Goal: Task Accomplishment & Management: Use online tool/utility

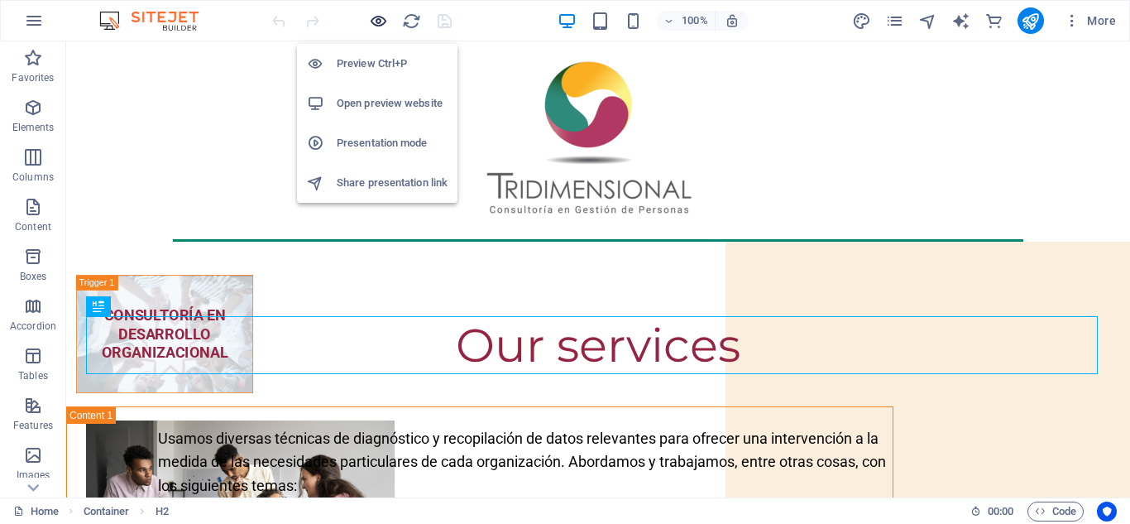
click at [382, 17] on icon "button" at bounding box center [378, 21] width 19 height 19
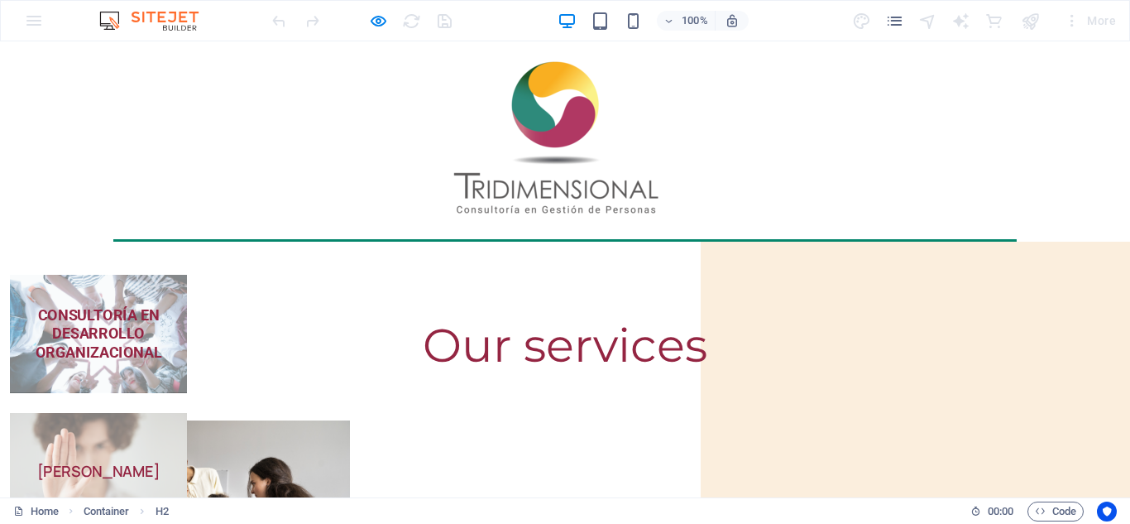
scroll to position [399, 0]
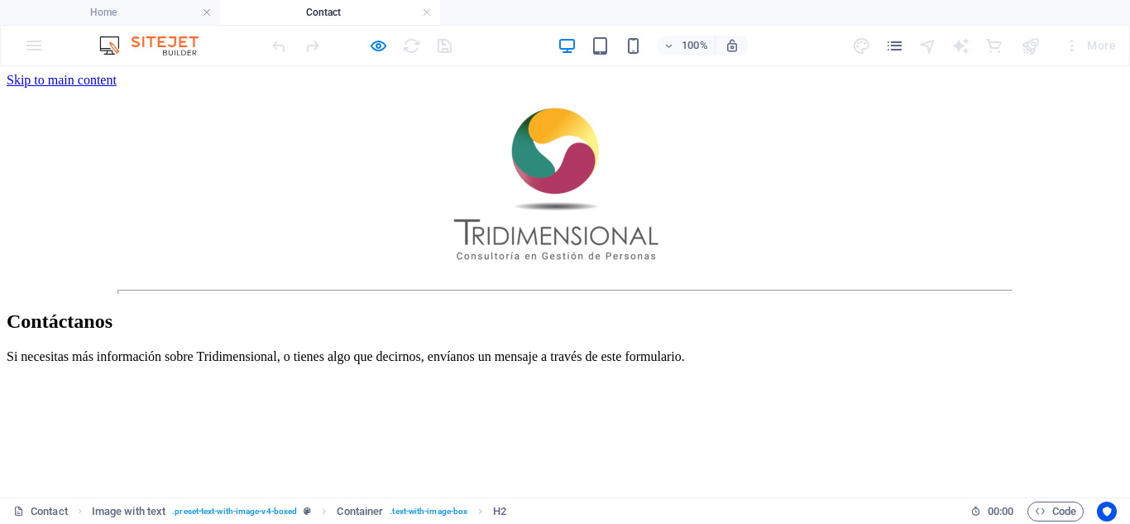
scroll to position [0, 0]
click at [558, 146] on div at bounding box center [565, 185] width 1117 height 195
click at [547, 175] on div at bounding box center [565, 185] width 1117 height 195
click at [93, 12] on h4 "Home" at bounding box center [110, 12] width 220 height 18
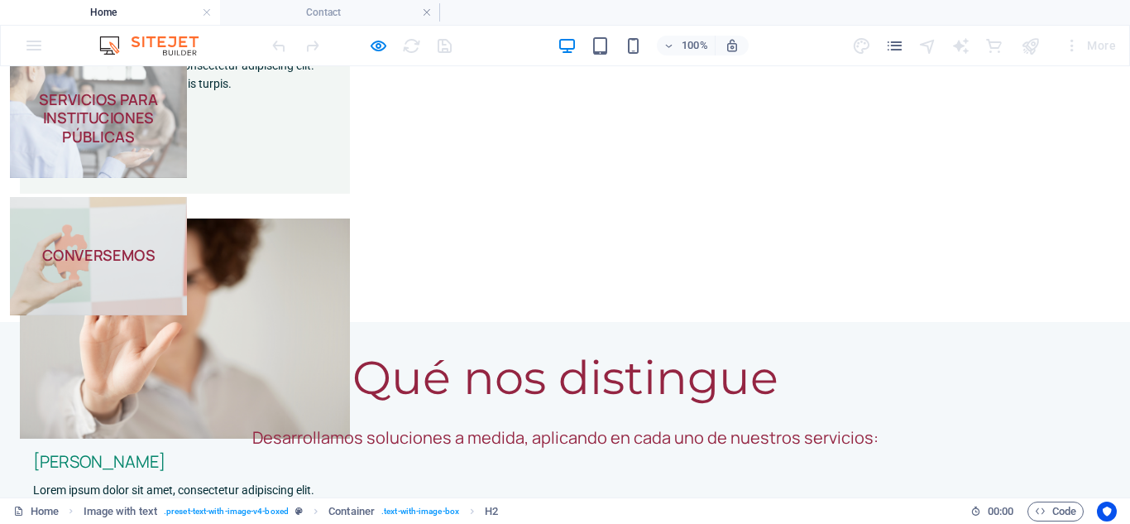
scroll to position [701, 0]
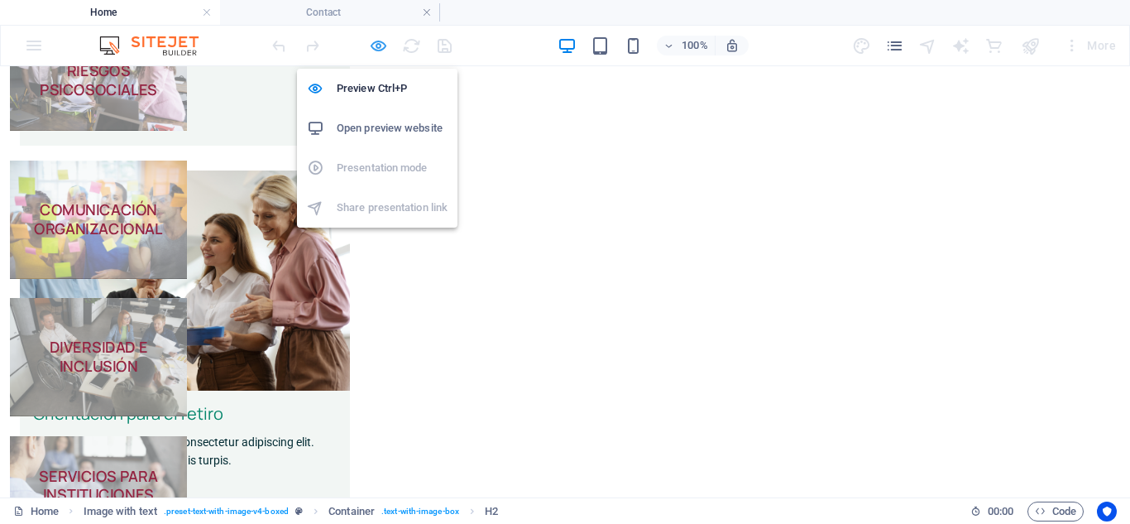
click at [377, 45] on icon "button" at bounding box center [378, 45] width 19 height 19
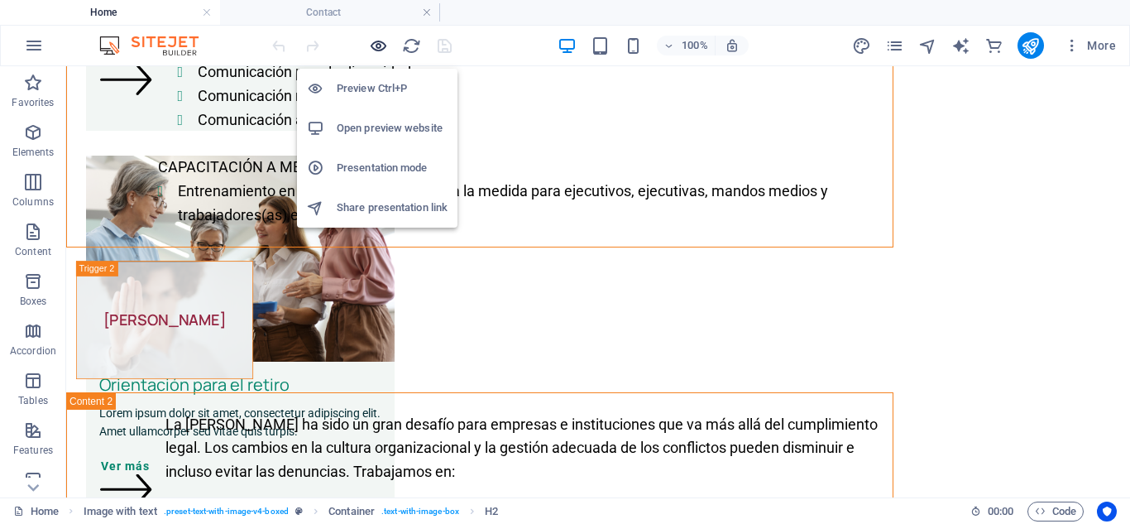
scroll to position [5616, 0]
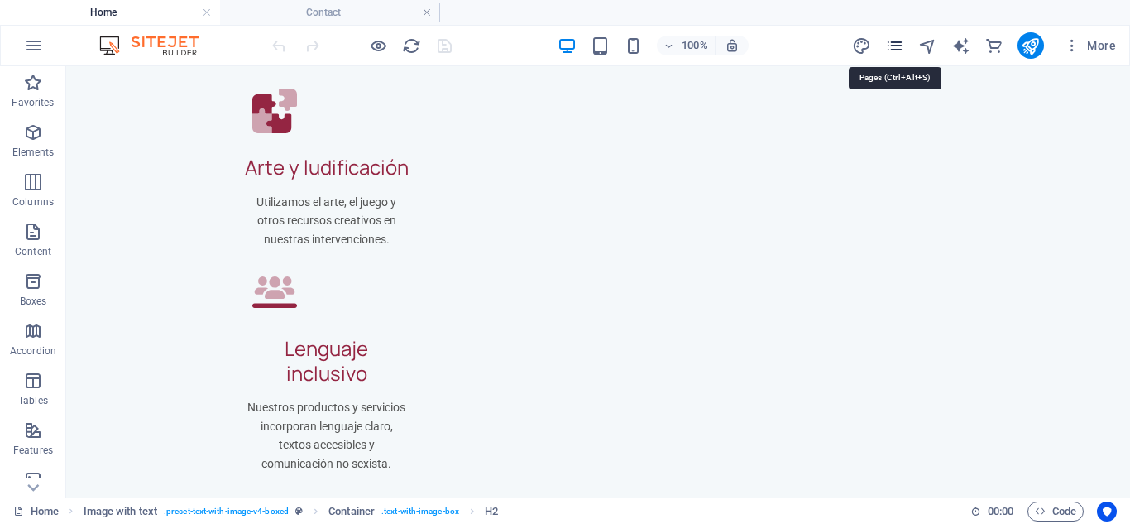
click at [897, 45] on icon "pages" at bounding box center [894, 45] width 19 height 19
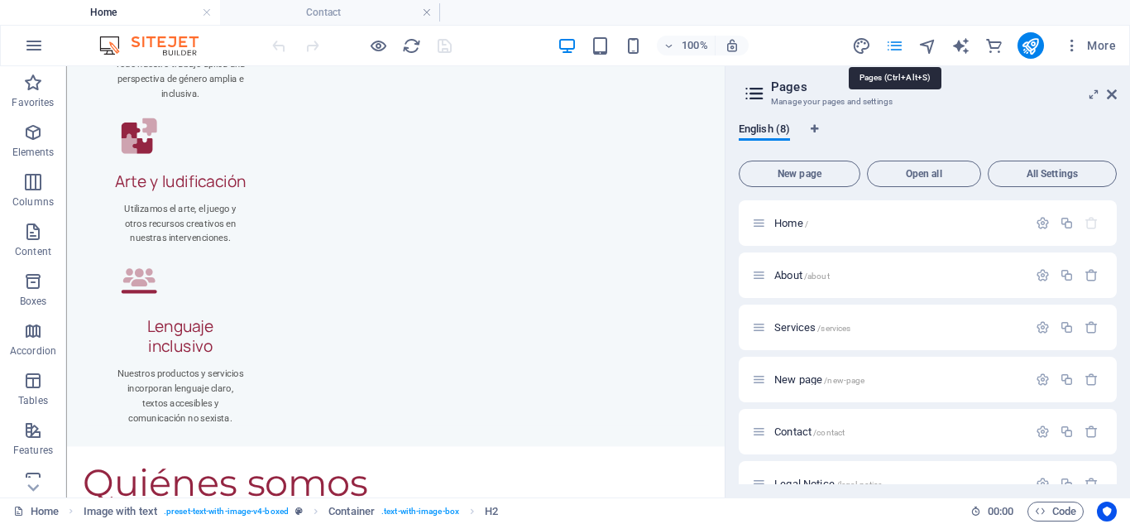
scroll to position [5641, 0]
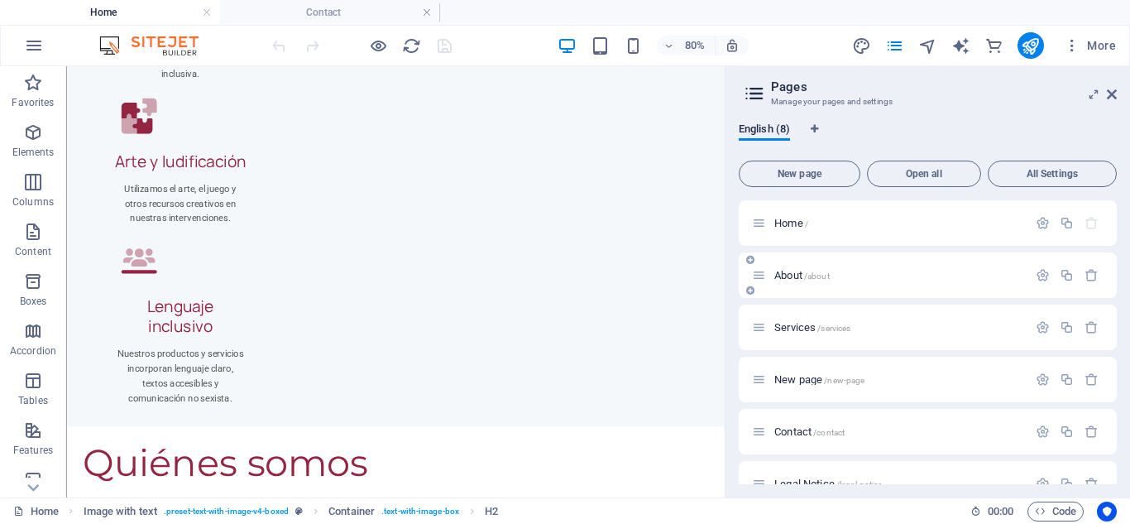
click at [854, 281] on div "About /about" at bounding box center [889, 275] width 275 height 19
click at [778, 273] on span "About /about" at bounding box center [801, 275] width 55 height 12
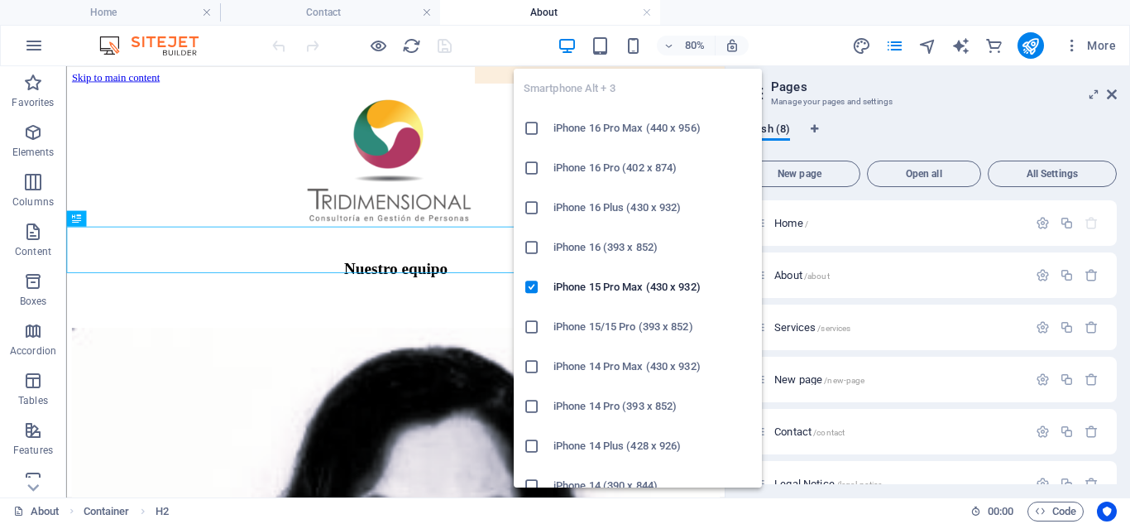
scroll to position [0, 0]
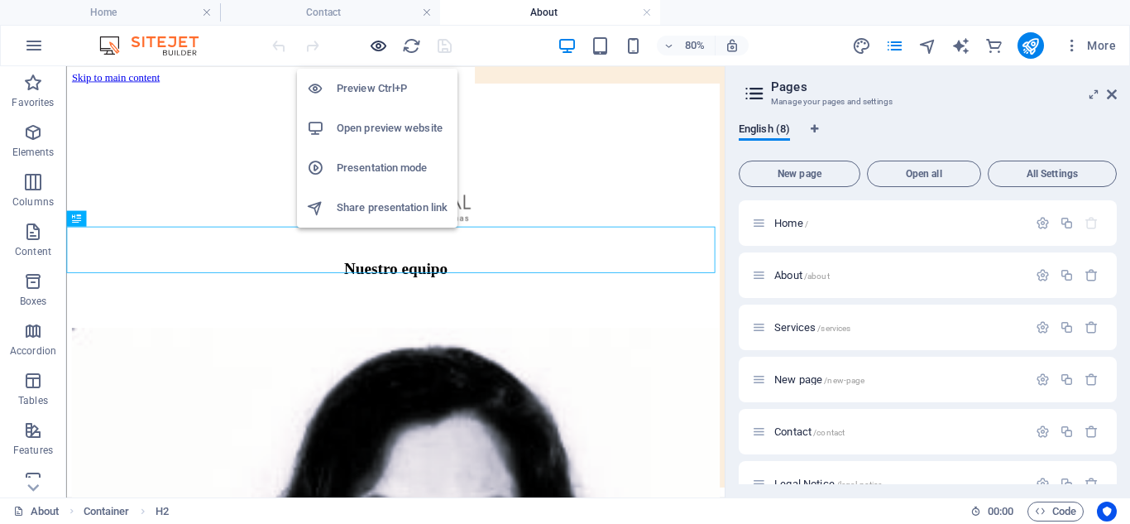
click at [381, 41] on icon "button" at bounding box center [378, 45] width 19 height 19
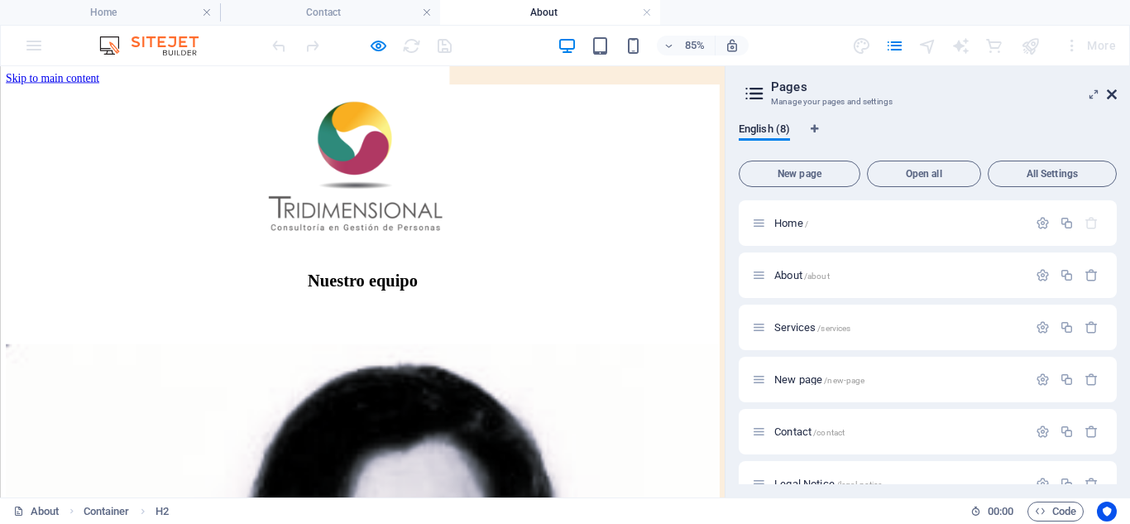
click at [1113, 98] on icon at bounding box center [1112, 94] width 10 height 13
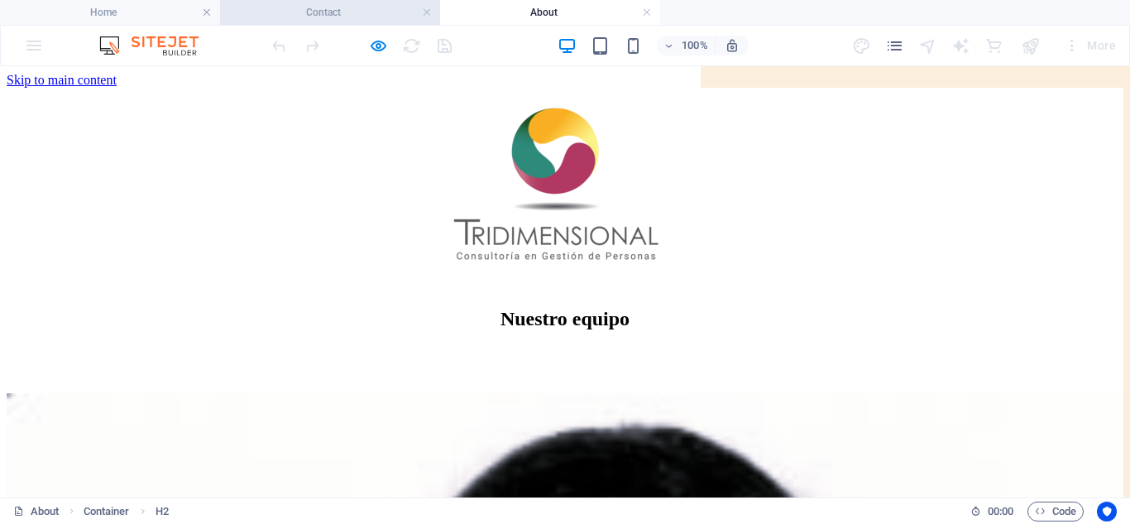
click at [328, 8] on h4 "Contact" at bounding box center [330, 12] width 220 height 18
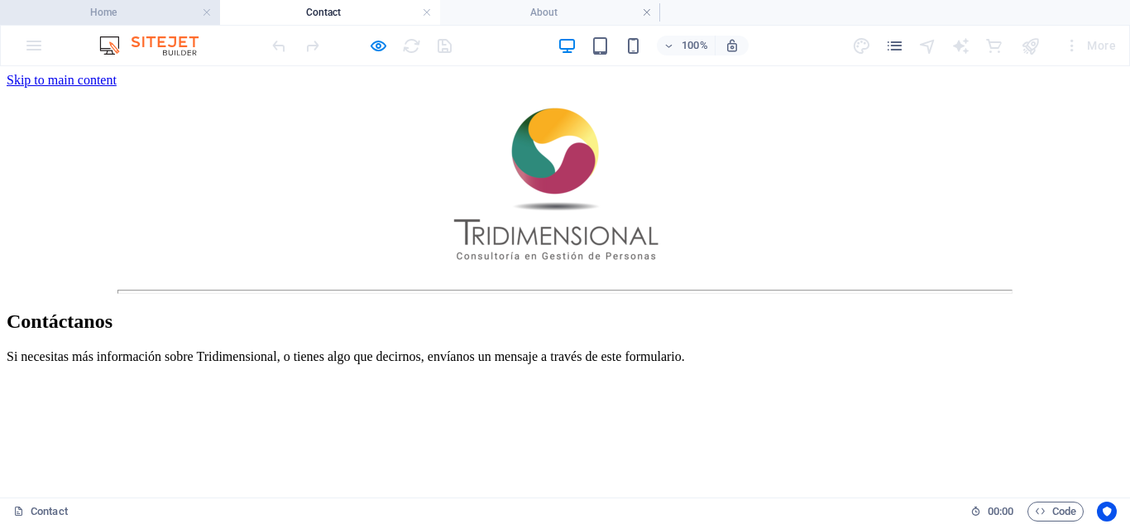
click at [132, 17] on h4 "Home" at bounding box center [110, 12] width 220 height 18
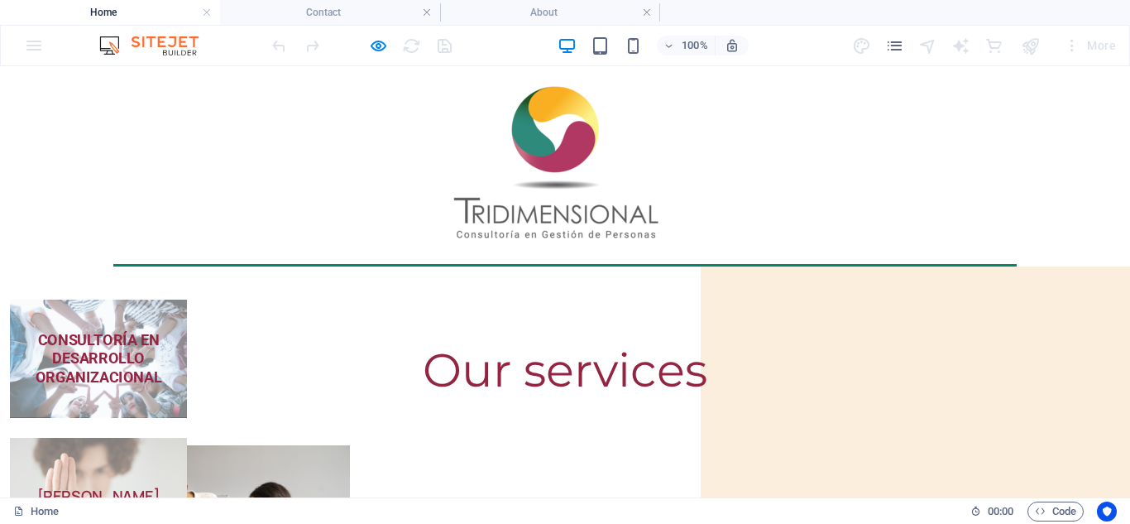
scroll to position [376, 0]
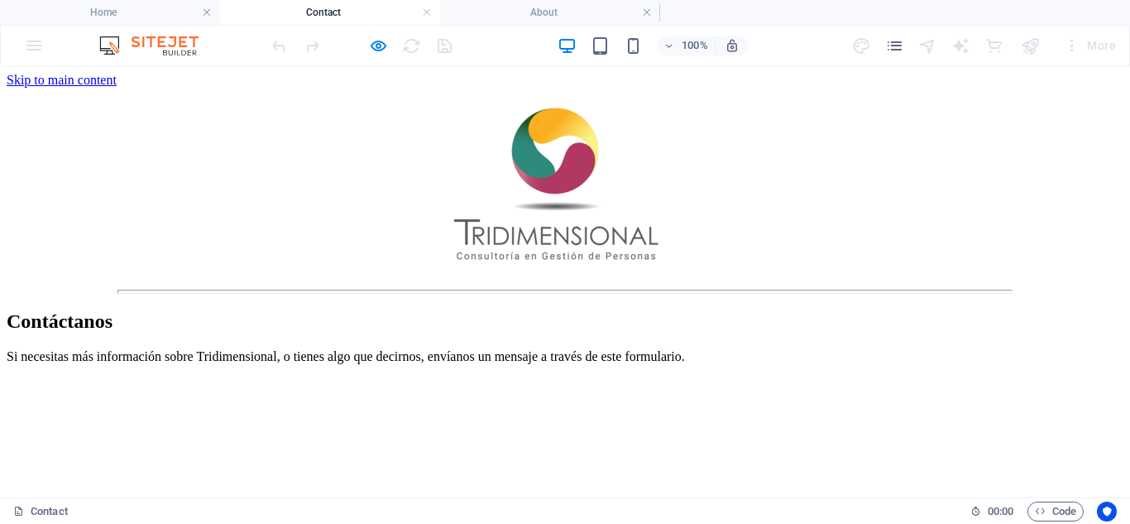
click at [527, 130] on img at bounding box center [565, 184] width 288 height 192
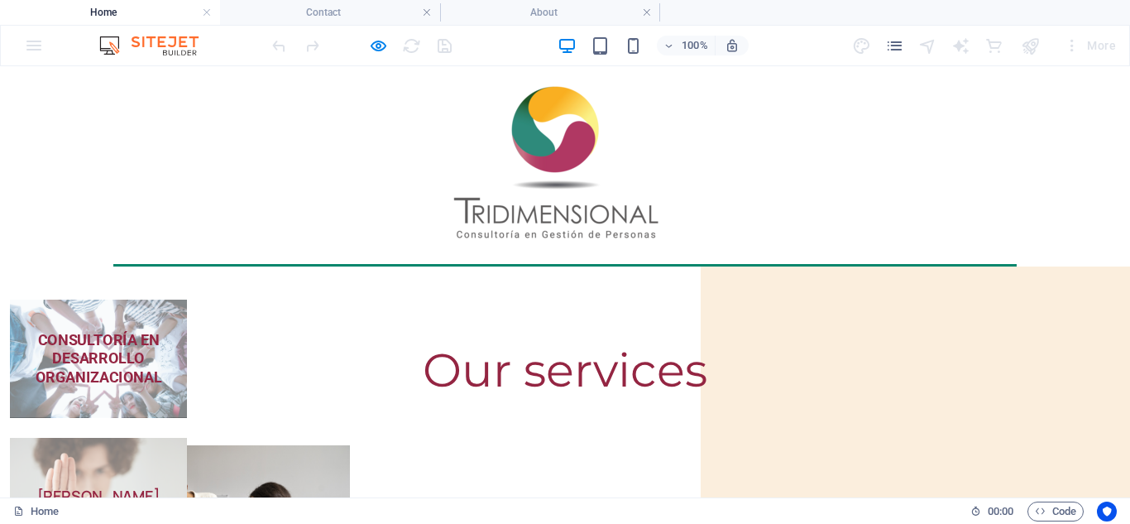
scroll to position [376, 0]
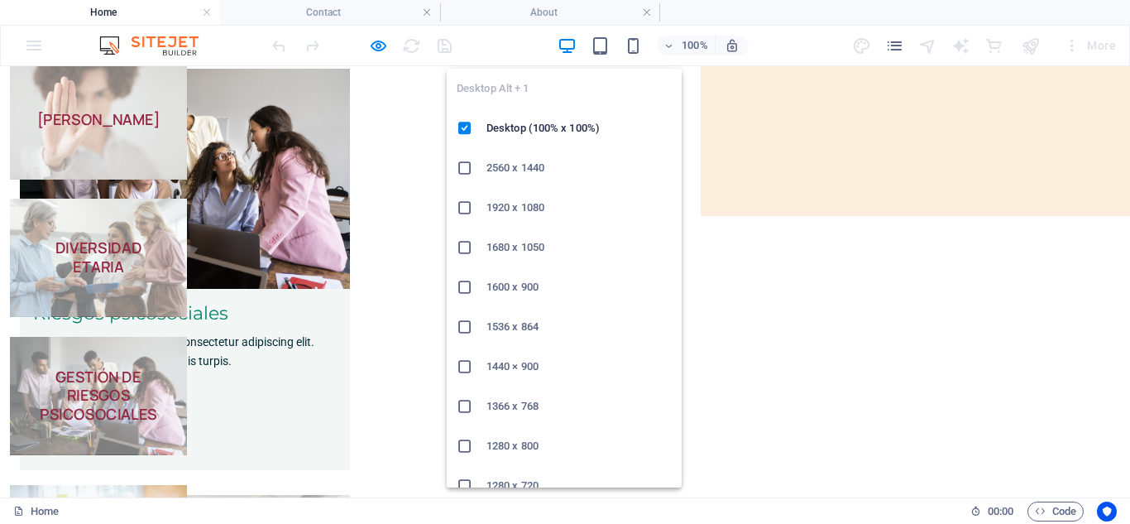
click at [464, 371] on icon at bounding box center [465, 366] width 17 height 17
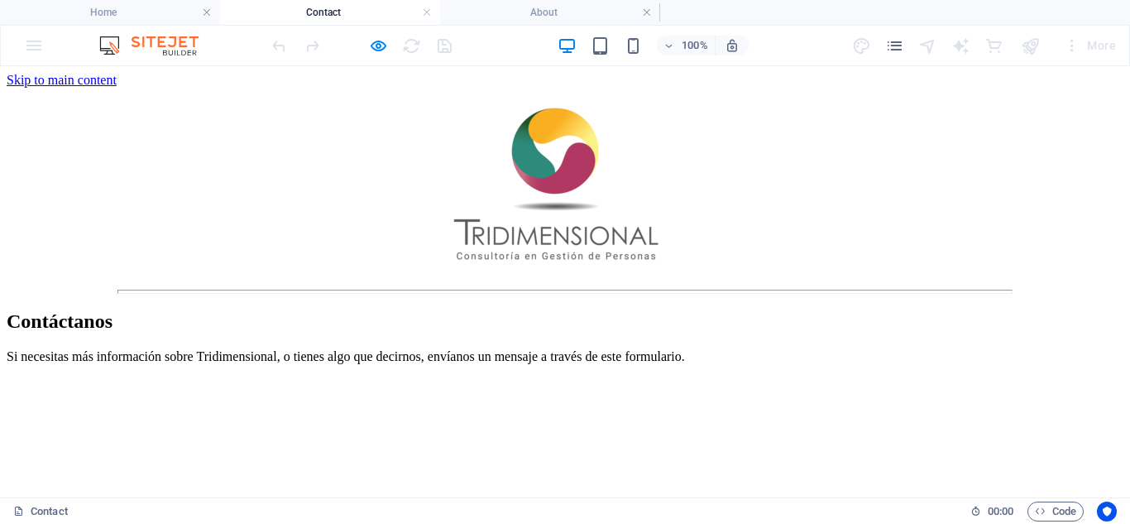
scroll to position [0, 0]
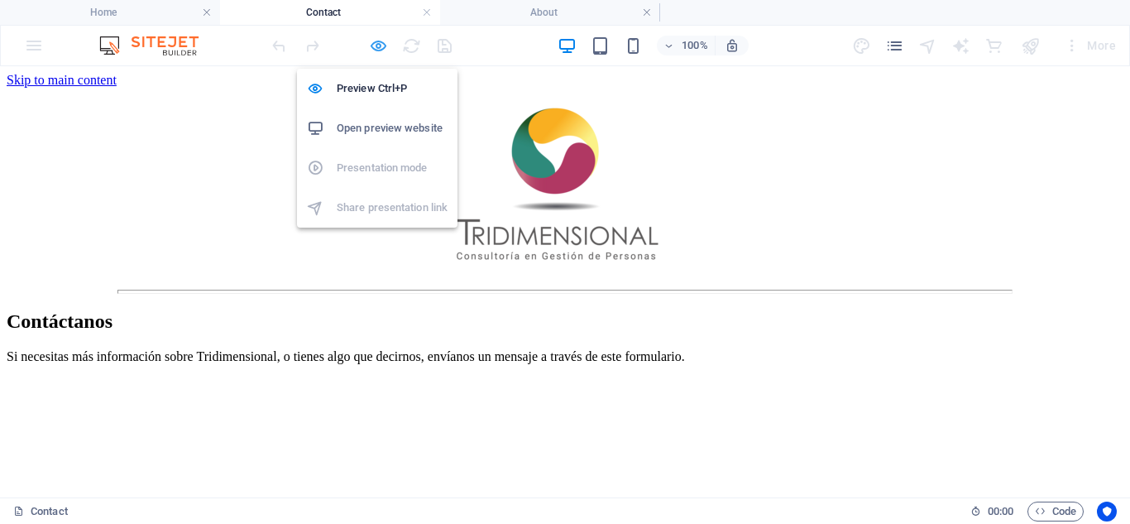
click at [373, 48] on icon "button" at bounding box center [378, 45] width 19 height 19
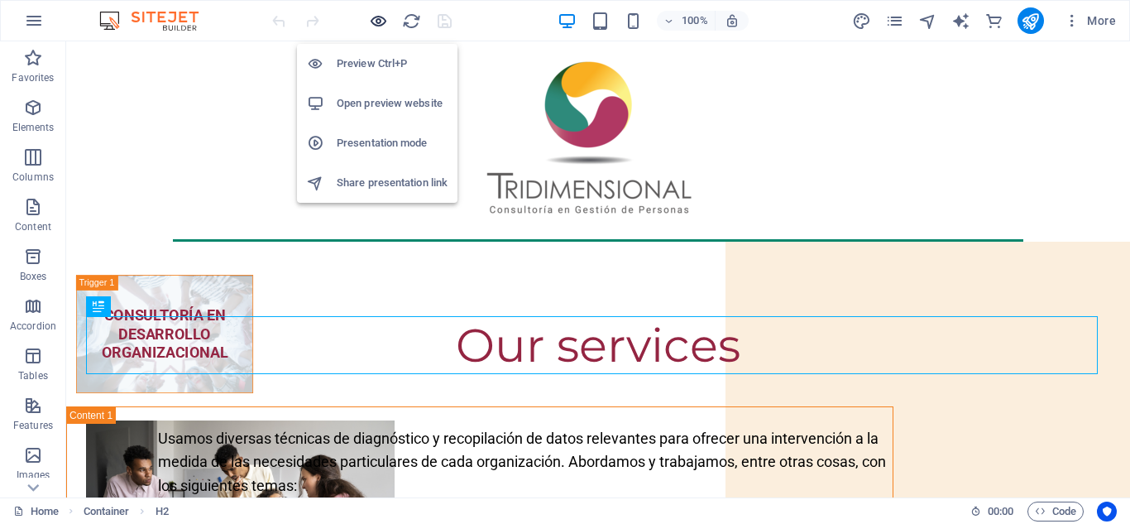
click at [375, 22] on icon "button" at bounding box center [378, 21] width 19 height 19
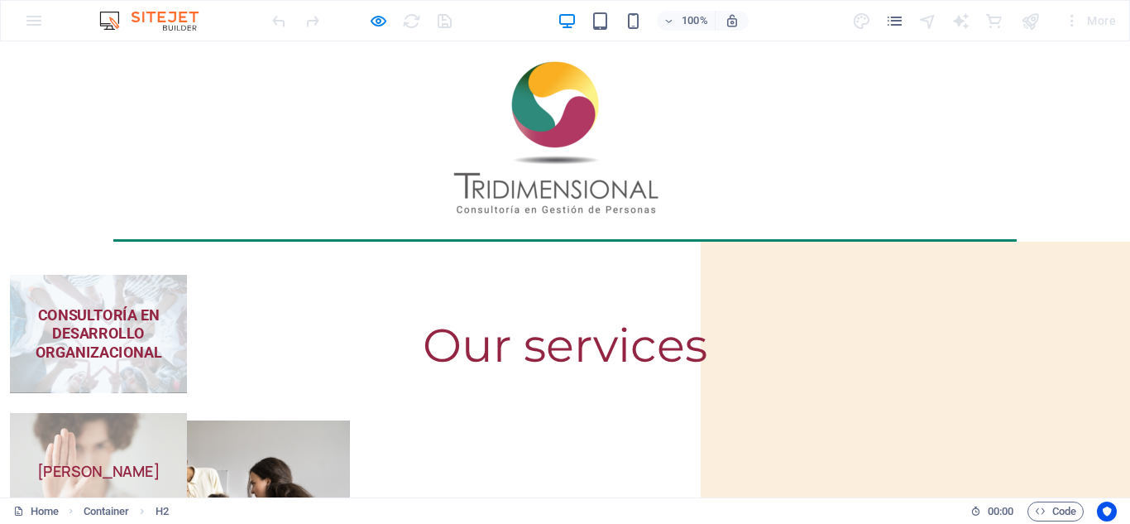
click at [162, 306] on strong "CONSULTORÍA EN DESARROLLO ORGANIZACIONAL" at bounding box center [99, 333] width 127 height 55
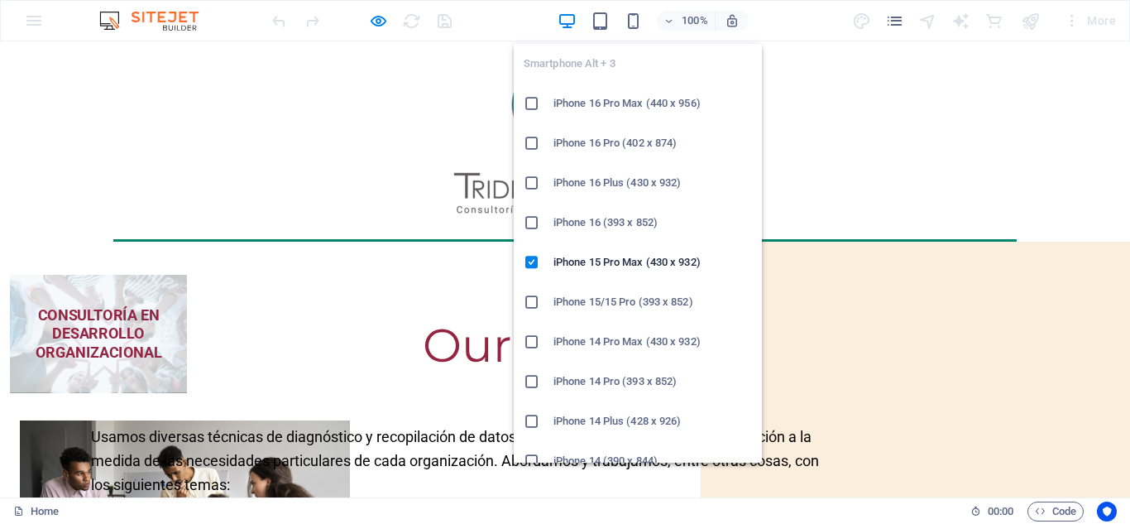
click at [622, 104] on h6 "iPhone 16 Pro Max (440 x 956)" at bounding box center [652, 103] width 199 height 20
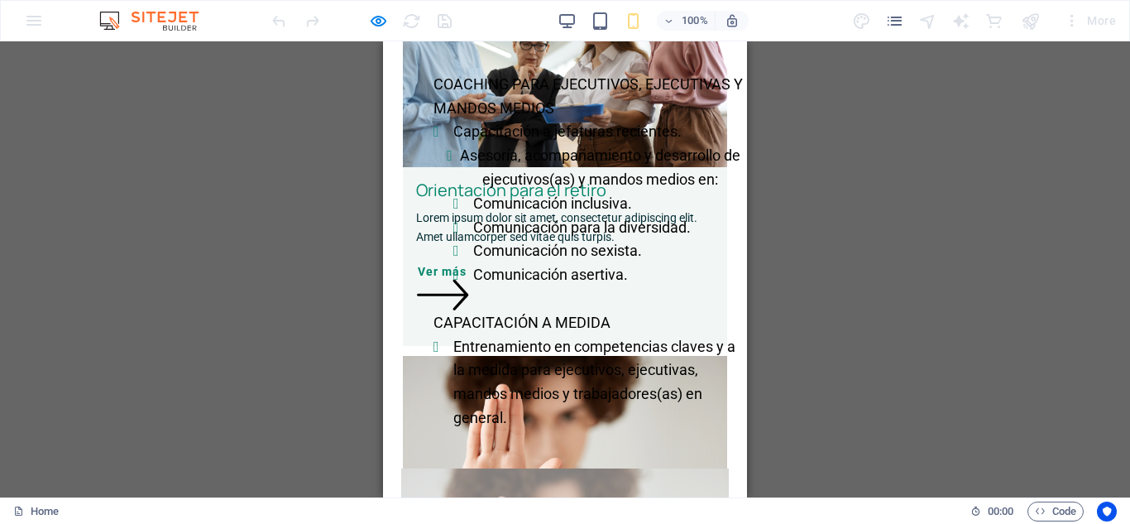
scroll to position [1196, 0]
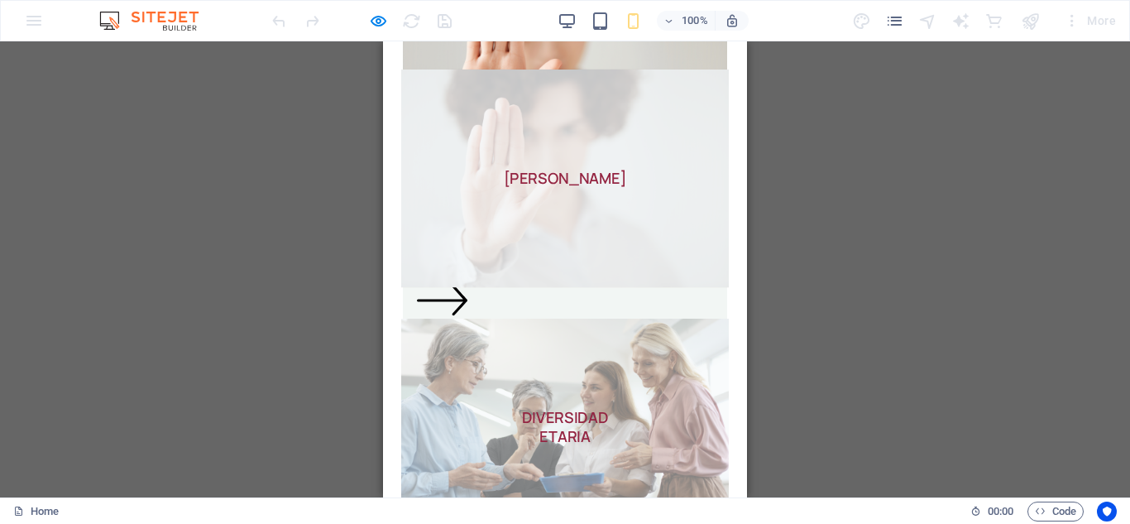
click at [605, 208] on span "[PERSON_NAME]" at bounding box center [565, 178] width 328 height 218
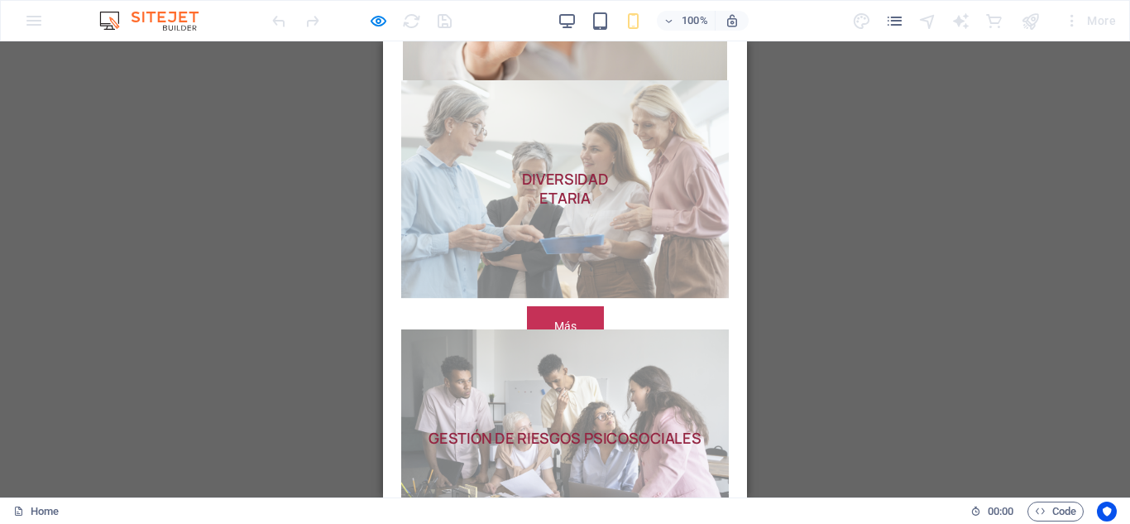
scroll to position [1667, 0]
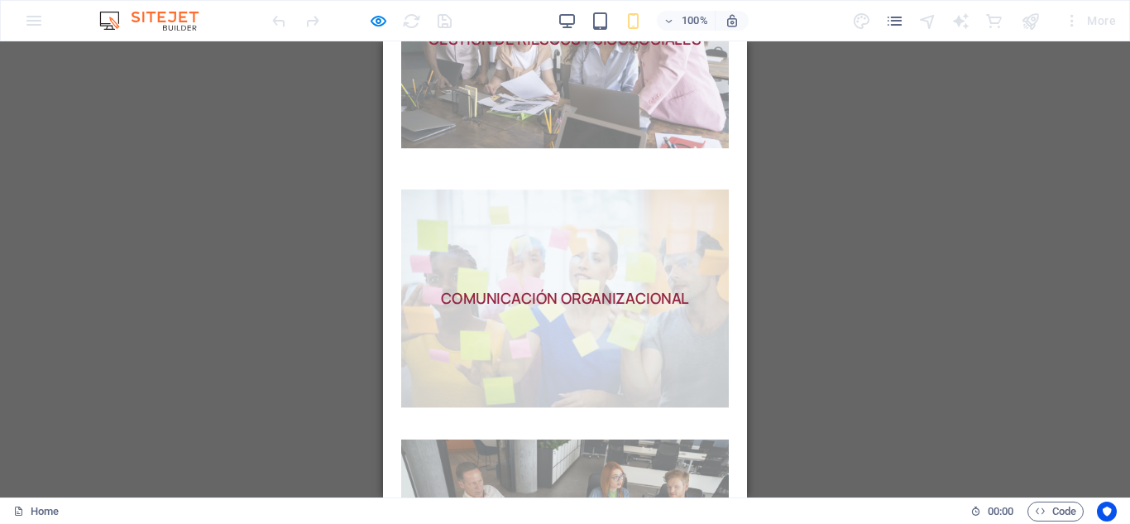
click at [524, 301] on span "COMUNICACIÓN ORGANIZACIONAL" at bounding box center [565, 298] width 328 height 218
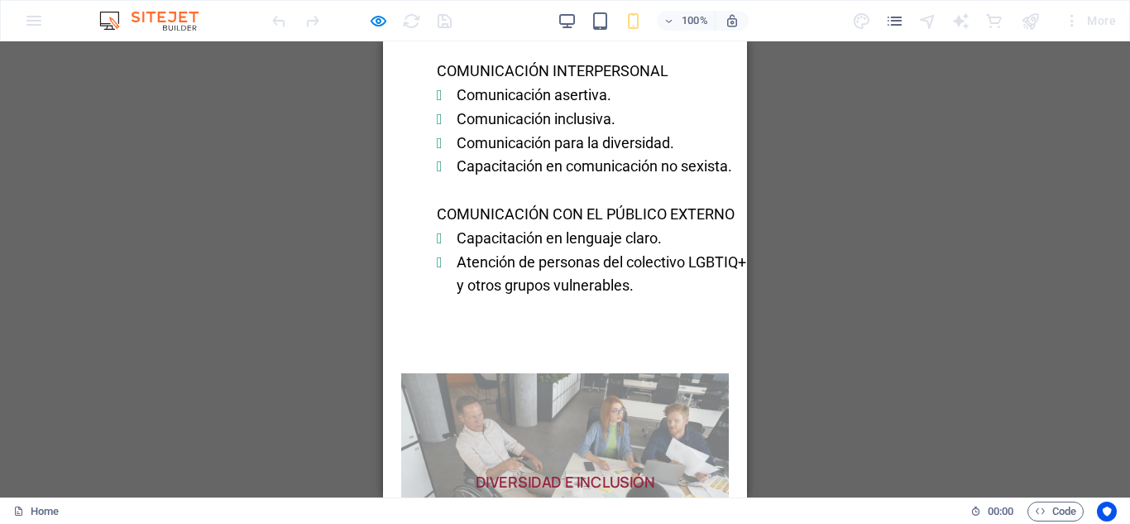
scroll to position [2287, 0]
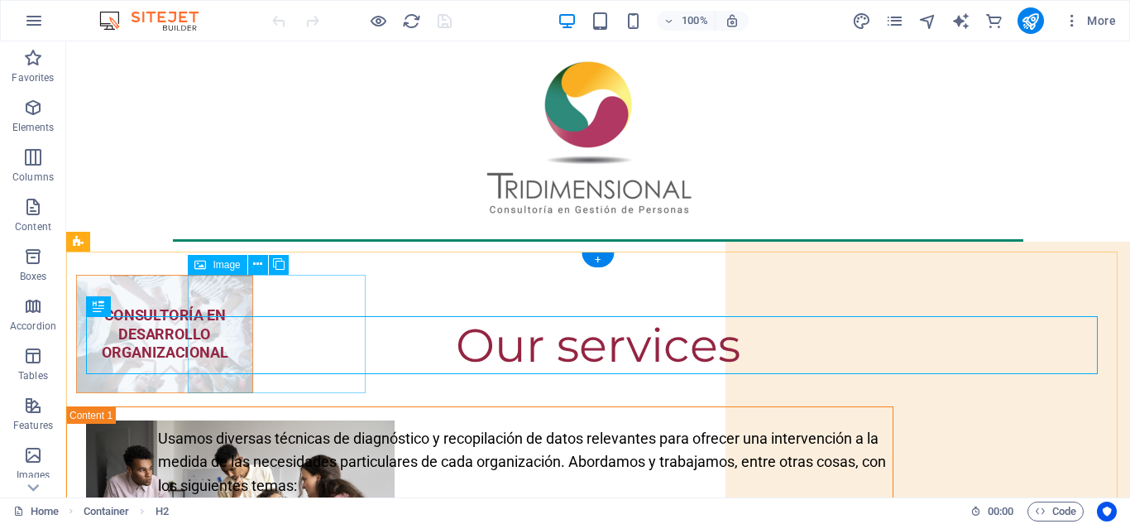
click at [253, 327] on figure "CONSULTORÍA EN DESARROLLO ORGANIZACIONAL" at bounding box center [164, 334] width 177 height 118
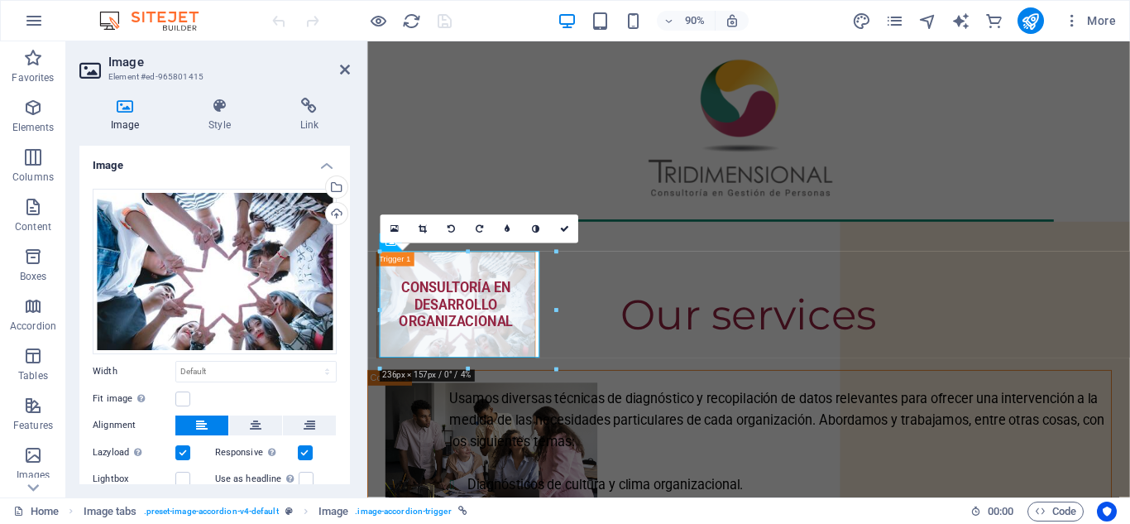
scroll to position [82, 0]
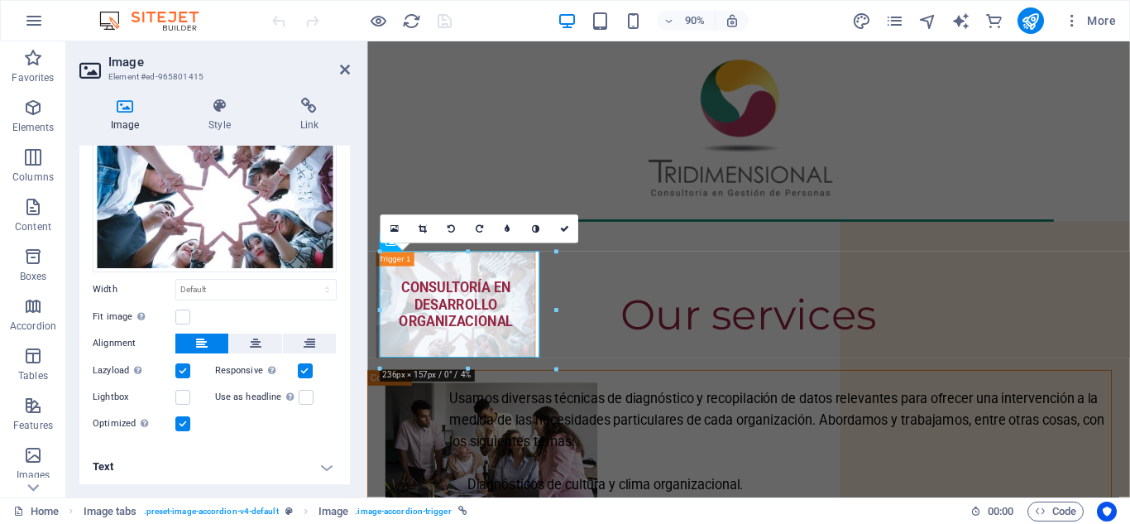
click at [321, 467] on h4 "Text" at bounding box center [214, 467] width 271 height 40
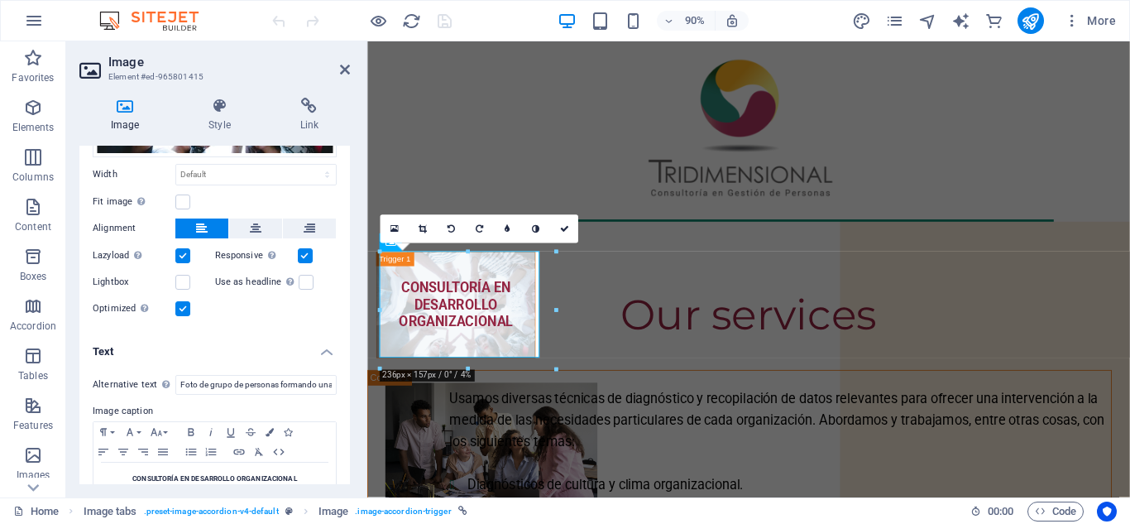
scroll to position [237, 0]
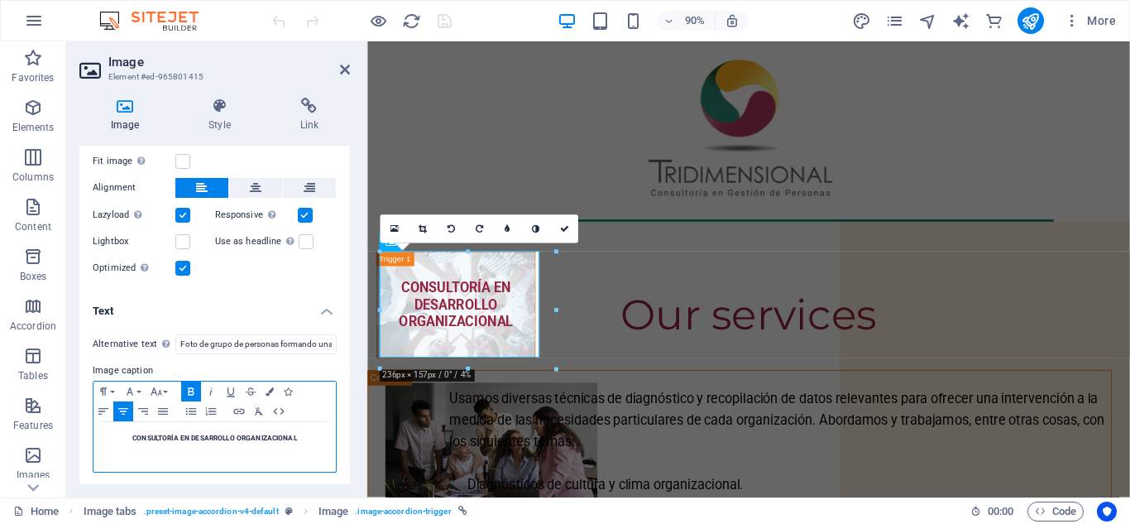
click at [266, 434] on strong "CONSULTORÍA EN DESARROLLO ORGANIZACIONAL" at bounding box center [214, 437] width 165 height 8
click at [98, 388] on icon "button" at bounding box center [103, 391] width 20 height 13
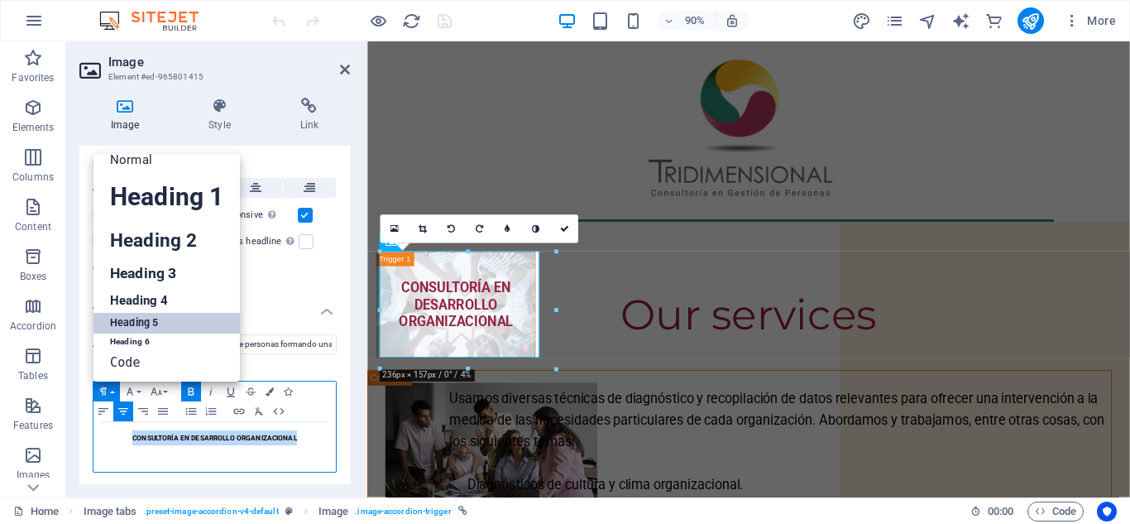
scroll to position [13, 0]
click at [349, 78] on header "Image Element #ed-965801415" at bounding box center [214, 62] width 271 height 43
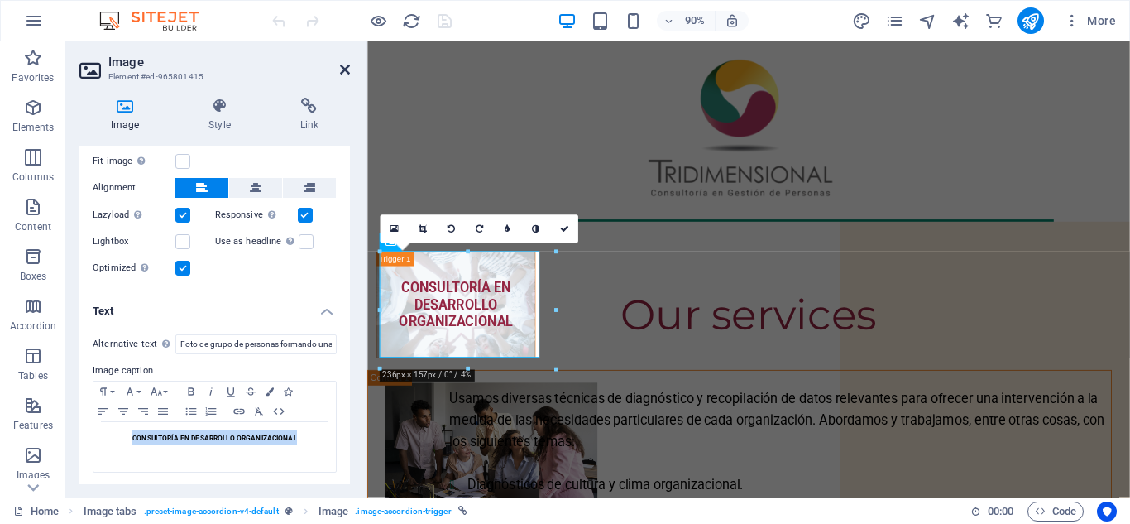
click at [341, 70] on icon at bounding box center [345, 69] width 10 height 13
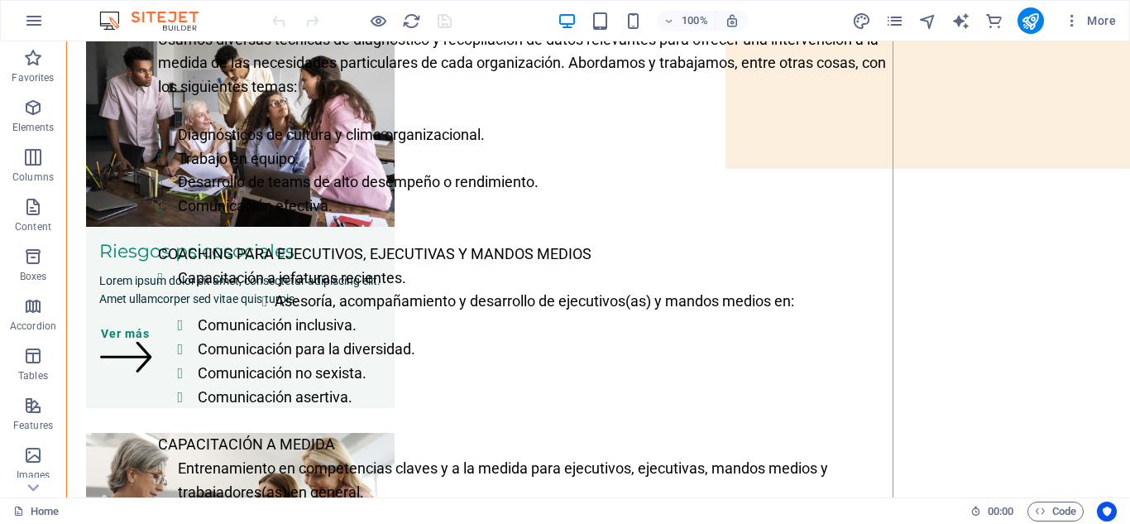
scroll to position [797, 0]
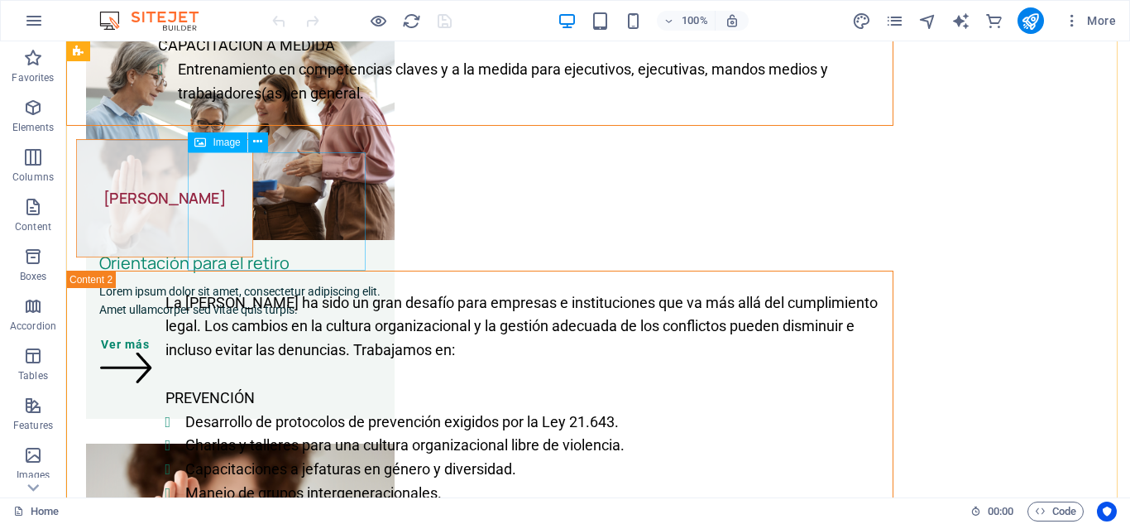
click at [253, 214] on figure "[PERSON_NAME]" at bounding box center [164, 198] width 177 height 118
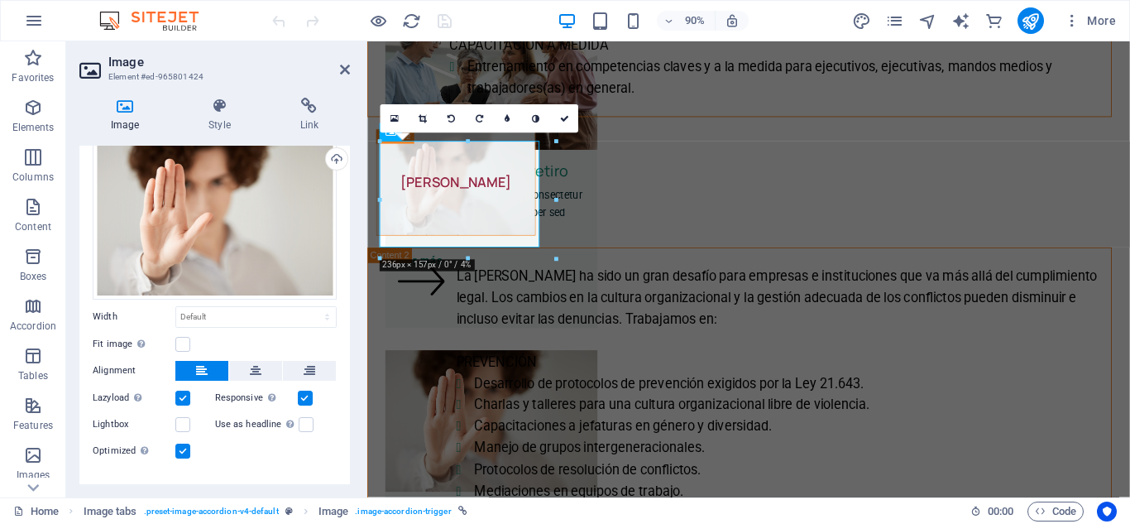
scroll to position [82, 0]
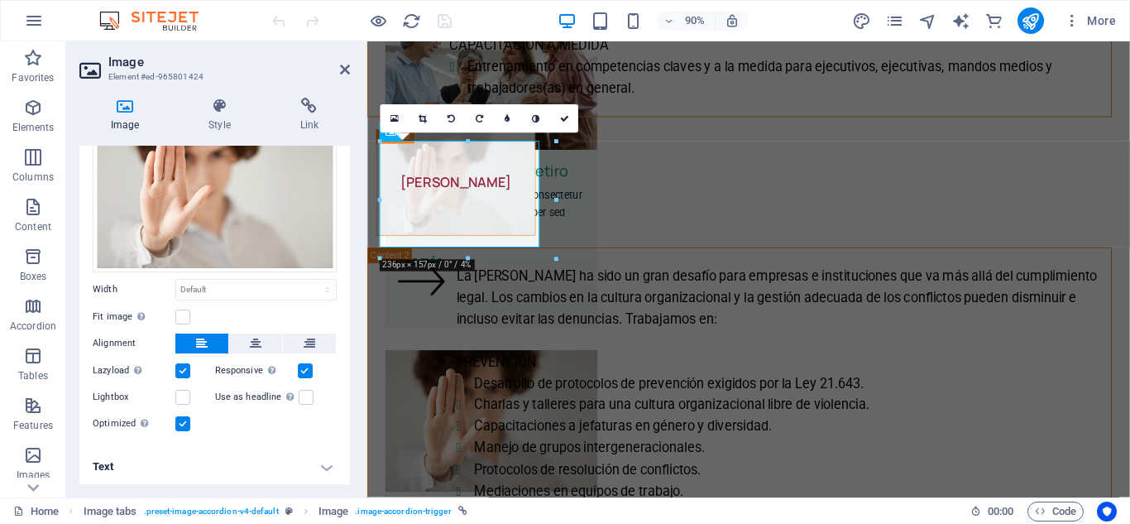
click at [320, 465] on h4 "Text" at bounding box center [214, 467] width 271 height 40
click at [350, 476] on div "Image Style Link Image Drag files here, click to choose files or select files f…" at bounding box center [214, 290] width 297 height 413
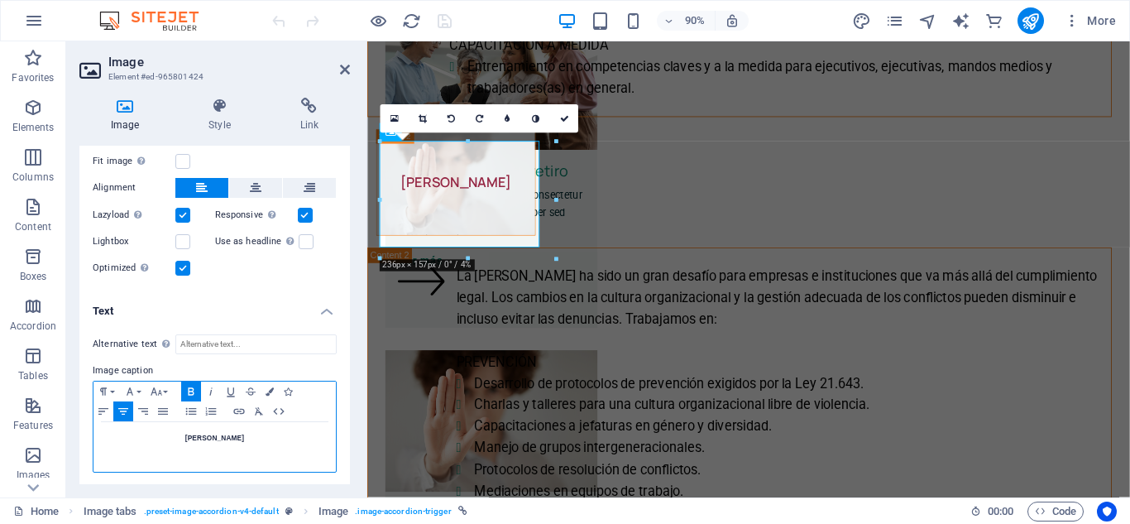
click at [208, 436] on strong "[PERSON_NAME]" at bounding box center [214, 437] width 59 height 8
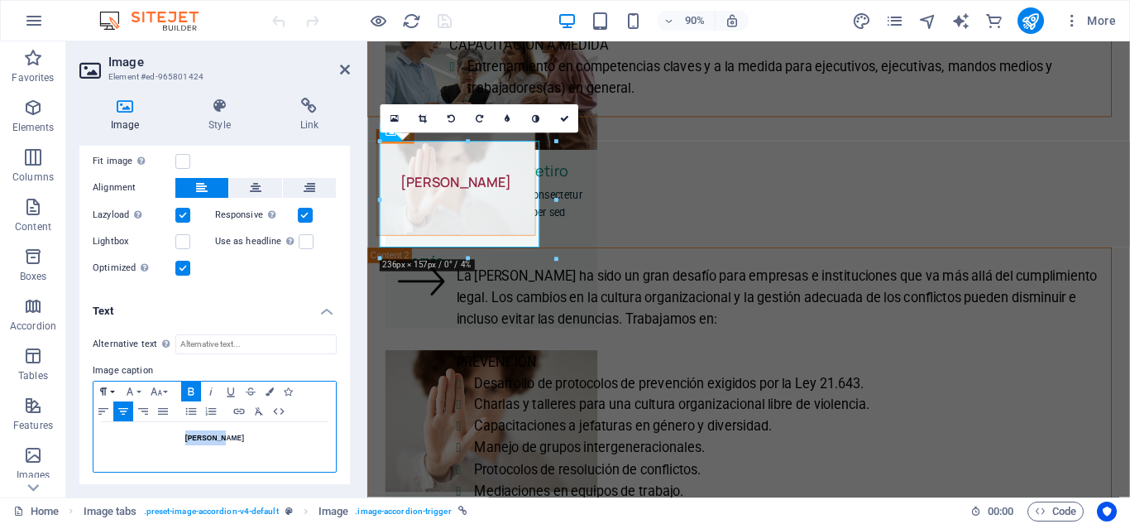
click at [104, 386] on icon "button" at bounding box center [103, 391] width 20 height 13
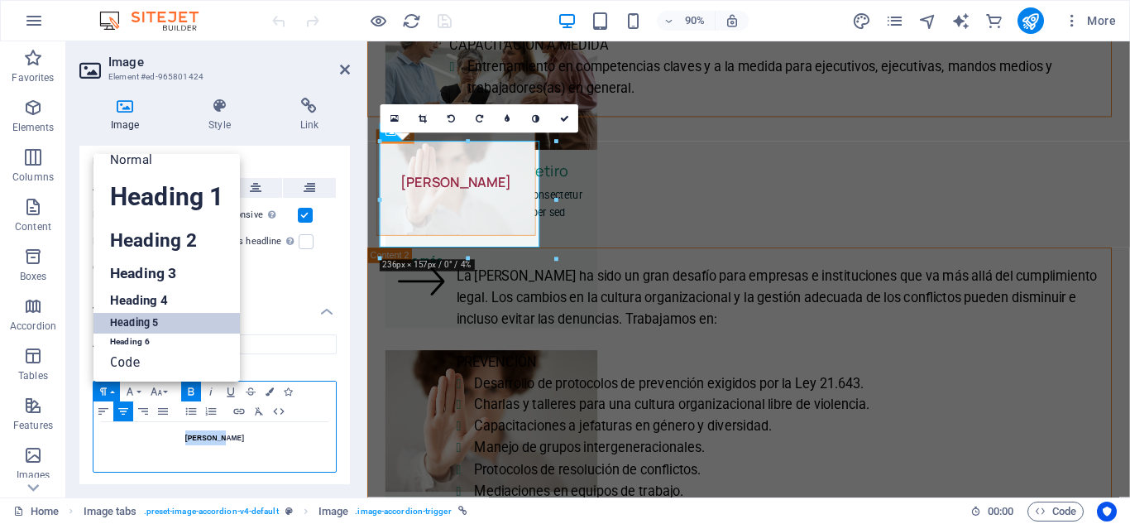
scroll to position [13, 0]
click at [104, 386] on icon "button" at bounding box center [103, 391] width 20 height 13
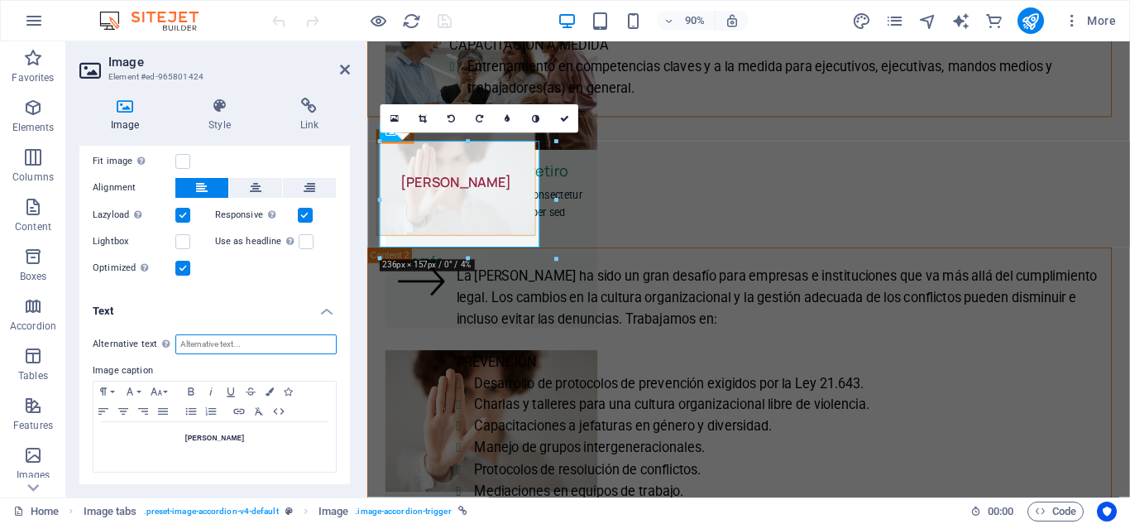
click at [218, 343] on input "Alternative text The alternative text is used by devices that cannot display im…" at bounding box center [255, 344] width 161 height 20
click at [304, 340] on input "Mujer extendiendo la palma de su mano frente" at bounding box center [255, 344] width 161 height 20
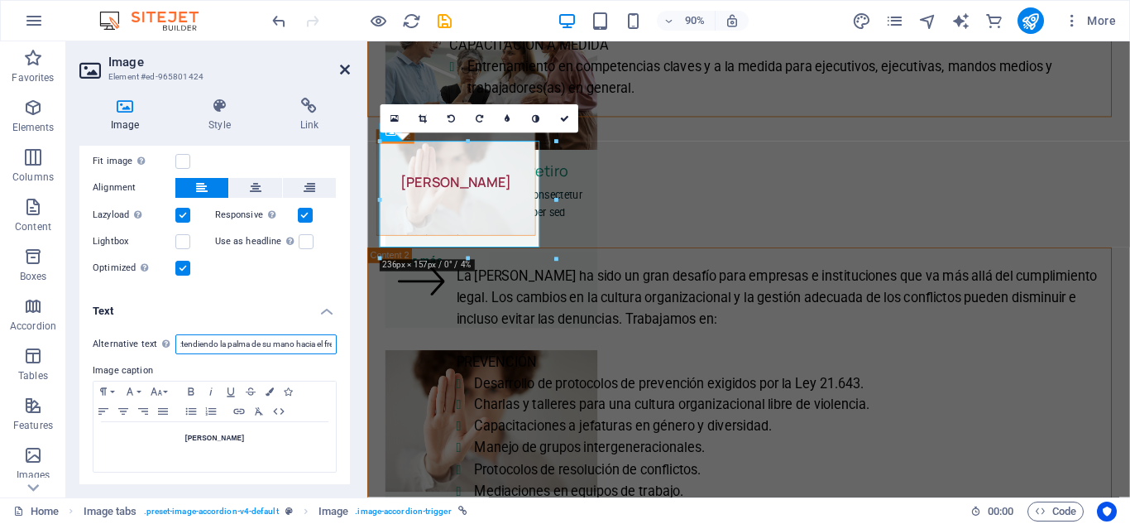
type input "Mujer extendiendo la palma de su mano hacia el frente"
click at [342, 69] on icon at bounding box center [345, 69] width 10 height 13
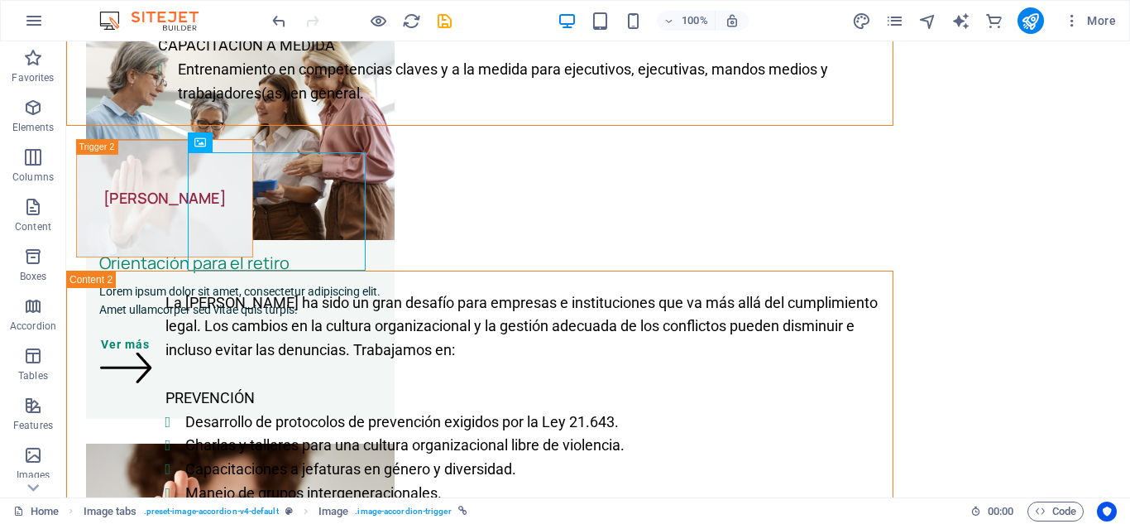
scroll to position [1196, 0]
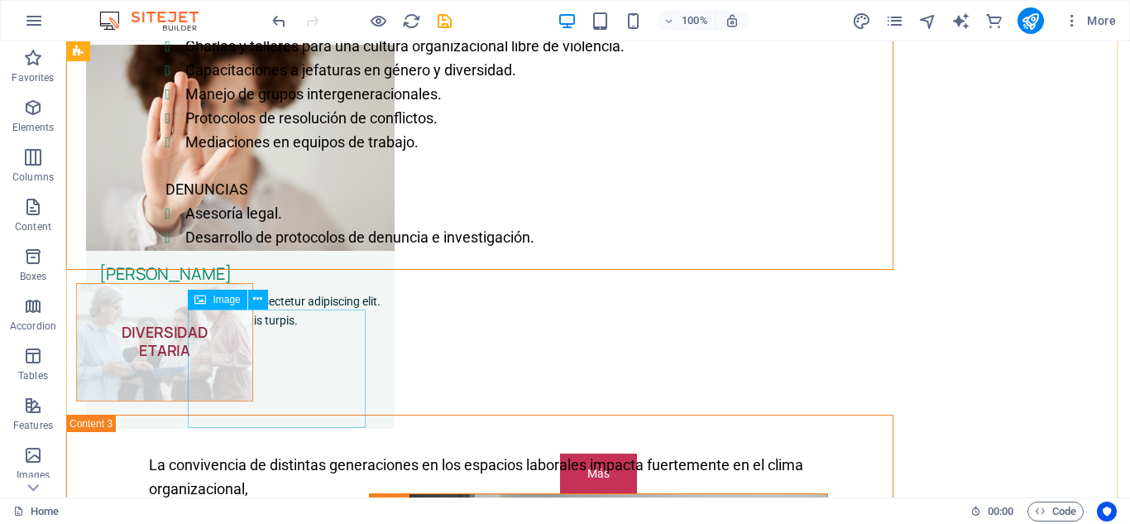
click at [253, 364] on figure "DIVERSIDAD ETARIA" at bounding box center [164, 342] width 177 height 118
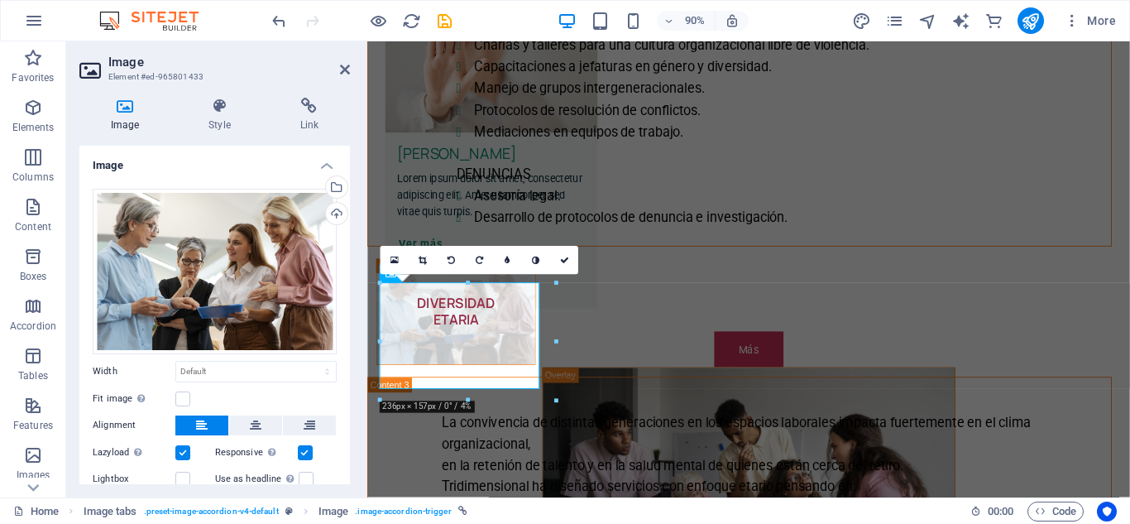
click at [350, 453] on div "Image Style Link Image Drag files here, click to choose files or select files f…" at bounding box center [214, 290] width 297 height 413
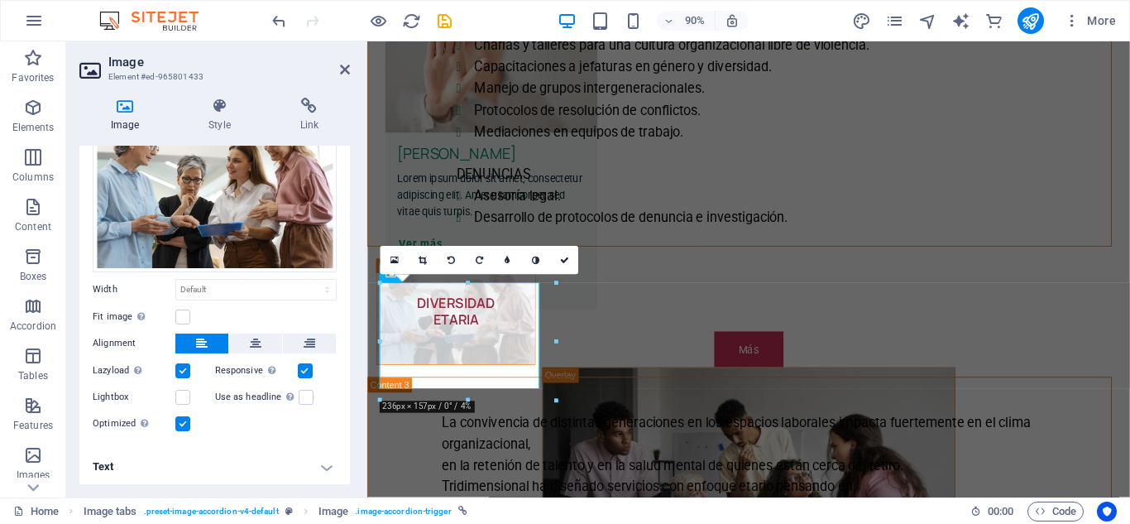
click at [326, 462] on h4 "Text" at bounding box center [214, 467] width 271 height 40
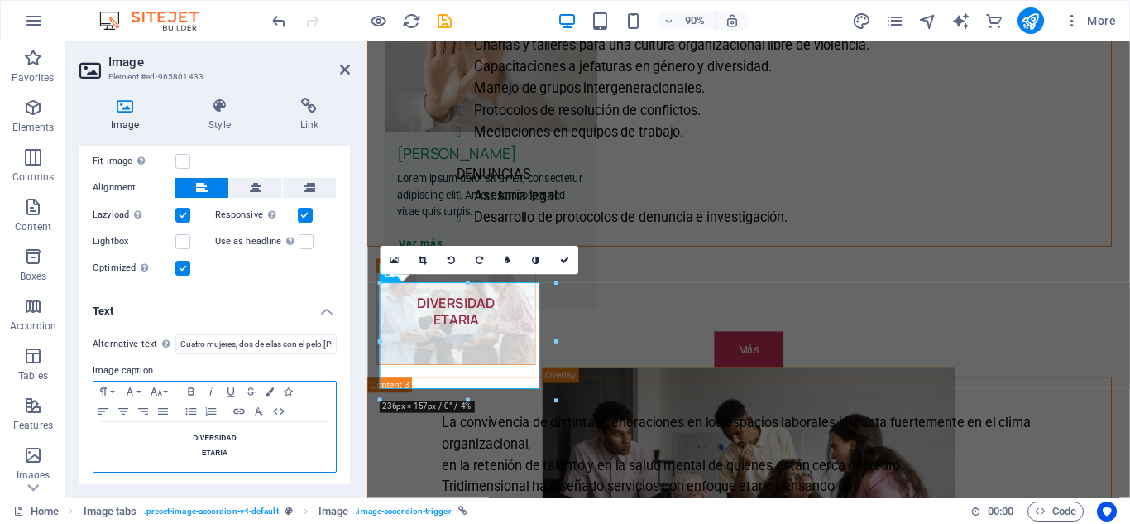
click at [218, 438] on strong "DIVERSIDAD" at bounding box center [215, 437] width 44 height 8
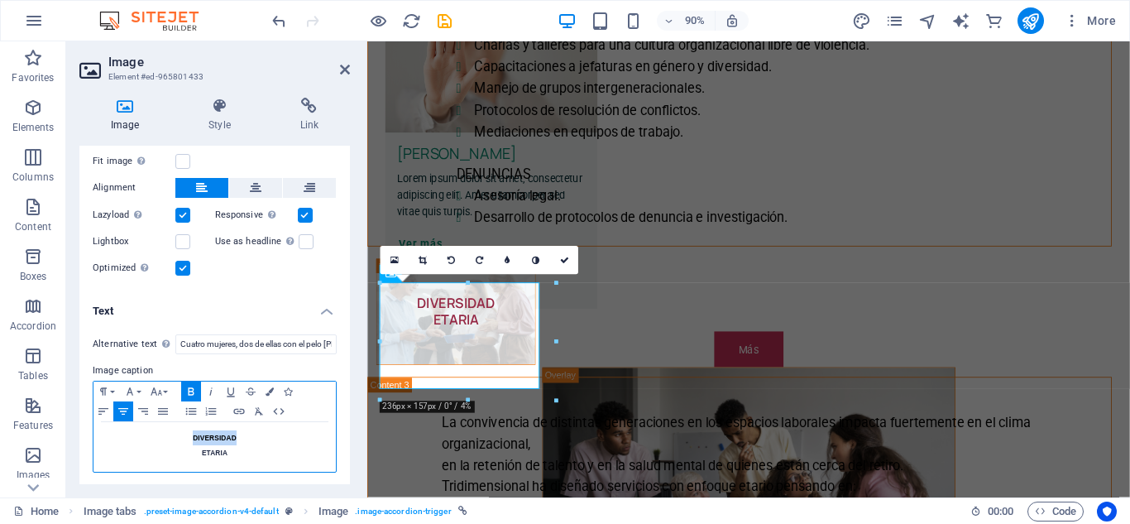
click at [218, 438] on strong "DIVERSIDAD" at bounding box center [215, 437] width 44 height 8
drag, startPoint x: 237, startPoint y: 450, endPoint x: 188, endPoint y: 438, distance: 51.2
click at [188, 438] on div "DIVERSIDAD ETARIA" at bounding box center [214, 447] width 242 height 50
click at [103, 389] on icon "button" at bounding box center [103, 390] width 7 height 7
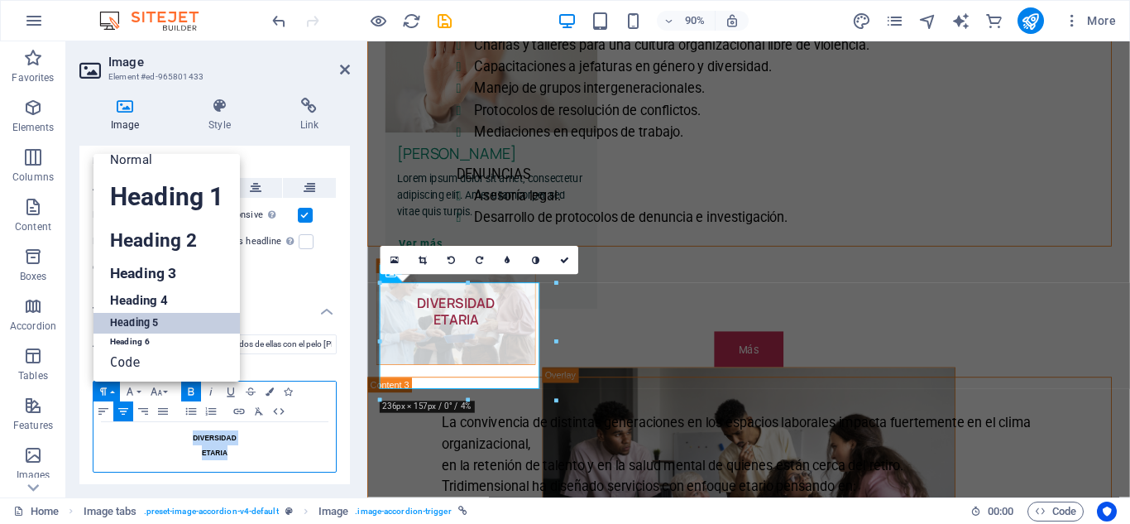
scroll to position [13, 0]
click at [103, 389] on icon "button" at bounding box center [103, 390] width 7 height 7
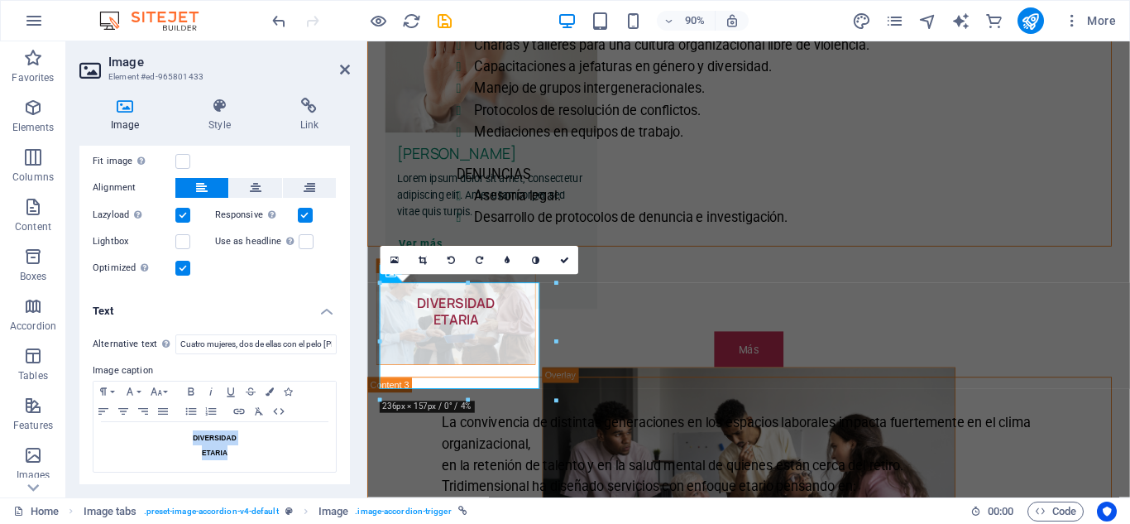
click at [342, 62] on h2 "Image" at bounding box center [229, 62] width 242 height 15
click at [347, 64] on icon at bounding box center [345, 69] width 10 height 13
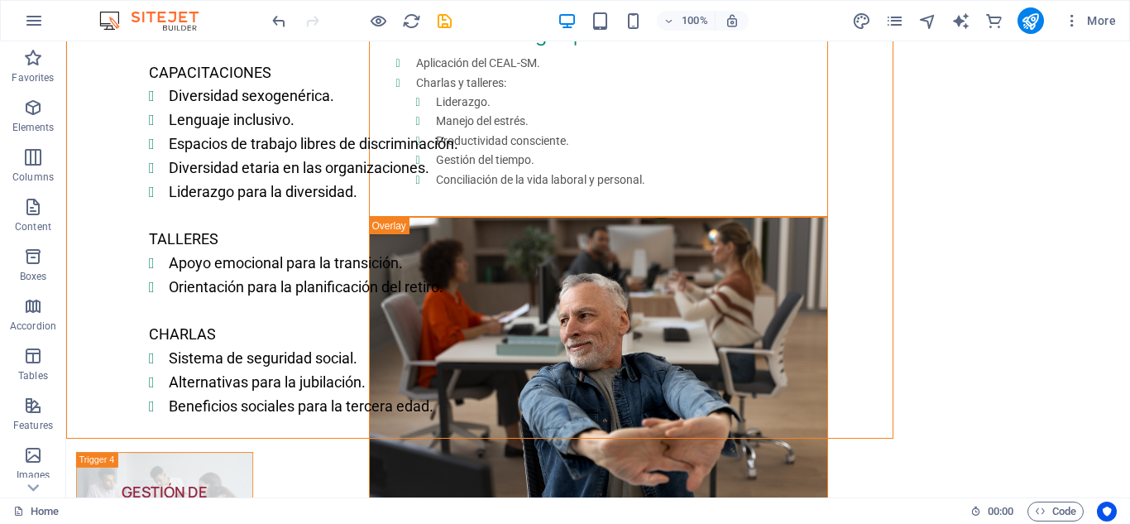
scroll to position [2392, 0]
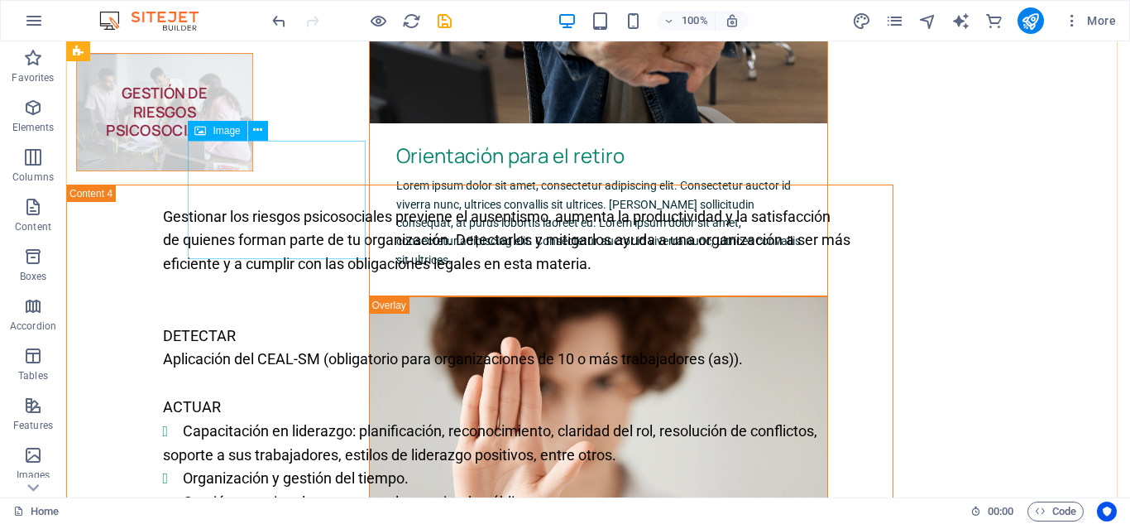
click at [253, 171] on figure "GESTIÓN DE RIESGOS PSICOSOCIALES" at bounding box center [164, 112] width 177 height 118
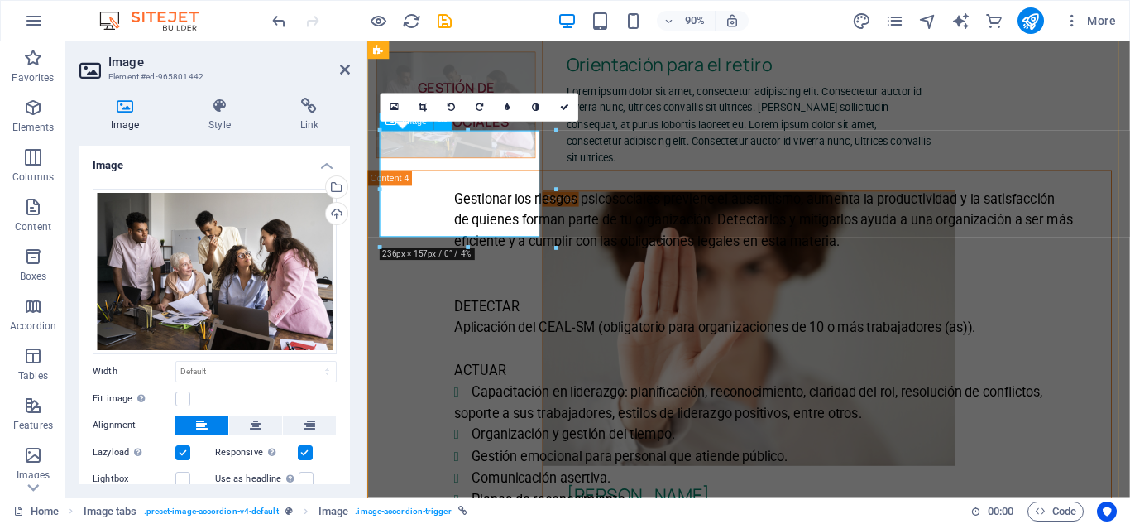
click at [477, 171] on figure "GESTIÓN DE RIESGOS PSICOSOCIALES" at bounding box center [465, 112] width 177 height 118
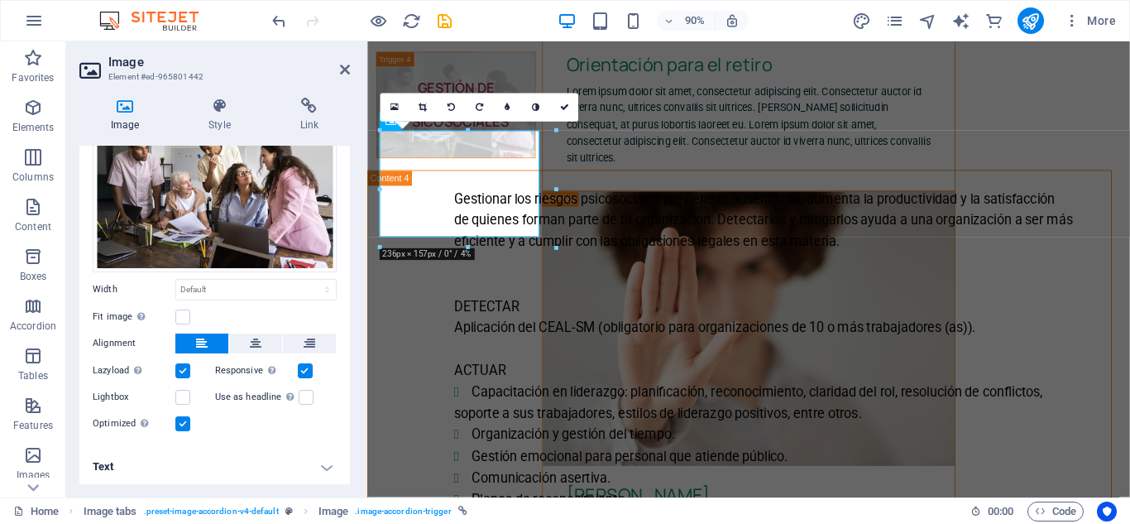
click at [319, 465] on h4 "Text" at bounding box center [214, 467] width 271 height 40
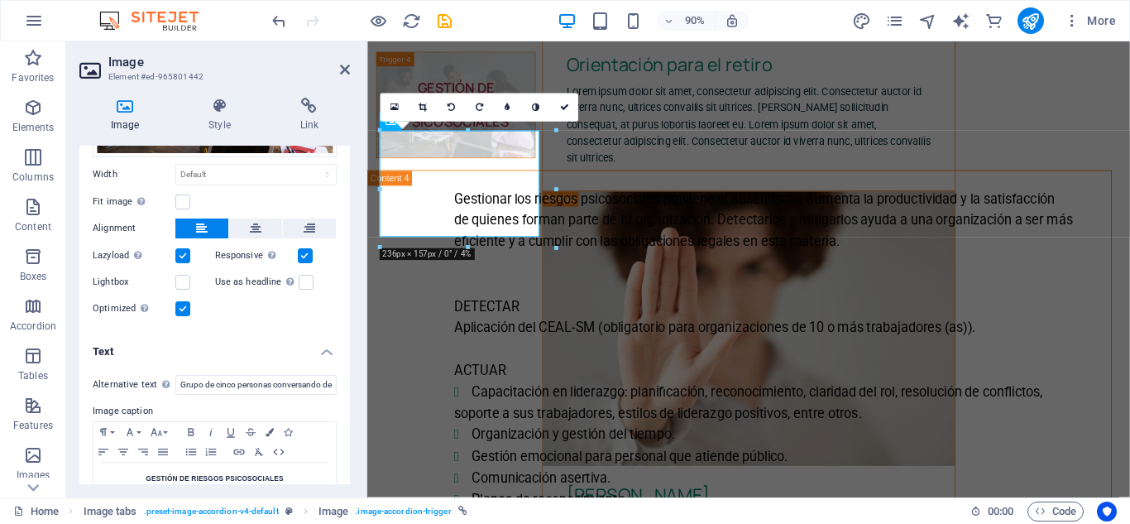
scroll to position [237, 0]
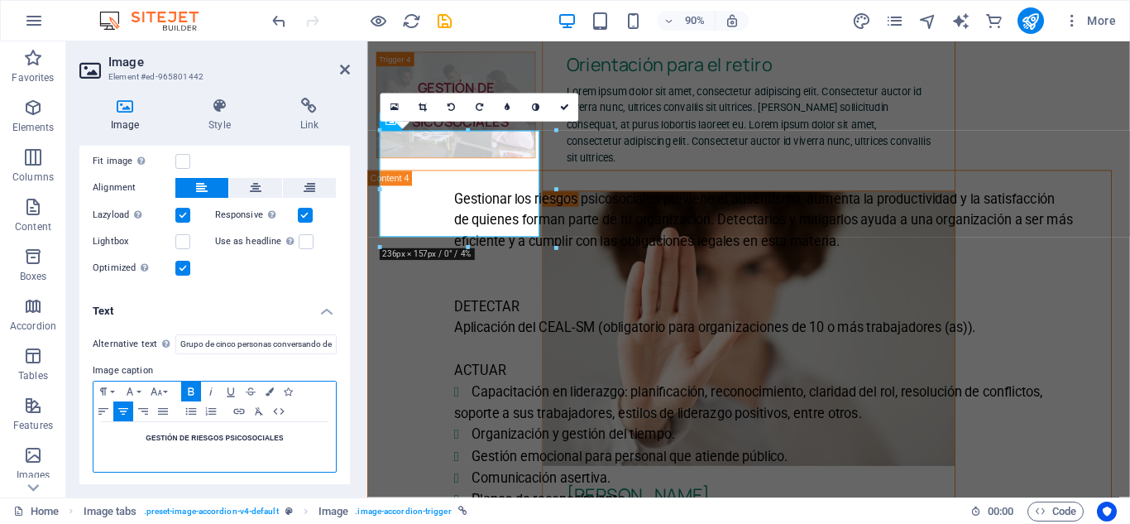
click at [222, 437] on strong "GESTIÓN DE RIESGOS PSICOSOCIALES" at bounding box center [214, 437] width 137 height 8
click at [104, 388] on icon "button" at bounding box center [103, 391] width 20 height 13
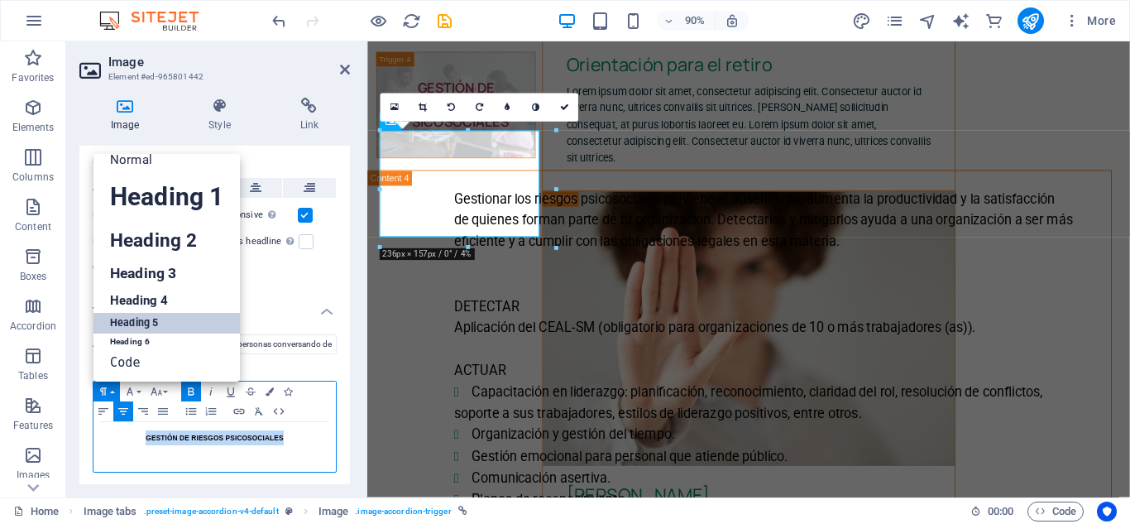
scroll to position [13, 0]
click at [104, 388] on icon "button" at bounding box center [103, 391] width 20 height 13
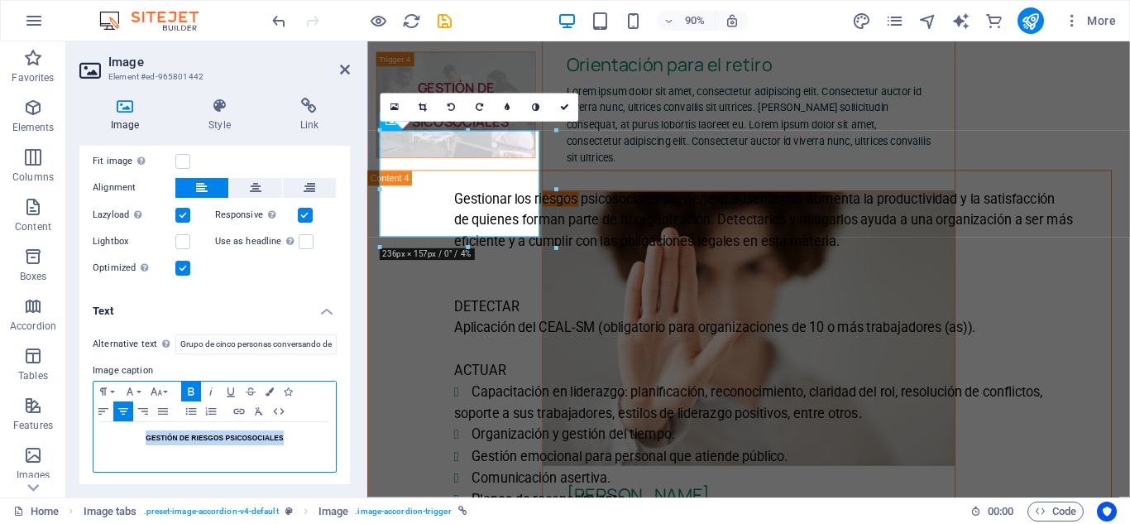
click at [244, 460] on div "GESTIÓN DE RIESGOS PSICOSOCIALES" at bounding box center [214, 447] width 242 height 50
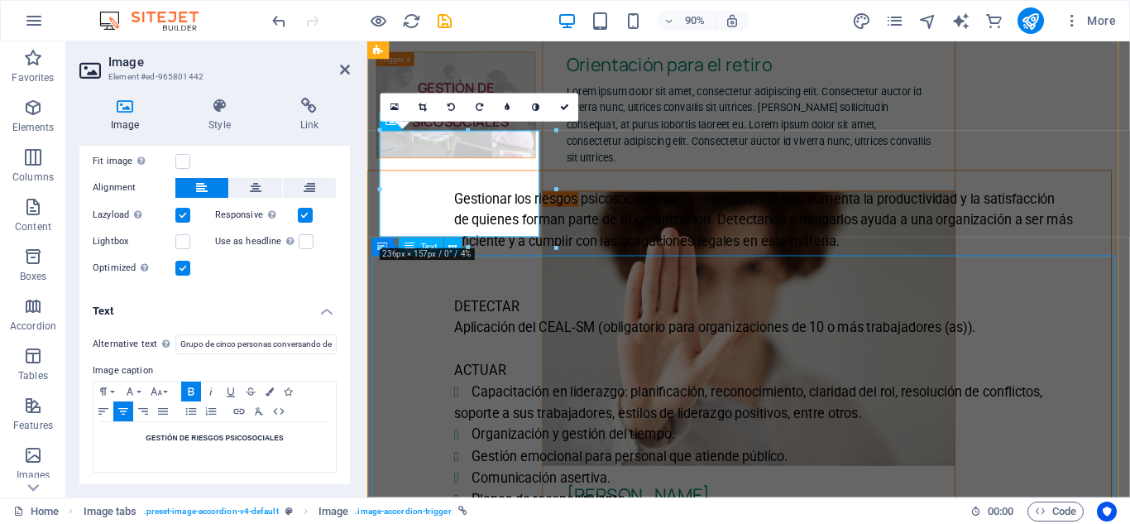
click at [826, 373] on div "Gestionar los riesgos psicosociales previene el ausentismo, aumenta la producti…" at bounding box center [781, 490] width 826 height 610
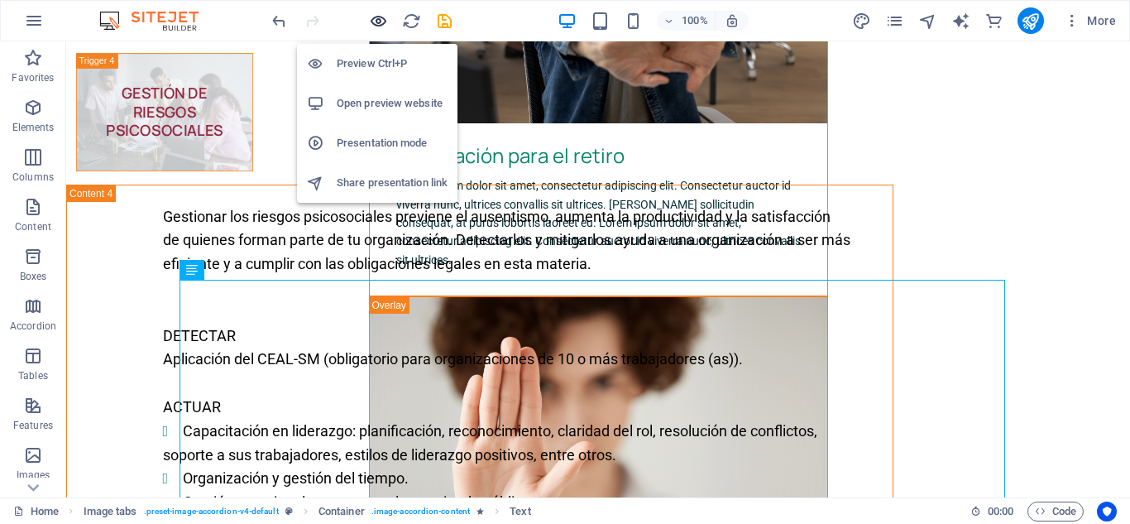
click at [376, 20] on icon "button" at bounding box center [378, 21] width 19 height 19
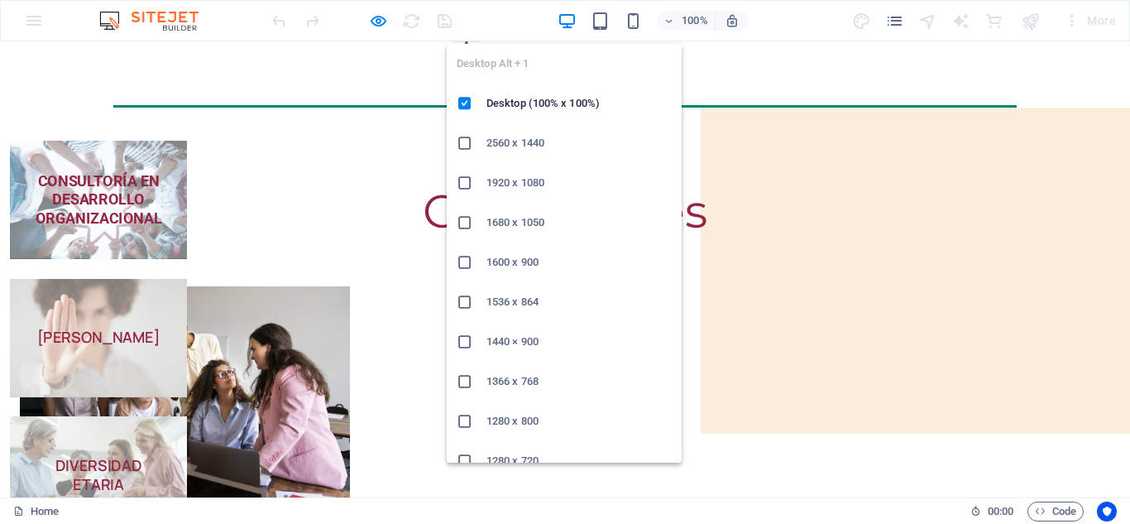
click at [526, 188] on h6 "1920 x 1080" at bounding box center [578, 183] width 185 height 20
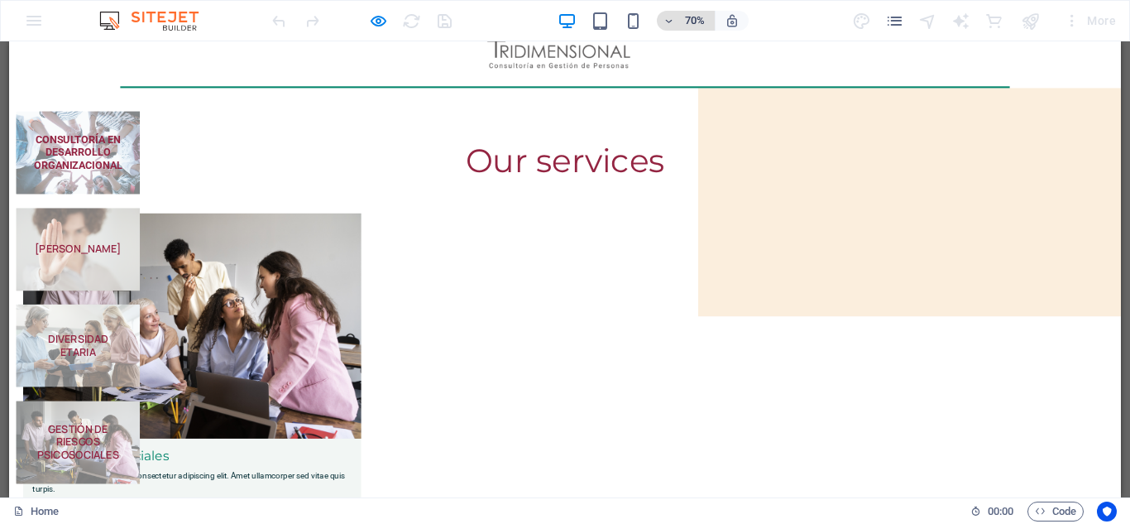
click at [666, 22] on icon "button" at bounding box center [669, 21] width 12 height 11
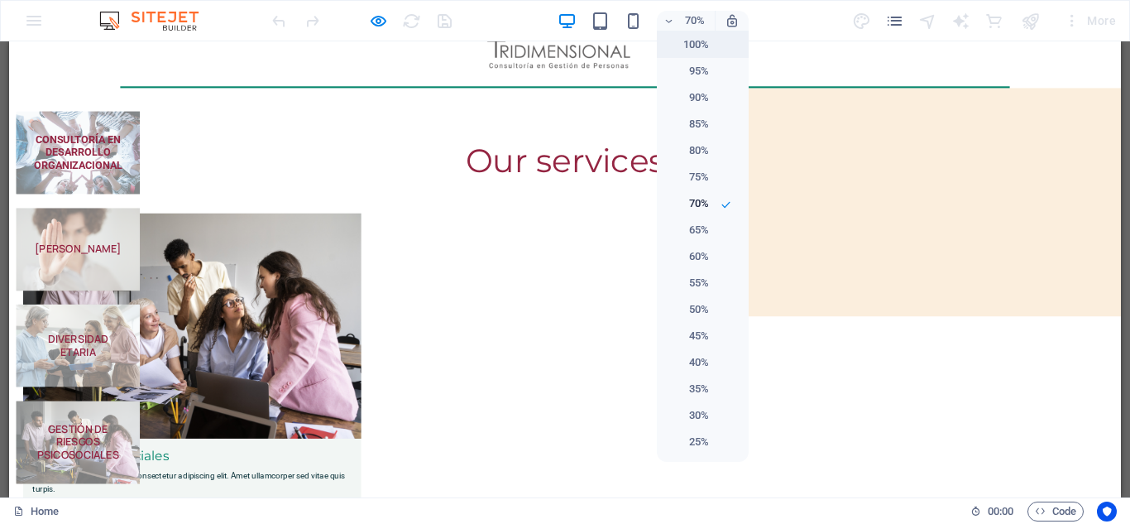
click at [689, 43] on h6 "100%" at bounding box center [688, 45] width 42 height 20
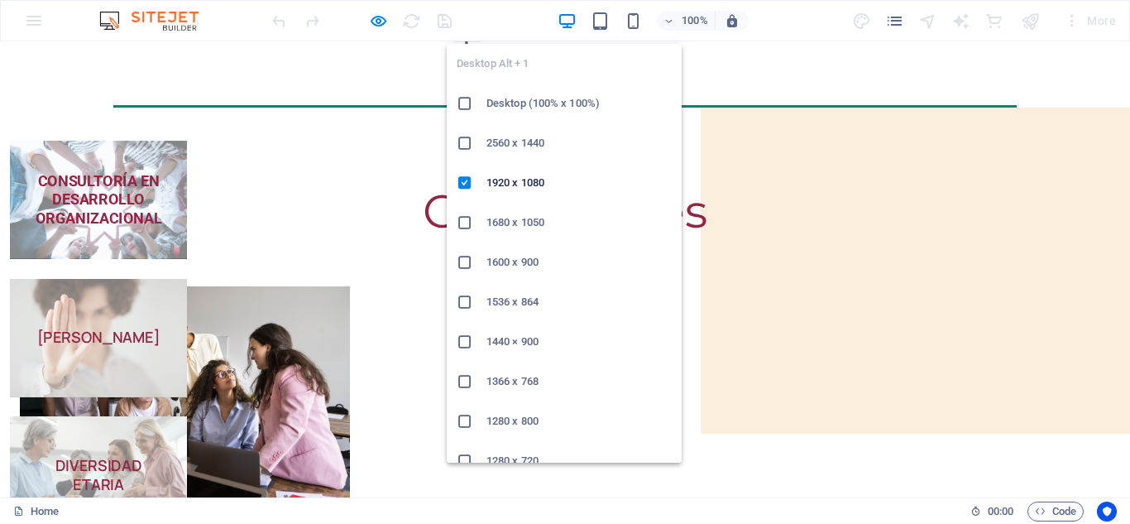
click at [462, 260] on icon at bounding box center [465, 262] width 17 height 17
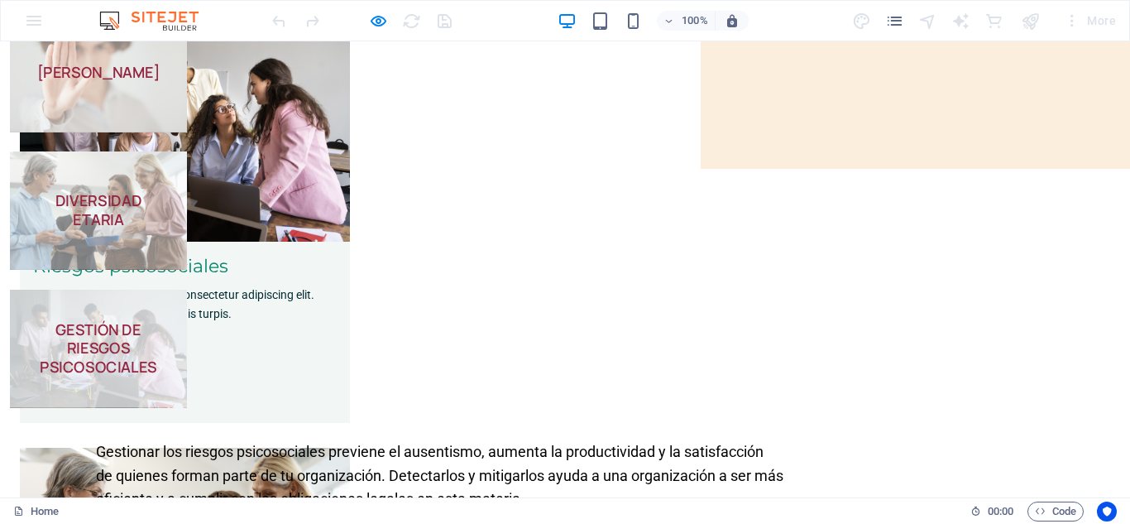
scroll to position [0, 0]
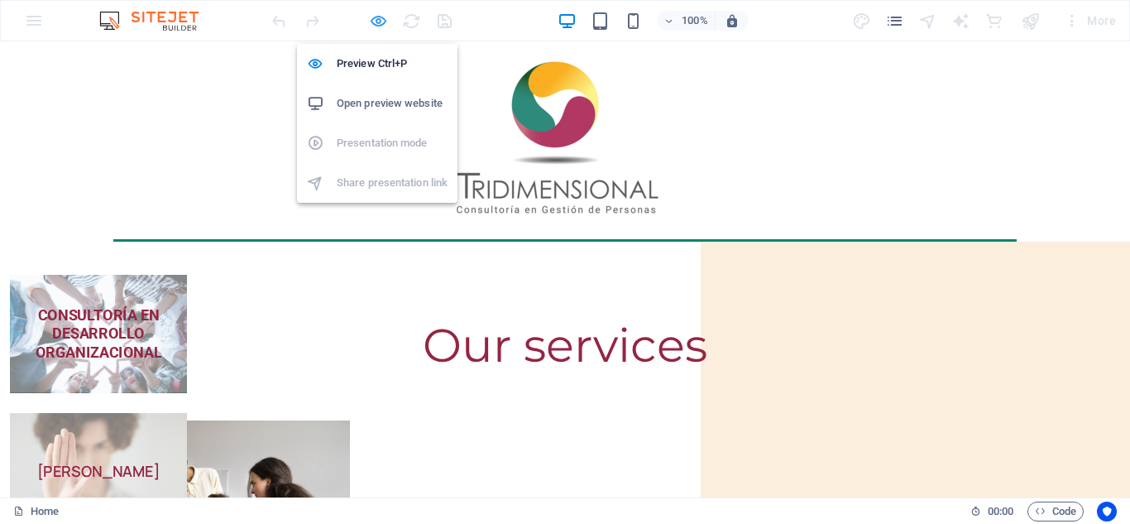
click at [381, 27] on icon "button" at bounding box center [378, 21] width 19 height 19
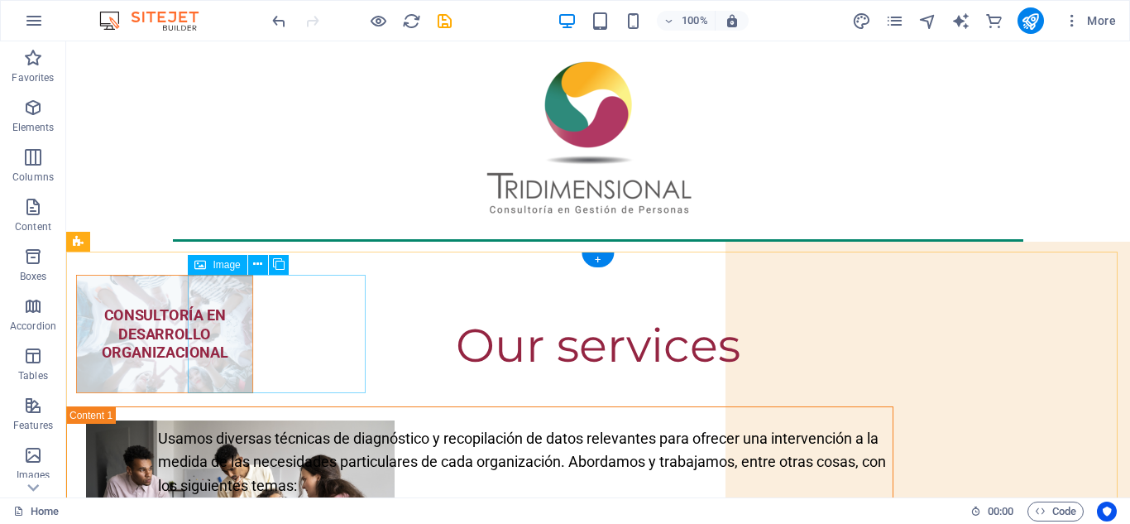
click at [253, 325] on figure "CONSULTORÍA EN DESARROLLO ORGANIZACIONAL" at bounding box center [164, 334] width 177 height 118
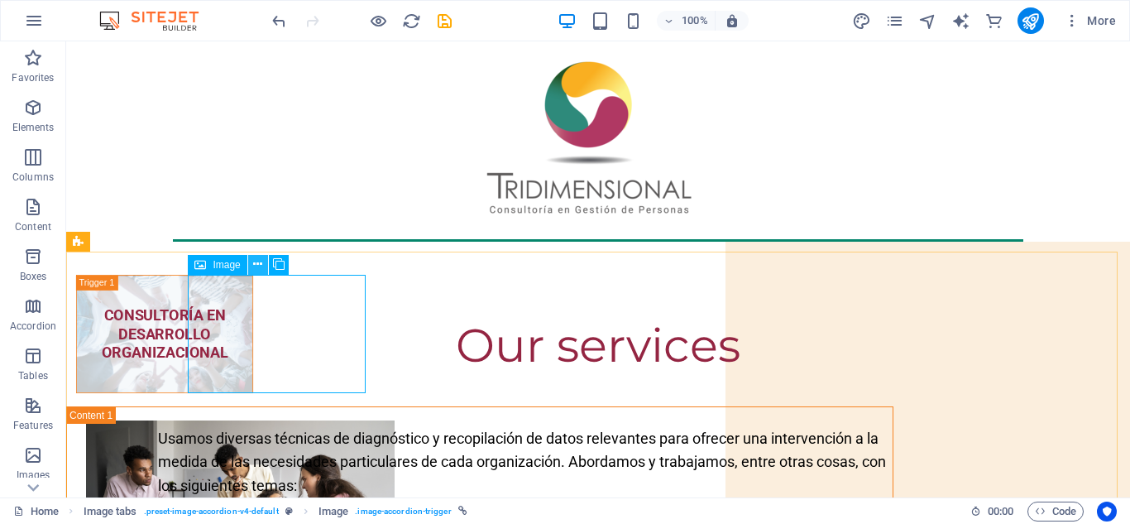
click at [252, 264] on button at bounding box center [258, 265] width 20 height 20
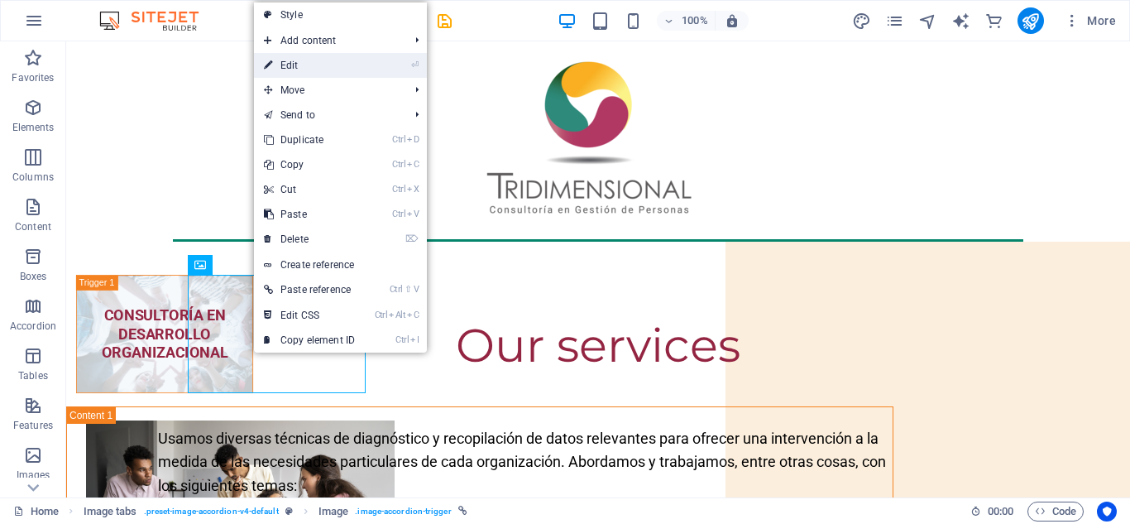
click at [334, 69] on link "⏎ Edit" at bounding box center [309, 65] width 111 height 25
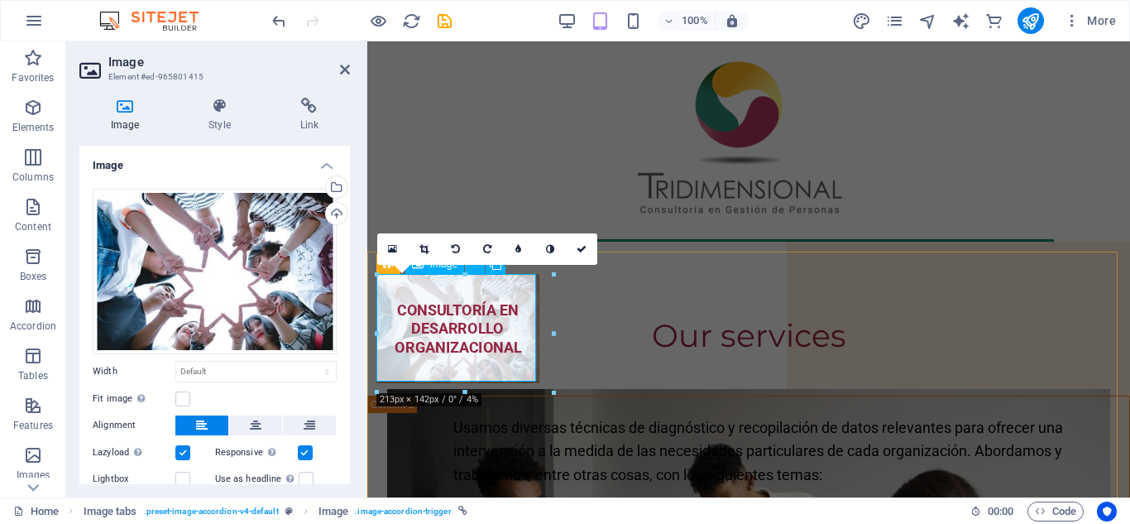
click at [500, 339] on figure "CONSULTORÍA EN DESARROLLO ORGANIZACIONAL" at bounding box center [457, 328] width 163 height 109
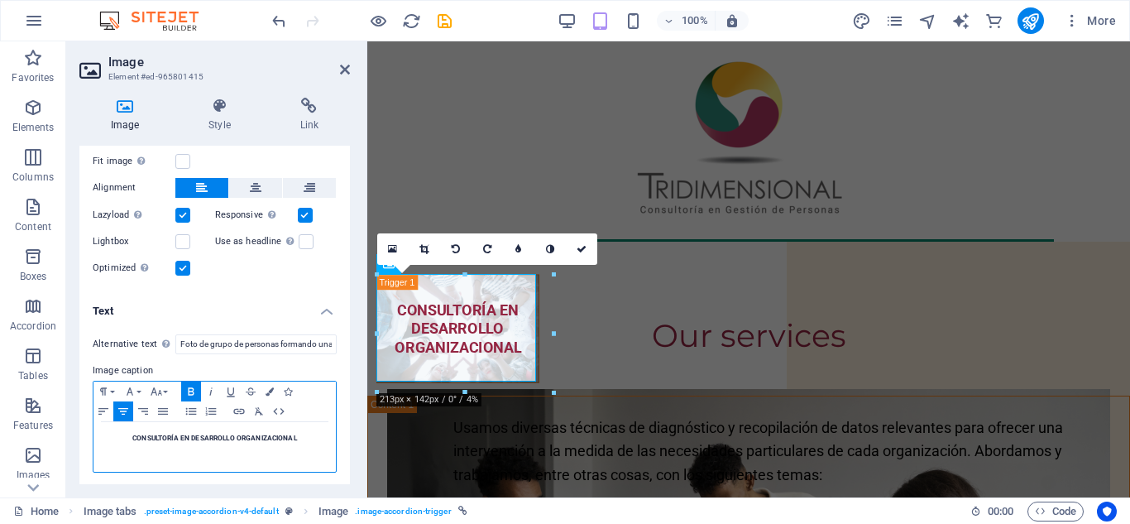
click at [233, 430] on h5 "CONSULTORÍA EN DESARROLLO ORGANIZACIONAL" at bounding box center [215, 437] width 226 height 15
click at [189, 387] on icon "button" at bounding box center [191, 390] width 6 height 7
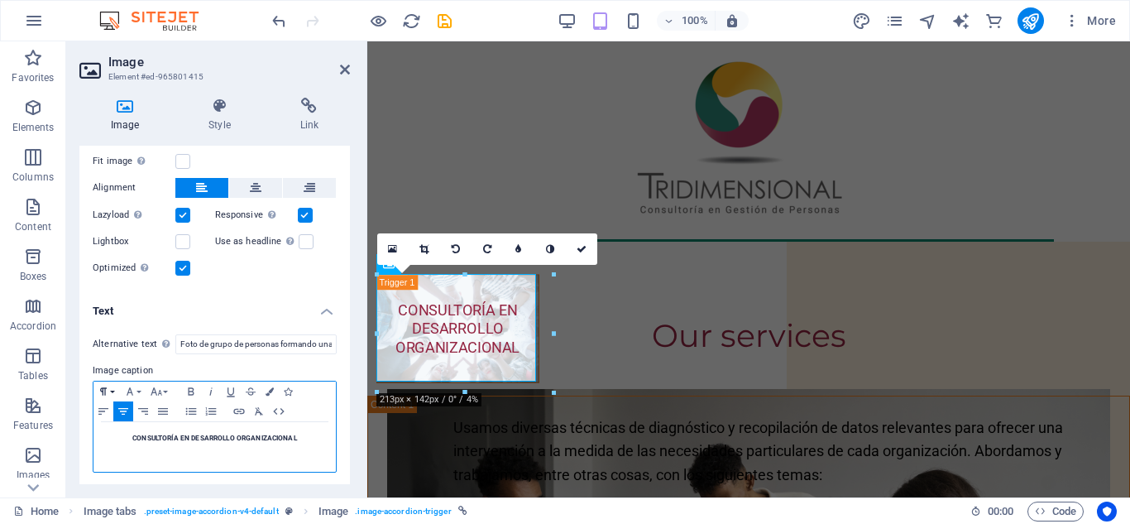
click at [111, 386] on icon "button" at bounding box center [103, 391] width 20 height 13
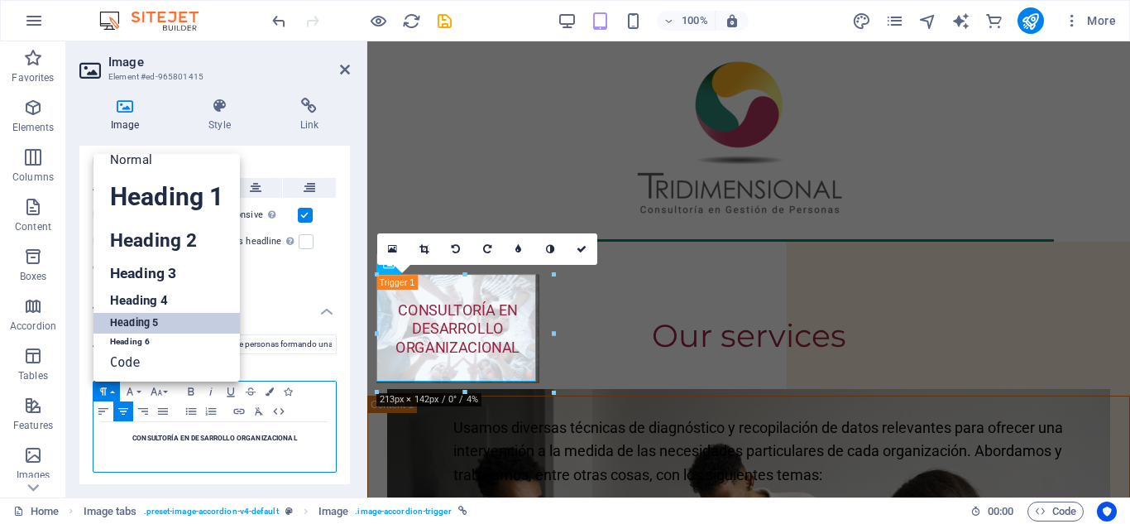
scroll to position [13, 0]
click at [129, 325] on link "Heading 5" at bounding box center [166, 323] width 146 height 21
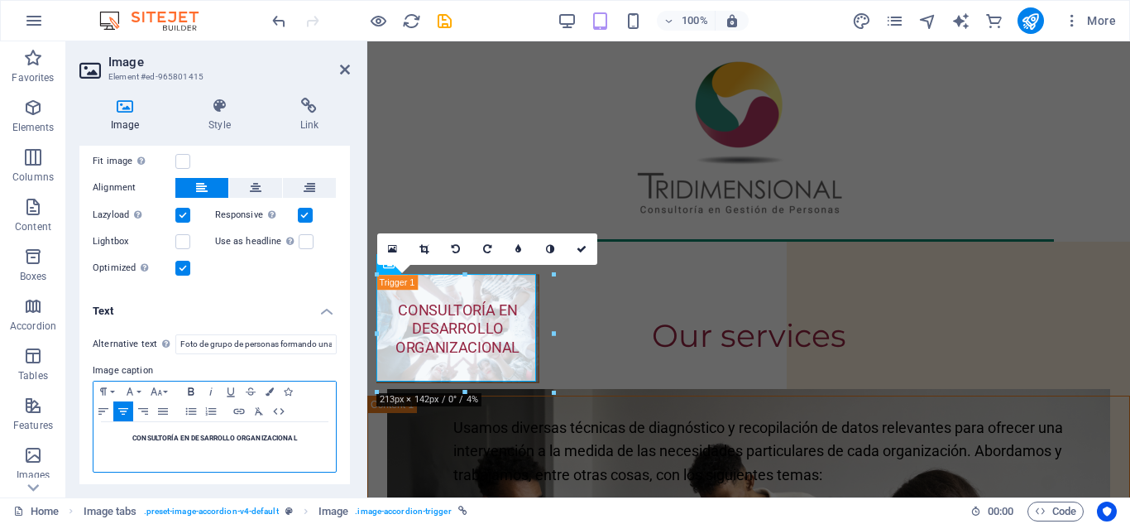
click at [188, 388] on icon "button" at bounding box center [191, 391] width 20 height 13
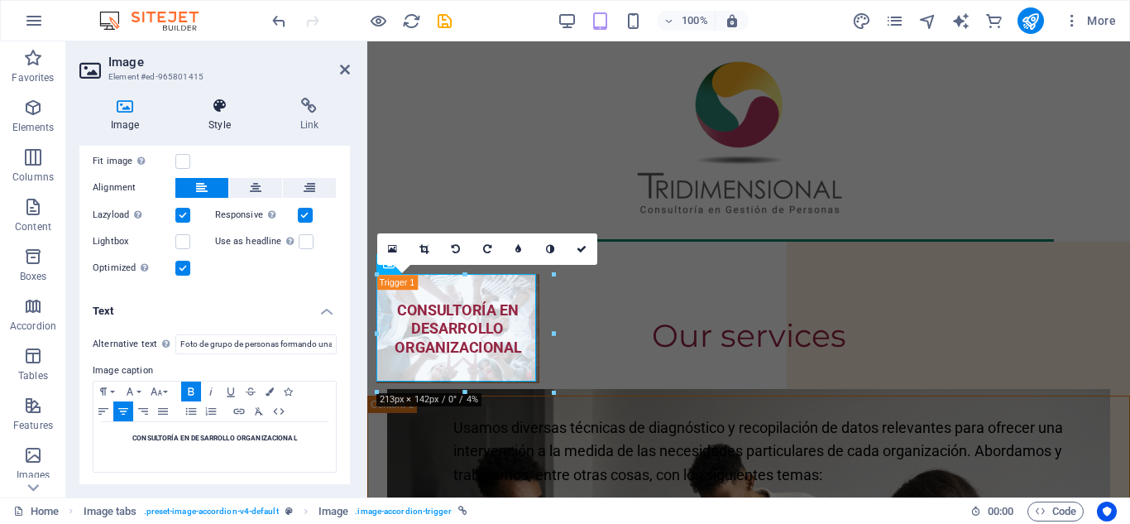
click at [220, 113] on icon at bounding box center [219, 106] width 84 height 17
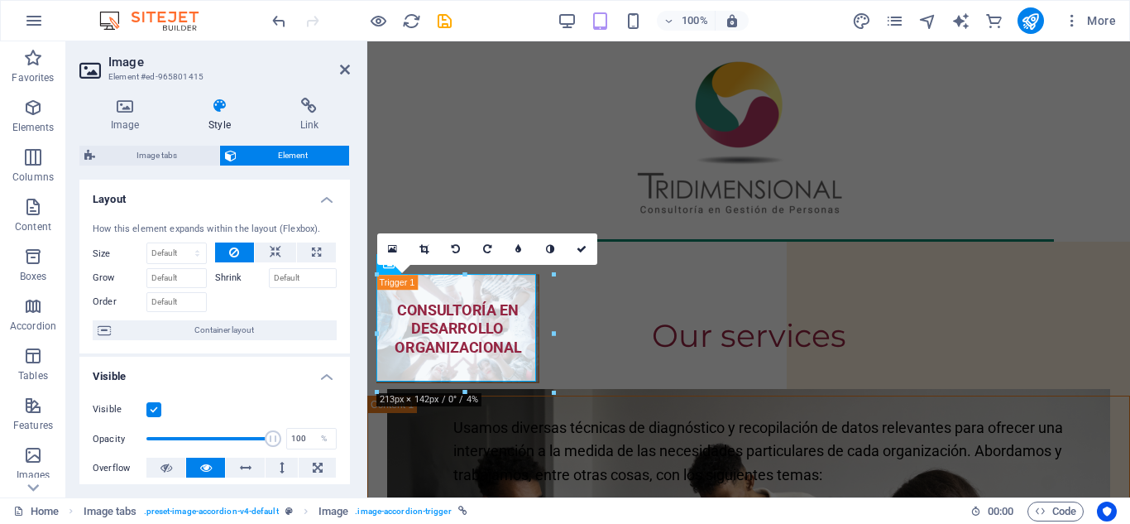
click at [346, 465] on div "Visible Opacity 100 % Overflow" at bounding box center [214, 438] width 271 height 105
click at [346, 454] on div "Visible Opacity 100 % Overflow" at bounding box center [214, 438] width 271 height 105
click at [350, 361] on div "Image Style Link Image Drag files here, click to choose files or select files f…" at bounding box center [214, 290] width 297 height 413
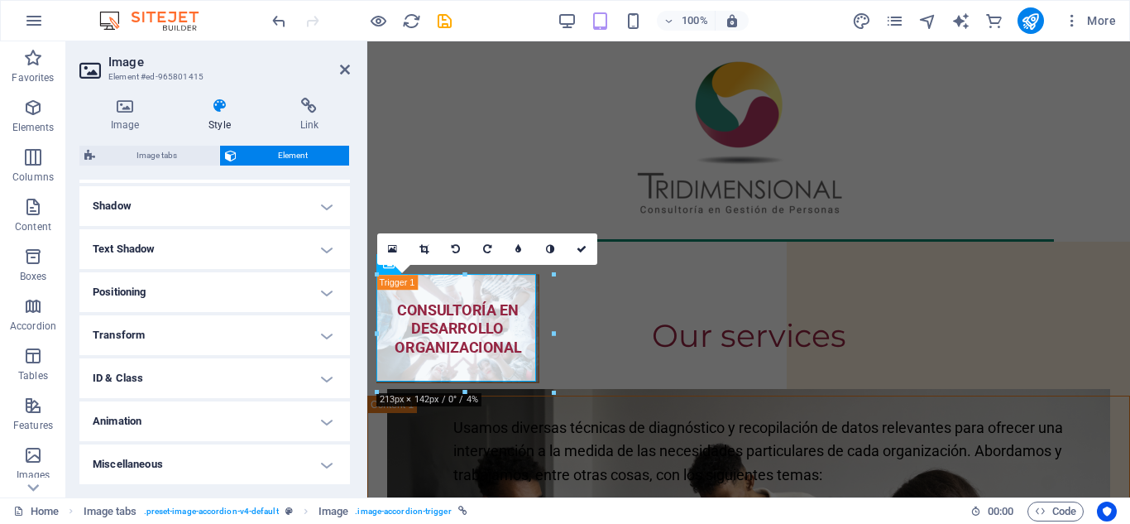
scroll to position [0, 0]
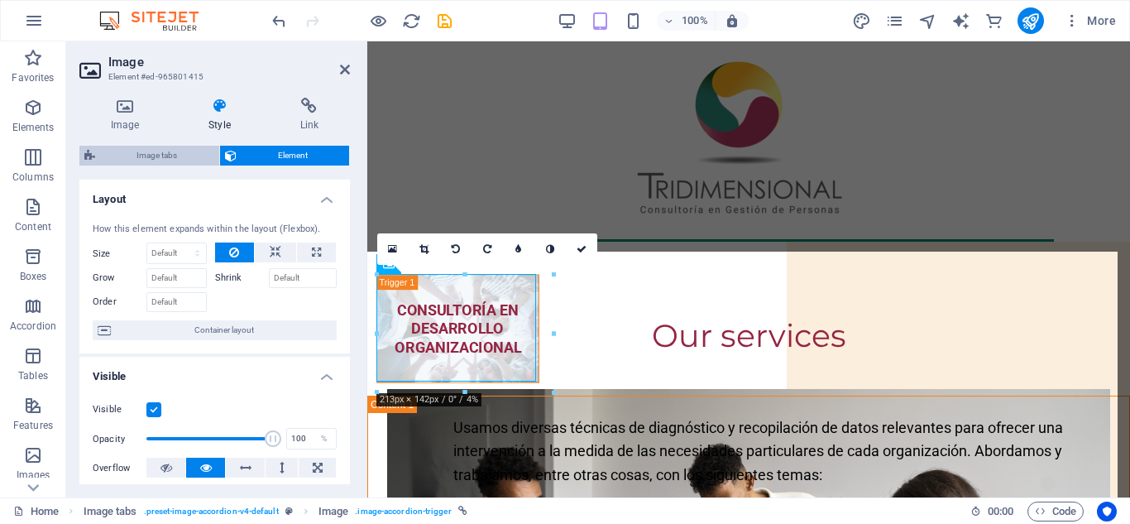
click at [167, 155] on span "Image tabs" at bounding box center [157, 156] width 114 height 20
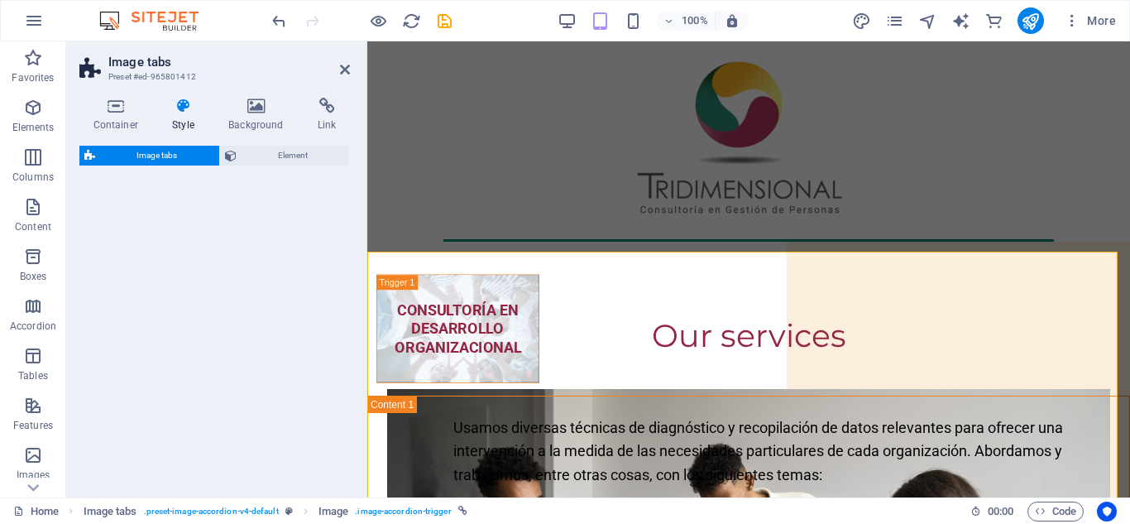
select select "rem"
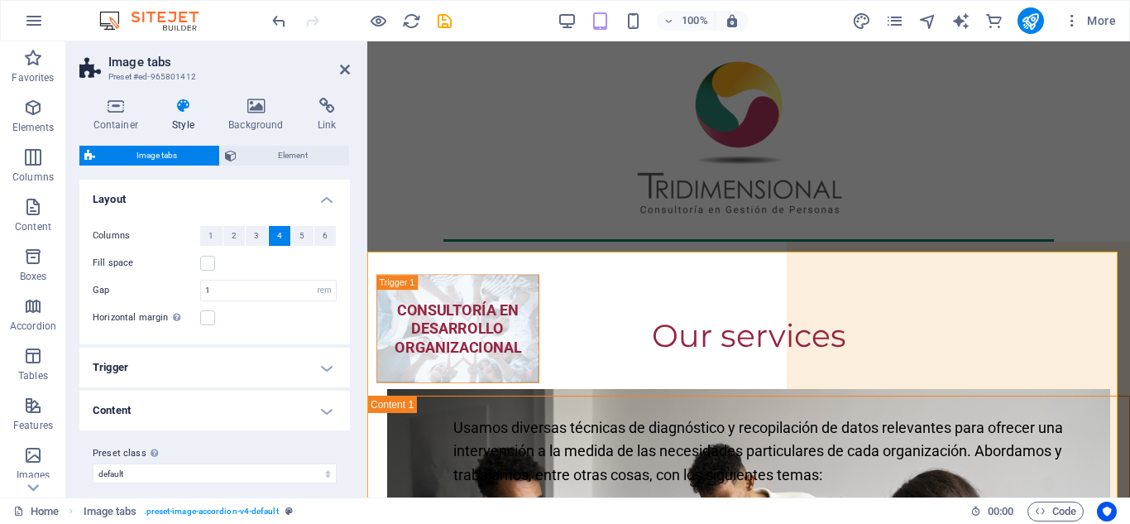
click at [319, 367] on h4 "Trigger" at bounding box center [214, 367] width 271 height 40
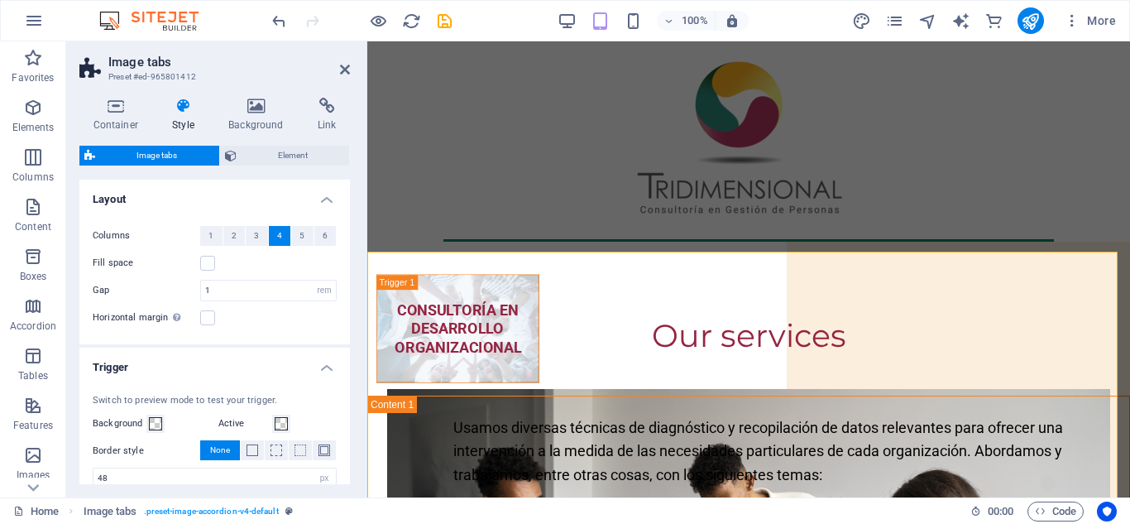
scroll to position [248, 0]
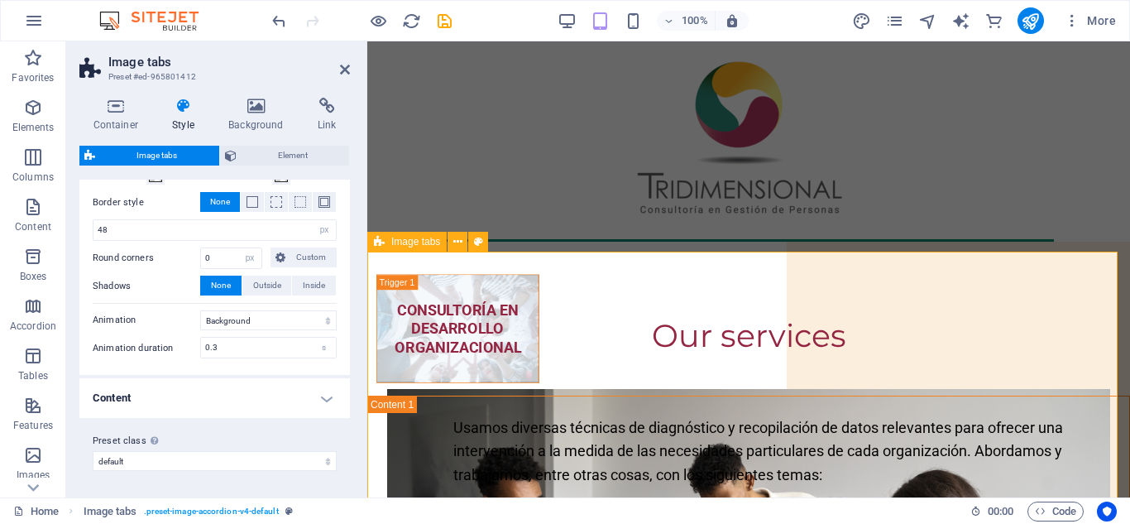
click at [346, 65] on icon at bounding box center [345, 69] width 10 height 13
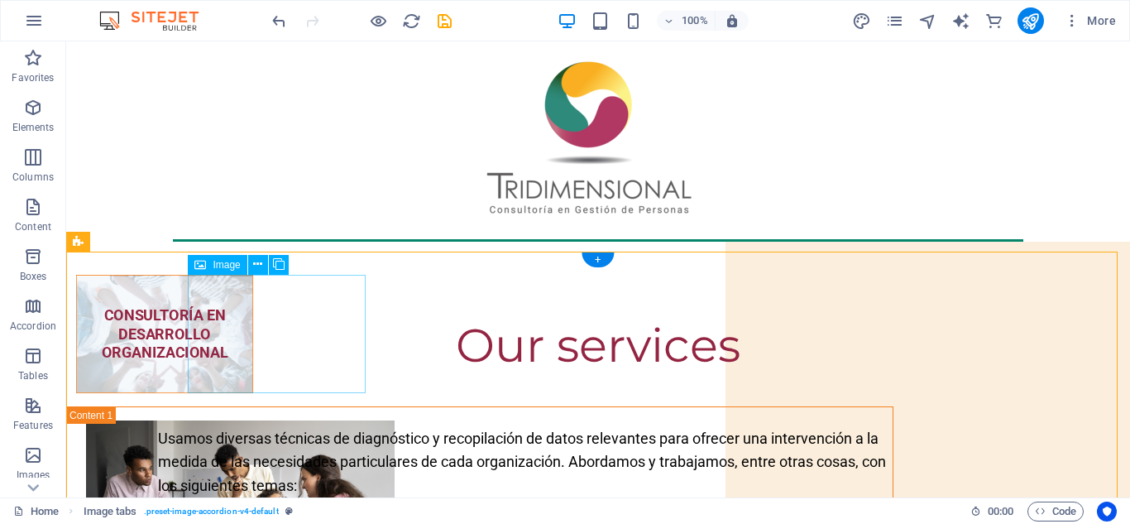
click at [253, 361] on figure "CONSULTORÍA EN DESARROLLO ORGANIZACIONAL" at bounding box center [164, 334] width 177 height 118
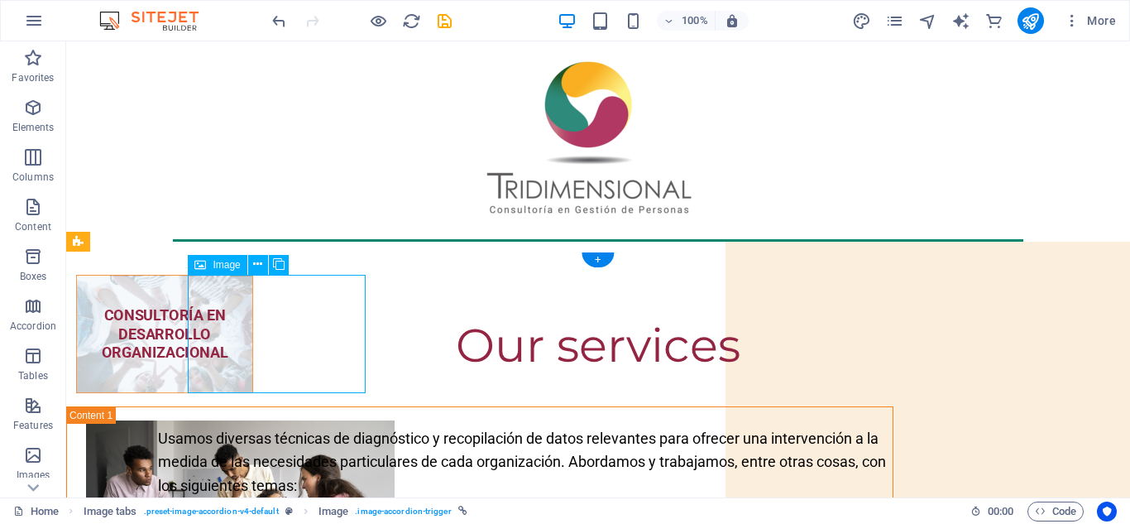
click at [253, 361] on figure "CONSULTORÍA EN DESARROLLO ORGANIZACIONAL" at bounding box center [164, 334] width 177 height 118
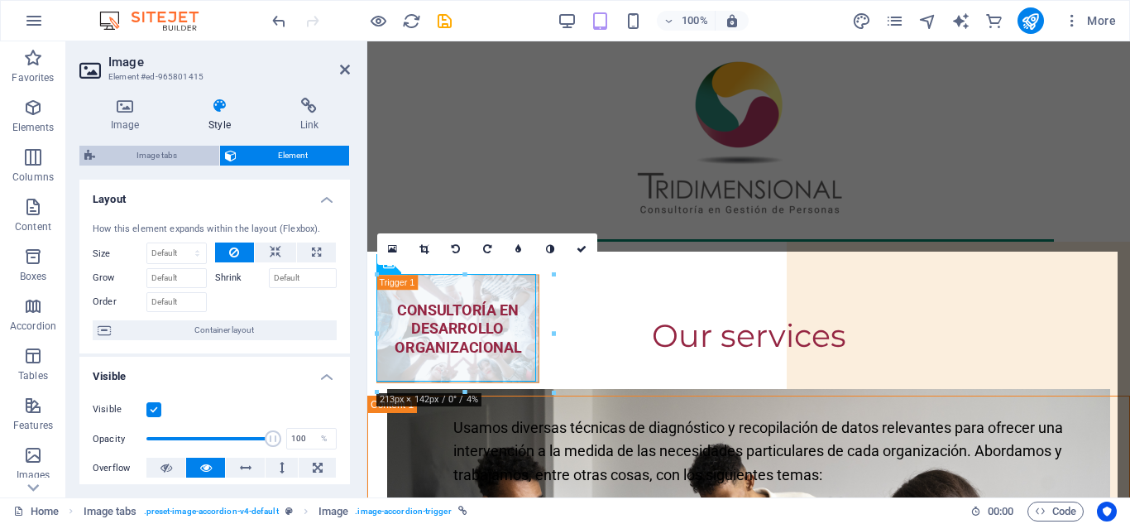
click at [166, 158] on span "Image tabs" at bounding box center [157, 156] width 114 height 20
select select "rem"
select select "px"
select select "background"
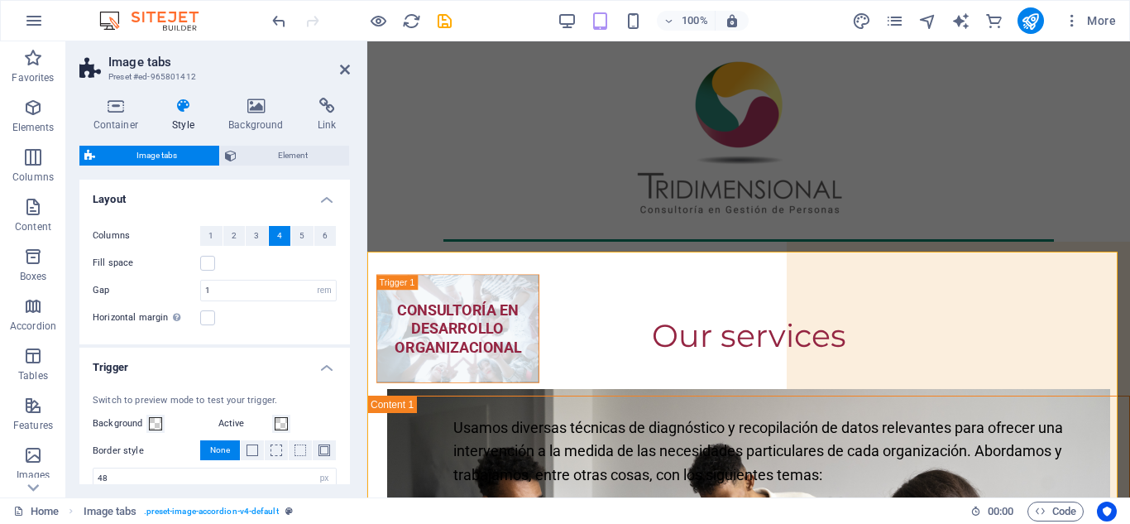
click at [344, 470] on div "Switch to preview mode to test your trigger. Background Active Border style Non…" at bounding box center [214, 500] width 277 height 247
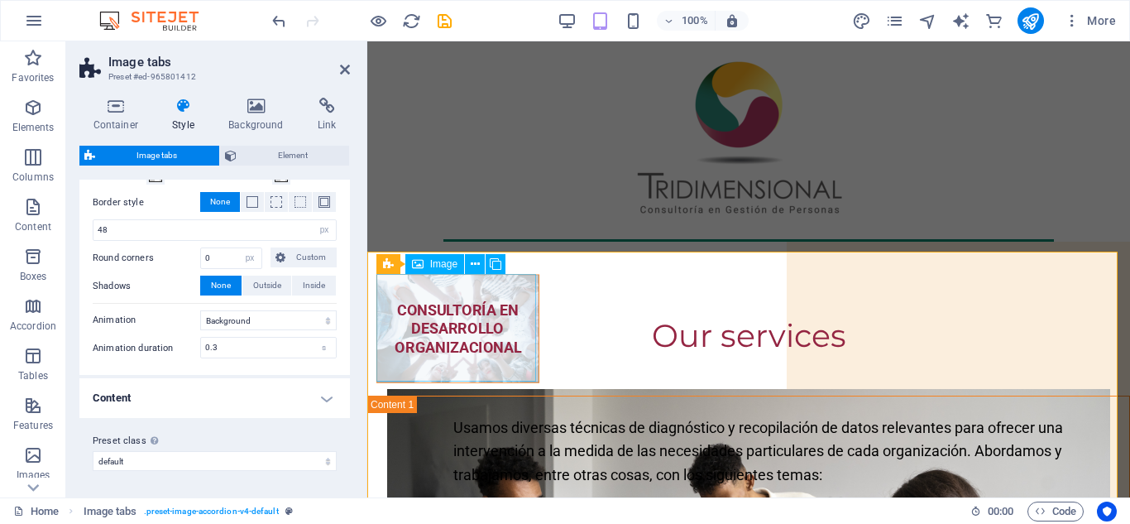
click at [505, 328] on figure "CONSULTORÍA EN DESARROLLO ORGANIZACIONAL" at bounding box center [457, 328] width 163 height 109
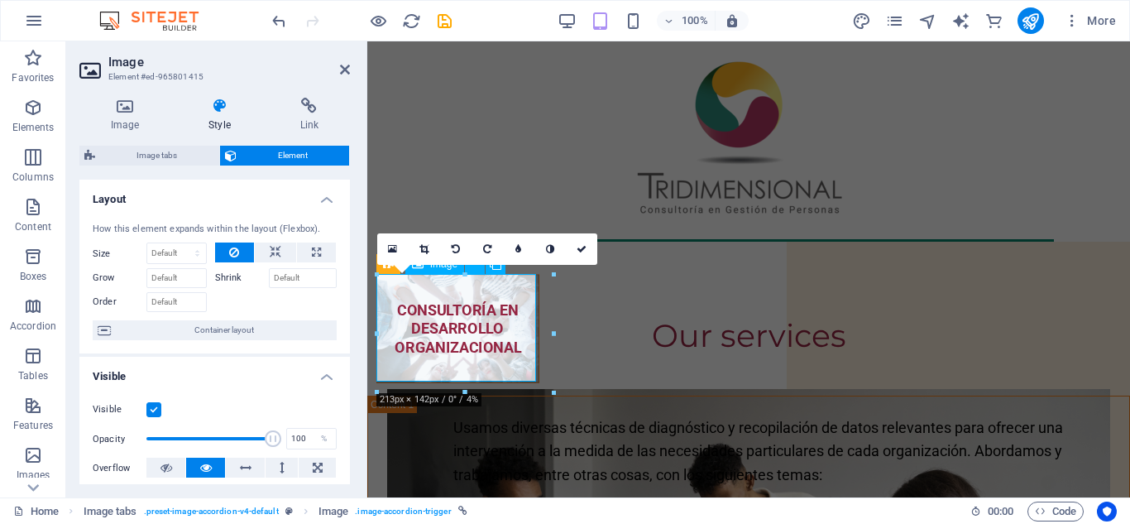
click at [431, 311] on figure "CONSULTORÍA EN DESARROLLO ORGANIZACIONAL" at bounding box center [457, 328] width 163 height 109
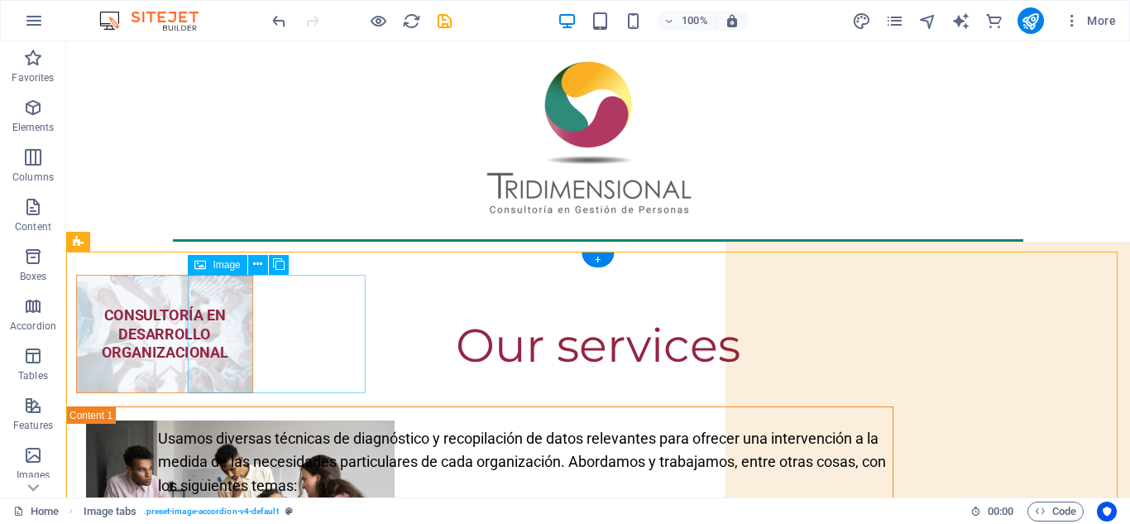
click at [253, 320] on figure "CONSULTORÍA EN DESARROLLO ORGANIZACIONAL" at bounding box center [164, 334] width 177 height 118
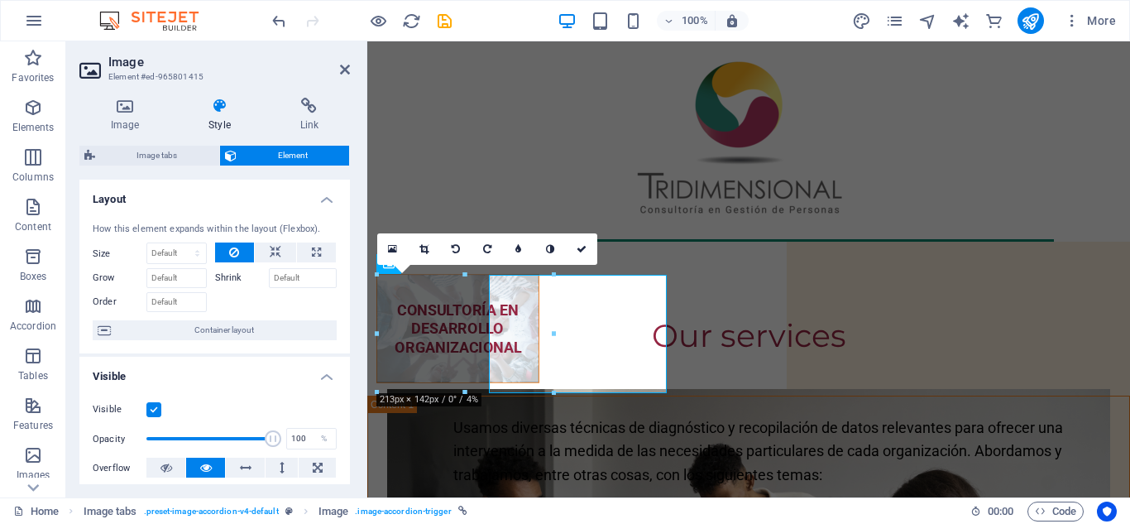
click at [289, 320] on span "Container layout" at bounding box center [224, 330] width 216 height 20
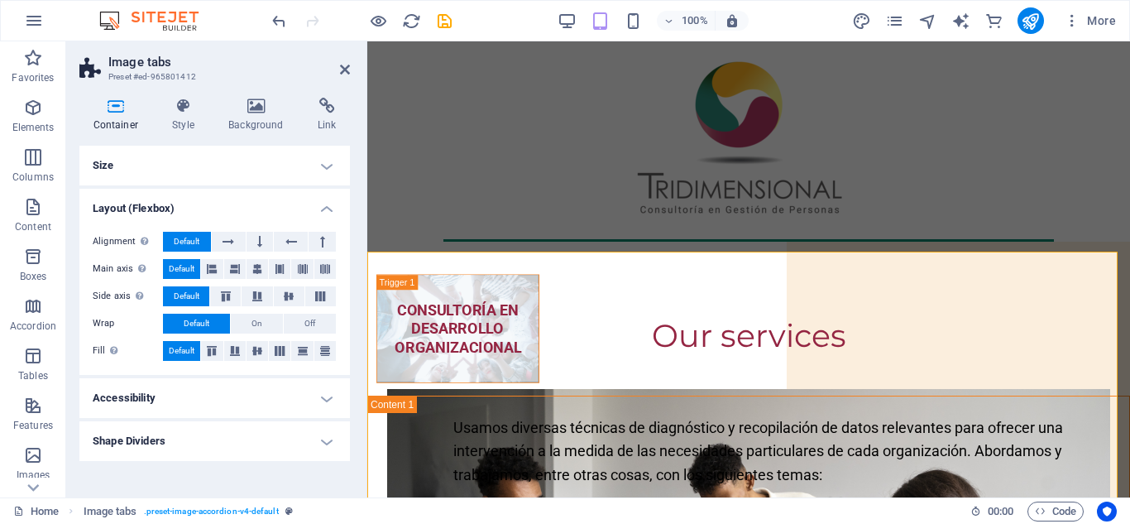
click at [328, 211] on h4 "Layout (Flexbox)" at bounding box center [214, 204] width 271 height 30
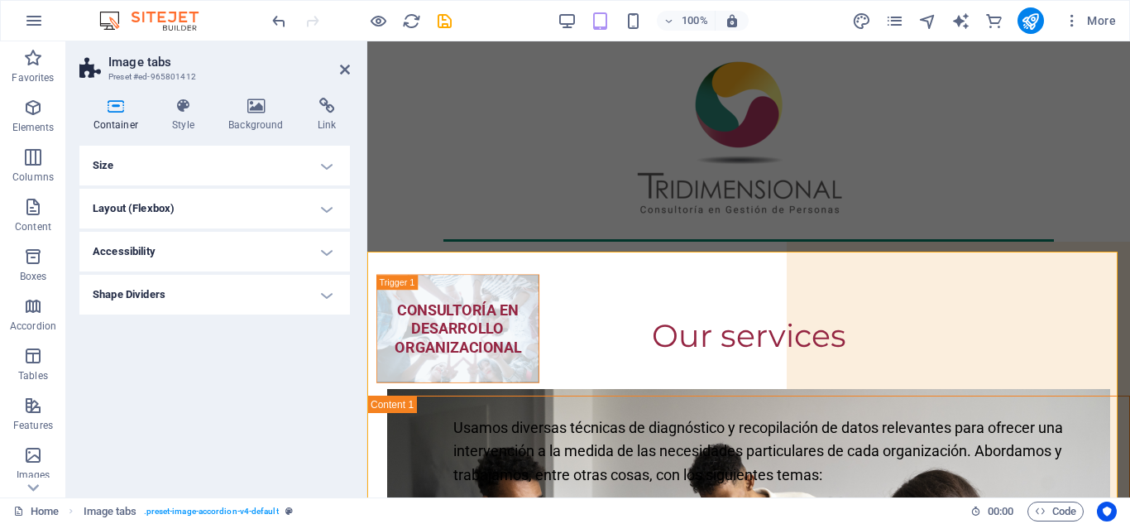
click at [329, 174] on h4 "Size" at bounding box center [214, 166] width 271 height 40
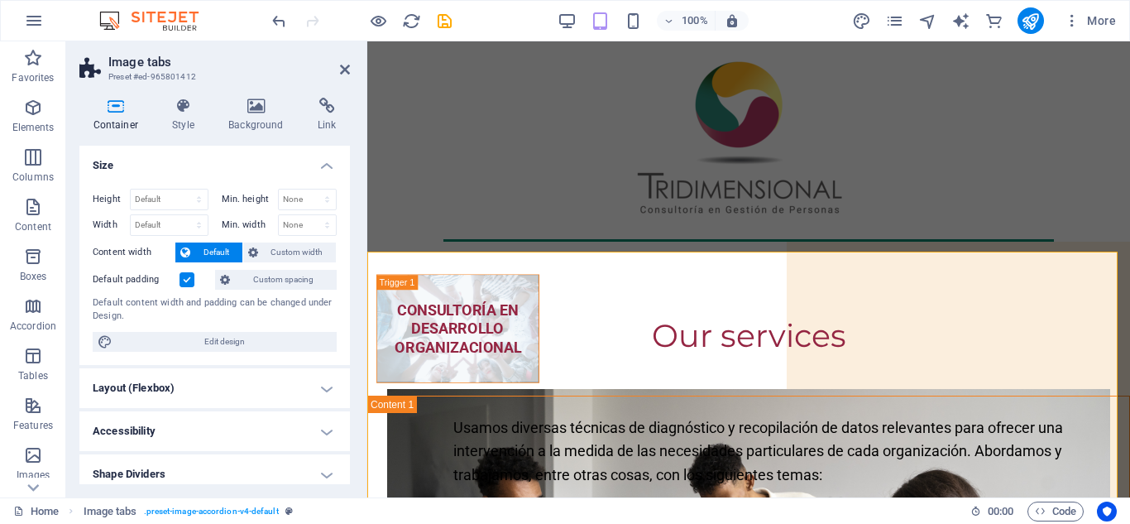
click at [329, 174] on h4 "Size" at bounding box center [214, 161] width 271 height 30
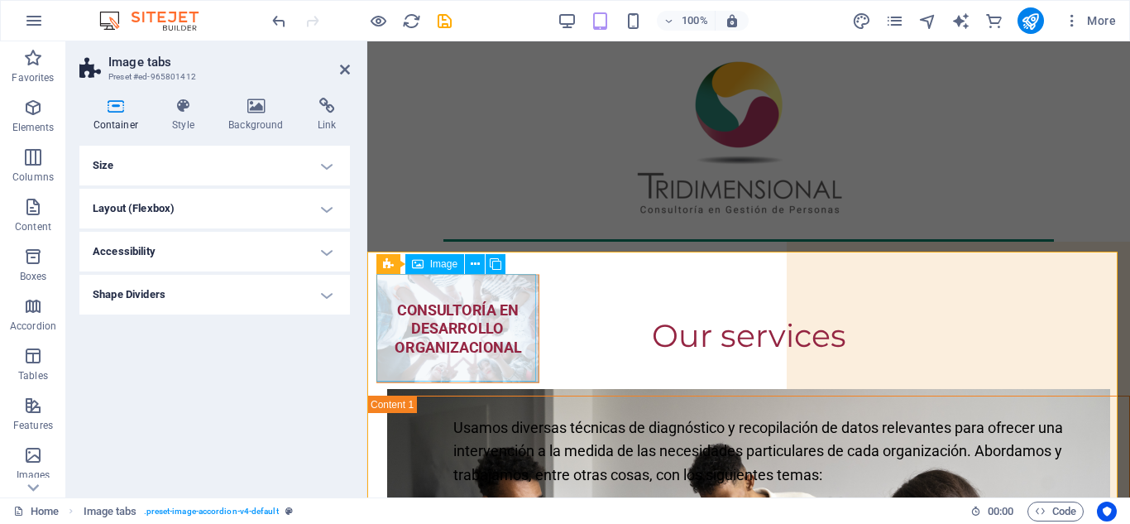
click at [448, 344] on figure "CONSULTORÍA EN DESARROLLO ORGANIZACIONAL" at bounding box center [457, 328] width 163 height 109
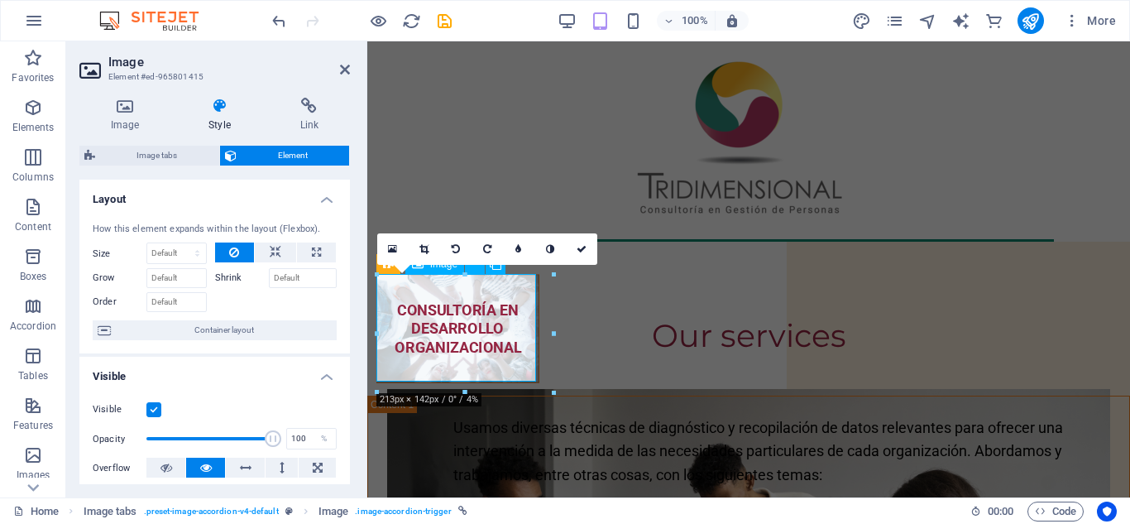
click at [448, 344] on figure "CONSULTORÍA EN DESARROLLO ORGANIZACIONAL" at bounding box center [457, 328] width 163 height 109
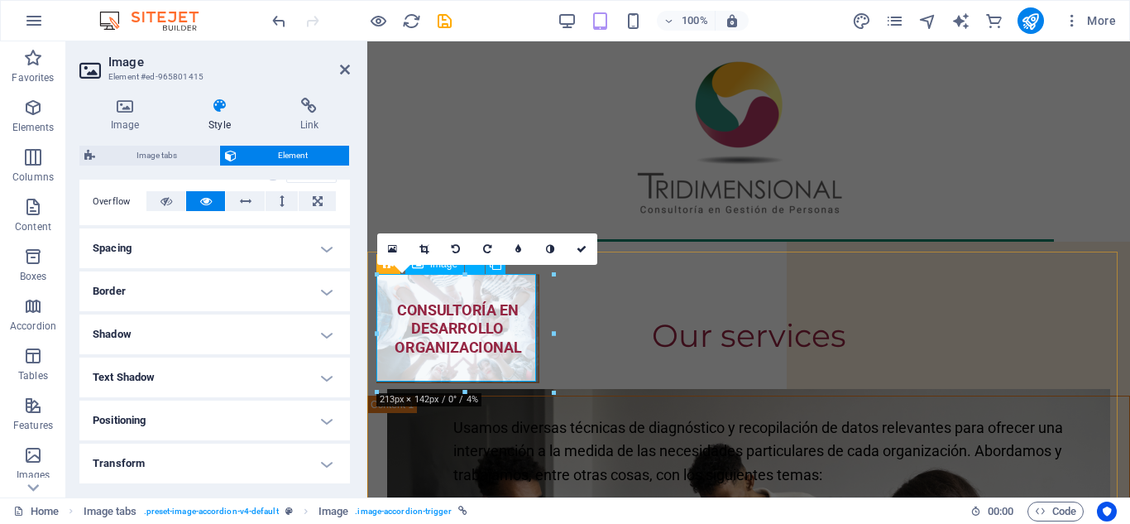
click at [456, 311] on figure "CONSULTORÍA EN DESARROLLO ORGANIZACIONAL" at bounding box center [457, 328] width 163 height 109
click at [341, 64] on icon at bounding box center [345, 69] width 10 height 13
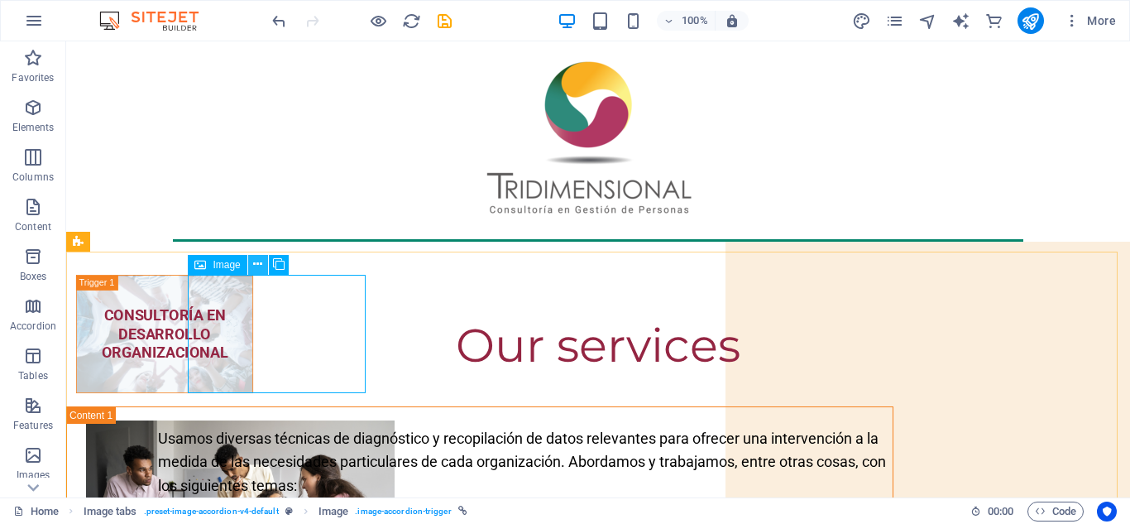
click at [256, 263] on icon at bounding box center [257, 264] width 9 height 17
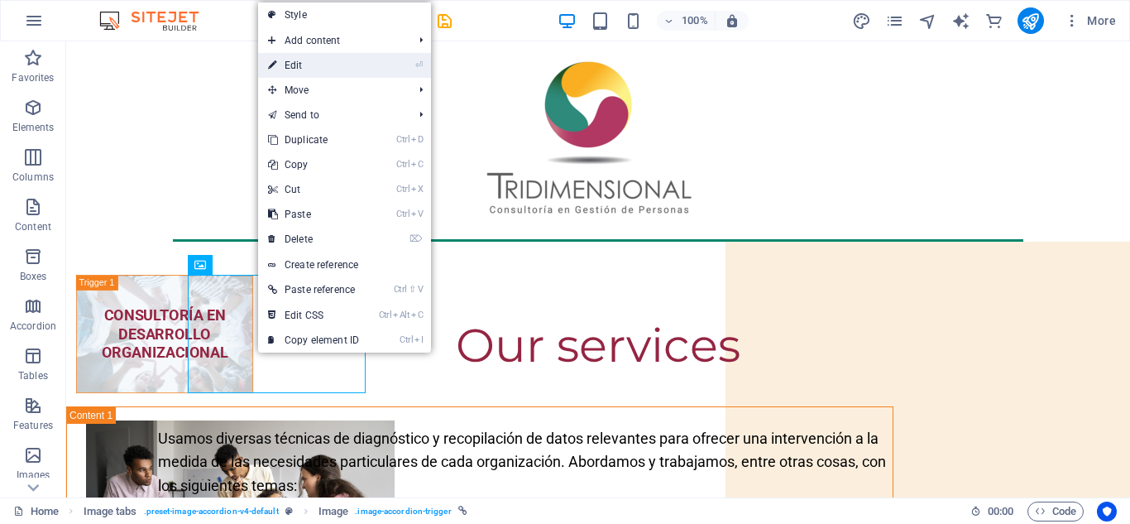
click at [345, 66] on link "⏎ Edit" at bounding box center [313, 65] width 111 height 25
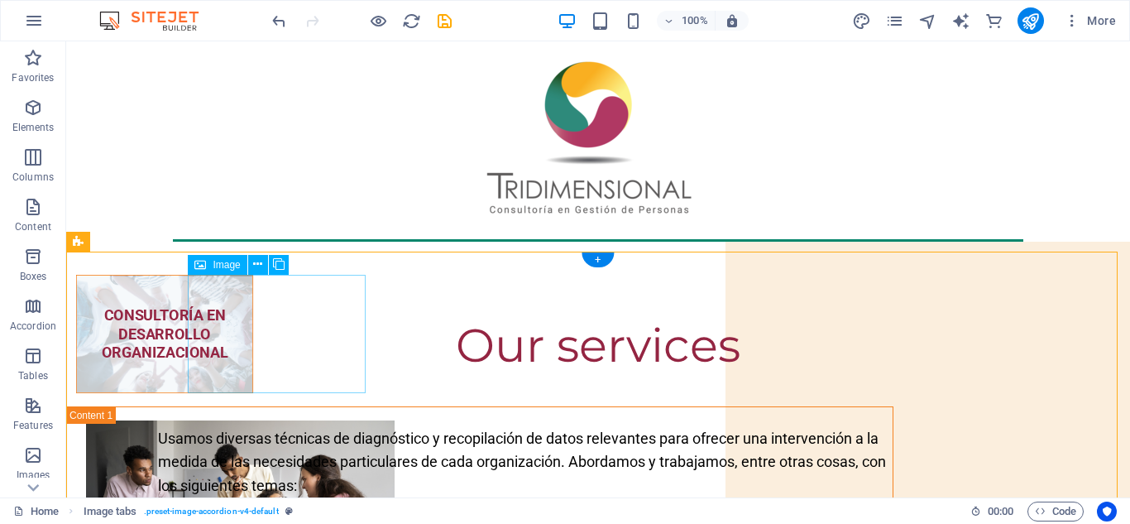
click at [253, 332] on figure "CONSULTORÍA EN DESARROLLO ORGANIZACIONAL" at bounding box center [164, 334] width 177 height 118
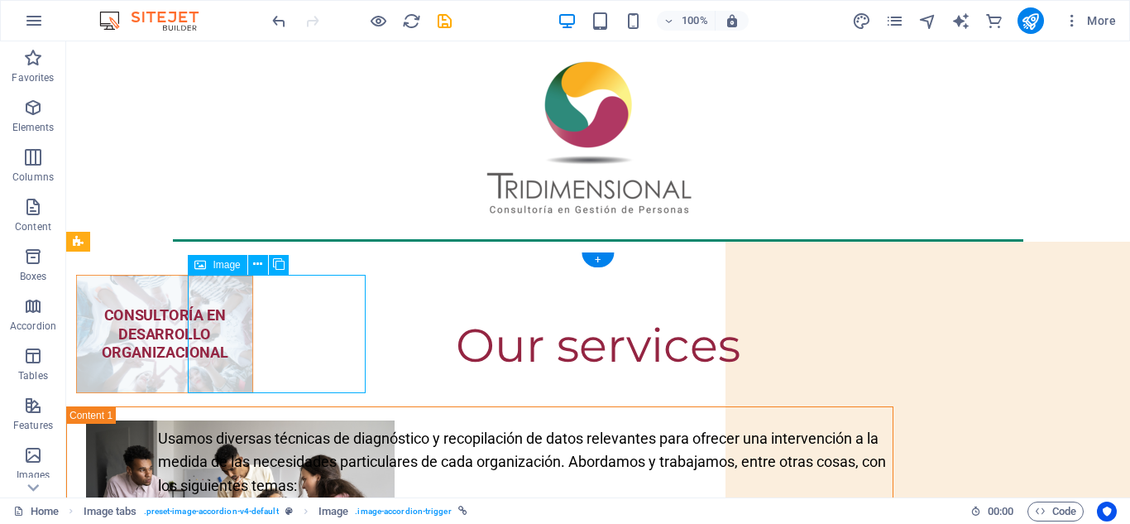
click at [253, 332] on figure "CONSULTORÍA EN DESARROLLO ORGANIZACIONAL" at bounding box center [164, 334] width 177 height 118
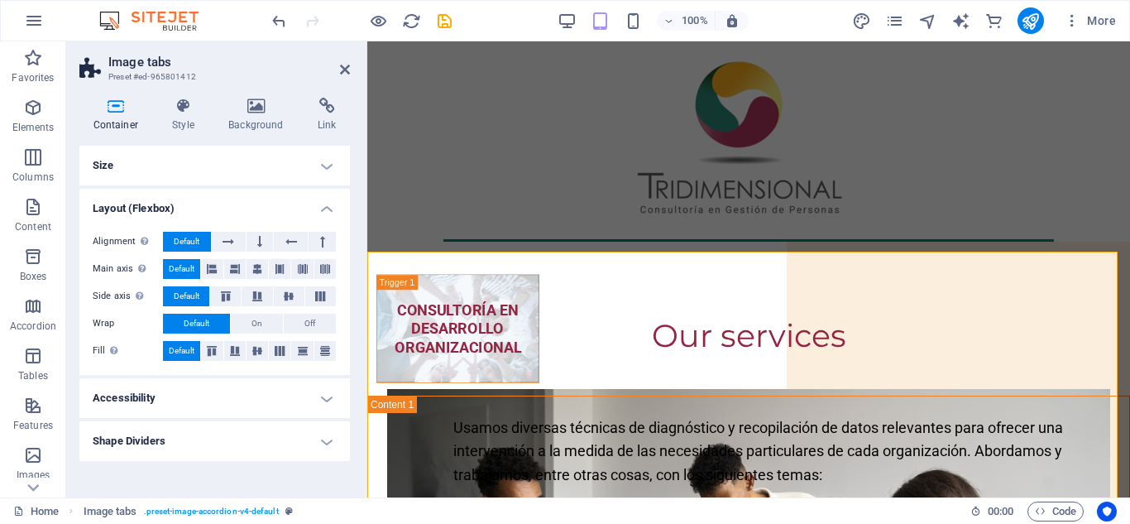
click at [327, 208] on h4 "Layout (Flexbox)" at bounding box center [214, 204] width 271 height 30
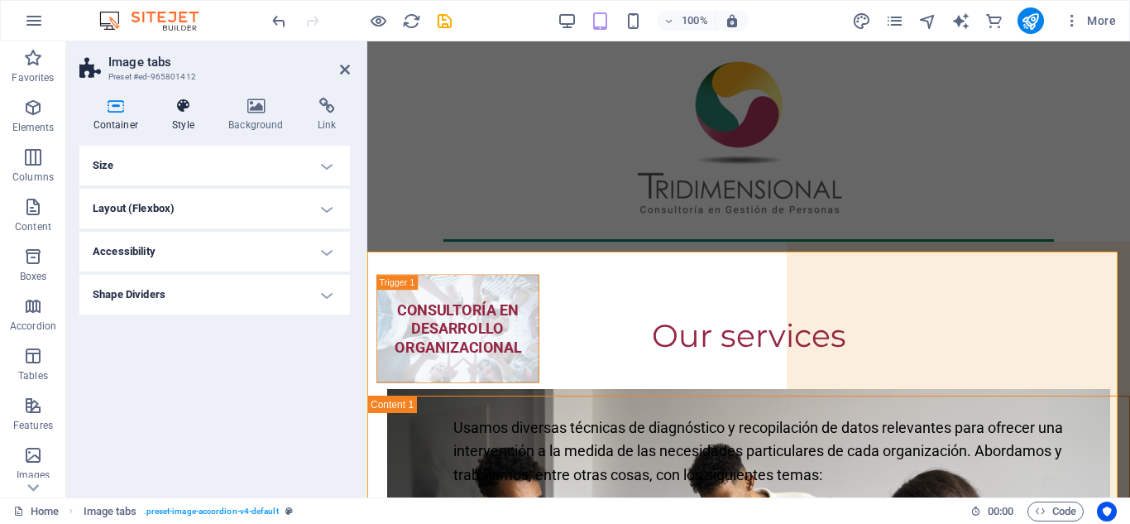
click at [180, 117] on h4 "Style" at bounding box center [187, 115] width 56 height 35
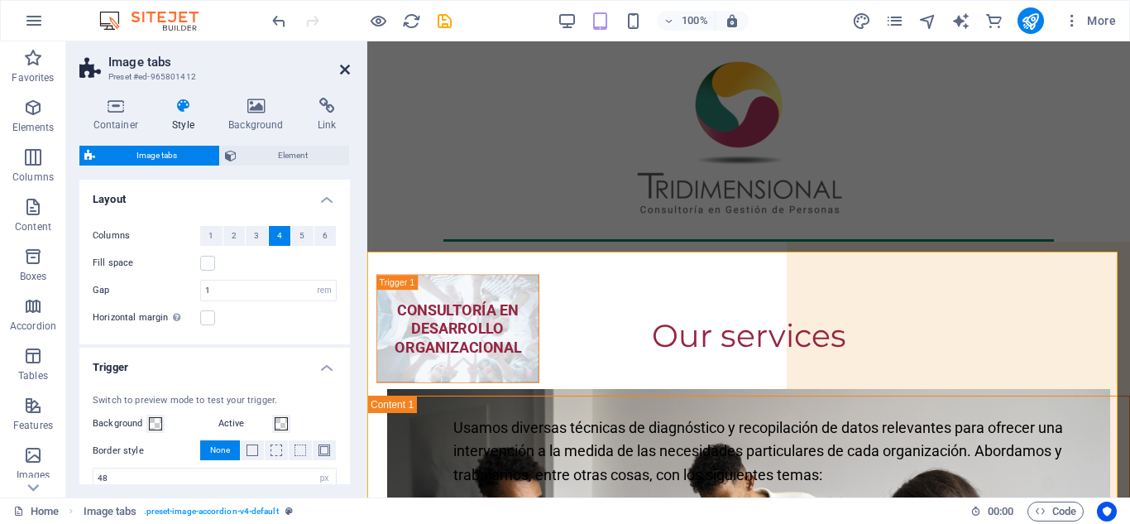
click at [347, 68] on icon at bounding box center [345, 69] width 10 height 13
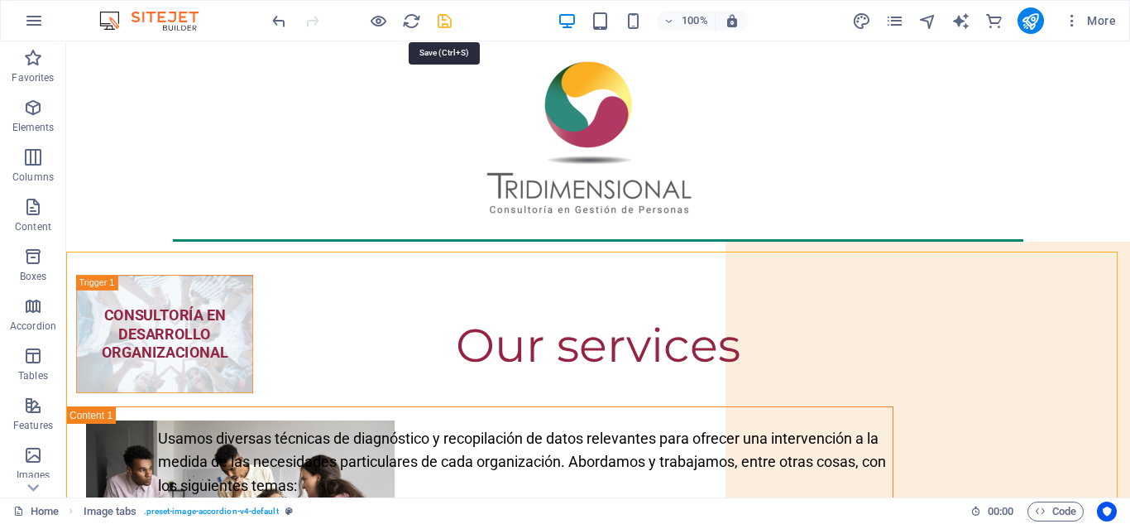
click at [448, 26] on icon "save" at bounding box center [444, 21] width 19 height 19
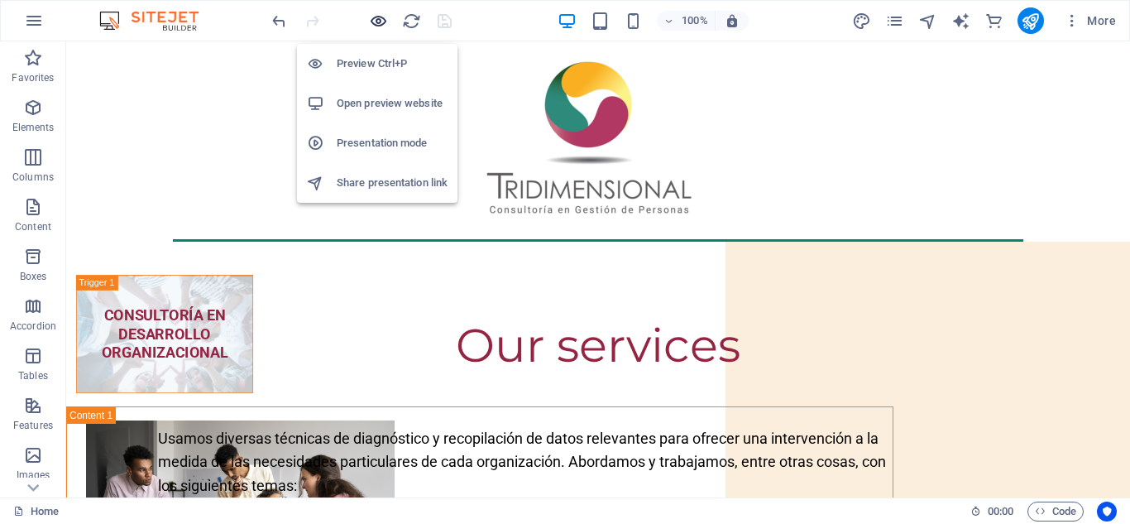
click at [376, 20] on icon "button" at bounding box center [378, 21] width 19 height 19
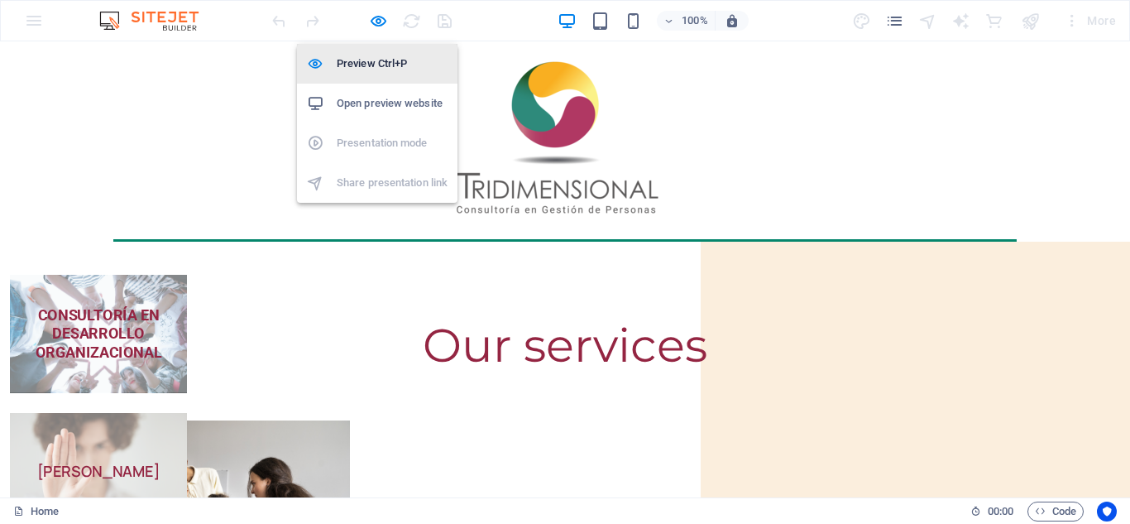
click at [376, 70] on h6 "Preview Ctrl+P" at bounding box center [392, 64] width 111 height 20
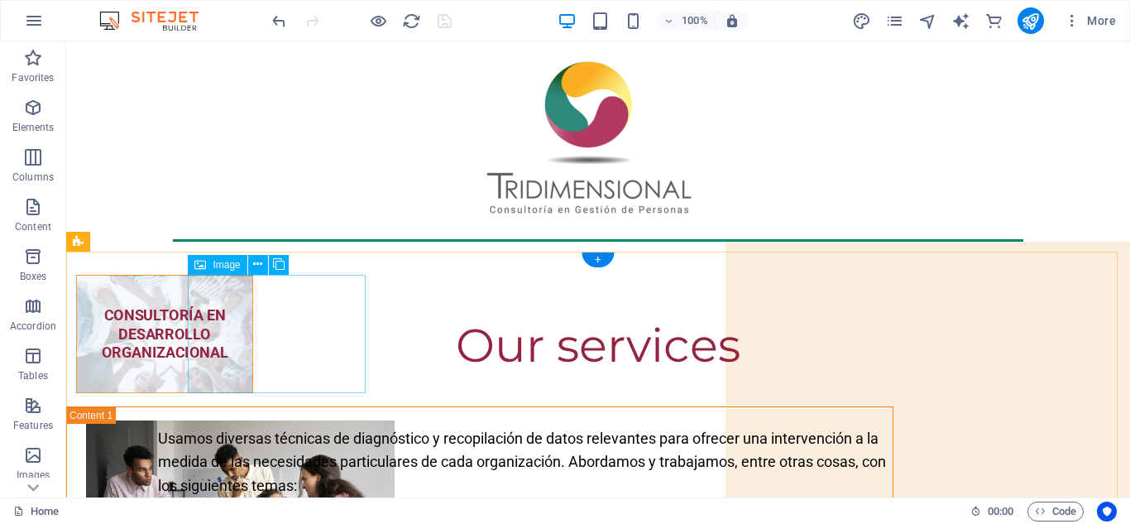
click at [253, 315] on figure "CONSULTORÍA EN DESARROLLO ORGANIZACIONAL" at bounding box center [164, 334] width 177 height 118
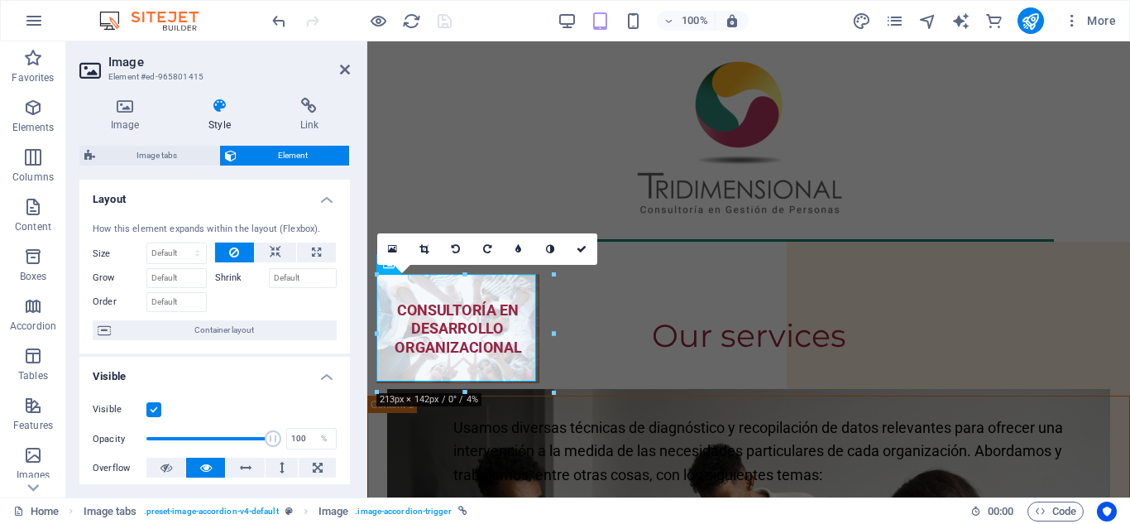
click at [301, 315] on div "How this element expands within the layout (Flexbox). Size Default auto px % 1/…" at bounding box center [214, 281] width 271 height 145
click at [424, 314] on figure "CONSULTORÍA EN DESARROLLO ORGANIZACIONAL" at bounding box center [457, 328] width 163 height 109
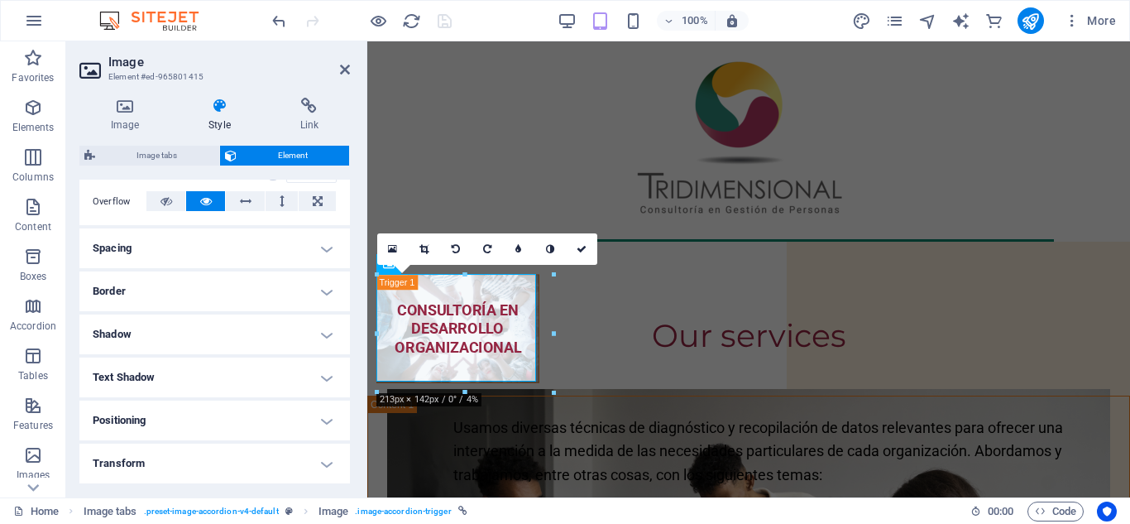
scroll to position [395, 0]
click at [342, 70] on icon at bounding box center [345, 69] width 10 height 13
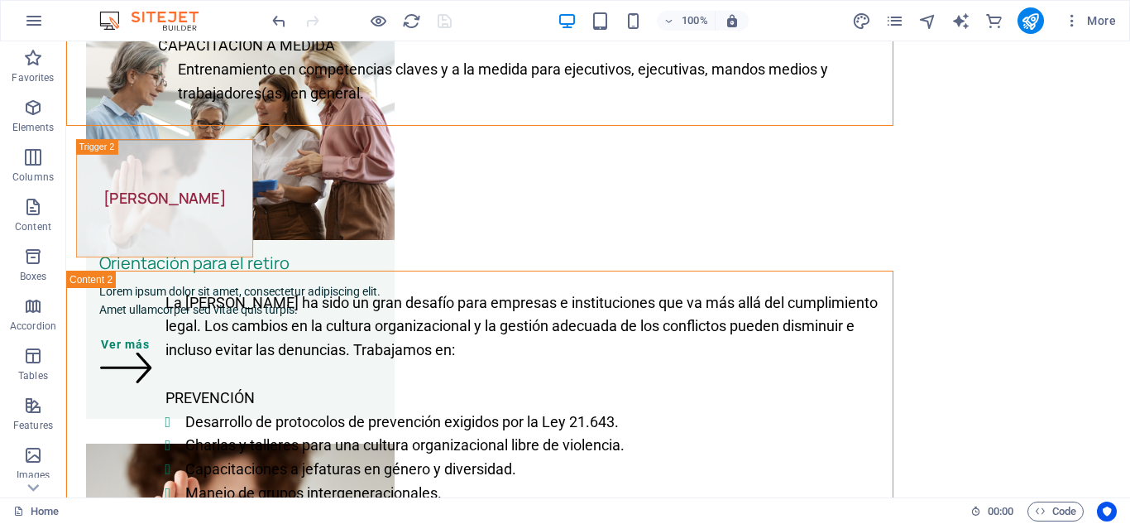
scroll to position [1196, 0]
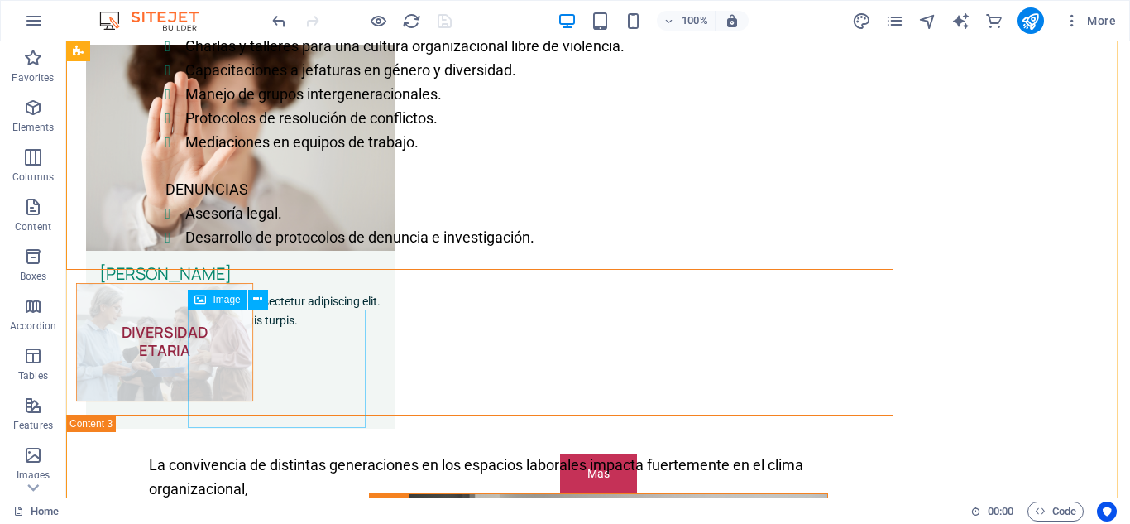
click at [253, 361] on figure "DIVERSIDAD ETARIA" at bounding box center [164, 342] width 177 height 118
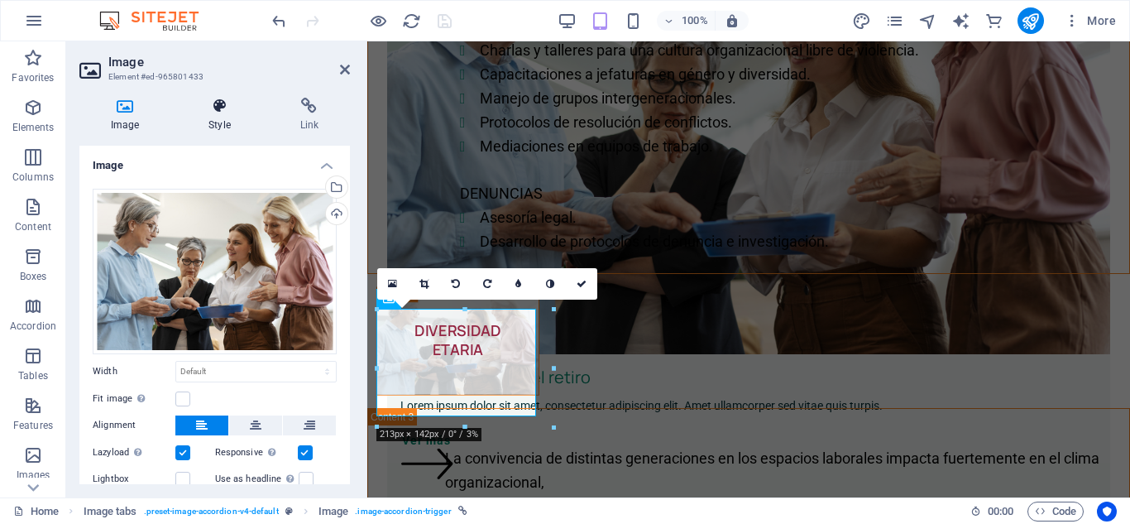
click at [213, 107] on icon at bounding box center [219, 106] width 84 height 17
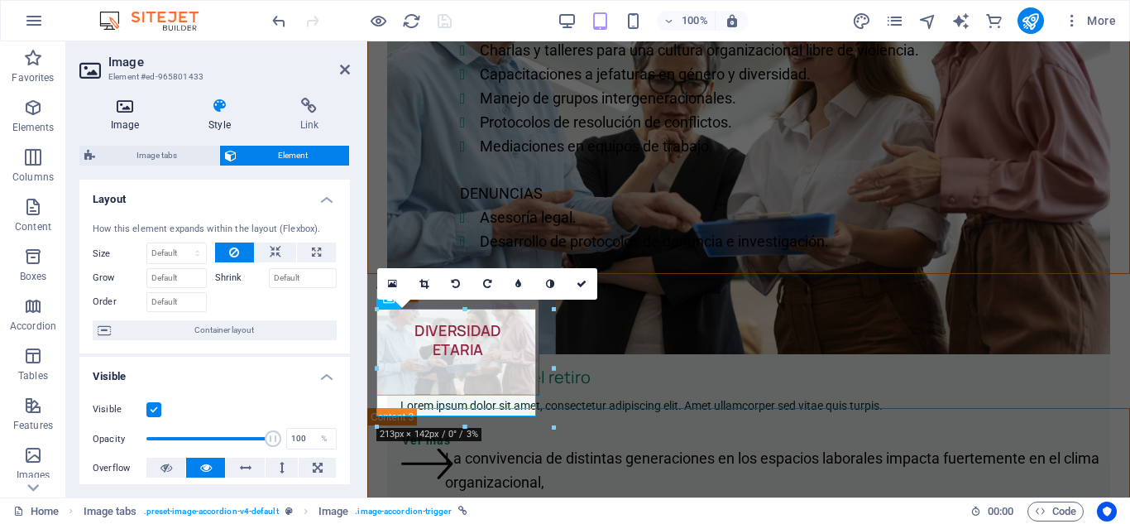
click at [124, 108] on icon at bounding box center [124, 106] width 91 height 17
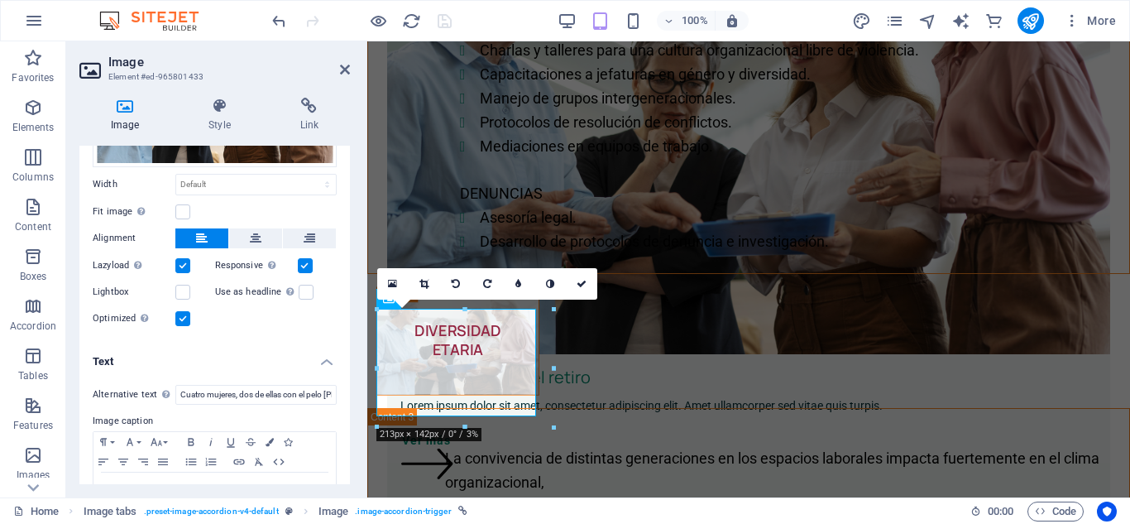
scroll to position [237, 0]
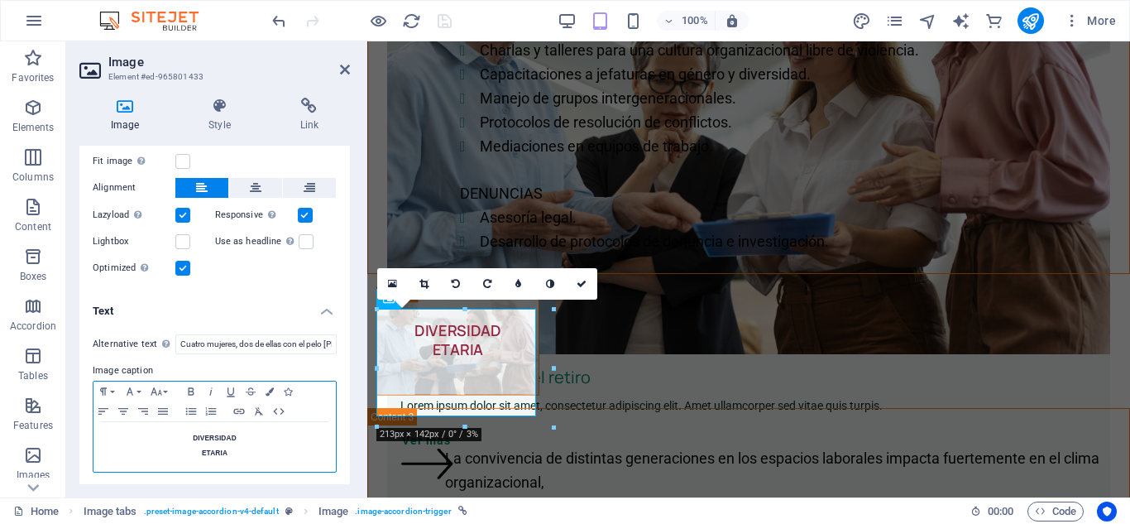
click at [200, 433] on strong "DIVERSIDAD" at bounding box center [215, 437] width 44 height 8
drag, startPoint x: 245, startPoint y: 452, endPoint x: 180, endPoint y: 431, distance: 68.5
click at [180, 431] on div "DIVERSIDAD ETARIA" at bounding box center [214, 447] width 242 height 50
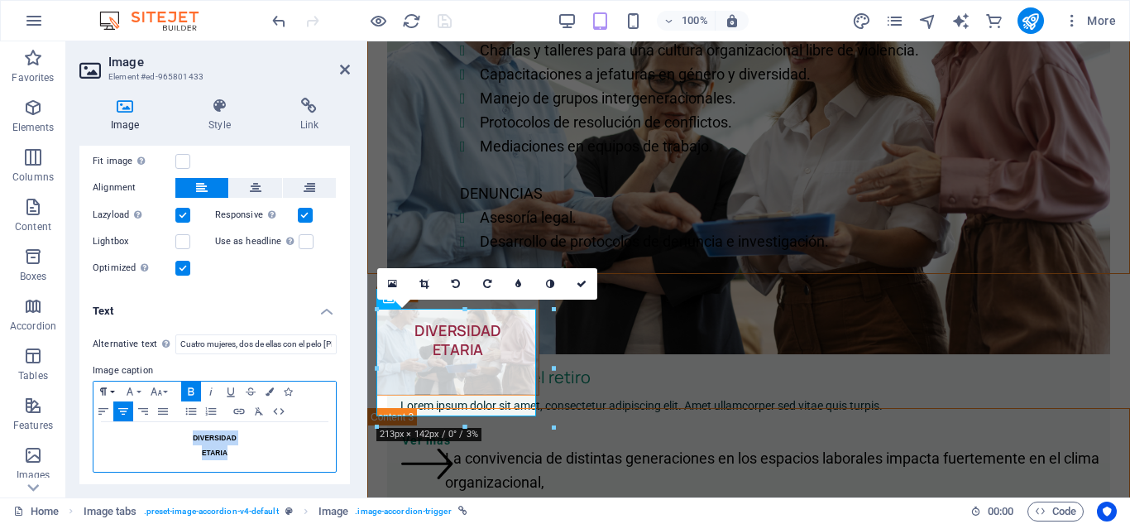
click at [114, 384] on button "Paragraph Format" at bounding box center [106, 391] width 26 height 20
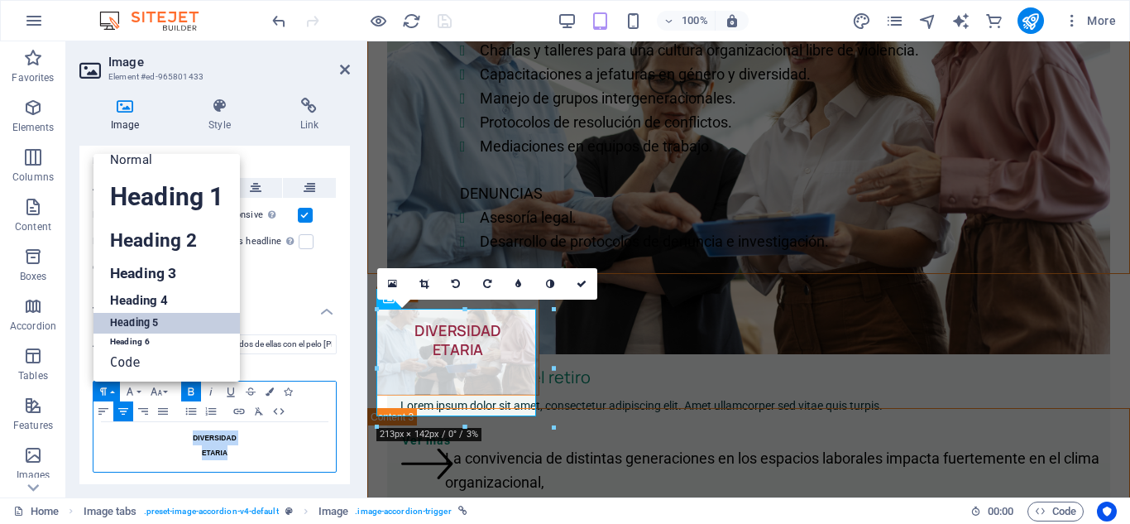
scroll to position [13, 0]
click at [148, 162] on link "Normal" at bounding box center [166, 159] width 146 height 25
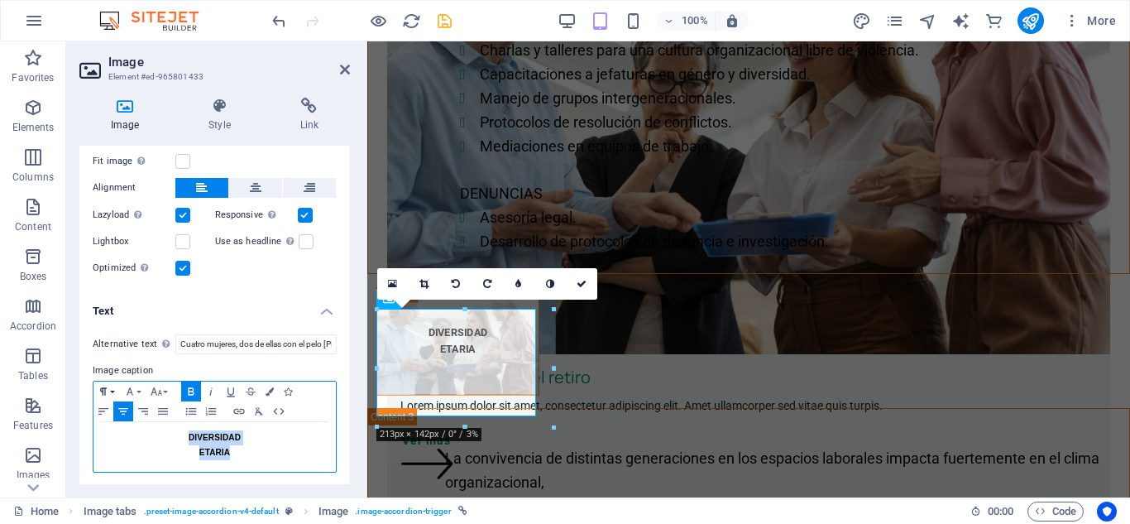
click at [111, 388] on button "Paragraph Format" at bounding box center [106, 391] width 26 height 20
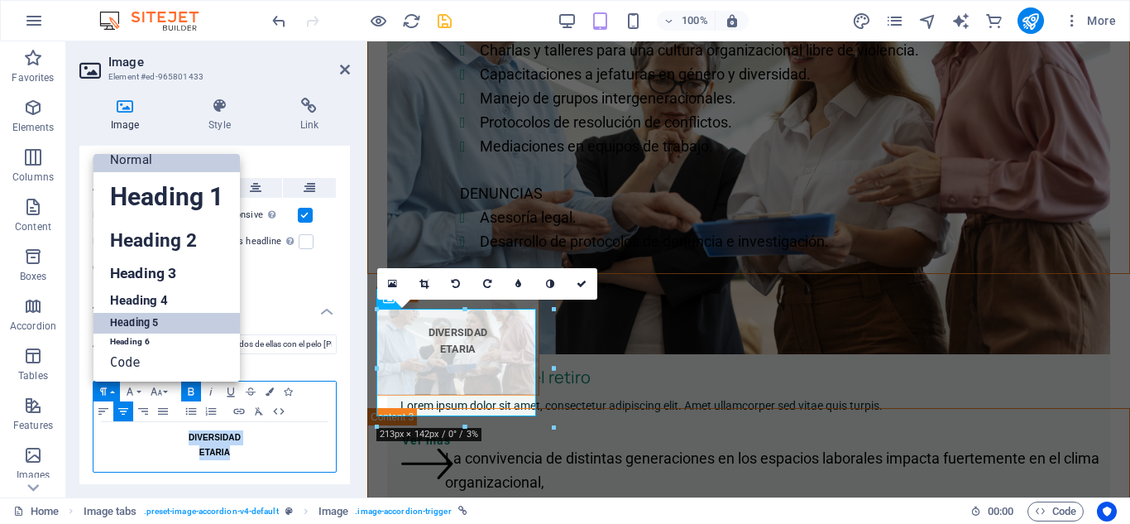
click at [131, 316] on link "Heading 5" at bounding box center [166, 323] width 146 height 21
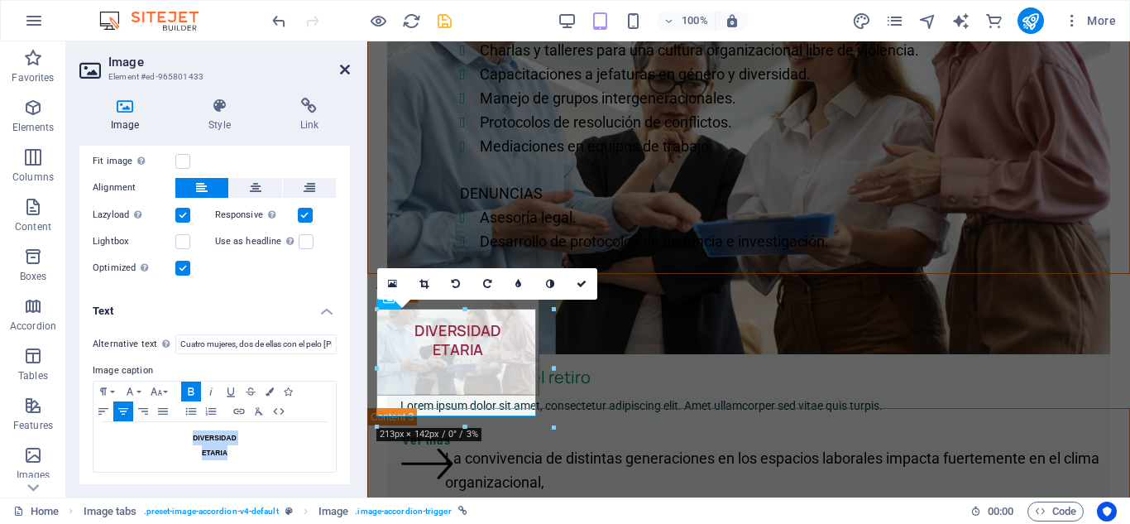
click at [349, 68] on icon at bounding box center [345, 69] width 10 height 13
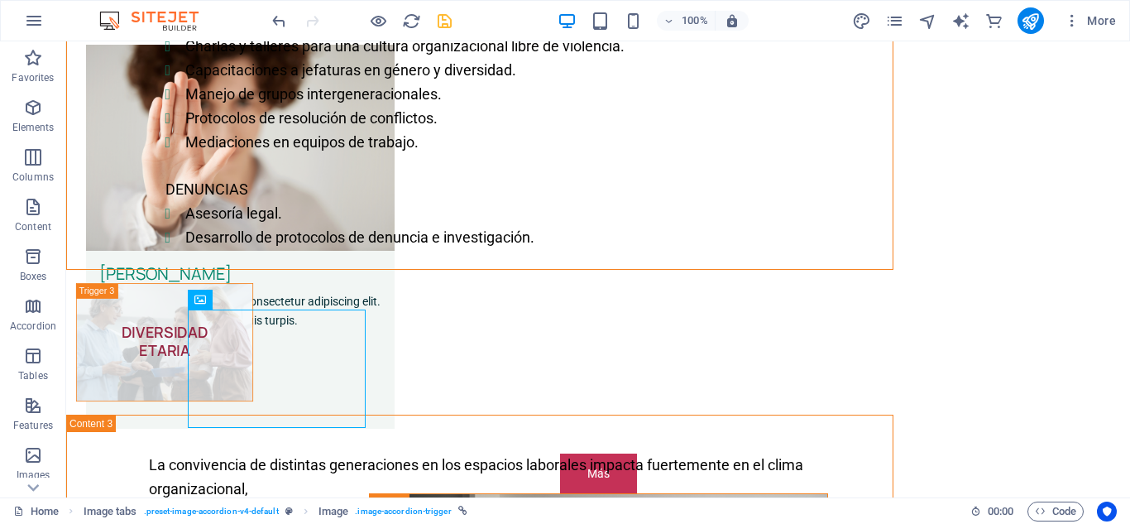
scroll to position [797, 0]
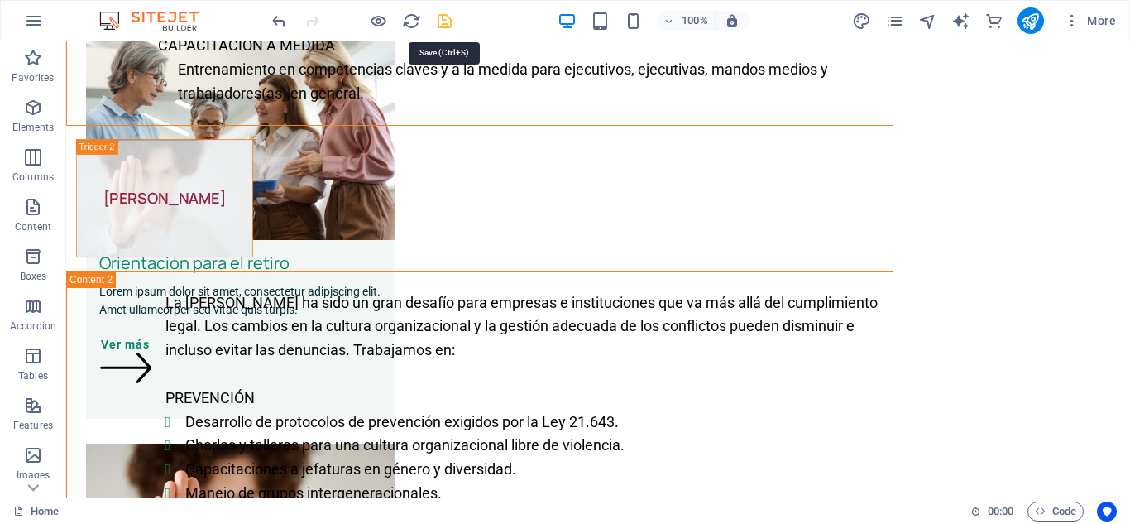
click at [444, 16] on icon "save" at bounding box center [444, 21] width 19 height 19
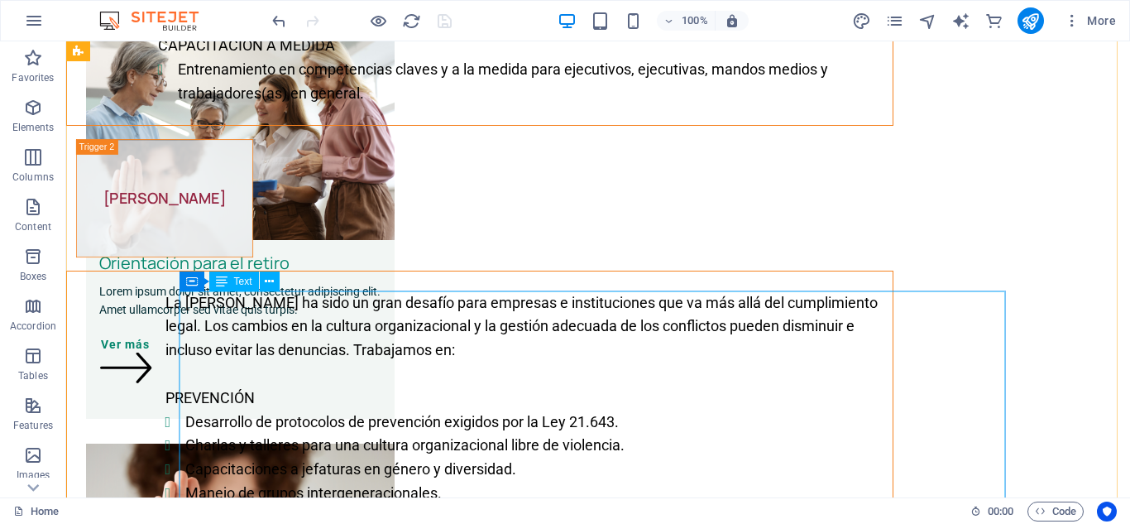
click at [352, 334] on div "La [PERSON_NAME] ha sido un gran desafío para empresas e instituciones que va m…" at bounding box center [480, 469] width 826 height 396
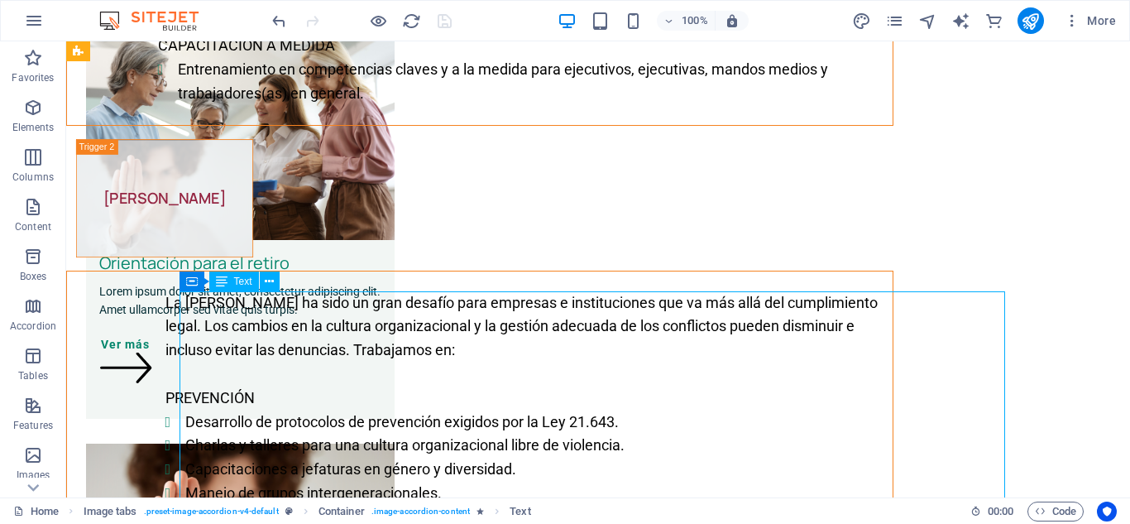
click at [352, 334] on div "La [PERSON_NAME] ha sido un gran desafío para empresas e instituciones que va m…" at bounding box center [480, 469] width 826 height 396
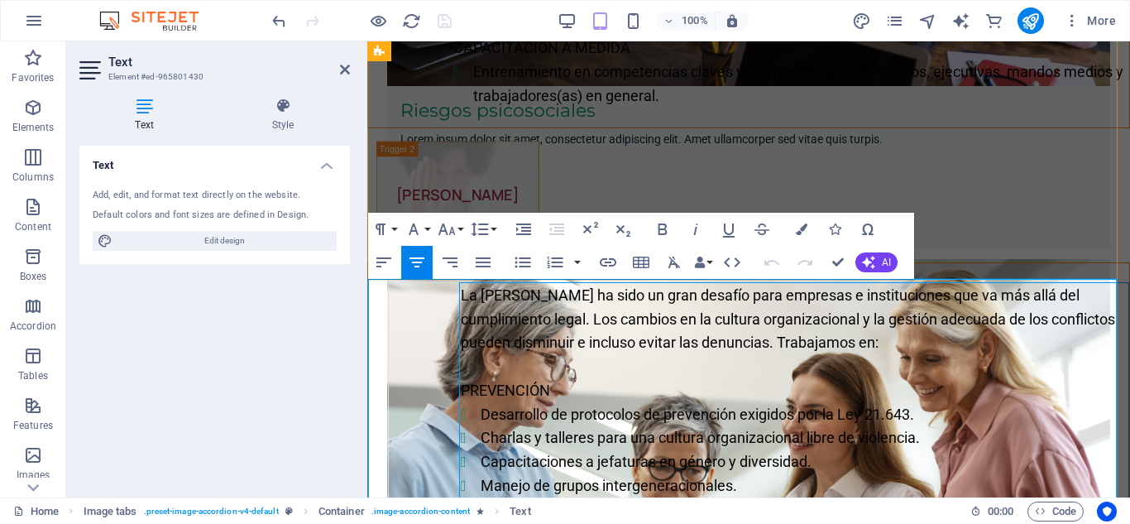
click at [1041, 327] on span "La [PERSON_NAME] ha sido un gran desafío para empresas e instituciones que va m…" at bounding box center [788, 318] width 654 height 65
click at [345, 65] on icon at bounding box center [345, 69] width 10 height 13
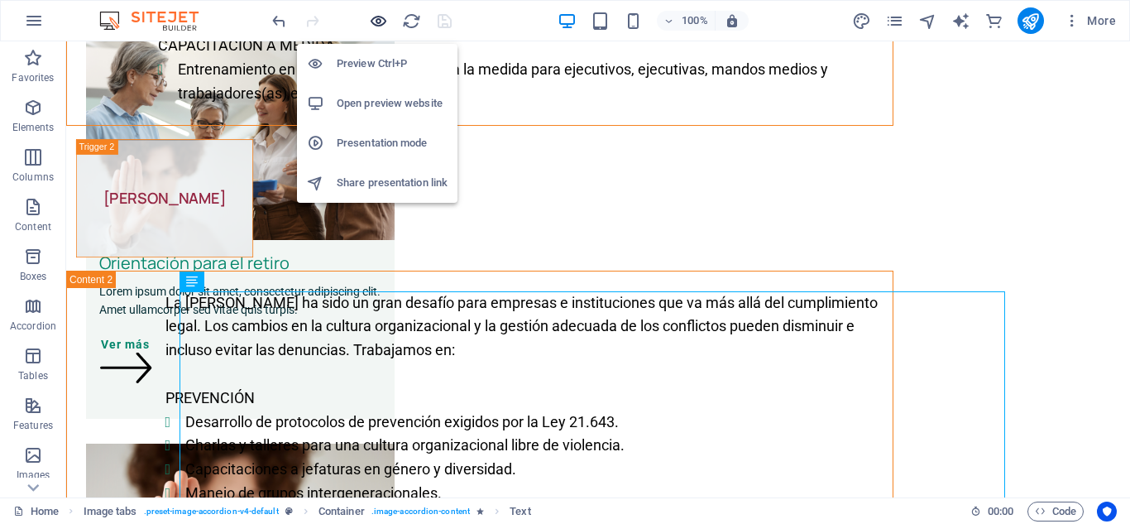
click at [376, 23] on icon "button" at bounding box center [378, 21] width 19 height 19
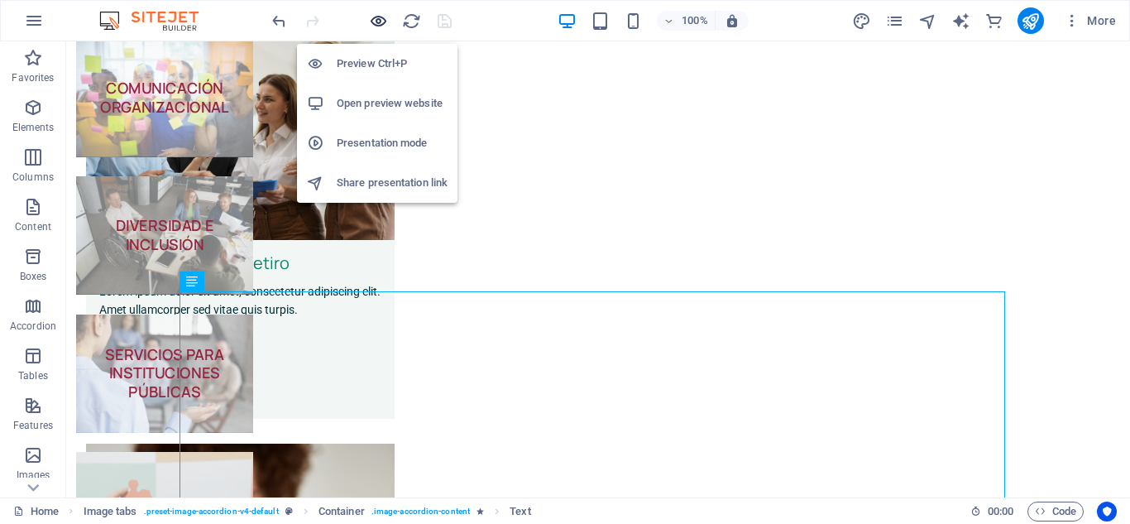
scroll to position [122, 0]
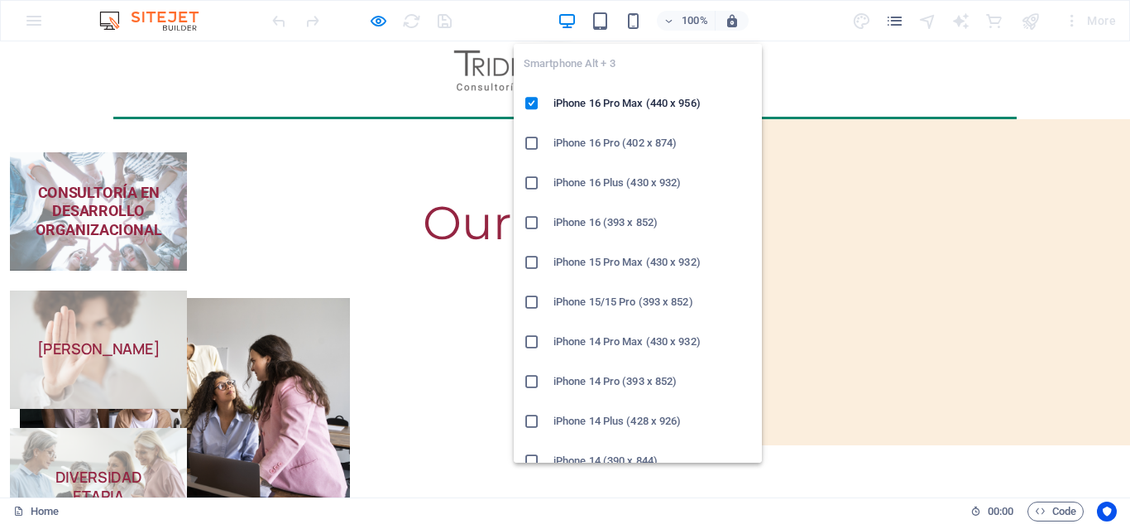
click at [611, 266] on h6 "iPhone 15 Pro Max (430 x 932)" at bounding box center [652, 262] width 199 height 20
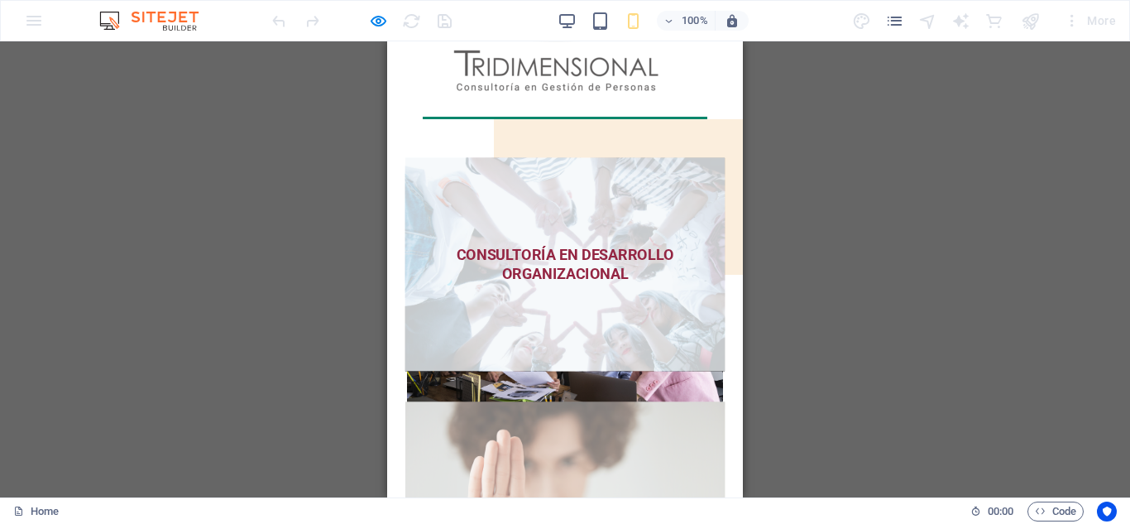
click at [578, 269] on strong "CONSULTORÍA EN DESARROLLO ORGANIZACIONAL" at bounding box center [566, 264] width 218 height 36
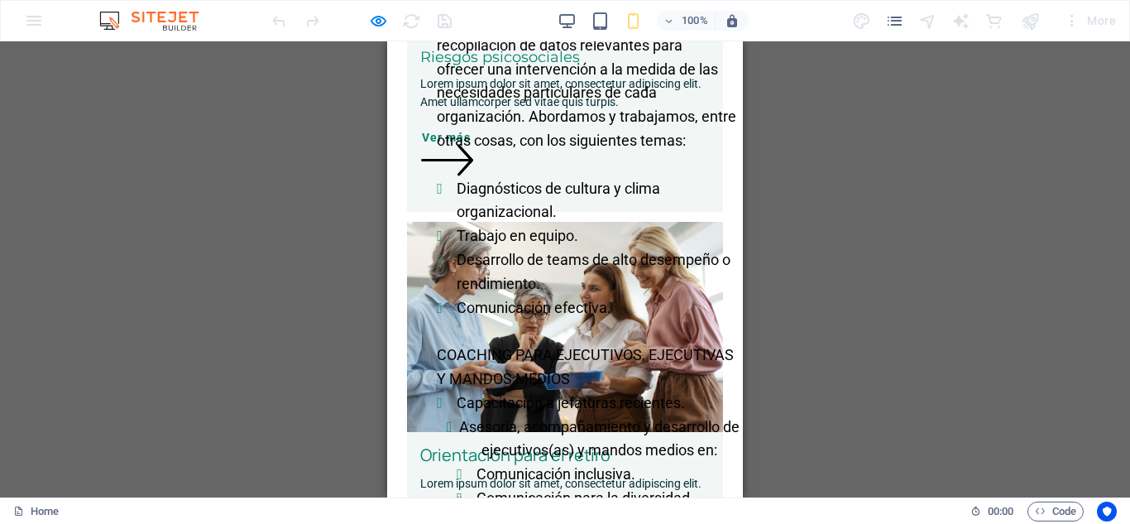
scroll to position [920, 0]
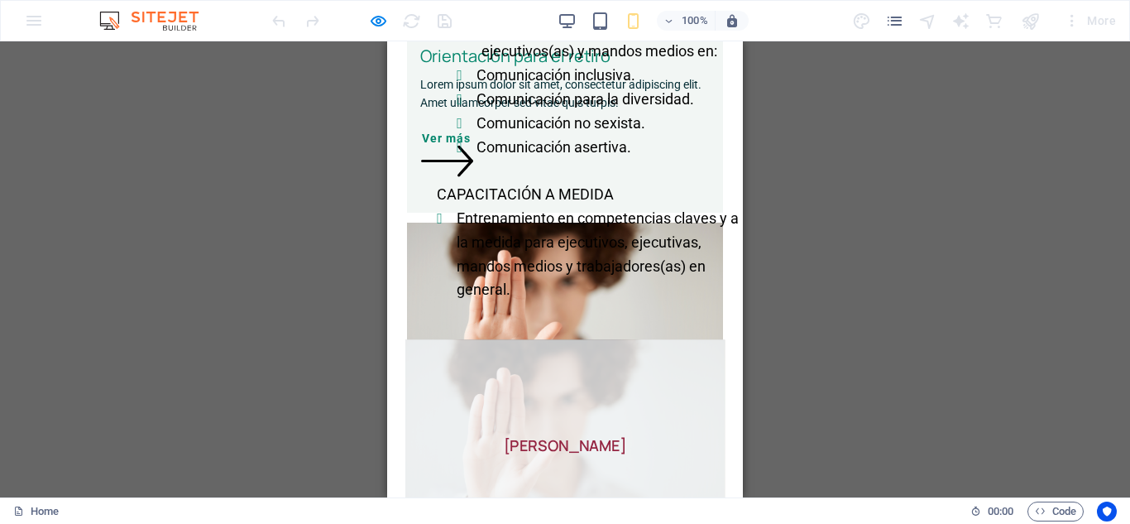
click at [658, 428] on span "[PERSON_NAME]" at bounding box center [565, 446] width 320 height 213
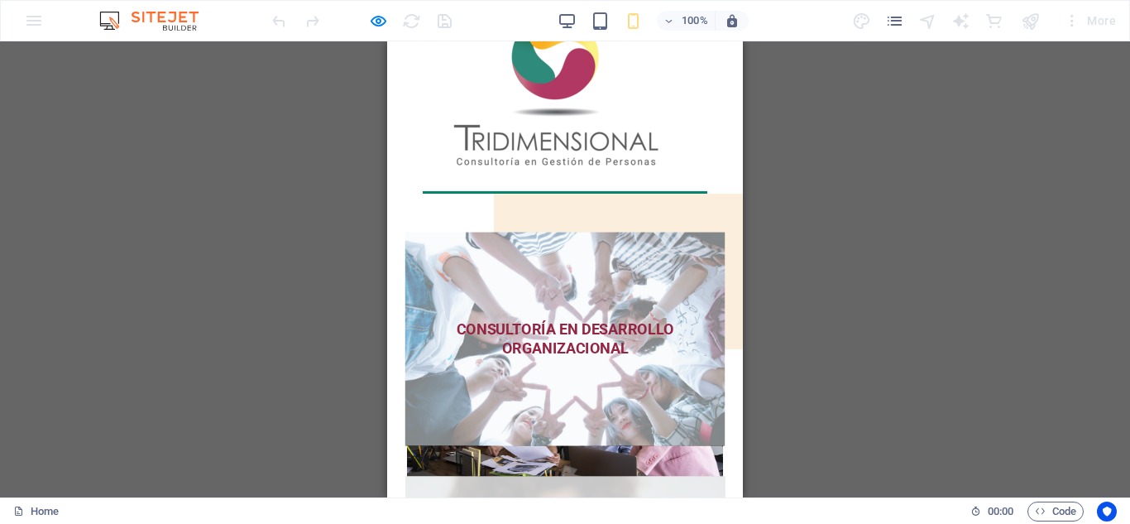
scroll to position [0, 0]
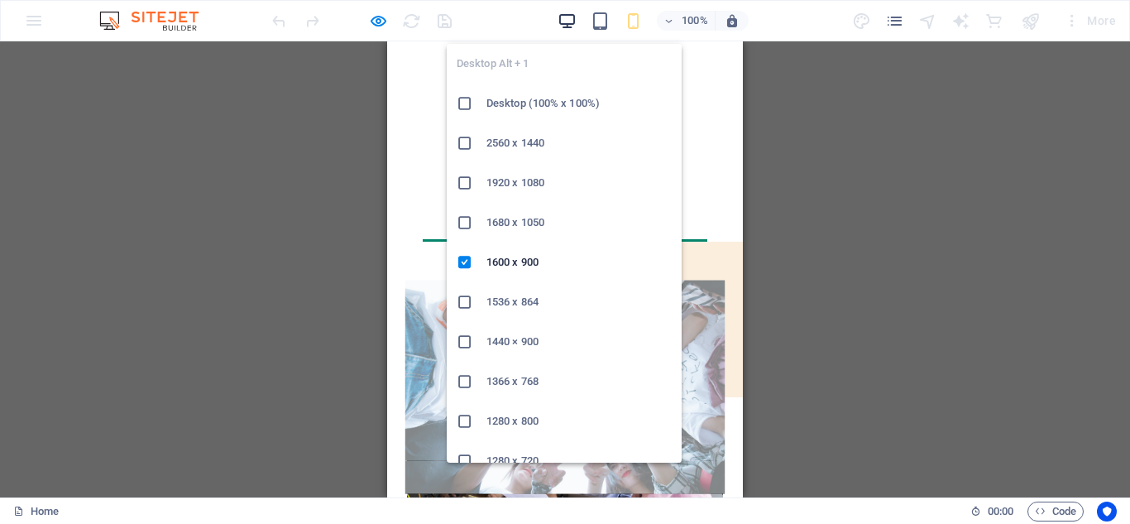
click at [569, 18] on icon "button" at bounding box center [567, 21] width 19 height 19
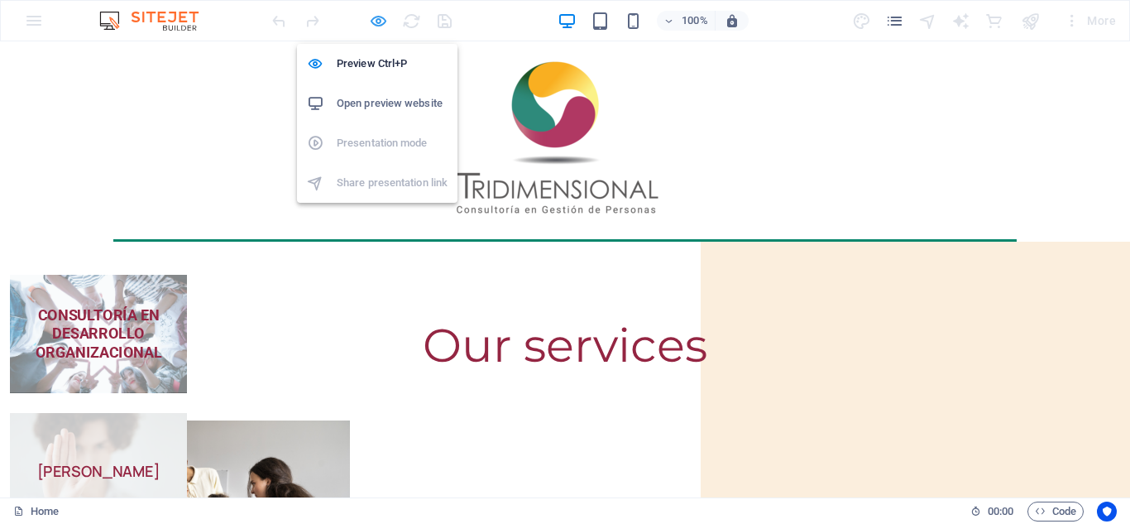
click at [378, 22] on icon "button" at bounding box center [378, 21] width 19 height 19
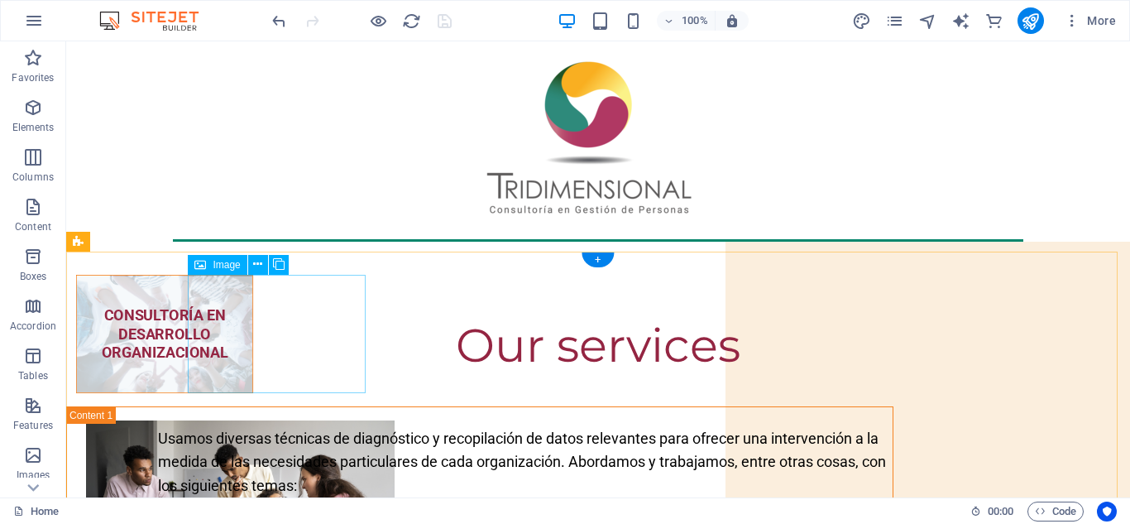
click at [253, 340] on figure "CONSULTORÍA EN DESARROLLO ORGANIZACIONAL" at bounding box center [164, 334] width 177 height 118
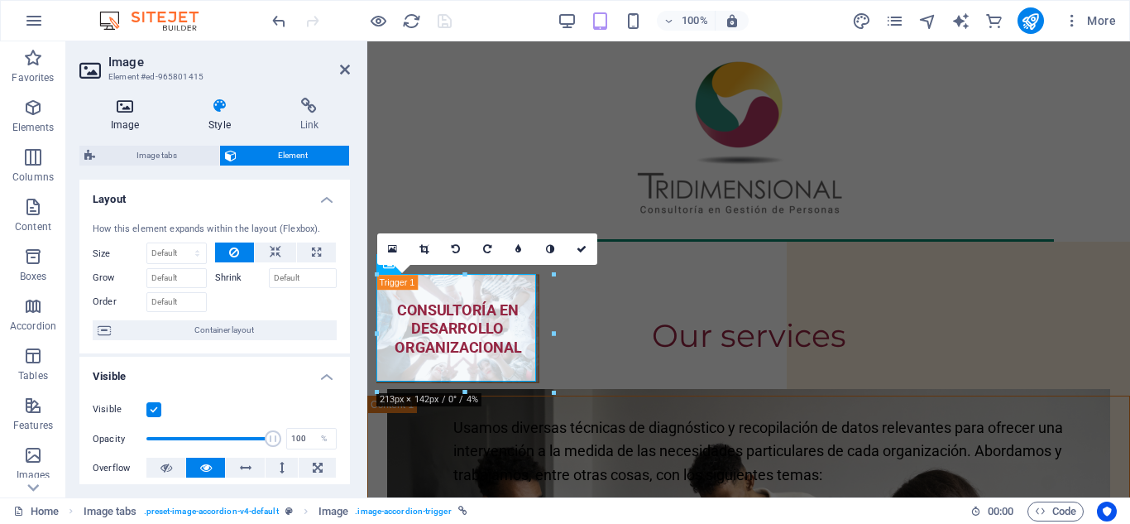
click at [132, 105] on icon at bounding box center [124, 106] width 91 height 17
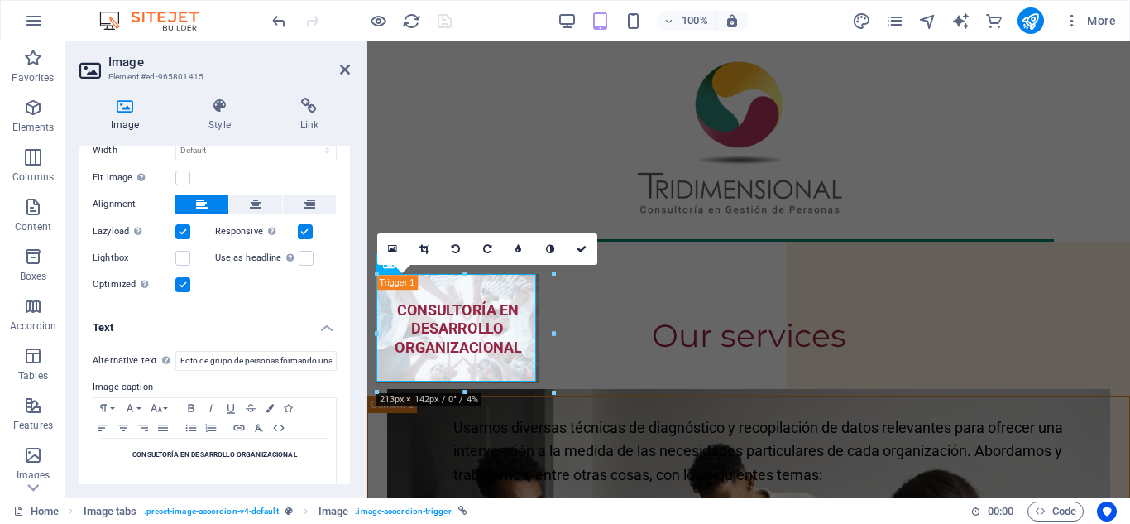
scroll to position [237, 0]
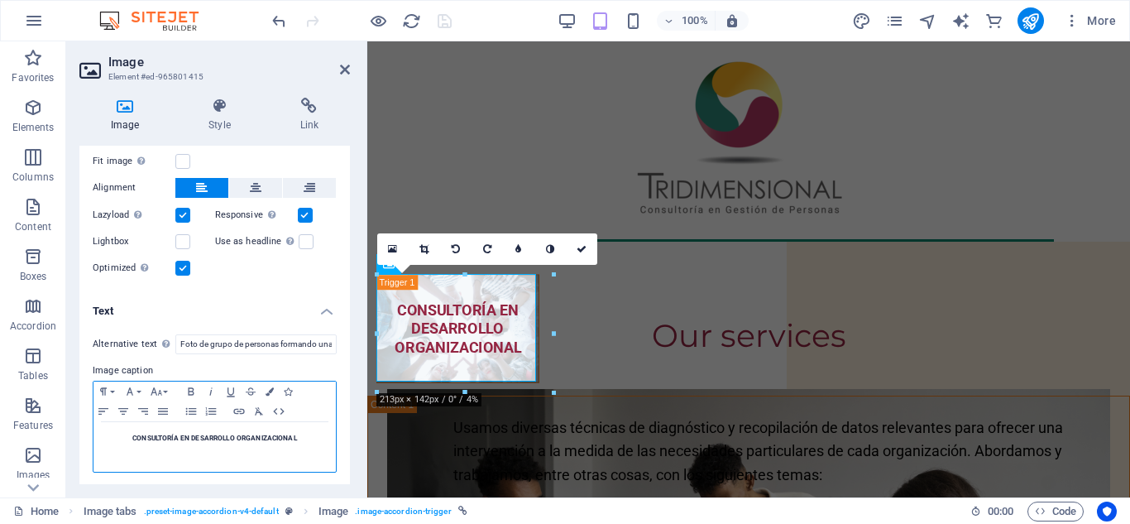
click at [233, 434] on strong "CONSULTORÍA EN DESARROLLO ORGANIZACIONAL" at bounding box center [214, 437] width 165 height 8
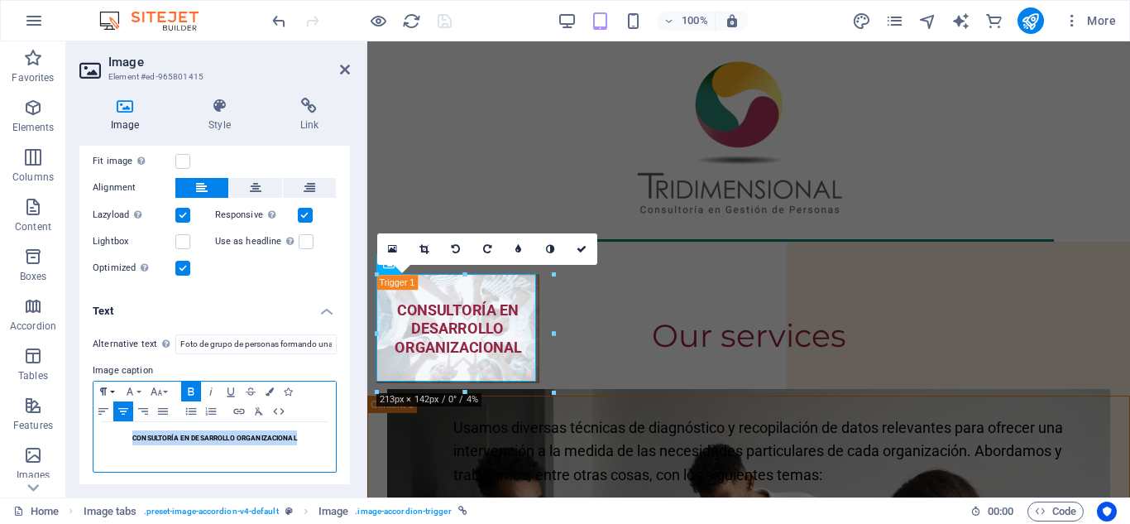
click at [113, 389] on button "Paragraph Format" at bounding box center [106, 391] width 26 height 20
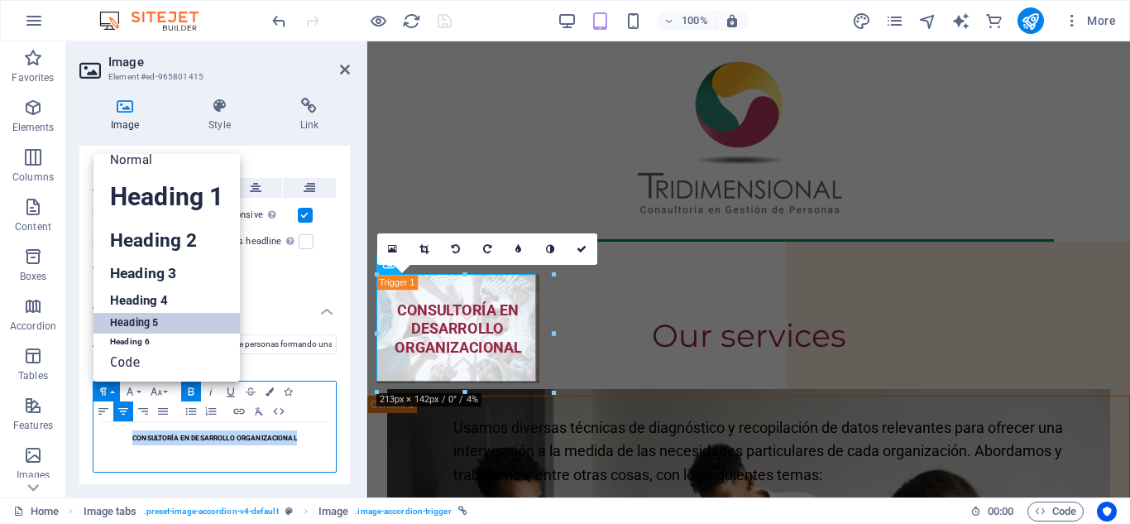
scroll to position [13, 0]
click at [119, 366] on link "Code" at bounding box center [166, 362] width 146 height 25
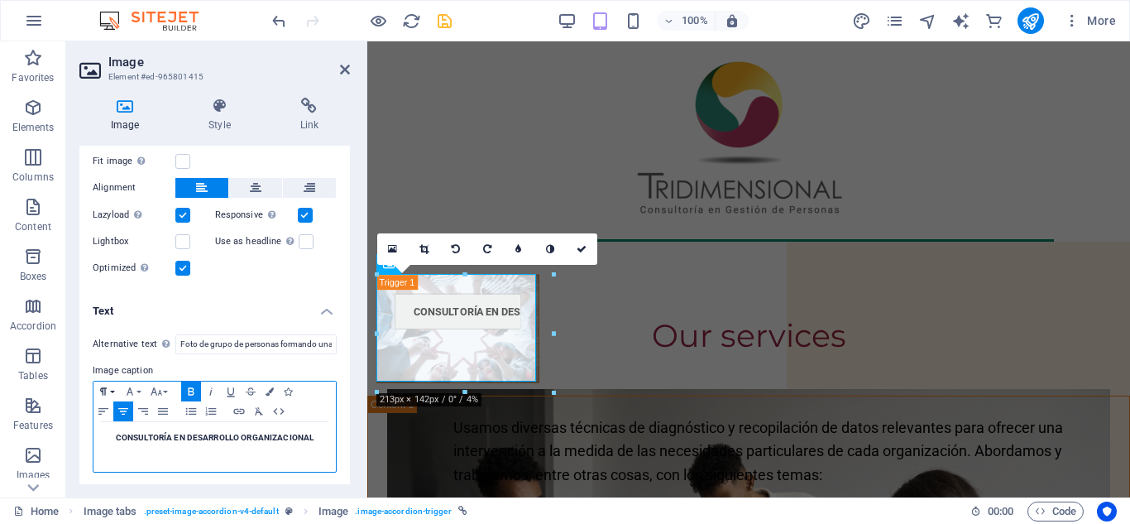
click at [112, 388] on button "Paragraph Format" at bounding box center [106, 391] width 26 height 20
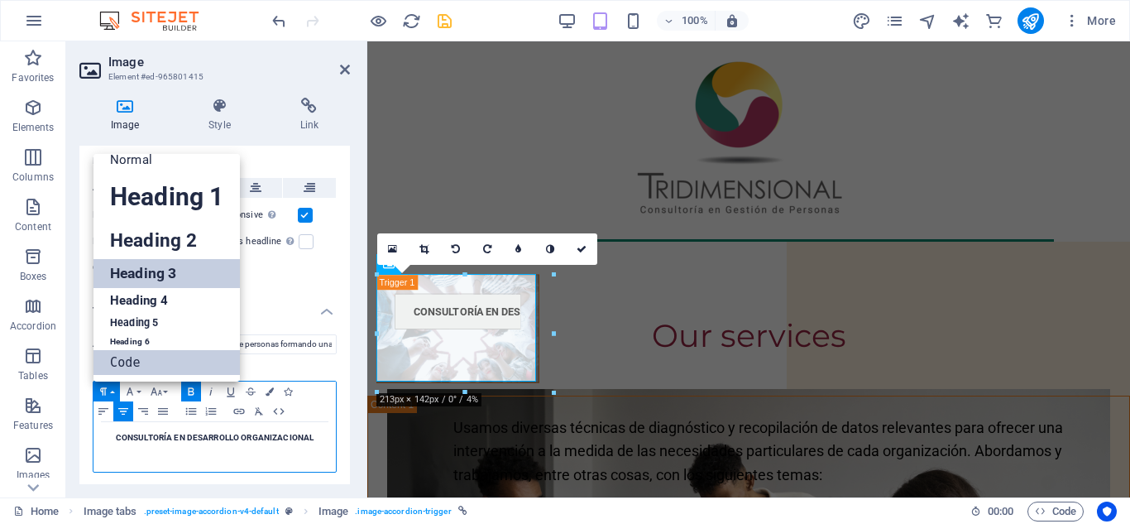
click at [123, 265] on link "Heading 3" at bounding box center [166, 273] width 146 height 29
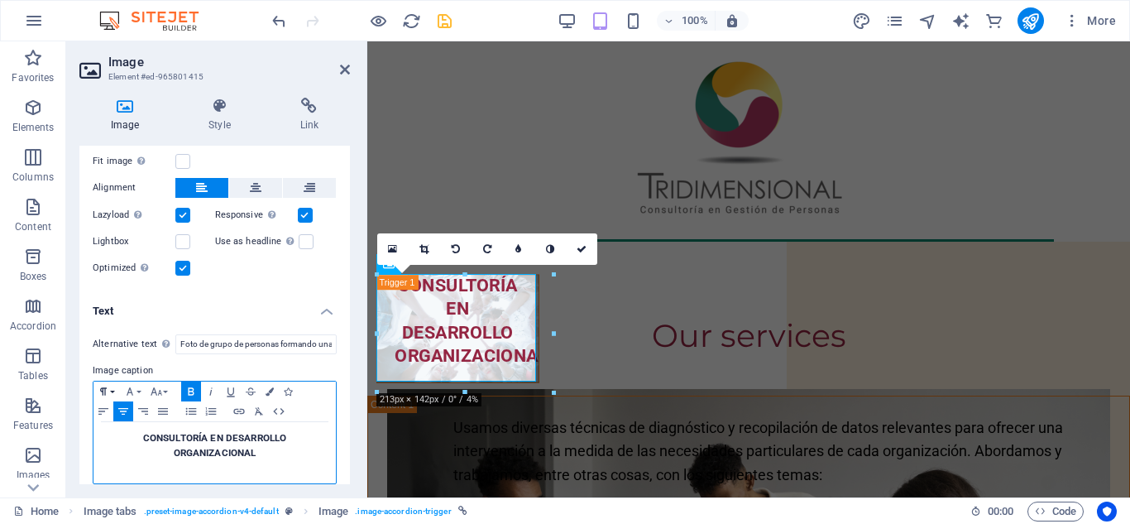
click at [112, 385] on icon "button" at bounding box center [103, 391] width 20 height 13
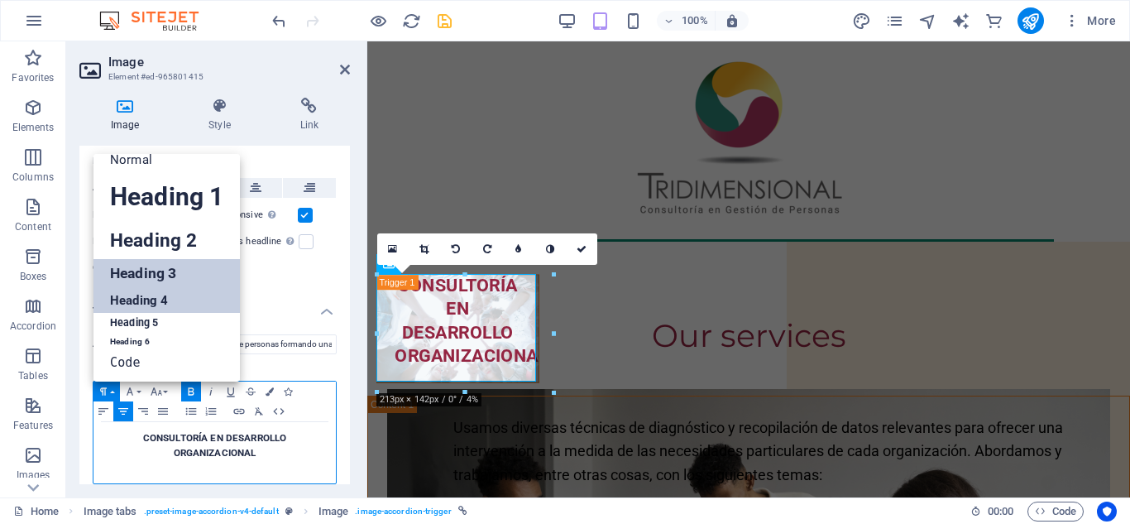
click at [132, 302] on link "Heading 4" at bounding box center [166, 300] width 146 height 25
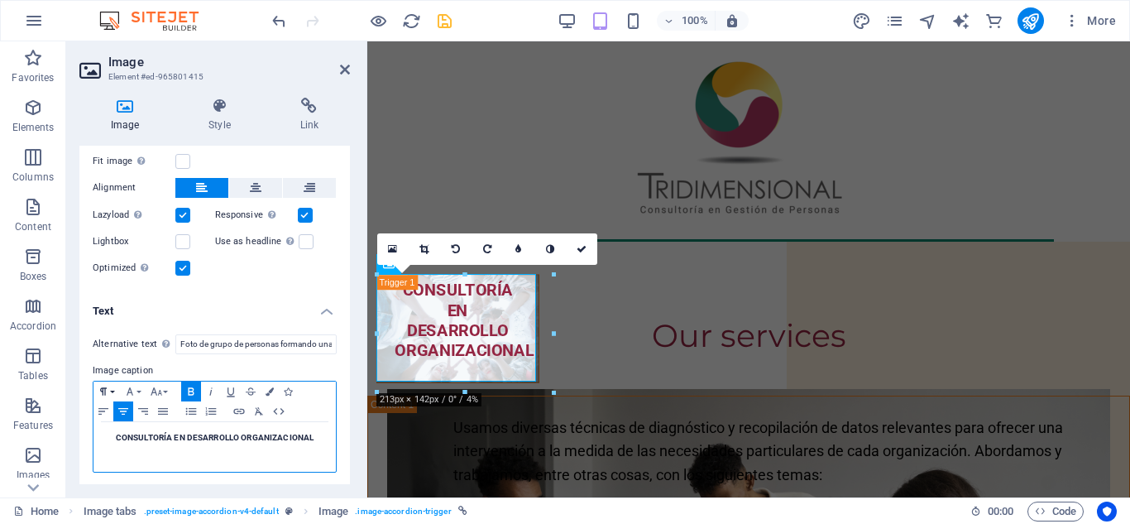
click at [112, 386] on icon "button" at bounding box center [103, 391] width 20 height 13
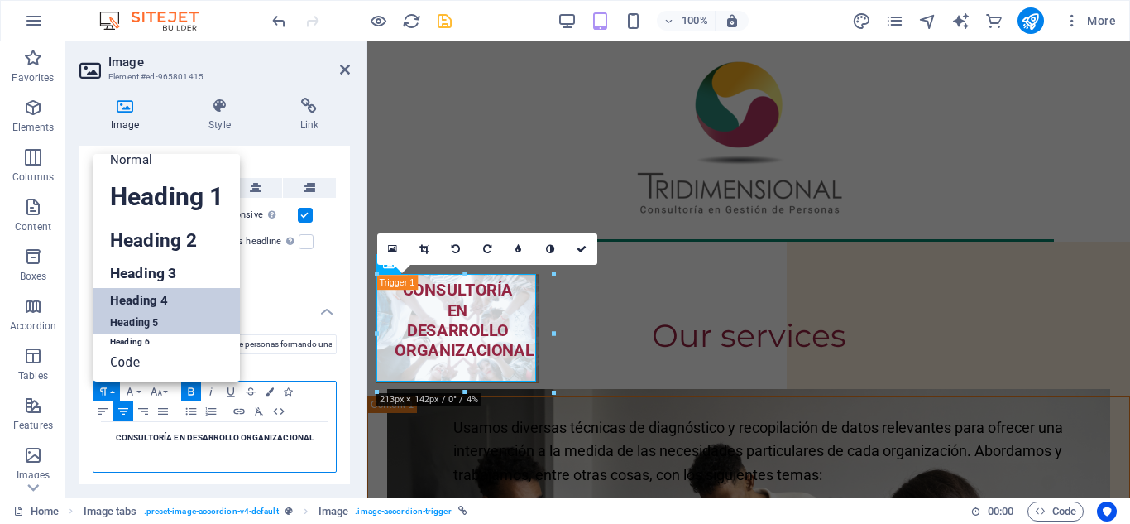
click at [135, 319] on link "Heading 5" at bounding box center [166, 323] width 146 height 21
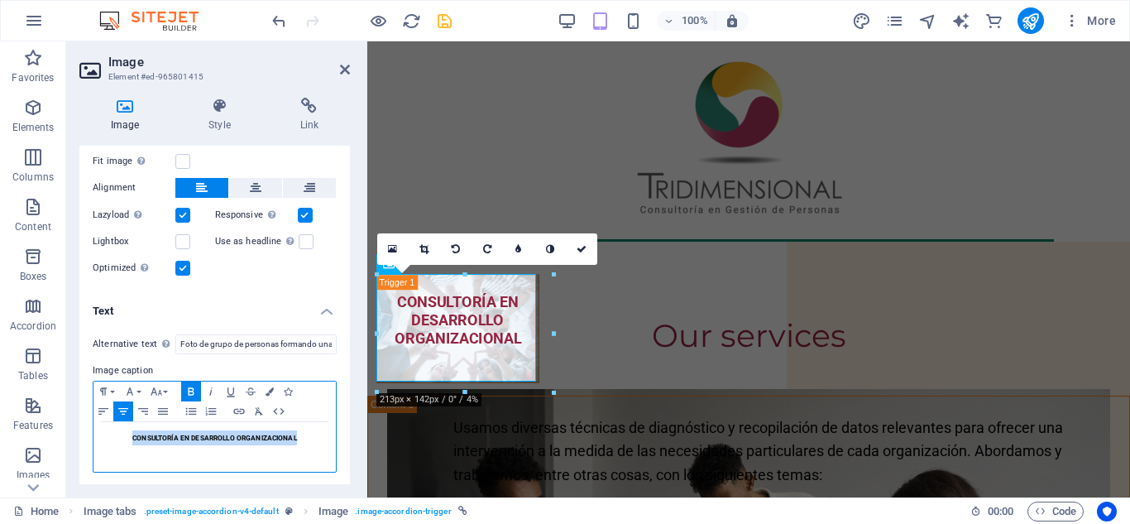
click at [189, 387] on icon "button" at bounding box center [191, 391] width 20 height 13
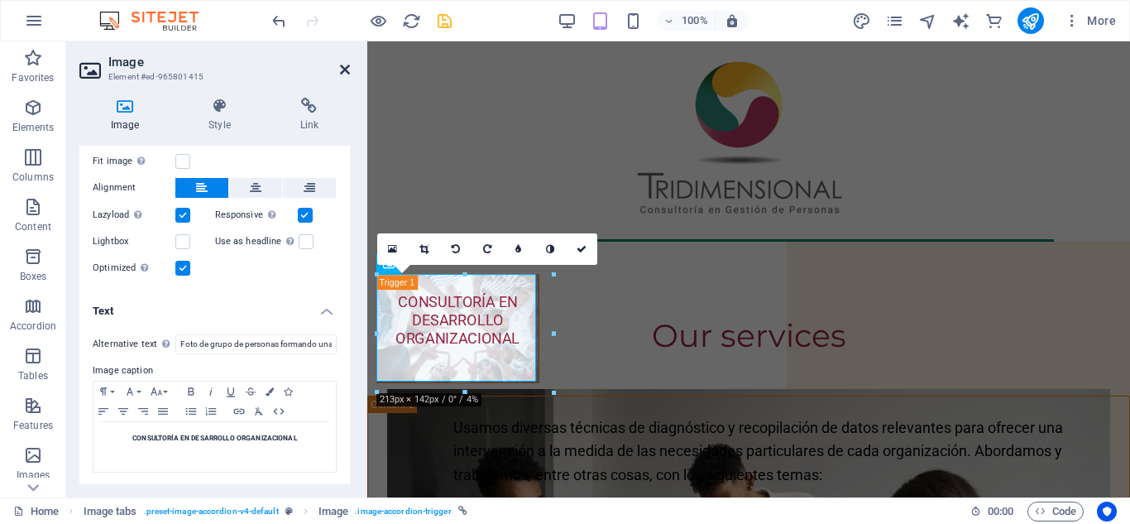
click at [344, 72] on icon at bounding box center [345, 69] width 10 height 13
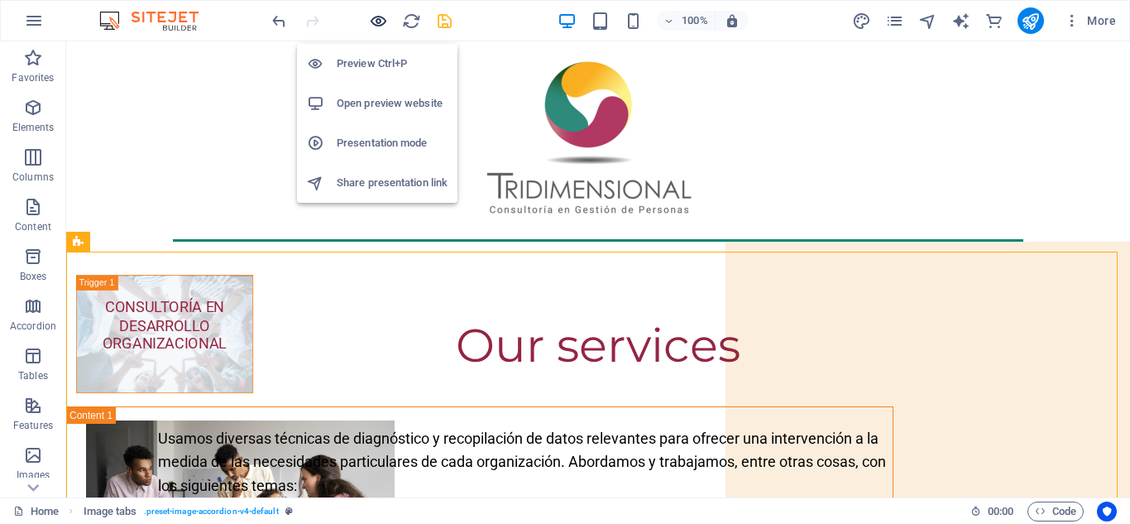
click at [379, 22] on icon "button" at bounding box center [378, 21] width 19 height 19
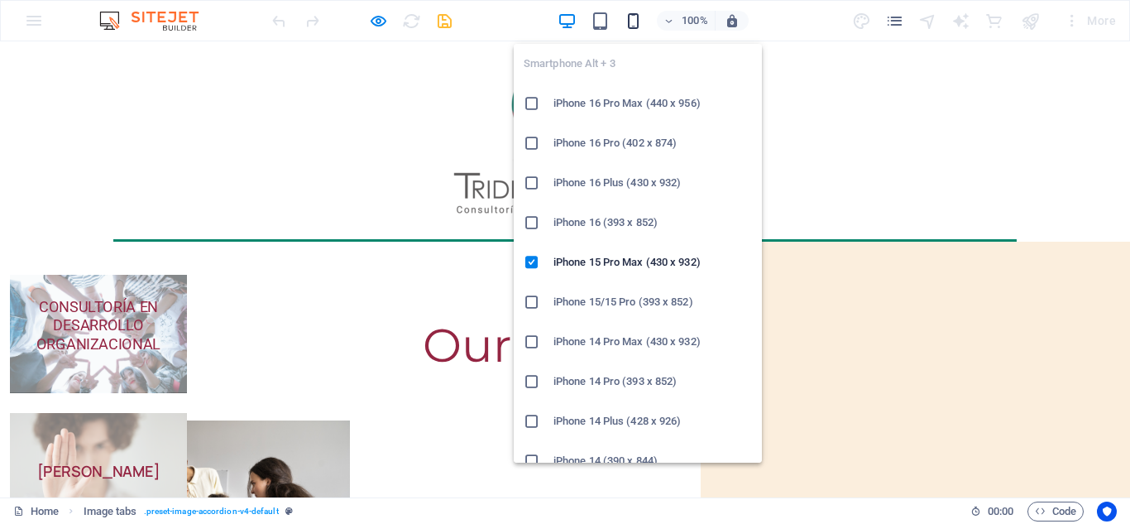
click at [637, 21] on icon "button" at bounding box center [633, 21] width 19 height 19
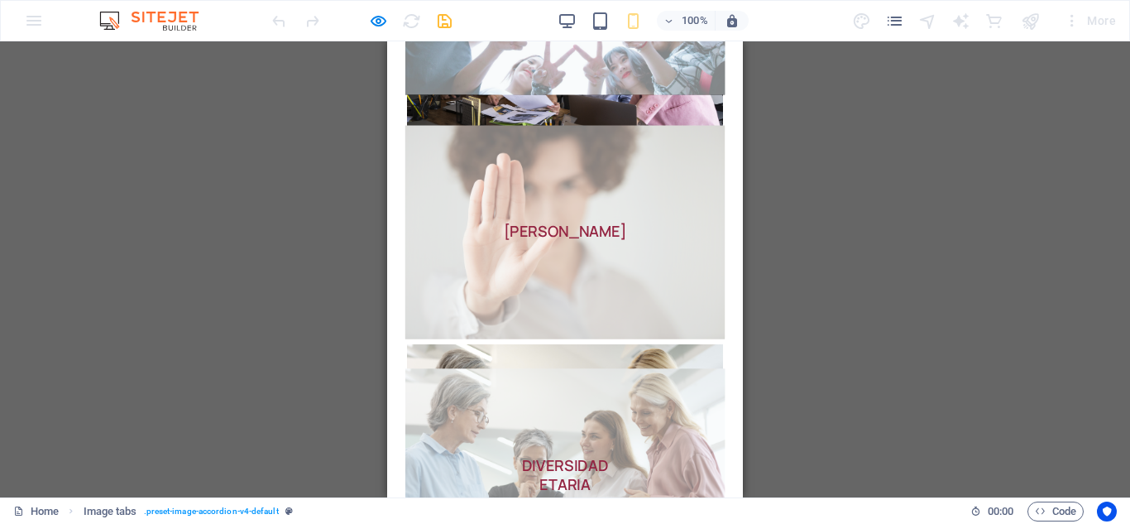
scroll to position [0, 0]
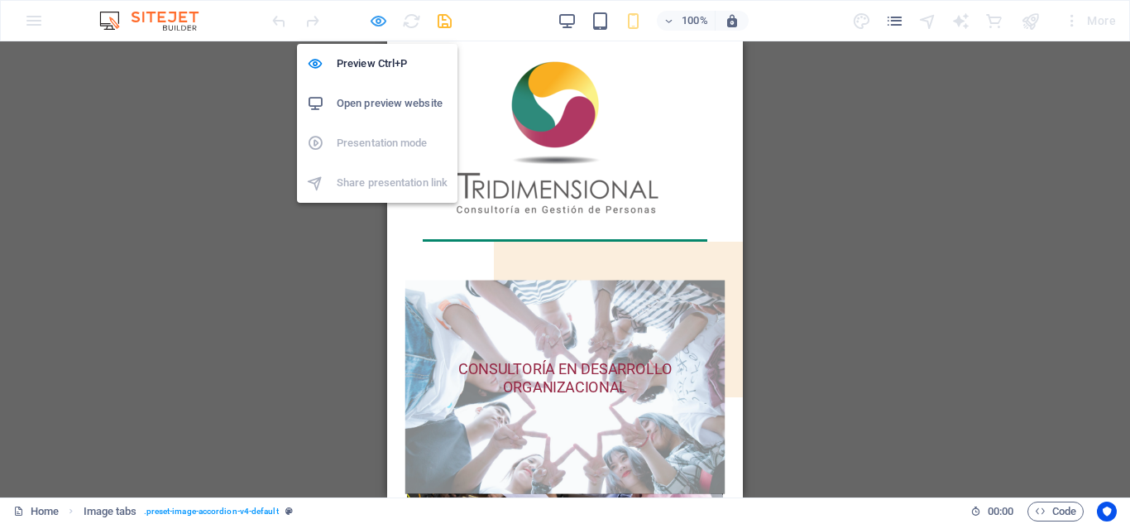
click at [381, 21] on icon "button" at bounding box center [378, 21] width 19 height 19
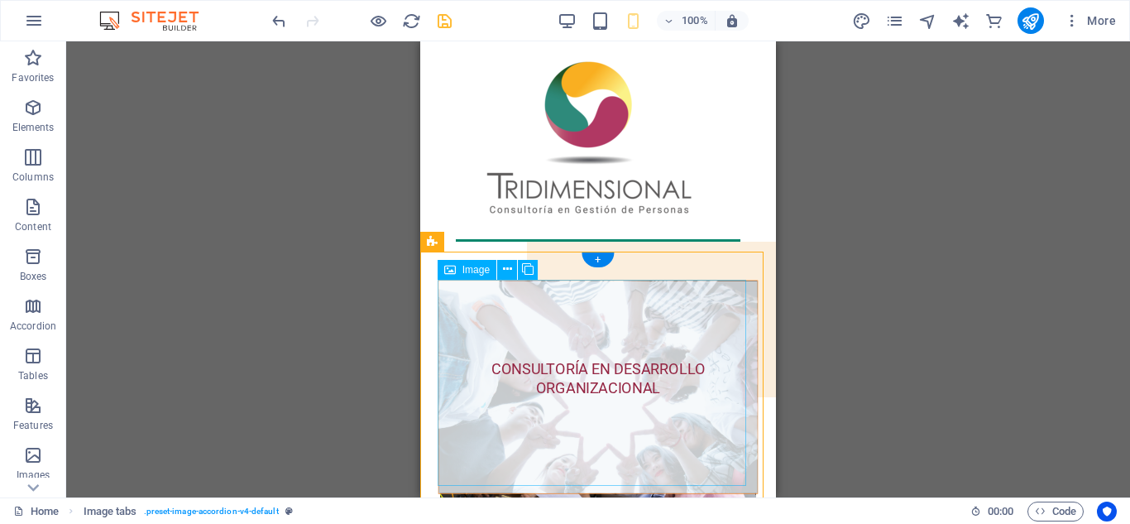
click at [563, 361] on figure "CONSULTORÍA EN DESARROLLO ORGANIZACIONAL" at bounding box center [598, 387] width 320 height 214
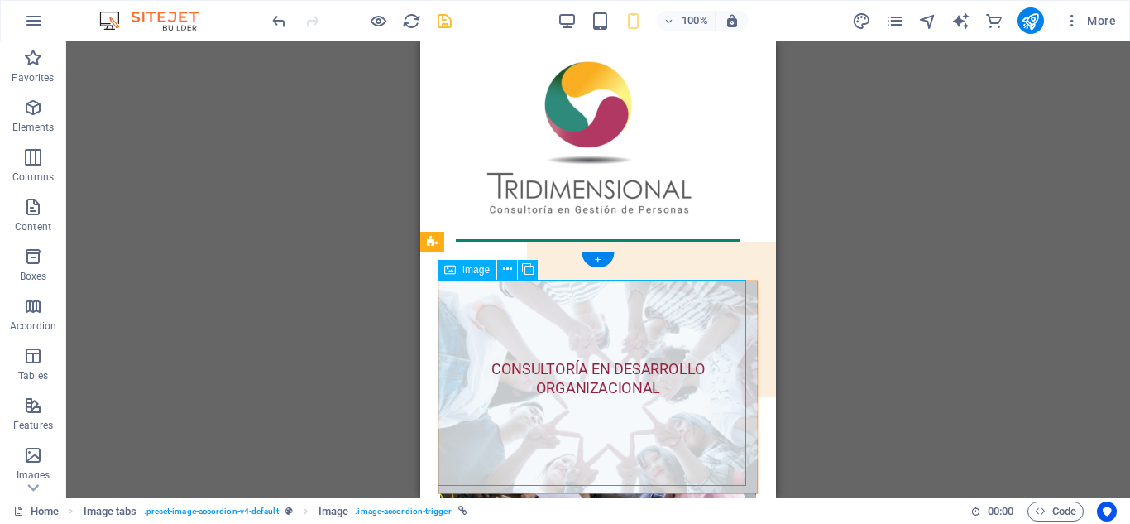
click at [563, 361] on figure "CONSULTORÍA EN DESARROLLO ORGANIZACIONAL" at bounding box center [598, 387] width 320 height 214
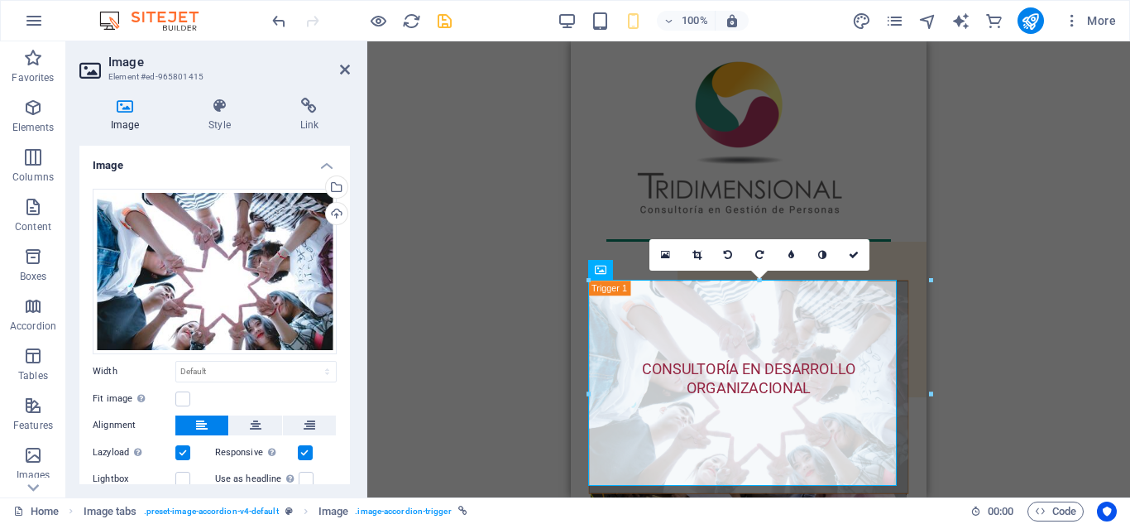
scroll to position [237, 0]
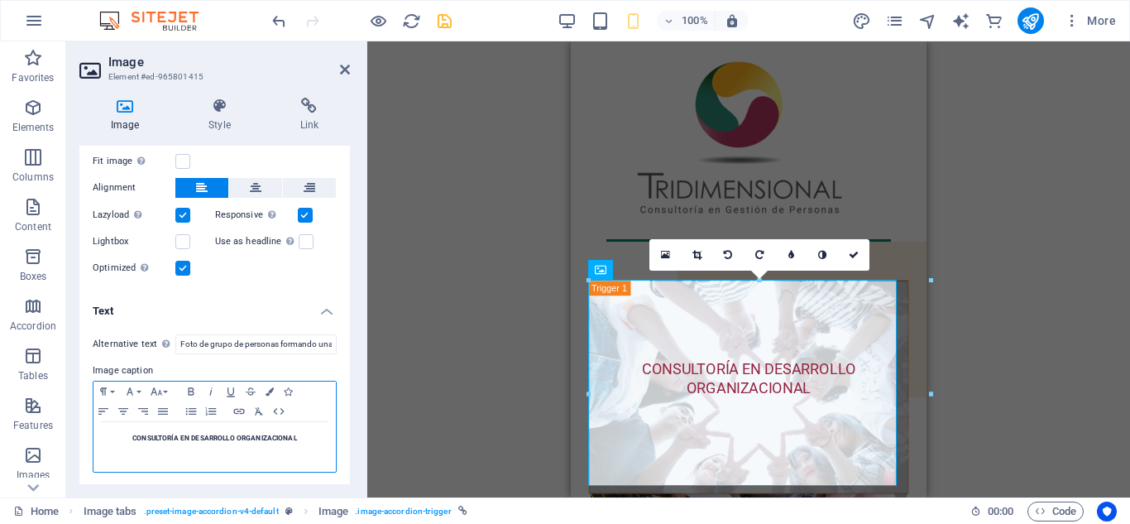
click at [228, 435] on span "CONSULTORÍA EN DESARROLLO ORGANIZACIONAL" at bounding box center [214, 437] width 165 height 8
click at [191, 388] on icon "button" at bounding box center [191, 391] width 20 height 13
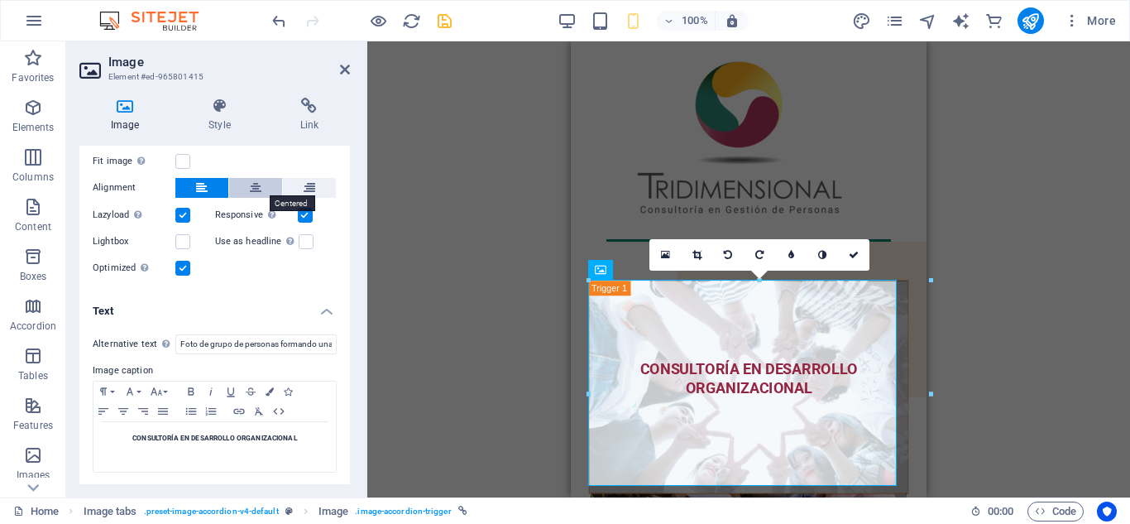
click at [247, 186] on button at bounding box center [255, 188] width 53 height 20
click at [197, 187] on icon at bounding box center [202, 188] width 12 height 20
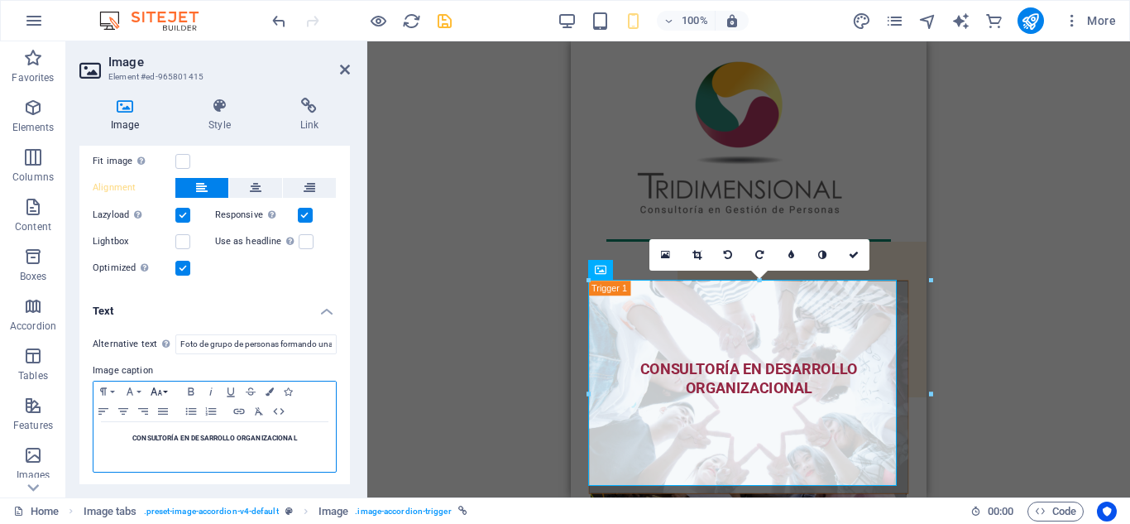
click at [165, 389] on button "Font Size" at bounding box center [159, 391] width 26 height 20
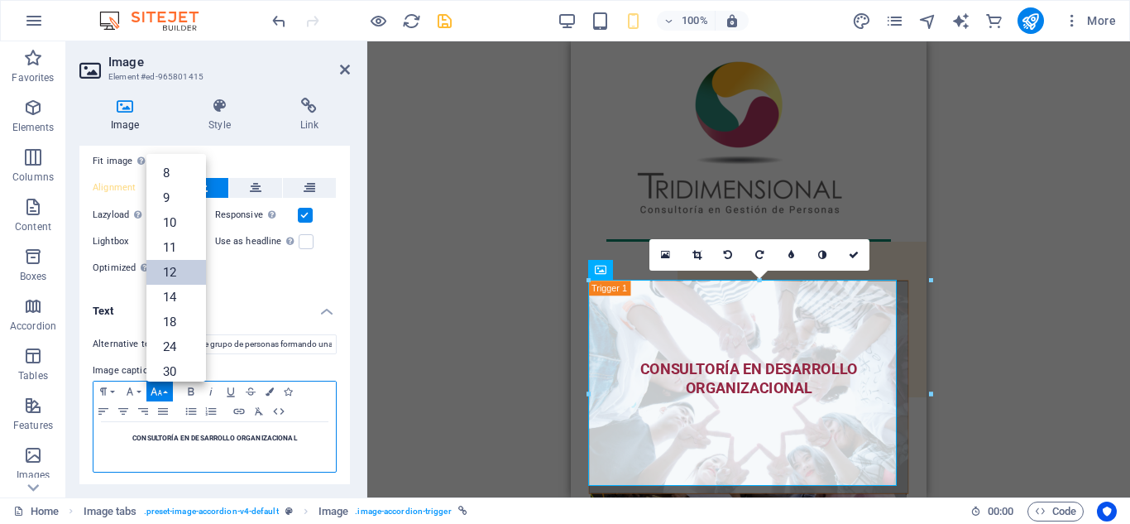
click at [169, 260] on link "12" at bounding box center [176, 272] width 60 height 25
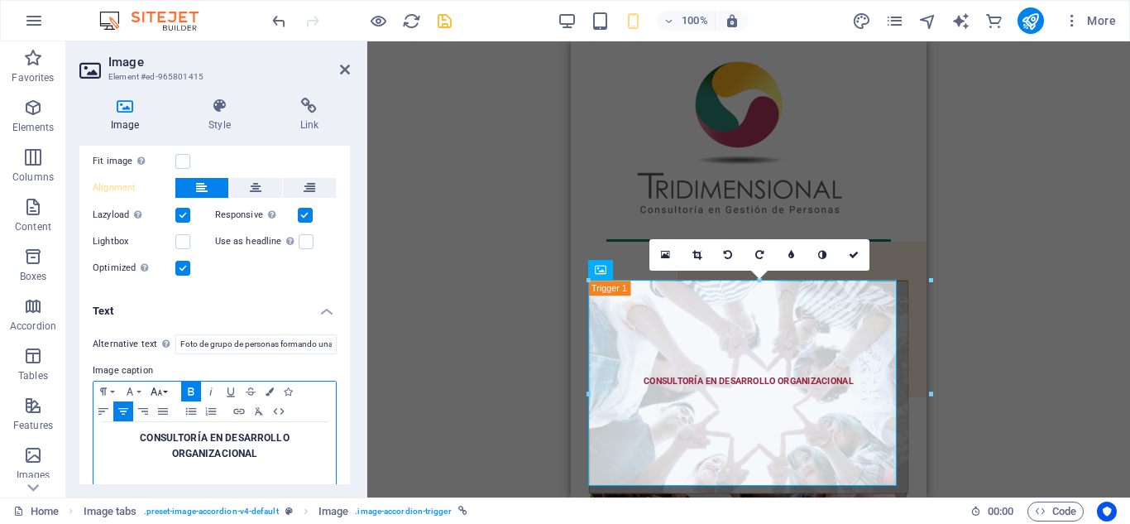
click at [168, 384] on button "Font Size" at bounding box center [159, 391] width 26 height 20
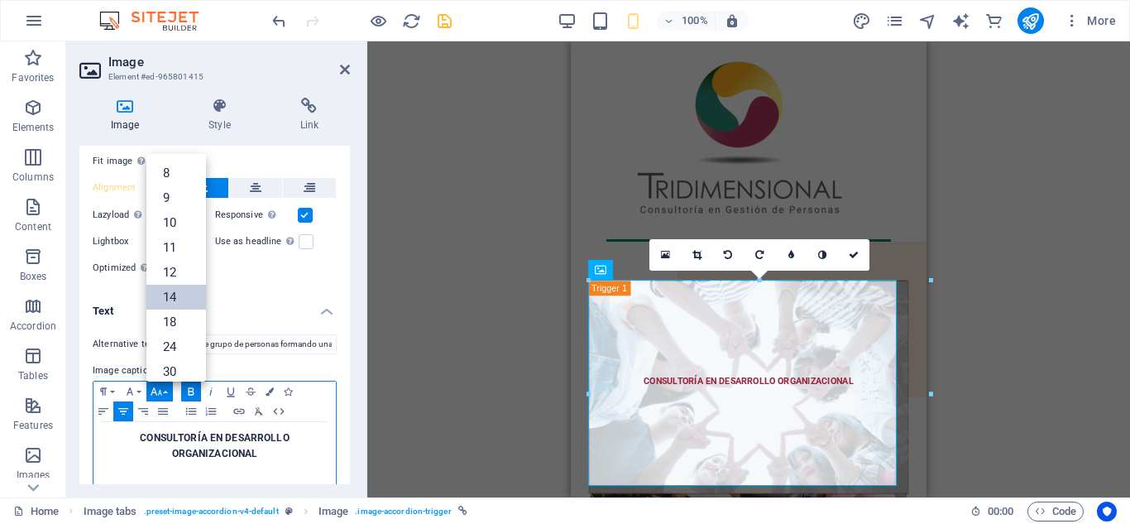
click at [175, 299] on link "14" at bounding box center [176, 297] width 60 height 25
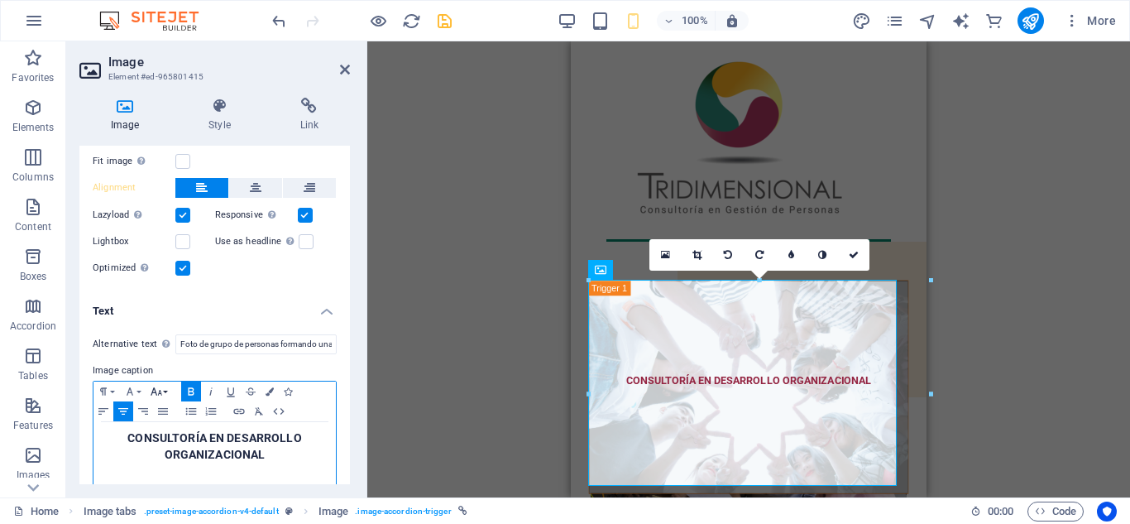
click at [166, 385] on button "Font Size" at bounding box center [159, 391] width 26 height 20
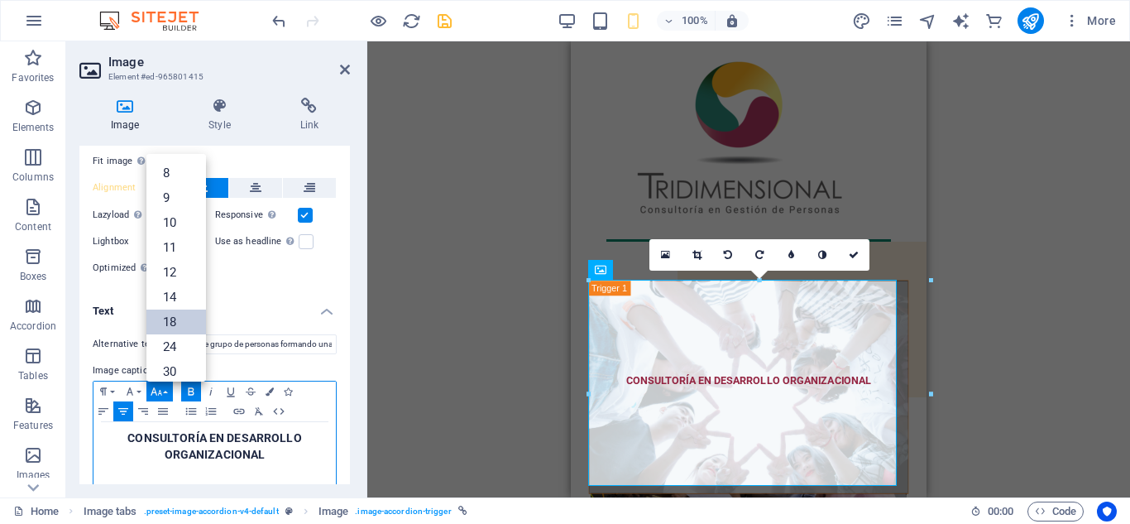
click at [172, 321] on link "18" at bounding box center [176, 321] width 60 height 25
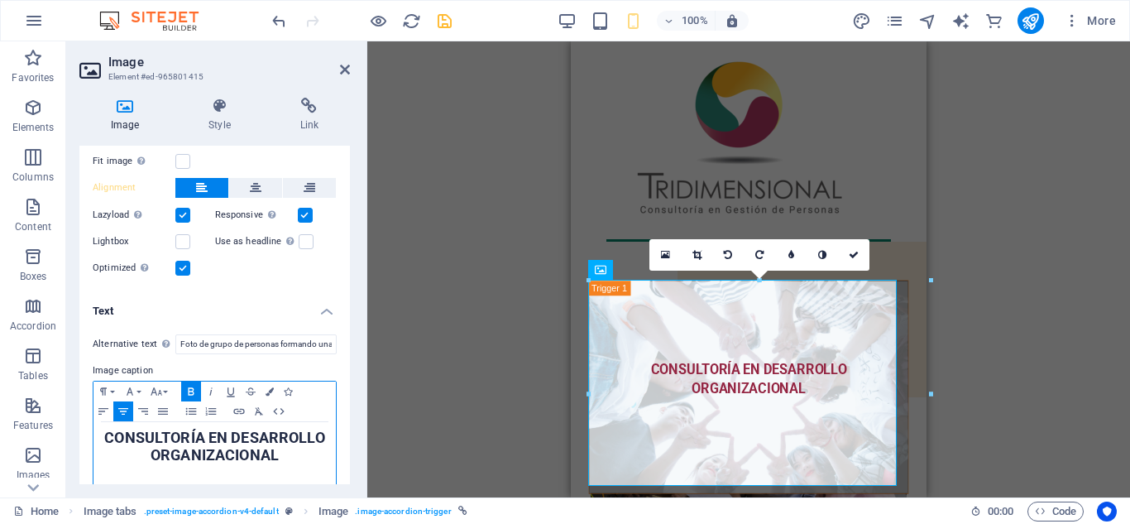
click at [192, 454] on span "CONSULTORÍA EN DESARROLLO ORGANIZACIONAL" at bounding box center [214, 446] width 220 height 35
click at [165, 393] on icon "button" at bounding box center [156, 391] width 20 height 13
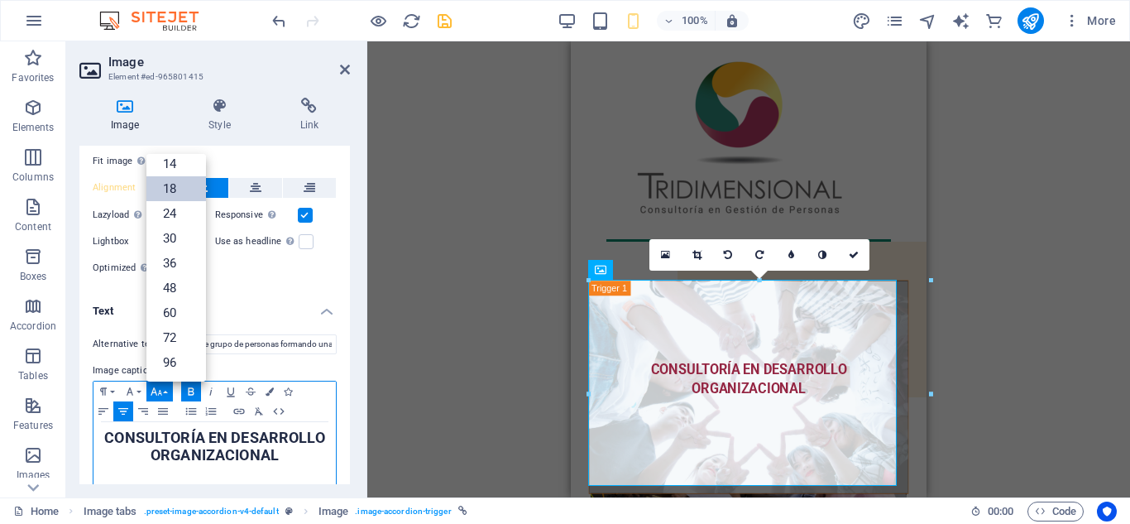
scroll to position [133, 0]
click at [173, 161] on link "14" at bounding box center [176, 163] width 60 height 25
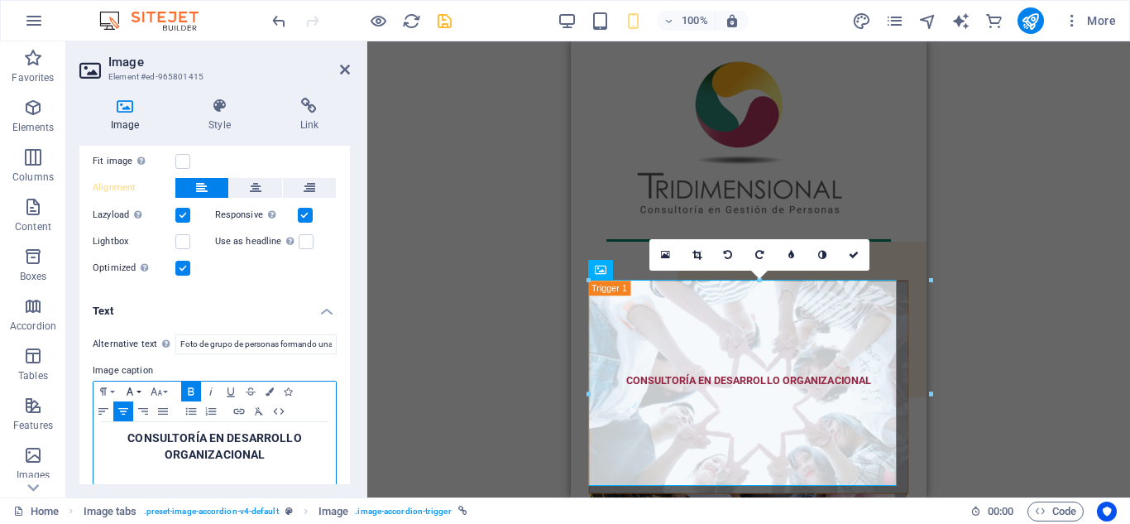
click at [140, 385] on button "Font Family" at bounding box center [133, 391] width 26 height 20
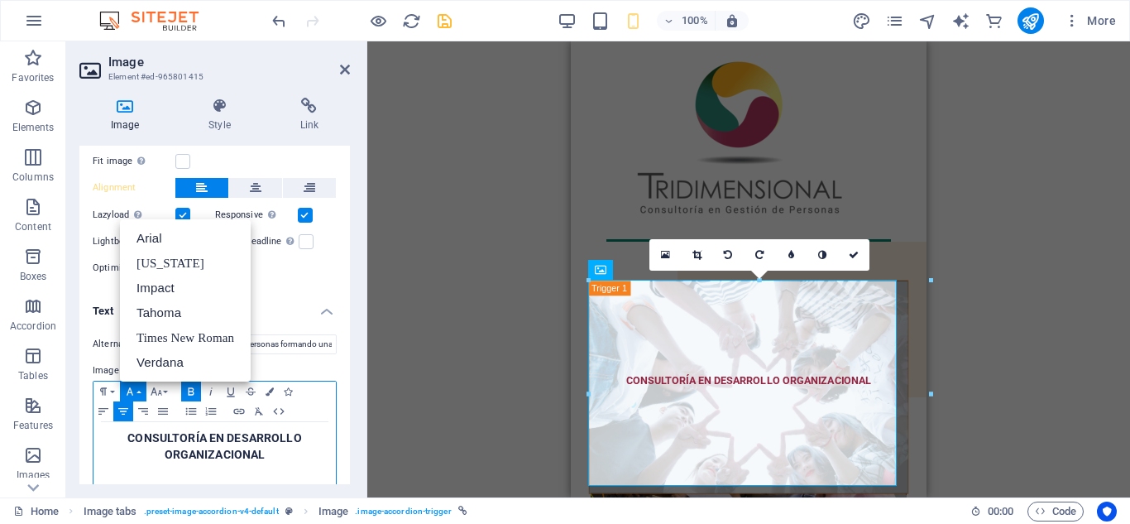
click at [125, 449] on h5 "CONSULTORÍA EN DESARROLLO ORGANIZACIONAL" at bounding box center [215, 446] width 226 height 33
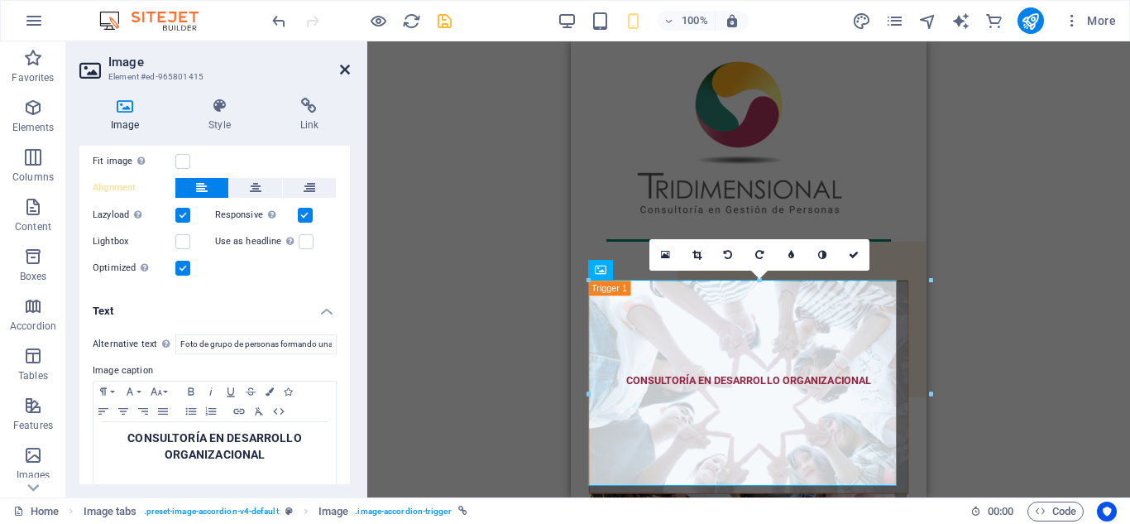
click at [345, 65] on icon at bounding box center [345, 69] width 10 height 13
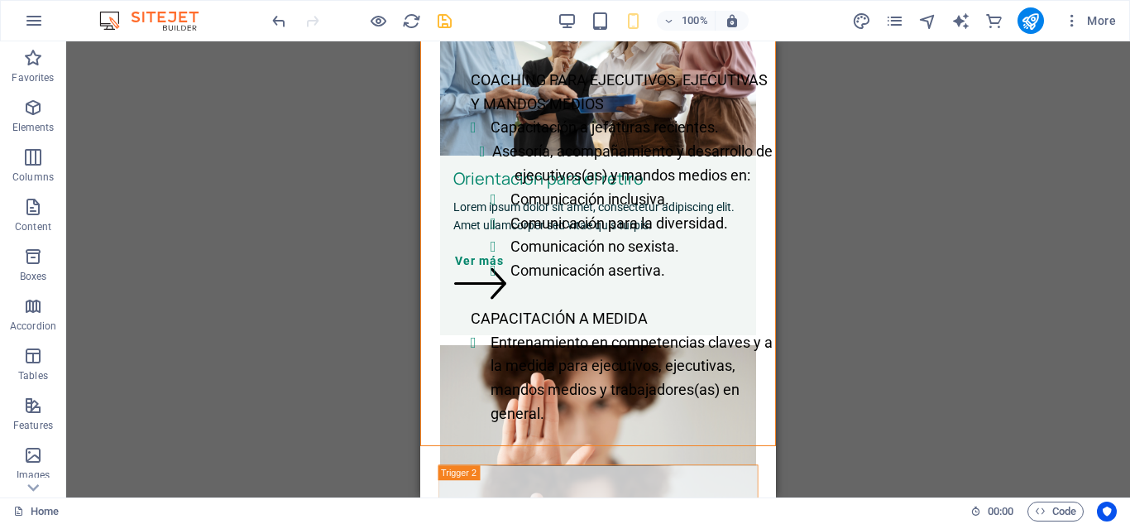
scroll to position [1196, 0]
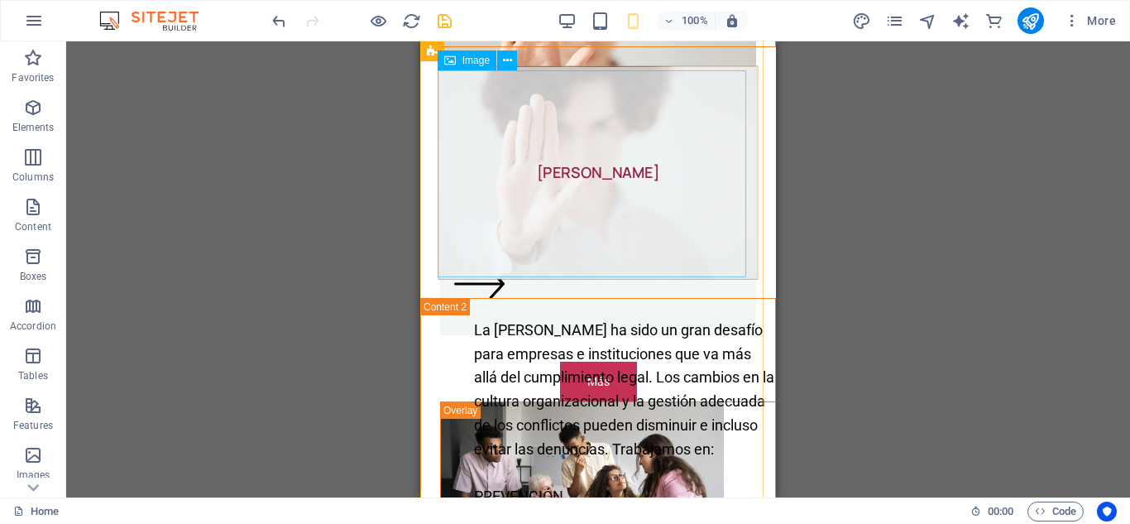
click at [591, 175] on figure "[PERSON_NAME]" at bounding box center [598, 173] width 320 height 214
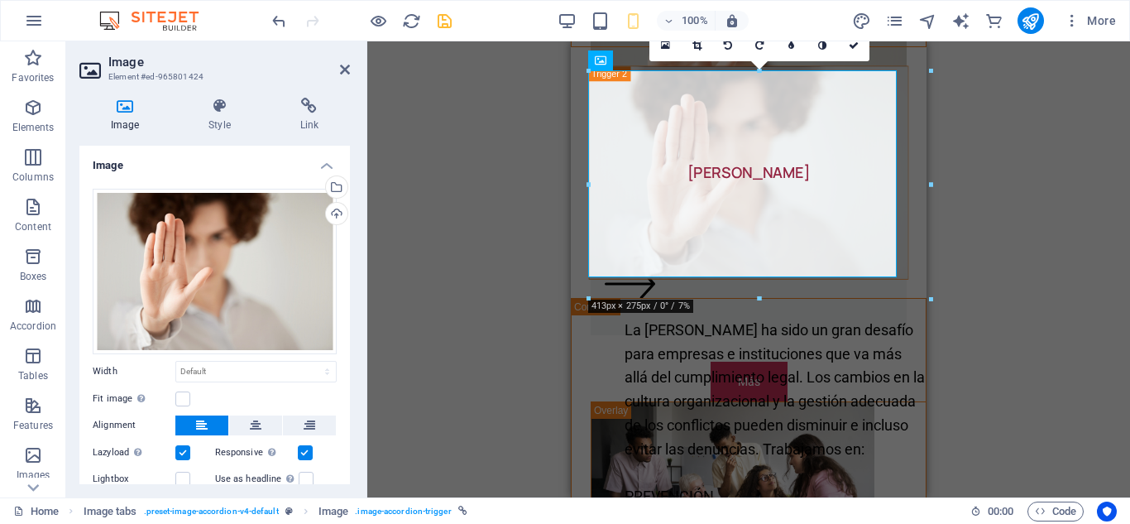
click at [344, 459] on div "Drag files here, click to choose files or select files from Files or our free s…" at bounding box center [214, 351] width 271 height 353
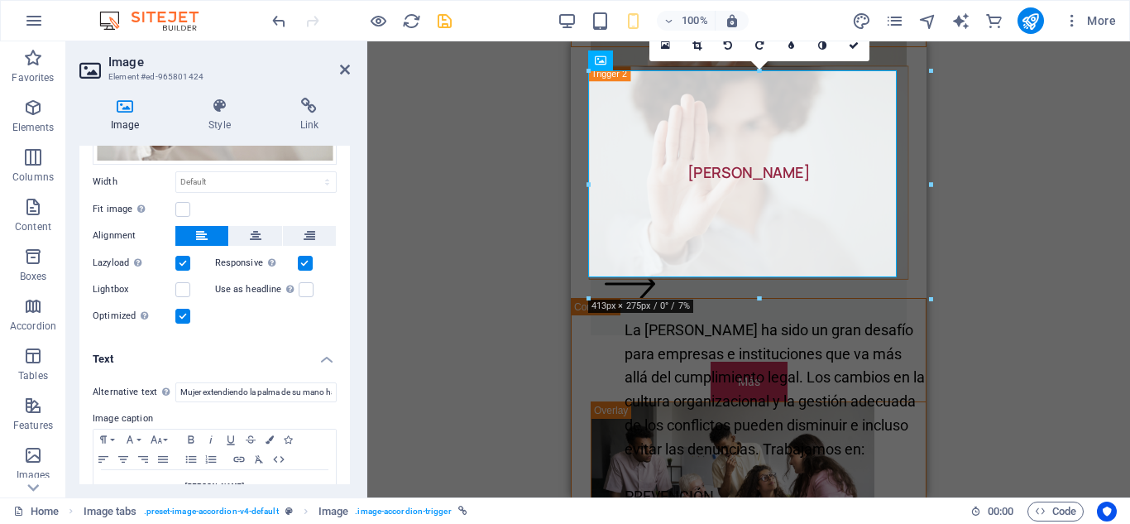
scroll to position [237, 0]
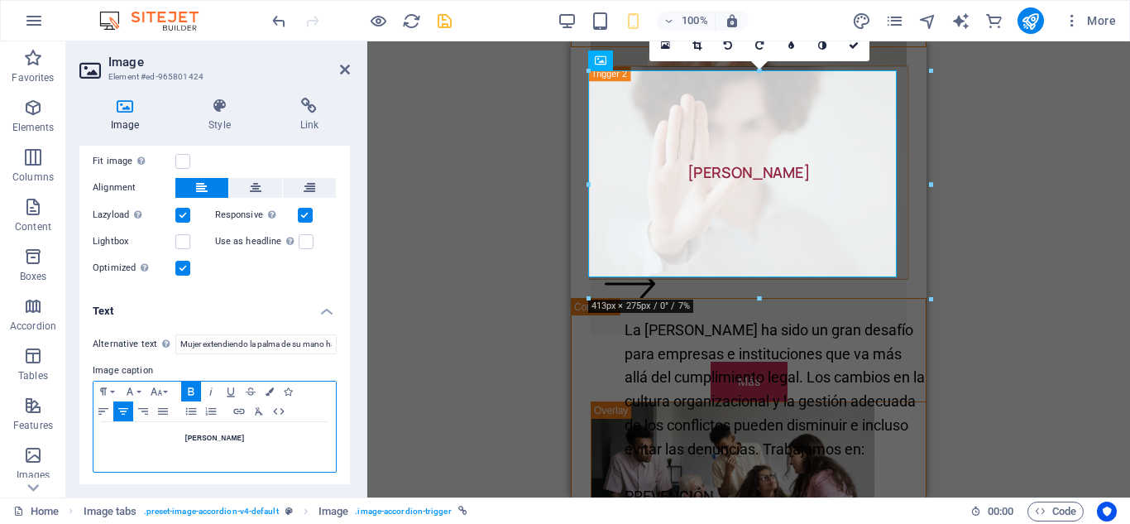
click at [203, 433] on strong "[PERSON_NAME]" at bounding box center [214, 437] width 59 height 8
click at [155, 388] on icon "button" at bounding box center [157, 390] width 12 height 7
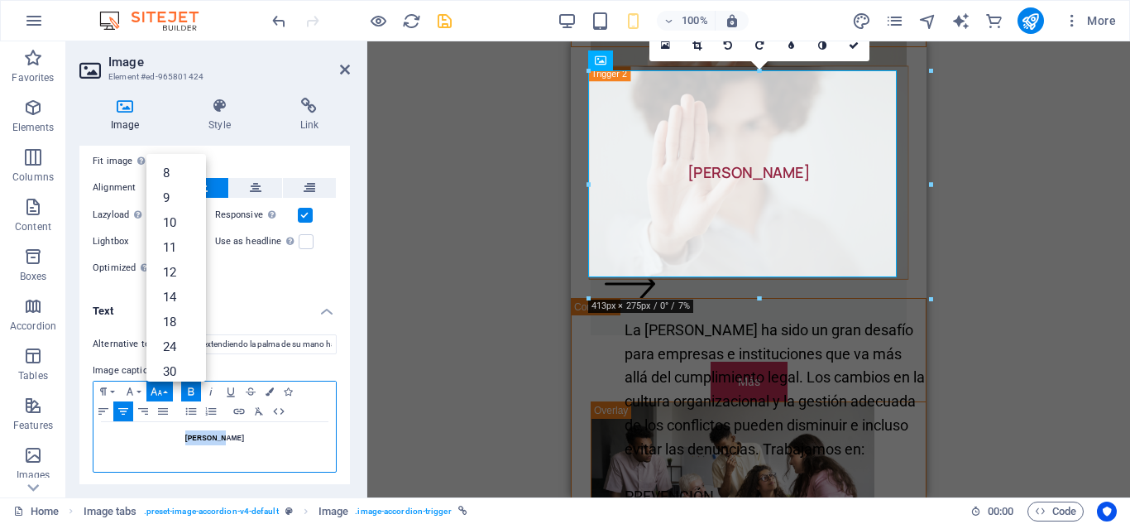
click at [155, 388] on icon "button" at bounding box center [157, 390] width 12 height 7
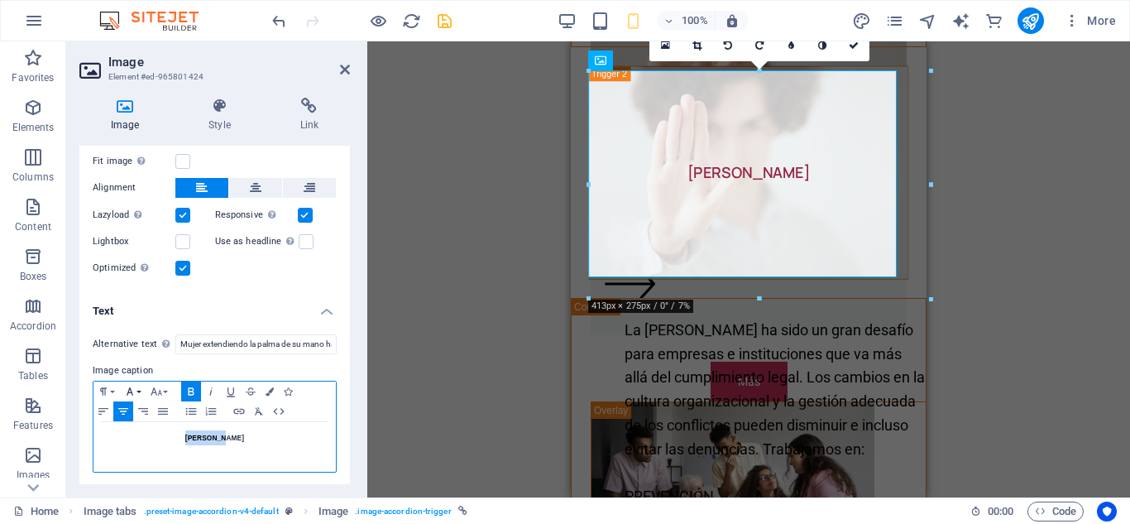
click at [132, 386] on icon "button" at bounding box center [130, 391] width 20 height 13
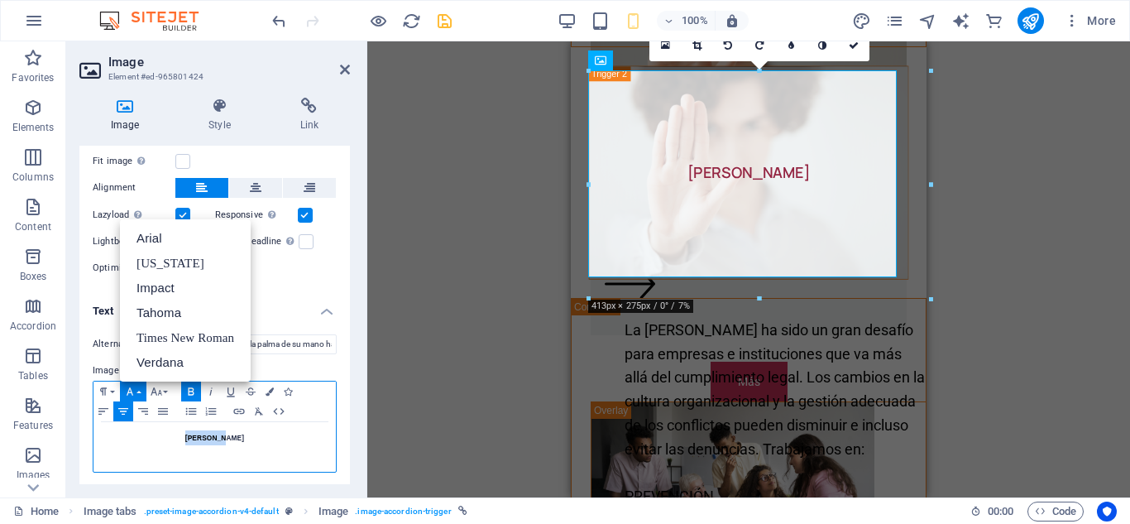
click at [132, 386] on icon "button" at bounding box center [130, 391] width 20 height 13
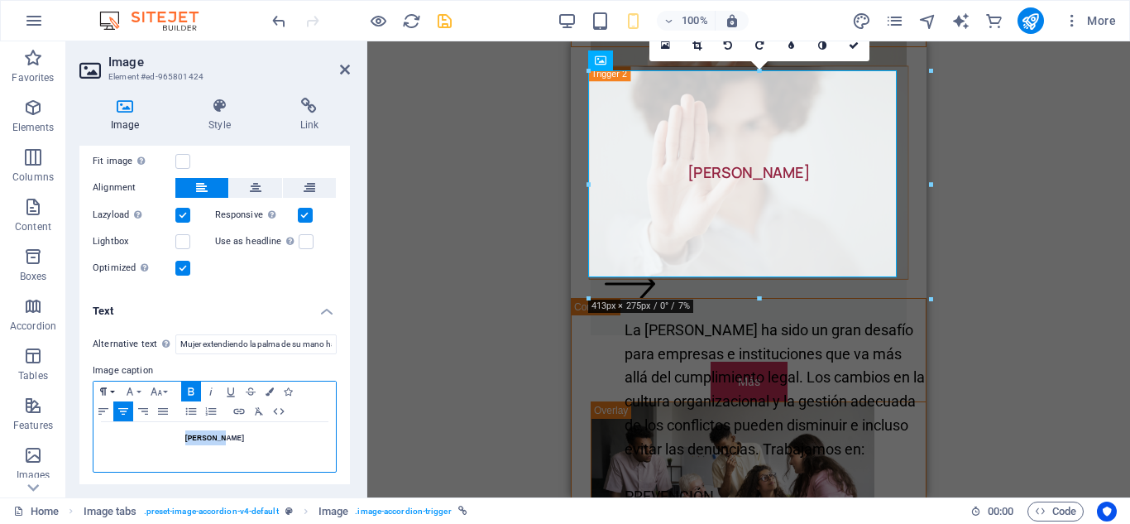
click at [108, 387] on icon "button" at bounding box center [103, 391] width 20 height 13
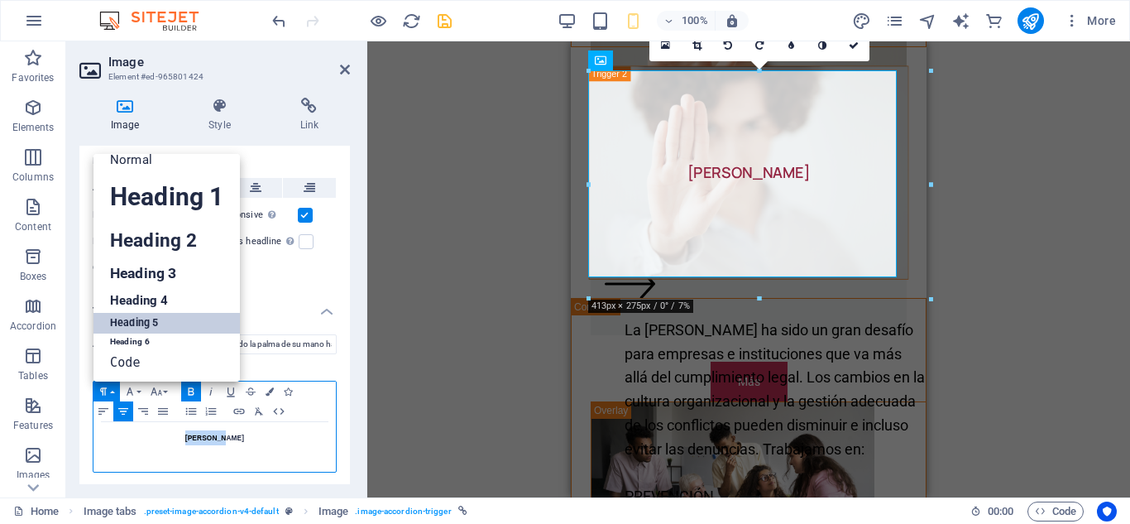
scroll to position [13, 0]
click at [127, 315] on link "Heading 5" at bounding box center [166, 323] width 146 height 21
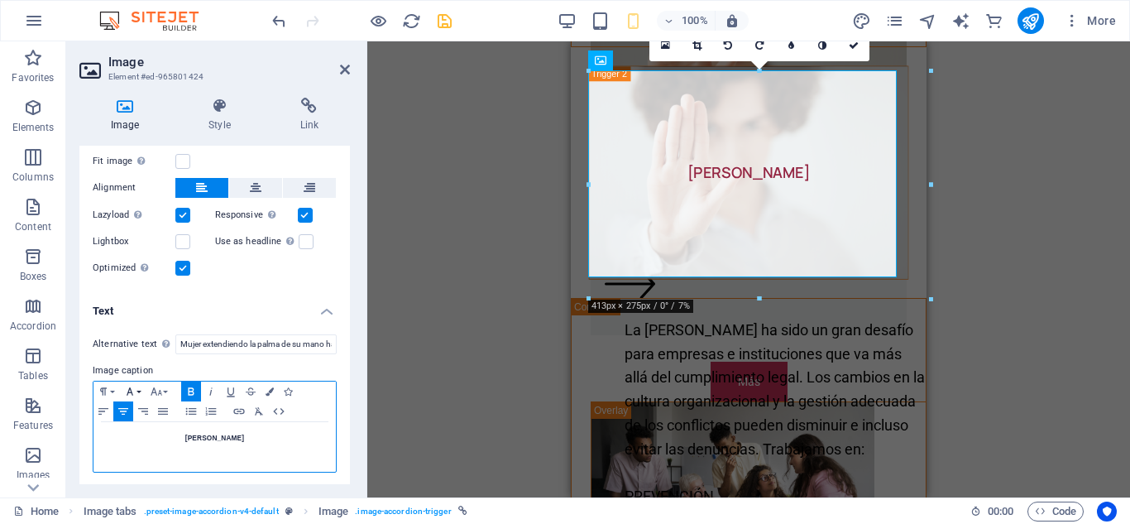
click at [131, 391] on icon "button" at bounding box center [130, 391] width 20 height 13
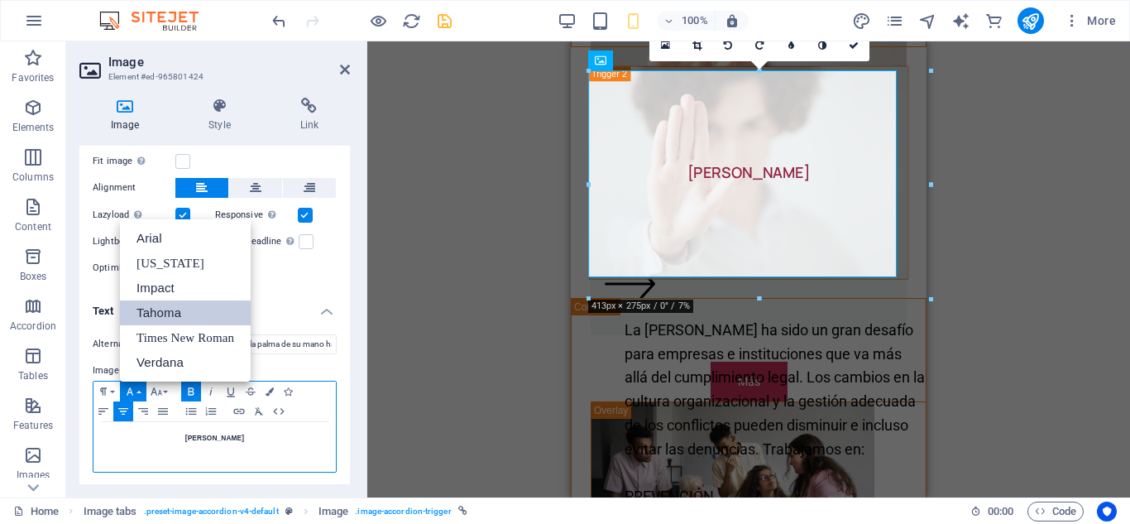
click at [176, 309] on link "Tahoma" at bounding box center [185, 312] width 131 height 25
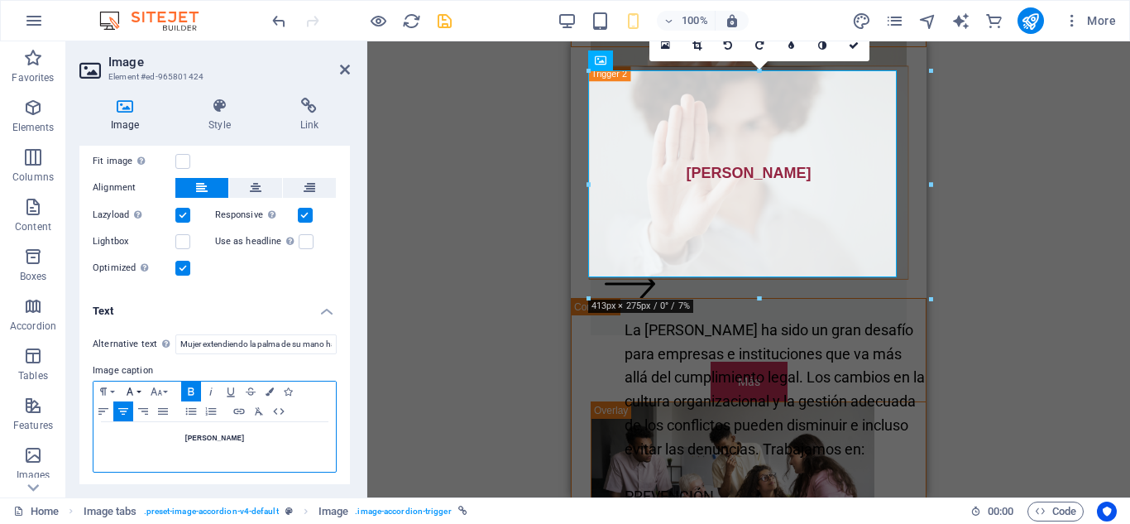
click at [138, 385] on icon "button" at bounding box center [130, 391] width 20 height 13
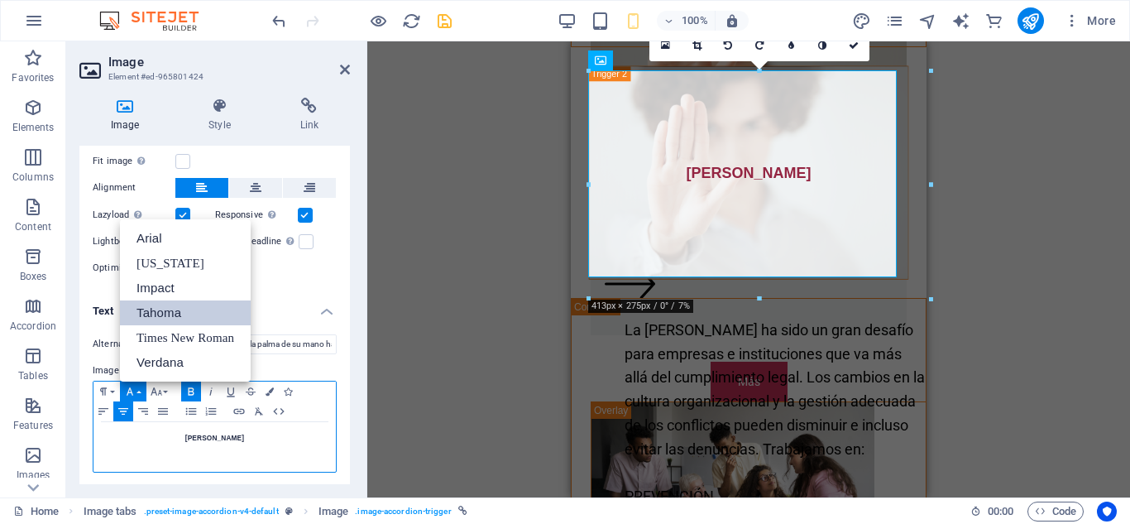
scroll to position [0, 0]
click at [159, 242] on link "Arial" at bounding box center [185, 238] width 131 height 25
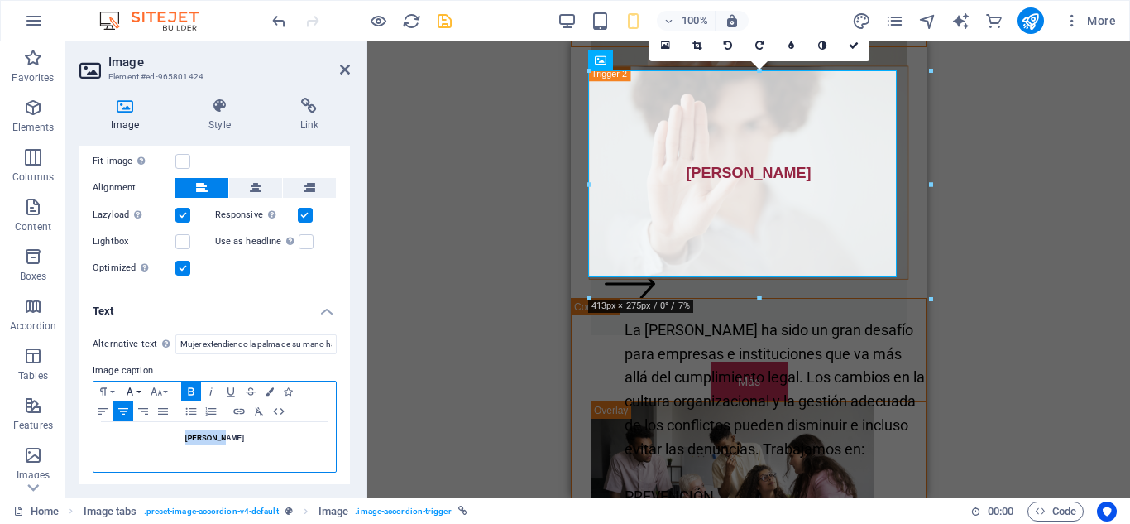
click at [137, 385] on icon "button" at bounding box center [130, 391] width 20 height 13
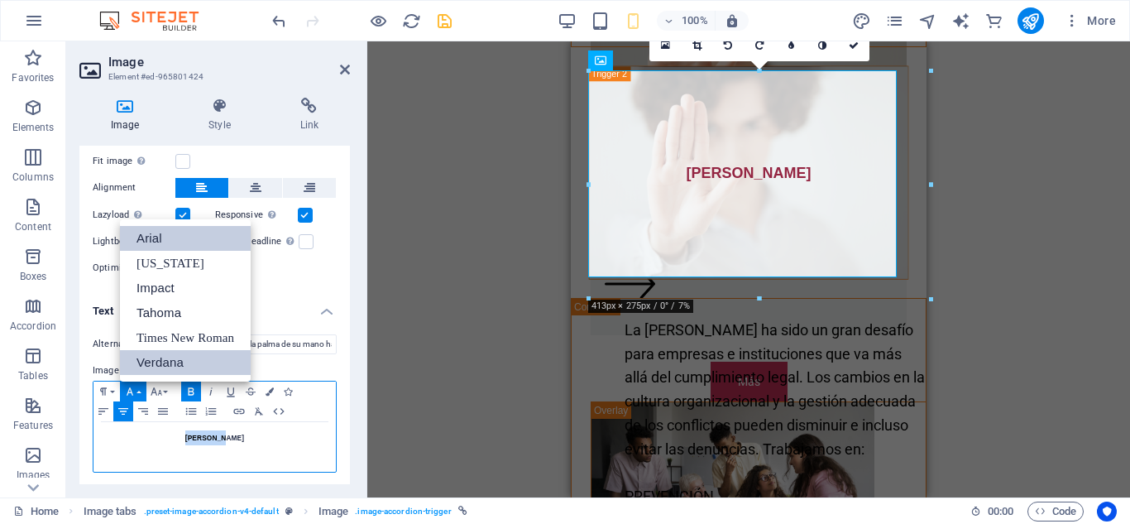
click at [151, 358] on link "Verdana" at bounding box center [185, 362] width 131 height 25
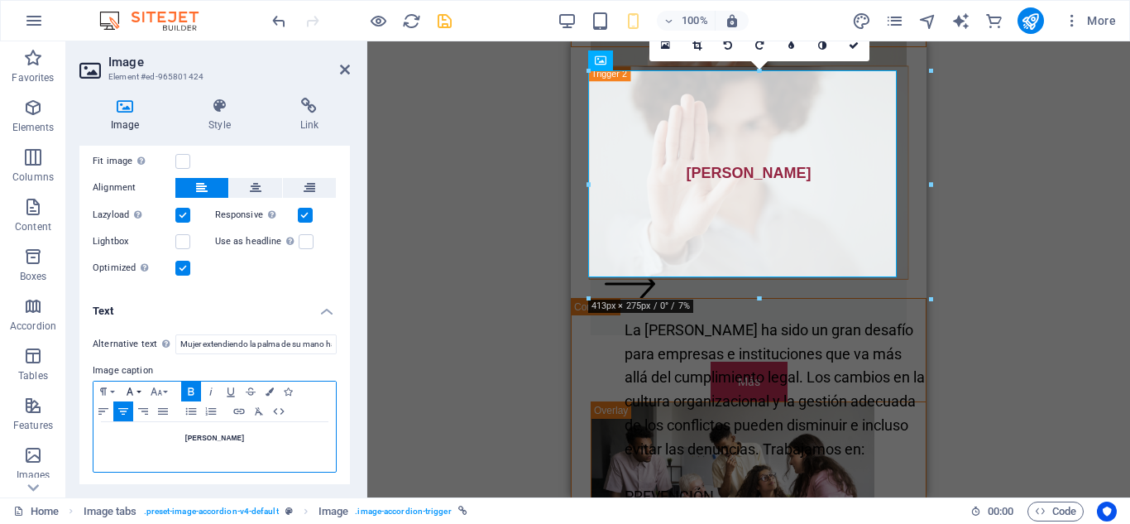
click at [138, 388] on button "Font Family" at bounding box center [133, 391] width 26 height 20
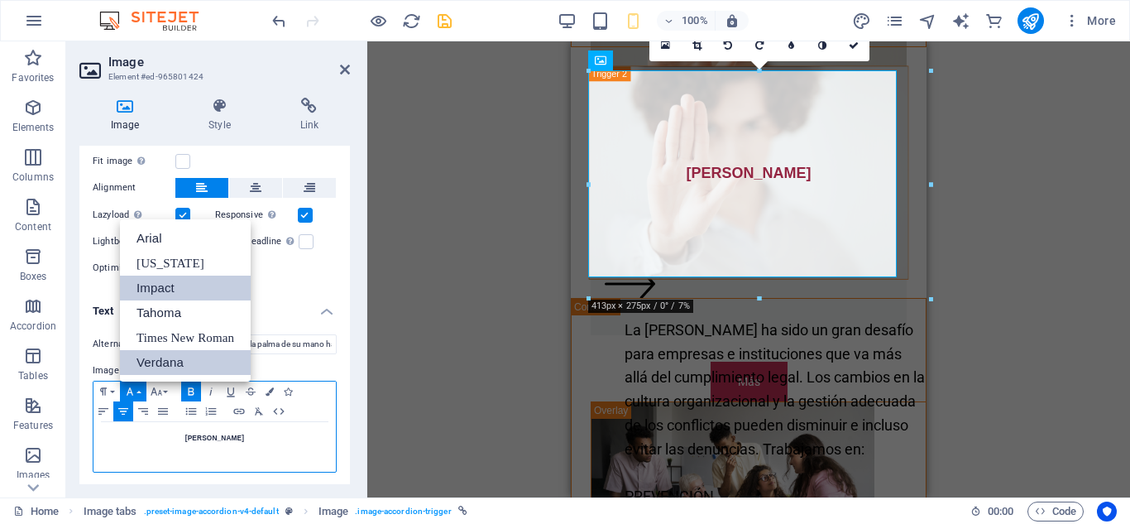
click at [155, 284] on link "Impact" at bounding box center [185, 287] width 131 height 25
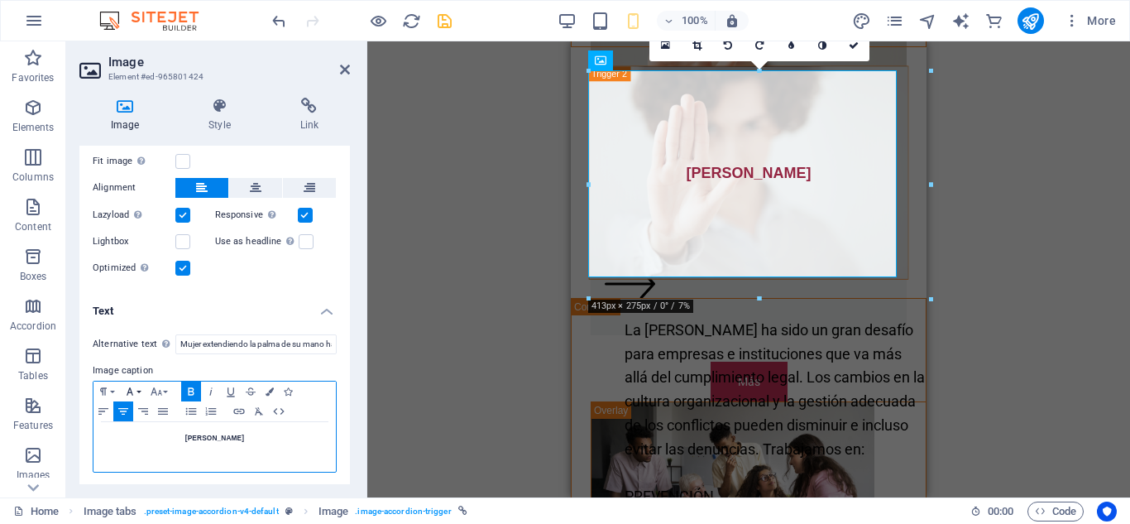
click at [137, 390] on button "Font Family" at bounding box center [133, 391] width 26 height 20
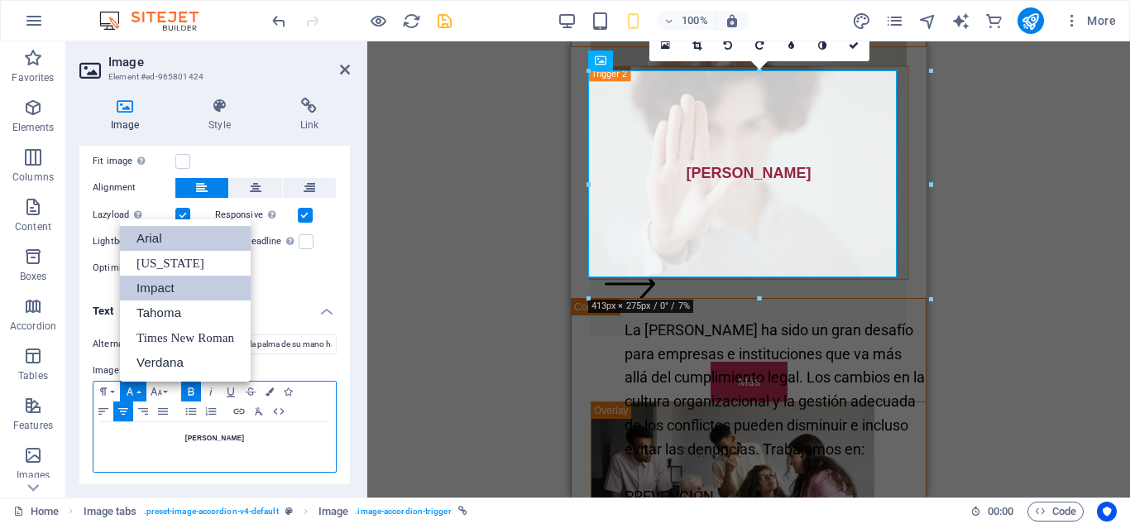
click at [165, 229] on link "Arial" at bounding box center [185, 238] width 131 height 25
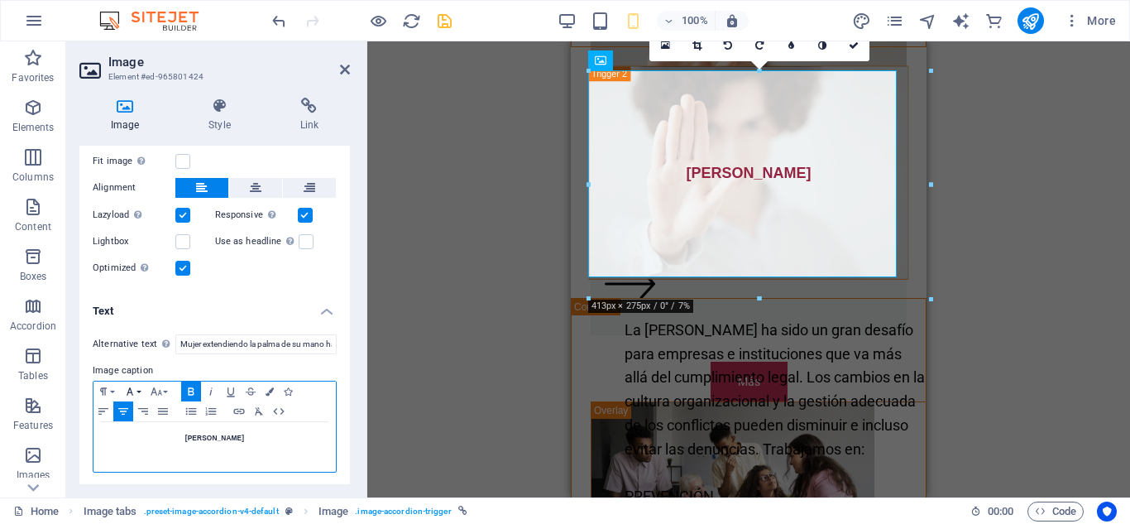
click at [138, 386] on icon "button" at bounding box center [130, 391] width 20 height 13
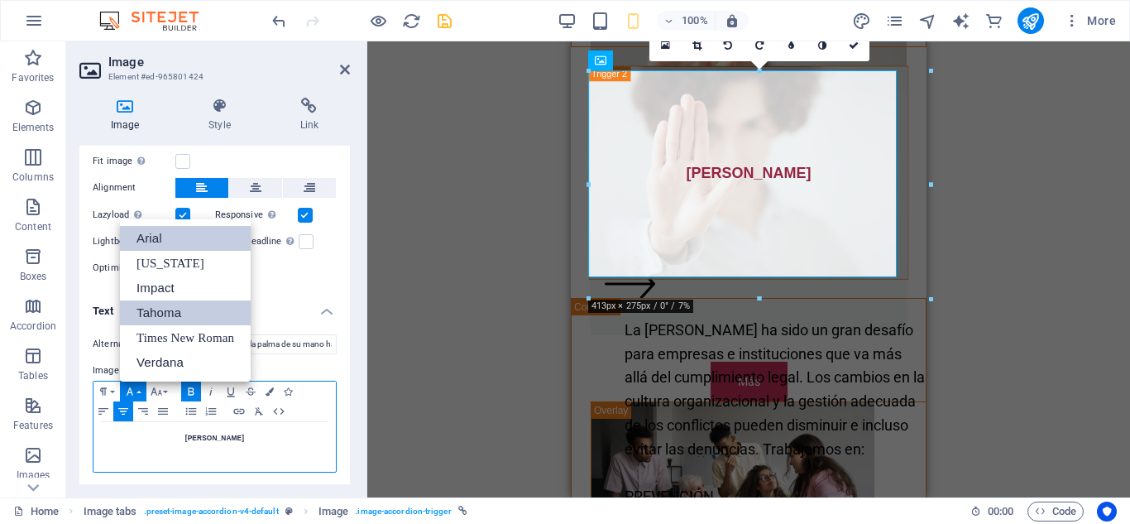
click at [141, 316] on link "Tahoma" at bounding box center [185, 312] width 131 height 25
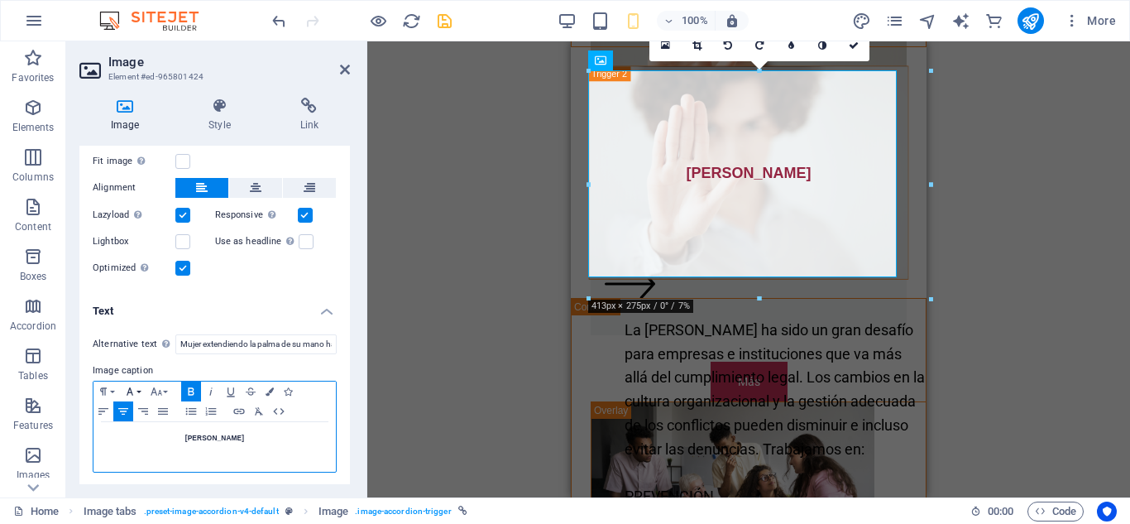
click at [137, 386] on icon "button" at bounding box center [130, 391] width 20 height 13
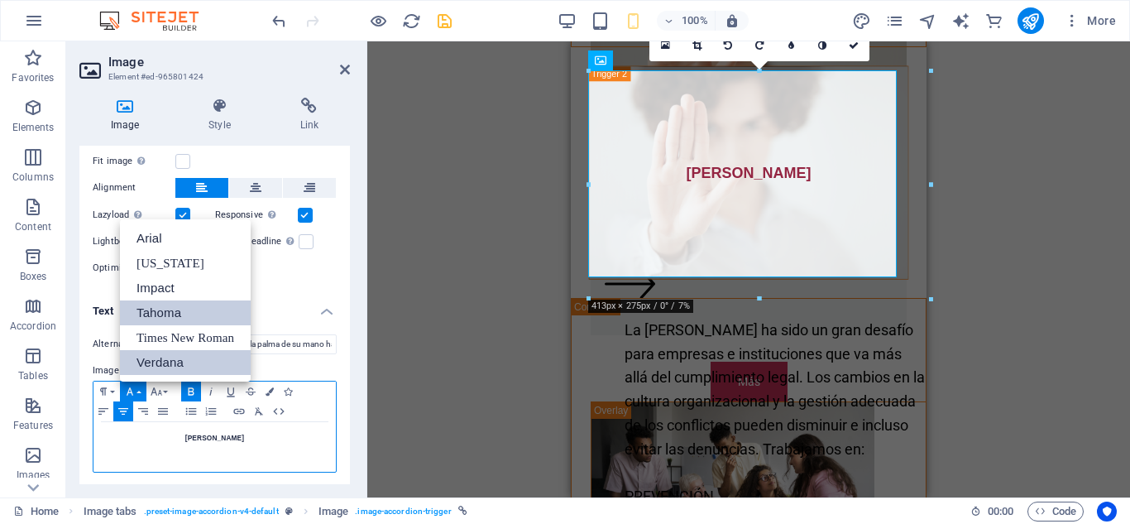
click at [148, 357] on link "Verdana" at bounding box center [185, 362] width 131 height 25
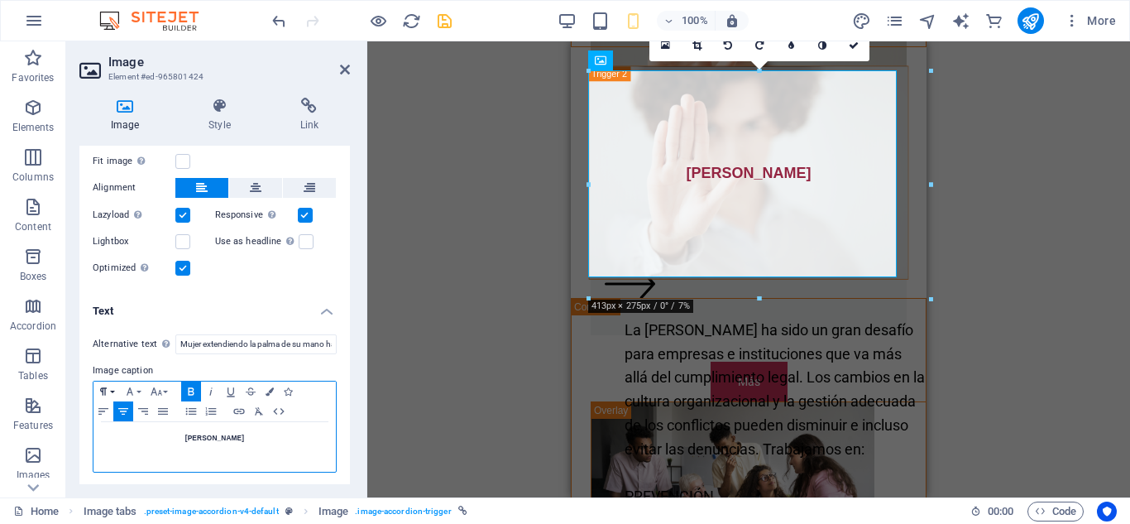
click at [111, 387] on icon "button" at bounding box center [103, 391] width 20 height 13
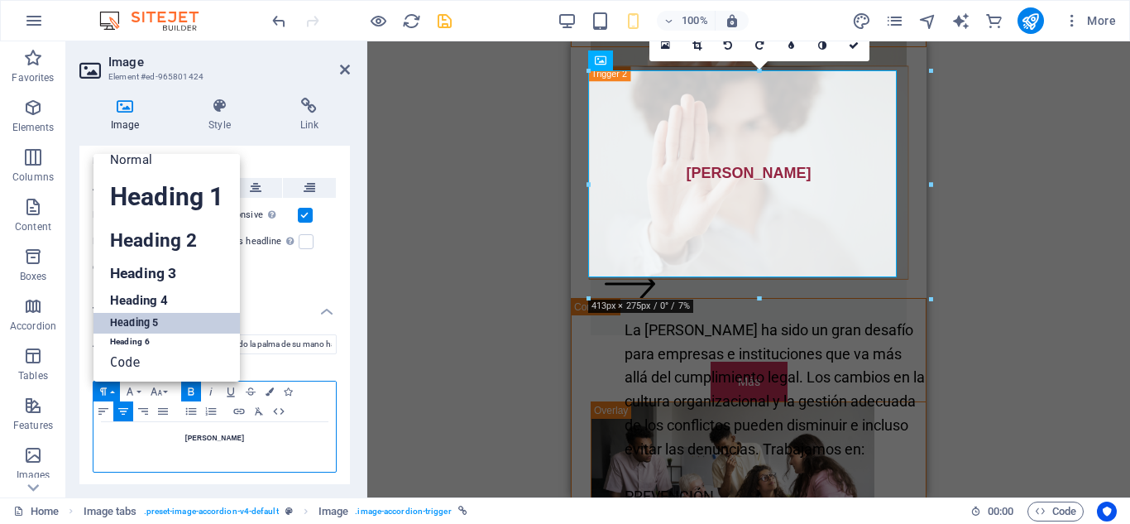
scroll to position [13, 0]
click at [122, 319] on link "Heading 5" at bounding box center [166, 323] width 146 height 21
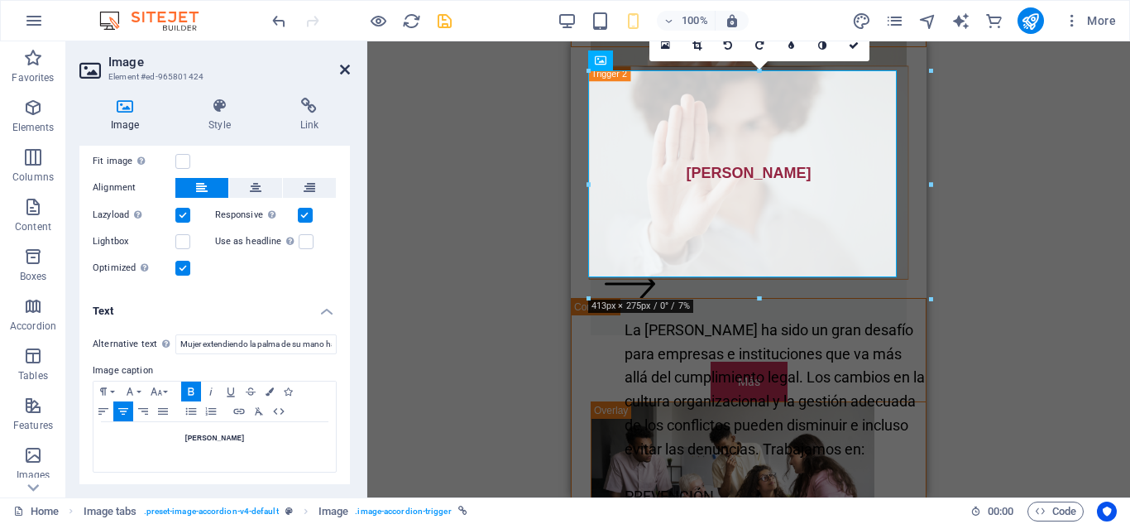
click at [344, 69] on icon at bounding box center [345, 69] width 10 height 13
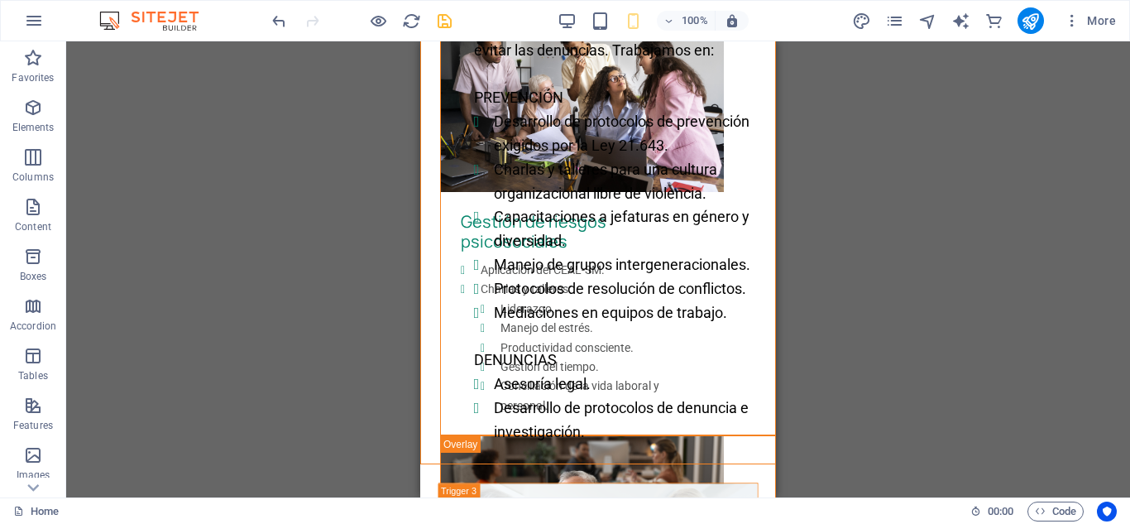
scroll to position [1994, 0]
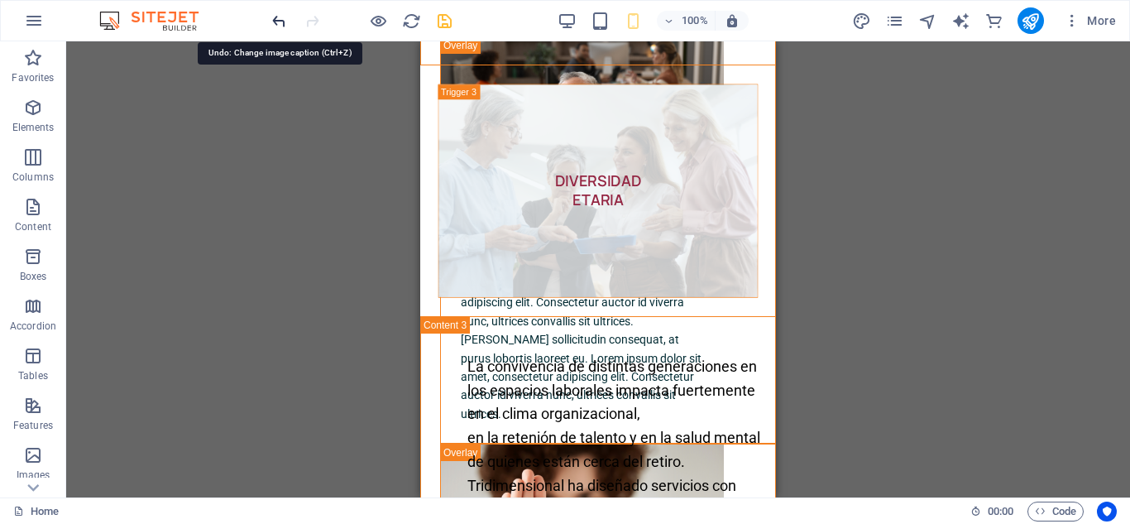
click at [278, 22] on icon "undo" at bounding box center [279, 21] width 19 height 19
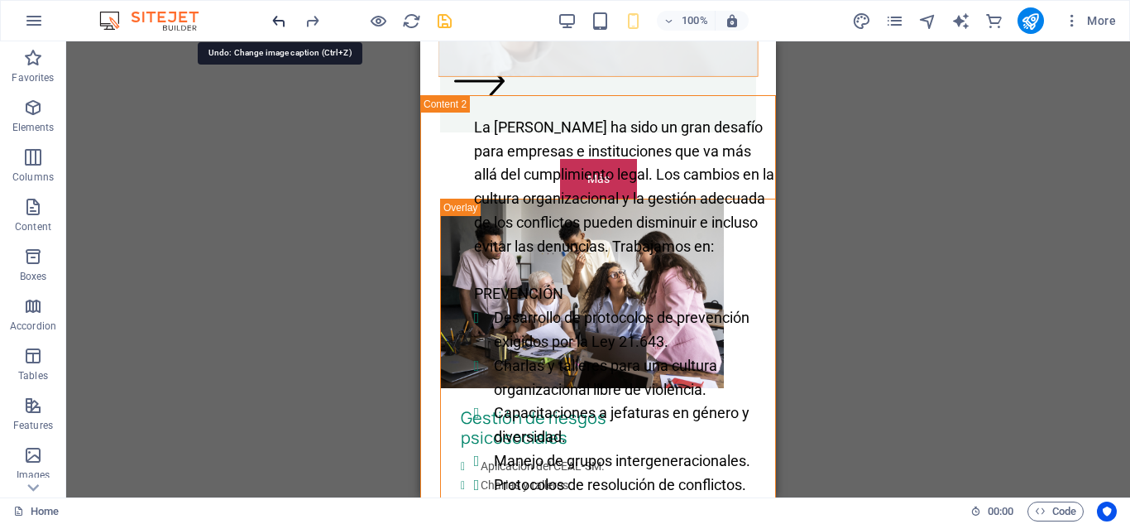
scroll to position [1112, 0]
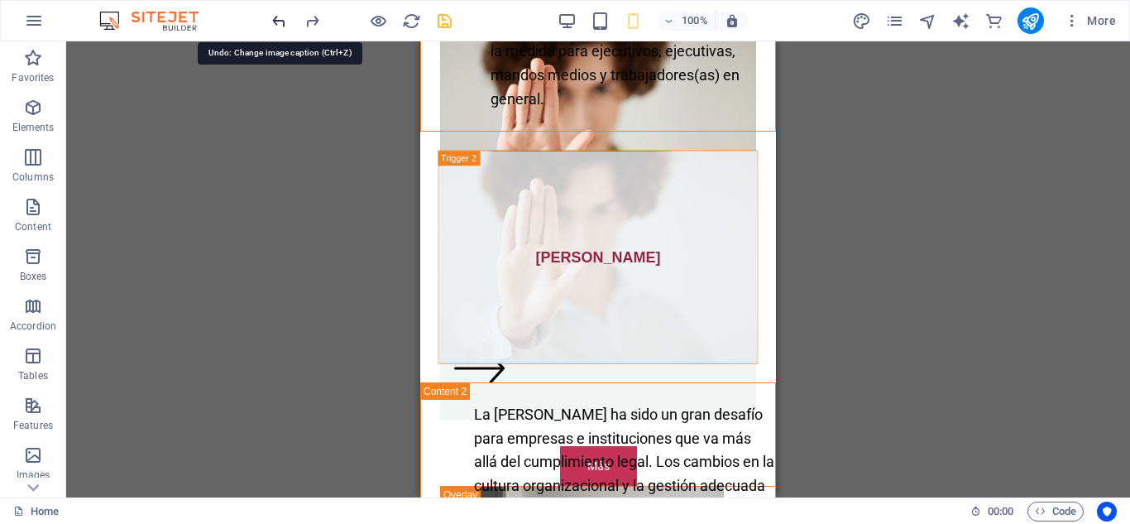
click at [278, 22] on icon "undo" at bounding box center [279, 21] width 19 height 19
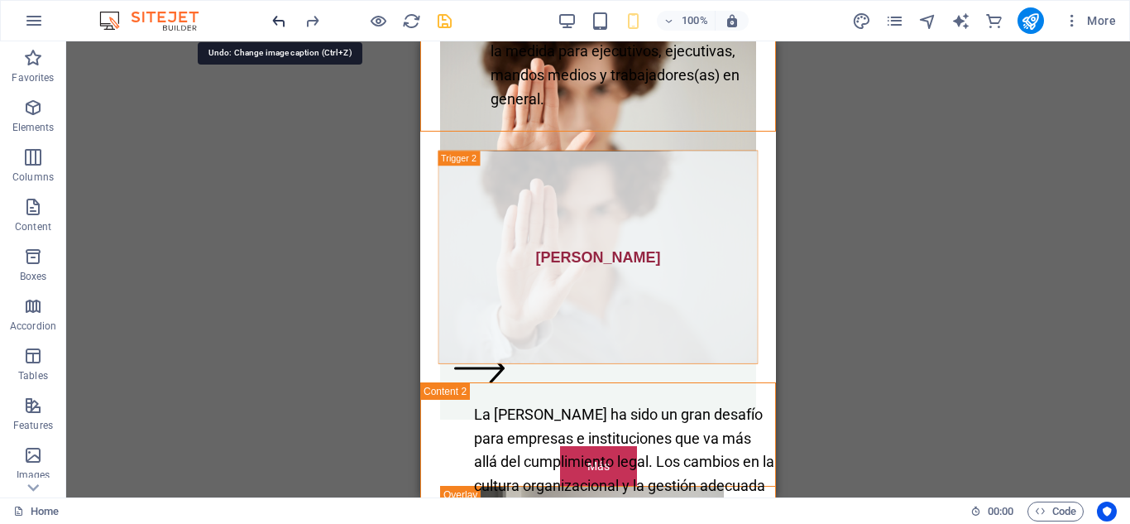
click at [278, 22] on icon "undo" at bounding box center [279, 21] width 19 height 19
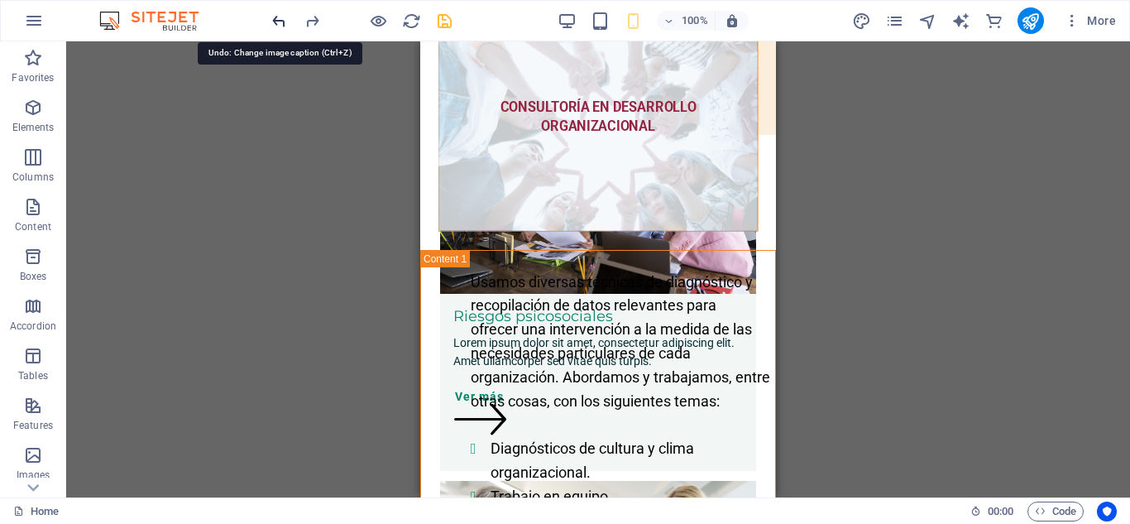
scroll to position [125, 0]
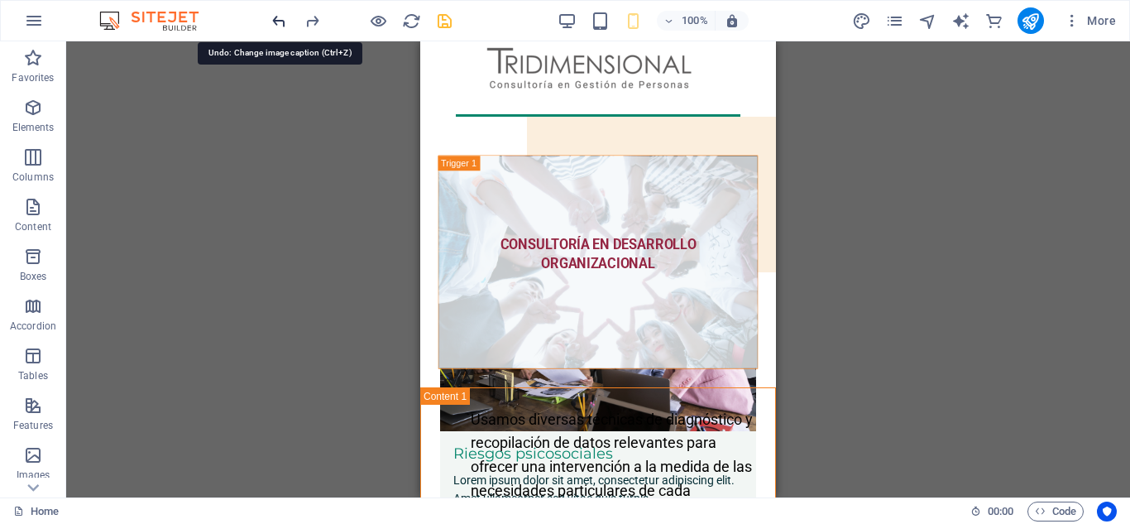
click at [278, 22] on icon "undo" at bounding box center [279, 21] width 19 height 19
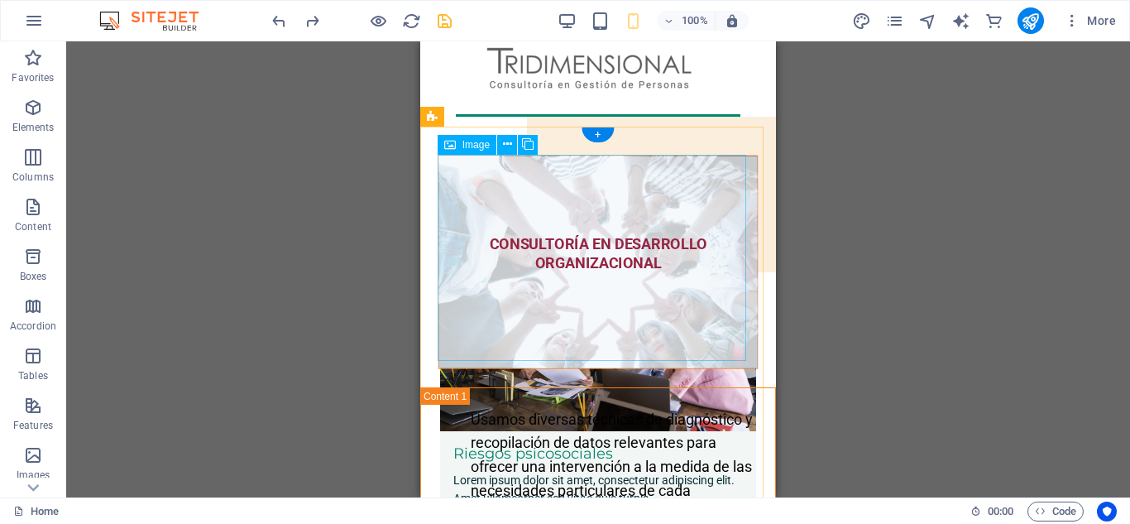
click at [515, 202] on figure "CONSULTORÍA EN DESARROLLO ORGANIZACIONAL" at bounding box center [598, 262] width 320 height 214
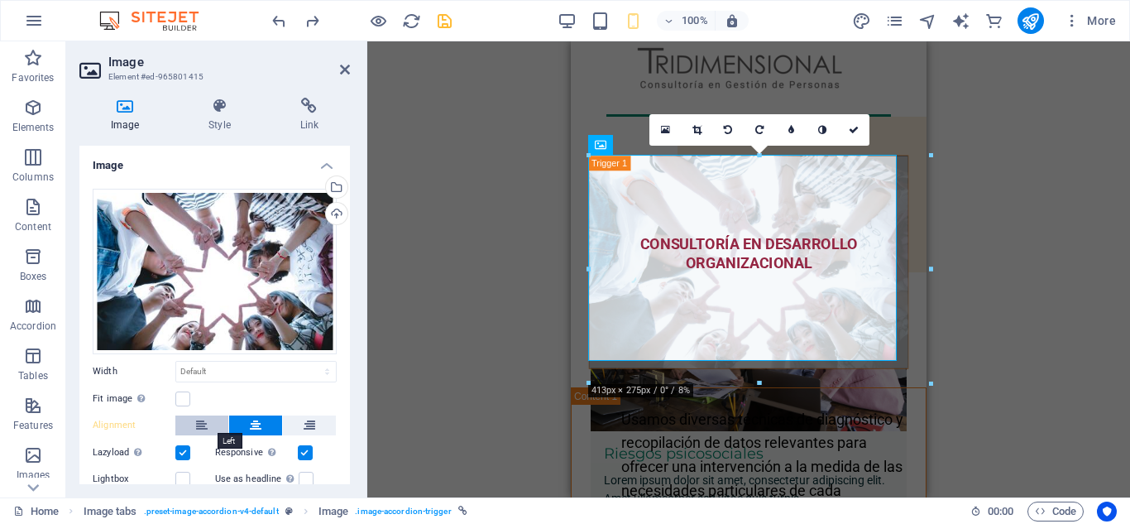
click at [194, 422] on button at bounding box center [201, 425] width 53 height 20
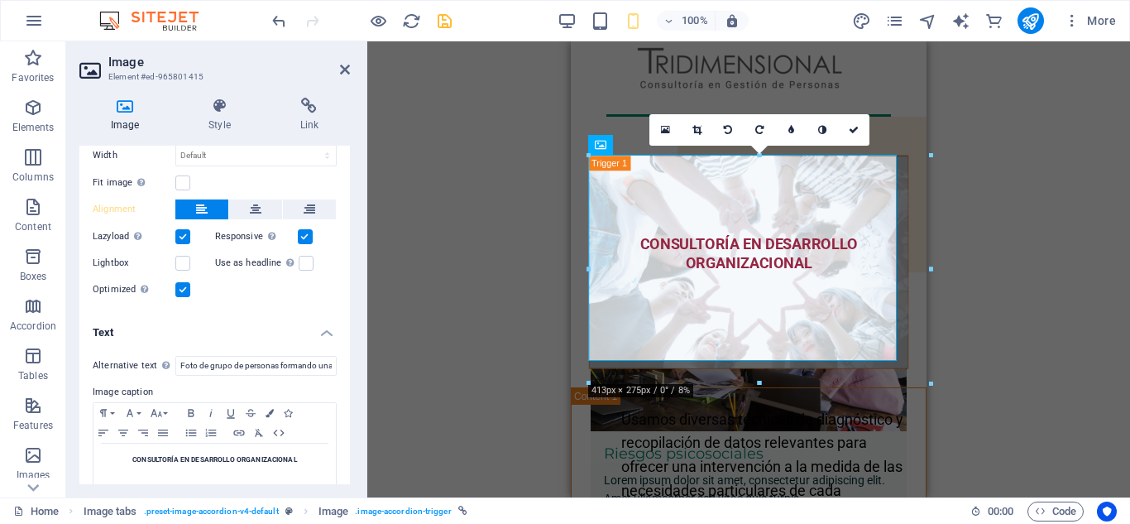
scroll to position [237, 0]
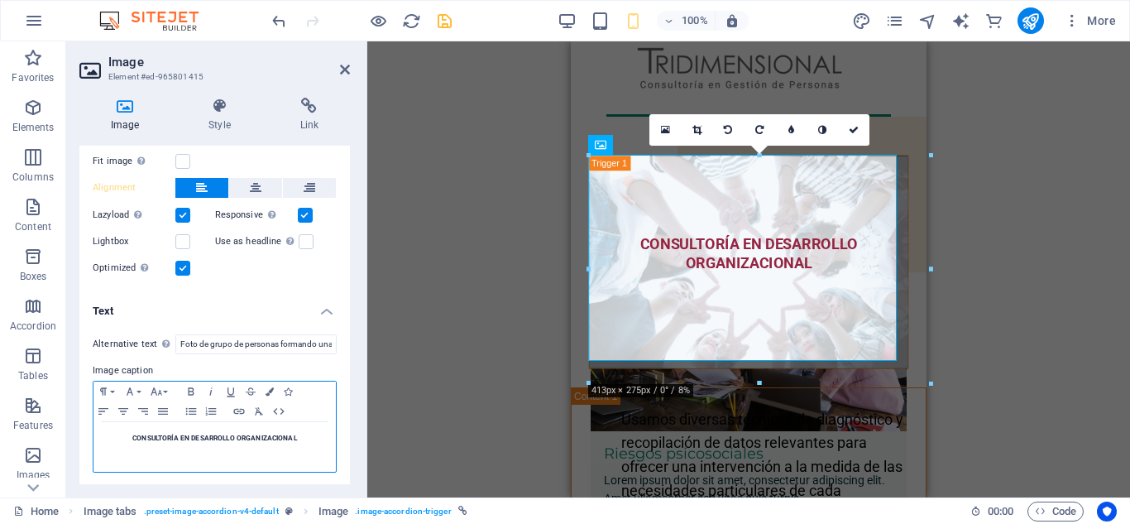
click at [178, 433] on strong "CONSULTORÍA EN DESARROLLO ORGANIZACIONAL" at bounding box center [214, 437] width 165 height 8
click at [138, 387] on icon "button" at bounding box center [130, 391] width 20 height 13
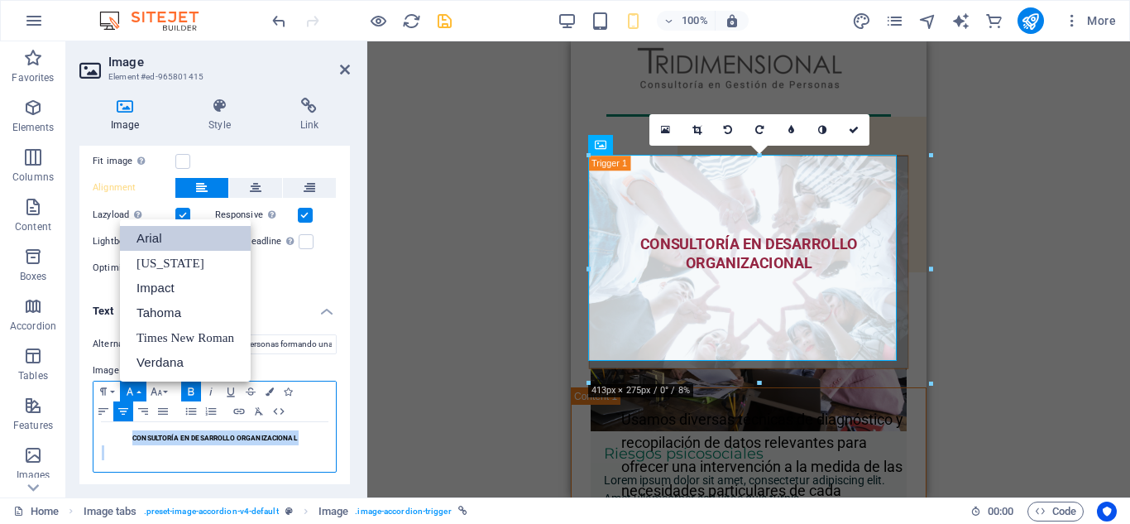
click at [153, 237] on link "Arial" at bounding box center [185, 238] width 131 height 25
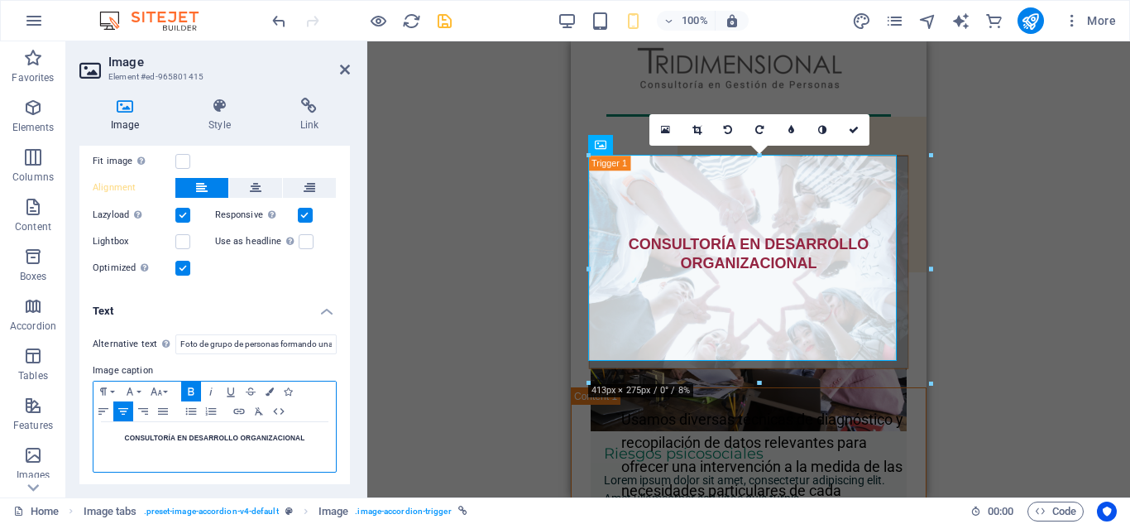
click at [190, 387] on icon "button" at bounding box center [191, 390] width 6 height 7
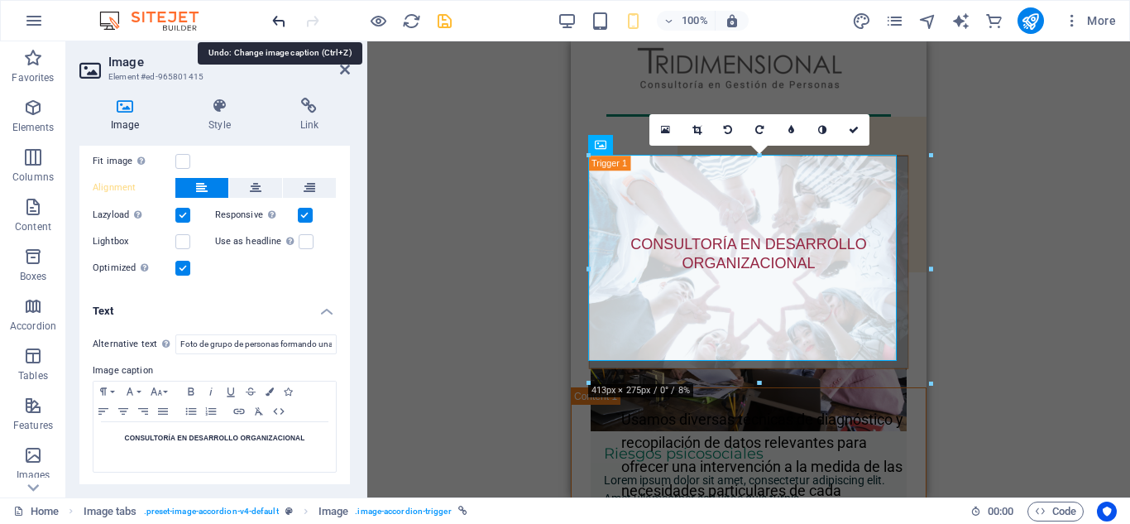
click at [275, 14] on icon "undo" at bounding box center [279, 21] width 19 height 19
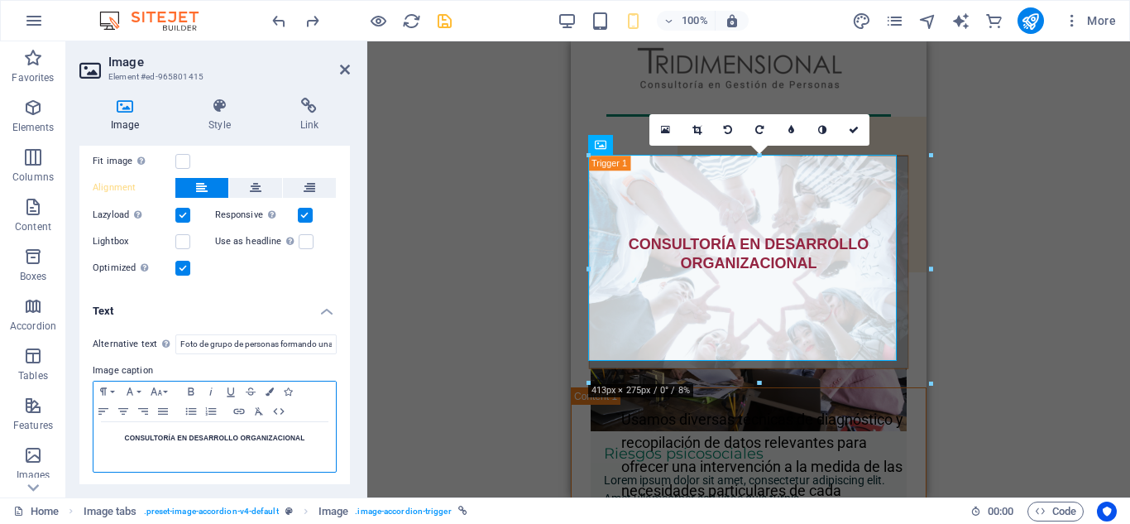
click at [156, 430] on h5 "CONSULTORÍA EN DESARROLLO ORGANIZACIONAL" at bounding box center [215, 437] width 226 height 15
click at [138, 390] on button "Font Family" at bounding box center [133, 391] width 26 height 20
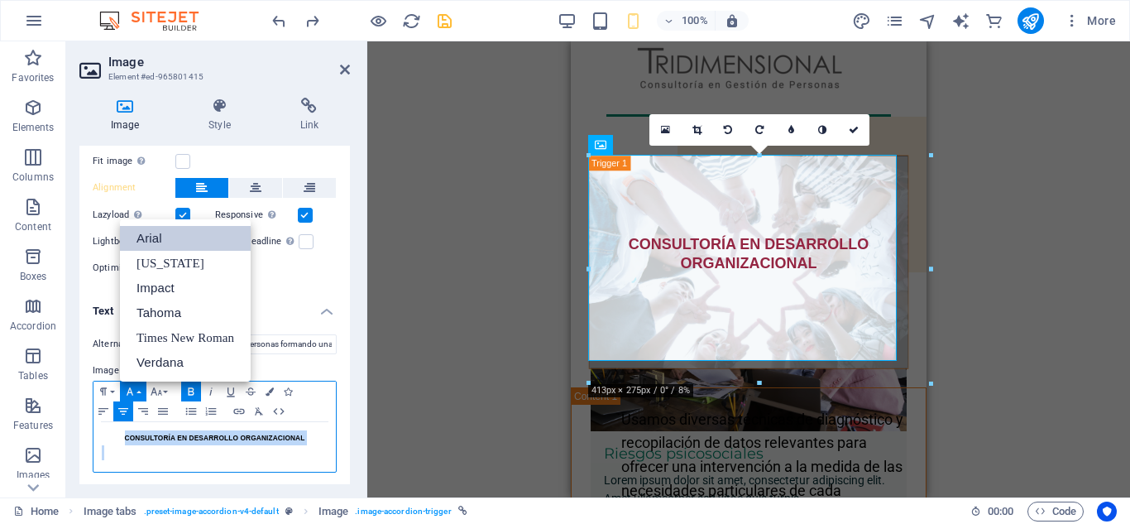
scroll to position [0, 0]
click at [170, 256] on link "[US_STATE]" at bounding box center [185, 263] width 131 height 25
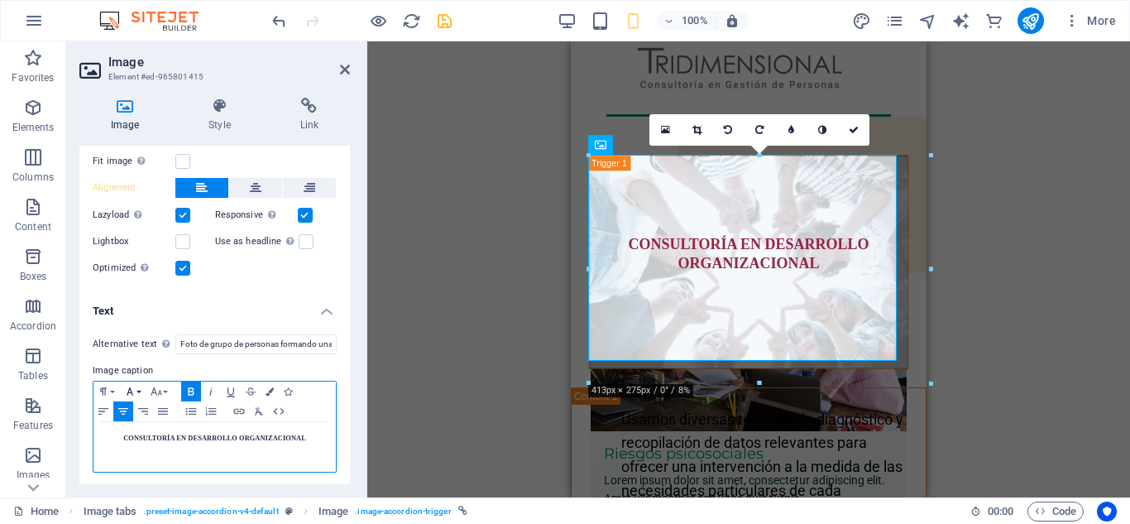
click at [139, 390] on button "Font Family" at bounding box center [133, 391] width 26 height 20
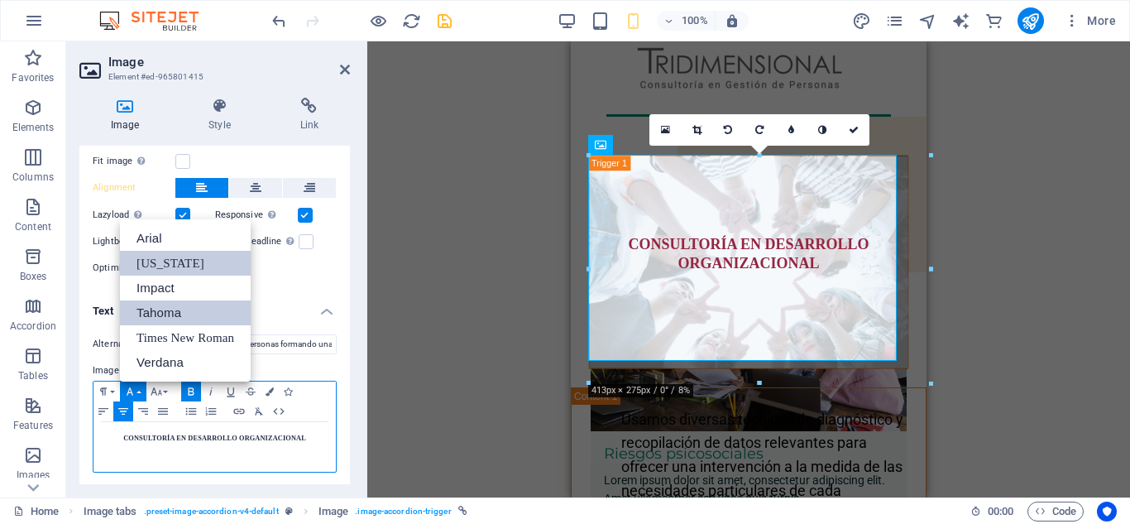
click at [161, 309] on link "Tahoma" at bounding box center [185, 312] width 131 height 25
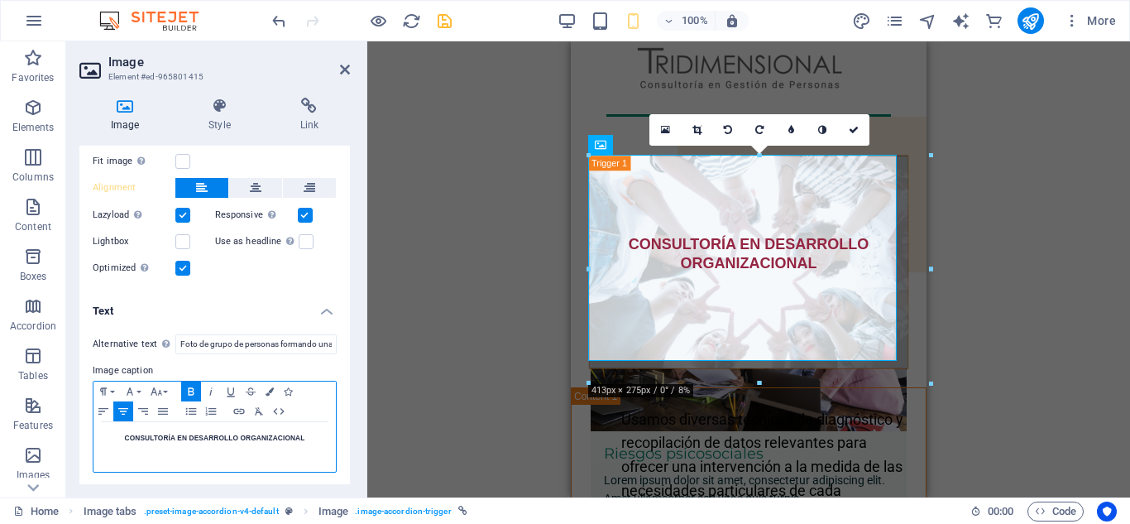
click at [189, 387] on icon "button" at bounding box center [191, 390] width 6 height 7
click at [136, 386] on icon "button" at bounding box center [130, 391] width 20 height 13
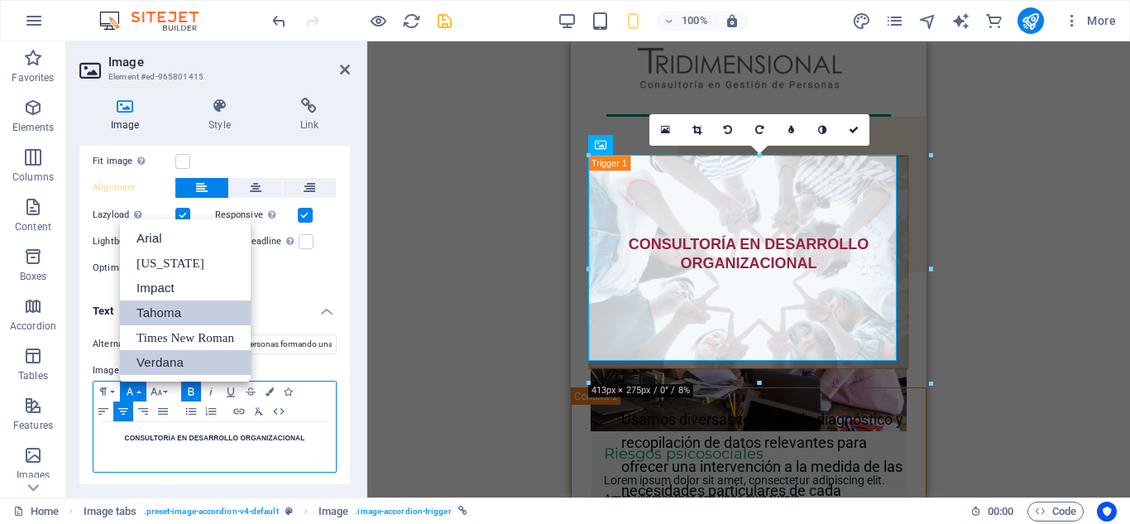
click at [144, 358] on link "Verdana" at bounding box center [185, 362] width 131 height 25
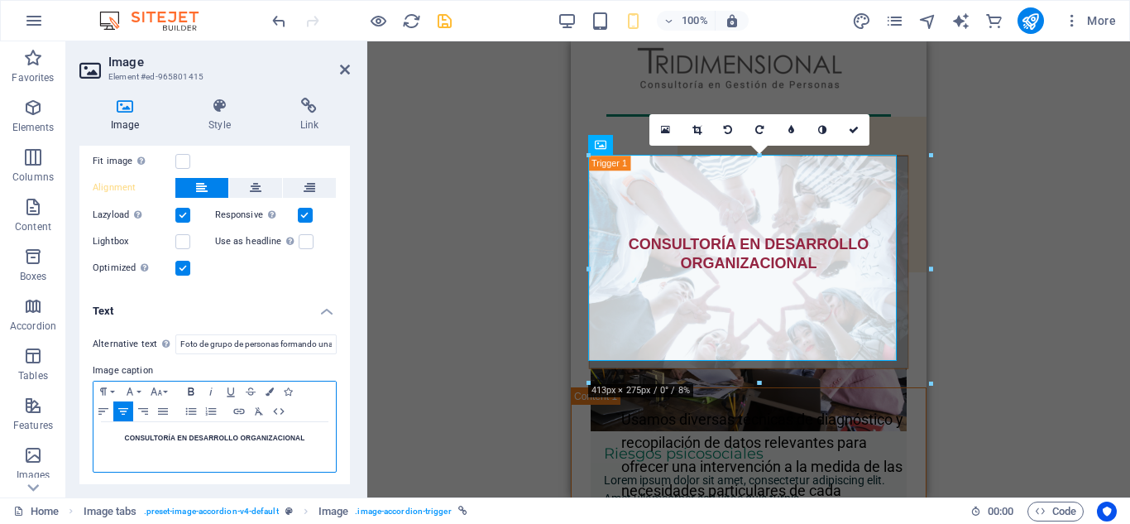
click at [189, 389] on icon "button" at bounding box center [191, 390] width 6 height 7
click at [139, 393] on icon "button" at bounding box center [130, 391] width 20 height 13
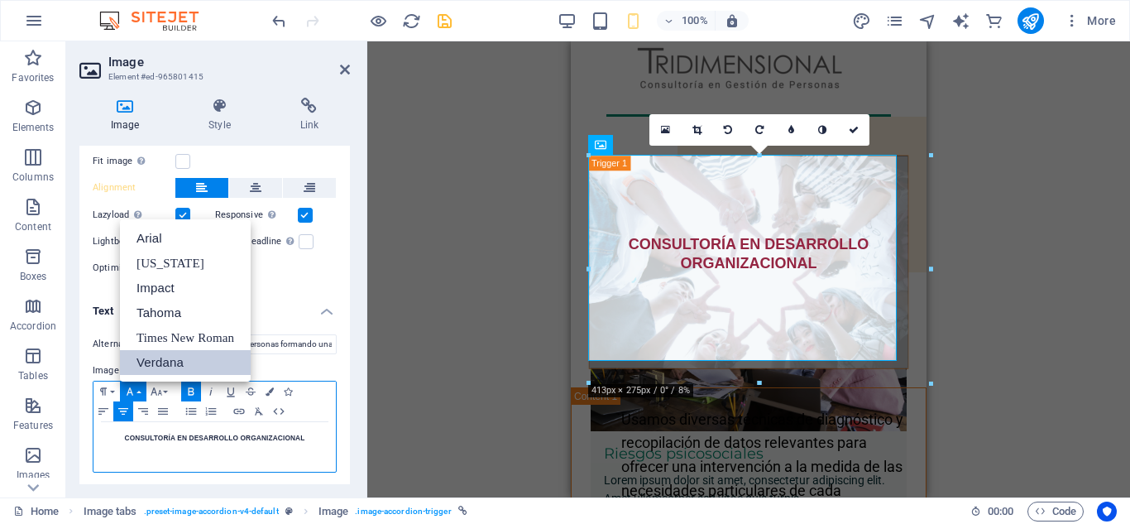
click at [183, 364] on link "Verdana" at bounding box center [185, 362] width 131 height 25
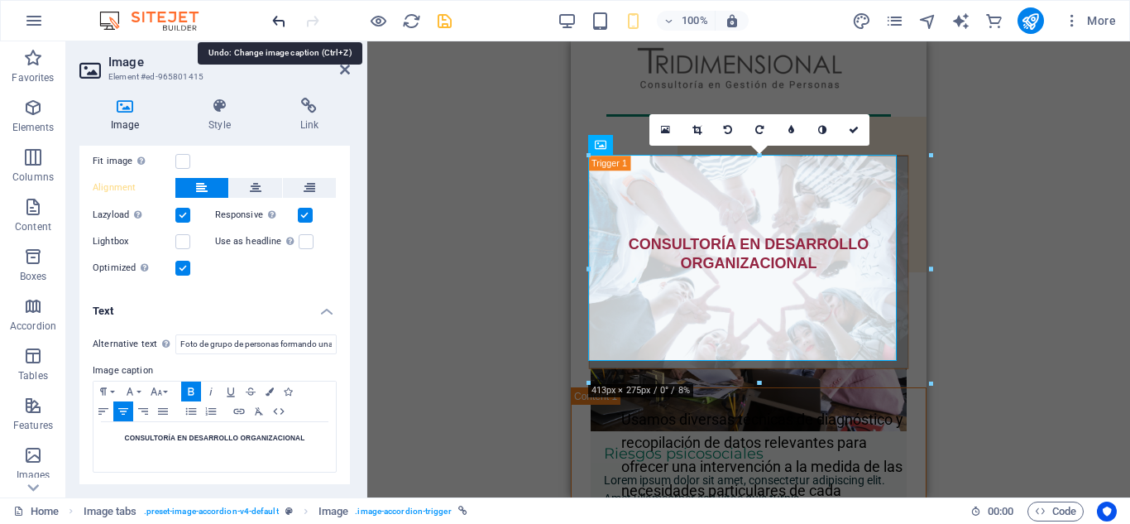
click at [280, 17] on icon "undo" at bounding box center [279, 21] width 19 height 19
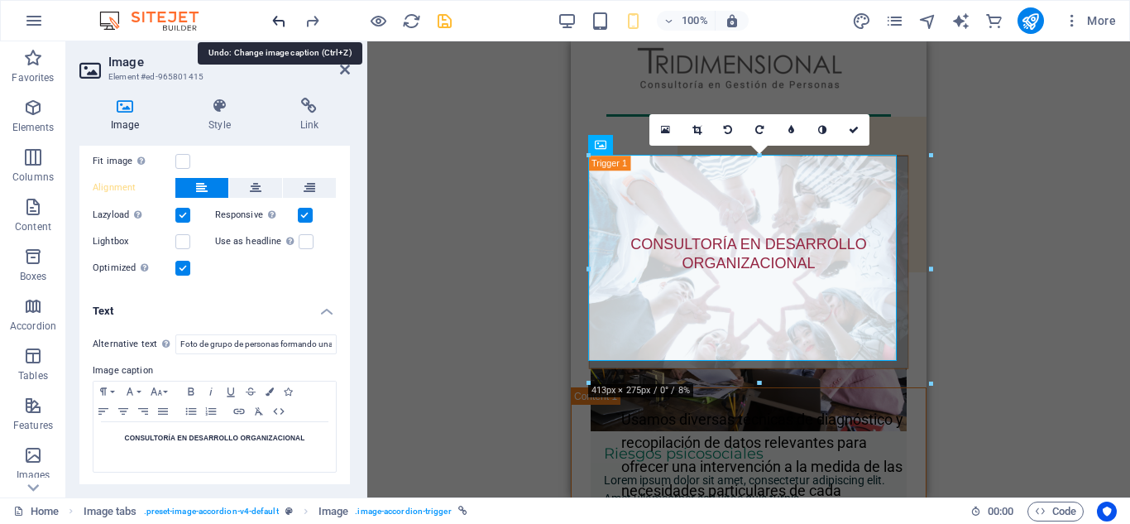
click at [280, 17] on icon "undo" at bounding box center [279, 21] width 19 height 19
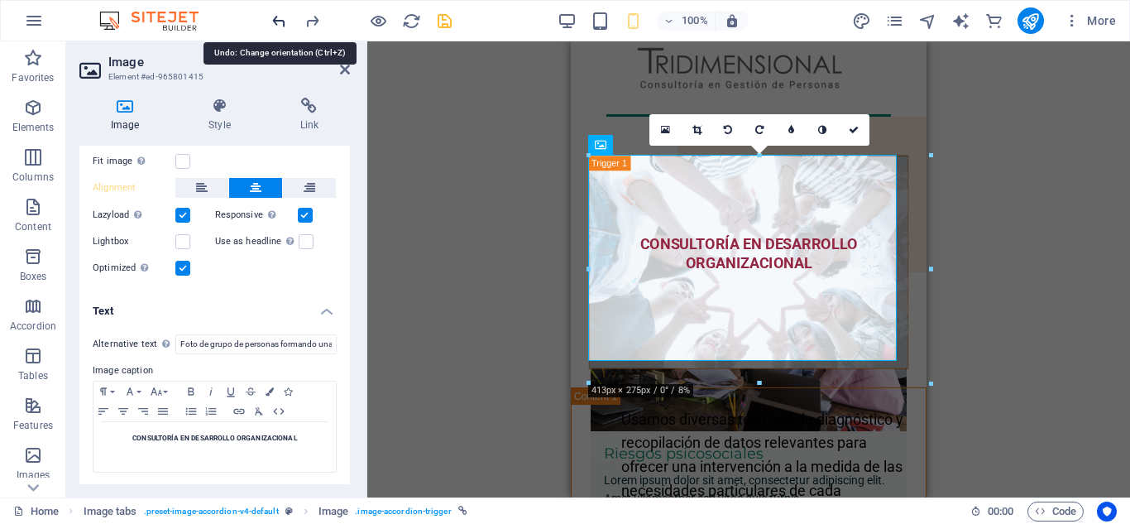
click at [280, 17] on icon "undo" at bounding box center [279, 21] width 19 height 19
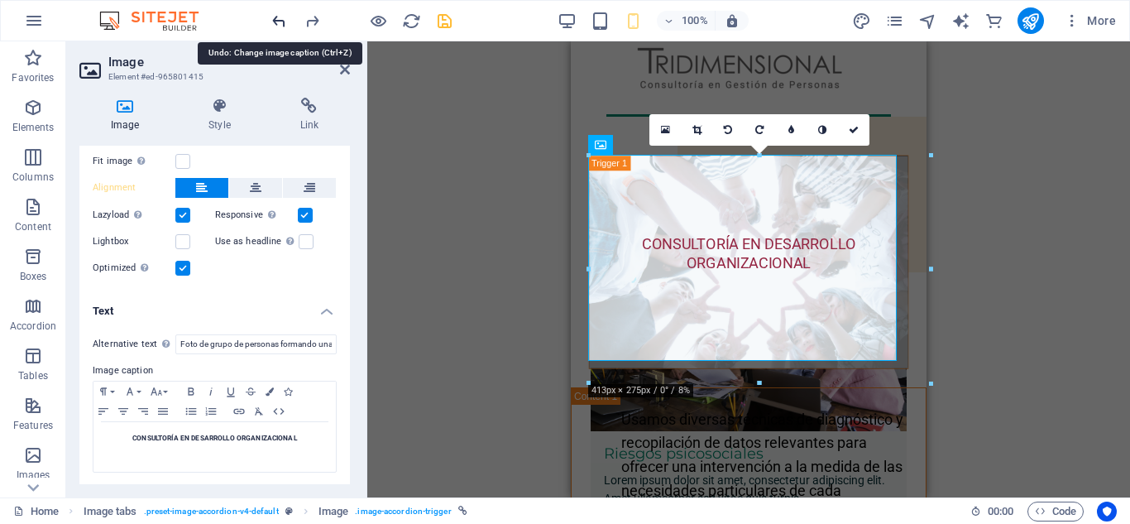
click at [280, 17] on icon "undo" at bounding box center [279, 21] width 19 height 19
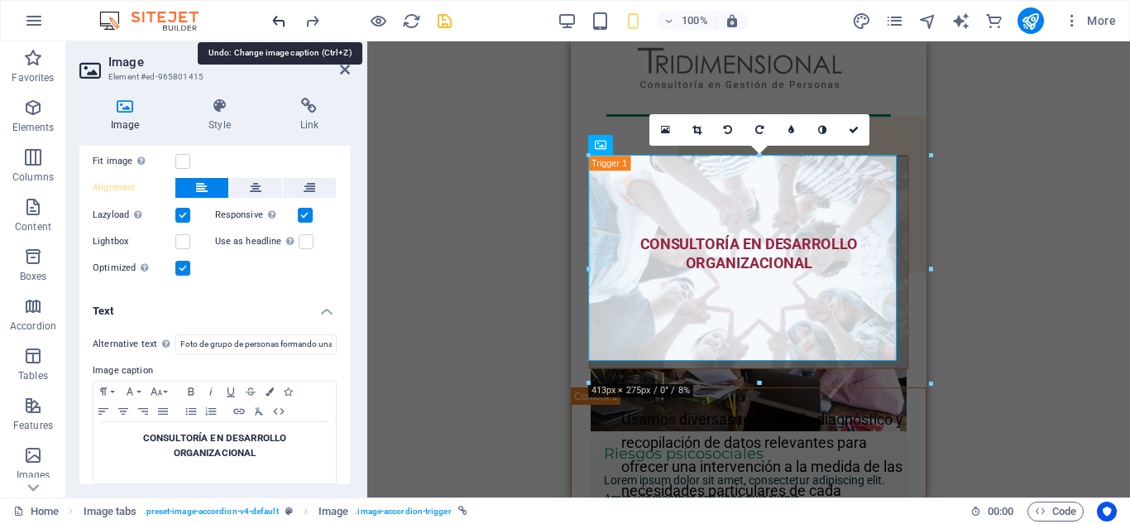
click at [280, 17] on icon "undo" at bounding box center [279, 21] width 19 height 19
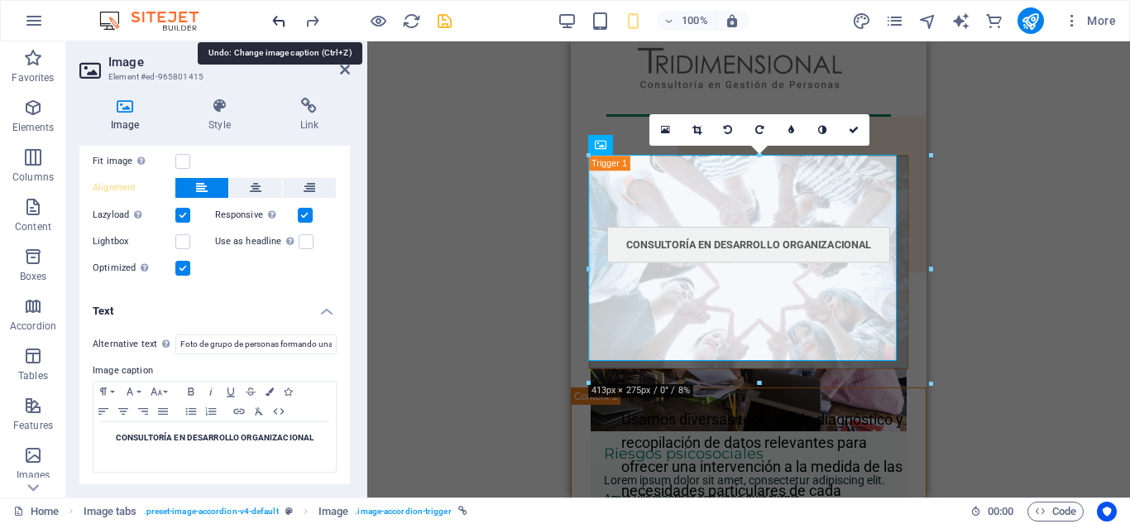
click at [280, 17] on icon "undo" at bounding box center [279, 21] width 19 height 19
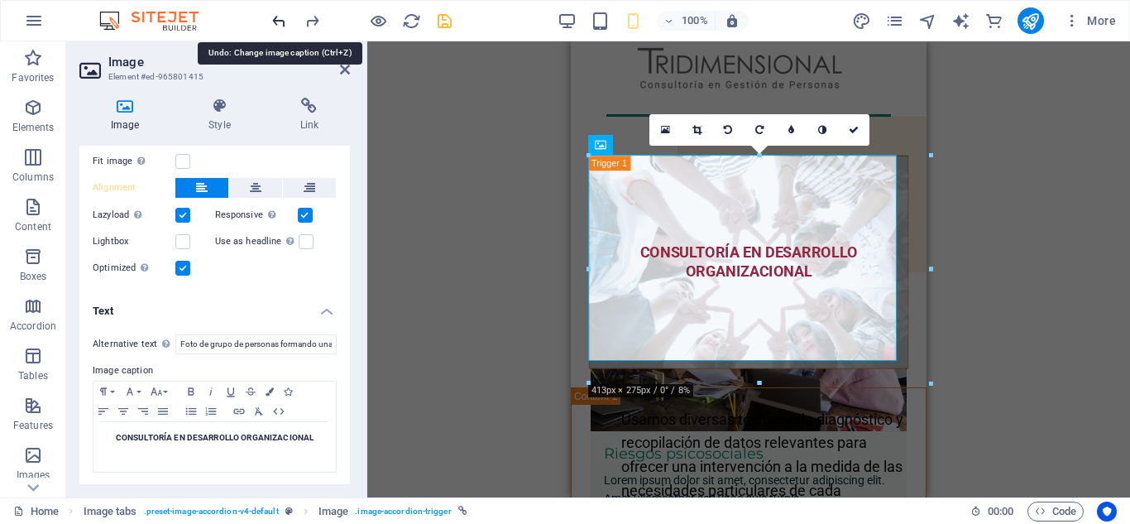
click at [280, 17] on icon "undo" at bounding box center [279, 21] width 19 height 19
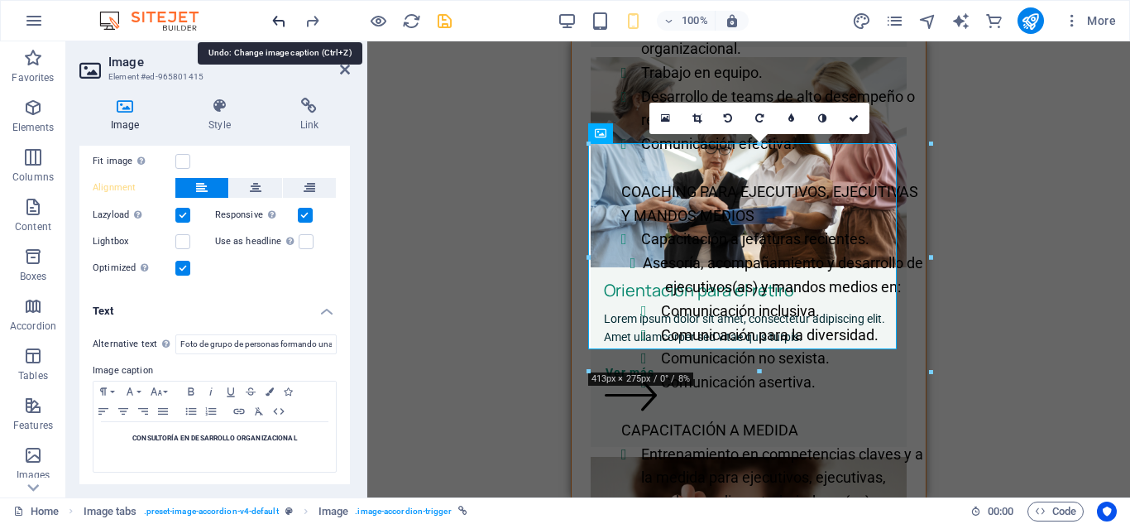
click at [280, 17] on icon "undo" at bounding box center [279, 21] width 19 height 19
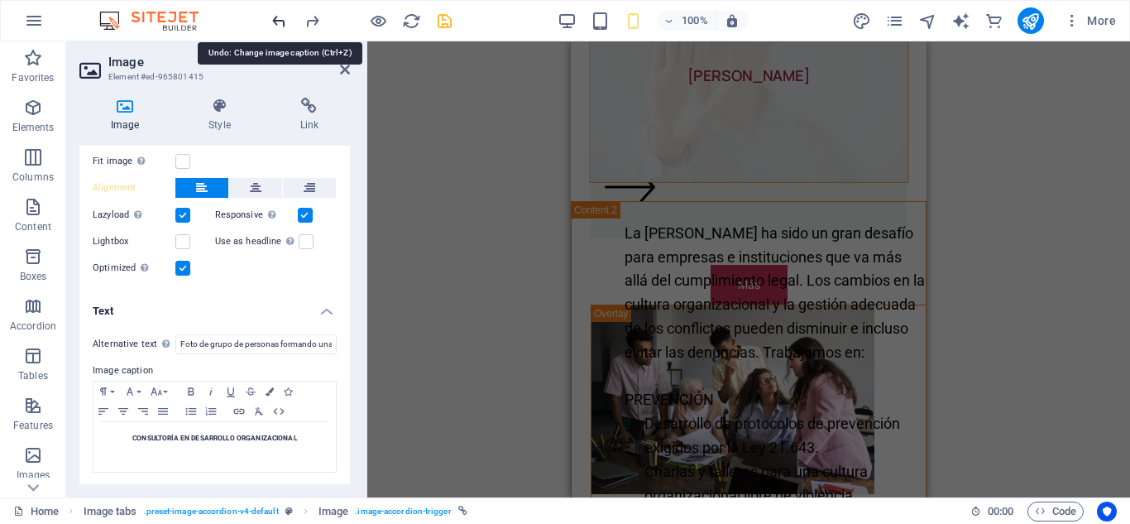
click at [280, 17] on icon "undo" at bounding box center [279, 21] width 19 height 19
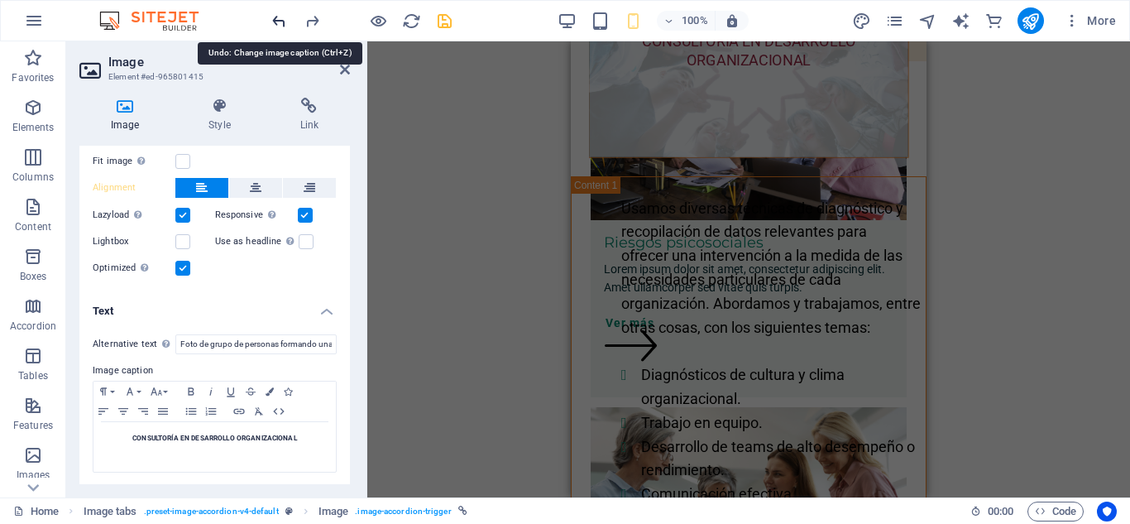
scroll to position [125, 0]
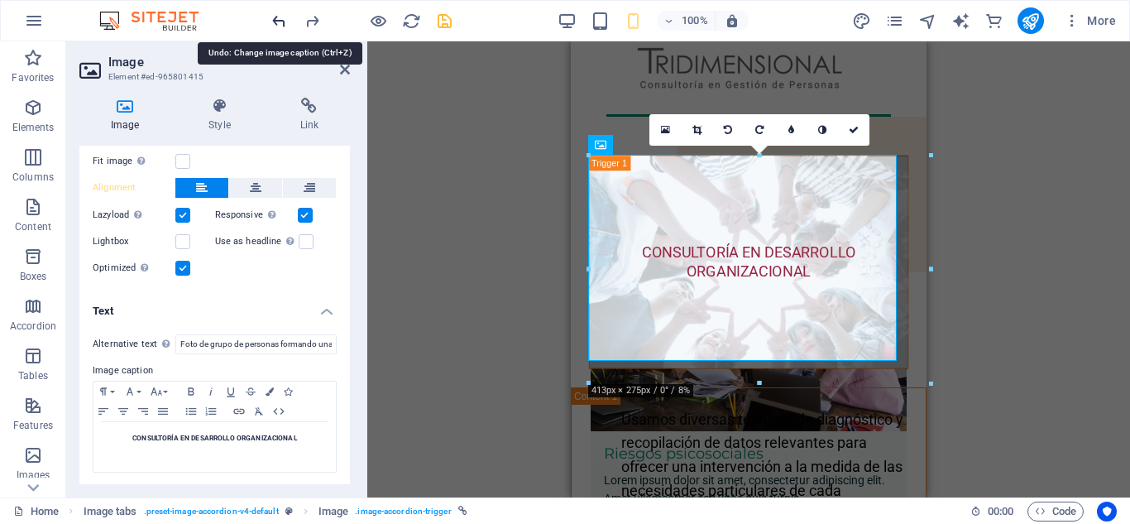
click at [280, 17] on icon "undo" at bounding box center [279, 21] width 19 height 19
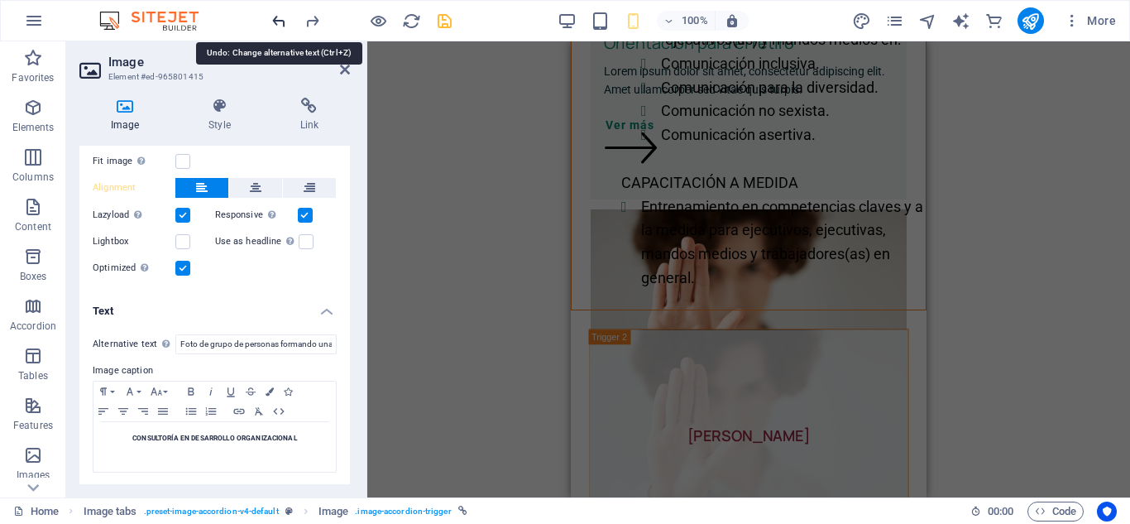
scroll to position [1112, 0]
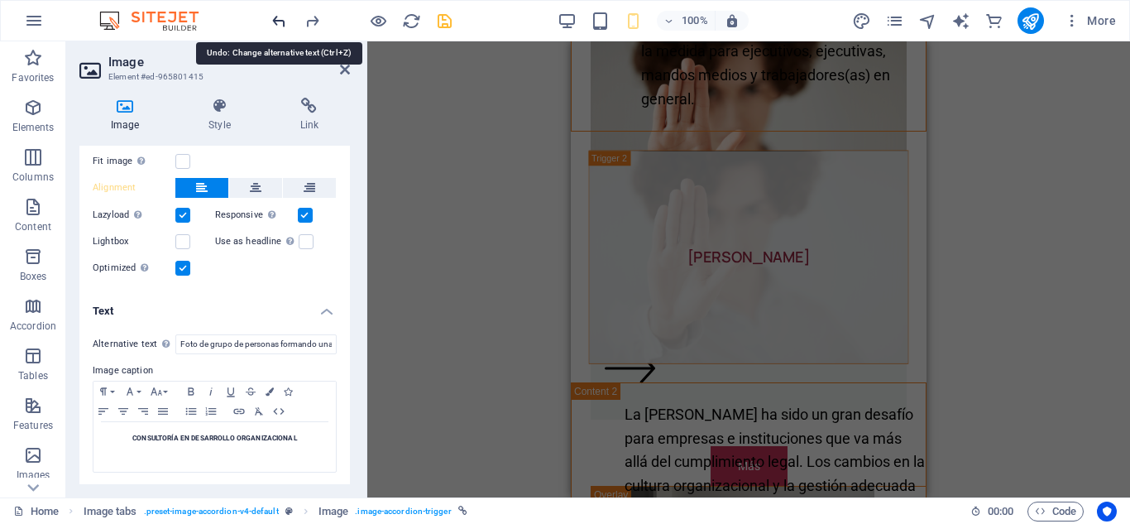
click at [280, 17] on icon "undo" at bounding box center [279, 21] width 19 height 19
click at [452, 231] on div "Drag here to replace the existing content. Press “Ctrl” if you want to create a…" at bounding box center [748, 269] width 763 height 456
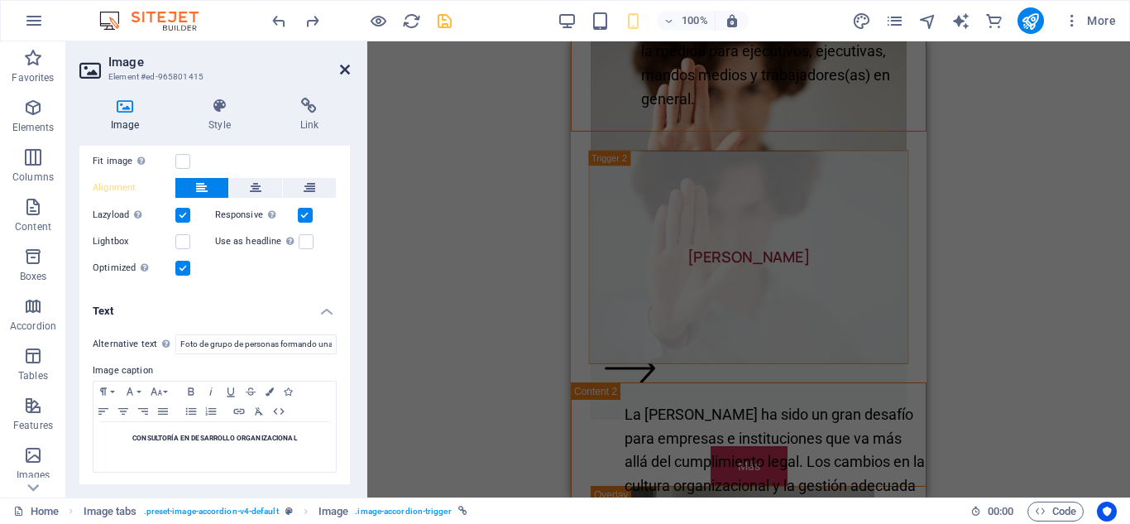
click at [346, 69] on icon at bounding box center [345, 69] width 10 height 13
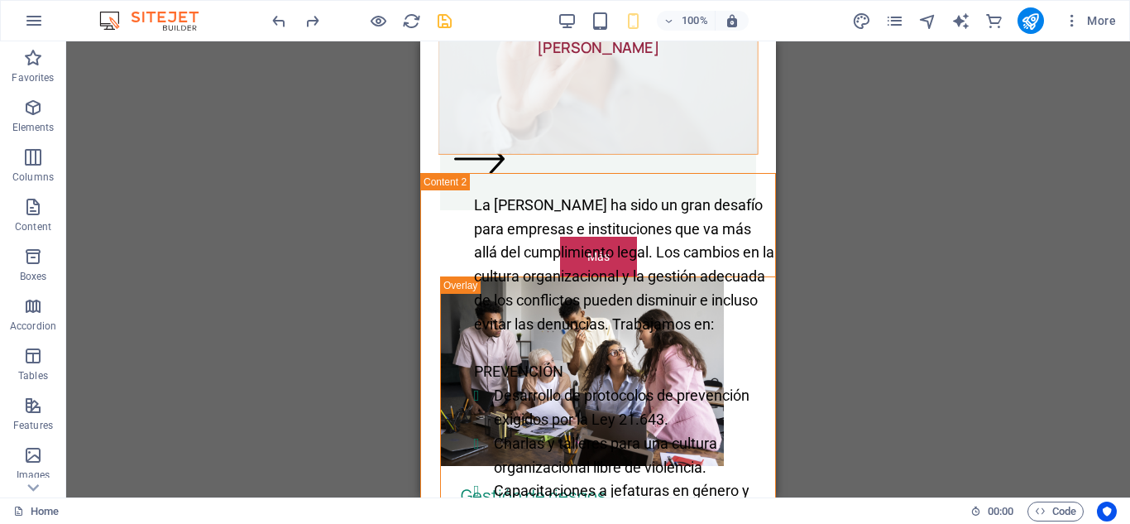
scroll to position [922, 0]
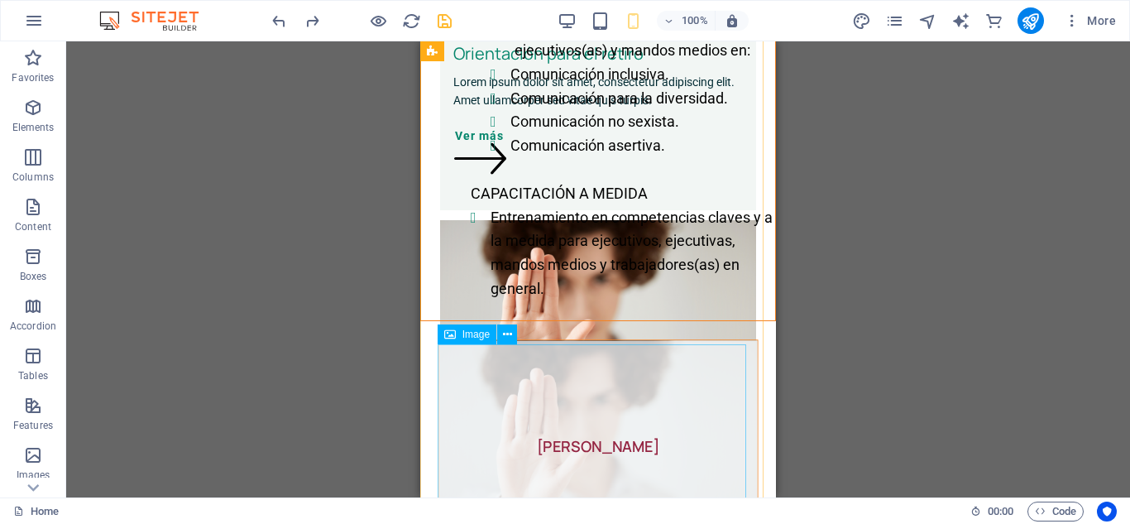
click at [611, 443] on figure "[PERSON_NAME]" at bounding box center [598, 447] width 320 height 214
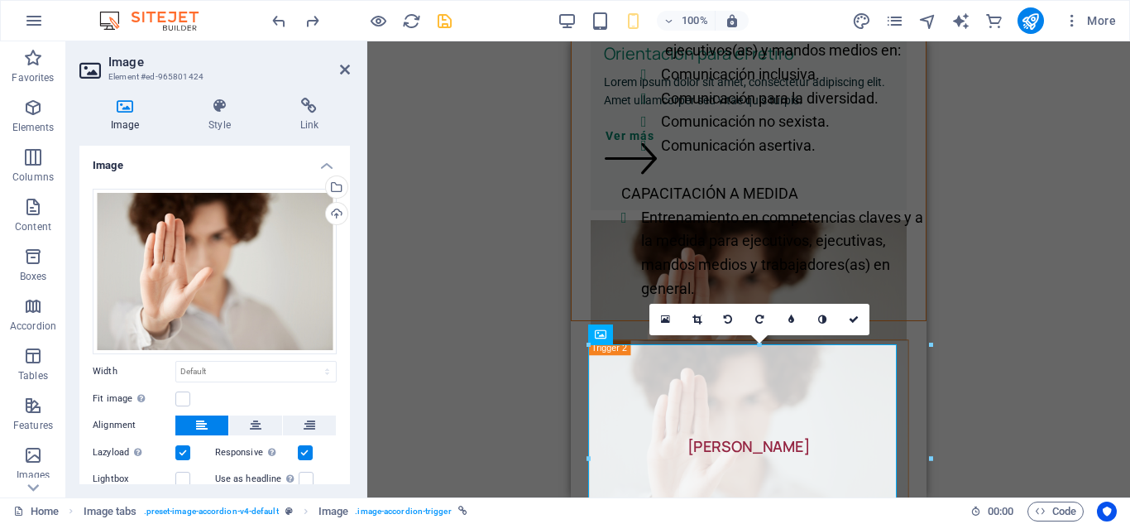
click at [350, 466] on div "Image Style Link Image Drag files here, click to choose files or select files f…" at bounding box center [214, 290] width 297 height 413
click at [346, 457] on div "Drag files here, click to choose files or select files from Files or our free s…" at bounding box center [214, 351] width 271 height 353
click at [346, 397] on div "Drag files here, click to choose files or select files from Files or our free s…" at bounding box center [214, 351] width 271 height 353
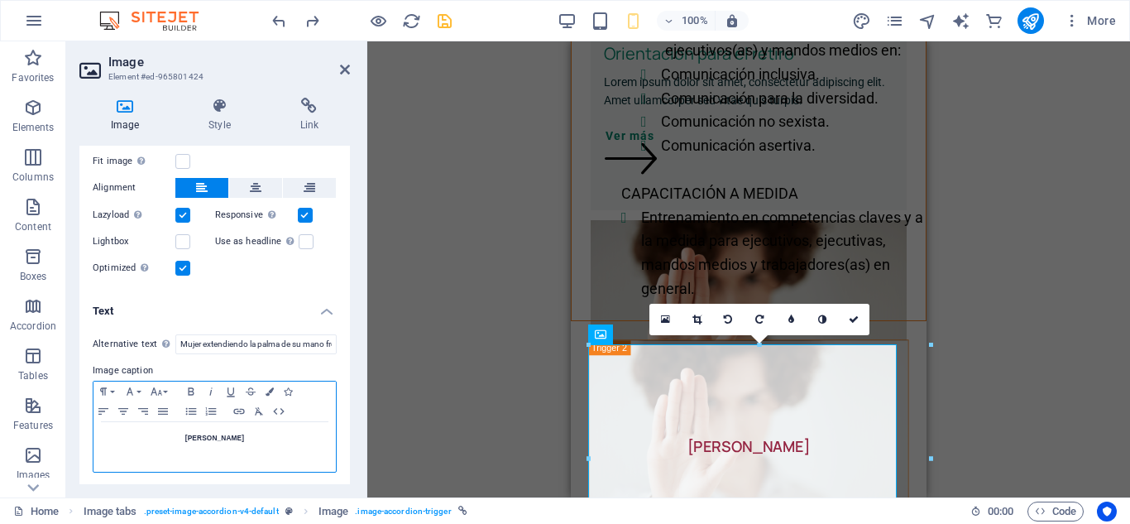
click at [222, 433] on strong "[PERSON_NAME]" at bounding box center [214, 437] width 59 height 8
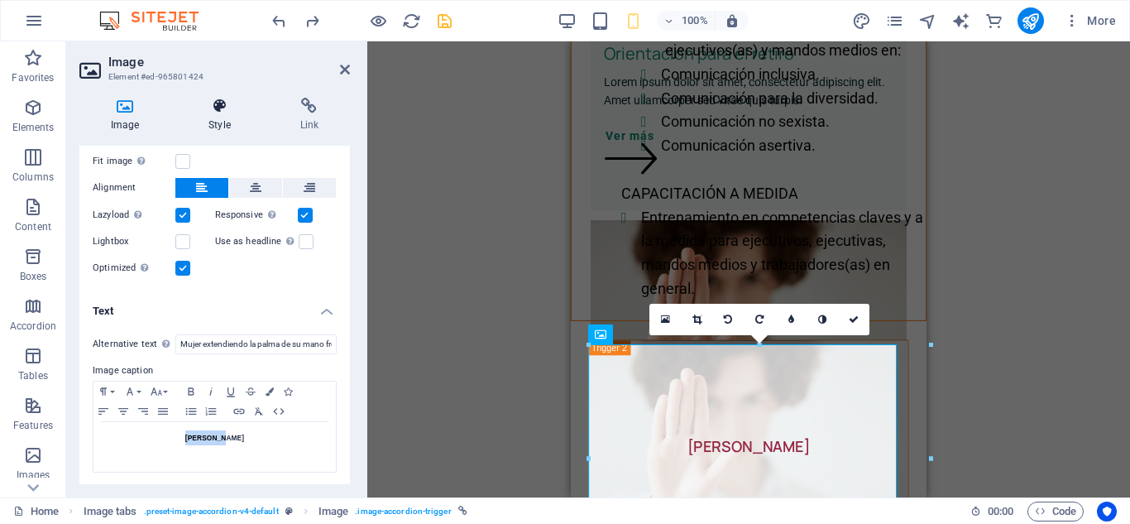
click at [223, 103] on icon at bounding box center [219, 106] width 84 height 17
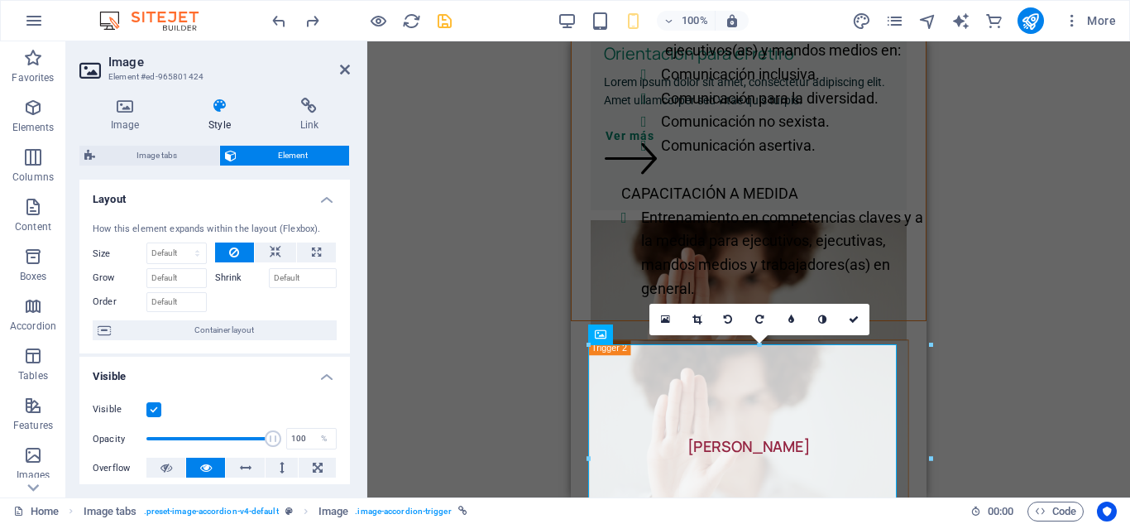
click at [350, 449] on div "Image Style Link Image Drag files here, click to choose files or select files f…" at bounding box center [214, 290] width 297 height 413
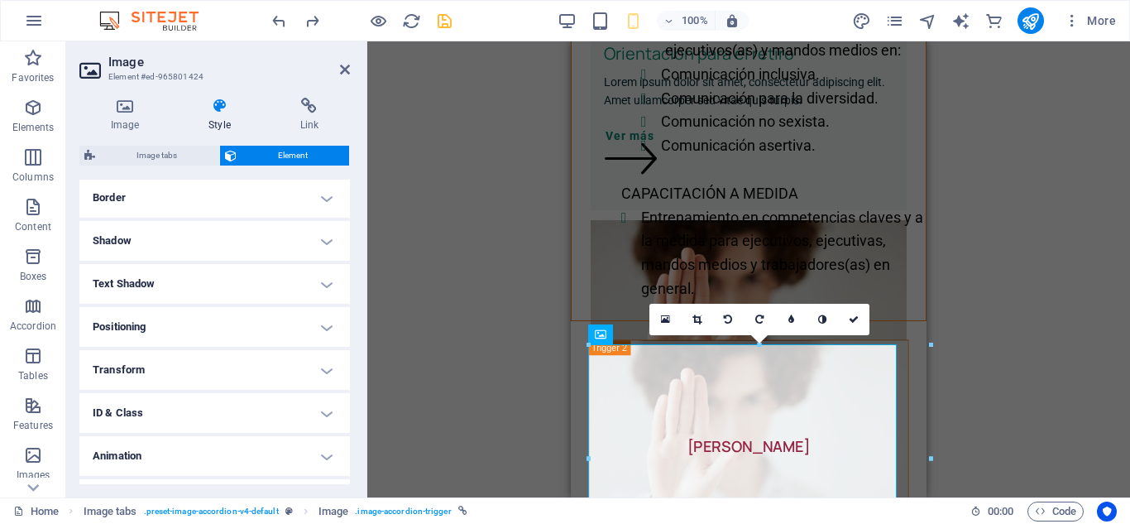
scroll to position [395, 0]
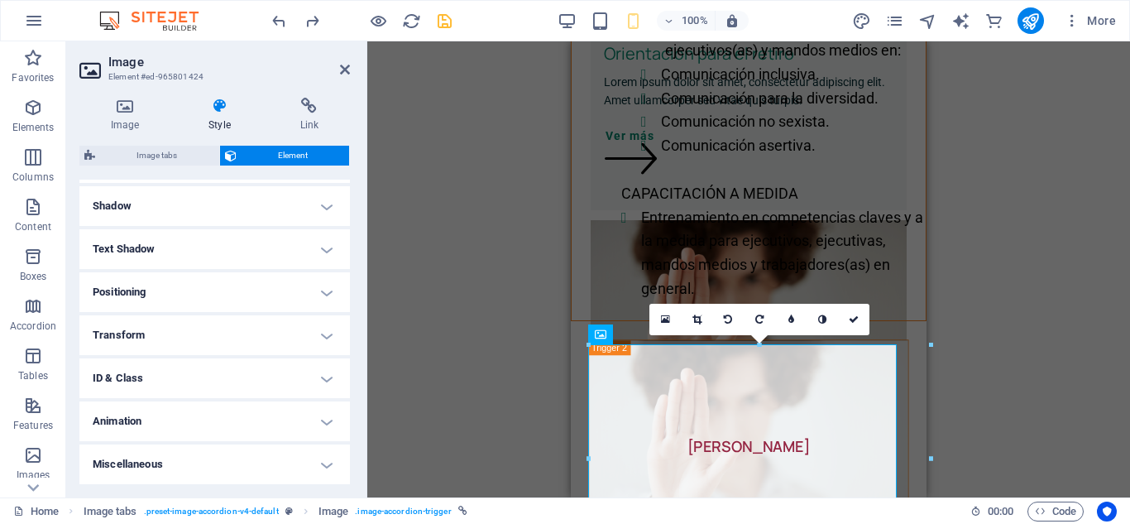
click at [328, 463] on h4 "Miscellaneous" at bounding box center [214, 464] width 271 height 40
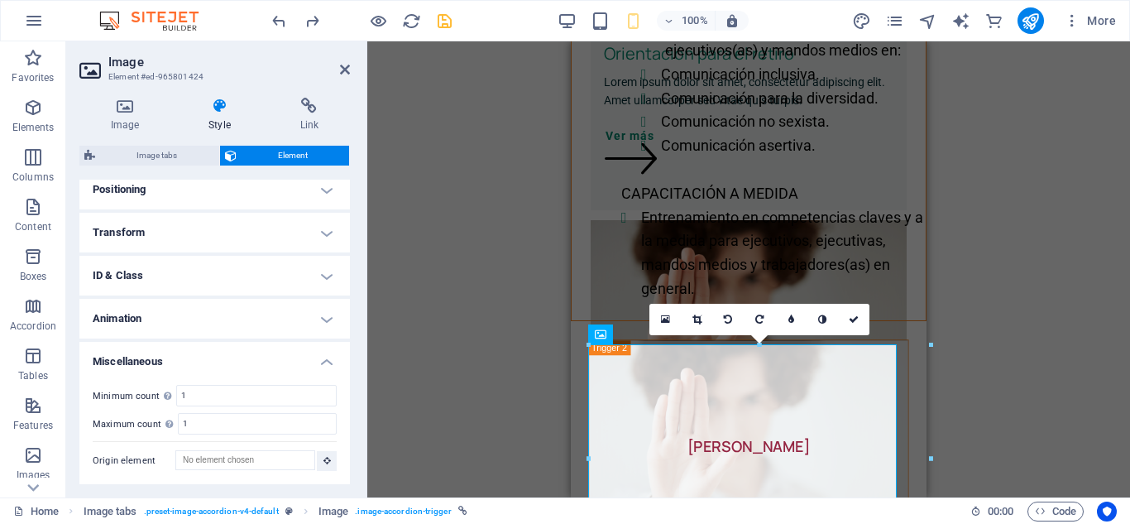
click at [315, 321] on h4 "Animation" at bounding box center [214, 319] width 271 height 40
click at [318, 282] on h4 "ID & Class" at bounding box center [214, 276] width 271 height 40
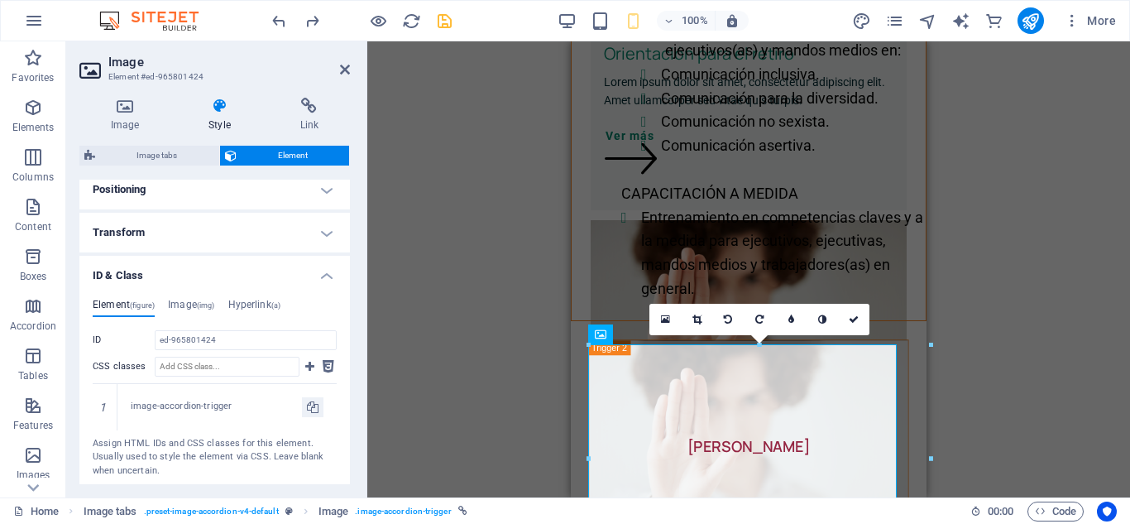
click at [350, 461] on div "Image Style Link Image Drag files here, click to choose files or select files f…" at bounding box center [214, 290] width 297 height 413
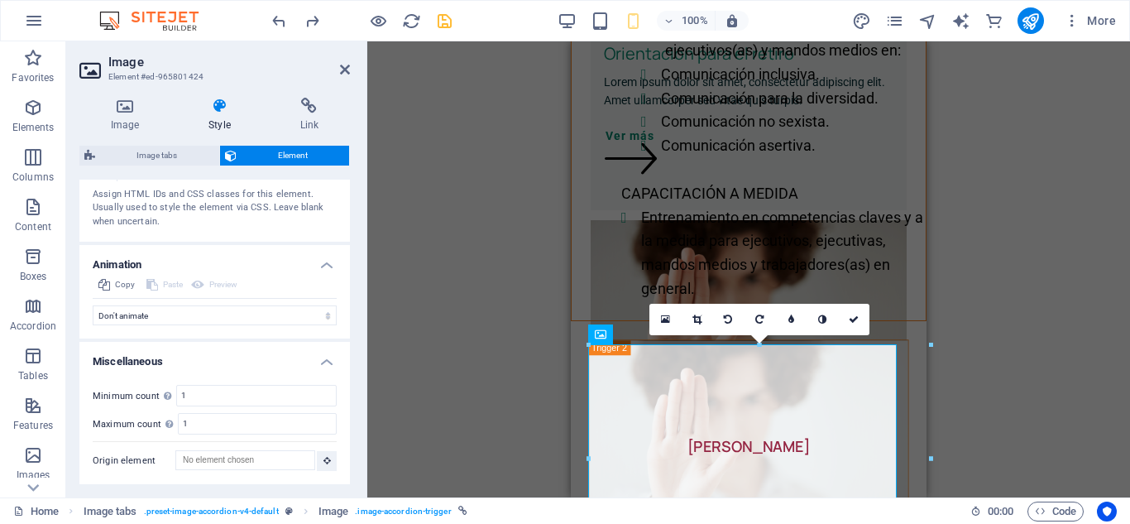
scroll to position [480, 0]
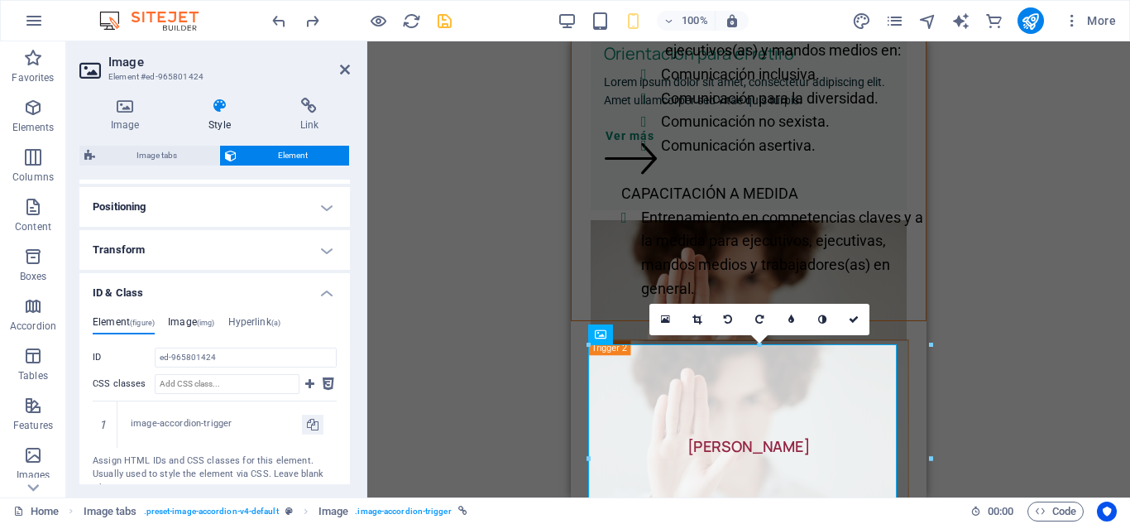
click at [184, 320] on h4 "Image (img)" at bounding box center [191, 325] width 46 height 18
click at [132, 319] on span "(figure)" at bounding box center [142, 322] width 25 height 8
click at [189, 318] on h4 "Image (img)" at bounding box center [191, 325] width 46 height 18
click at [261, 324] on h4 "Hyperlink (a)" at bounding box center [254, 325] width 53 height 18
click at [200, 317] on h4 "Image (img)" at bounding box center [191, 325] width 46 height 18
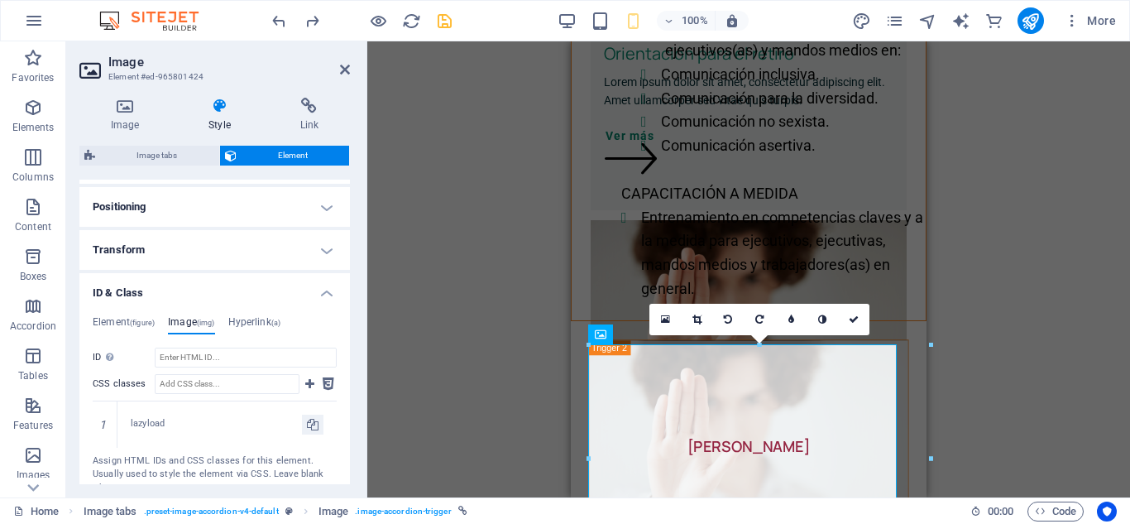
click at [320, 300] on h4 "ID & Class" at bounding box center [214, 288] width 271 height 30
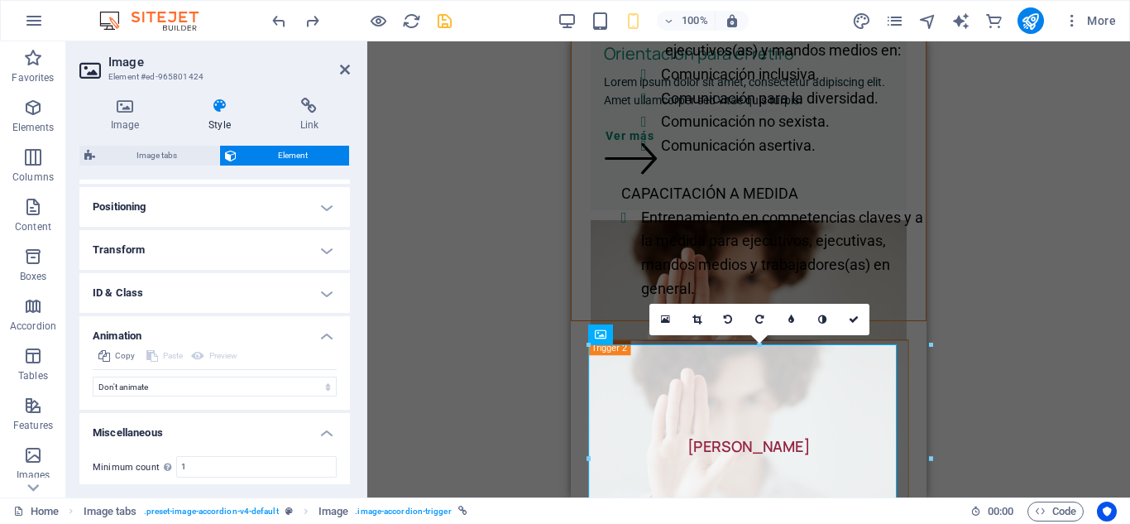
click at [328, 251] on h4 "Transform" at bounding box center [214, 250] width 271 height 40
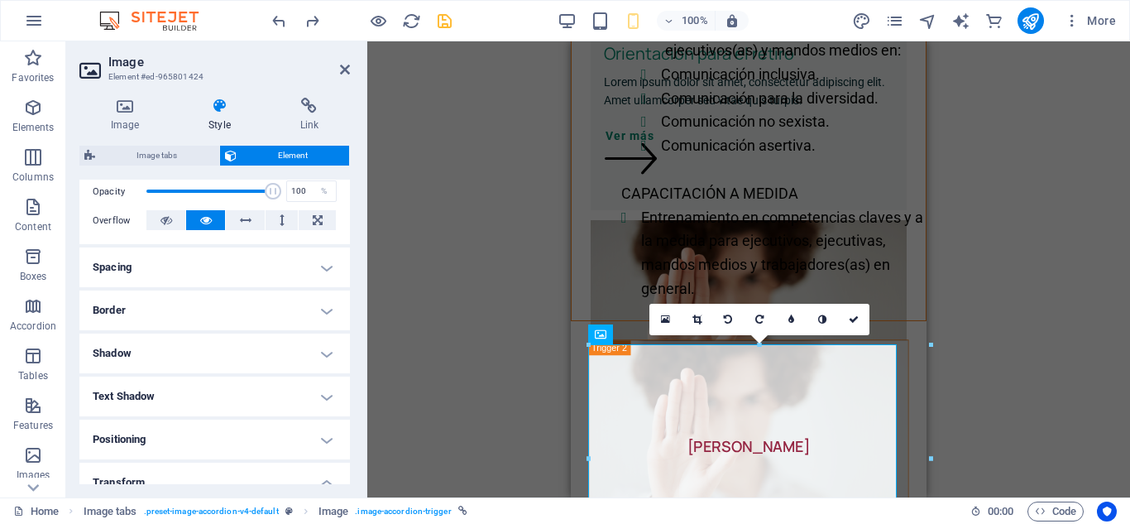
scroll to position [213, 0]
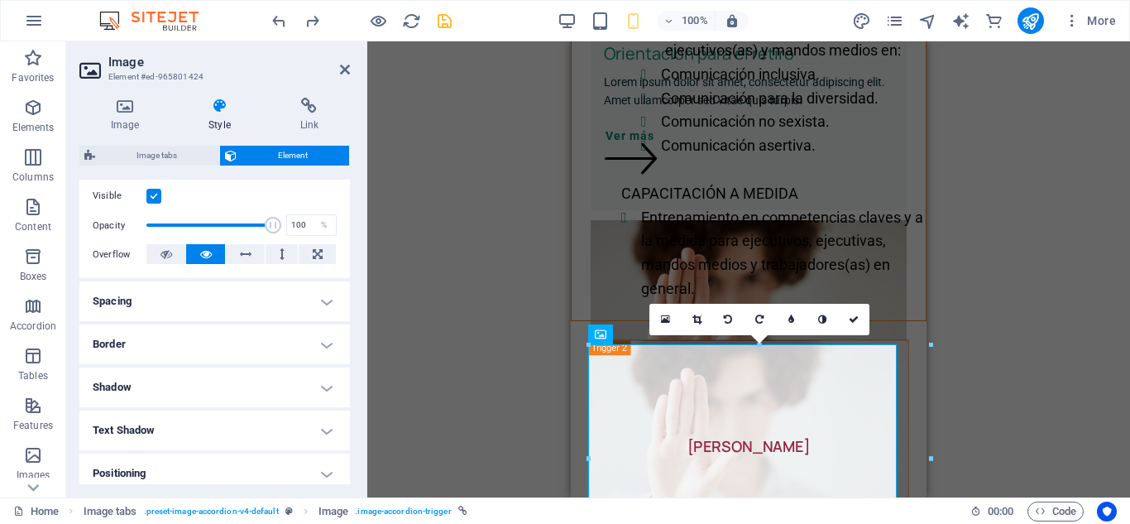
click at [323, 304] on h4 "Spacing" at bounding box center [214, 301] width 271 height 40
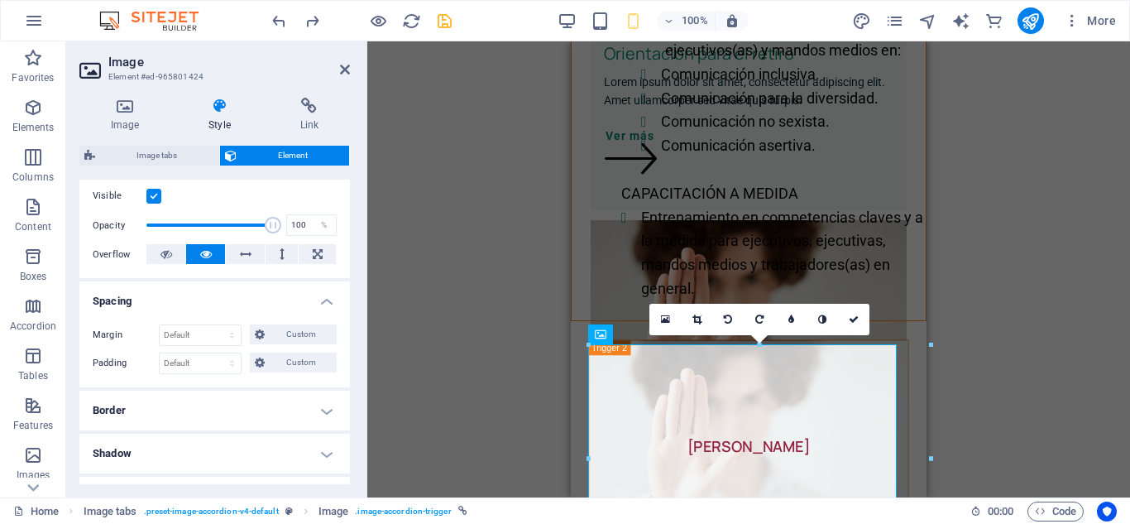
click at [322, 418] on h4 "Border" at bounding box center [214, 410] width 271 height 40
click at [346, 462] on div "Style - Width 1 auto px rem % vh vw Custom Custom 1 auto px rem % vh vw 1 auto …" at bounding box center [214, 458] width 271 height 77
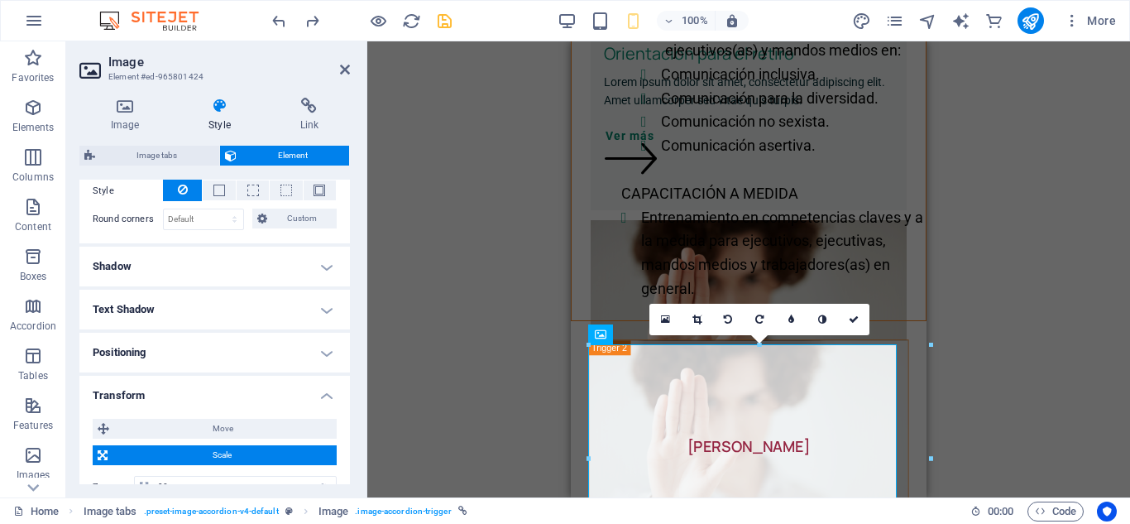
scroll to position [480, 0]
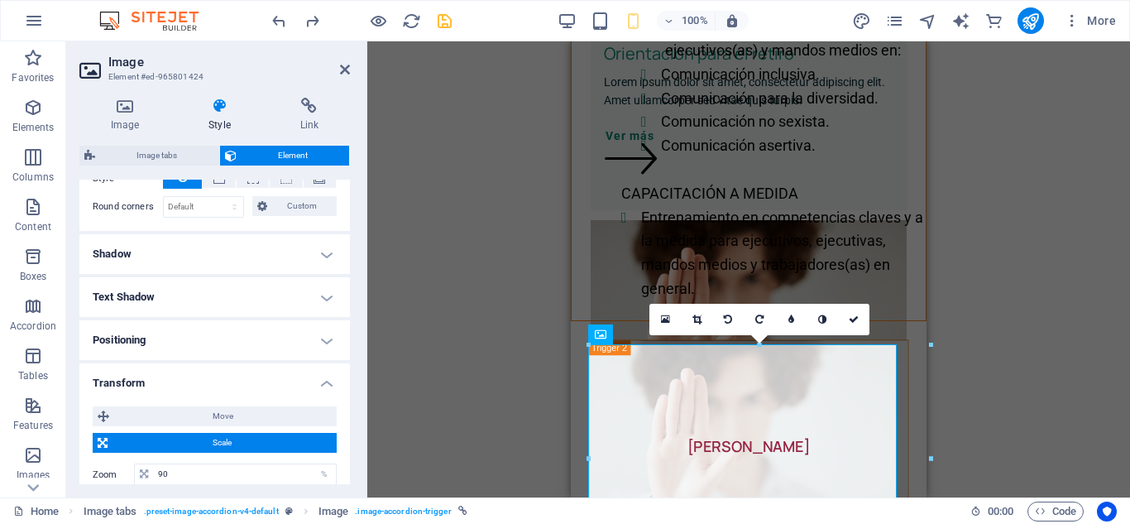
click at [327, 289] on h4 "Text Shadow" at bounding box center [214, 297] width 271 height 40
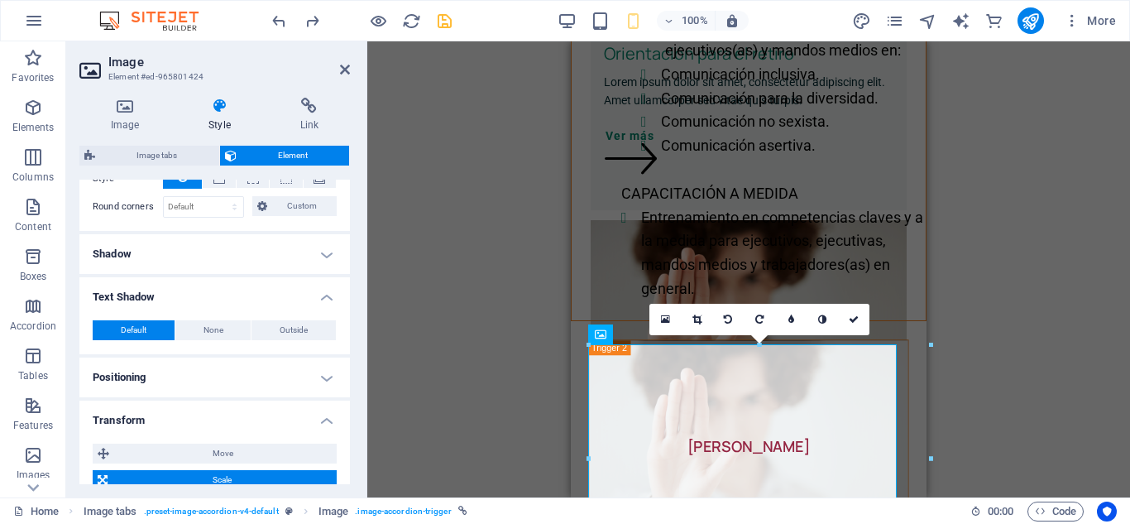
click at [323, 378] on h4 "Positioning" at bounding box center [214, 377] width 271 height 40
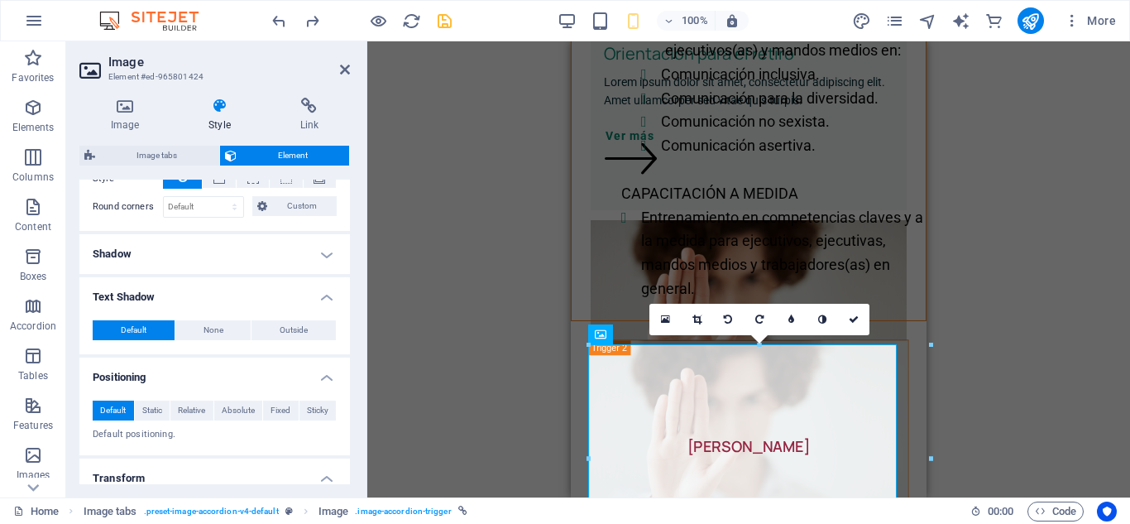
click at [350, 199] on div "Image Style Link Image Drag files here, click to choose files or select files f…" at bounding box center [214, 290] width 297 height 413
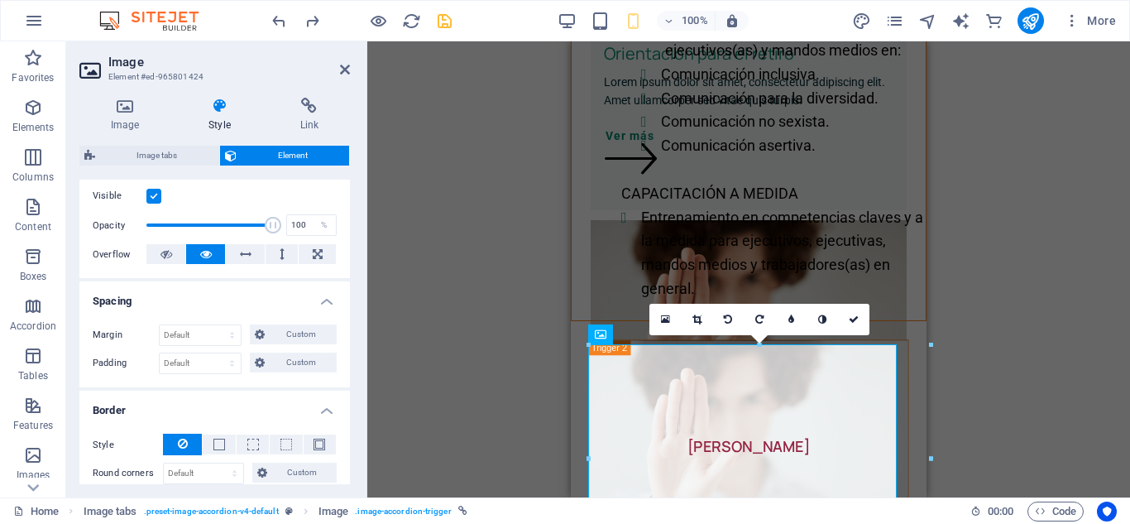
scroll to position [0, 0]
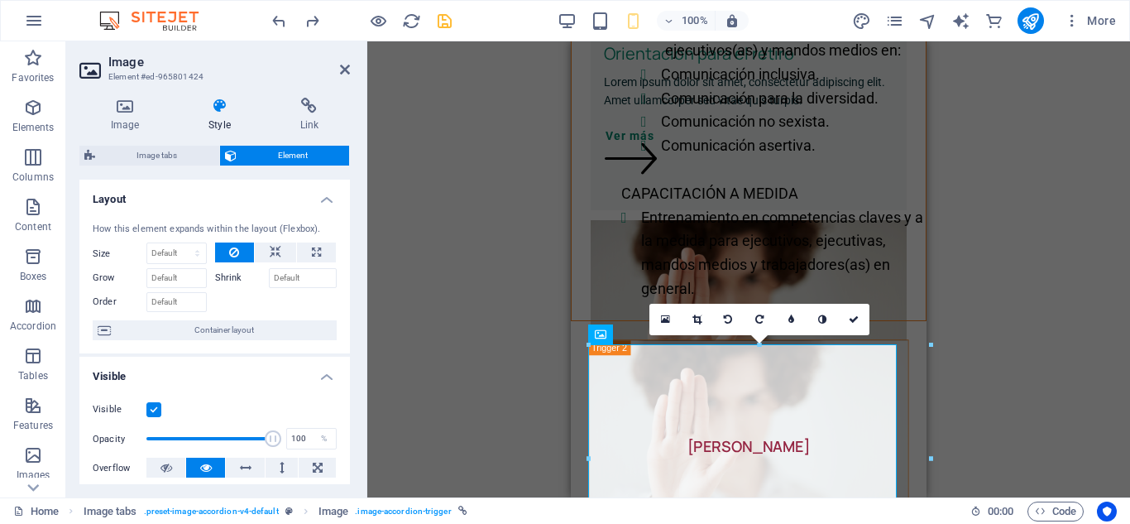
click at [324, 199] on h4 "Layout" at bounding box center [214, 195] width 271 height 30
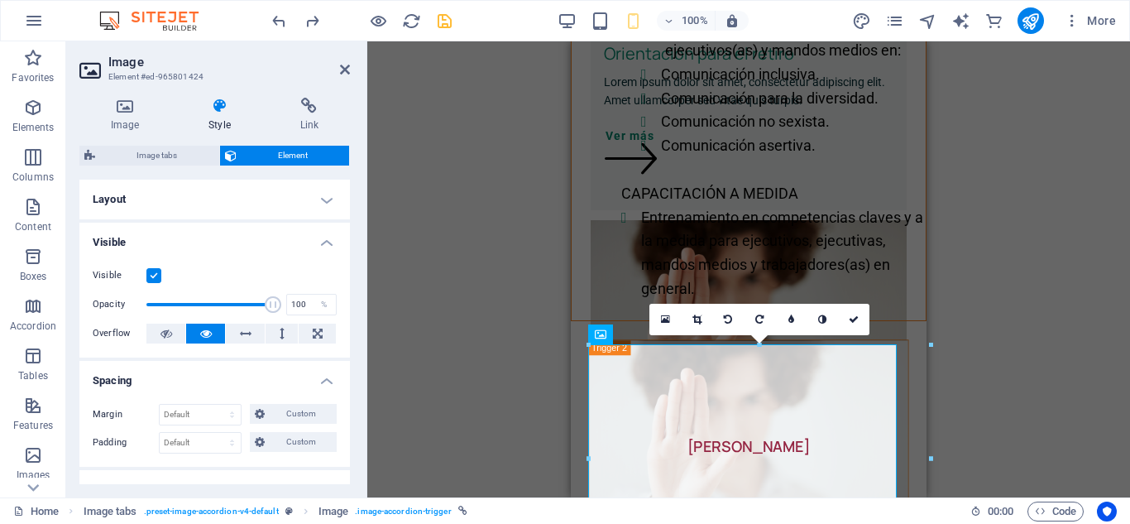
click at [324, 199] on h4 "Layout" at bounding box center [214, 200] width 271 height 40
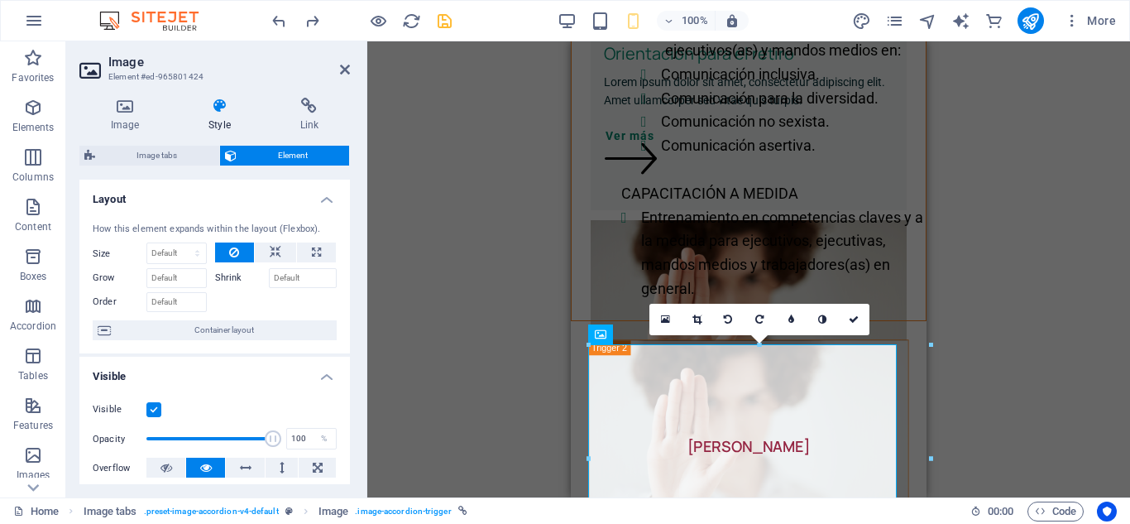
click at [325, 204] on h4 "Layout" at bounding box center [214, 195] width 271 height 30
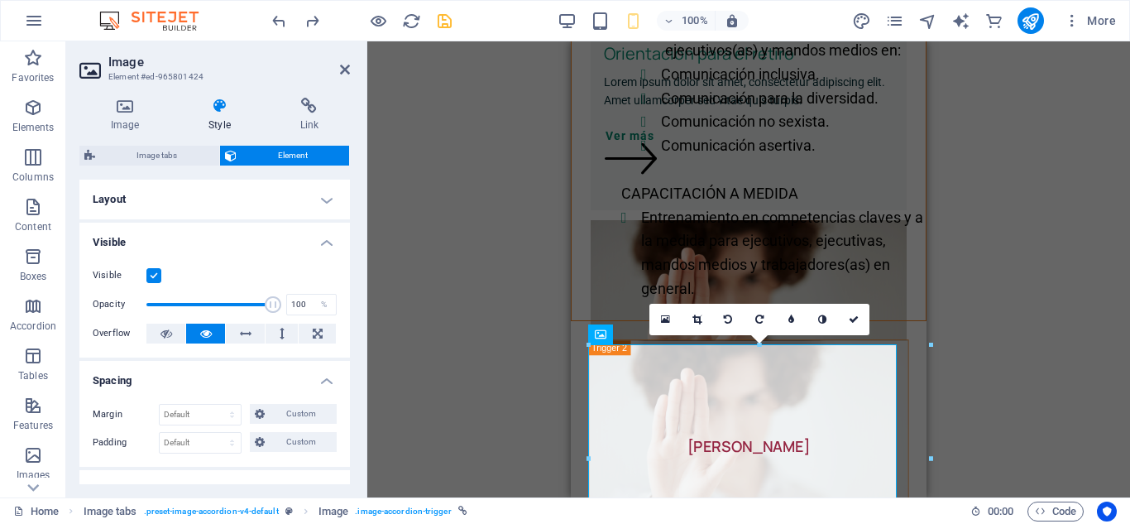
click at [325, 204] on h4 "Layout" at bounding box center [214, 200] width 271 height 40
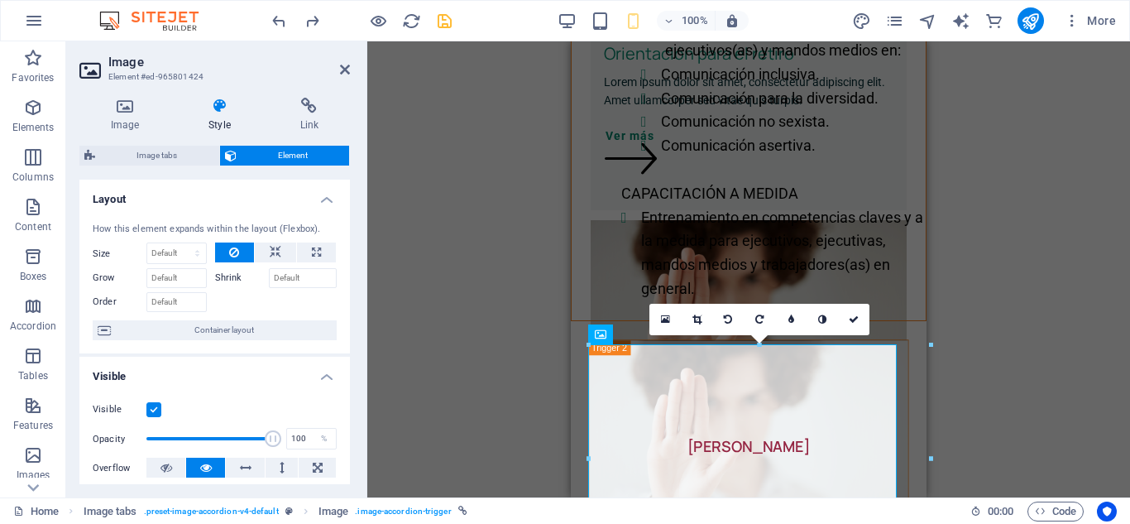
click at [325, 204] on h4 "Layout" at bounding box center [214, 195] width 271 height 30
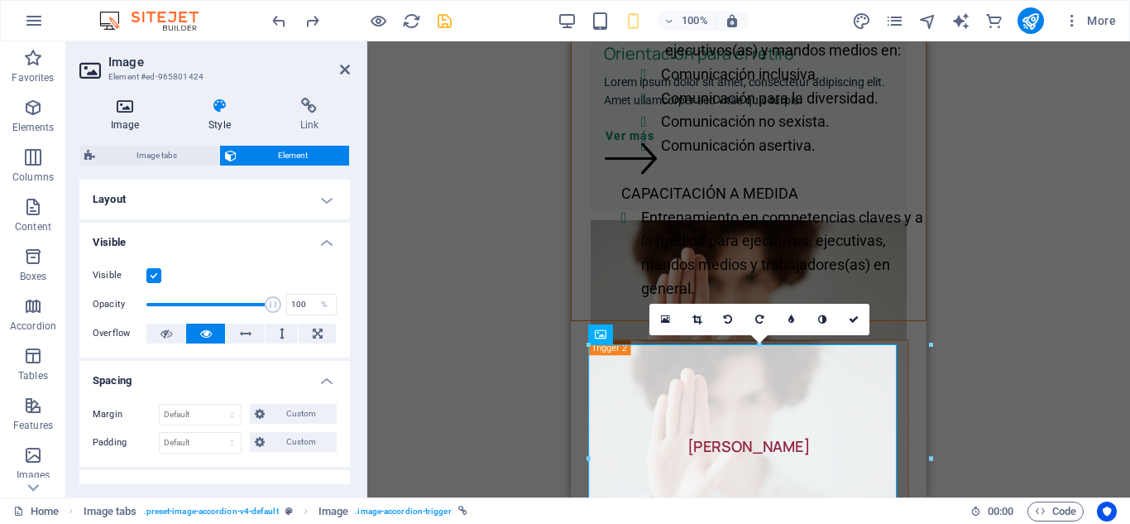
click at [125, 107] on icon at bounding box center [124, 106] width 91 height 17
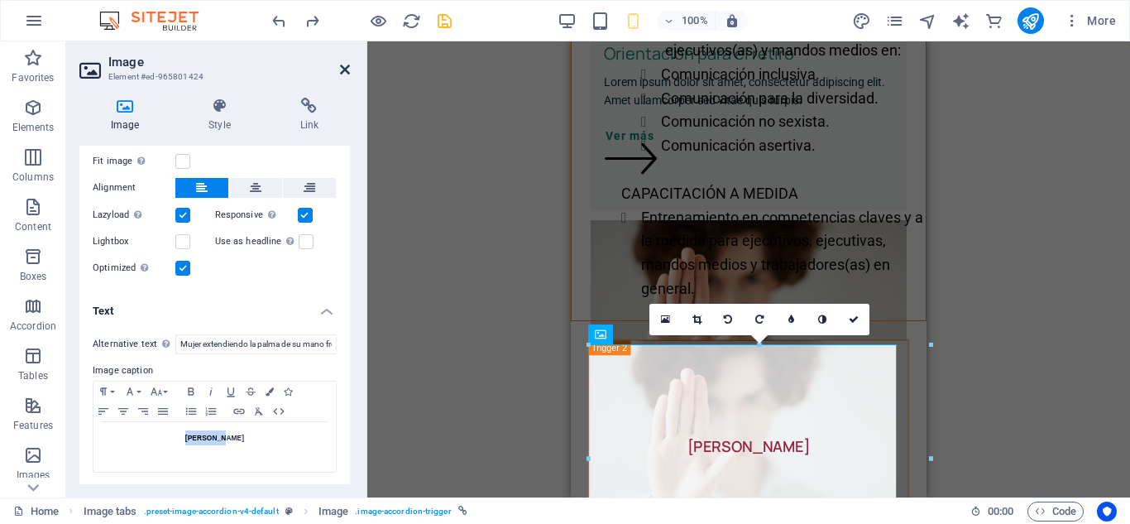
click at [344, 64] on icon at bounding box center [345, 69] width 10 height 13
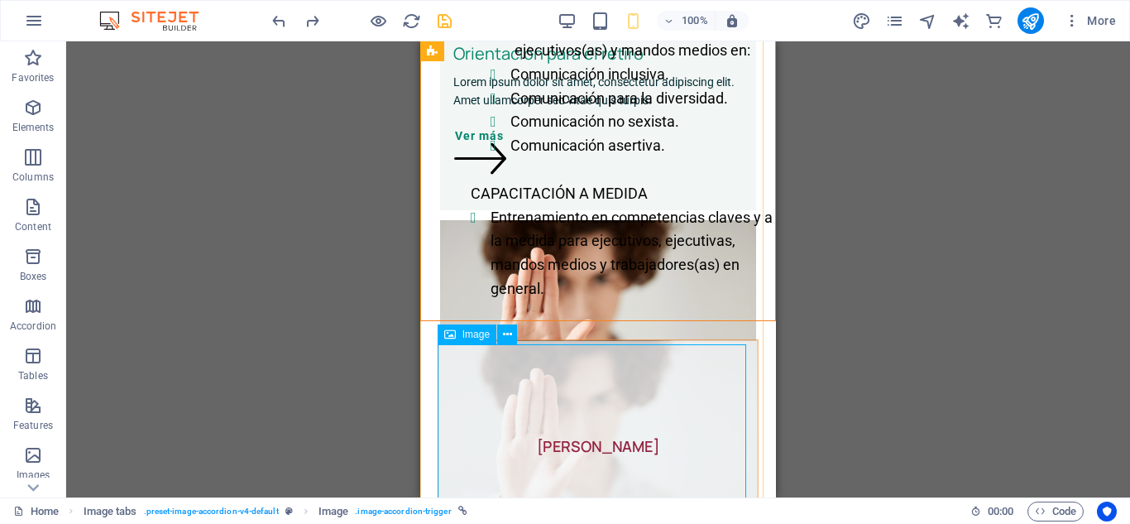
click at [585, 447] on figure "[PERSON_NAME]" at bounding box center [598, 447] width 320 height 214
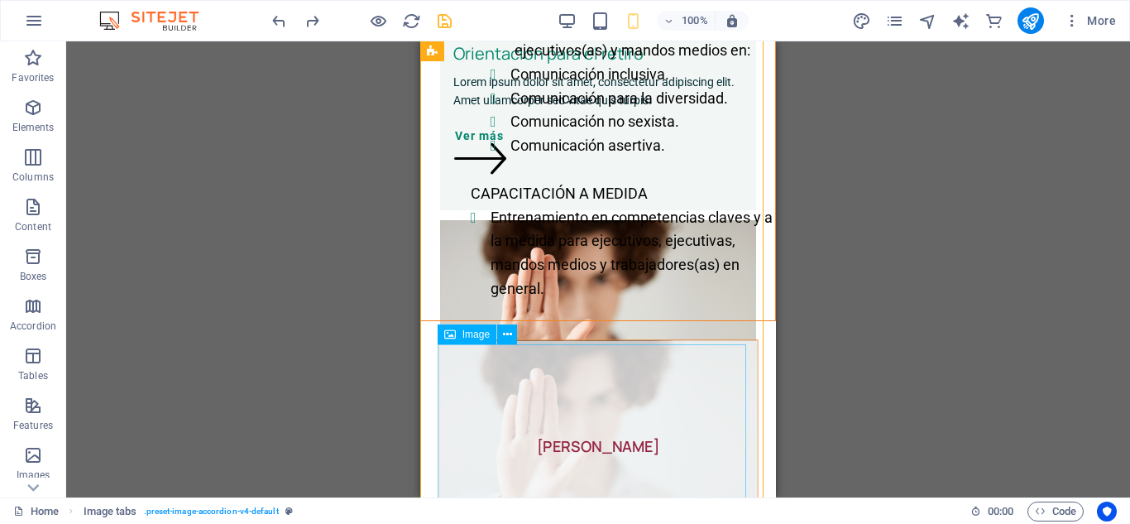
click at [599, 440] on figure "[PERSON_NAME]" at bounding box center [598, 447] width 320 height 214
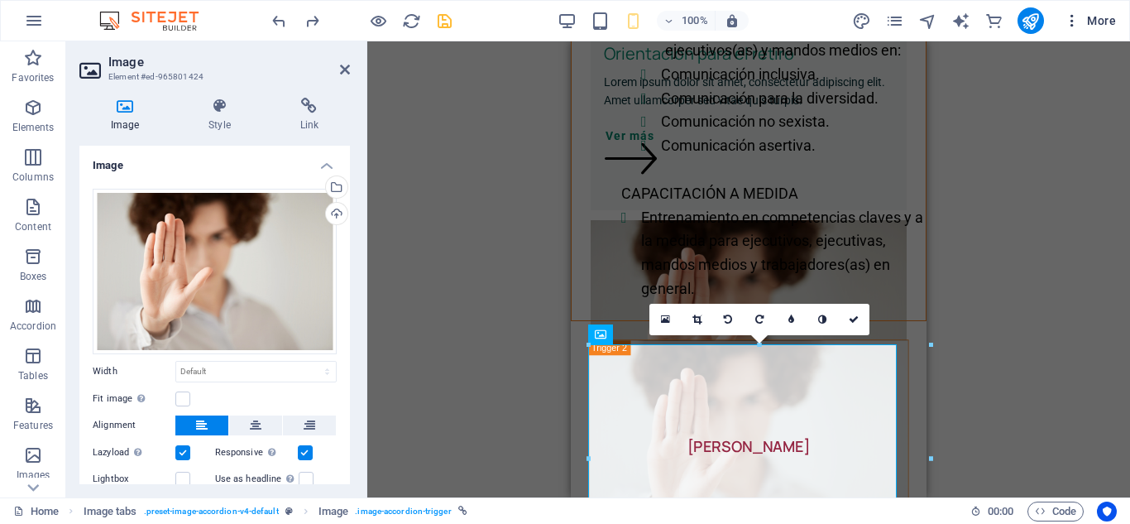
click at [1067, 17] on icon "button" at bounding box center [1072, 20] width 17 height 17
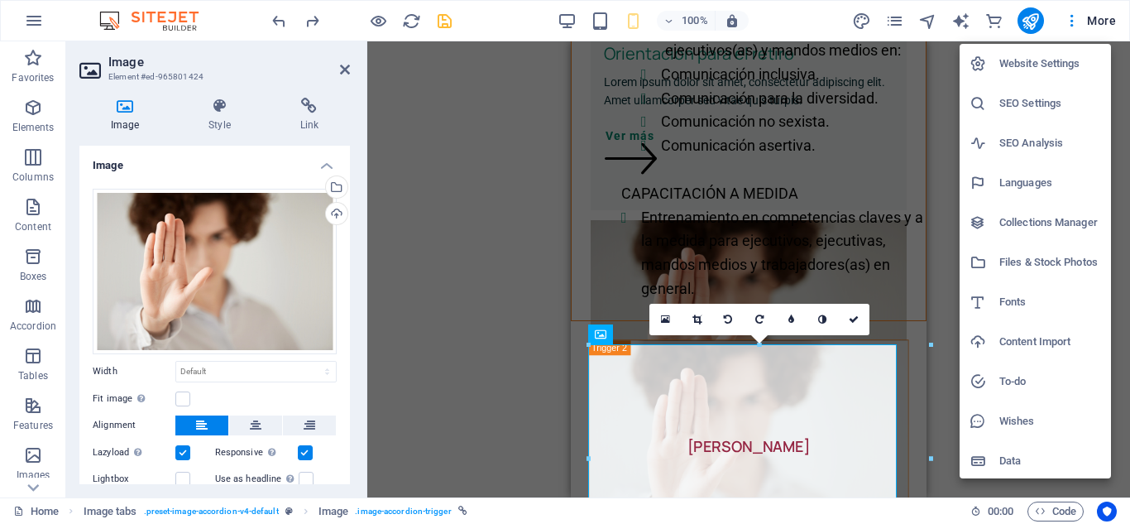
click at [868, 15] on div at bounding box center [565, 262] width 1130 height 524
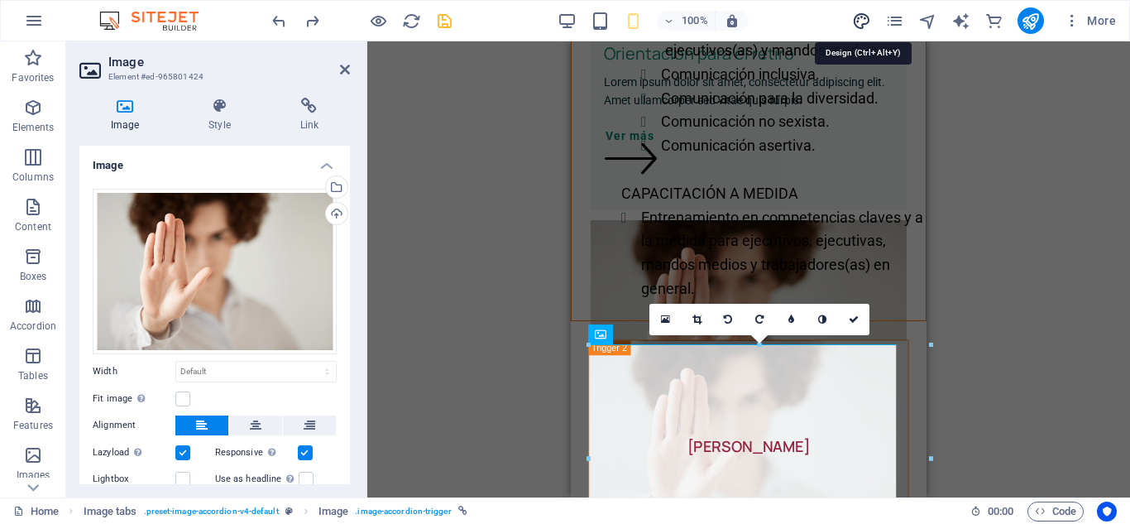
click at [859, 22] on icon "design" at bounding box center [861, 21] width 19 height 19
select select "px"
select select "400"
select select "px"
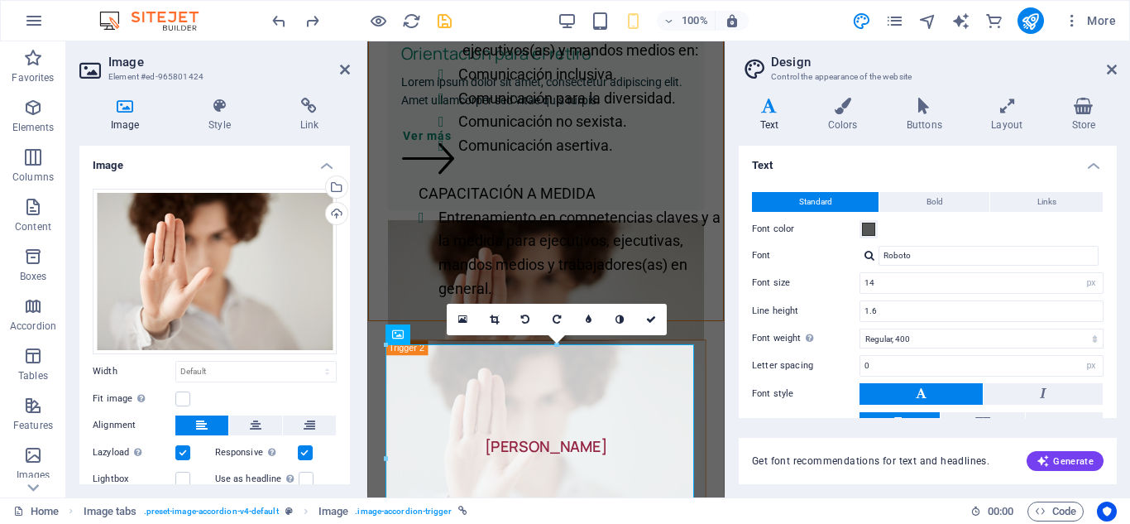
scroll to position [105, 0]
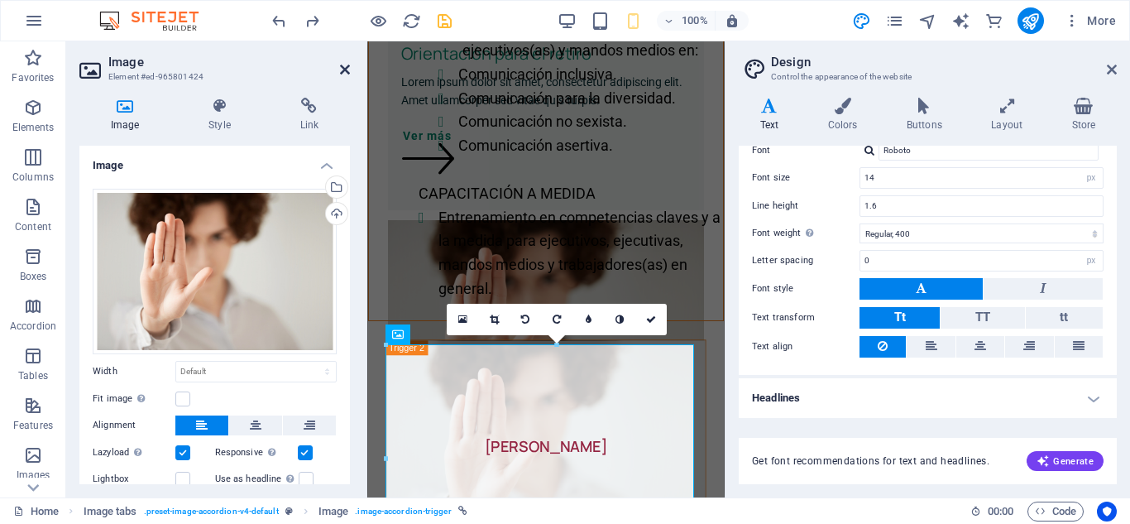
click at [344, 70] on icon at bounding box center [345, 69] width 10 height 13
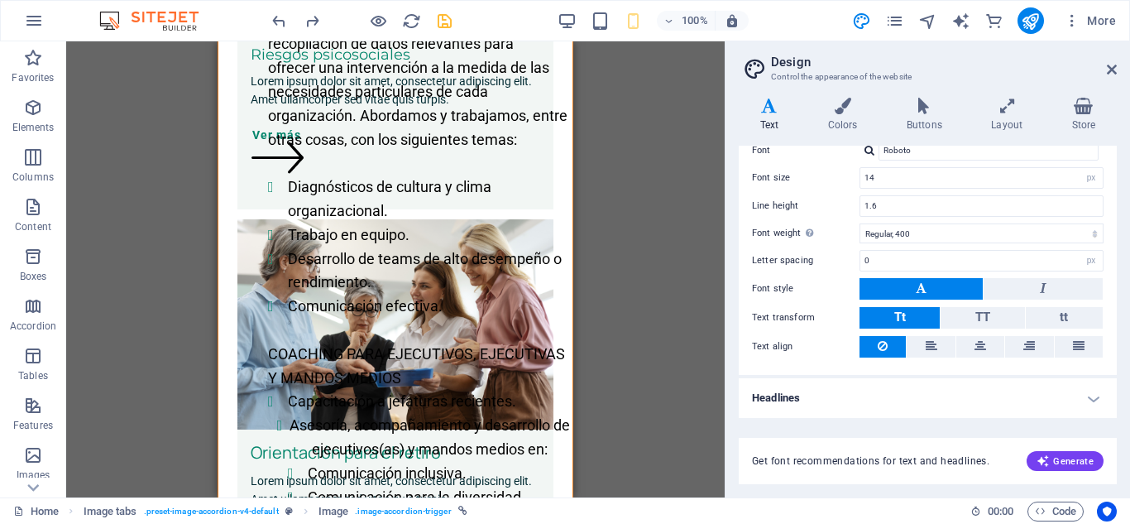
scroll to position [125, 0]
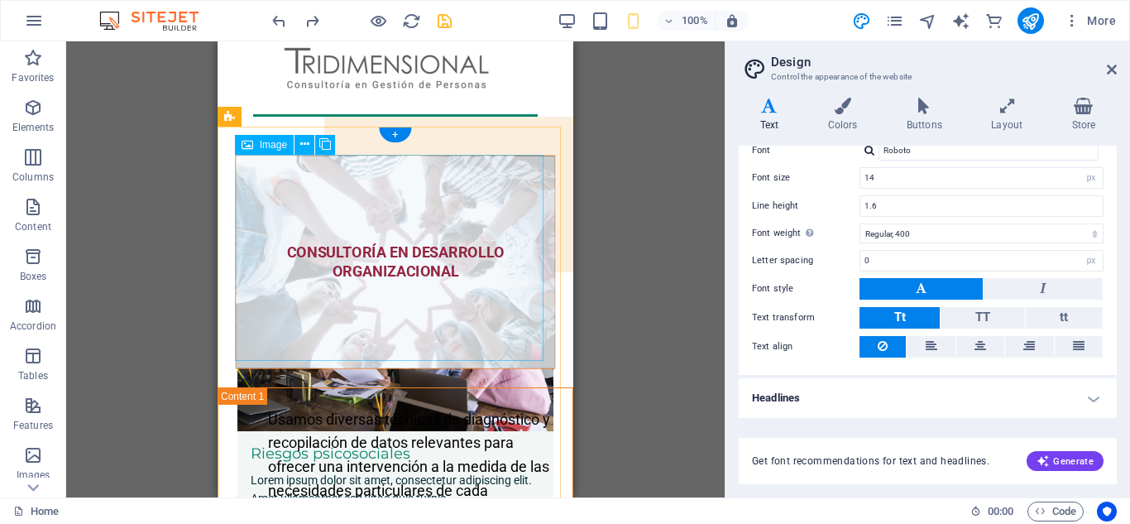
click at [404, 257] on figure "CONSULTORÍA EN DESARROLLO ORGANIZACIONAL" at bounding box center [396, 262] width 320 height 214
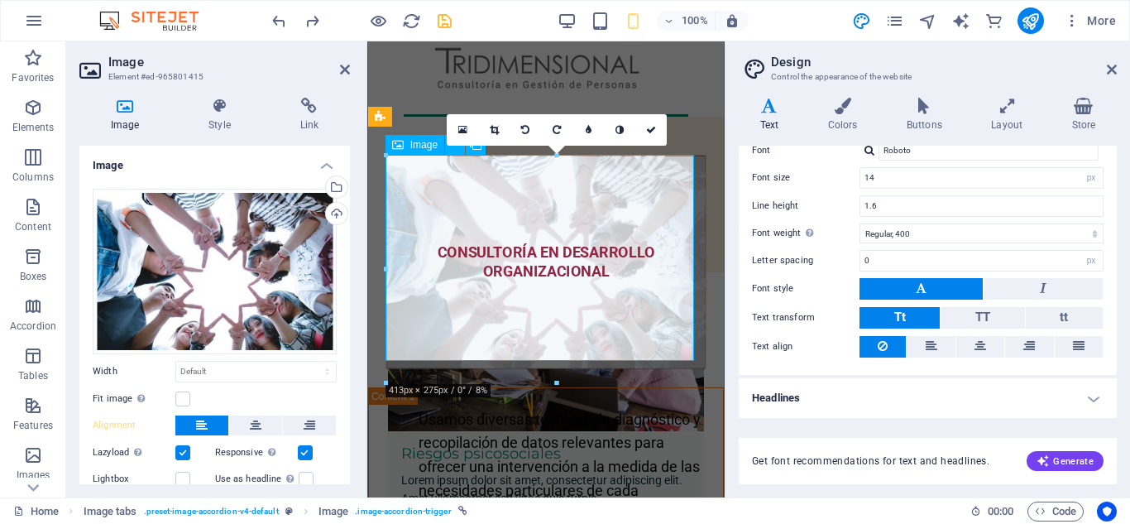
click at [524, 256] on figure "CONSULTORÍA EN DESARROLLO ORGANIZACIONAL" at bounding box center [546, 262] width 320 height 214
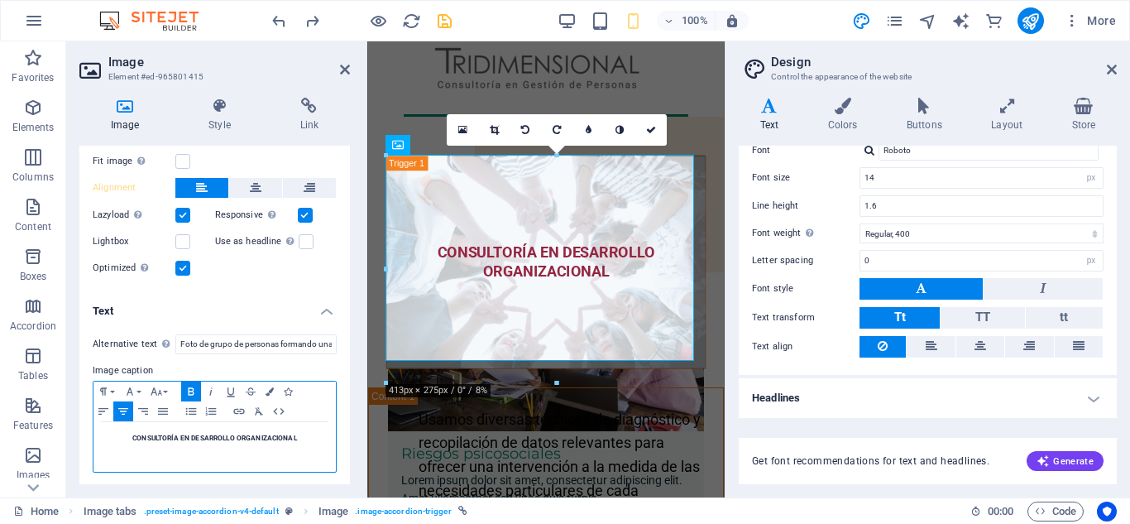
click at [261, 437] on strong "CONSULTORÍA EN DESARROLLO ORGANIZACIONAL" at bounding box center [214, 437] width 165 height 8
drag, startPoint x: 304, startPoint y: 433, endPoint x: 115, endPoint y: 444, distance: 189.7
click at [115, 444] on div "CONSULTORÍA EN DESARROLLO ORGANIZACIONAL" at bounding box center [214, 447] width 242 height 50
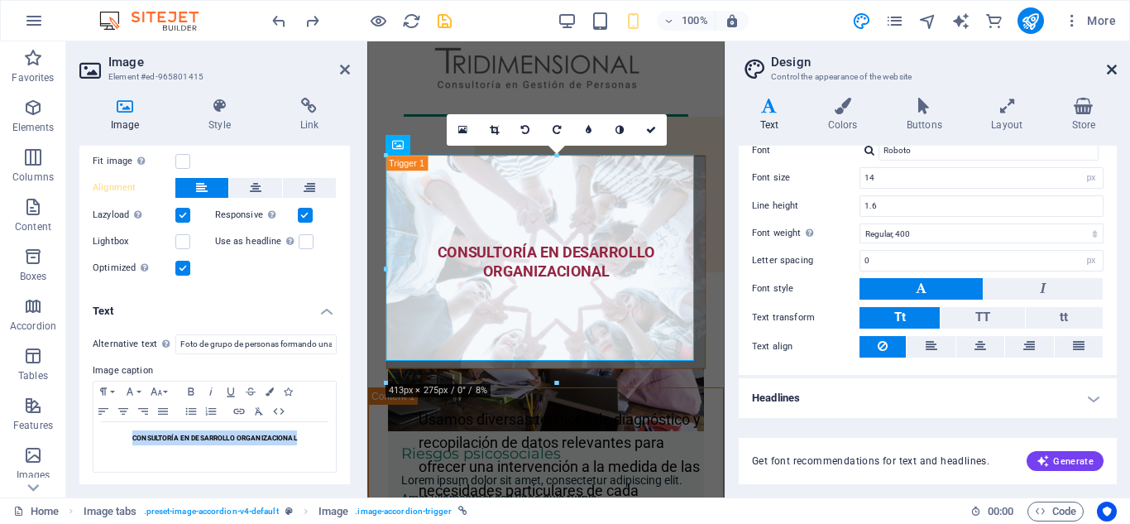
click at [1110, 74] on icon at bounding box center [1112, 69] width 10 height 13
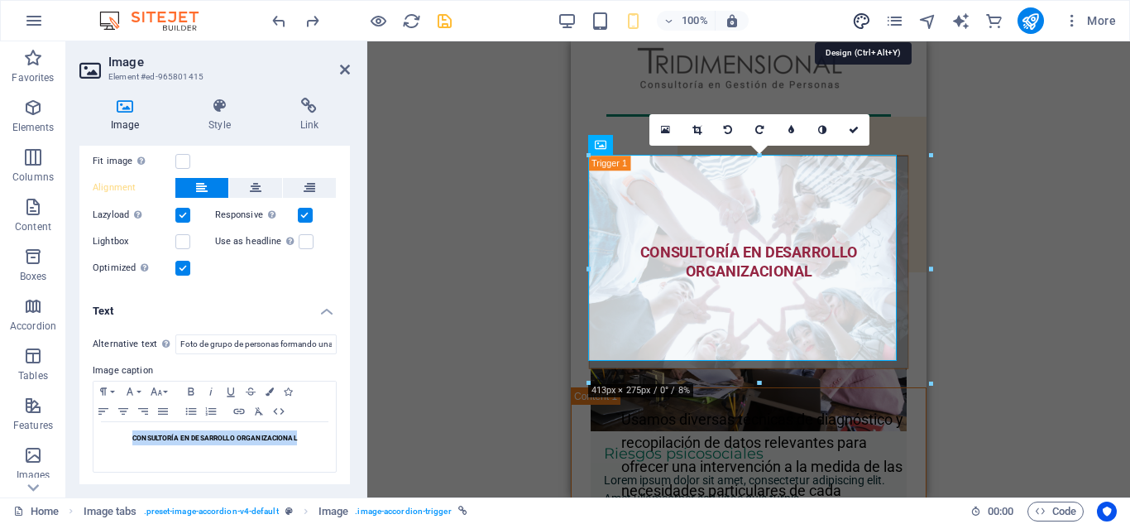
click at [863, 21] on icon "design" at bounding box center [861, 21] width 19 height 19
select select "px"
select select "400"
select select "px"
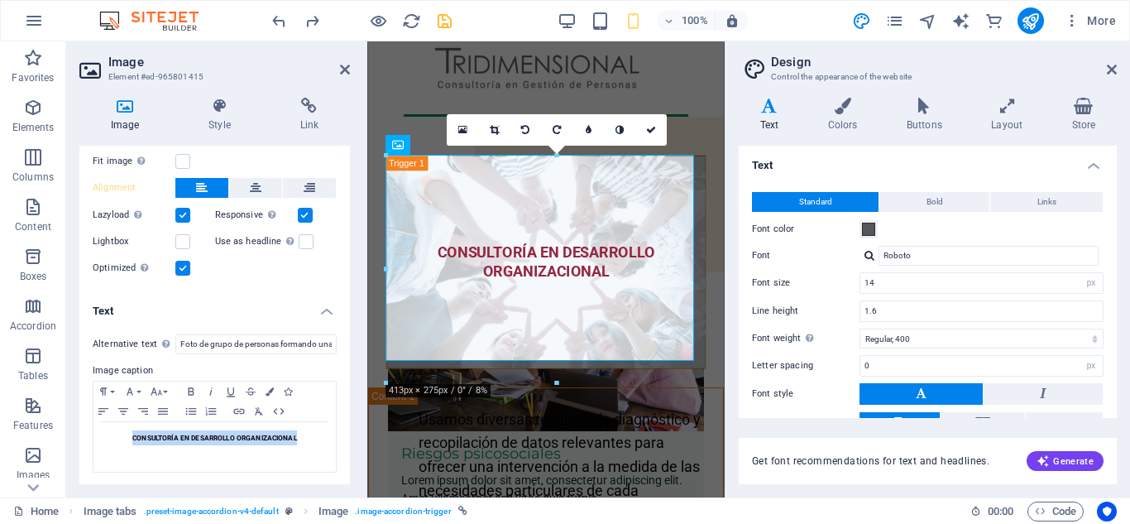
scroll to position [105, 0]
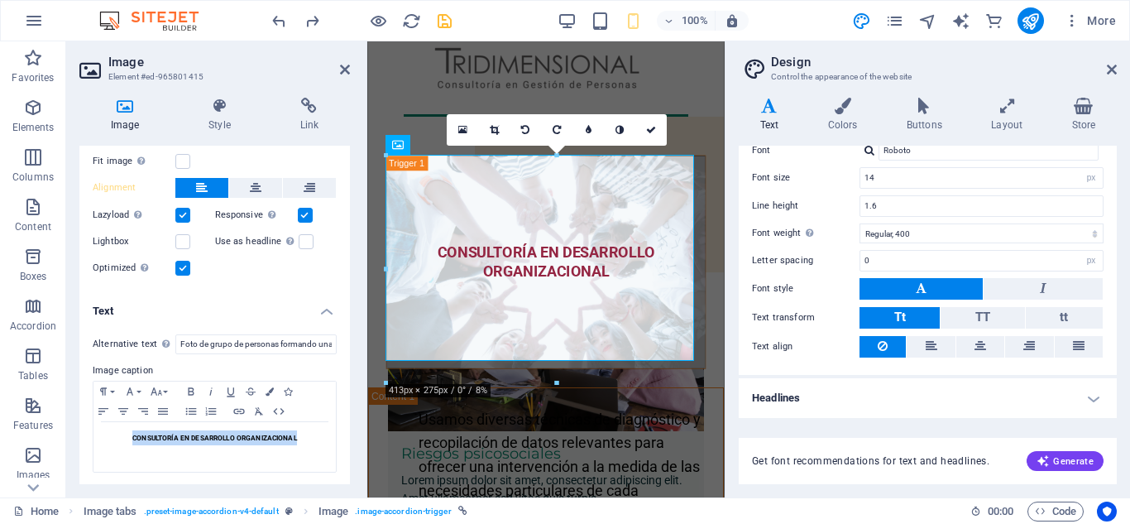
click at [1094, 401] on h4 "Headlines" at bounding box center [928, 398] width 378 height 40
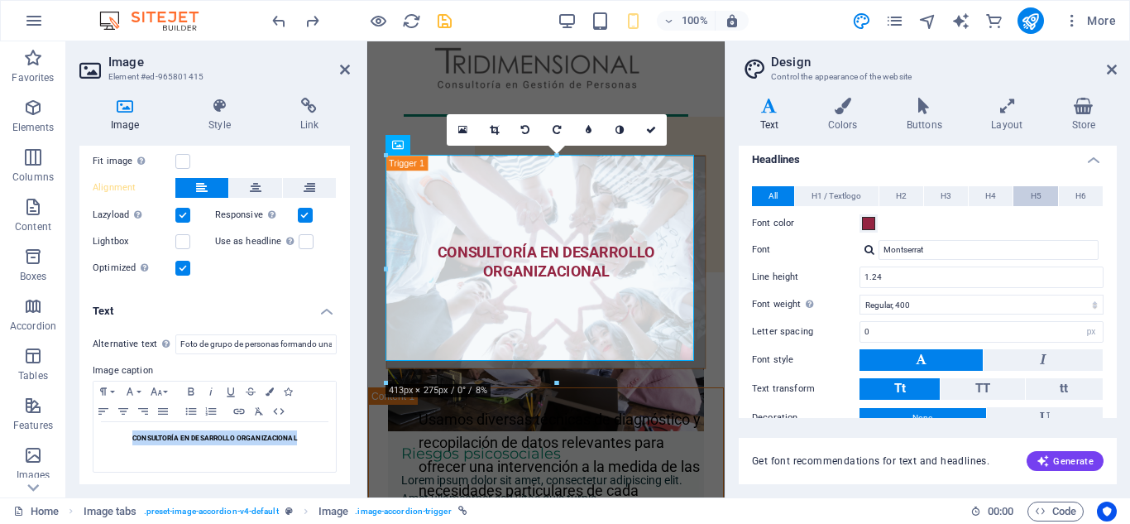
click at [1036, 197] on span "H5" at bounding box center [1036, 196] width 11 height 20
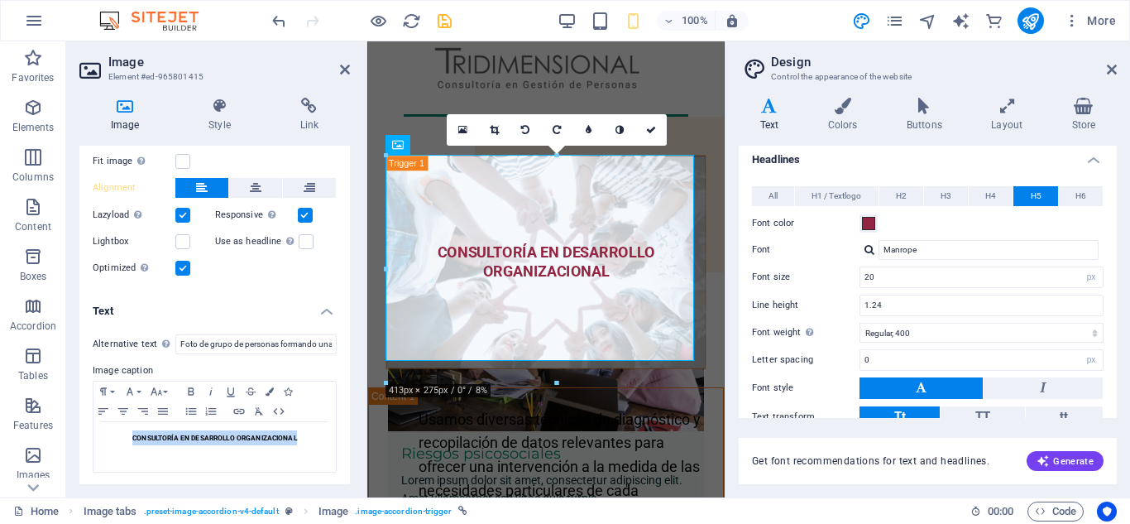
click at [1093, 160] on h4 "Headlines" at bounding box center [928, 155] width 378 height 30
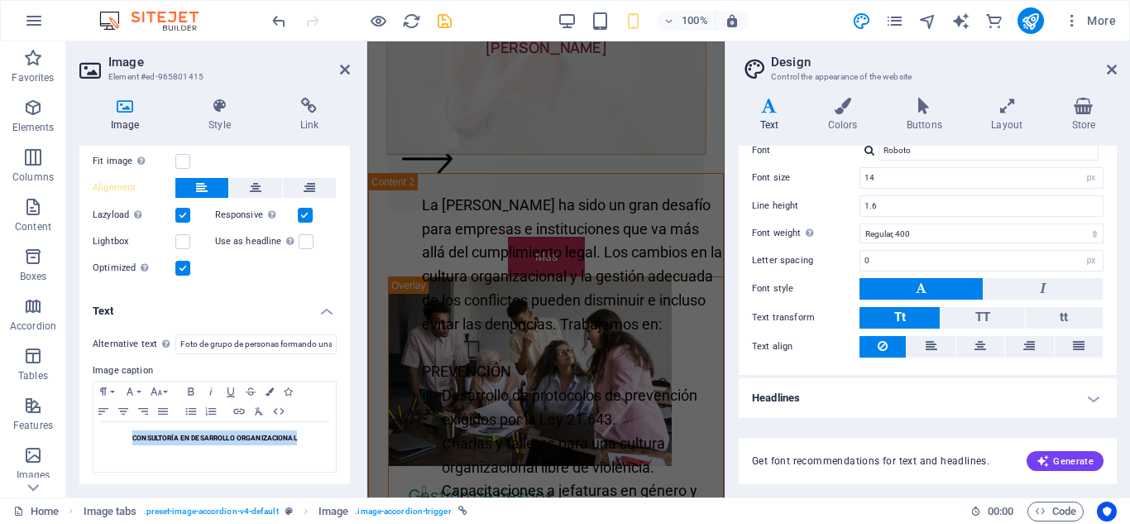
scroll to position [922, 0]
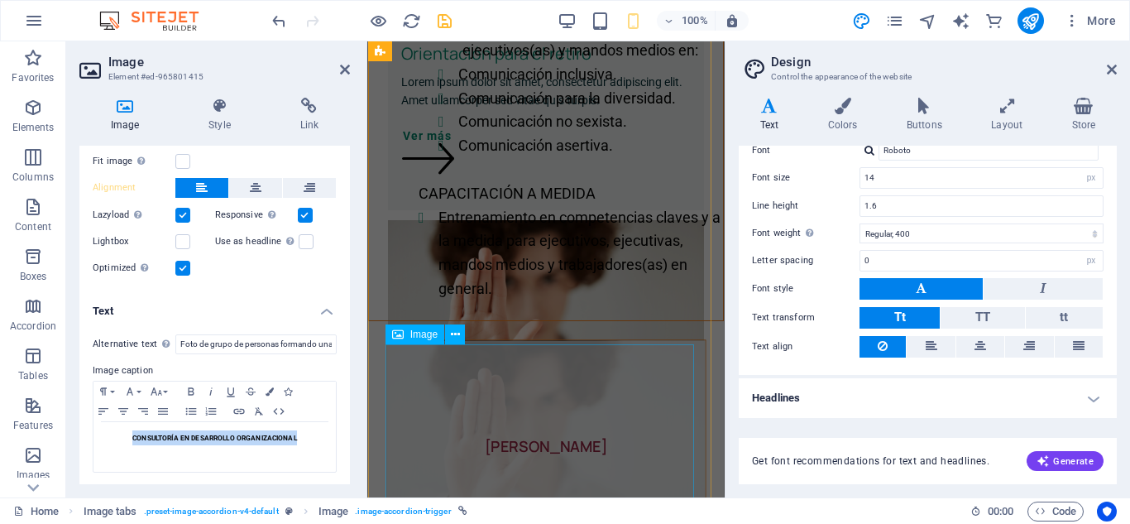
click at [553, 456] on figure "[PERSON_NAME]" at bounding box center [546, 447] width 320 height 214
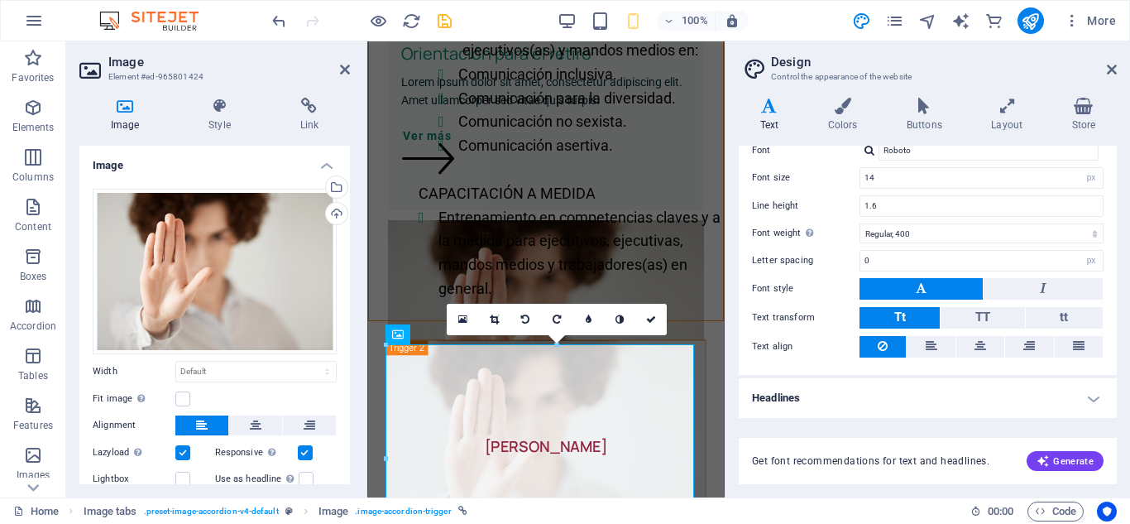
scroll to position [237, 0]
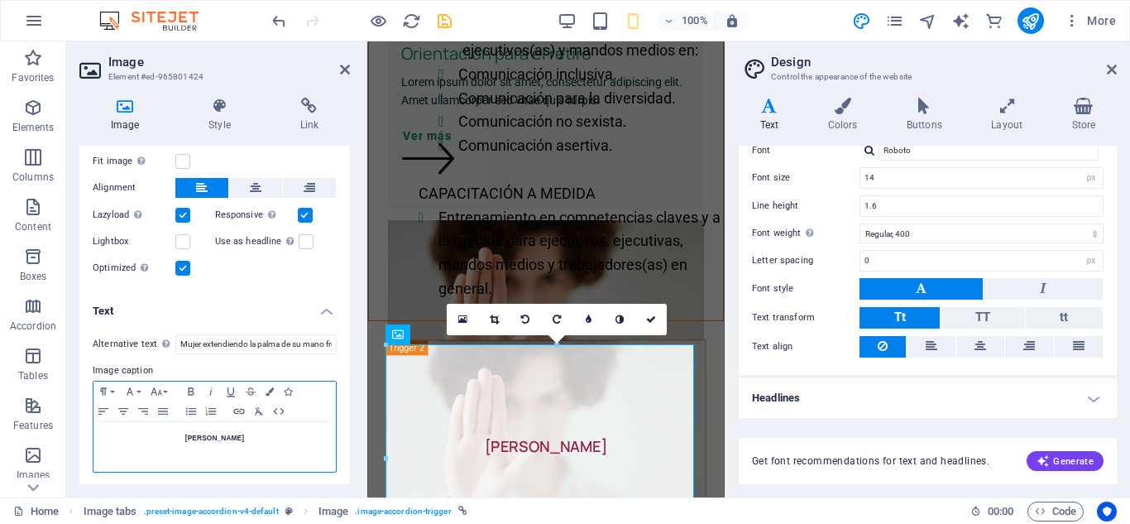
click at [221, 438] on strong "[PERSON_NAME]" at bounding box center [214, 437] width 59 height 8
click at [1118, 72] on aside "Design Control the appearance of the website Variants Text Colors Buttons Layou…" at bounding box center [927, 269] width 405 height 456
click at [1108, 68] on icon at bounding box center [1112, 69] width 10 height 13
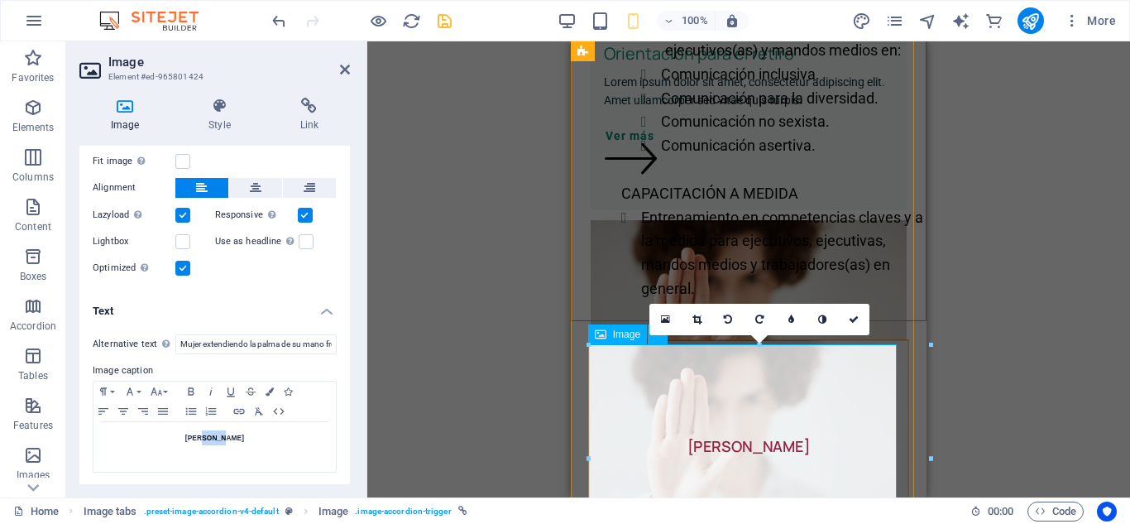
click at [746, 450] on figure "[PERSON_NAME]" at bounding box center [749, 447] width 320 height 214
click at [863, 20] on icon "design" at bounding box center [861, 21] width 19 height 19
select select "px"
select select "400"
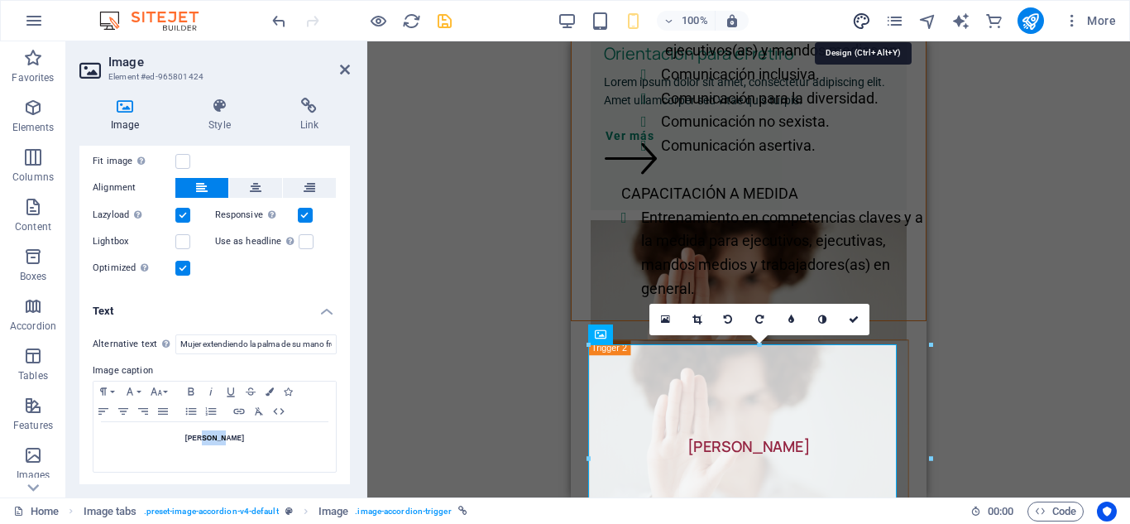
select select "px"
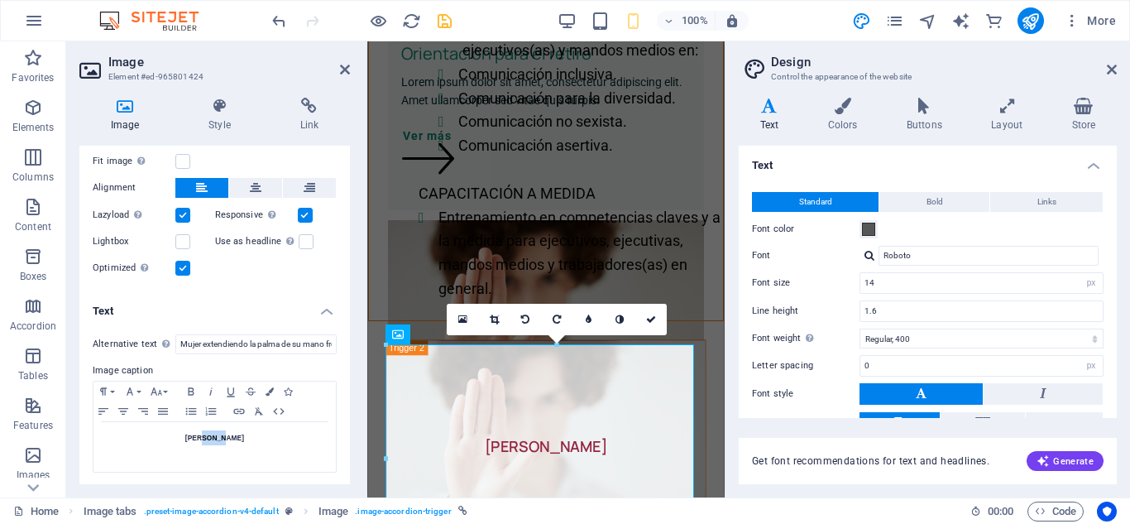
scroll to position [105, 0]
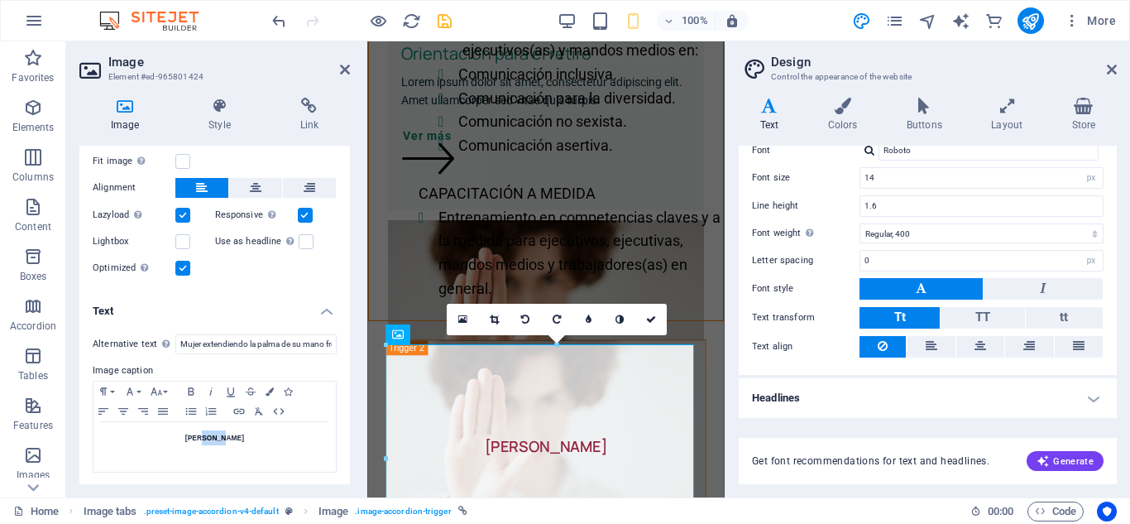
click at [802, 397] on h4 "Headlines" at bounding box center [928, 398] width 378 height 40
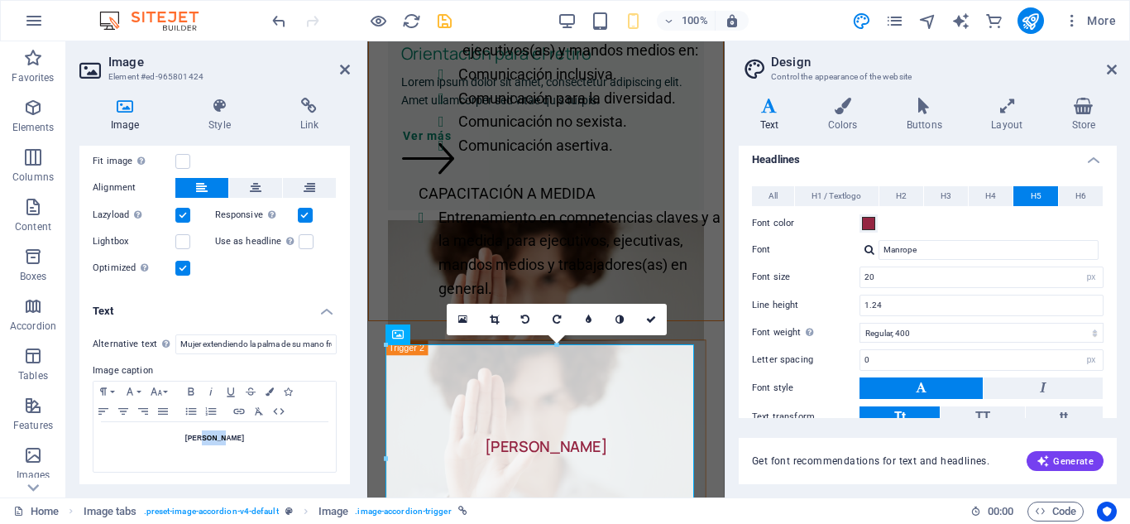
click at [1117, 409] on div "Variants Text Colors Buttons Layout Store Text Standard Bold Links Font color F…" at bounding box center [927, 290] width 405 height 413
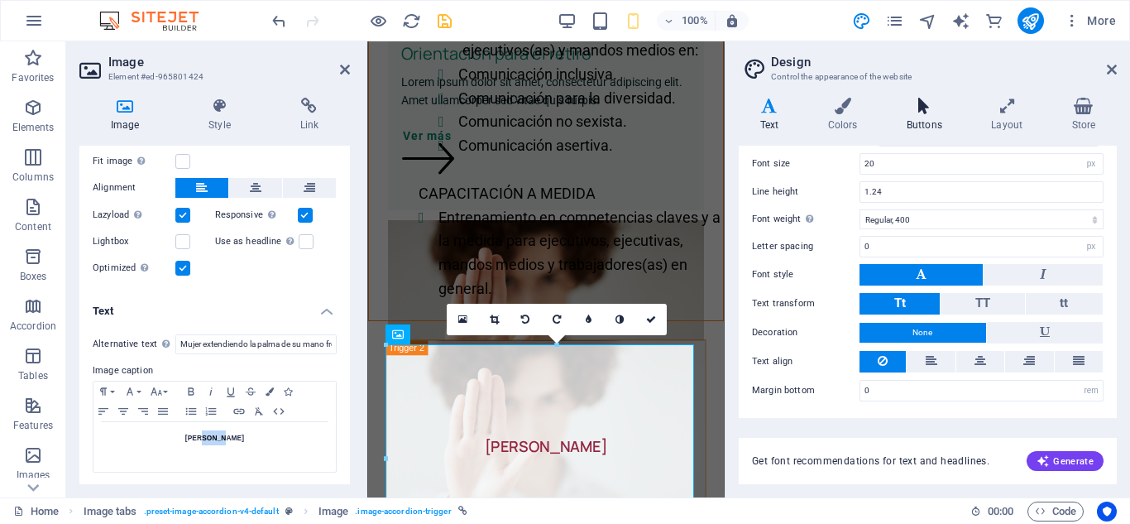
click at [928, 112] on icon at bounding box center [924, 106] width 78 height 17
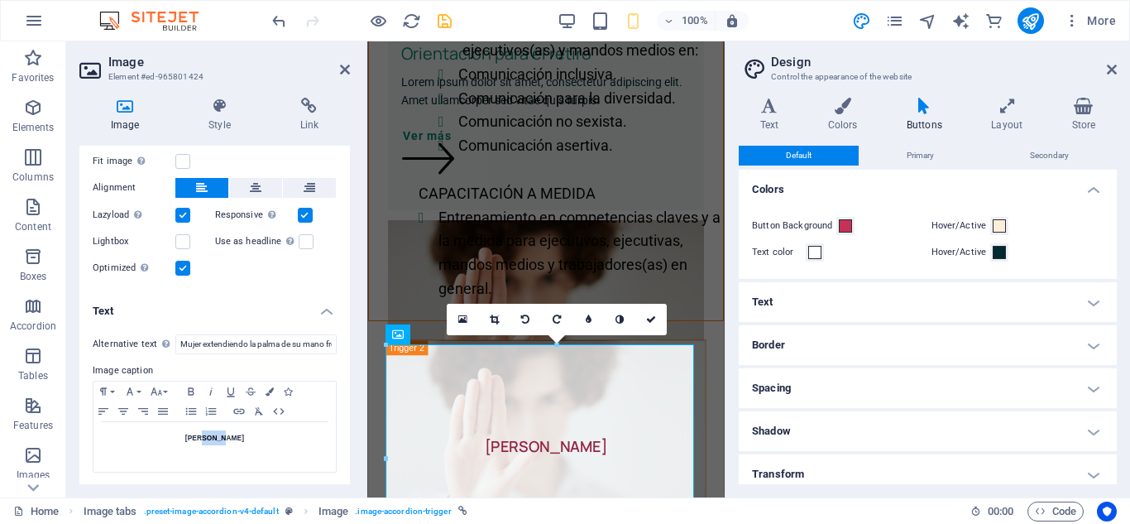
click at [1088, 299] on h4 "Text" at bounding box center [928, 302] width 378 height 40
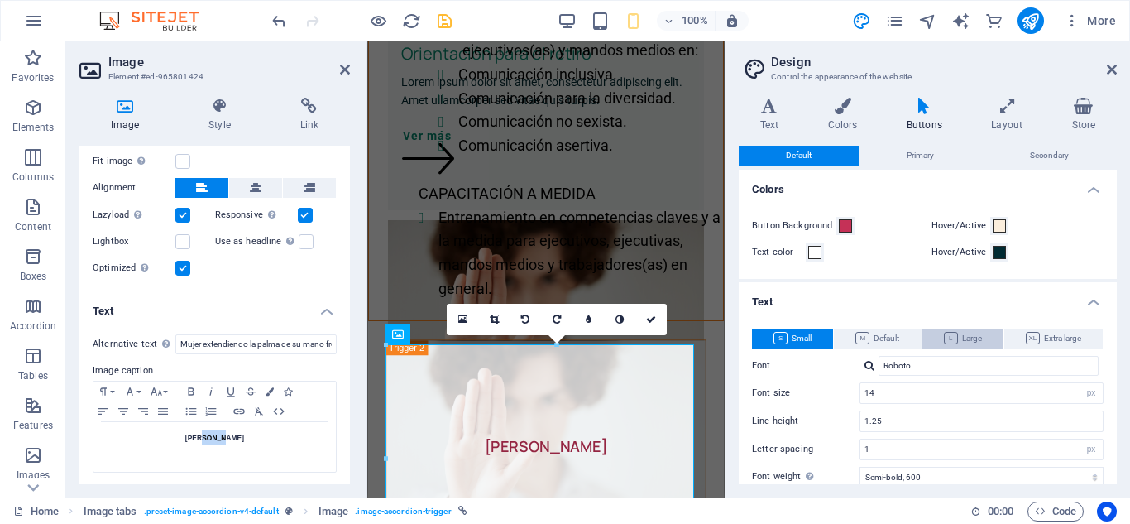
click at [955, 337] on span "Large" at bounding box center [963, 338] width 38 height 20
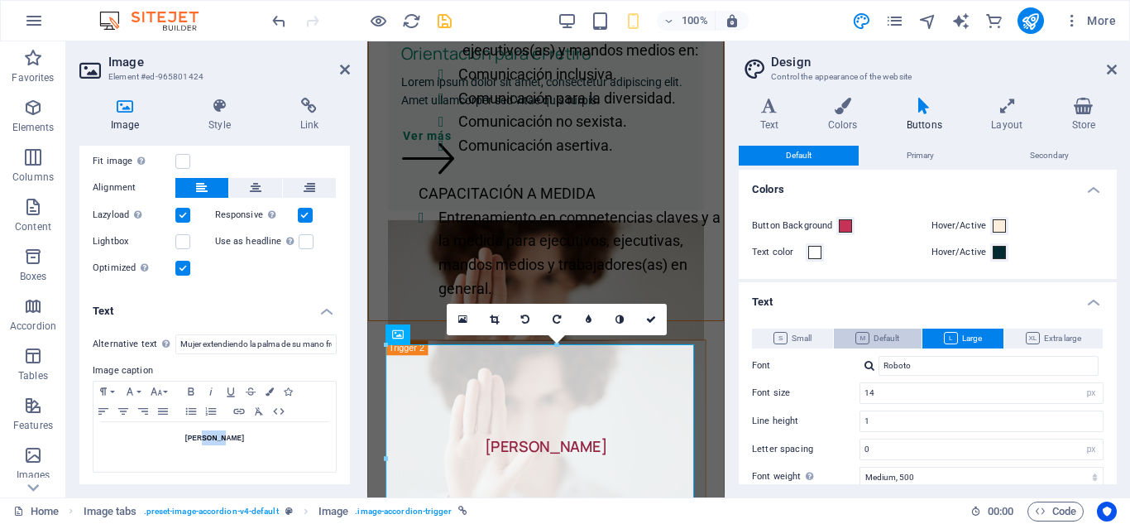
click at [880, 340] on span "Default" at bounding box center [877, 338] width 44 height 20
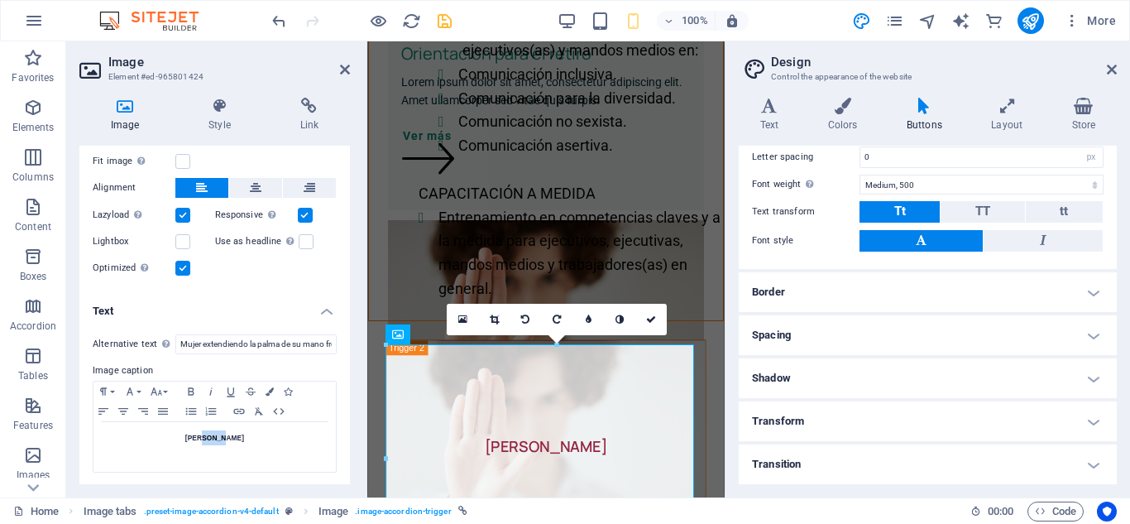
scroll to position [0, 0]
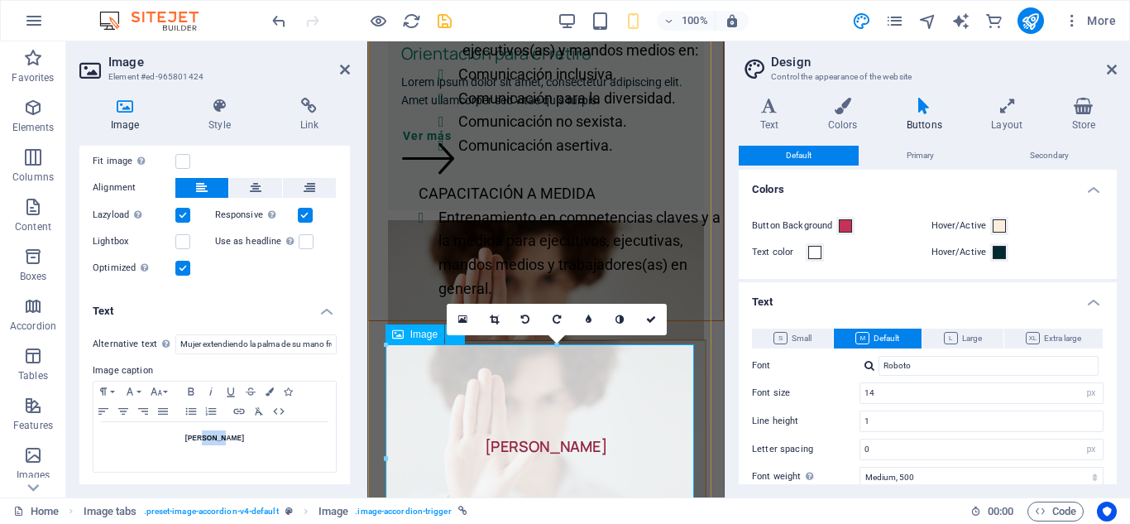
click at [522, 453] on figure "[PERSON_NAME]" at bounding box center [546, 447] width 320 height 214
click at [1113, 66] on icon at bounding box center [1112, 69] width 10 height 13
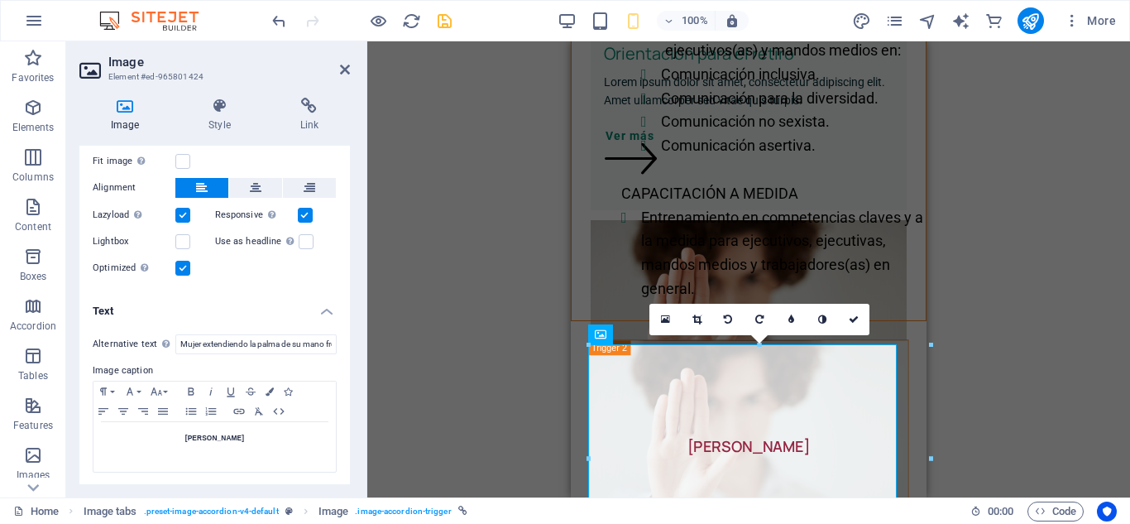
click at [514, 266] on div "Drag here to replace the existing content. Press “Ctrl” if you want to create a…" at bounding box center [748, 269] width 763 height 456
click at [350, 68] on aside "Image Element #ed-965801424 Image Style Link Image Drag files here, click to ch…" at bounding box center [216, 269] width 301 height 456
click at [340, 72] on icon at bounding box center [345, 69] width 10 height 13
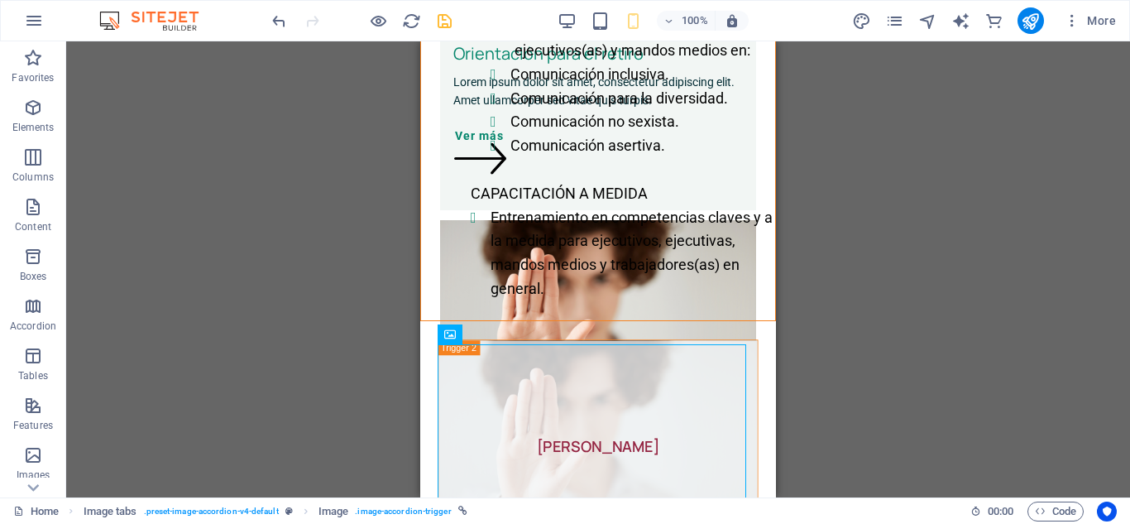
click at [1126, 55] on div "Drag here to replace the existing content. Press “Ctrl” if you want to create a…" at bounding box center [598, 269] width 1064 height 456
drag, startPoint x: 1126, startPoint y: 55, endPoint x: 1003, endPoint y: 184, distance: 177.9
click at [1003, 184] on div "Drag here to replace the existing content. Press “Ctrl” if you want to create a…" at bounding box center [598, 269] width 1064 height 456
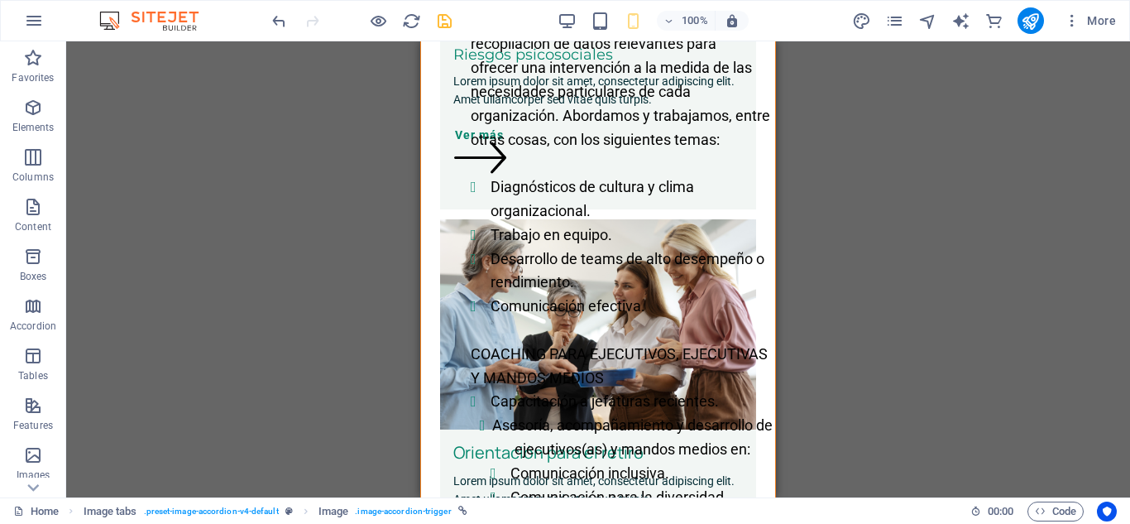
scroll to position [125, 0]
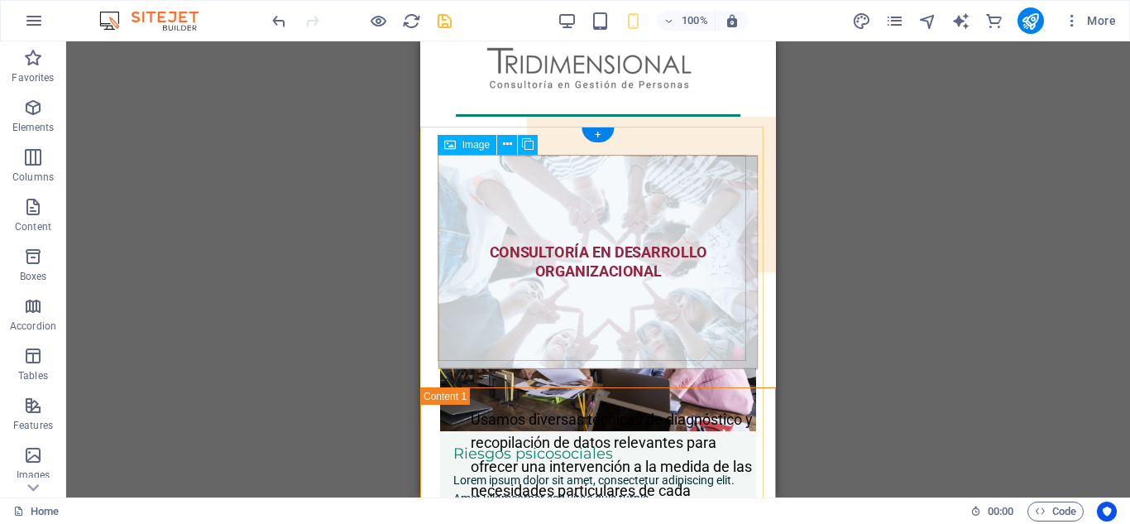
click at [574, 271] on figure "CONSULTORÍA EN DESARROLLO ORGANIZACIONAL" at bounding box center [598, 262] width 320 height 214
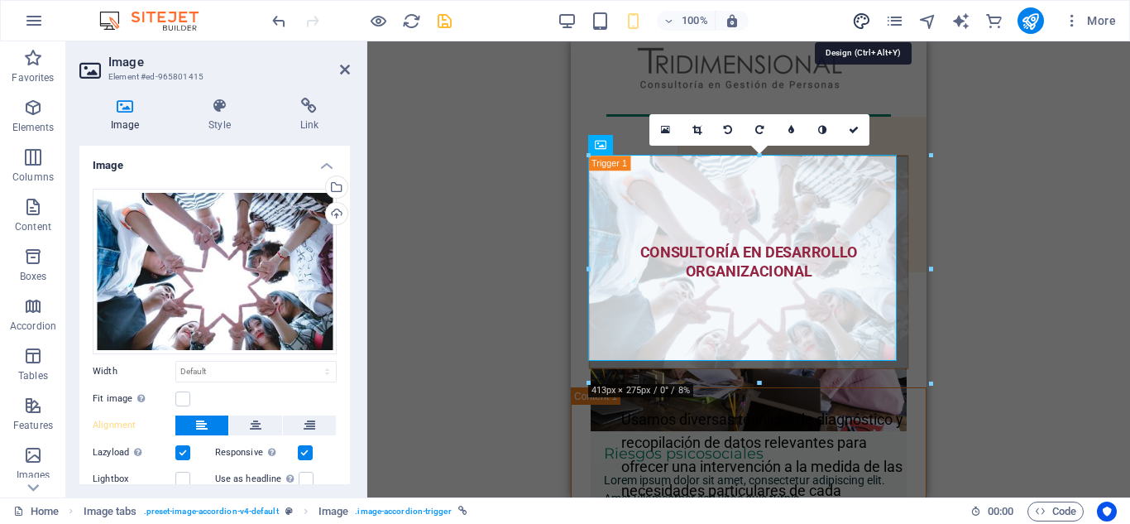
click at [861, 20] on icon "design" at bounding box center [861, 21] width 19 height 19
select select "px"
select select "500"
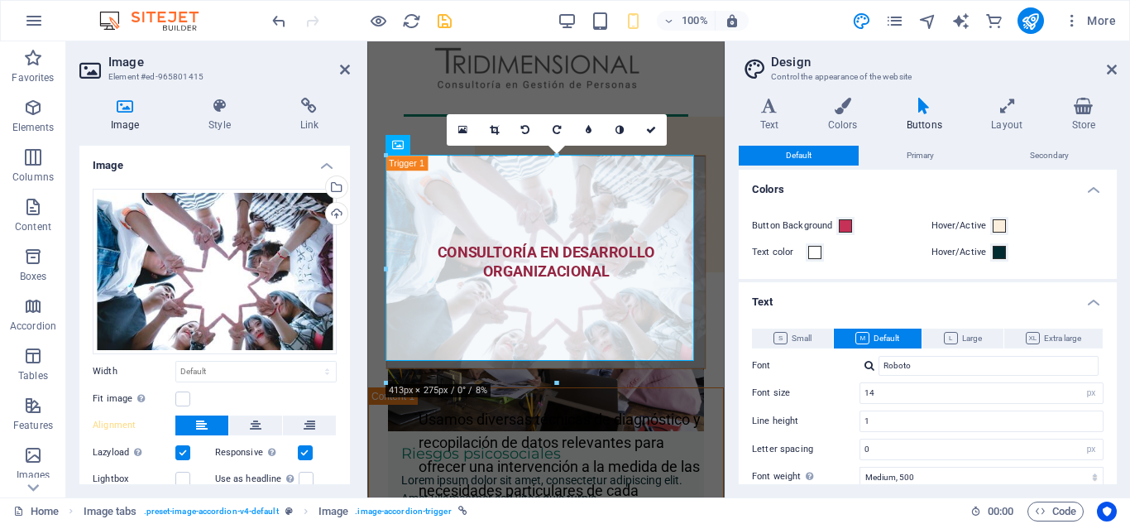
click at [922, 109] on icon at bounding box center [924, 106] width 78 height 17
click at [1119, 475] on div "Variants Text Colors Buttons Layout Store Text Standard Bold Links Font color F…" at bounding box center [927, 290] width 405 height 413
click at [768, 106] on icon at bounding box center [769, 106] width 61 height 17
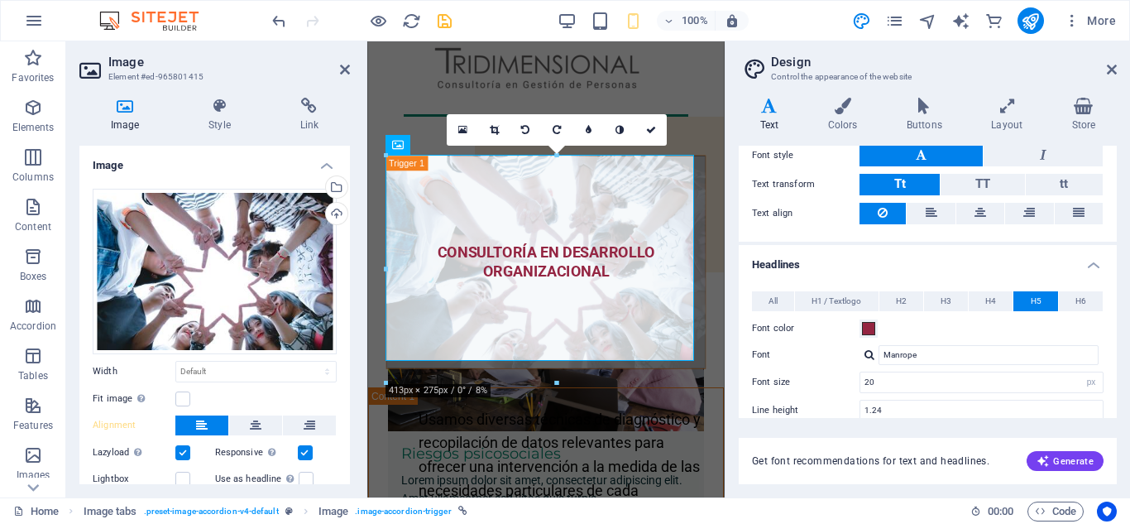
scroll to position [457, 0]
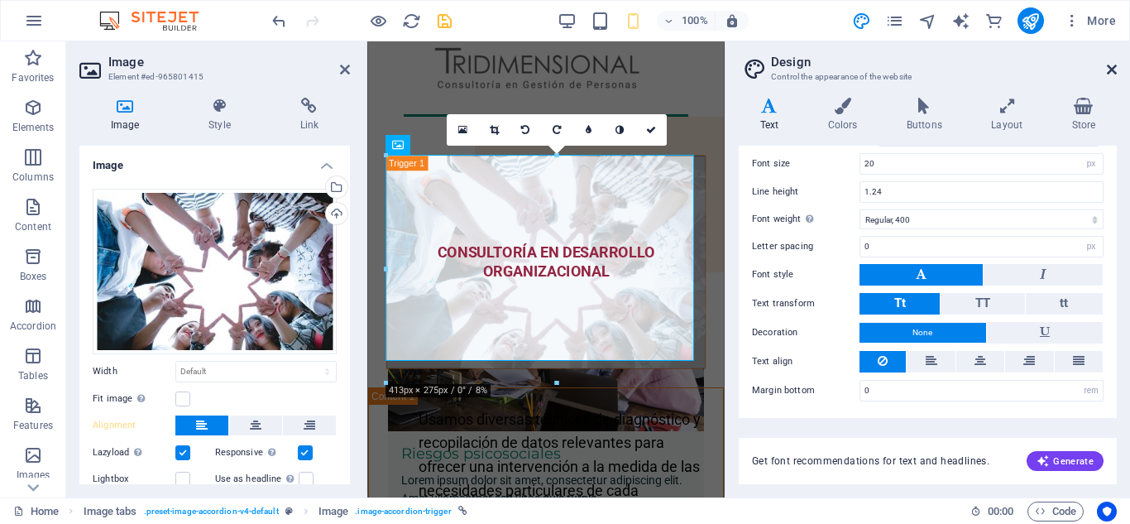
click at [1110, 69] on icon at bounding box center [1112, 69] width 10 height 13
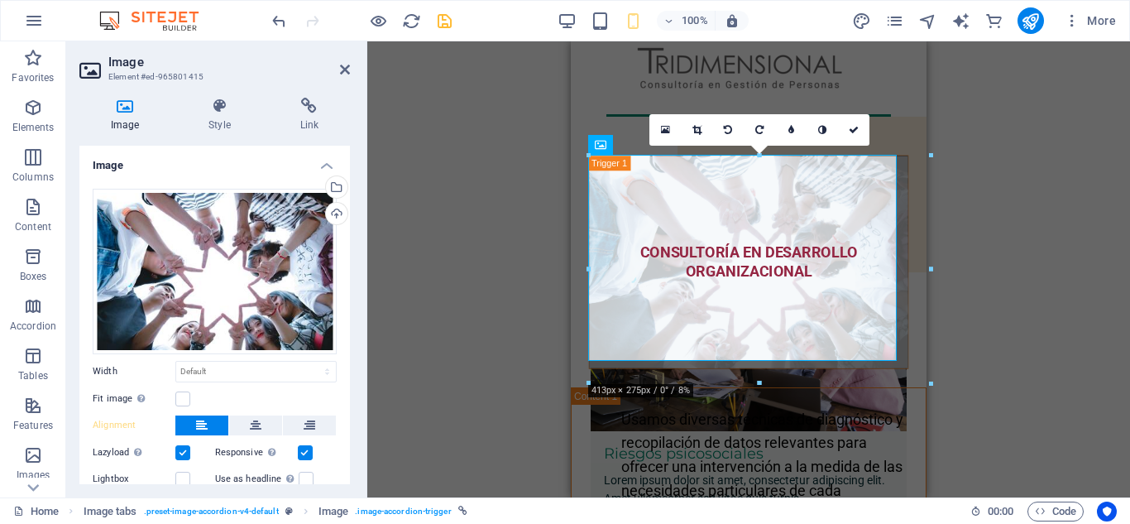
click at [1051, 185] on div "Drag here to replace the existing content. Press “Ctrl” if you want to create a…" at bounding box center [748, 269] width 763 height 456
click at [535, 220] on div "Drag here to replace the existing content. Press “Ctrl” if you want to create a…" at bounding box center [748, 269] width 763 height 456
click at [526, 227] on div "Drag here to replace the existing content. Press “Ctrl” if you want to create a…" at bounding box center [748, 269] width 763 height 456
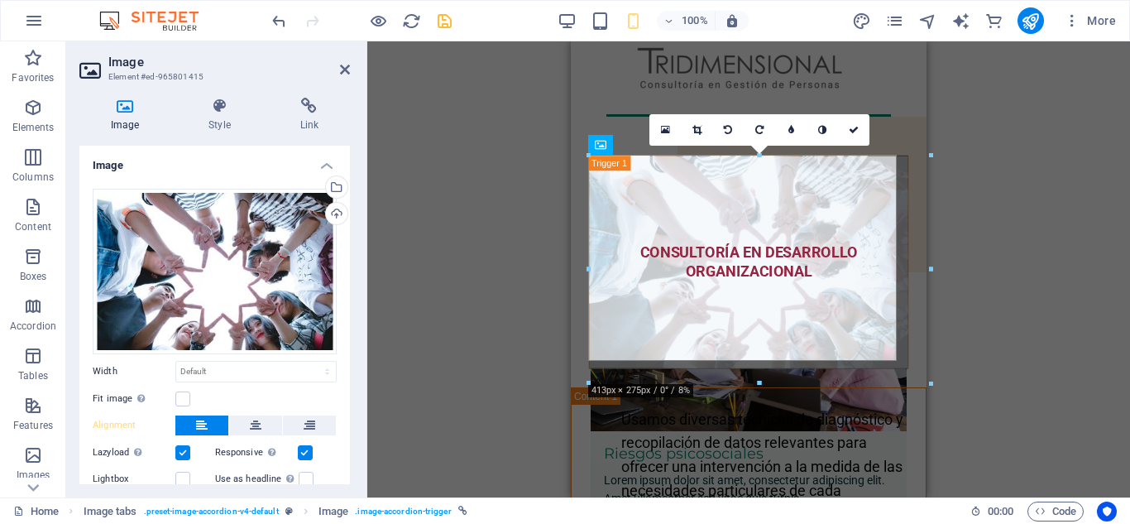
click at [1124, 251] on div "Drag here to replace the existing content. Press “Ctrl” if you want to create a…" at bounding box center [748, 269] width 763 height 456
click at [1079, 241] on div "Drag here to replace the existing content. Press “Ctrl” if you want to create a…" at bounding box center [748, 269] width 763 height 456
drag, startPoint x: 1079, startPoint y: 241, endPoint x: 1042, endPoint y: 231, distance: 37.7
click at [1042, 231] on div "Drag here to replace the existing content. Press “Ctrl” if you want to create a…" at bounding box center [748, 269] width 763 height 456
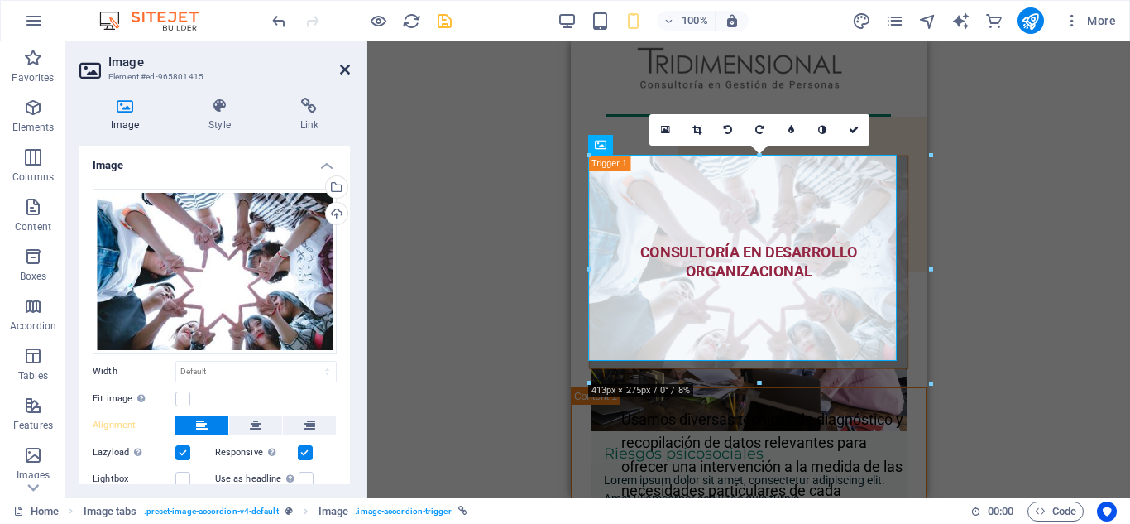
click at [345, 64] on icon at bounding box center [345, 69] width 10 height 13
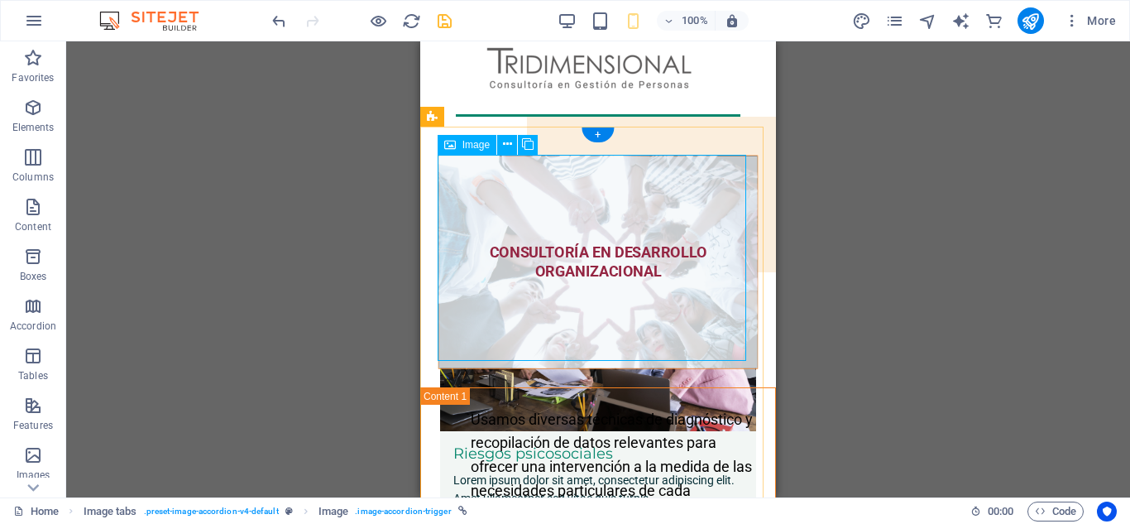
click at [553, 200] on figure "CONSULTORÍA EN DESARROLLO ORGANIZACIONAL" at bounding box center [598, 262] width 320 height 214
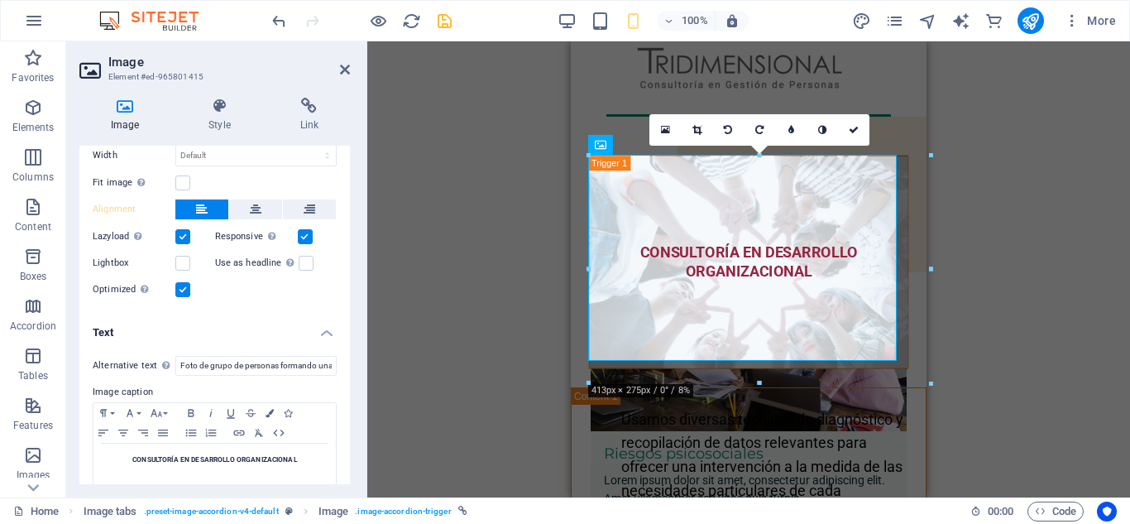
scroll to position [237, 0]
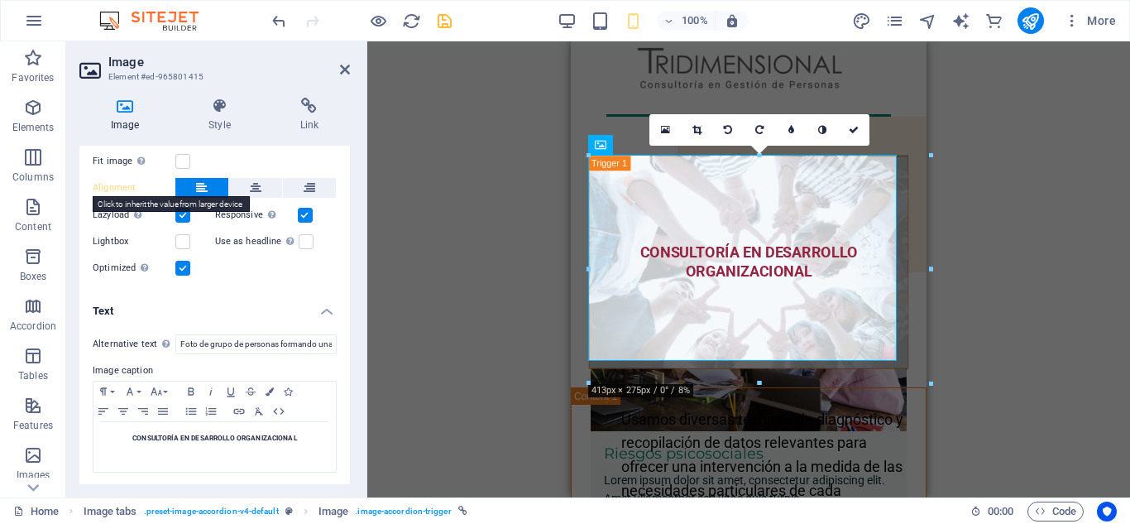
click at [114, 186] on label "Alignment" at bounding box center [134, 188] width 83 height 20
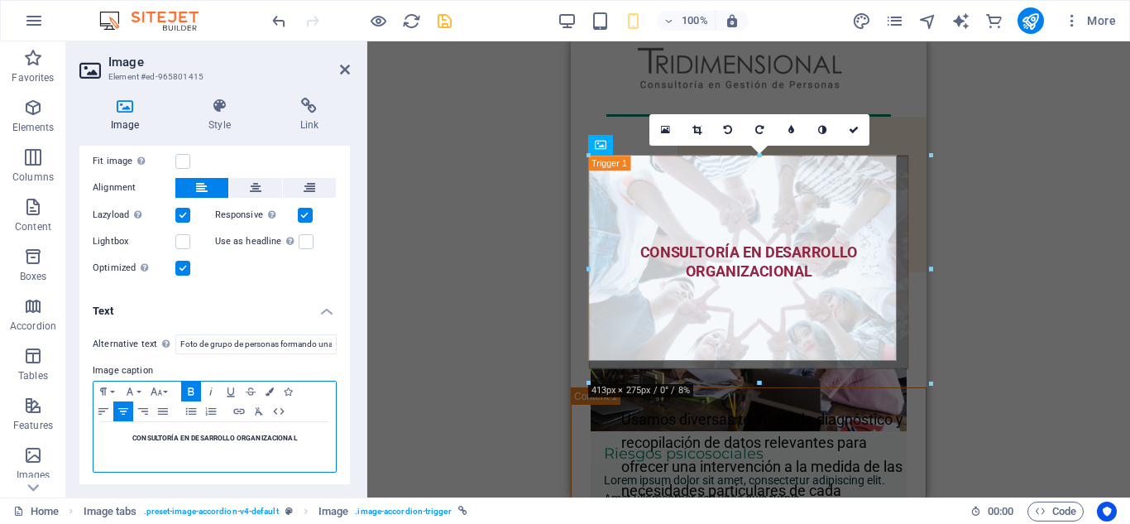
click at [167, 434] on strong "CONSULTORÍA EN DESARROLLO ORGANIZACIONAL" at bounding box center [214, 437] width 165 height 8
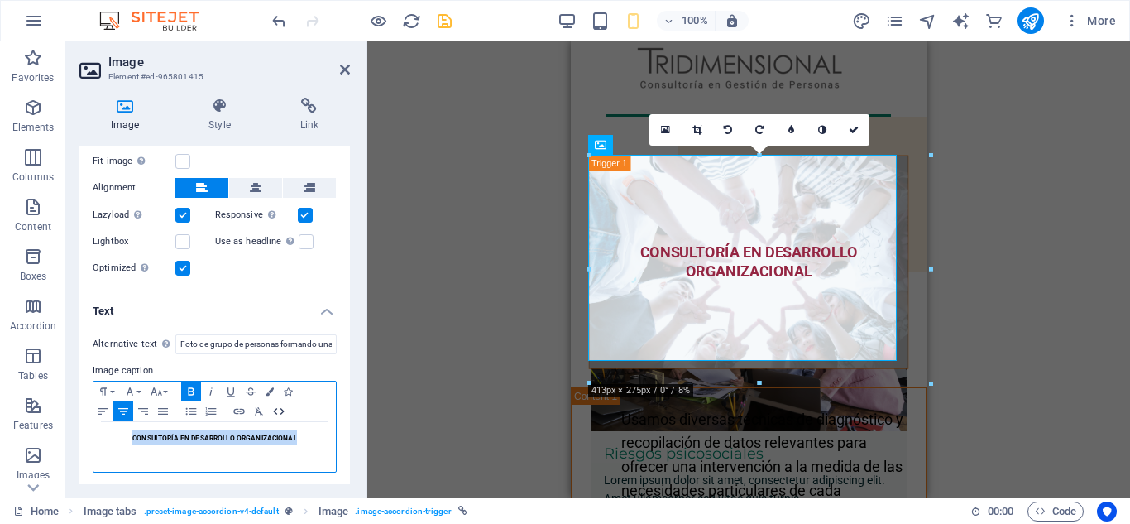
click at [279, 406] on icon "button" at bounding box center [279, 411] width 20 height 13
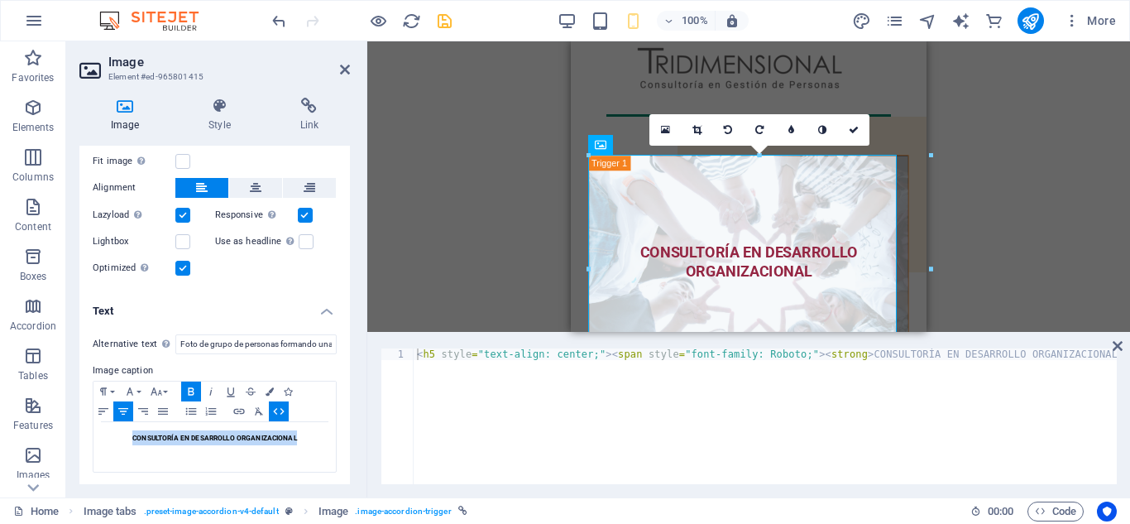
click at [352, 75] on aside "Image Element #ed-965801415 Image Style Link Image Drag files here, click to ch…" at bounding box center [216, 269] width 301 height 456
click at [343, 65] on icon at bounding box center [345, 69] width 10 height 13
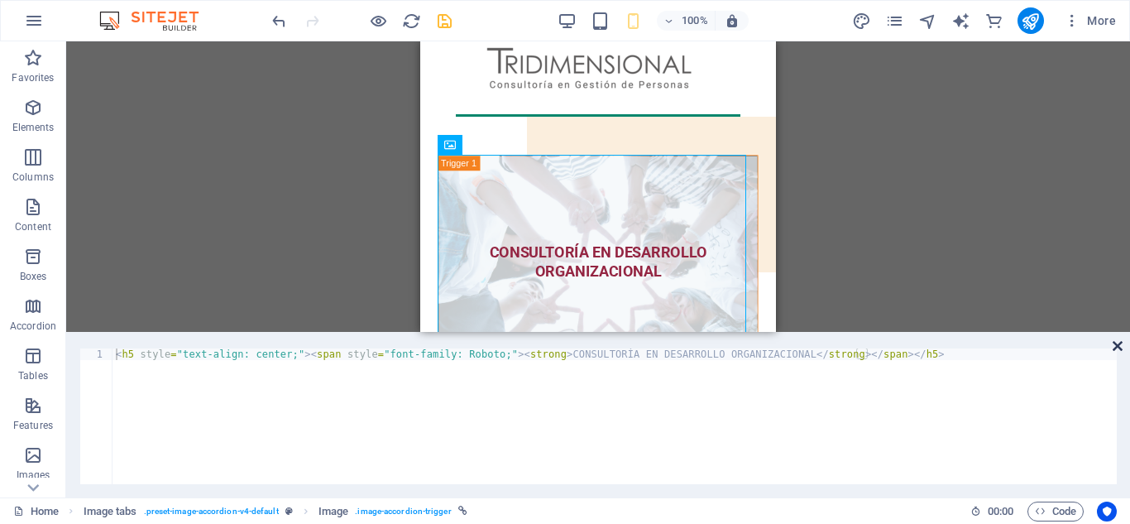
click at [1117, 347] on icon at bounding box center [1118, 345] width 10 height 13
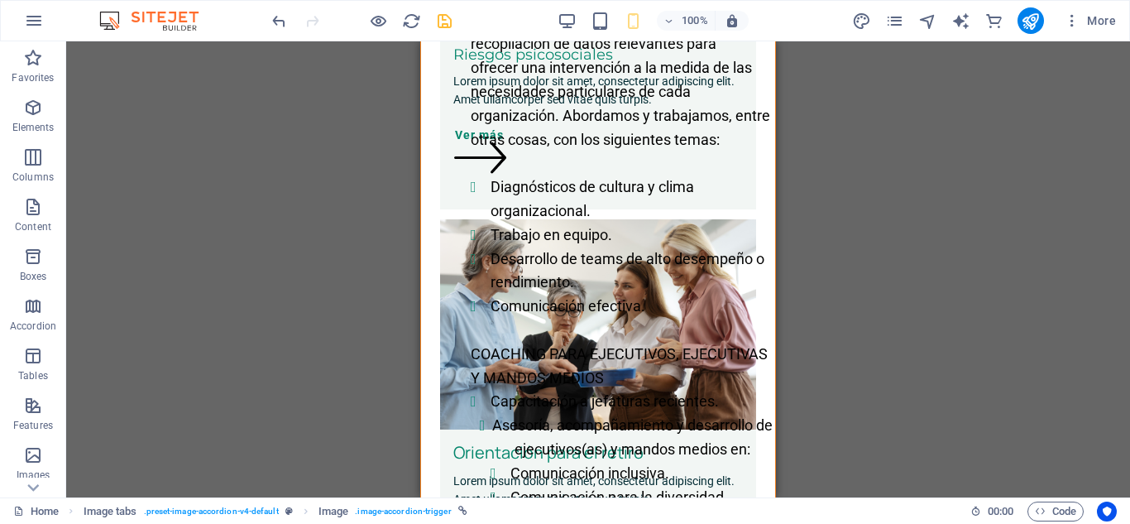
scroll to position [922, 0]
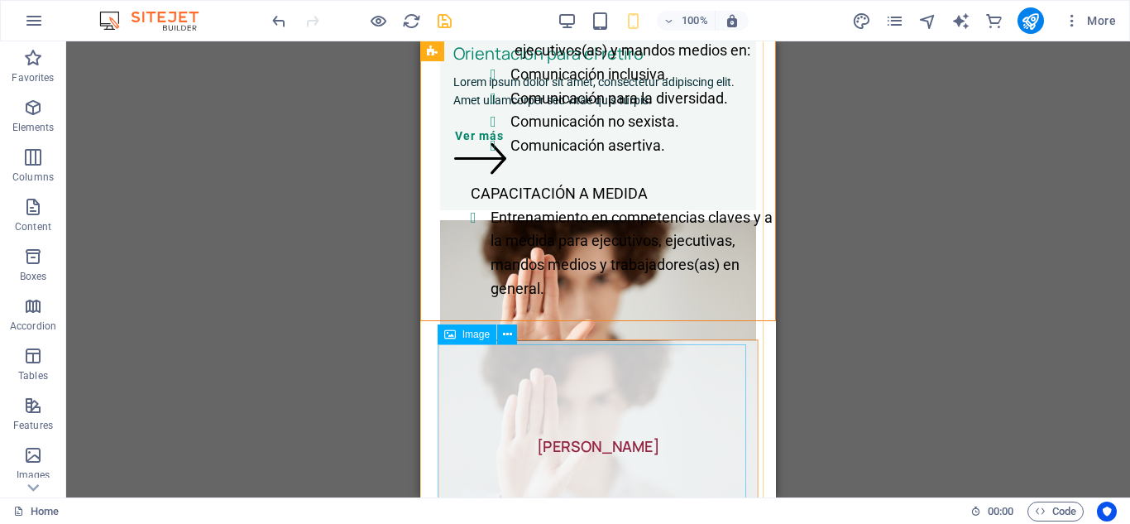
click at [584, 444] on figure "[PERSON_NAME]" at bounding box center [598, 447] width 320 height 214
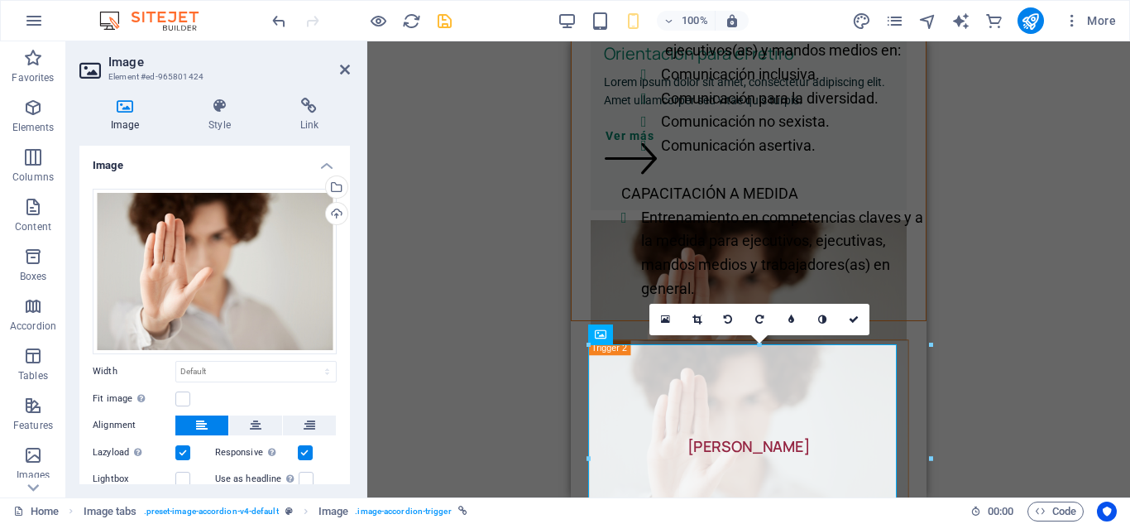
scroll to position [237, 0]
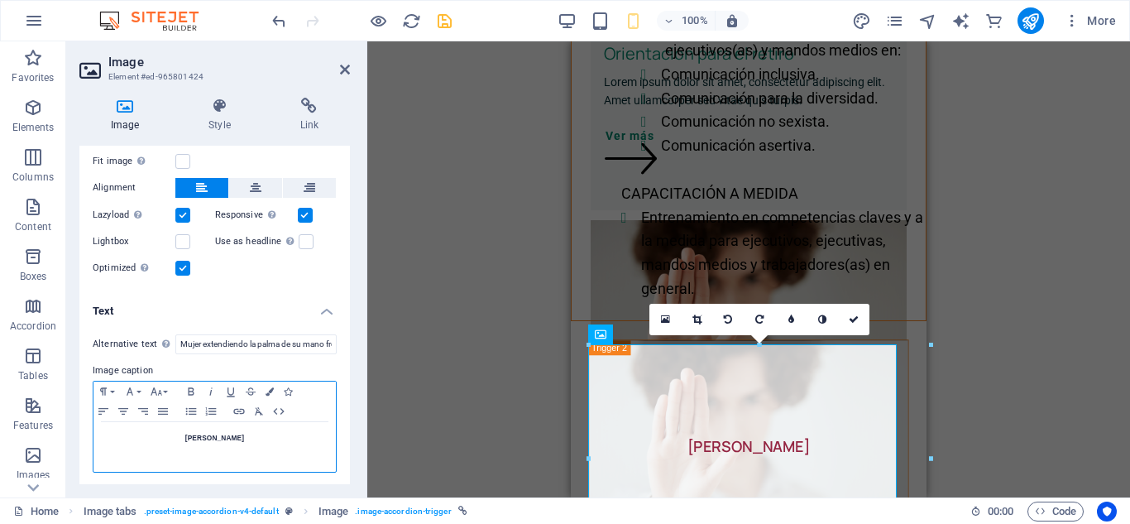
click at [257, 432] on h5 "[PERSON_NAME]" at bounding box center [215, 437] width 226 height 15
click at [275, 406] on icon "button" at bounding box center [279, 411] width 20 height 13
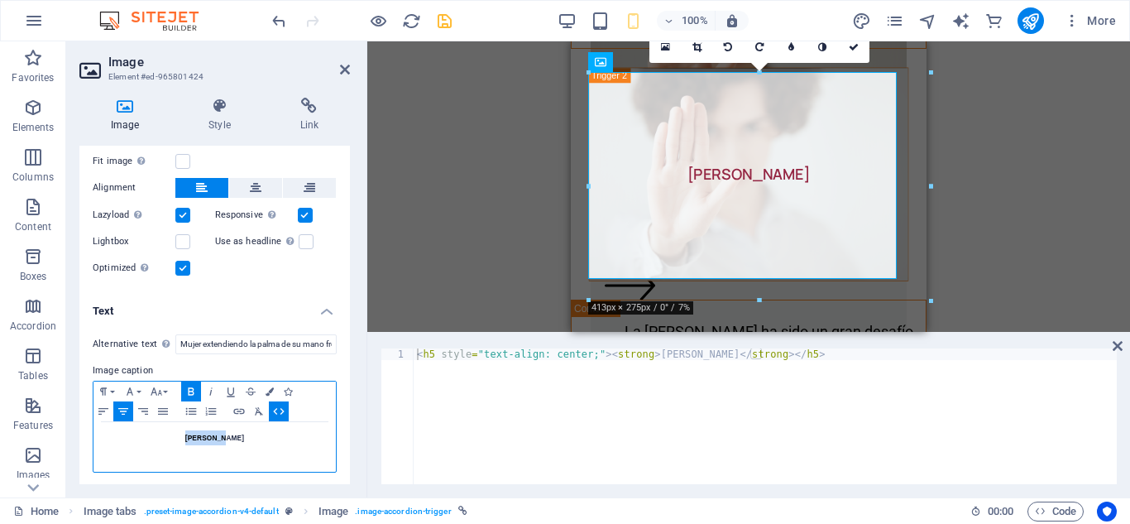
drag, startPoint x: 237, startPoint y: 434, endPoint x: 189, endPoint y: 438, distance: 48.2
click at [189, 438] on h5 "[PERSON_NAME]" at bounding box center [215, 437] width 226 height 15
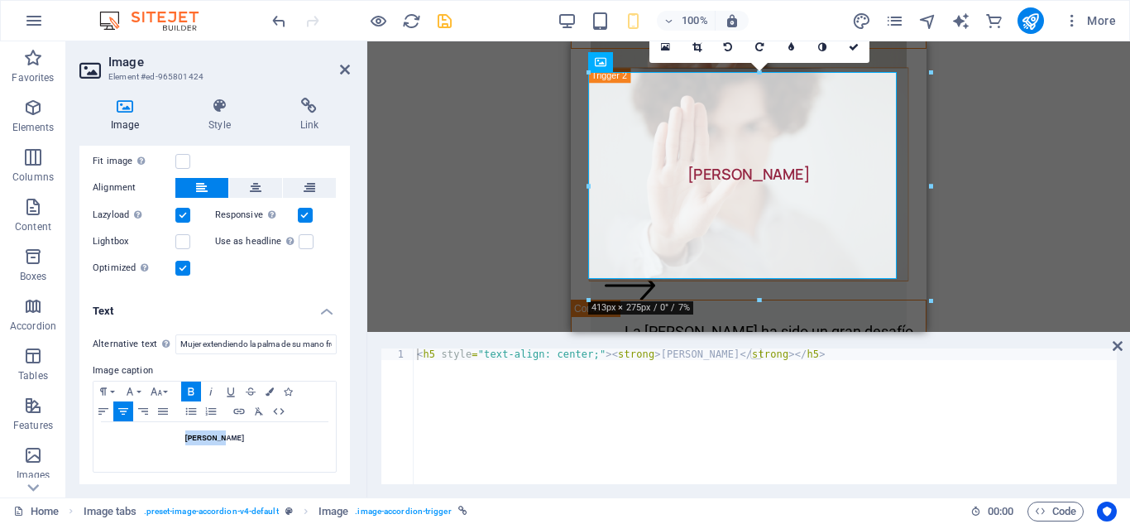
type textarea "<h5 style="text-align: center;"><strong>[PERSON_NAME]</strong></h5>"
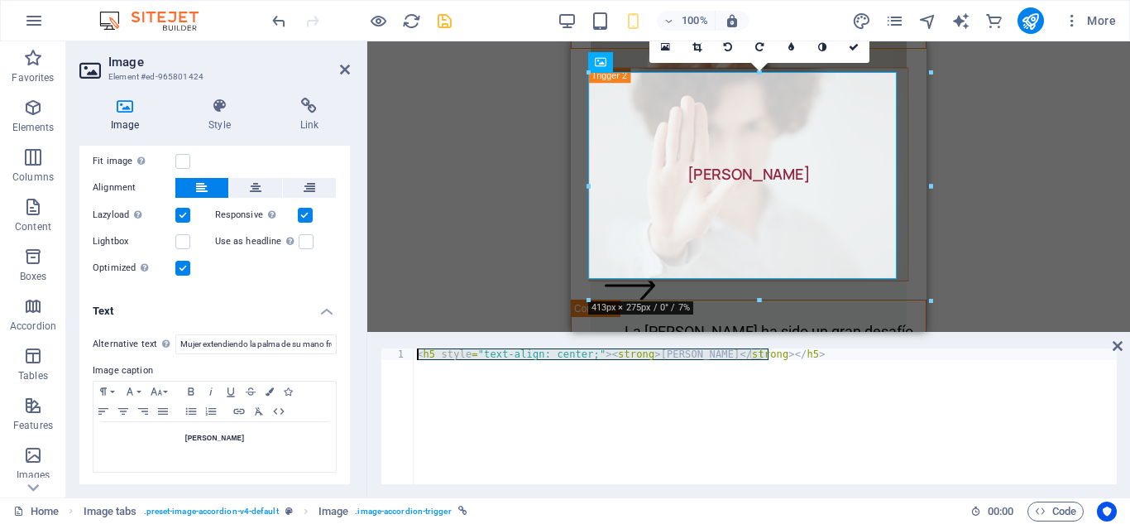
drag, startPoint x: 853, startPoint y: 356, endPoint x: 413, endPoint y: 357, distance: 440.1
click at [413, 357] on div "<h5 style="text-align: center;"><strong>[PERSON_NAME]</strong></h5> 1 < h5 styl…" at bounding box center [749, 416] width 736 height 136
click at [1061, 514] on span "Code" at bounding box center [1055, 511] width 41 height 20
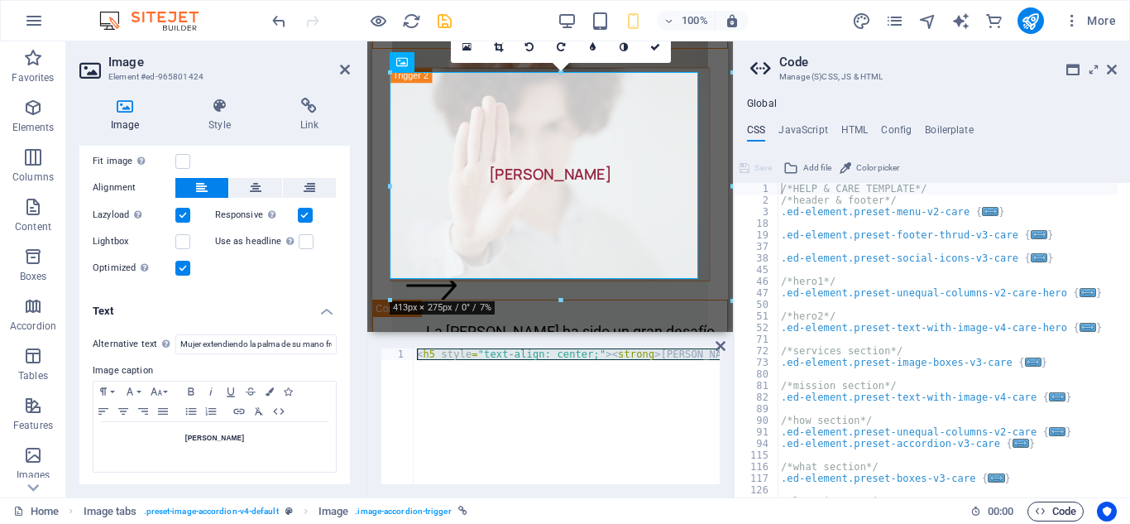
click at [1061, 514] on span "Code" at bounding box center [1055, 511] width 41 height 20
click at [1109, 69] on icon at bounding box center [1112, 69] width 10 height 13
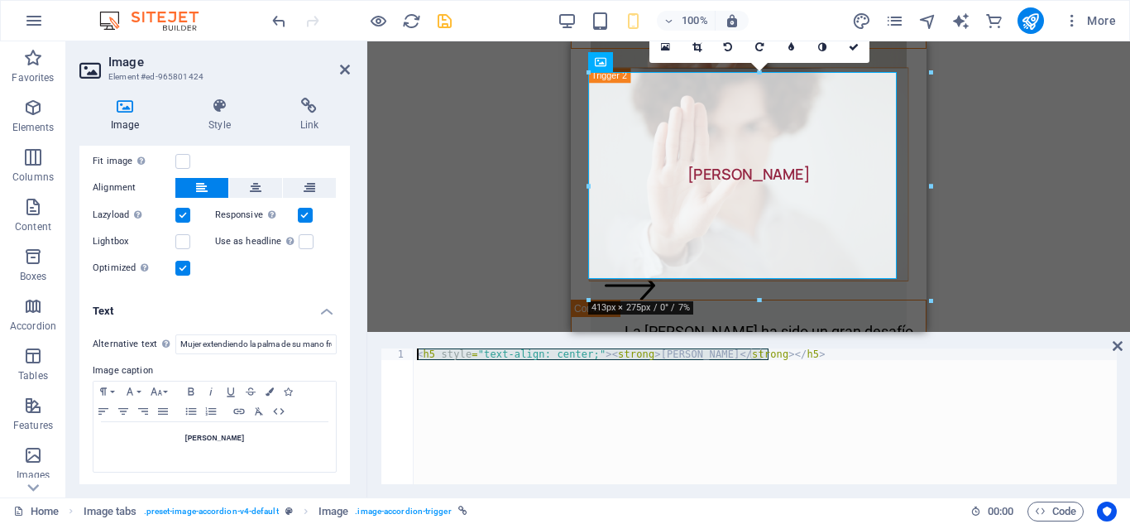
click at [826, 366] on div "< h5 style = "text-align: center;" > < strong > [PERSON_NAME] </ strong > </ h5…" at bounding box center [765, 416] width 703 height 136
click at [342, 74] on icon at bounding box center [345, 69] width 10 height 13
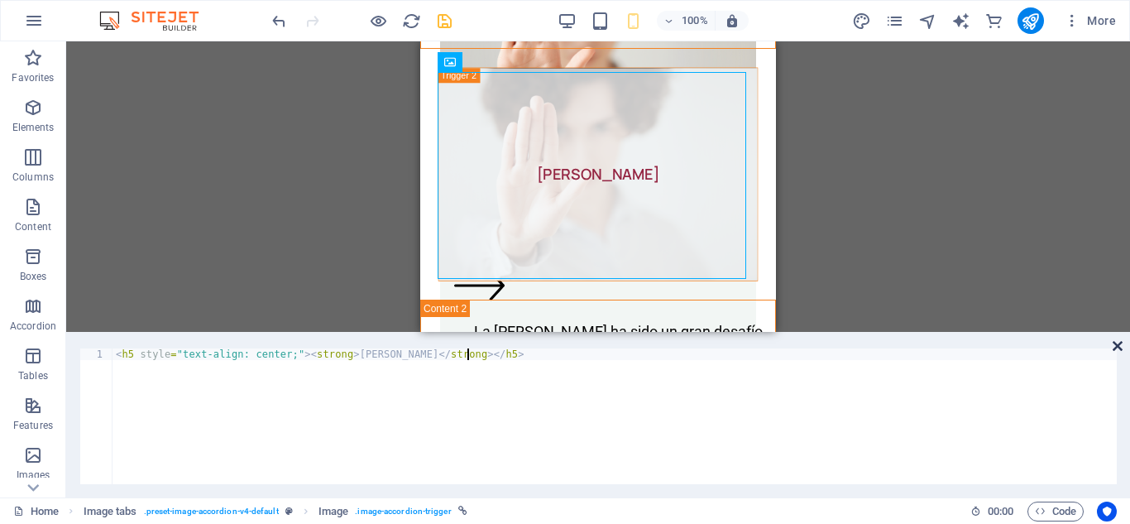
click at [1116, 347] on icon at bounding box center [1118, 345] width 10 height 13
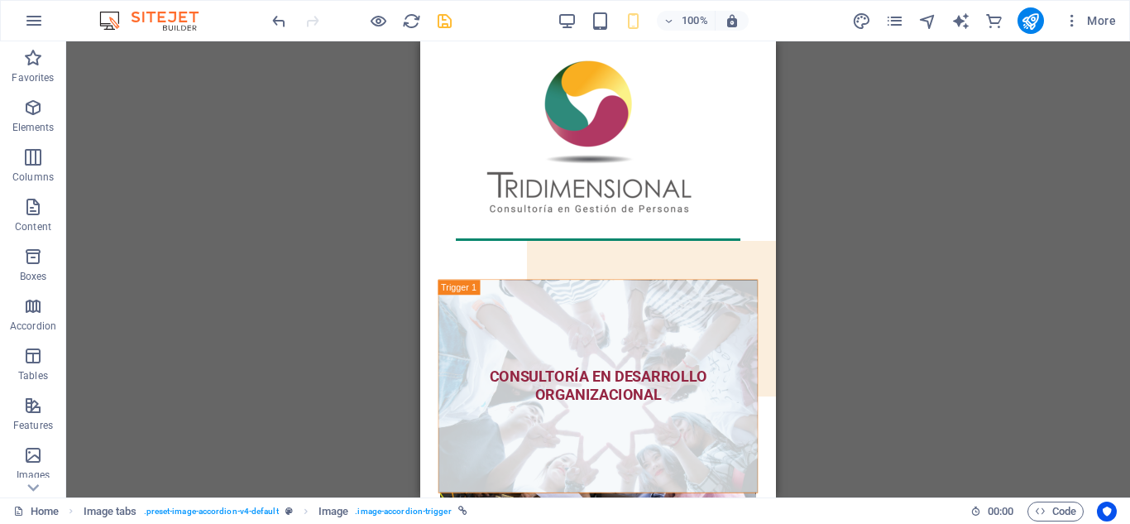
scroll to position [0, 0]
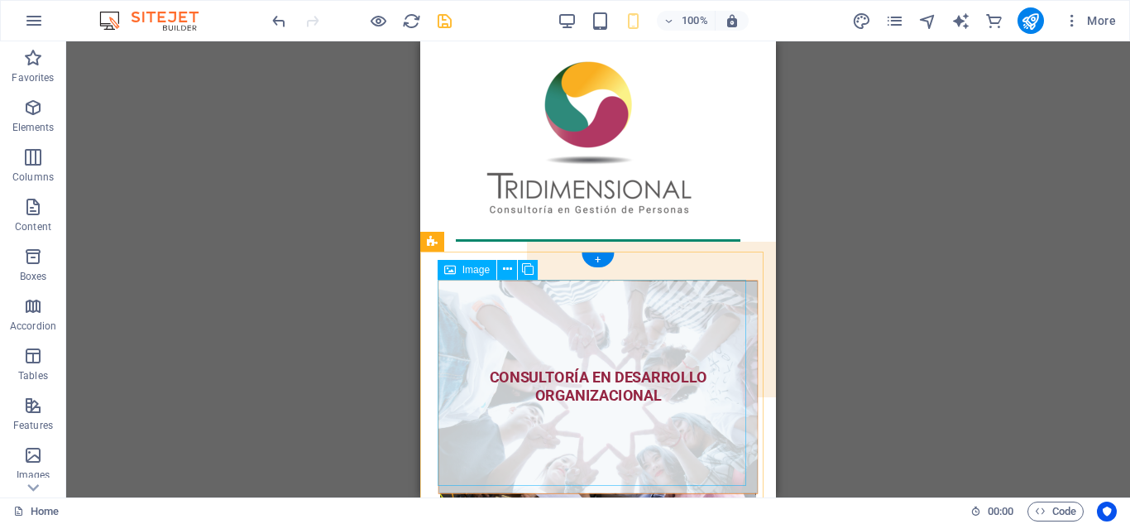
click at [620, 384] on figure "CONSULTORÍA EN DESARROLLO ORGANIZACIONAL" at bounding box center [598, 387] width 320 height 214
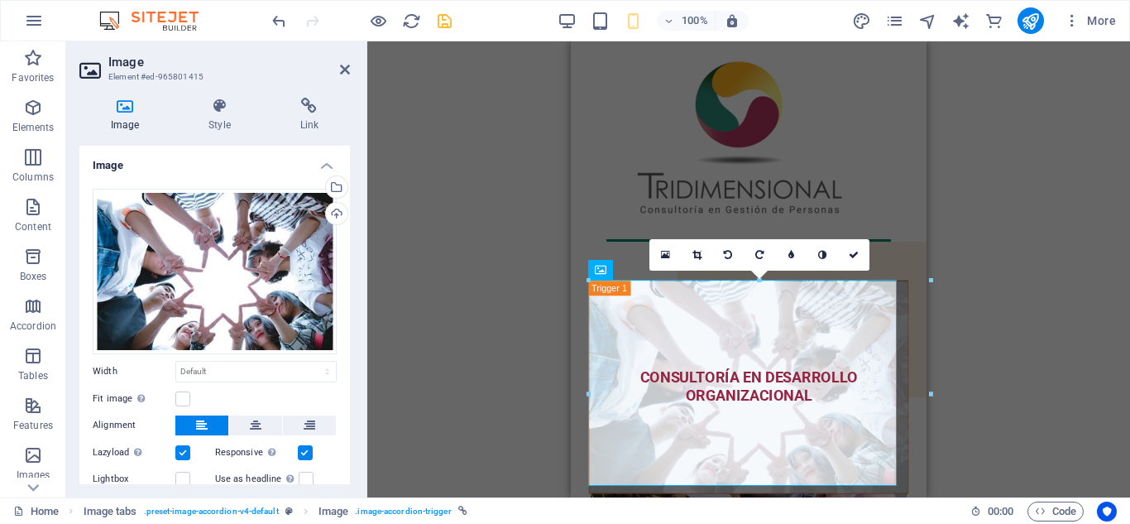
scroll to position [237, 0]
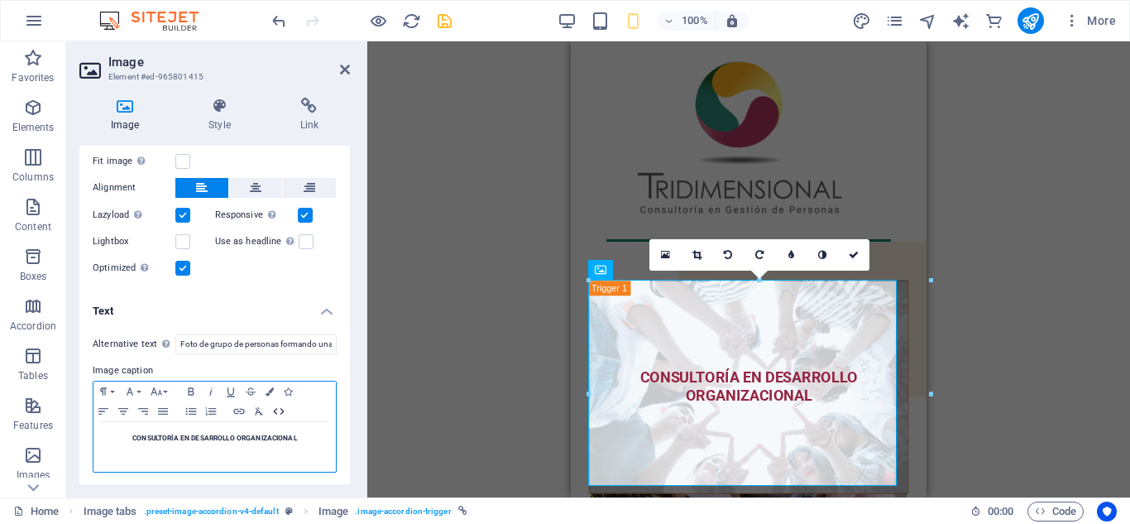
click at [276, 414] on icon "button" at bounding box center [279, 411] width 20 height 13
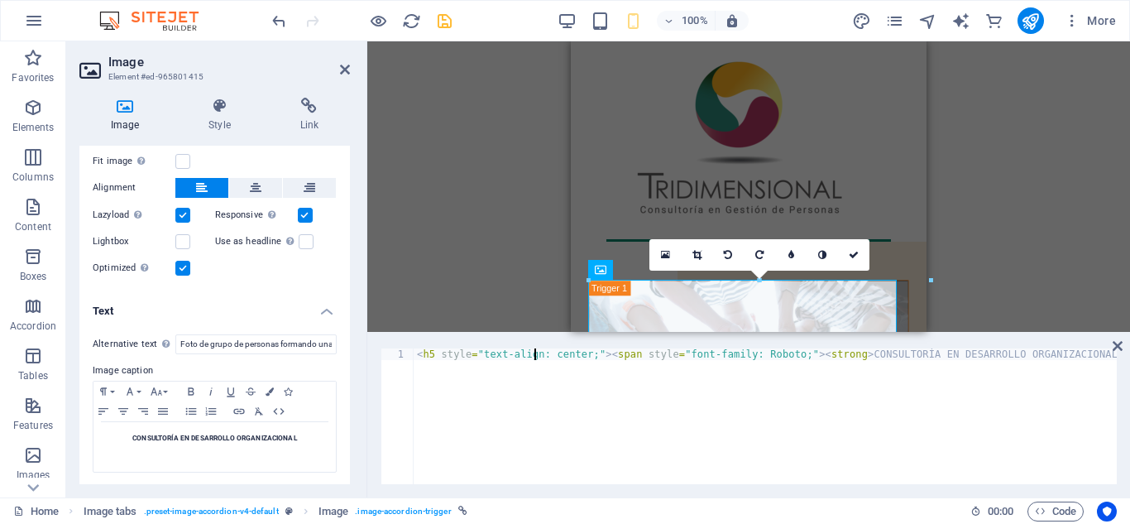
click at [533, 355] on div "< h5 style = "text-align: center;" > < span style = "font-family: Roboto;" > < …" at bounding box center [796, 426] width 764 height 156
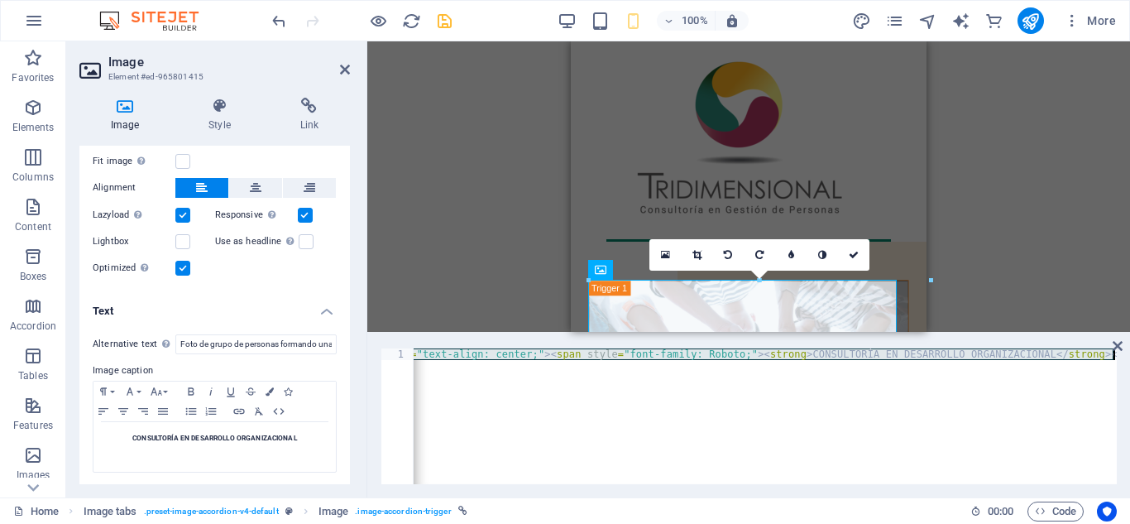
click at [533, 355] on div "< h5 style = "text-align: center;" > < span style = "font-family: Roboto;" > < …" at bounding box center [734, 426] width 764 height 156
paste textarea "31357596"
click at [589, 424] on div "< h5 style = "text-align: center;" > < span style = "font-family: Roboto;" > < …" at bounding box center [765, 416] width 703 height 136
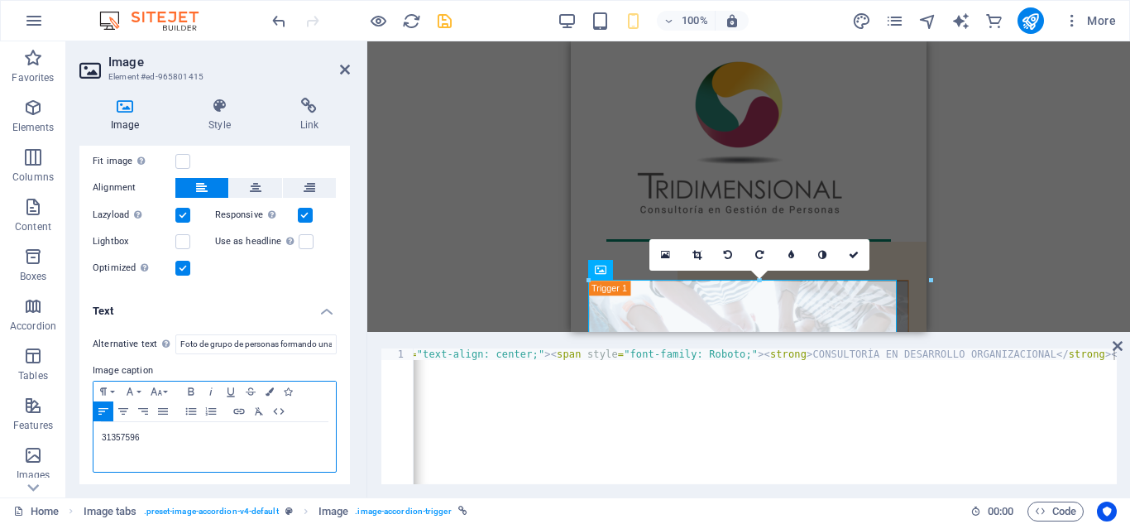
click at [192, 437] on p "31357596" at bounding box center [215, 437] width 226 height 15
type textarea "<p>31357596</p>"
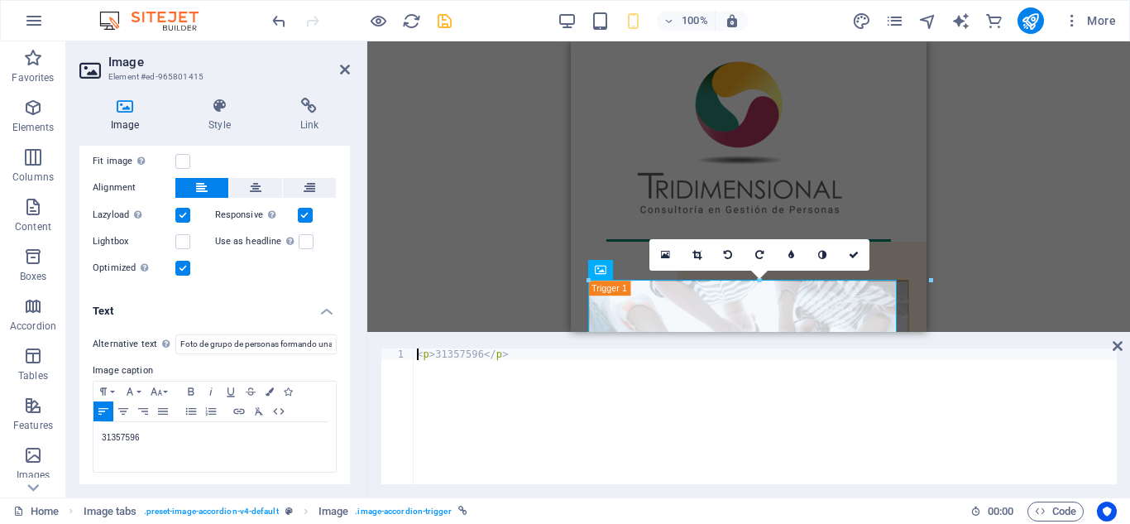
click at [600, 384] on div "< p > 31357596 </ p >" at bounding box center [765, 426] width 703 height 156
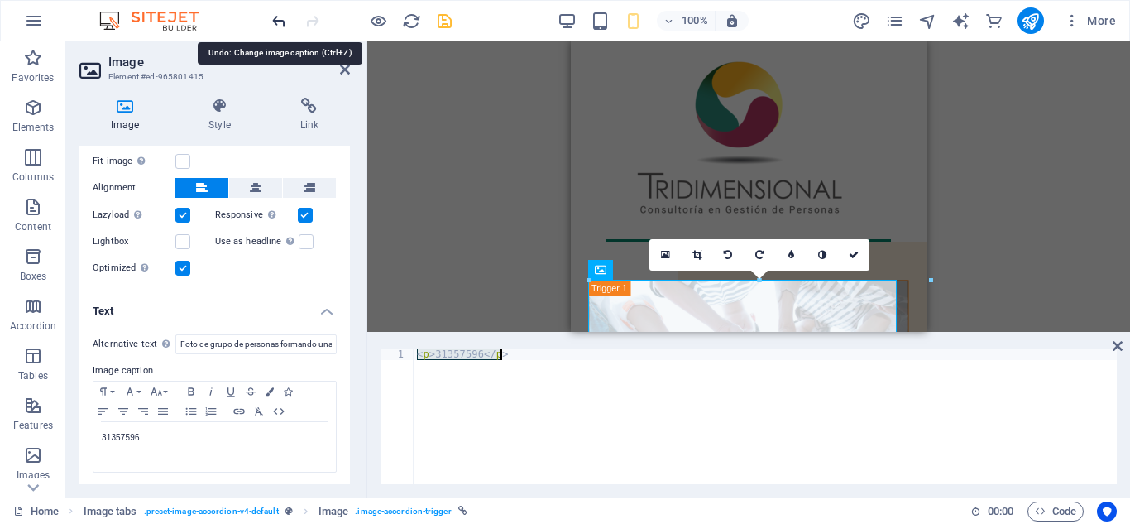
click at [282, 21] on icon "undo" at bounding box center [279, 21] width 19 height 19
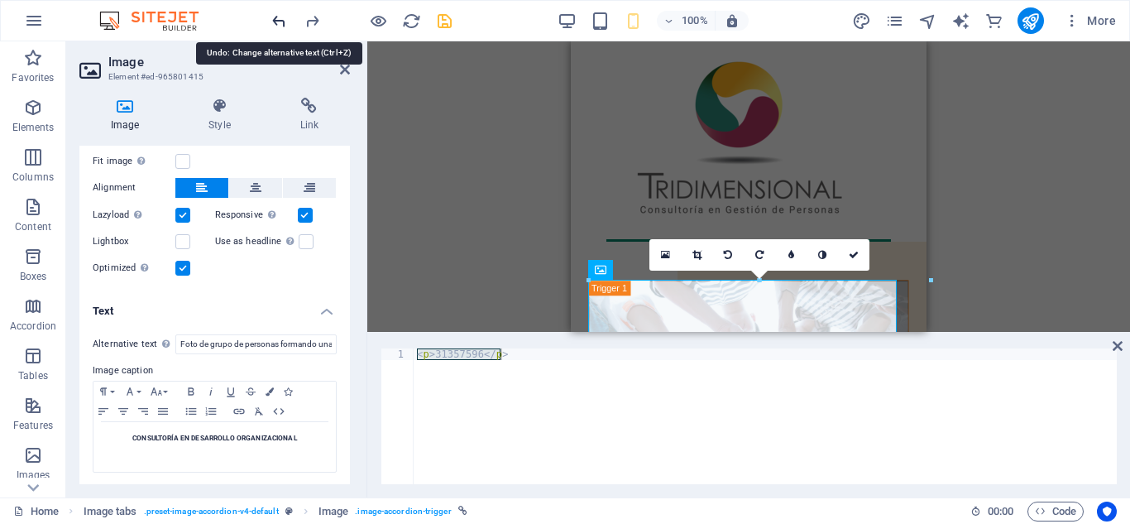
click at [282, 21] on icon "undo" at bounding box center [279, 21] width 19 height 19
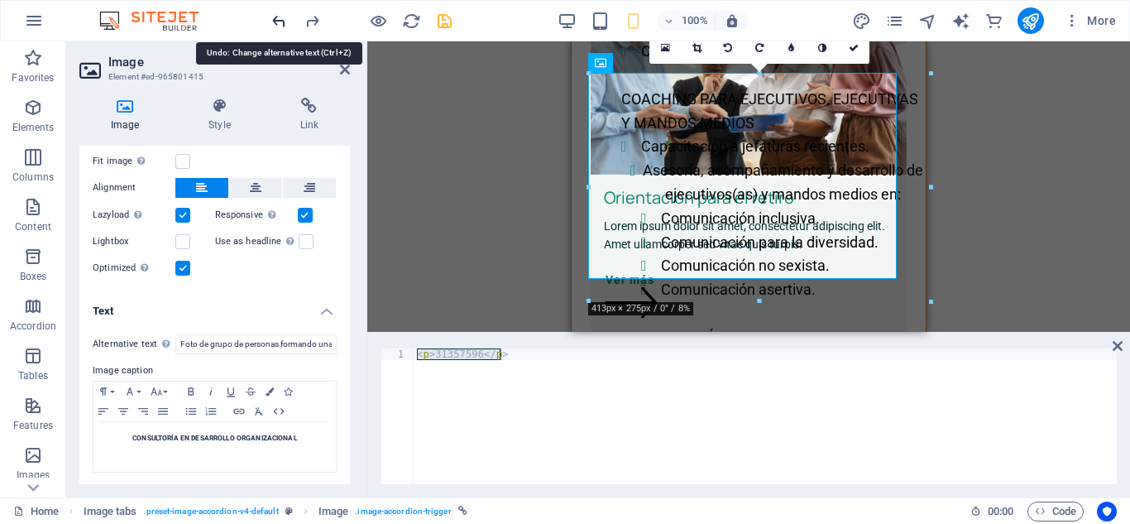
click at [282, 21] on icon "undo" at bounding box center [279, 21] width 19 height 19
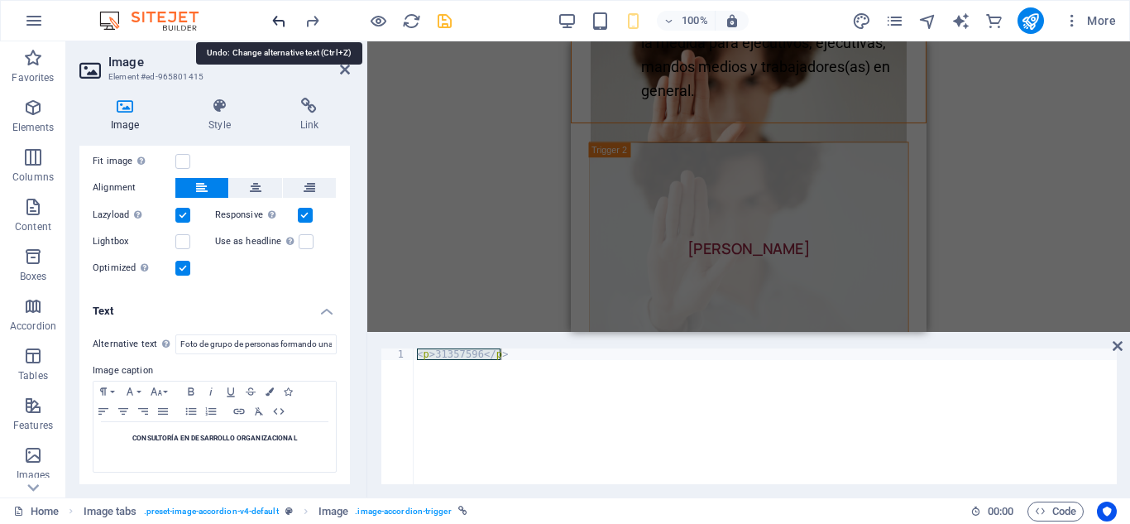
scroll to position [1195, 0]
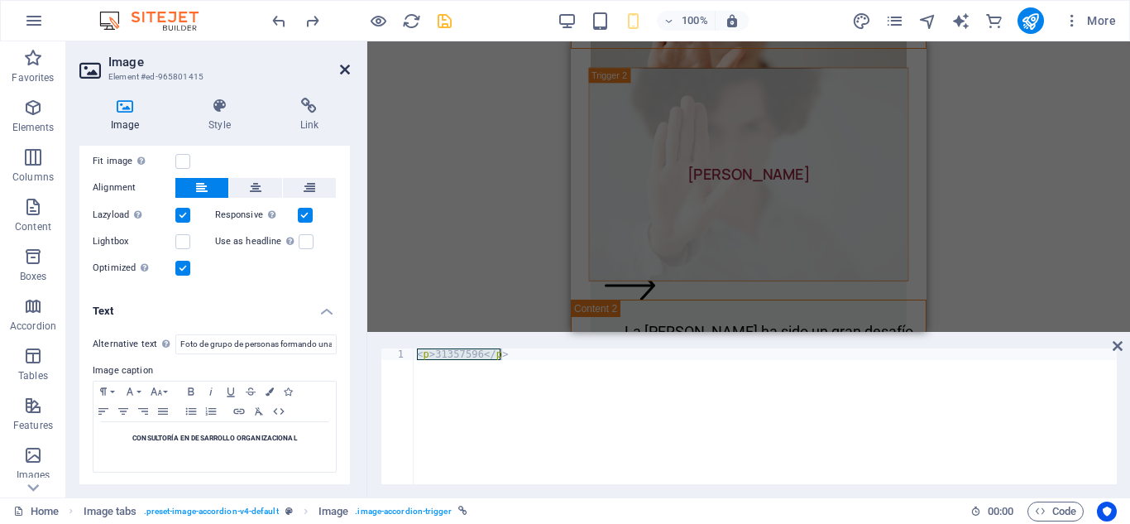
click at [345, 66] on icon at bounding box center [345, 69] width 10 height 13
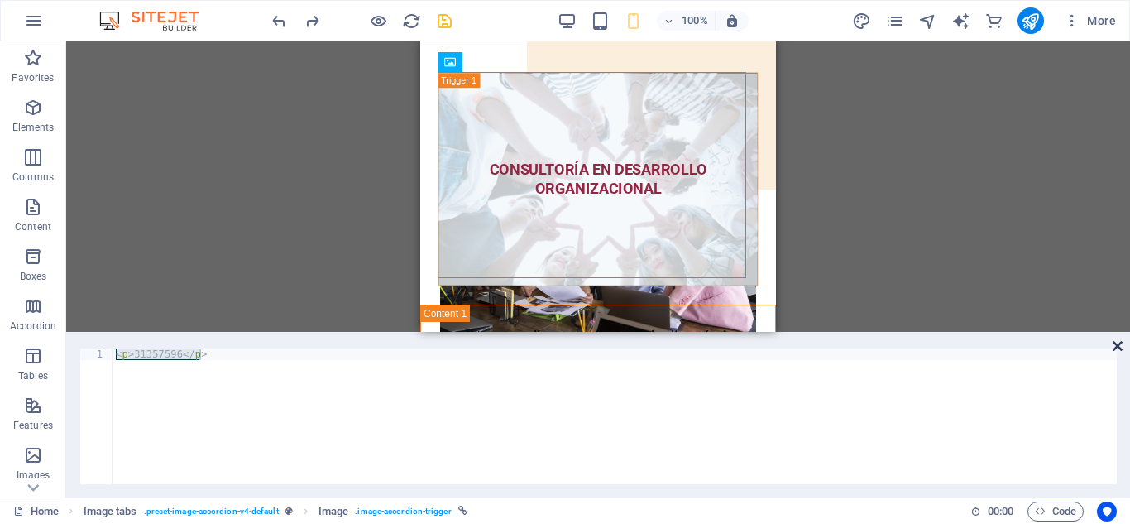
click at [1118, 346] on icon at bounding box center [1118, 345] width 10 height 13
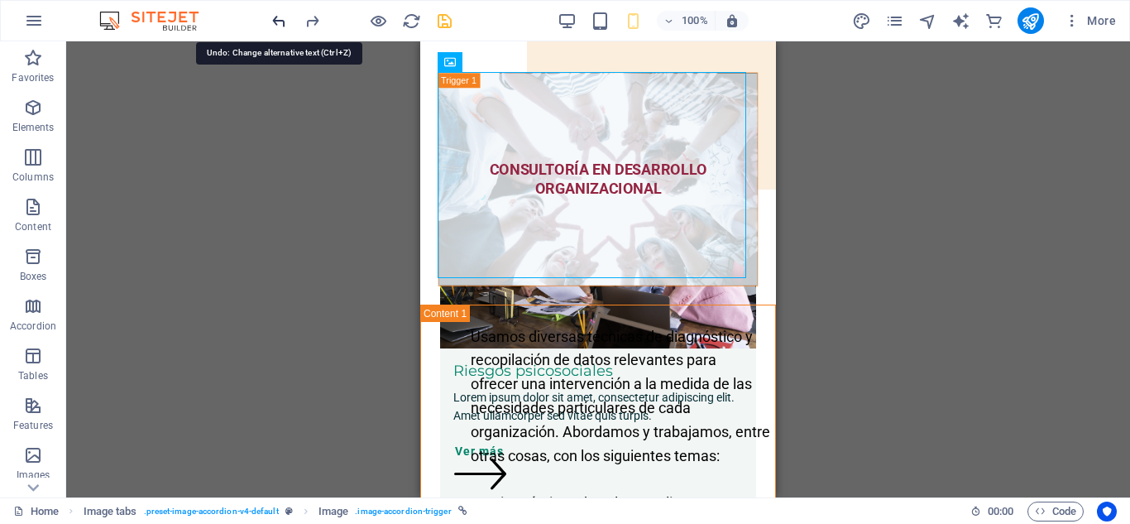
click at [277, 22] on icon "undo" at bounding box center [279, 21] width 19 height 19
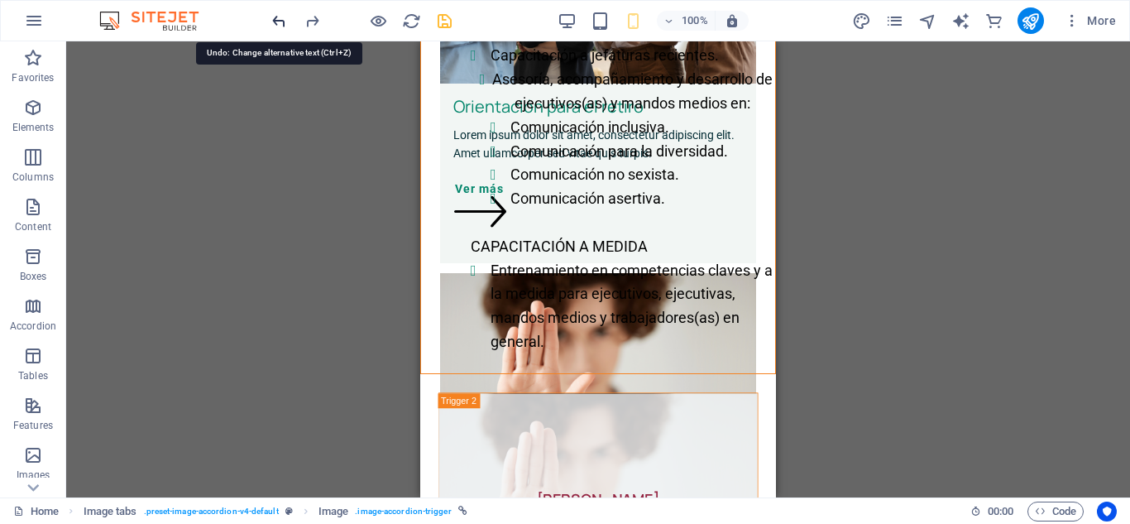
scroll to position [1112, 0]
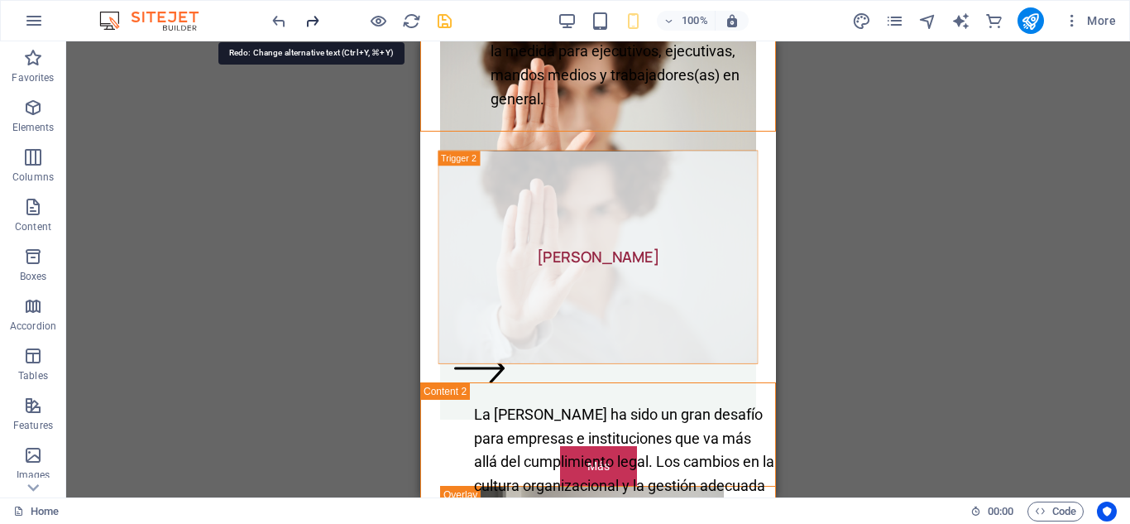
click at [309, 20] on icon "redo" at bounding box center [312, 21] width 19 height 19
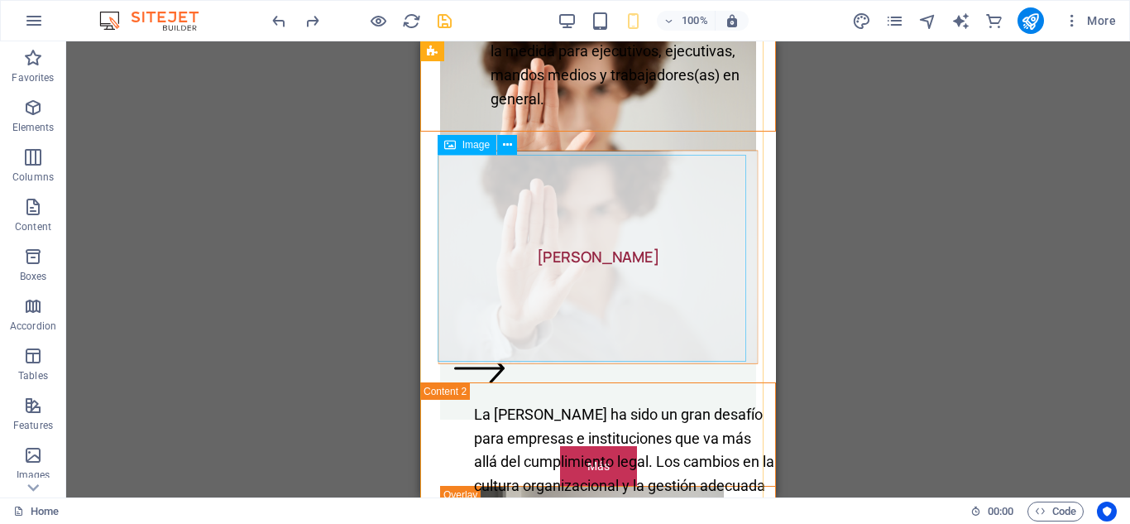
click at [598, 257] on figure "[PERSON_NAME]" at bounding box center [598, 258] width 320 height 214
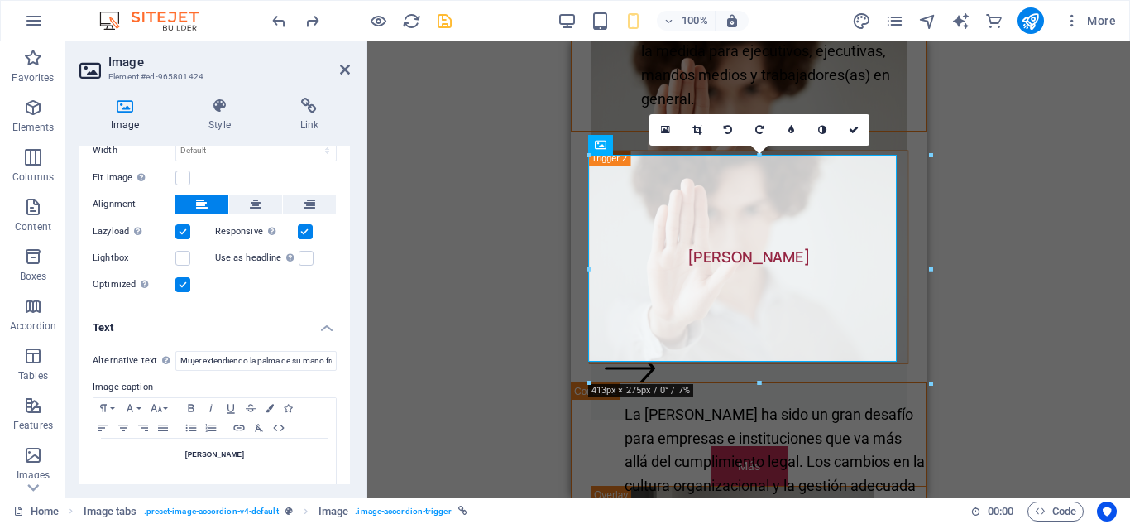
scroll to position [237, 0]
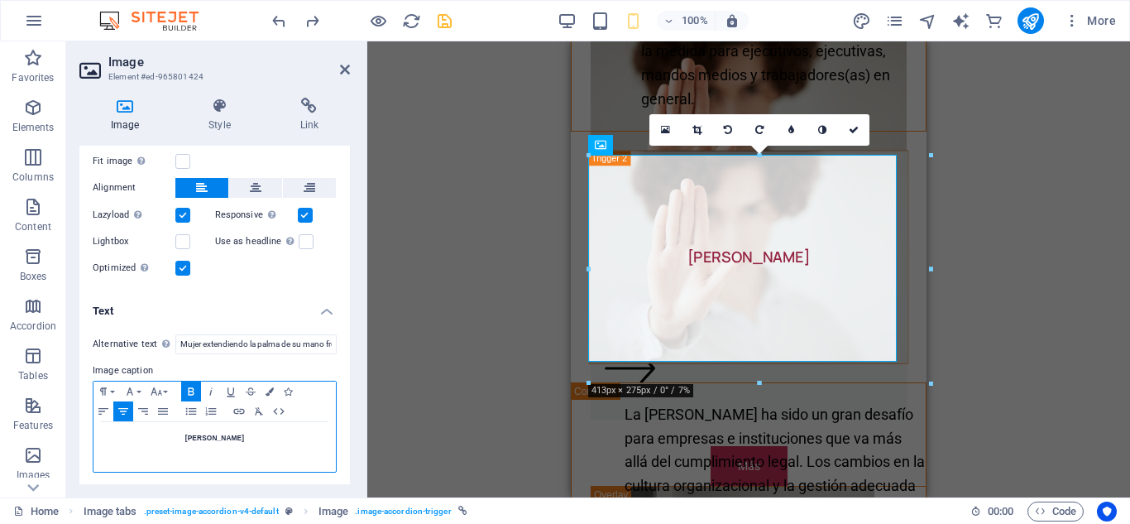
click at [225, 433] on strong "[PERSON_NAME]" at bounding box center [214, 437] width 59 height 8
click at [252, 437] on h5 "[PERSON_NAME]" at bounding box center [215, 437] width 226 height 15
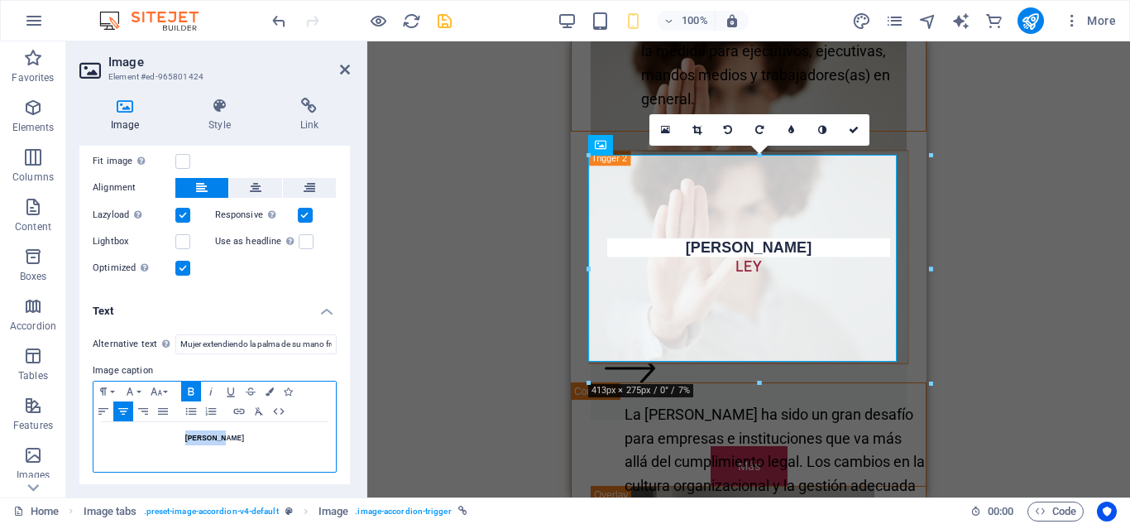
drag, startPoint x: 249, startPoint y: 435, endPoint x: 172, endPoint y: 437, distance: 76.9
click at [172, 437] on h5 "[PERSON_NAME]" at bounding box center [215, 437] width 226 height 15
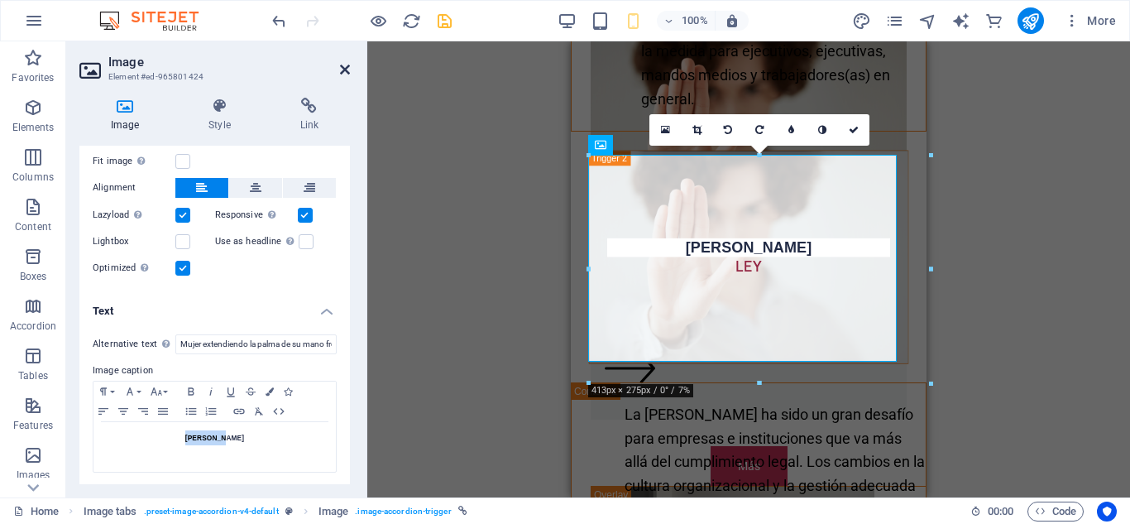
click at [345, 64] on icon at bounding box center [345, 69] width 10 height 13
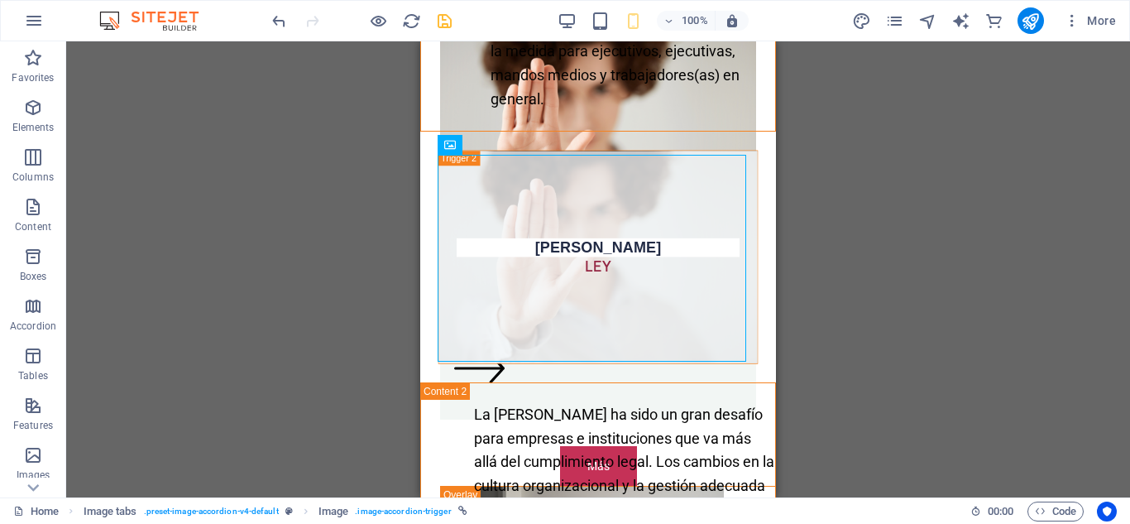
click at [809, 360] on div "Drag here to replace the existing content. Press “Ctrl” if you want to create a…" at bounding box center [598, 269] width 1064 height 456
click at [280, 25] on icon "undo" at bounding box center [279, 21] width 19 height 19
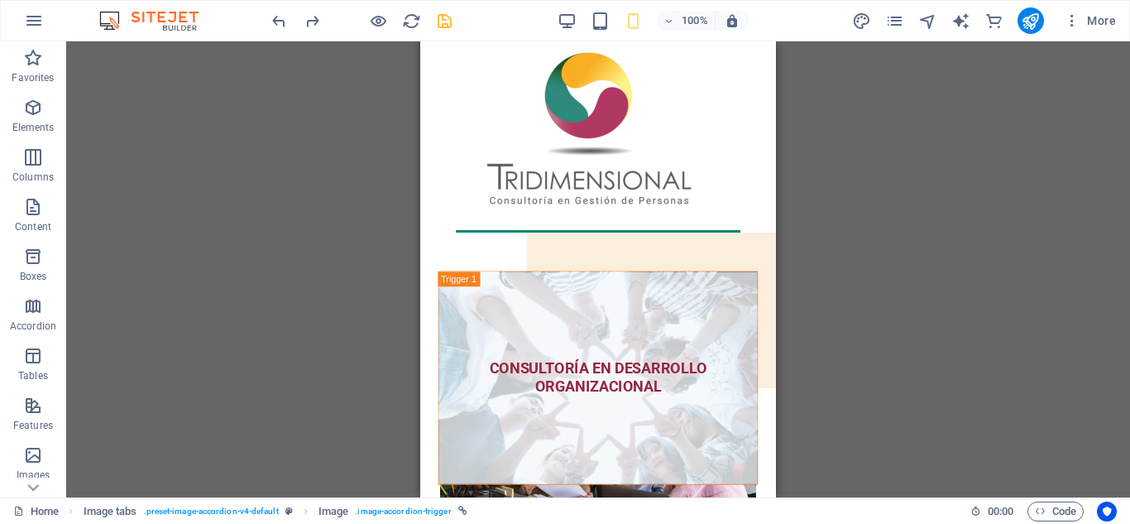
scroll to position [0, 0]
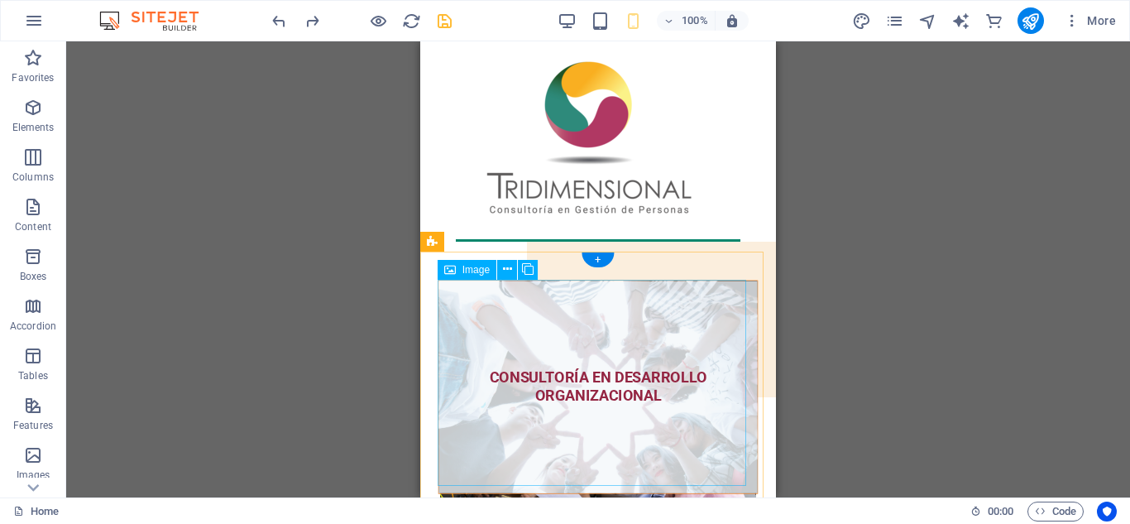
click at [632, 374] on figure "CONSULTORÍA EN DESARROLLO ORGANIZACIONAL" at bounding box center [598, 387] width 320 height 214
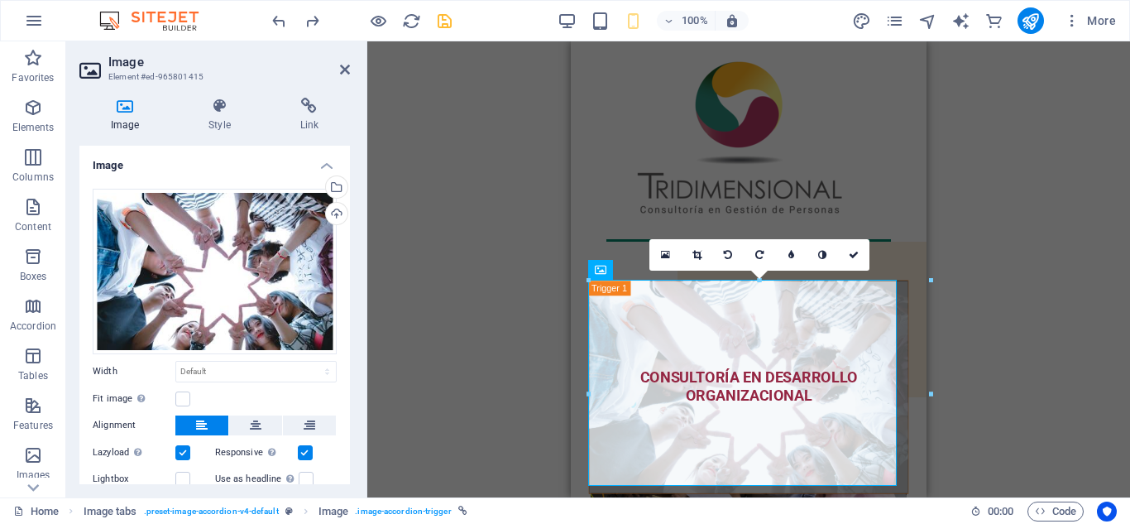
scroll to position [237, 0]
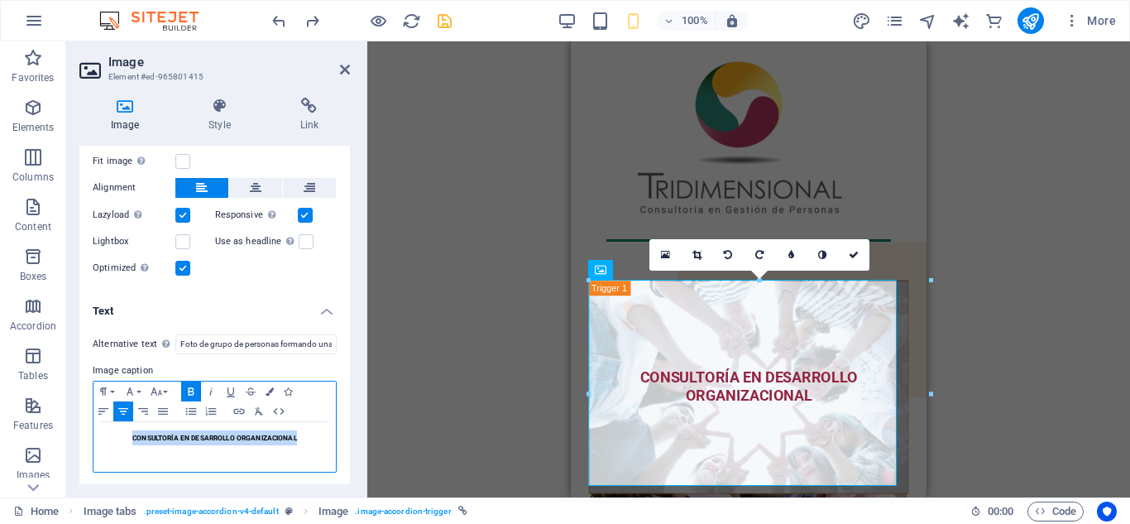
drag, startPoint x: 300, startPoint y: 430, endPoint x: 126, endPoint y: 433, distance: 174.6
click at [126, 433] on h5 "CONSULTORÍA EN DESARROLLO ORGANIZACIONAL" at bounding box center [215, 437] width 226 height 15
click at [261, 407] on icon "button" at bounding box center [259, 411] width 20 height 13
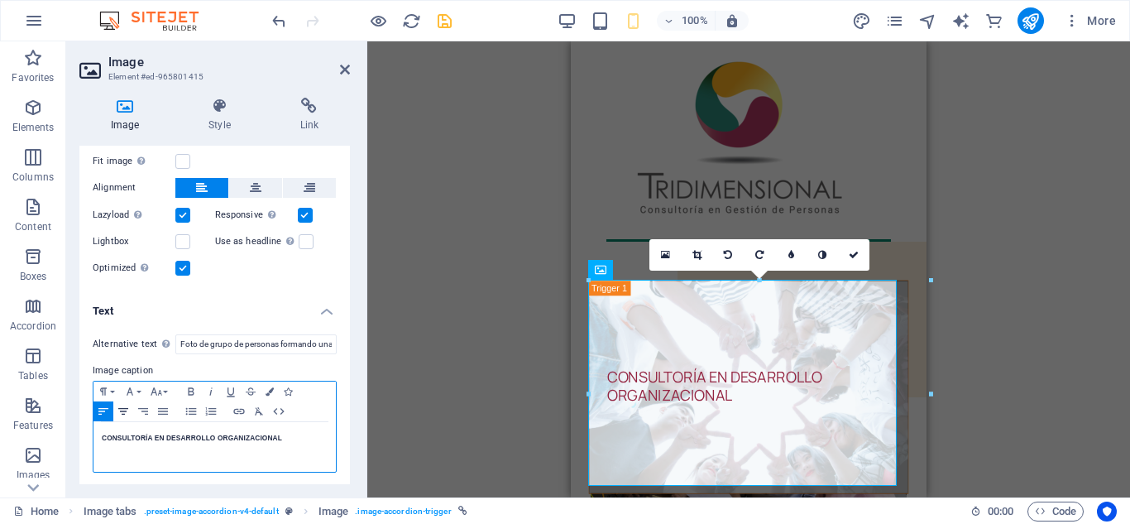
click at [124, 409] on icon "button" at bounding box center [123, 411] width 20 height 13
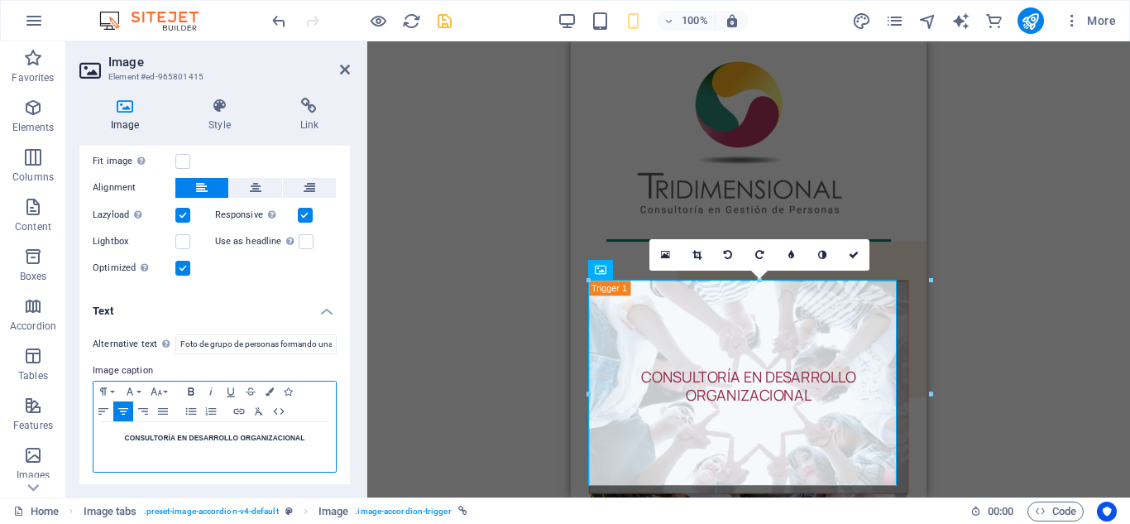
click at [191, 387] on icon "button" at bounding box center [191, 391] width 20 height 13
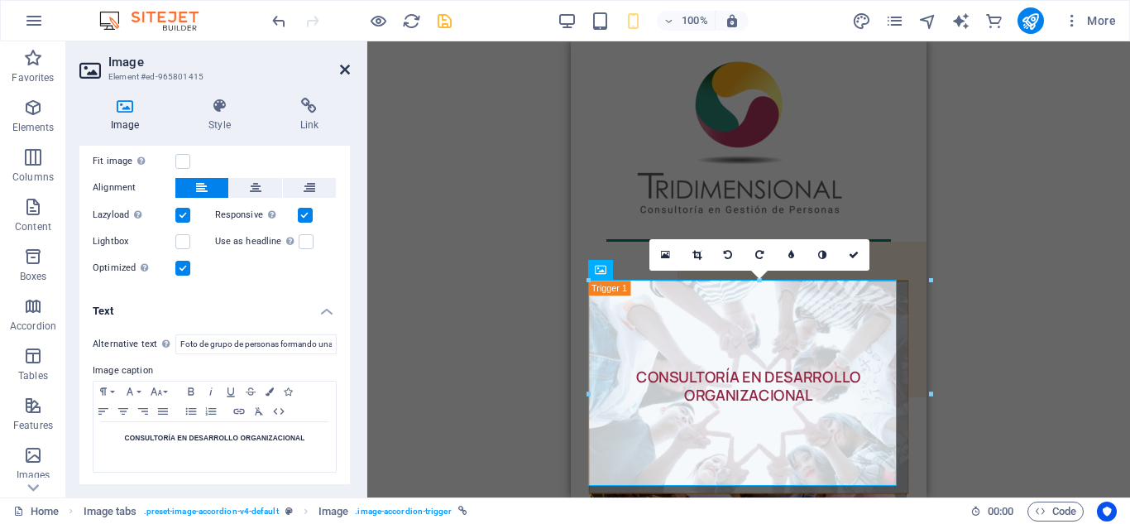
click at [342, 69] on icon at bounding box center [345, 69] width 10 height 13
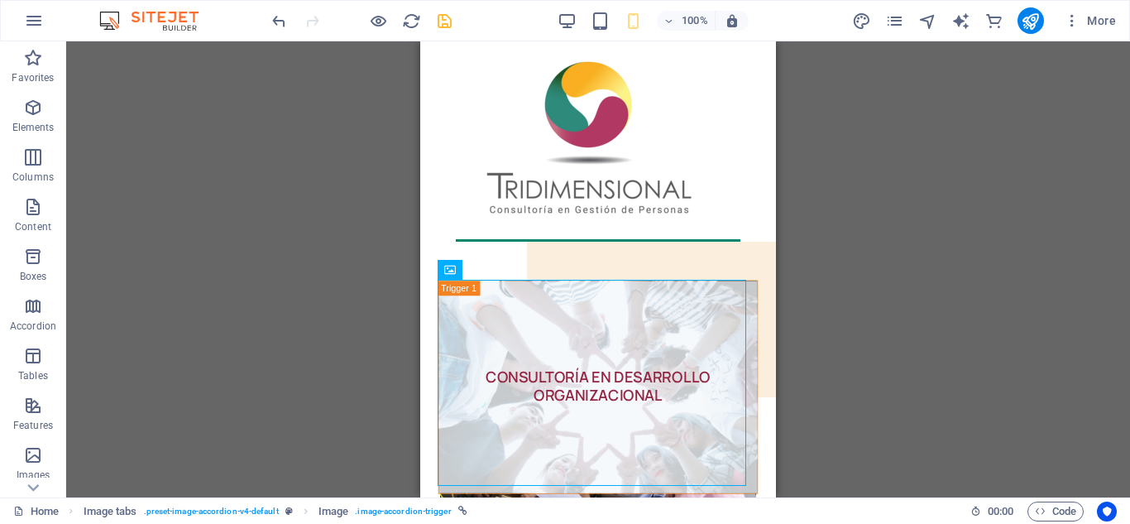
click at [987, 205] on div "Drag here to replace the existing content. Press “Ctrl” if you want to create a…" at bounding box center [598, 269] width 1064 height 456
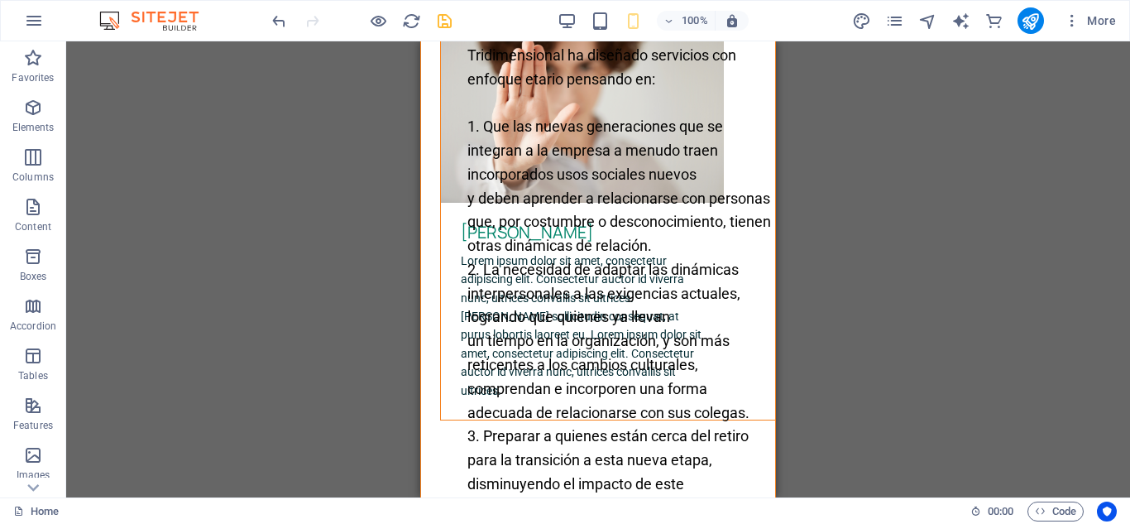
scroll to position [2791, 0]
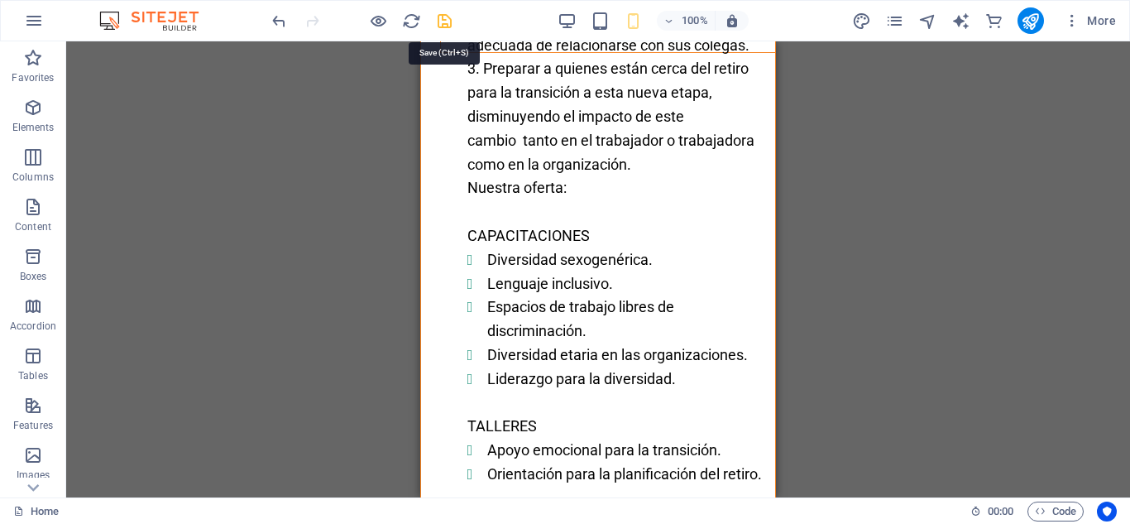
click at [440, 21] on icon "save" at bounding box center [444, 21] width 19 height 19
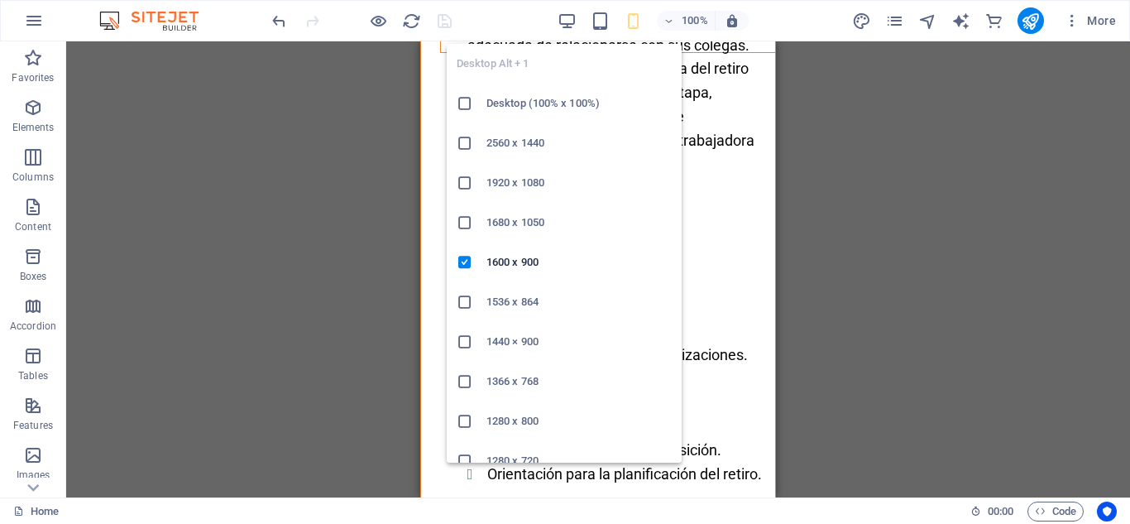
click at [496, 101] on h6 "Desktop (100% x 100%)" at bounding box center [578, 103] width 185 height 20
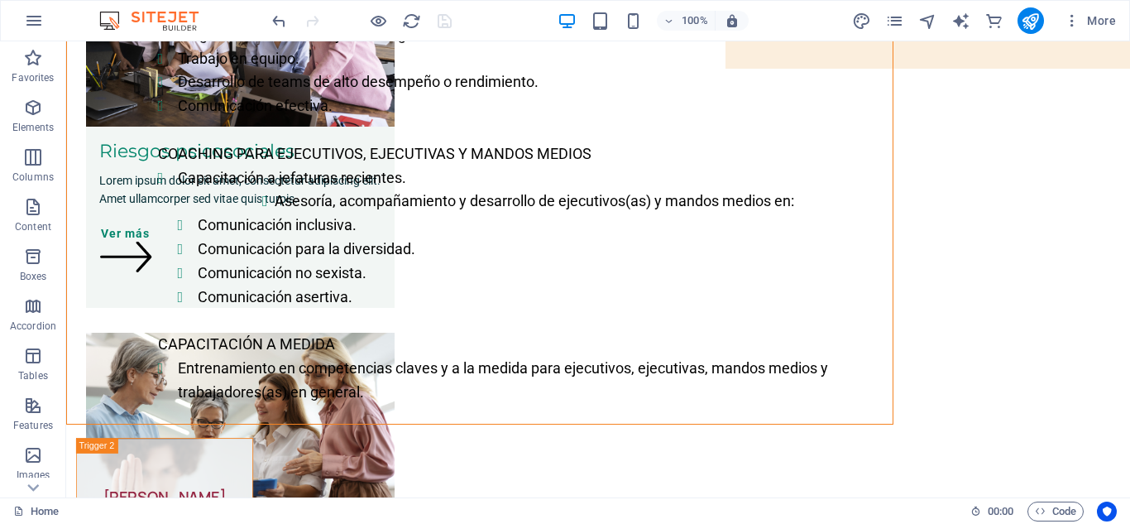
scroll to position [100, 0]
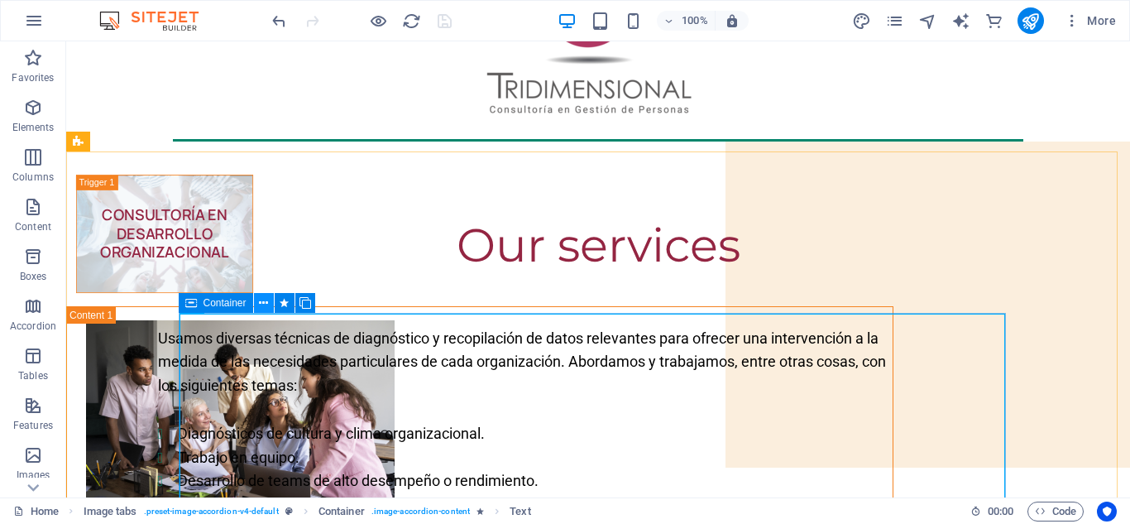
click at [261, 304] on icon at bounding box center [263, 302] width 9 height 17
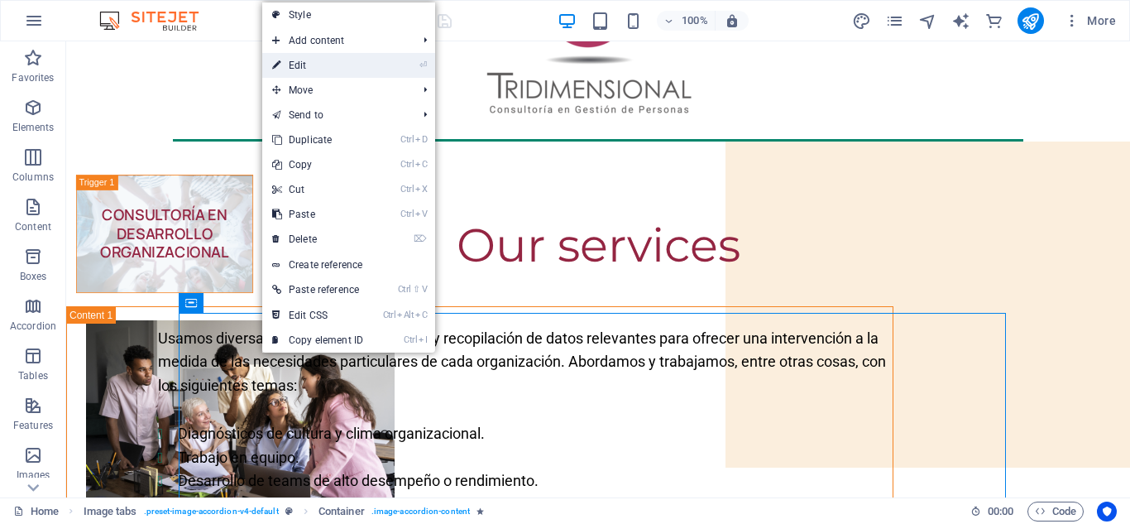
click at [320, 70] on link "⏎ Edit" at bounding box center [317, 65] width 111 height 25
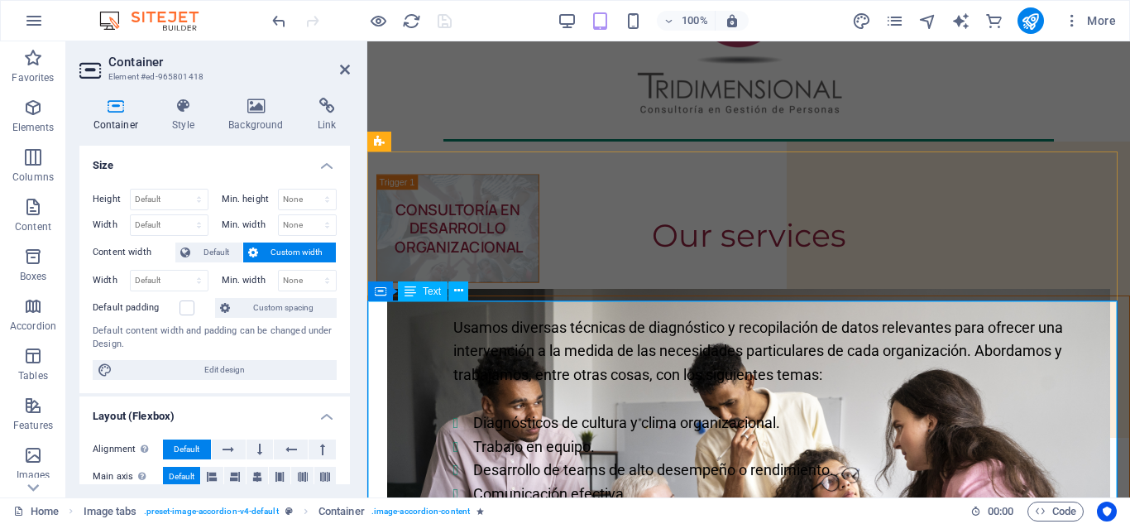
click at [449, 287] on icon at bounding box center [452, 289] width 9 height 17
click at [180, 103] on icon at bounding box center [184, 106] width 50 height 17
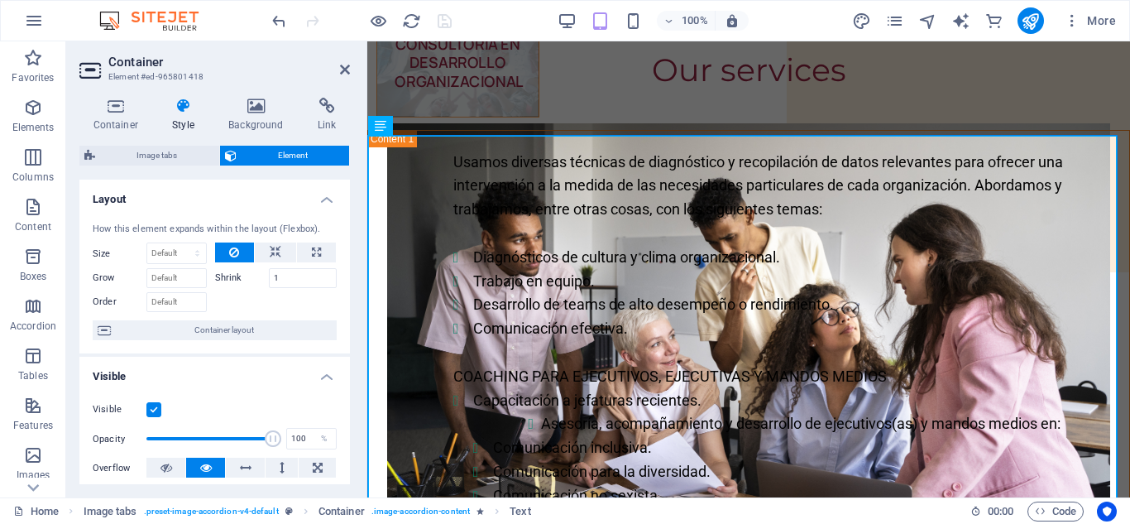
scroll to position [299, 0]
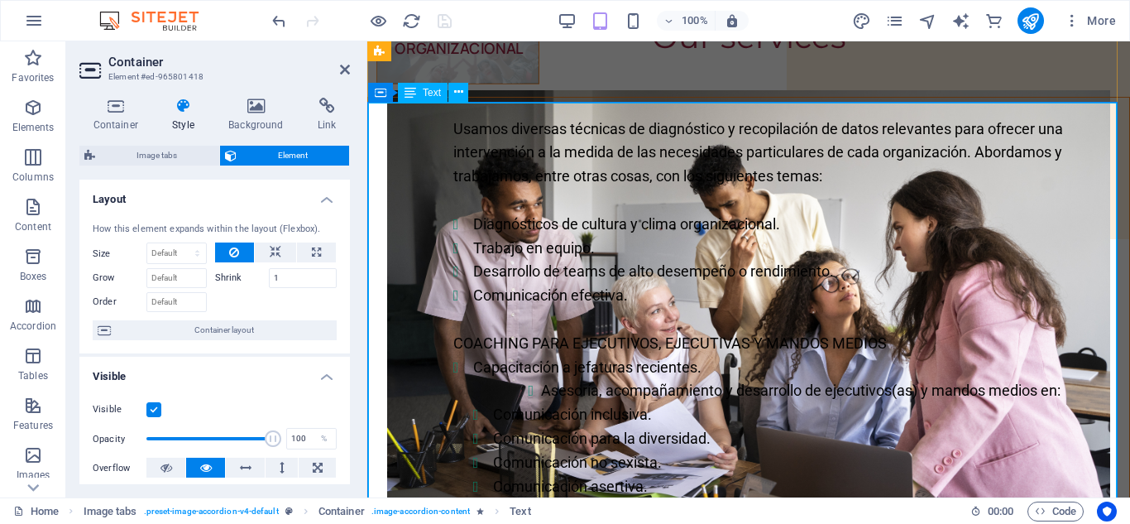
click at [519, 394] on div "Usamos diversas técnicas de diagnóstico y recopilación de datos relevantes para…" at bounding box center [748, 355] width 761 height 515
click at [706, 367] on div "Usamos diversas técnicas de diagnóstico y recopilación de datos relevantes para…" at bounding box center [748, 355] width 761 height 515
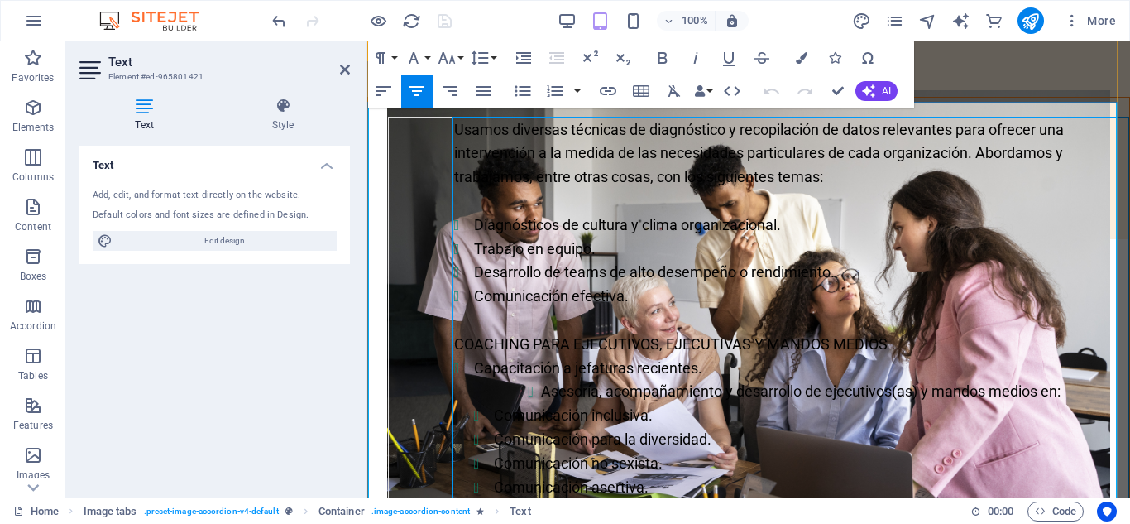
click at [725, 366] on li "Capacitación a jefaturas recientes." at bounding box center [801, 369] width 654 height 24
click at [630, 403] on li "Asesoría, acompañamiento y desarrollo de ejecutivos(as) y mandos medios en: Com…" at bounding box center [801, 439] width 654 height 119
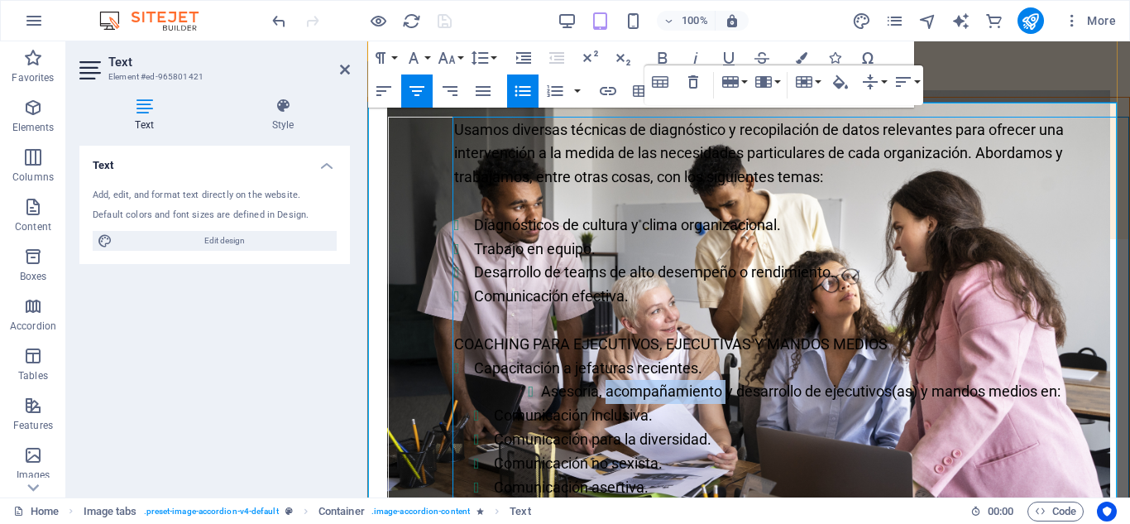
click at [630, 403] on li "Asesoría, acompañamiento y desarrollo de ejecutivos(as) y mandos medios en: Com…" at bounding box center [801, 439] width 654 height 119
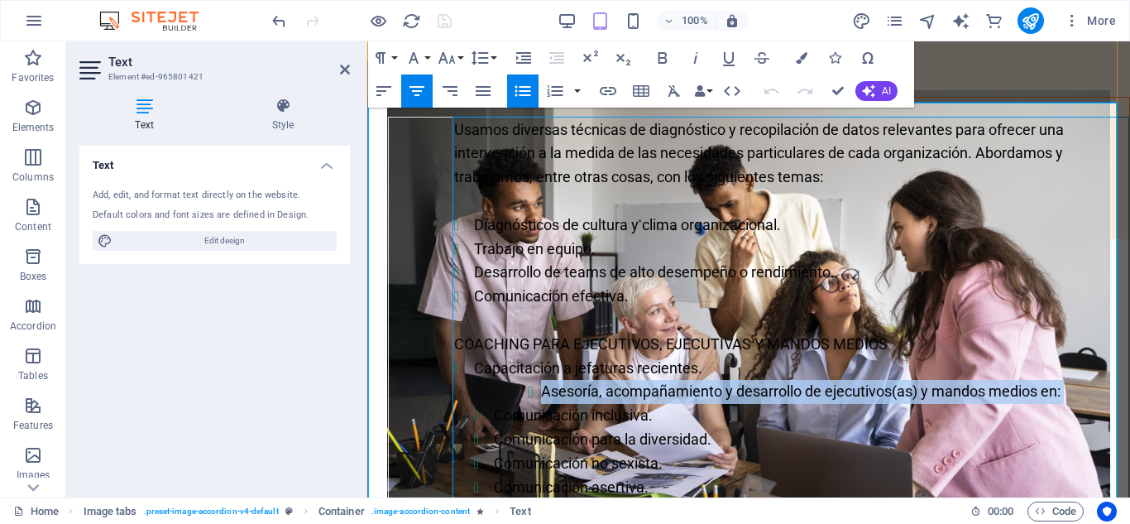
click at [630, 403] on li "Asesoría, acompañamiento y desarrollo de ejecutivos(as) y mandos medios en: Com…" at bounding box center [801, 439] width 654 height 119
click at [381, 89] on icon "button" at bounding box center [384, 91] width 20 height 20
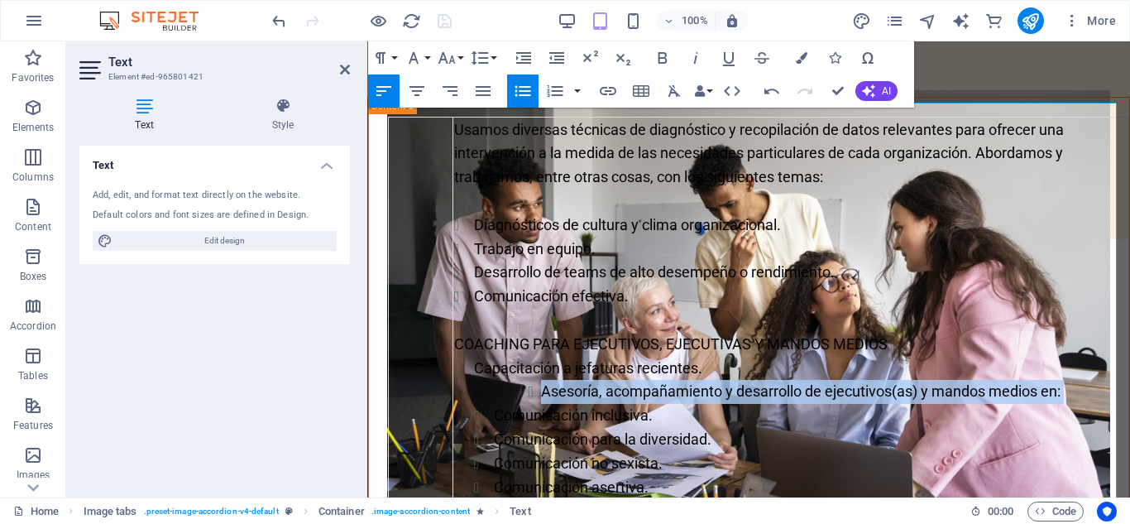
click at [381, 89] on icon "button" at bounding box center [384, 91] width 20 height 20
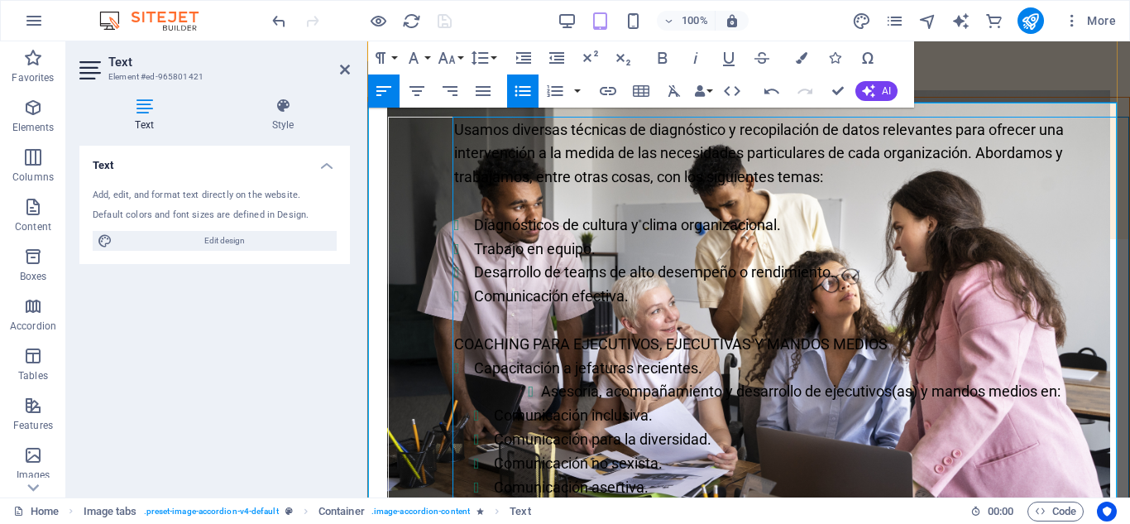
click at [714, 364] on li "Capacitación a jefaturas recientes." at bounding box center [801, 369] width 654 height 24
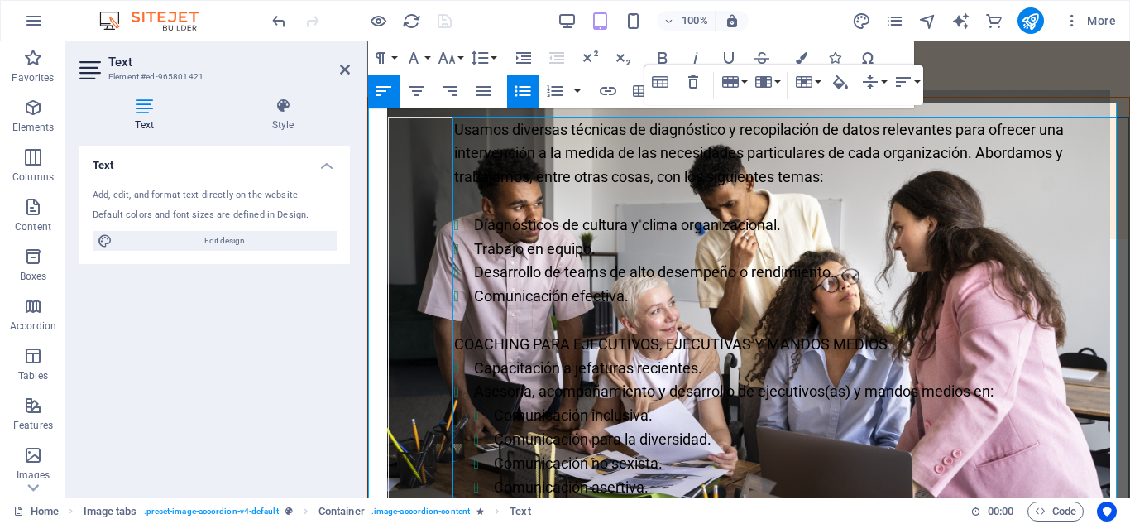
scroll to position [697, 0]
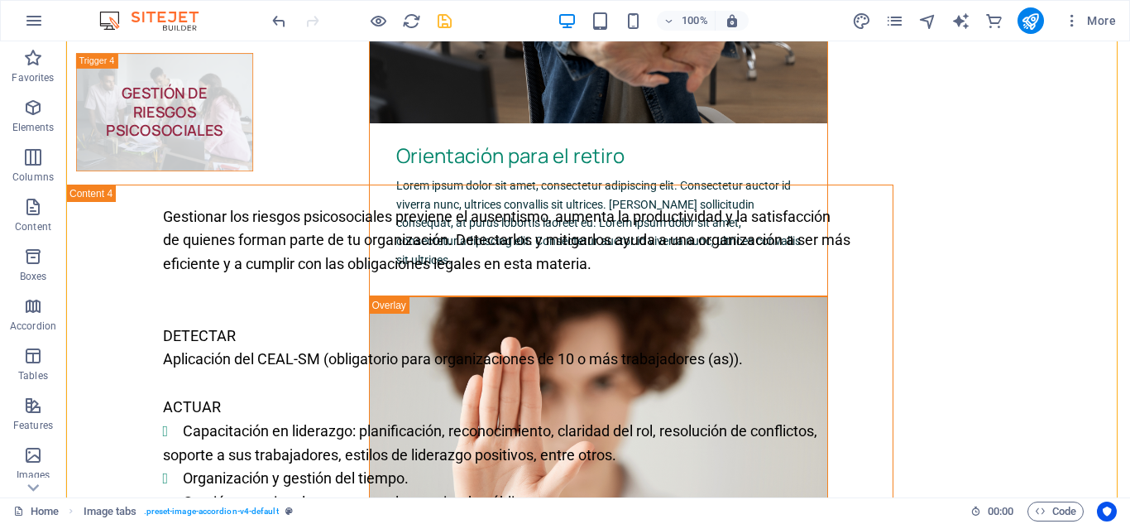
scroll to position [2791, 0]
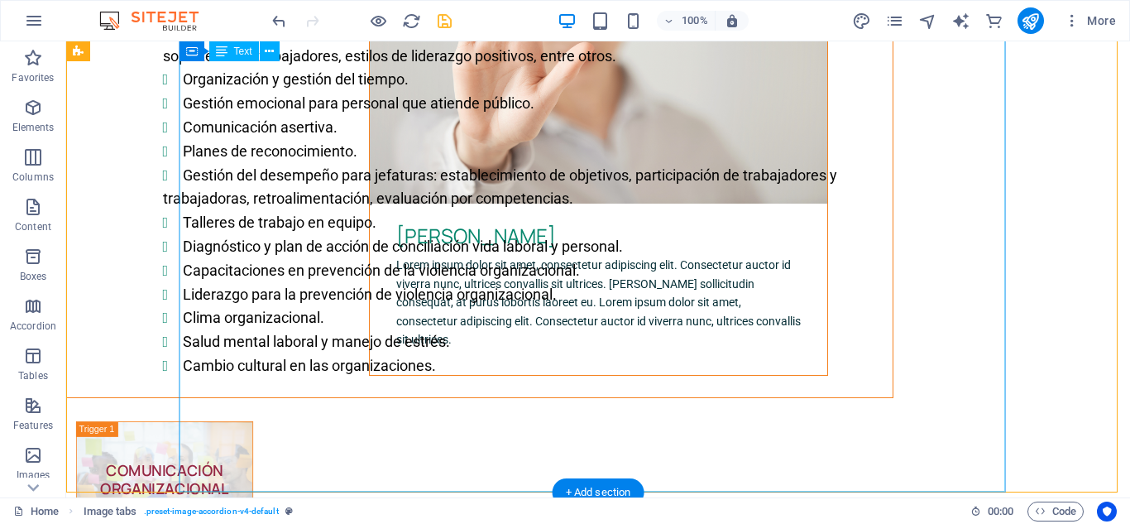
click at [594, 397] on div "Gestionar los riesgos psicosociales previene el ausentismo, aumenta la producti…" at bounding box center [480, 92] width 826 height 610
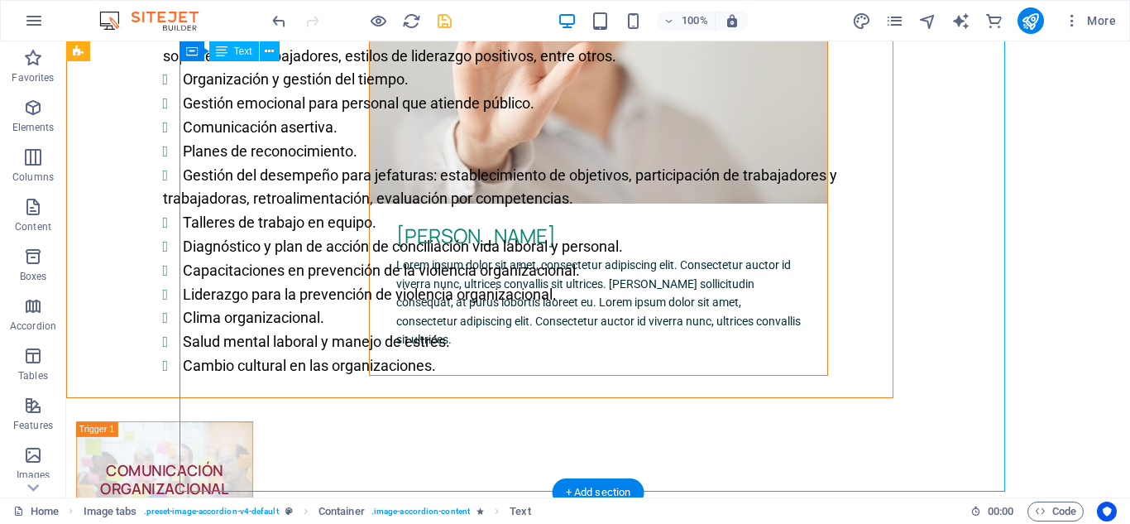
scroll to position [2846, 0]
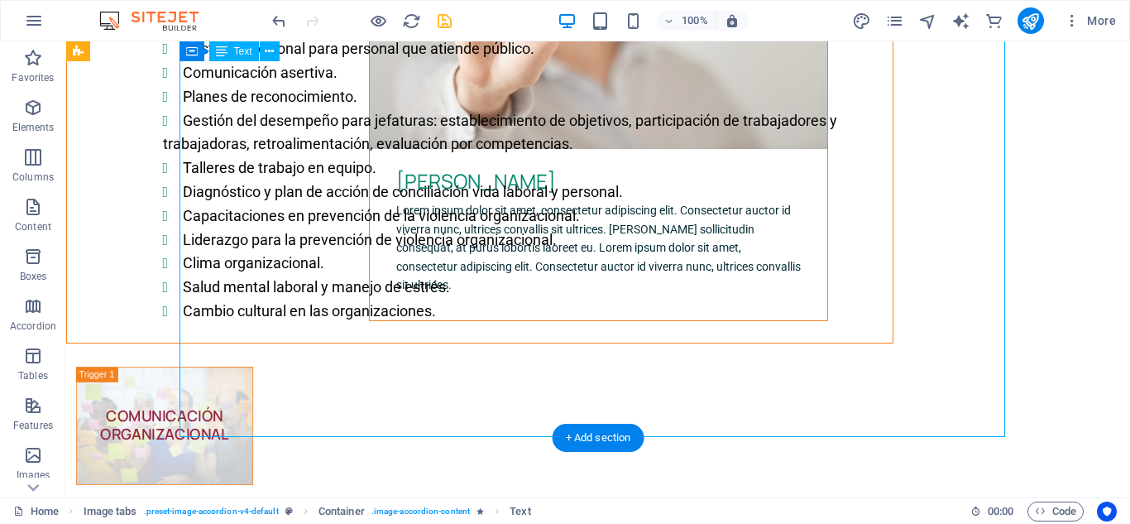
drag, startPoint x: 558, startPoint y: 458, endPoint x: 335, endPoint y: 420, distance: 226.6
click at [335, 342] on div "Gestionar los riesgos psicosociales previene el ausentismo, aumenta la producti…" at bounding box center [480, 37] width 826 height 610
click at [407, 157] on div "Gestionar los riesgos psicosociales previene el ausentismo, aumenta la producti…" at bounding box center [480, 37] width 826 height 610
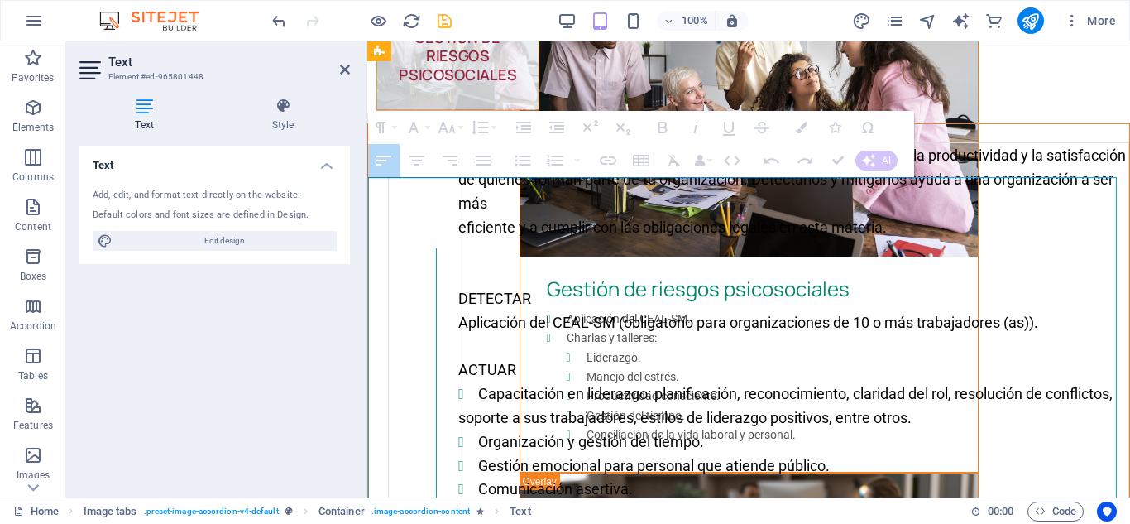
scroll to position [2480, 0]
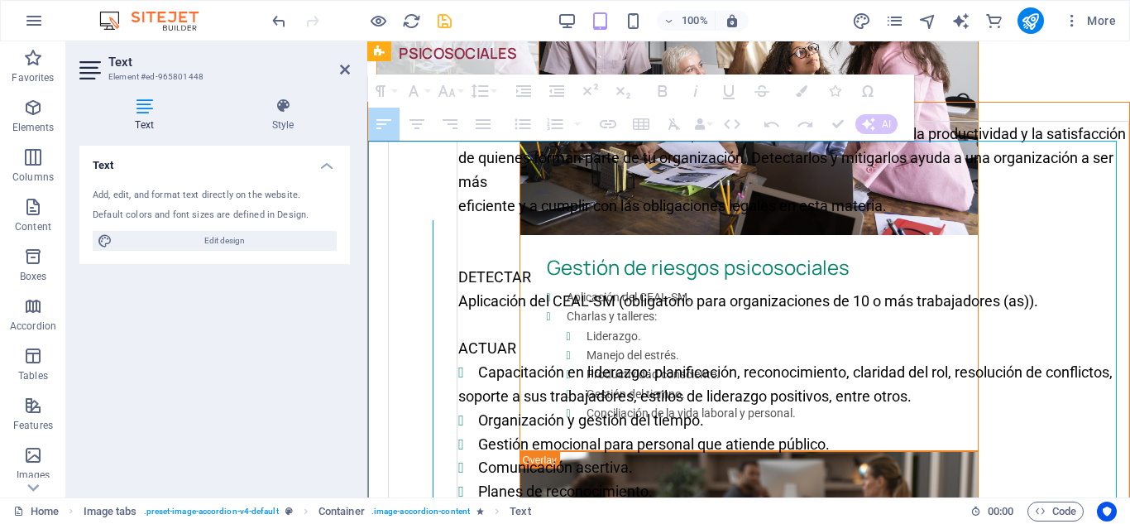
drag, startPoint x: 454, startPoint y: 432, endPoint x: 432, endPoint y: 422, distance: 24.4
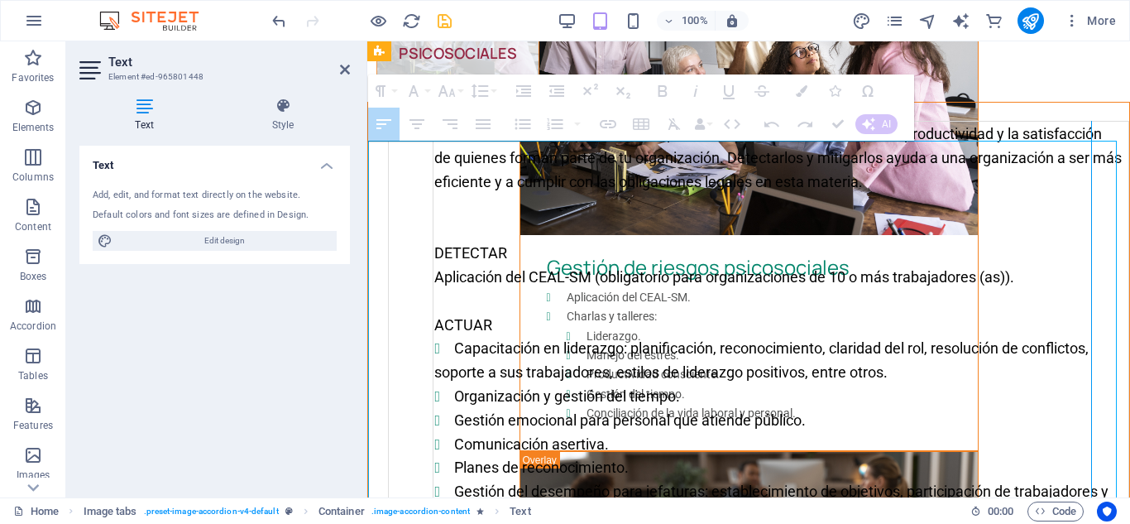
drag, startPoint x: 1117, startPoint y: 291, endPoint x: 1091, endPoint y: 293, distance: 25.7
click at [1091, 293] on div "Content 4" at bounding box center [1091, 429] width 9 height 616
drag, startPoint x: 1117, startPoint y: 290, endPoint x: 1094, endPoint y: 294, distance: 22.7
click at [1094, 294] on div "Content 4" at bounding box center [1094, 429] width 9 height 616
drag, startPoint x: 1115, startPoint y: 313, endPoint x: 1096, endPoint y: 313, distance: 19.0
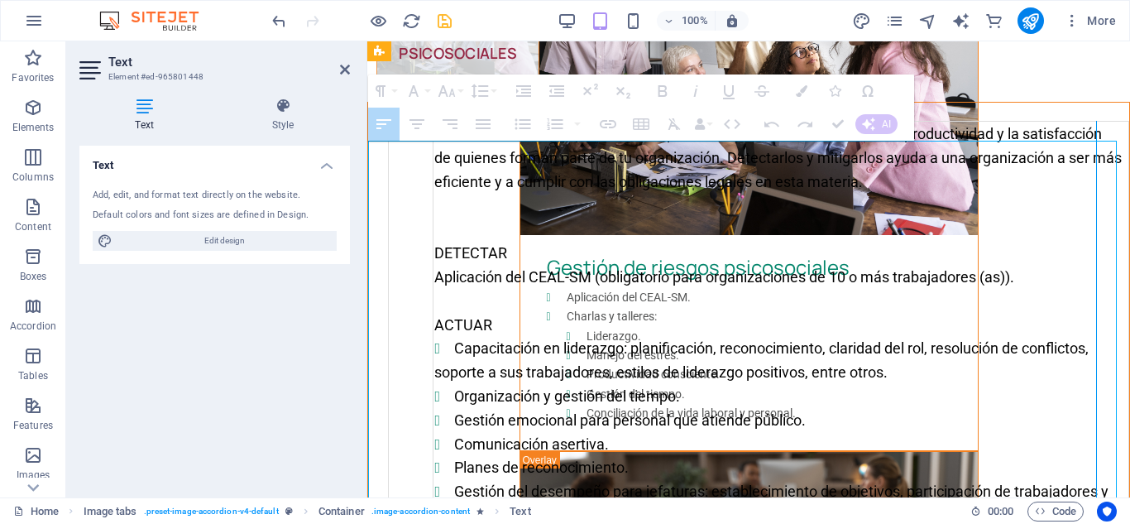
click at [1096, 313] on div "Content 4" at bounding box center [1096, 429] width 1 height 616
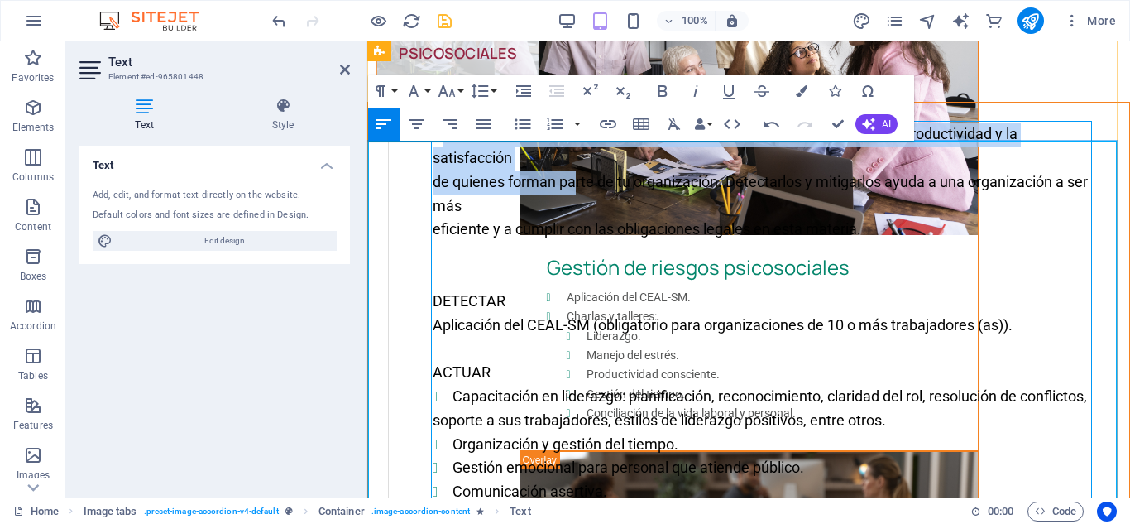
drag, startPoint x: 437, startPoint y: 173, endPoint x: 593, endPoint y: 243, distance: 171.4
click at [593, 243] on td "Gestionar los riesgos psicosociales previene el ausentismo, aumenta la producti…" at bounding box center [761, 454] width 661 height 664
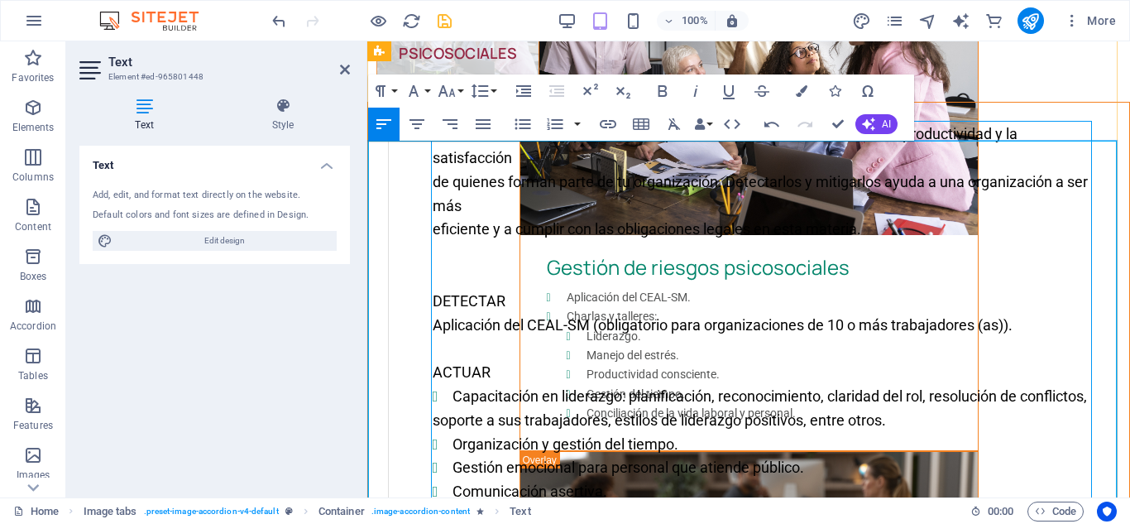
click at [831, 314] on p "DETECTAR" at bounding box center [762, 302] width 658 height 24
click at [1078, 242] on p "eficiente y a cumplir con las obligaciones legales en esta materia." at bounding box center [762, 230] width 658 height 24
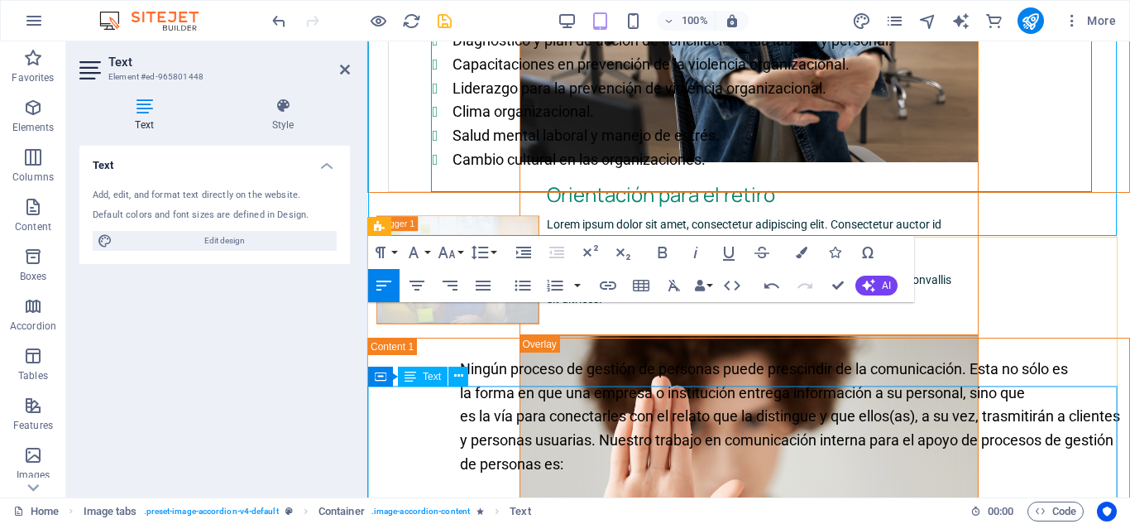
scroll to position [3092, 0]
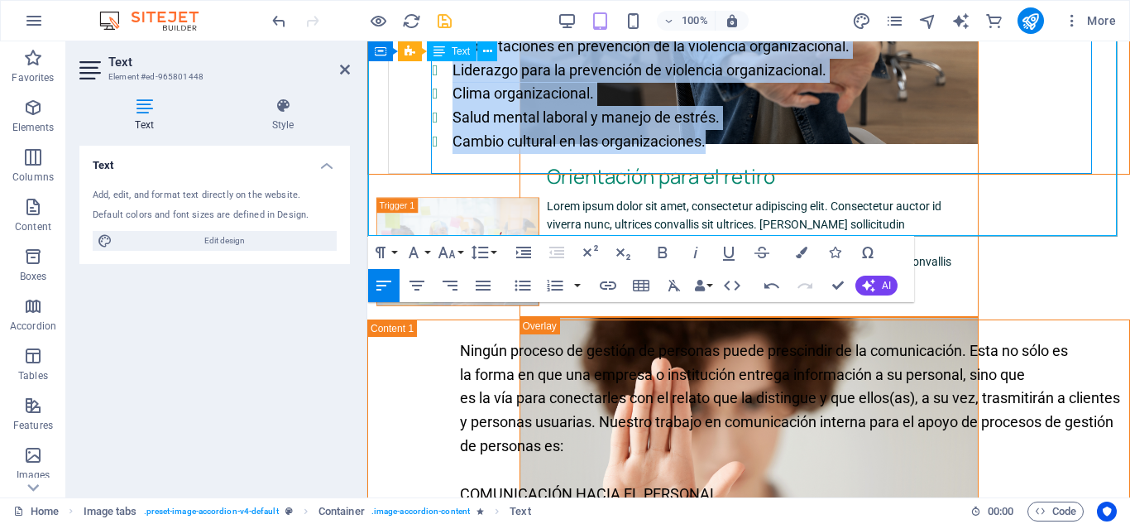
drag, startPoint x: 433, startPoint y: 170, endPoint x: 808, endPoint y: 201, distance: 376.9
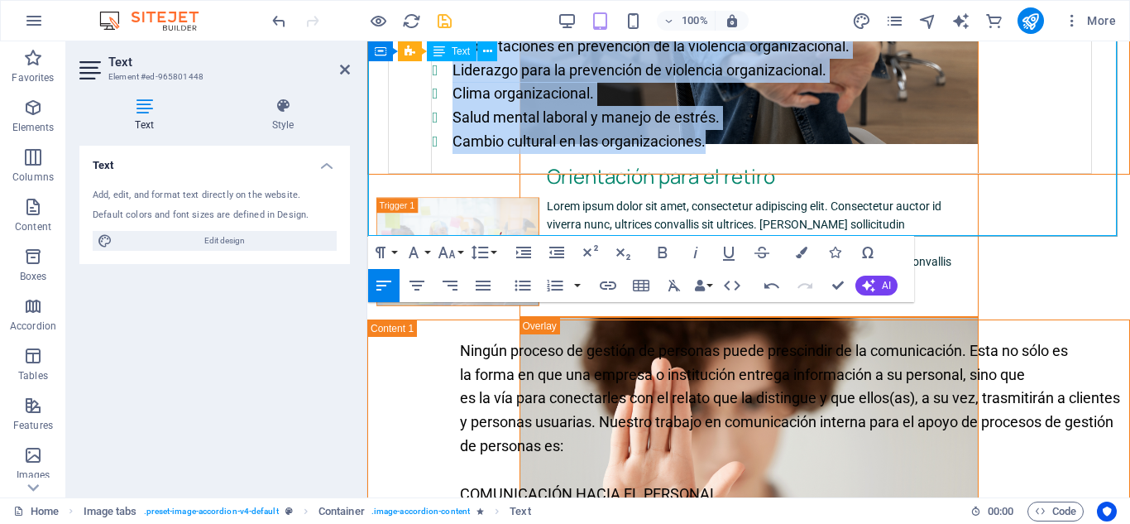
copy td "Loremipsu dol sitamet consecteturad elitsedd ei temporinci, utlabor et dolorema…"
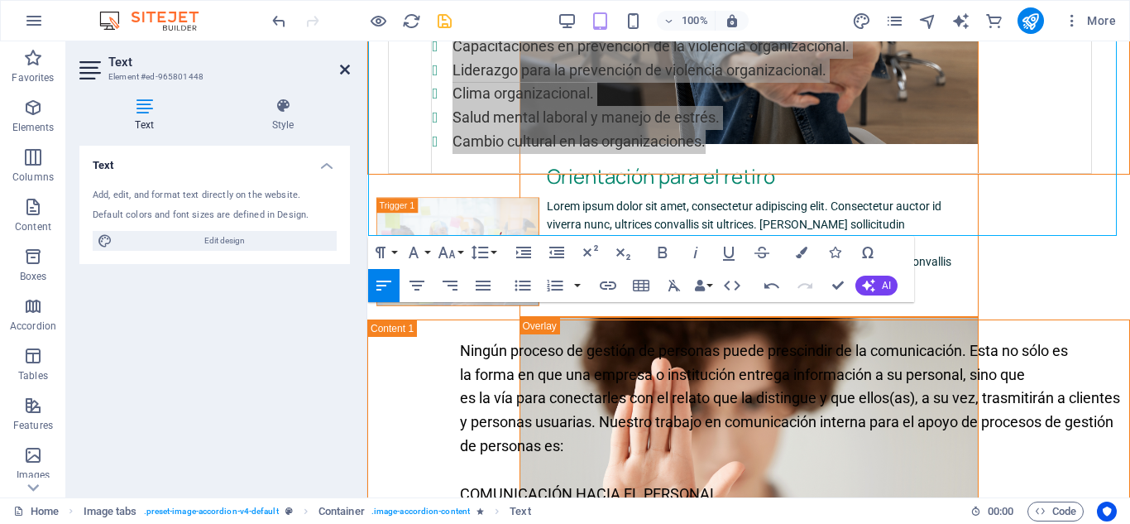
click at [340, 65] on icon at bounding box center [345, 69] width 10 height 13
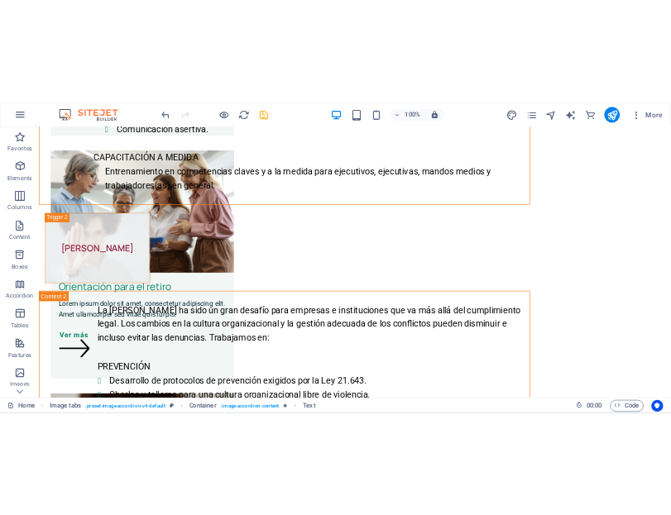
scroll to position [219, 0]
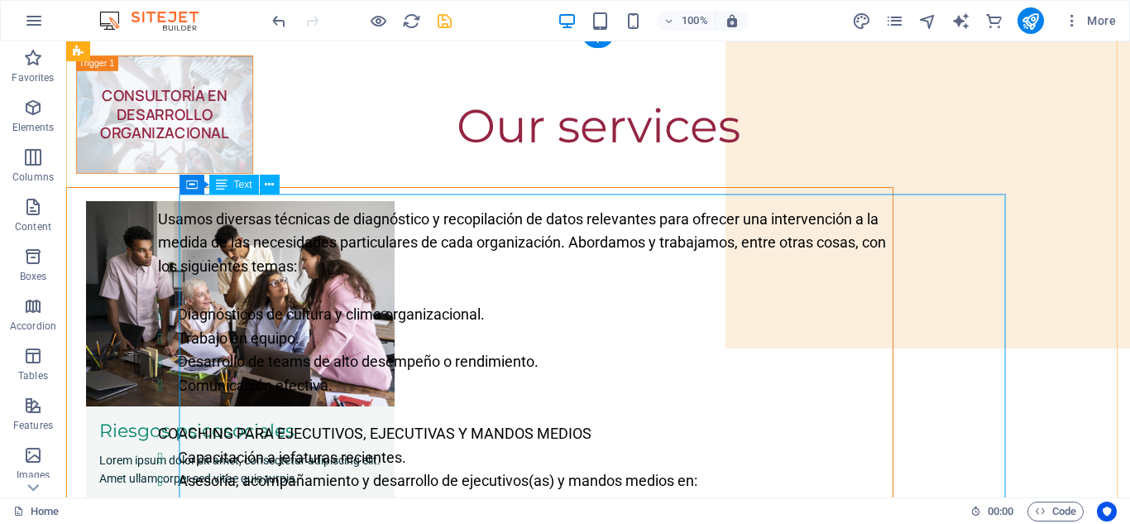
click at [373, 386] on div "Usamos diversas técnicas de diagnóstico y recopilación de datos relevantes para…" at bounding box center [480, 445] width 826 height 515
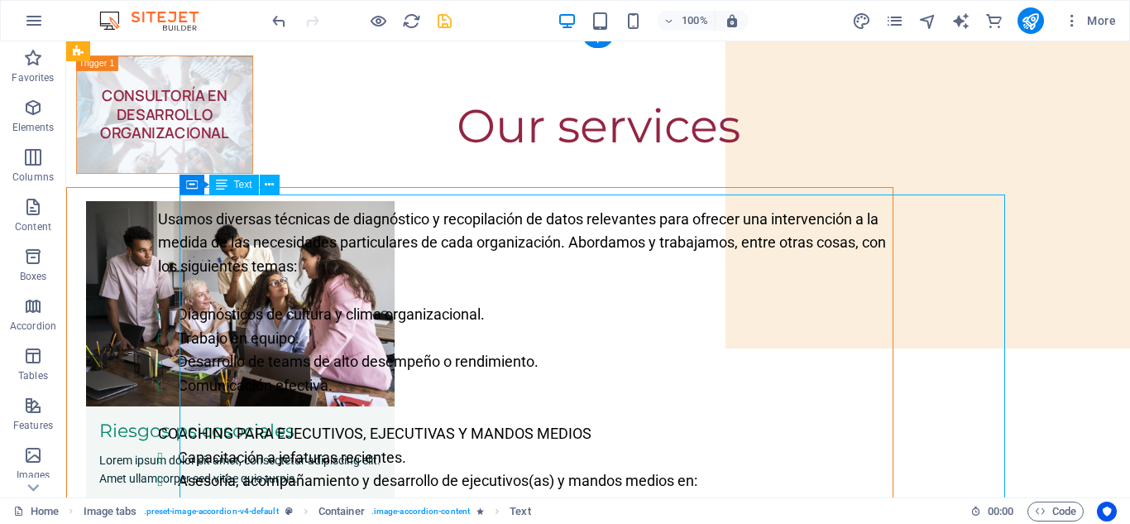
click at [435, 341] on div "Usamos diversas técnicas de diagnóstico y recopilación de datos relevantes para…" at bounding box center [480, 445] width 826 height 515
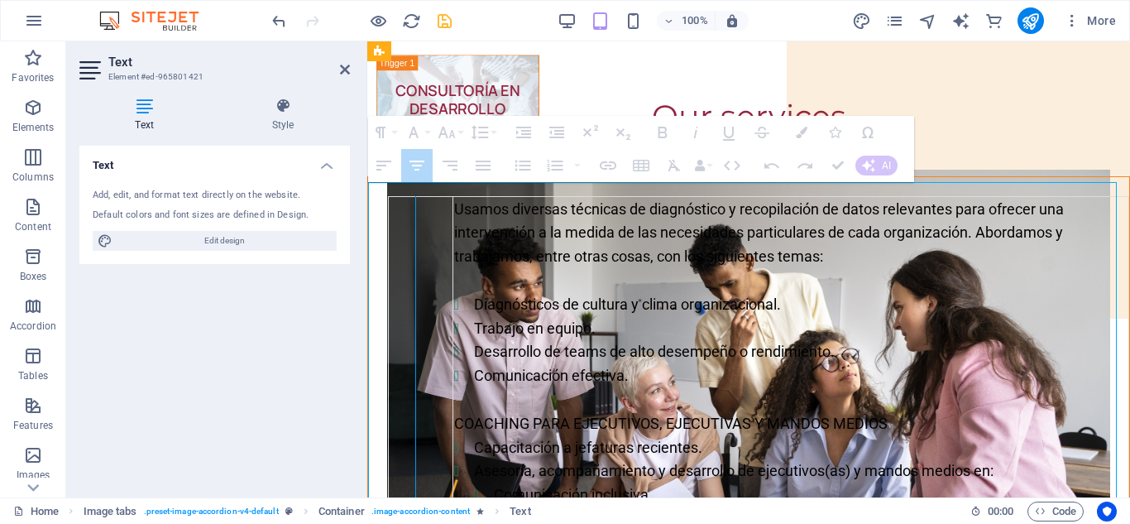
drag, startPoint x: 448, startPoint y: 288, endPoint x: 415, endPoint y: 287, distance: 33.1
click at [415, 287] on div "Content 1" at bounding box center [415, 444] width 9 height 497
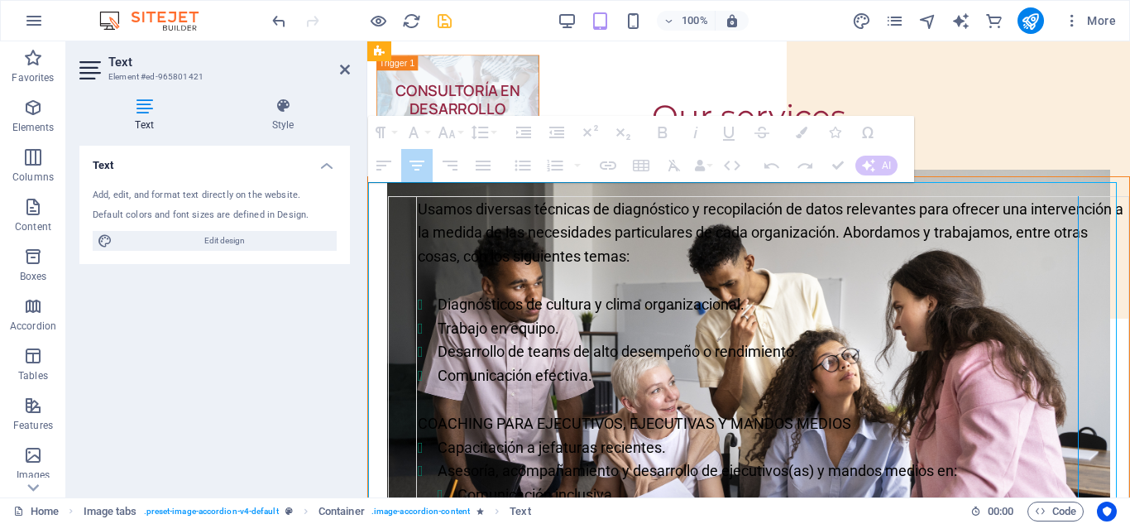
drag, startPoint x: 1113, startPoint y: 323, endPoint x: 1078, endPoint y: 326, distance: 35.7
click at [1078, 326] on div "Content 1" at bounding box center [1078, 444] width 9 height 497
drag, startPoint x: 1117, startPoint y: 312, endPoint x: 1084, endPoint y: 316, distance: 32.5
click at [1084, 316] on div "Content 1" at bounding box center [1084, 444] width 9 height 497
drag, startPoint x: 1114, startPoint y: 334, endPoint x: 1082, endPoint y: 337, distance: 32.4
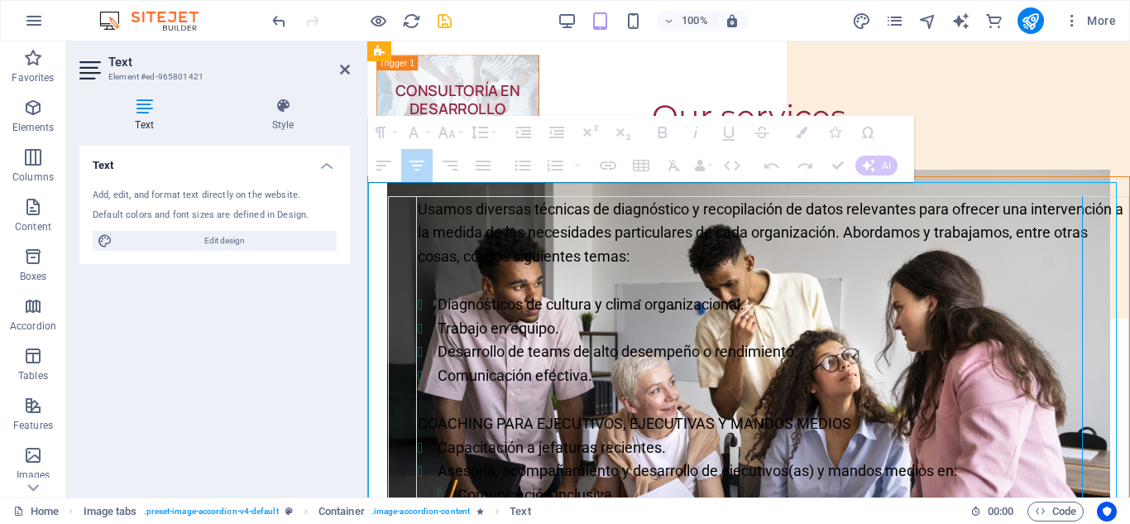
click at [1082, 337] on div "Content 1" at bounding box center [1082, 444] width 9 height 497
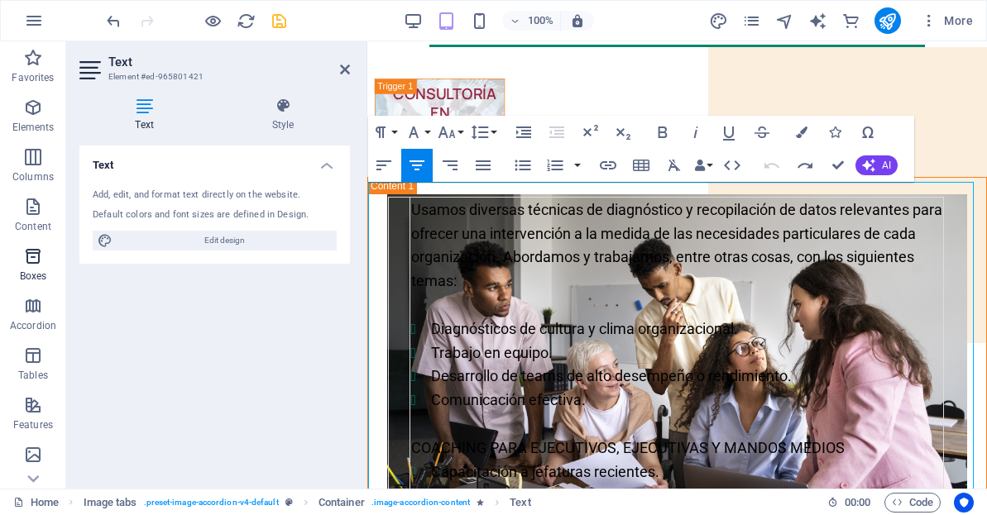
scroll to position [195, 0]
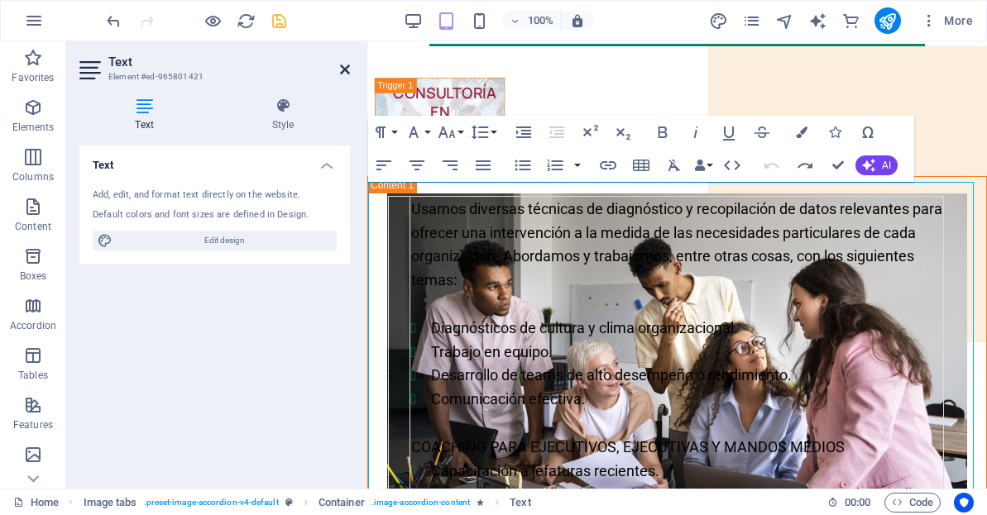
click at [340, 72] on icon at bounding box center [345, 69] width 10 height 13
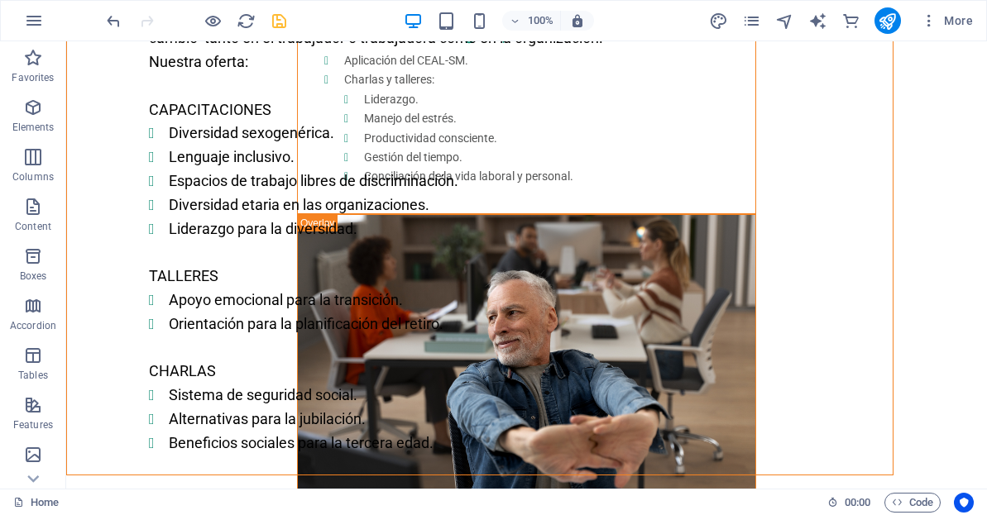
scroll to position [2348, 0]
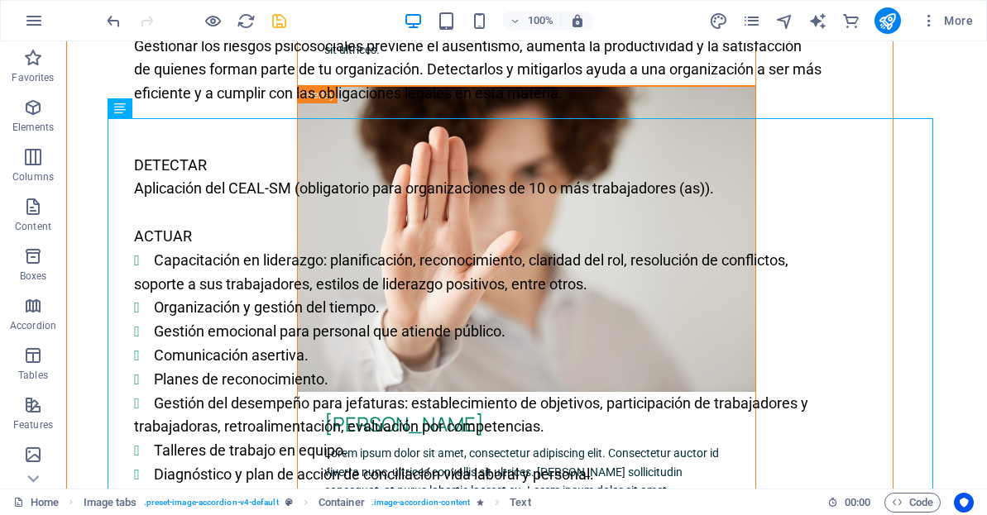
scroll to position [2579, 0]
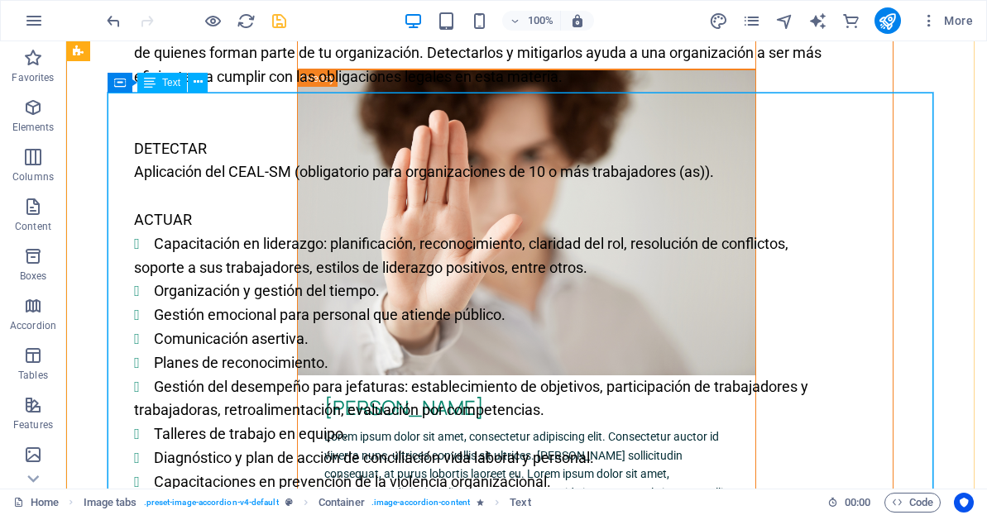
click at [218, 120] on div "Gestionar los riesgos psicosociales previene el ausentismo, aumenta la producti…" at bounding box center [480, 303] width 826 height 610
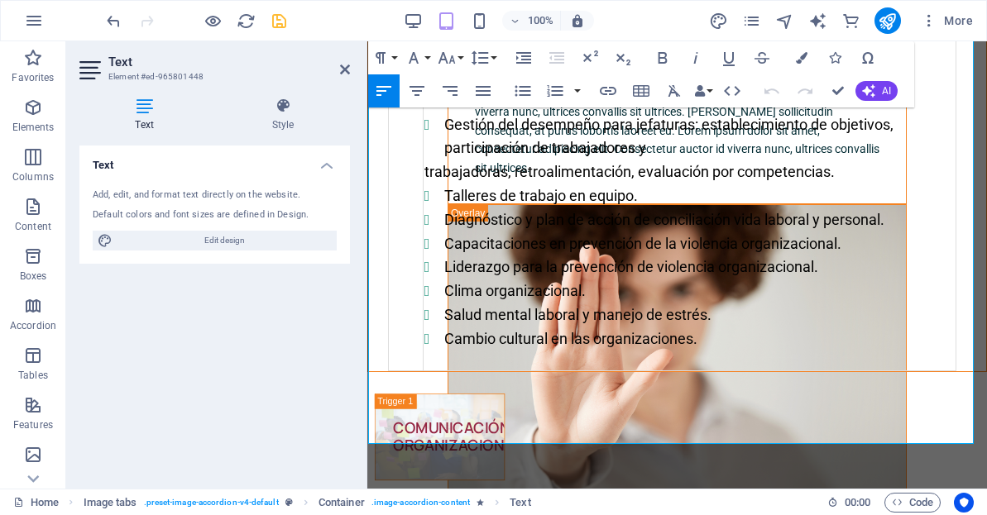
scroll to position [2937, 0]
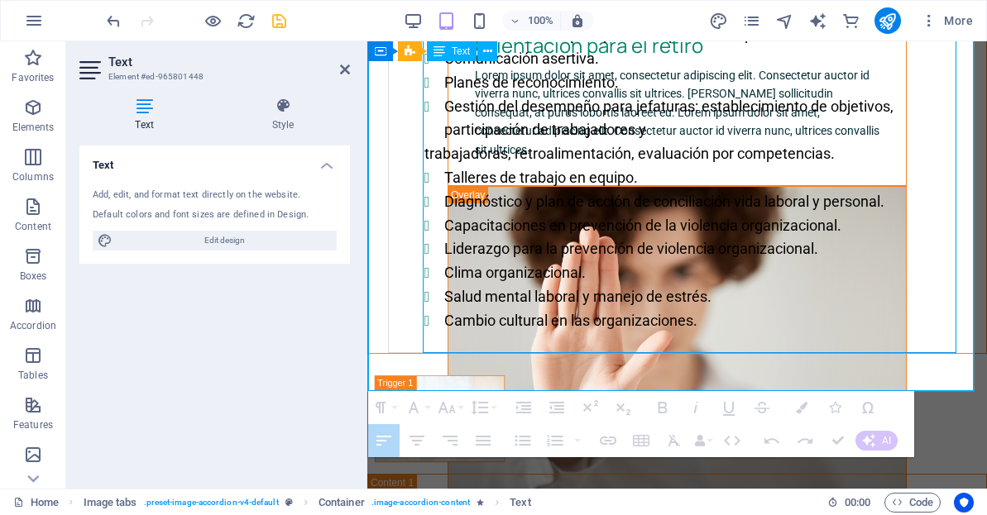
drag, startPoint x: 740, startPoint y: 365, endPoint x: 498, endPoint y: 225, distance: 279.1
click at [498, 225] on ul "Talleres de trabajo en equipo. Diagnóstico y plan de acción de conciliación vid…" at bounding box center [689, 249] width 530 height 167
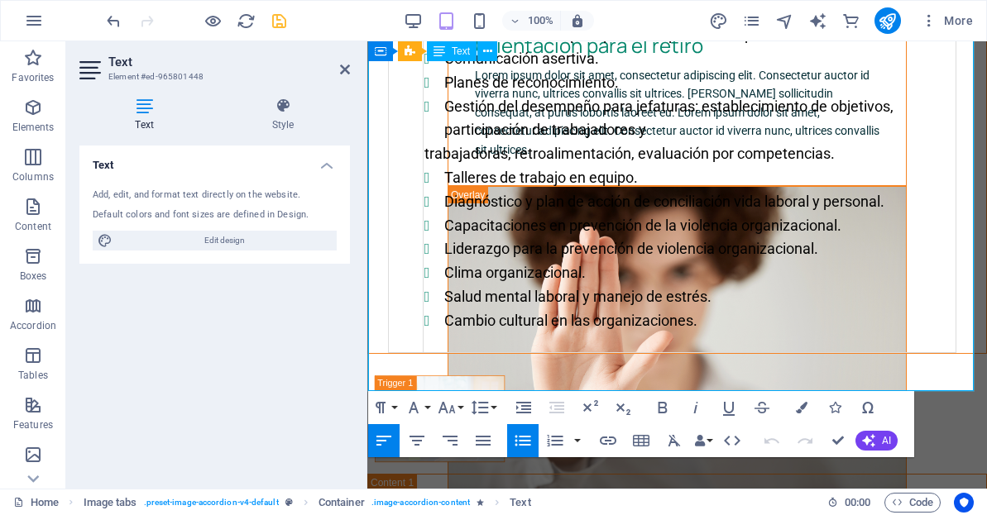
drag, startPoint x: 725, startPoint y: 367, endPoint x: 436, endPoint y: 223, distance: 322.6
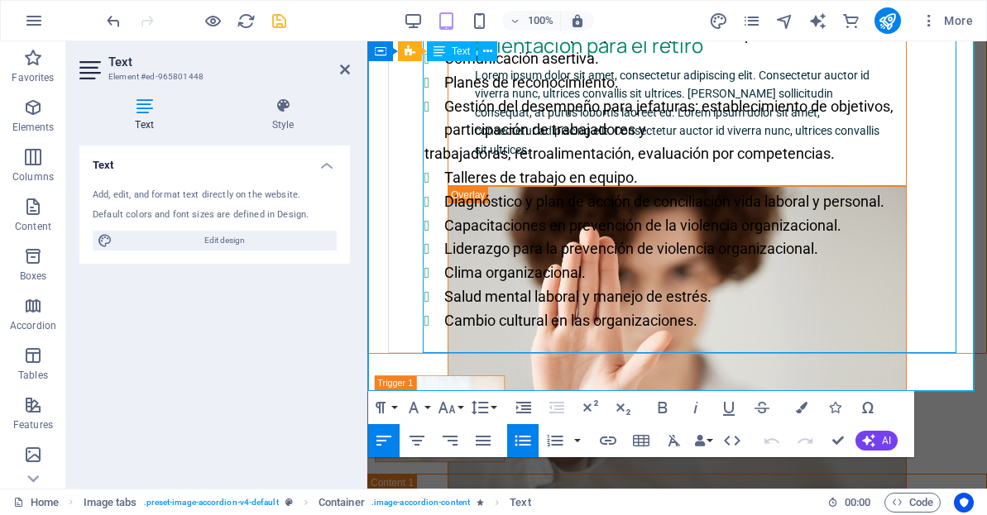
drag, startPoint x: 436, startPoint y: 223, endPoint x: 808, endPoint y: 285, distance: 377.4
click at [808, 261] on li "Liderazgo para la prevención de violencia organizacional." at bounding box center [699, 249] width 510 height 24
click at [789, 214] on li "Diagnóstico y plan de acción de conciliación vida laboral y personal." at bounding box center [699, 202] width 510 height 24
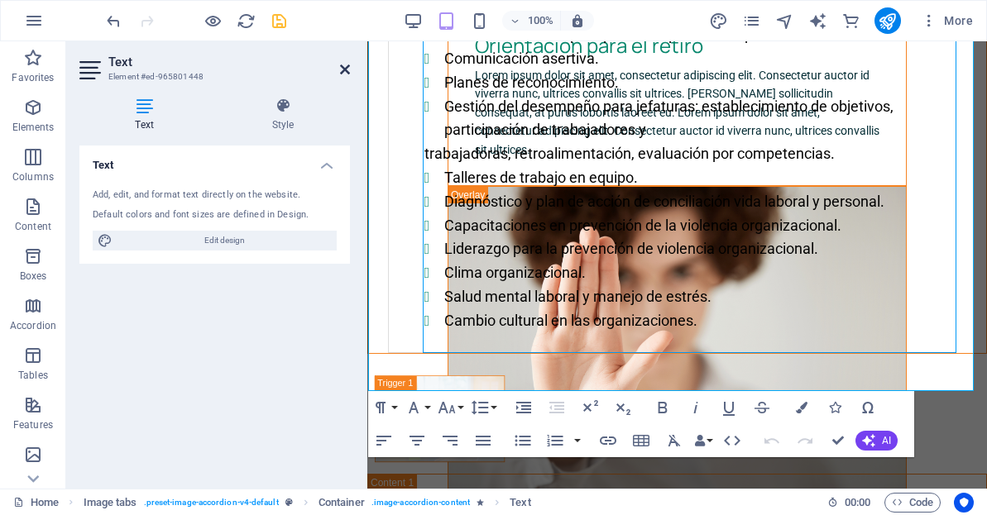
click at [347, 69] on icon at bounding box center [345, 69] width 10 height 13
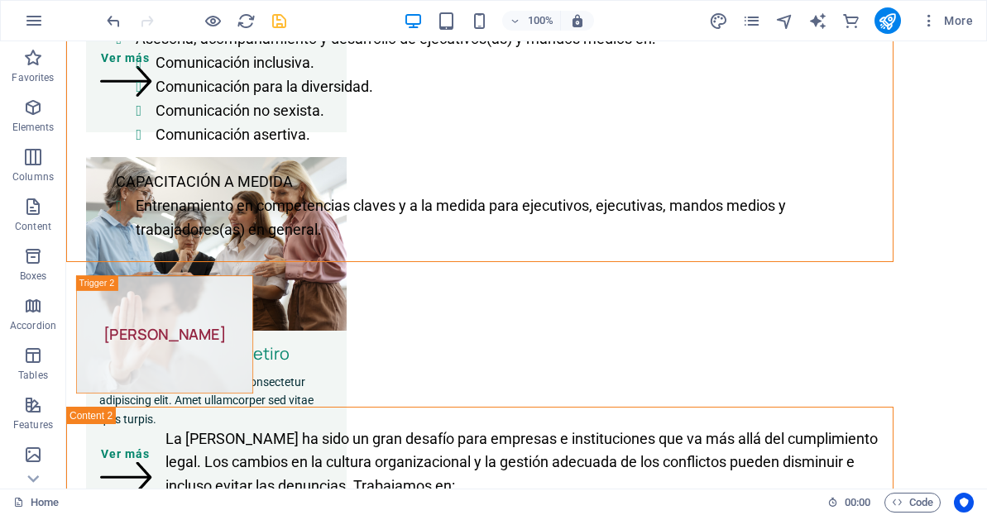
scroll to position [706, 0]
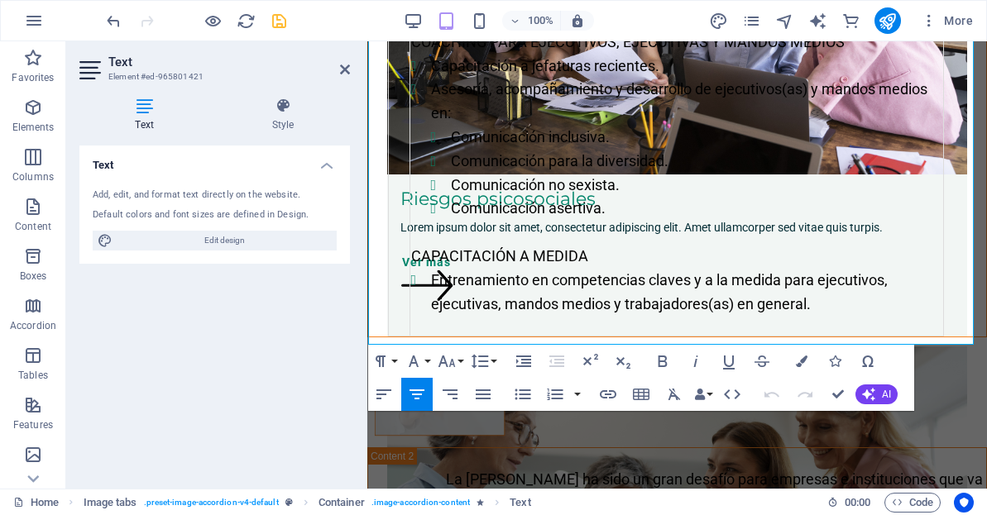
scroll to position [608, 0]
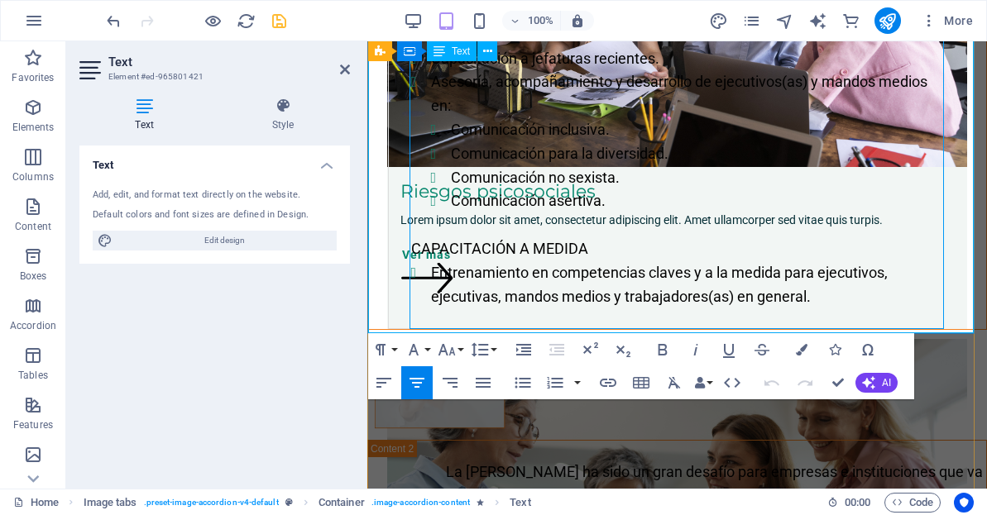
click at [828, 301] on li "Entrenamiento en competencias claves y a la medida para ejecutivos, ejecutivas,…" at bounding box center [687, 285] width 512 height 48
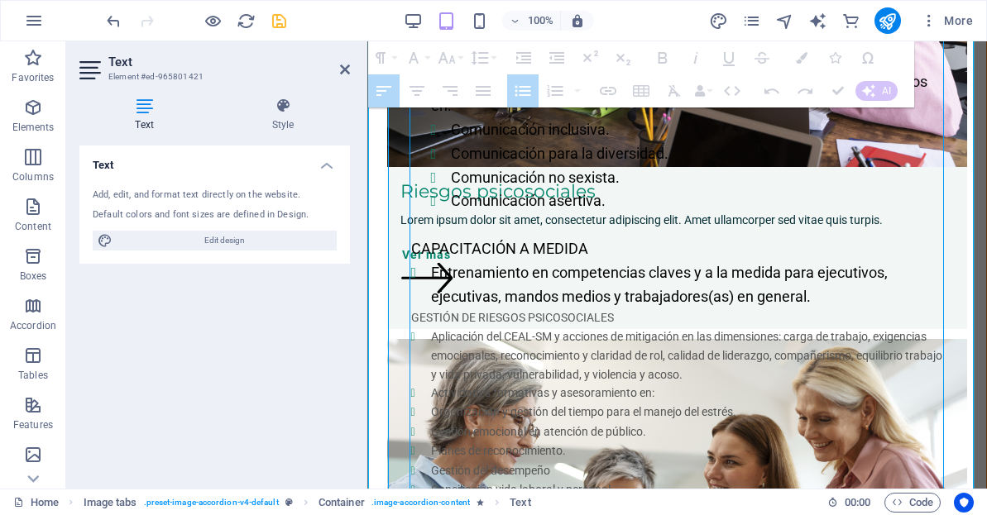
drag, startPoint x: 586, startPoint y: 475, endPoint x: 463, endPoint y: 346, distance: 177.9
click at [463, 346] on ul "Aplicación del CEAL-SM y acciones de mitigación en las dimensiones: carga de tr…" at bounding box center [677, 433] width 532 height 211
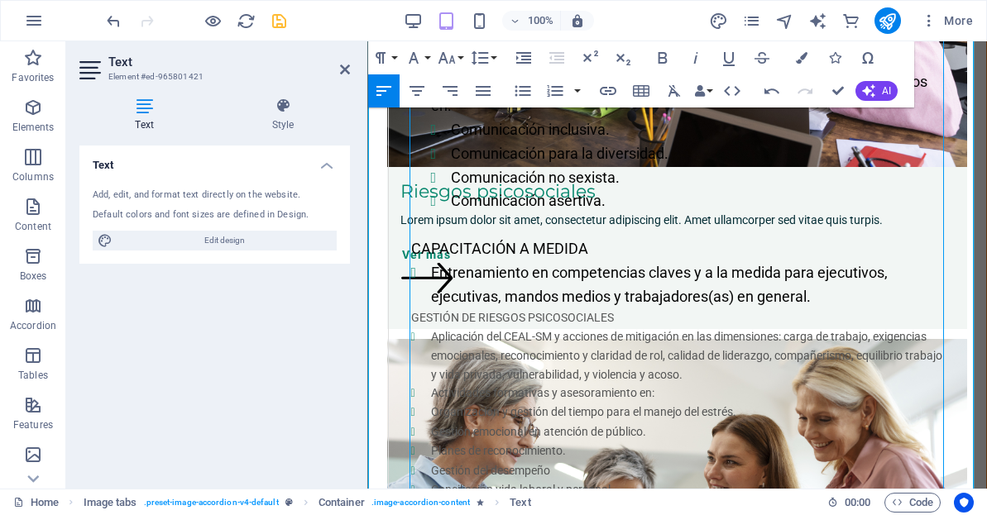
click at [587, 467] on li "Gestión del desempeño" at bounding box center [687, 471] width 512 height 19
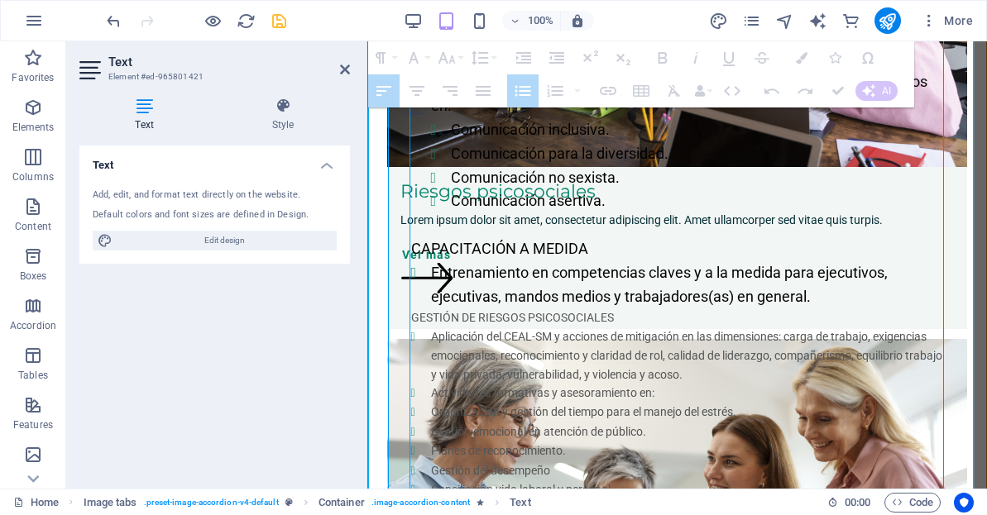
drag, startPoint x: 577, startPoint y: 475, endPoint x: 424, endPoint y: 331, distance: 210.1
click at [424, 331] on td "Usamos diversas técnicas de diagnóstico y recopilación de datos relevantes para…" at bounding box center [676, 170] width 534 height 775
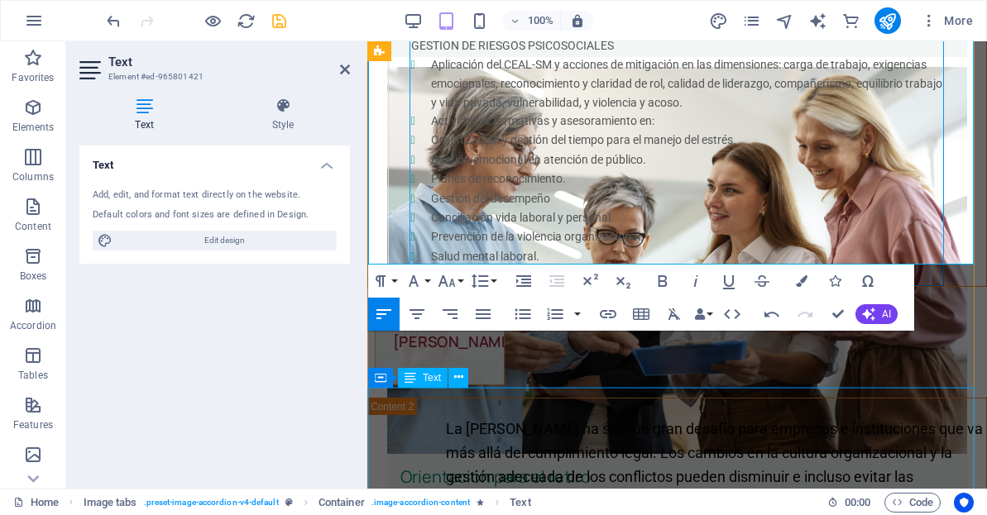
scroll to position [907, 0]
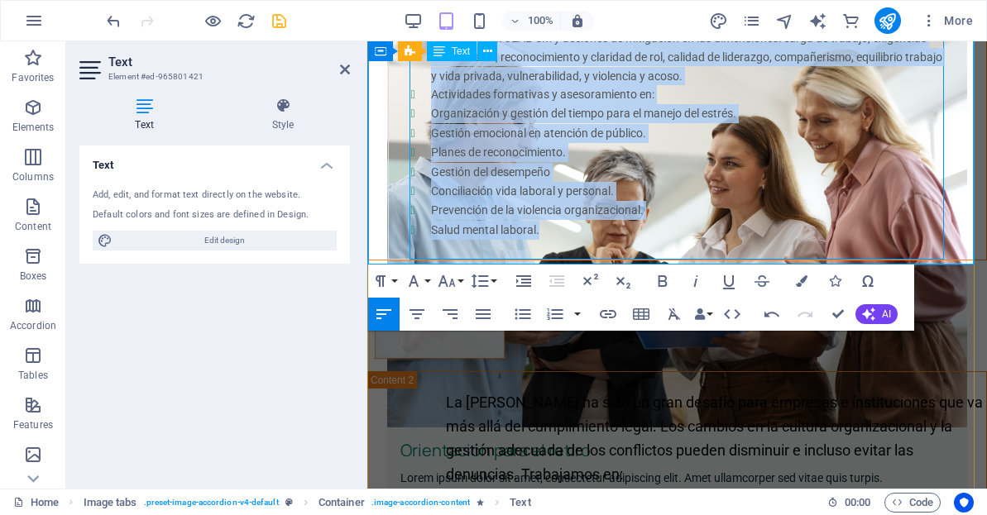
drag, startPoint x: 411, startPoint y: 318, endPoint x: 571, endPoint y: 236, distance: 179.8
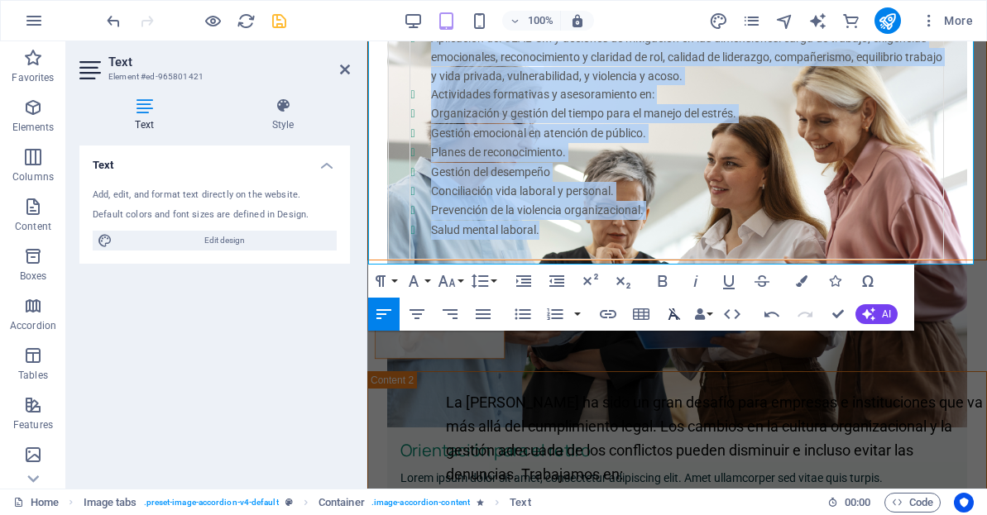
click at [673, 312] on icon "button" at bounding box center [674, 315] width 12 height 12
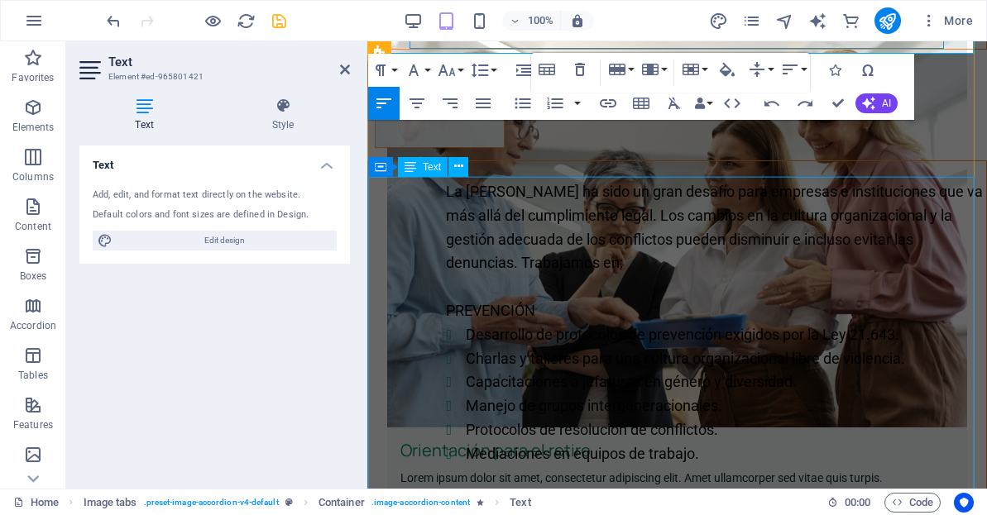
click at [837, 298] on div "La [PERSON_NAME] ha sido un gran desafío para empresas e instituciones que va m…" at bounding box center [677, 371] width 618 height 420
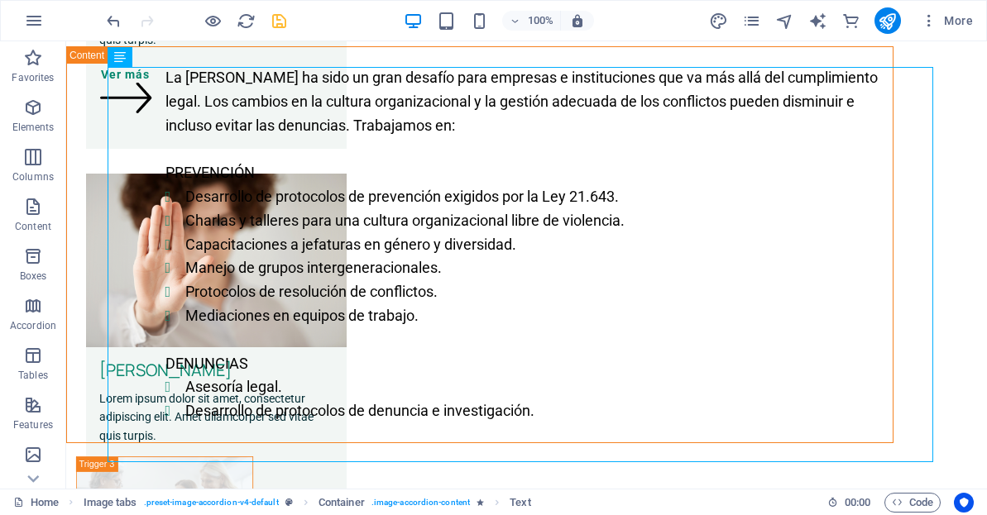
scroll to position [649, 0]
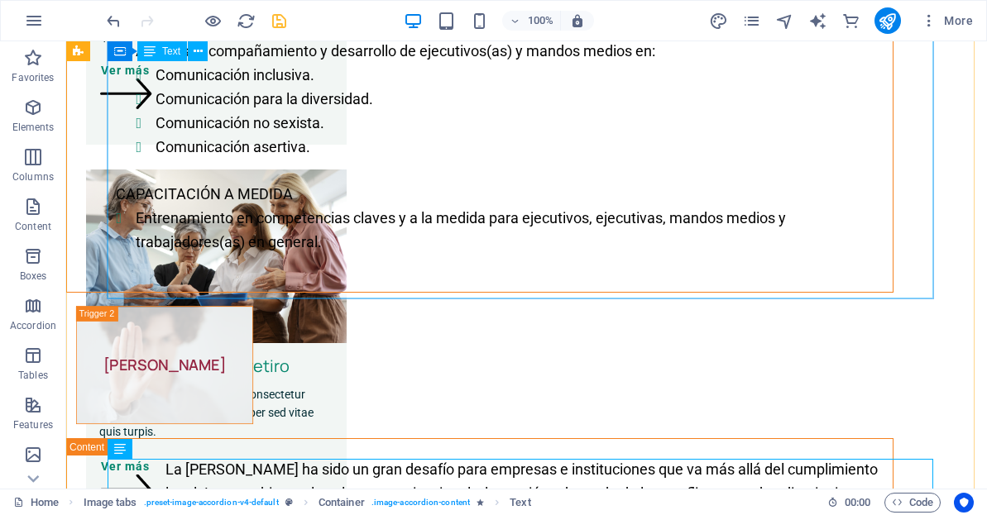
click at [393, 243] on div "Usamos diversas técnicas de diagnóstico y recopilación de datos relevantes para…" at bounding box center [480, 25] width 826 height 534
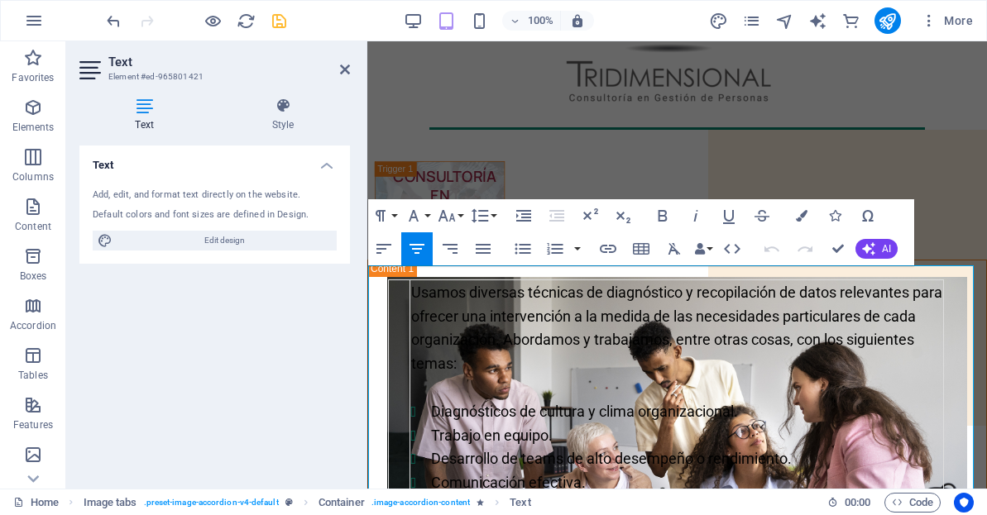
scroll to position [504, 0]
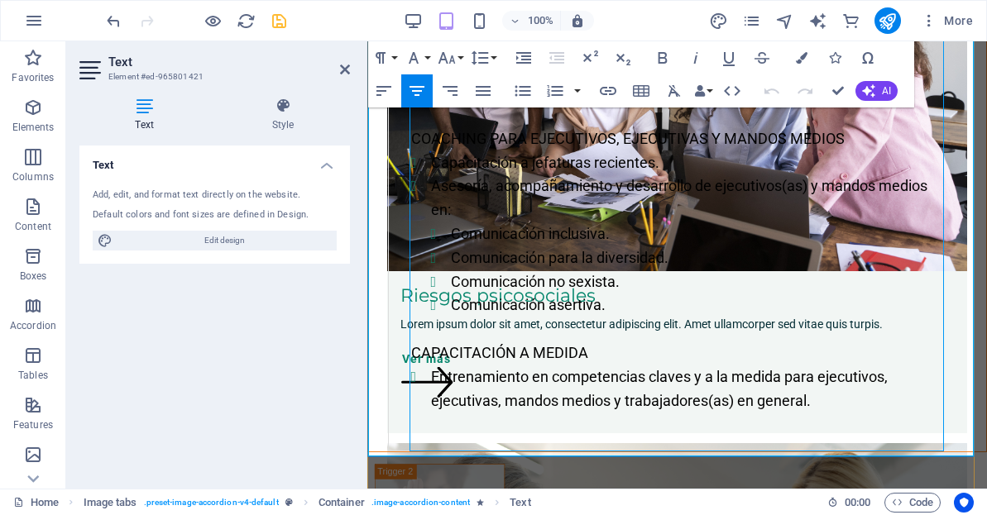
click at [836, 405] on li "Entrenamiento en competencias claves y a la medida para ejecutivos, ejecutivas,…" at bounding box center [687, 390] width 512 height 48
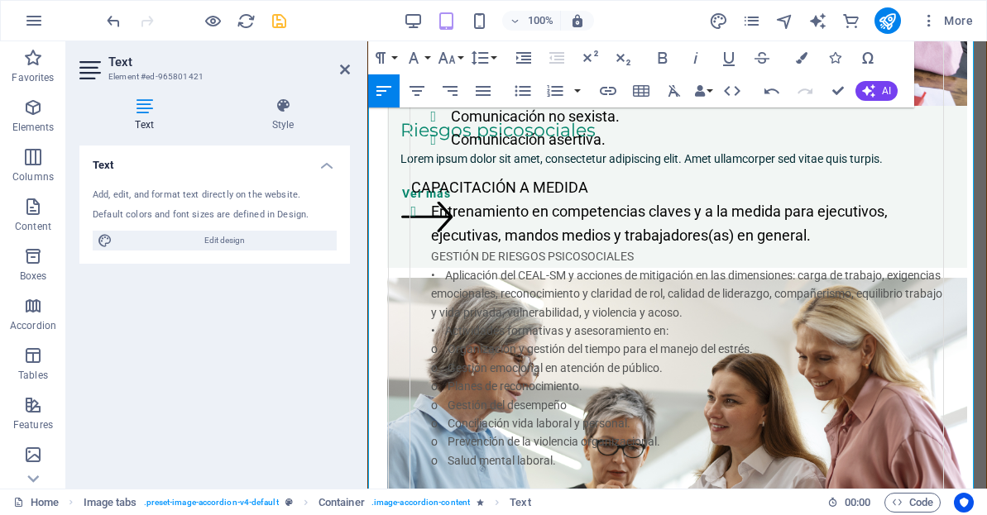
scroll to position [702, 0]
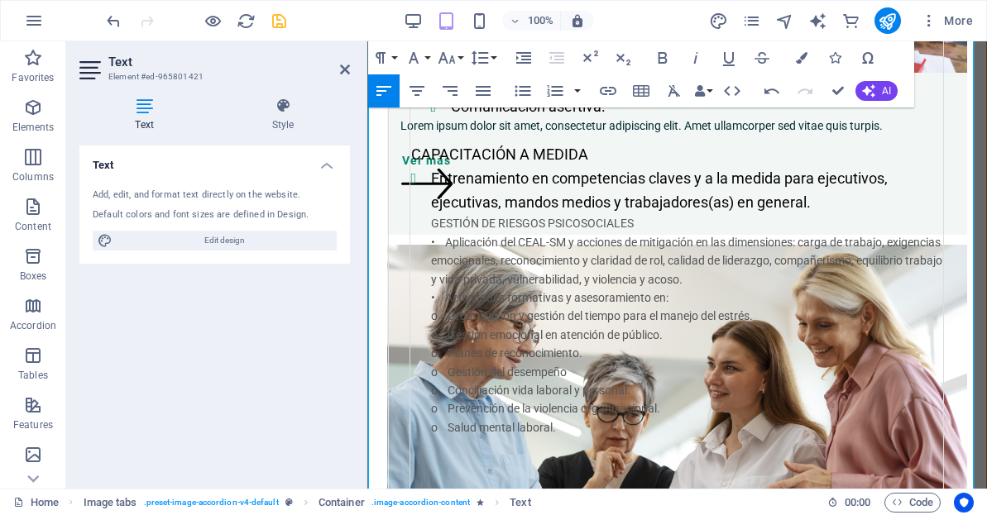
drag, startPoint x: 573, startPoint y: 424, endPoint x: 455, endPoint y: 276, distance: 188.9
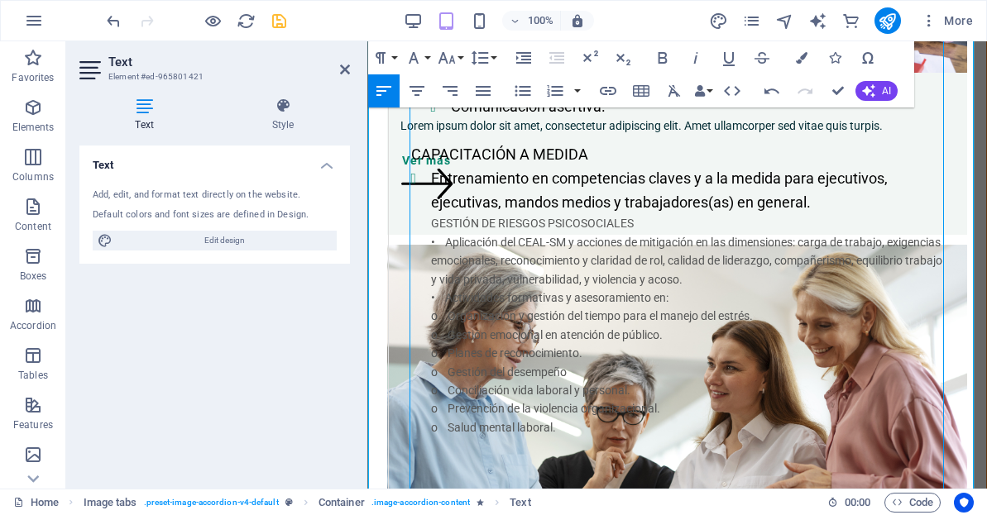
drag, startPoint x: 455, startPoint y: 276, endPoint x: 693, endPoint y: 390, distance: 264.2
click at [693, 390] on p "o Conciliación vida laboral y personal." at bounding box center [687, 390] width 512 height 18
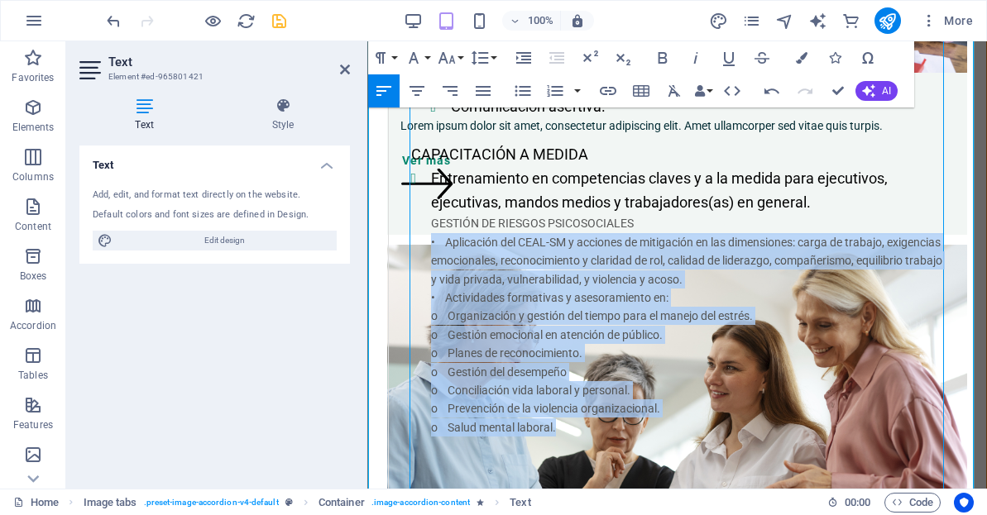
drag, startPoint x: 568, startPoint y: 430, endPoint x: 424, endPoint y: 251, distance: 229.4
click at [424, 251] on ul "Entrenamiento en competencias claves y a la medida para ejecutivos, ejecutivas,…" at bounding box center [677, 311] width 532 height 289
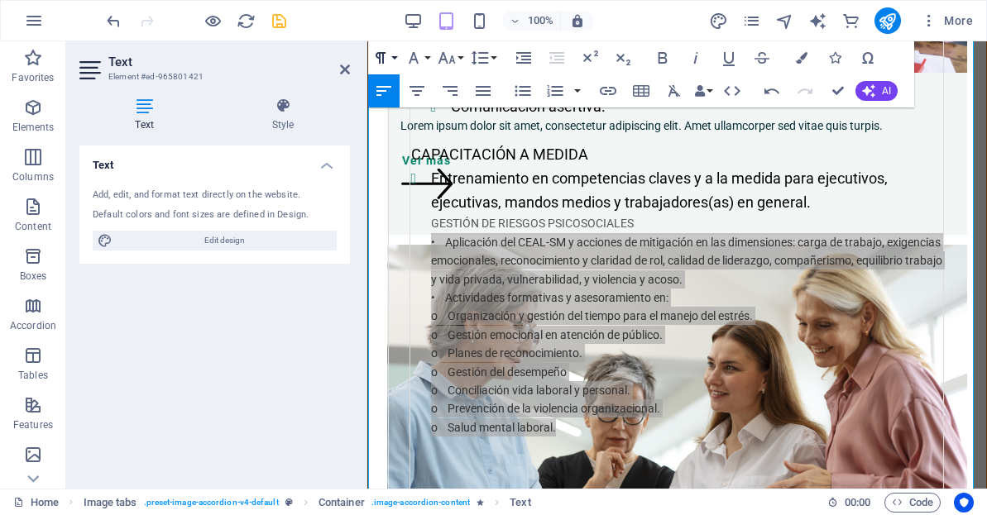
click at [390, 56] on button "Paragraph Format" at bounding box center [383, 57] width 31 height 33
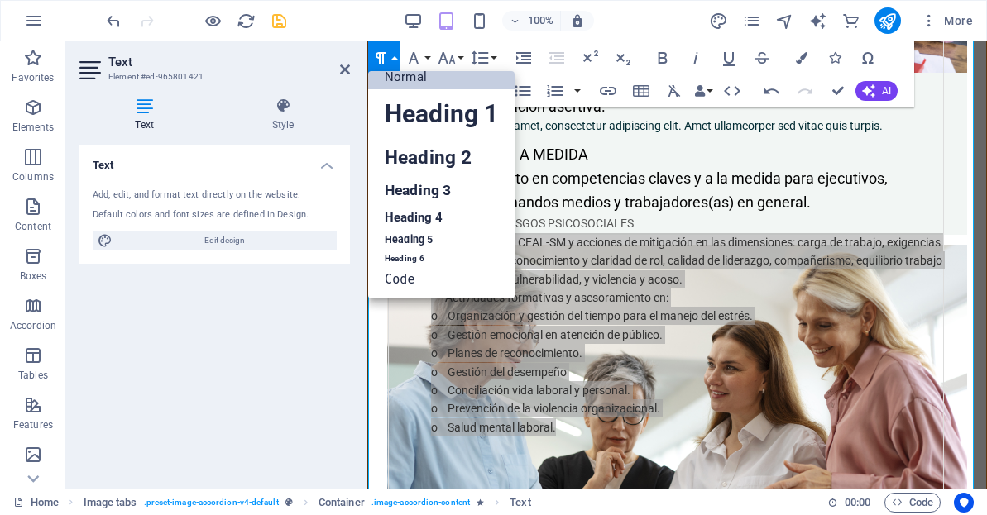
scroll to position [13, 0]
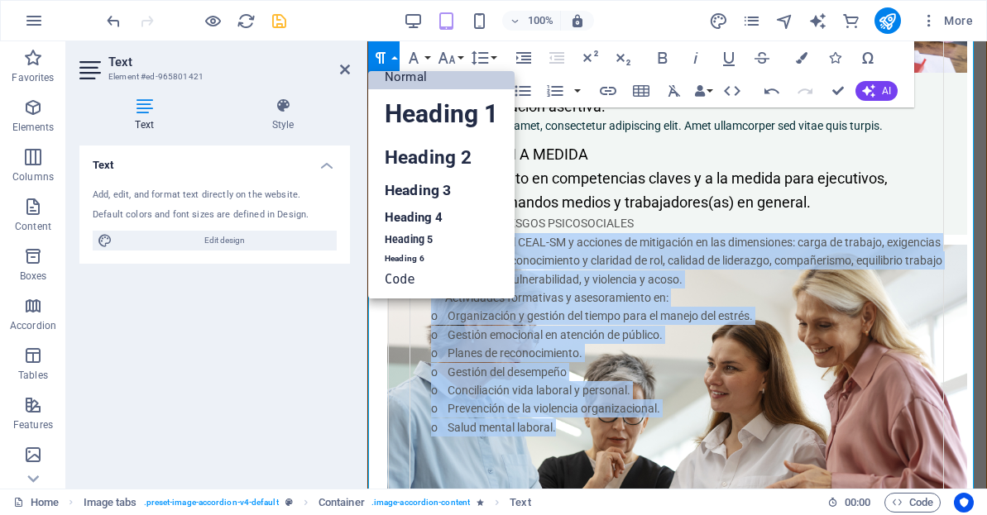
click at [427, 72] on link "Normal" at bounding box center [441, 77] width 146 height 25
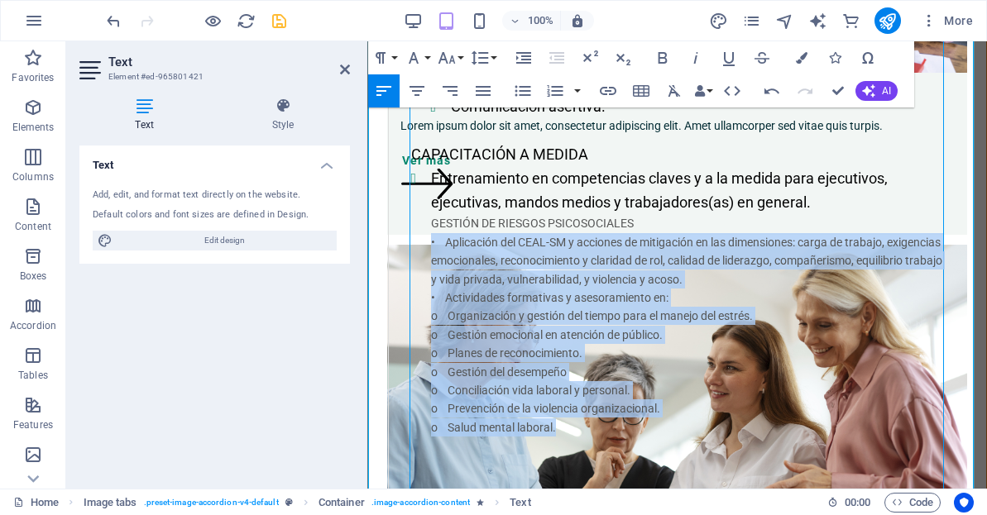
click at [530, 307] on p "• Actividades formativas y asesoramiento en:" at bounding box center [687, 298] width 512 height 18
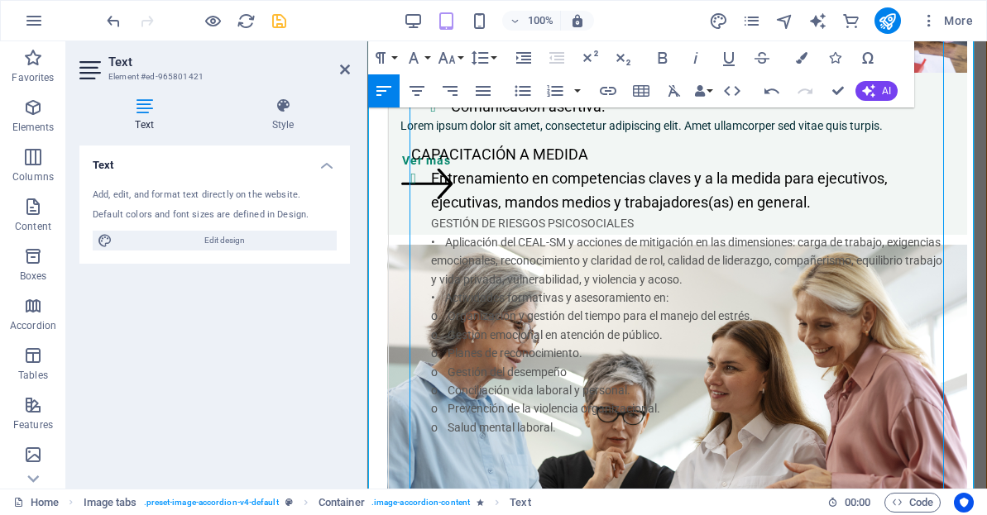
click at [836, 208] on li "Entrenamiento en competencias claves y a la medida para ejecutivos, ejecutivas,…" at bounding box center [687, 191] width 512 height 48
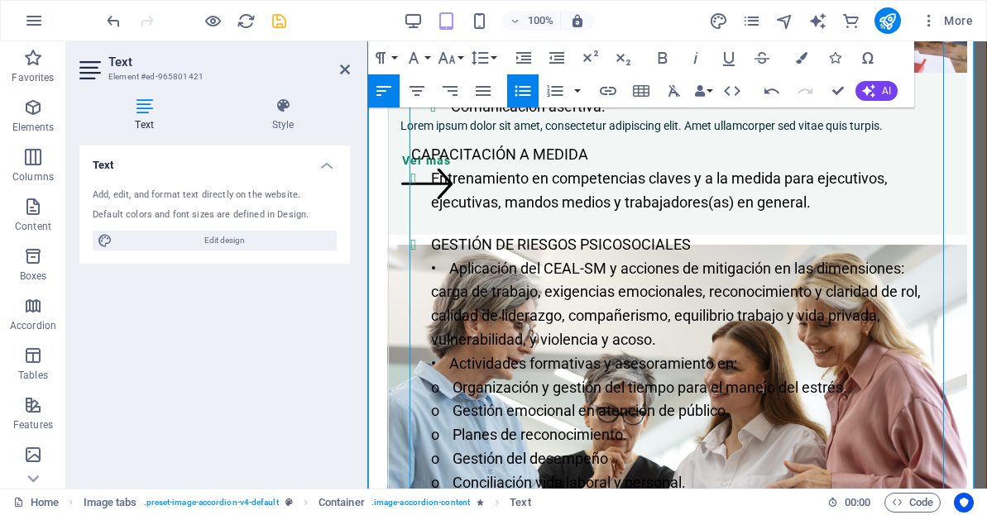
click at [451, 268] on p "• Aplicación del CEAL-SM y acciones de mitigación en las dimensiones: carga de …" at bounding box center [687, 304] width 512 height 95
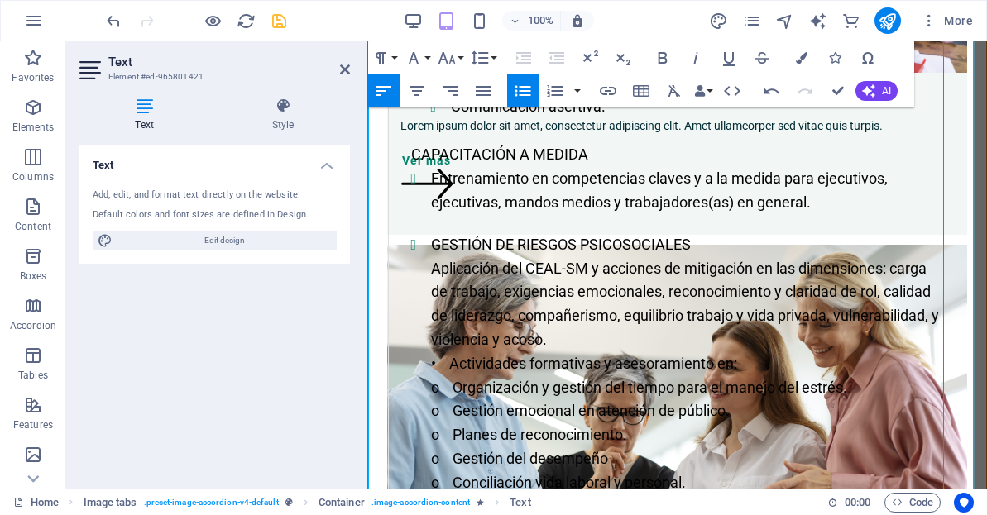
click at [431, 247] on li "GESTIÓN DE RIESGOS PSICOSOCIALES Aplicación del CEAL-SM y acciones de mitigació…" at bounding box center [687, 399] width 512 height 333
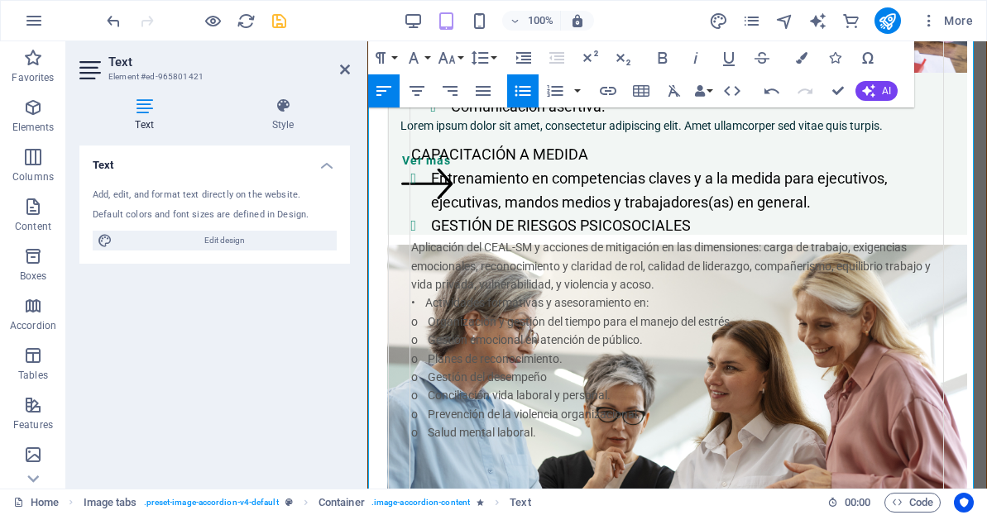
click at [527, 89] on icon "button" at bounding box center [523, 91] width 20 height 20
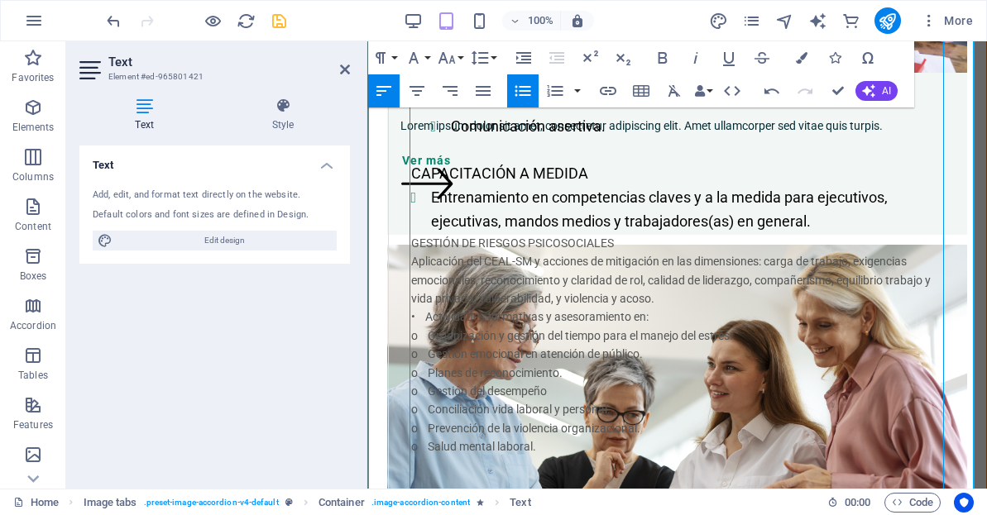
click at [835, 232] on li "Entrenamiento en competencias claves y a la medida para ejecutivos, ejecutivas,…" at bounding box center [687, 210] width 512 height 48
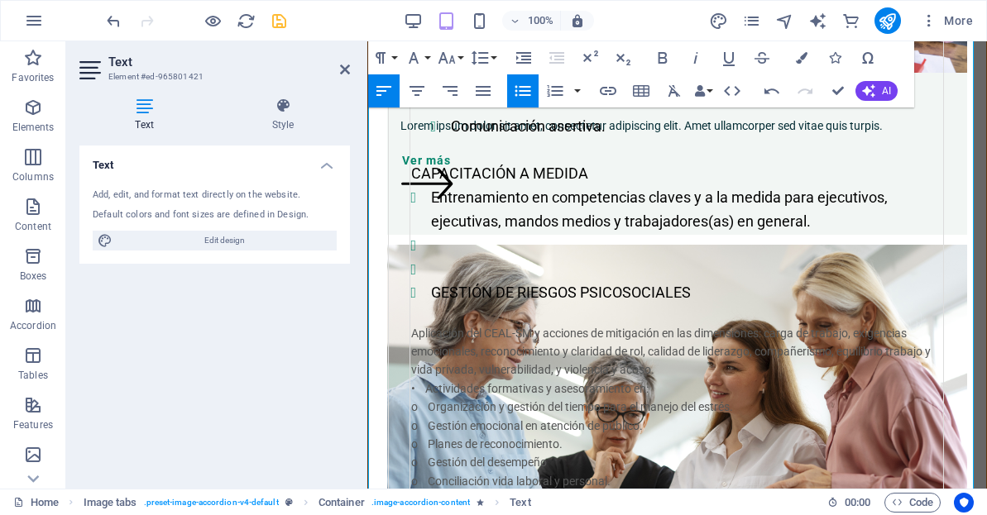
click at [516, 82] on icon "button" at bounding box center [523, 91] width 20 height 20
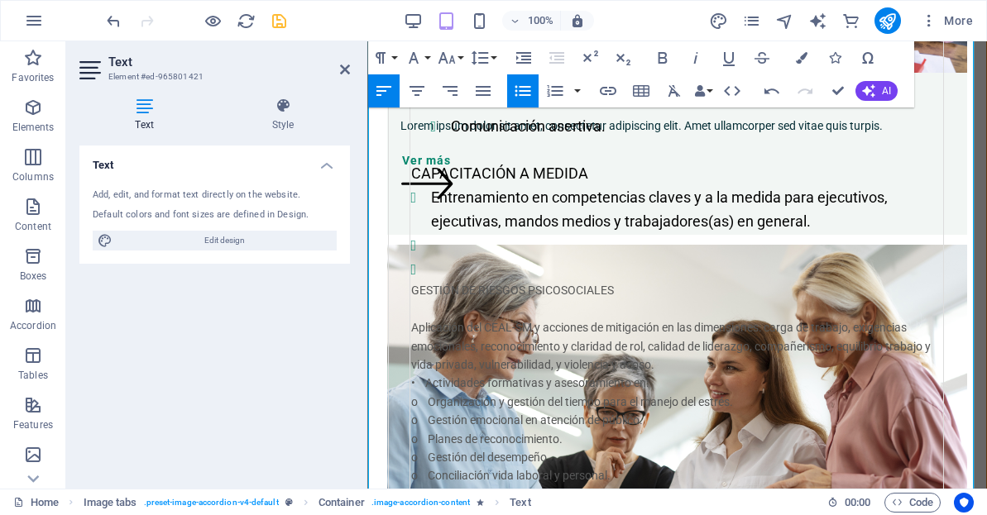
click at [432, 247] on li "Content 1" at bounding box center [687, 246] width 512 height 24
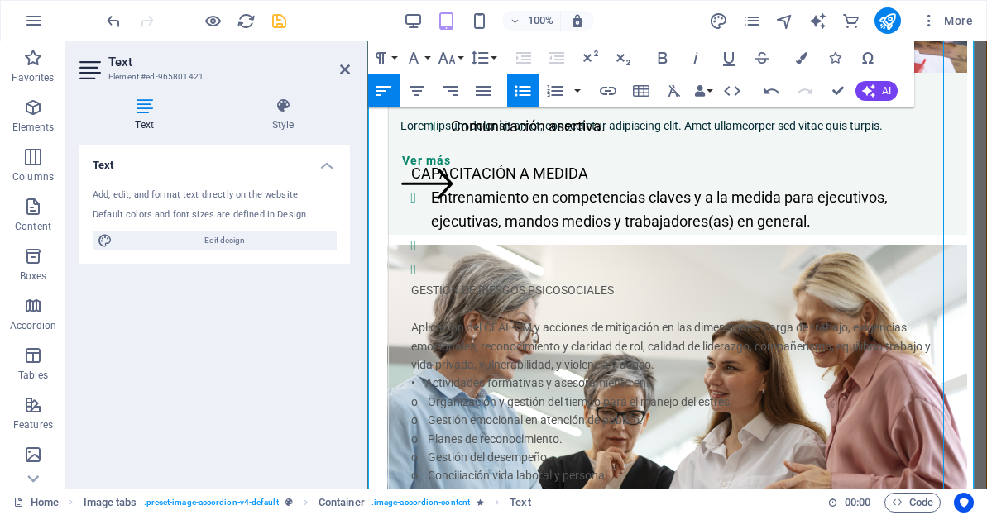
click at [849, 227] on li "Entrenamiento en competencias claves y a la medida para ejecutivos, ejecutivas,…" at bounding box center [687, 210] width 512 height 48
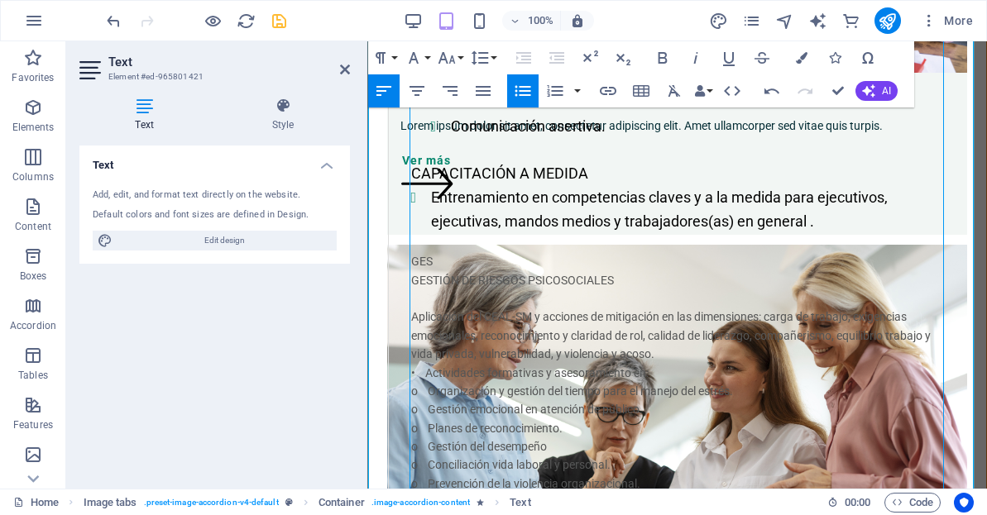
click at [849, 233] on li "Entrenamiento en competencias claves y a la medida para ejecutivos, ejecutivas,…" at bounding box center [687, 210] width 512 height 48
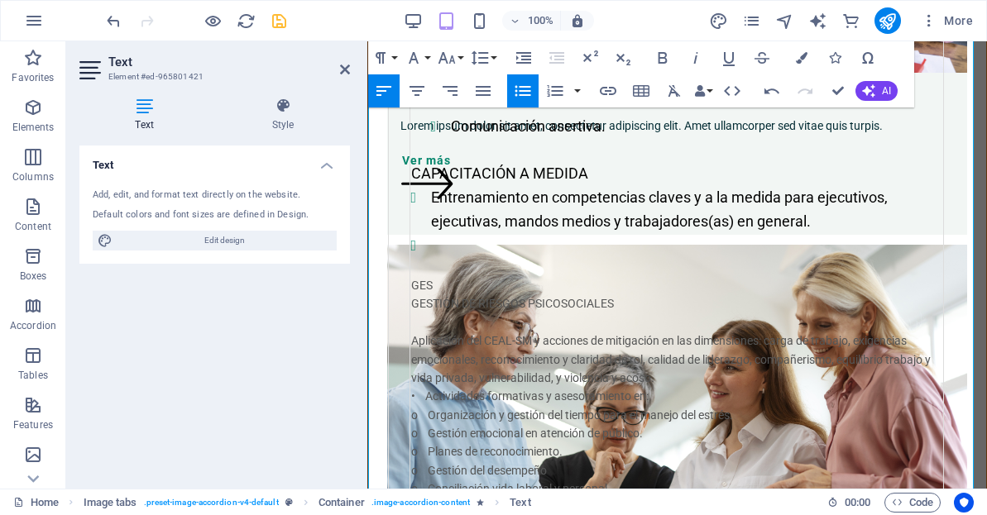
click at [524, 95] on icon "button" at bounding box center [523, 91] width 16 height 11
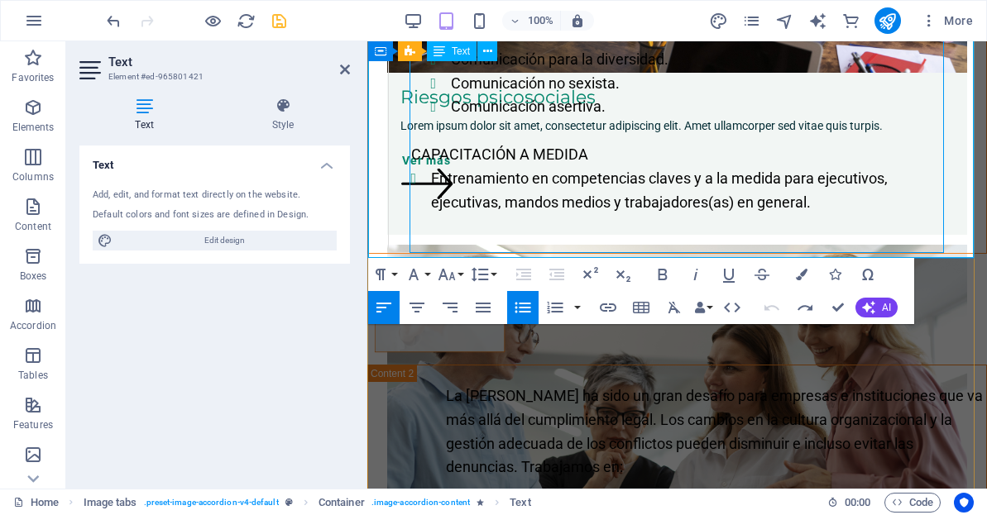
click at [838, 210] on li "Entrenamiento en competencias claves y a la medida para ejecutivos, ejecutivas,…" at bounding box center [687, 191] width 512 height 48
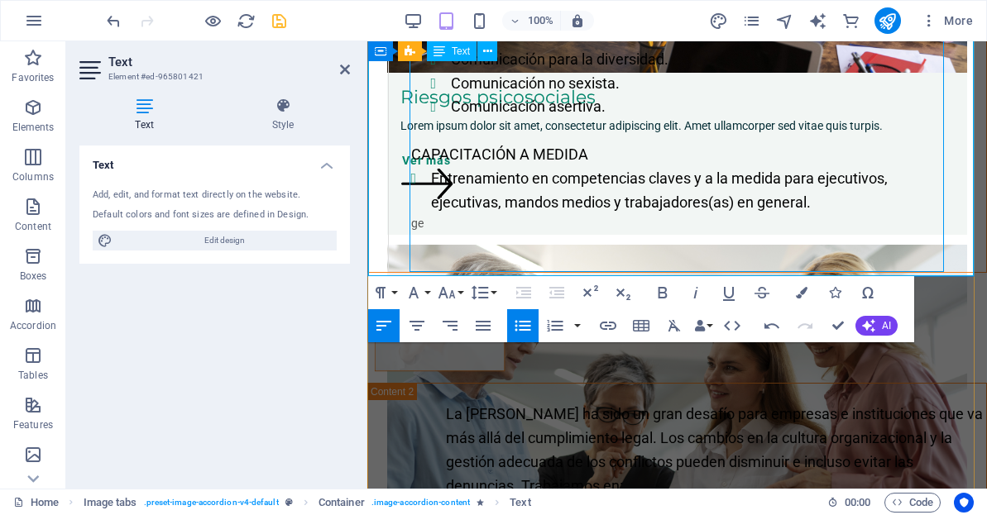
click at [840, 214] on li "Entrenamiento en competencias claves y a la medida para ejecutivos, ejecutivas,…" at bounding box center [687, 191] width 512 height 48
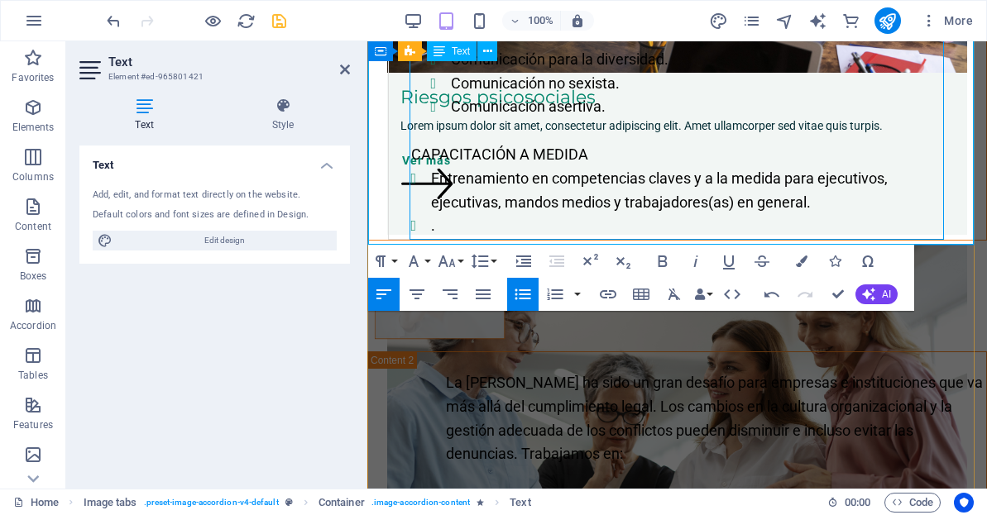
click at [431, 227] on li "." at bounding box center [687, 226] width 512 height 24
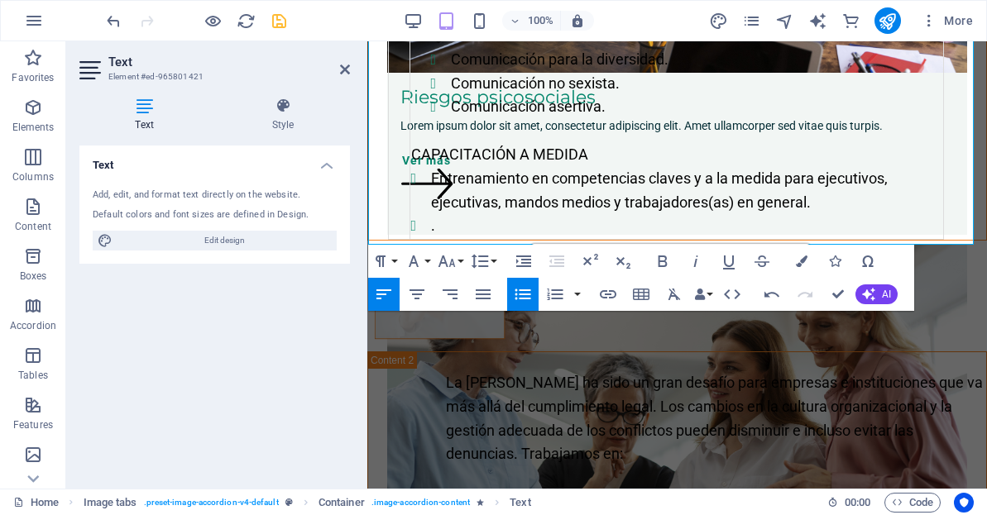
click at [526, 298] on icon "button" at bounding box center [523, 294] width 16 height 11
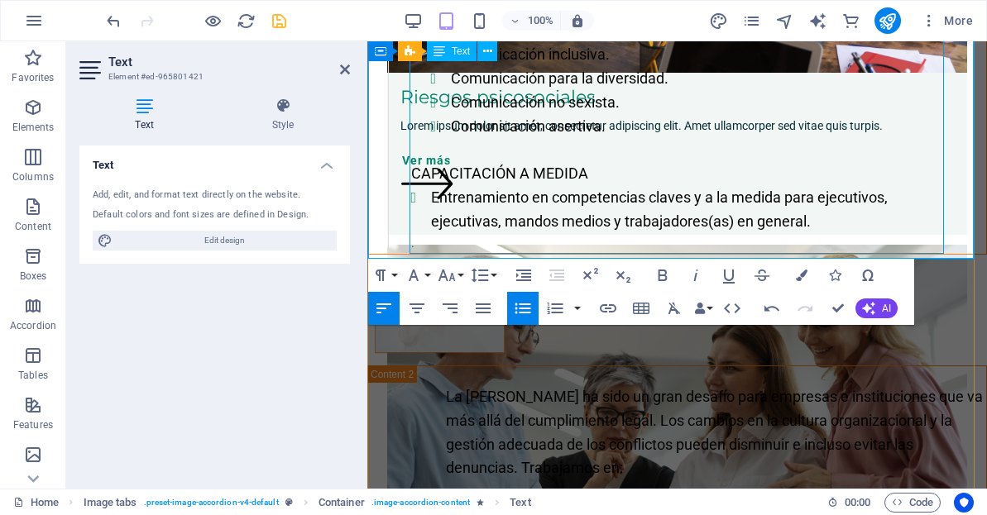
click at [413, 178] on span "CAPACITACIÓN A MEDIDA" at bounding box center [499, 173] width 177 height 17
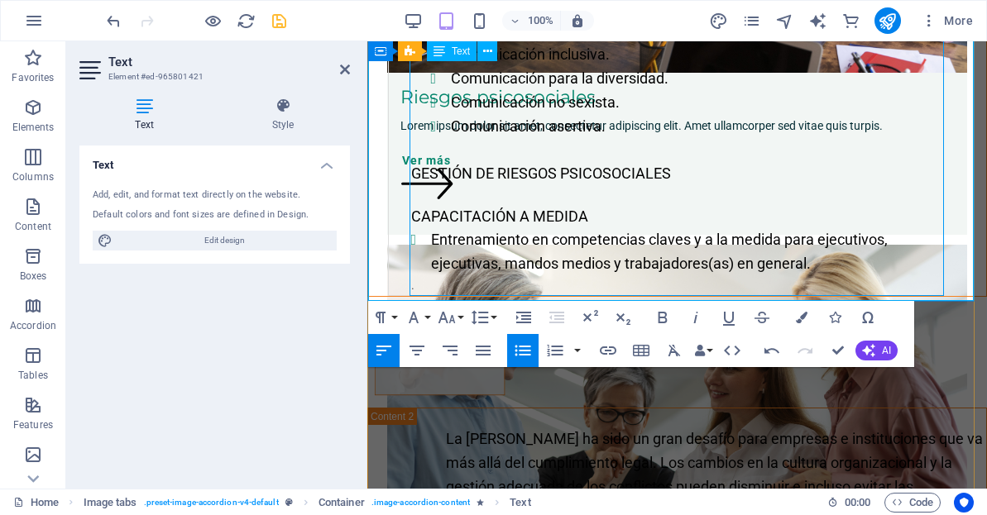
click at [456, 202] on p "Content 1" at bounding box center [677, 195] width 532 height 18
click at [895, 268] on li "Entrenamiento en competencias claves y a la medida para ejecutivos, ejecutivas,…" at bounding box center [687, 252] width 512 height 48
click at [693, 213] on p "CAPACITACIÓN A MEDIDA" at bounding box center [677, 217] width 532 height 24
click at [697, 186] on p "GESTIÓN DE RIESGOS PSICOSOCIALES" at bounding box center [677, 174] width 532 height 24
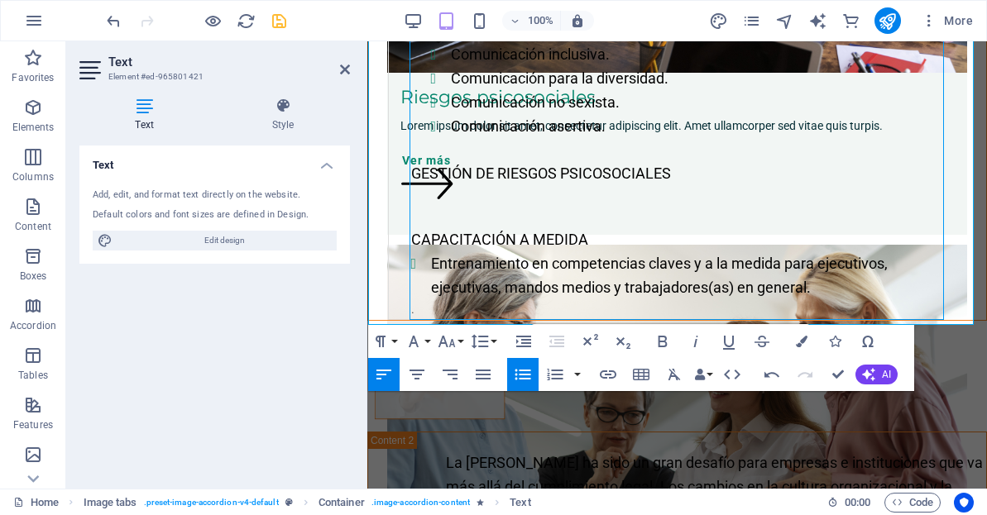
click at [521, 381] on icon "button" at bounding box center [523, 375] width 20 height 20
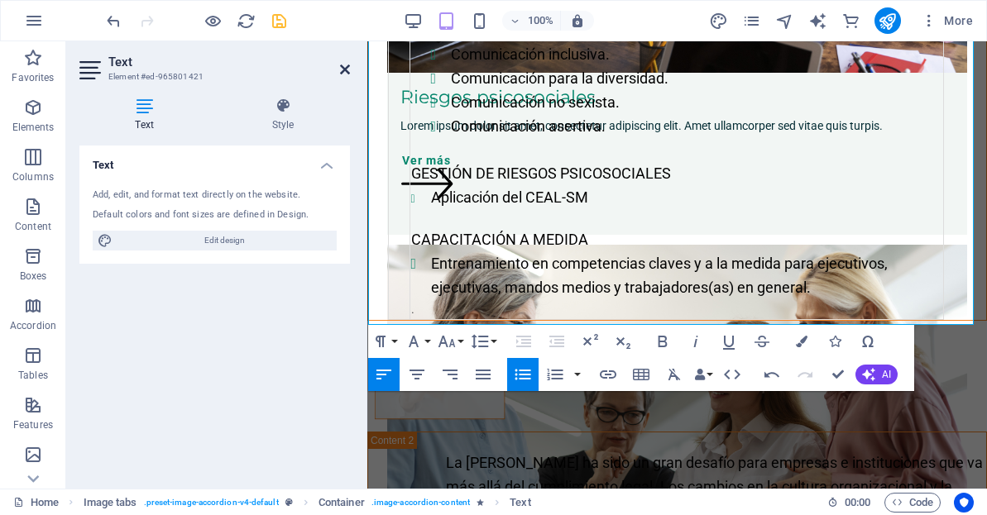
click at [343, 66] on icon at bounding box center [345, 69] width 10 height 13
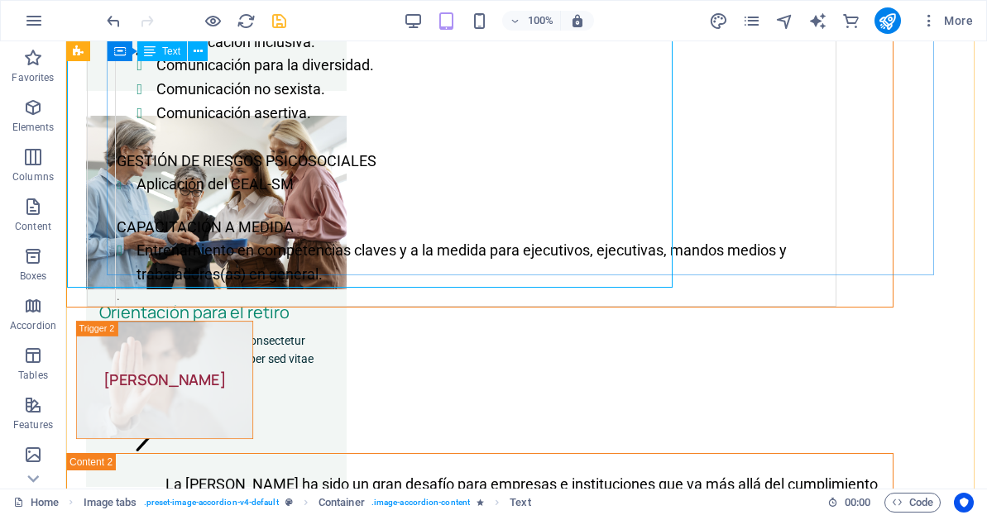
scroll to position [740, 0]
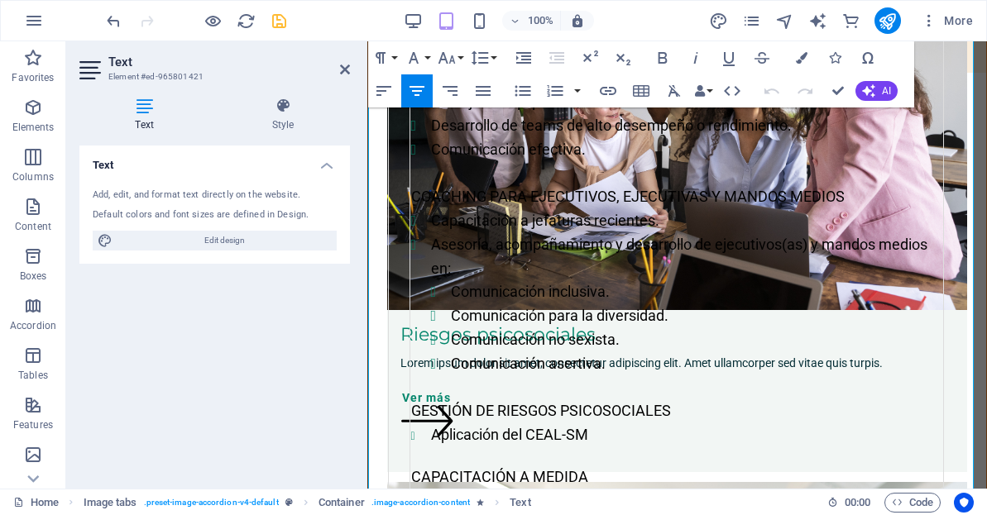
scroll to position [476, 0]
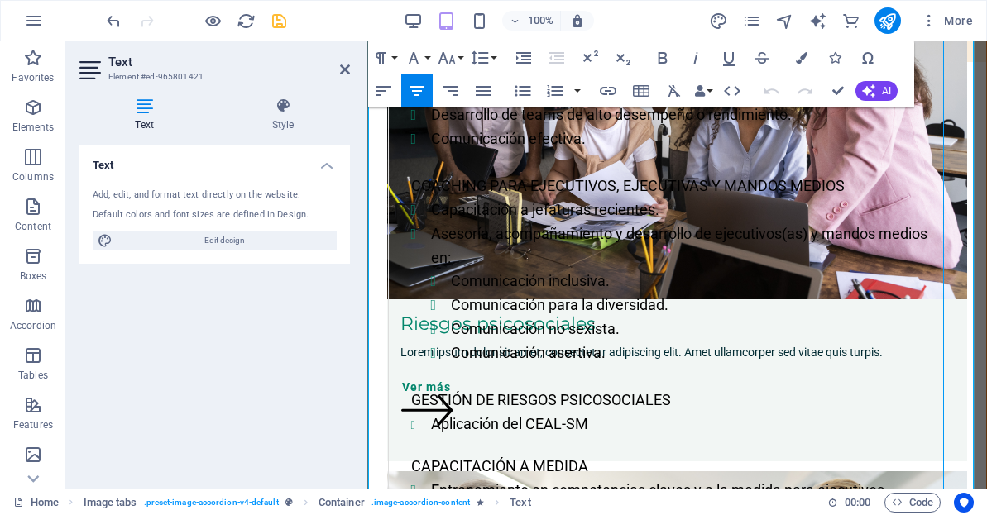
click at [660, 437] on li "Aplicación del CEAL-SM" at bounding box center [687, 425] width 512 height 24
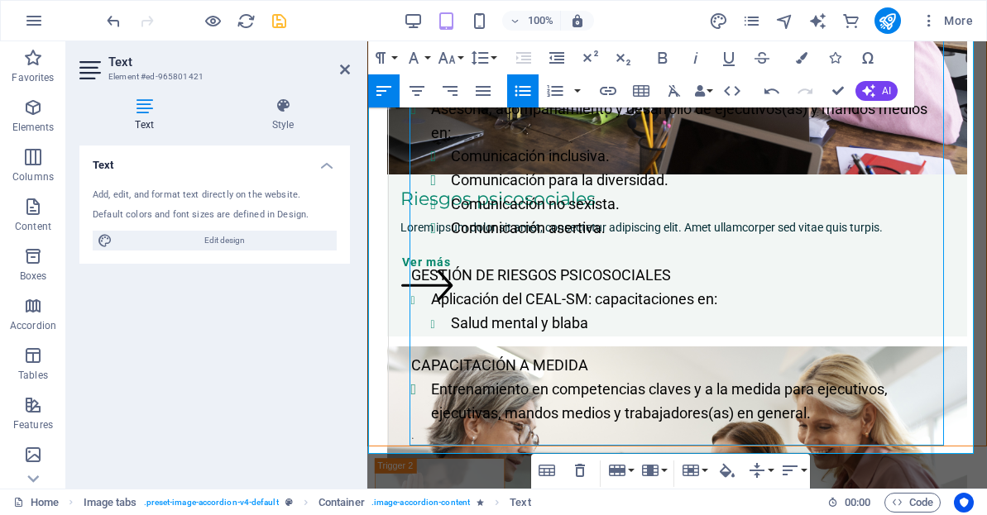
scroll to position [608, 0]
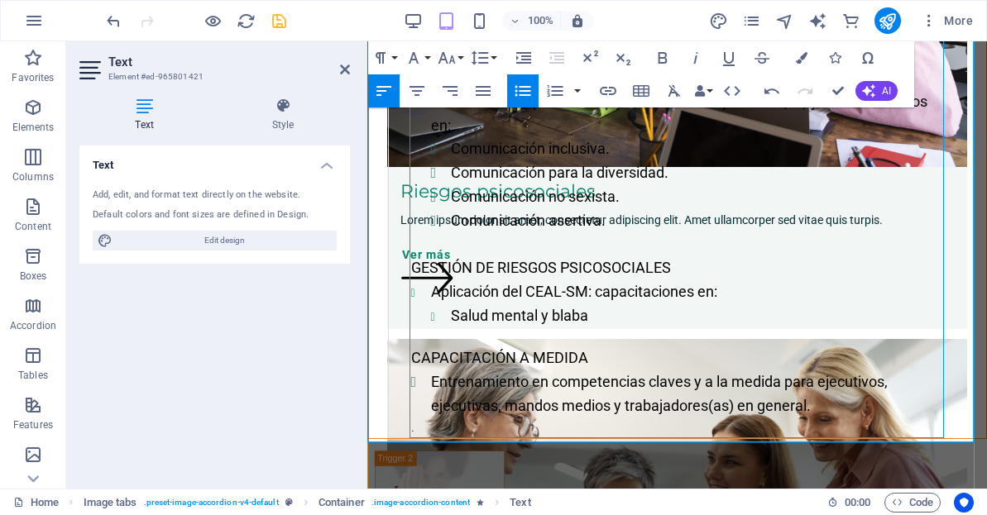
click at [904, 264] on p "GESTIÓN DE RIESGOS PSICOSOCIALES" at bounding box center [677, 268] width 532 height 24
click at [626, 320] on li "Salud mental y blaba" at bounding box center [697, 316] width 492 height 24
click at [596, 295] on span "Aplicación del CEAL-SM: capacitaciones en:" at bounding box center [574, 291] width 286 height 17
click at [589, 294] on span "Aplicación del CEAL-SM: capacitaciones en:" at bounding box center [574, 291] width 286 height 17
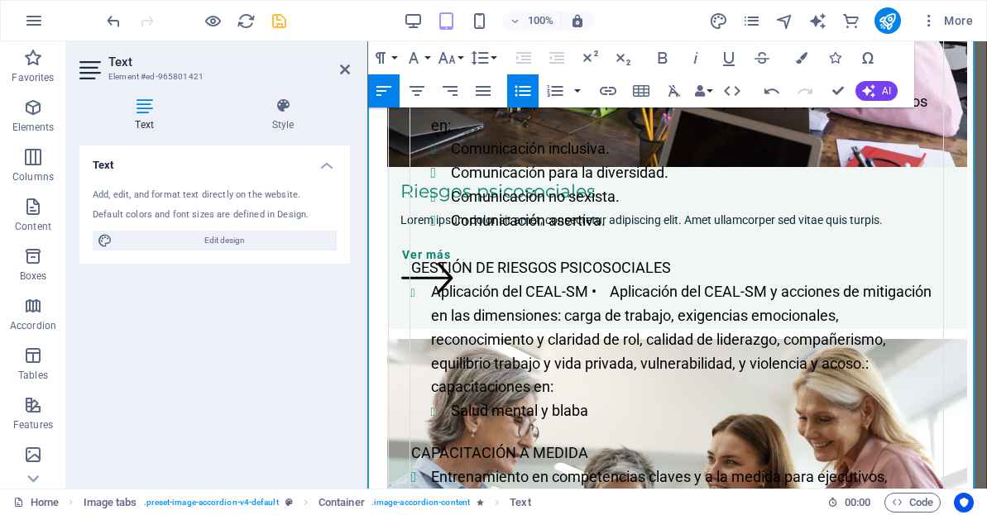
scroll to position [3101, 2]
click at [772, 295] on span "Aplicación del CEAL-SM • Aplicación del CEAL-SM y acciones de mitigación en las…" at bounding box center [681, 339] width 500 height 113
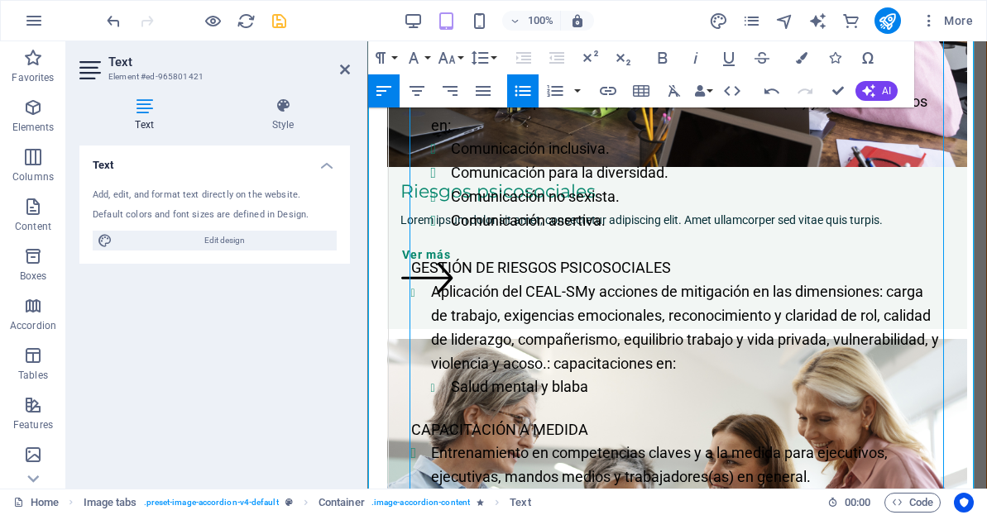
click at [759, 296] on span "Aplicación del CEAL-SM y acciones de mitigación en las dimensiones: carga de tr…" at bounding box center [685, 327] width 508 height 89
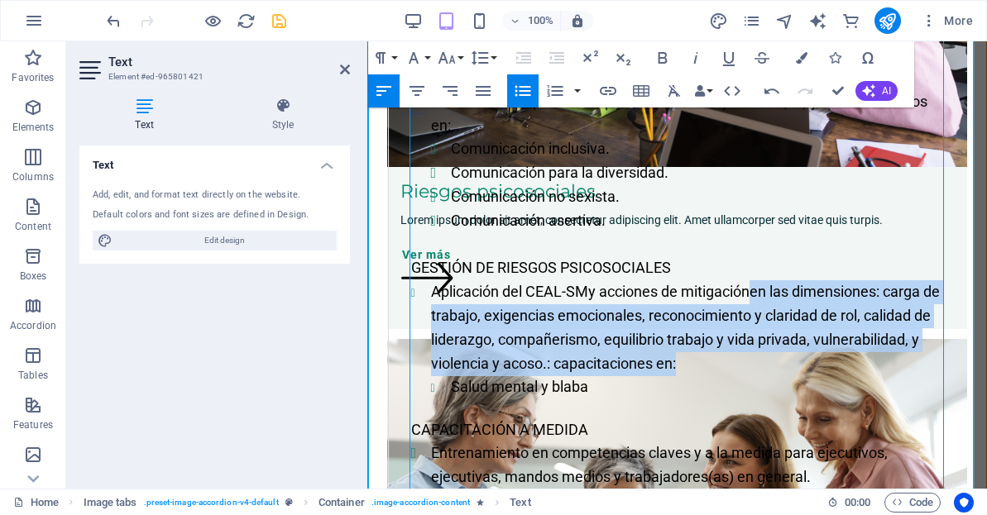
drag, startPoint x: 762, startPoint y: 294, endPoint x: 798, endPoint y: 367, distance: 82.1
click at [798, 367] on li "Aplicación del CEAL-SM y acciones de mitigación en las dimensiones: carga de tr…" at bounding box center [687, 339] width 512 height 119
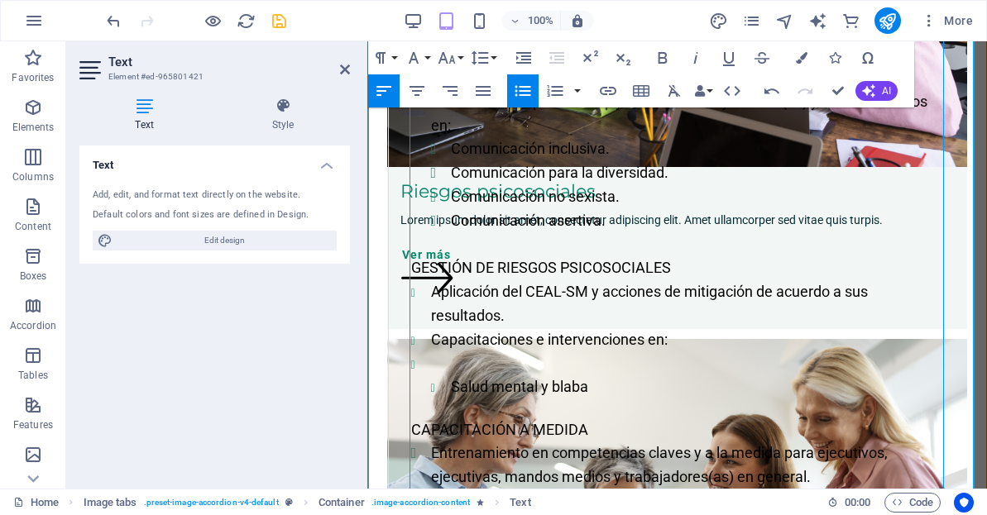
click at [751, 293] on span "Aplicación del CEAL-SM y acciones de mitigación de acuerdo a sus resultados." at bounding box center [649, 303] width 437 height 41
click at [498, 323] on span "Aplicación del CEAL-SM y acciones de mitigación, de acuerdo a sus resultados." at bounding box center [651, 303] width 440 height 41
click at [892, 352] on li "Capacitaciones e intervenciones en:" at bounding box center [687, 340] width 512 height 24
click at [431, 342] on span "Capacitaciones e intervenciones en:" at bounding box center [549, 339] width 237 height 17
click at [556, 342] on span "Capacitaciones e intervenciones en:" at bounding box center [549, 339] width 237 height 17
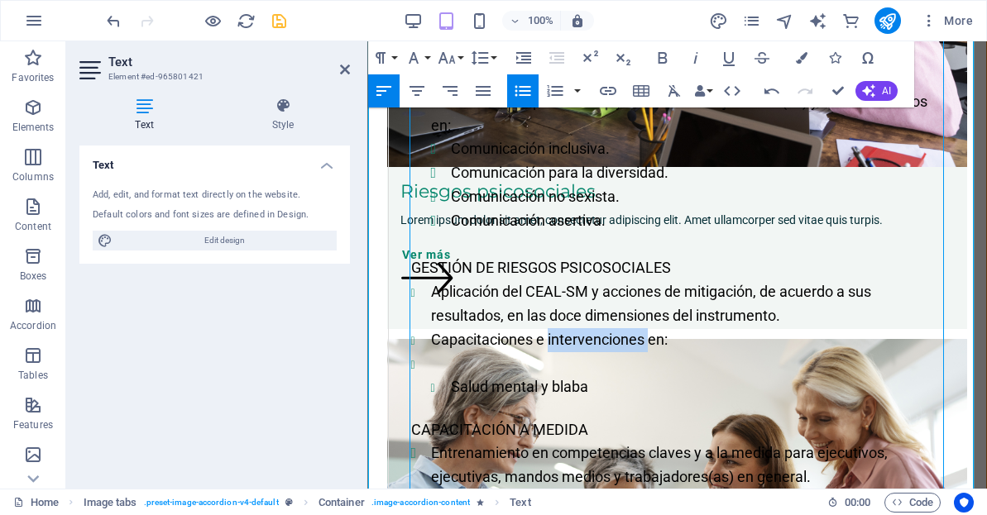
click at [556, 342] on span "Capacitaciones e intervenciones en:" at bounding box center [549, 339] width 237 height 17
click at [889, 233] on li "Comunicación asertiva." at bounding box center [697, 221] width 492 height 24
click at [493, 347] on span "Capacitaciones y asesoramiento en:" at bounding box center [548, 339] width 235 height 17
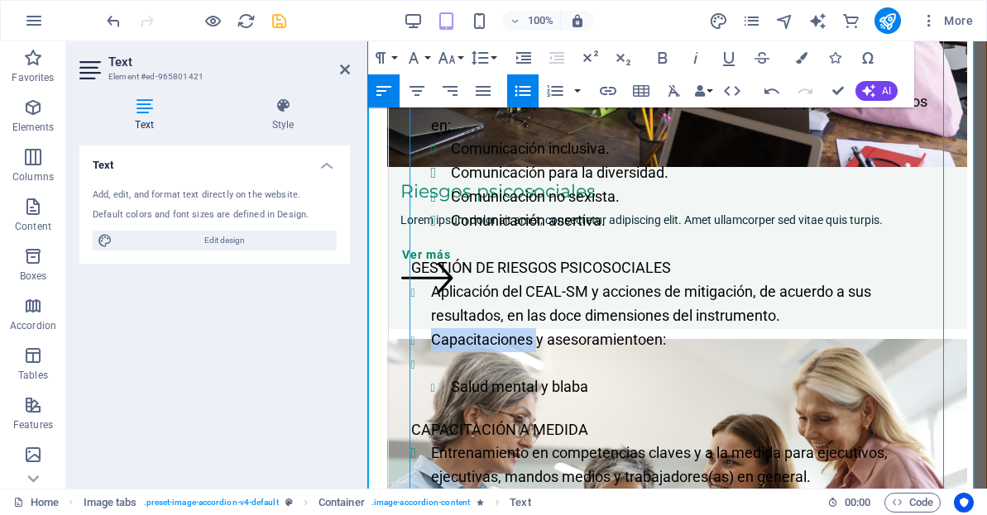
click at [493, 347] on span "Capacitaciones y asesoramiento en:" at bounding box center [548, 339] width 235 height 17
click at [541, 361] on li "​ Salud mental y blaba" at bounding box center [687, 376] width 512 height 48
click at [606, 387] on li "Salud mental y blaba" at bounding box center [697, 388] width 492 height 24
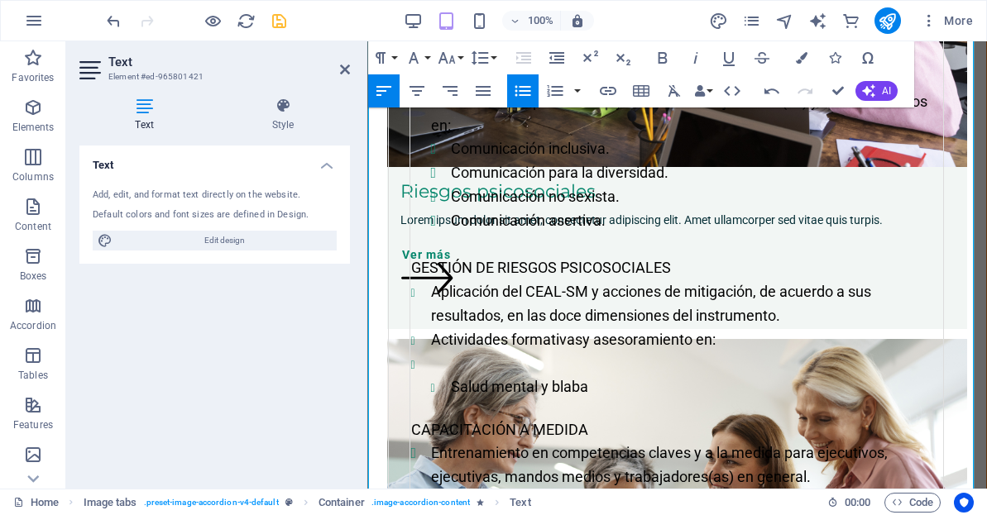
scroll to position [3150, 0]
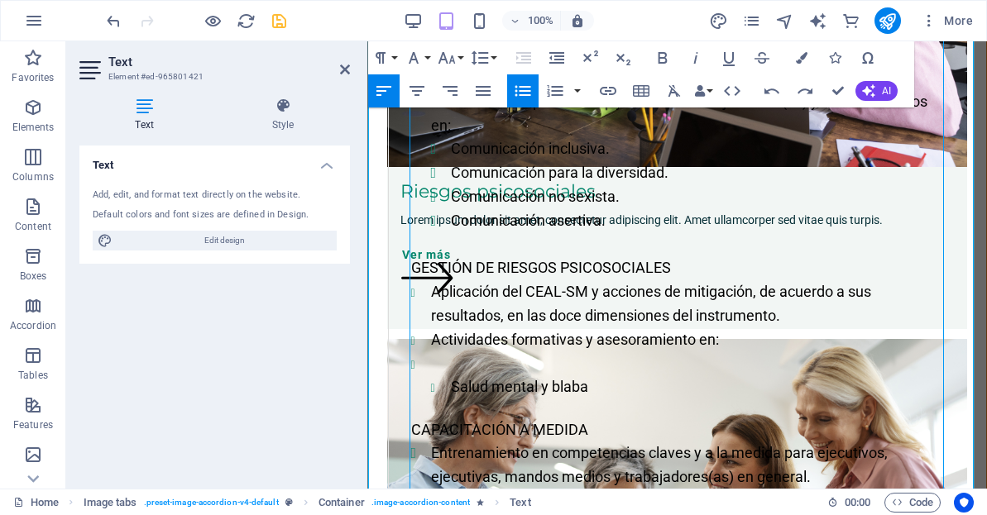
click at [695, 342] on span "Actividades formativas y asesoramiento en:" at bounding box center [575, 339] width 288 height 17
click at [695, 348] on span "Actividades formativas y asesoramiento en:" at bounding box center [573, 339] width 285 height 17
click at [688, 339] on span "Actividades formativas y asesoramiento en:" at bounding box center [576, 339] width 291 height 17
click at [911, 328] on li "Aplicación del CEAL-SM y acciones de mitigación, de acuerdo a sus resultados, e…" at bounding box center [687, 304] width 512 height 48
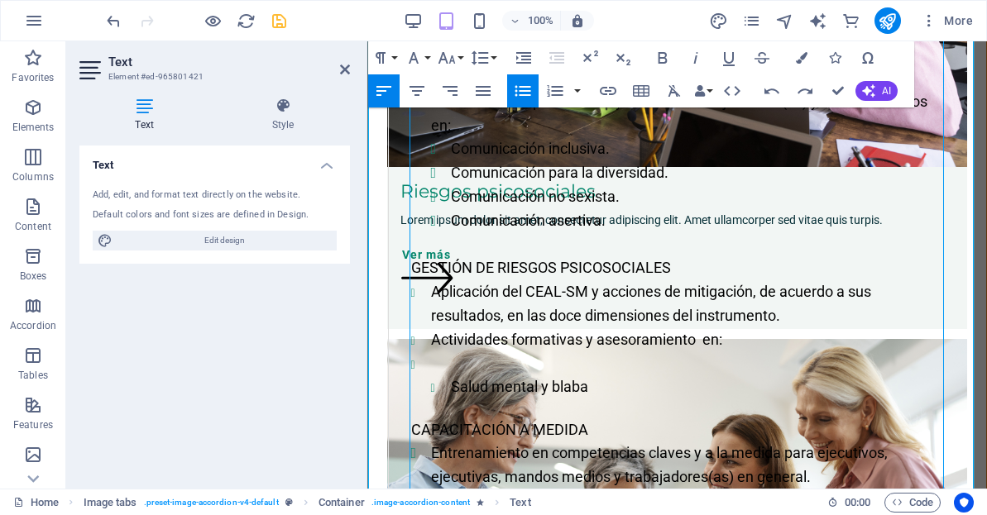
click at [697, 342] on span "Actividades formativas y asesoramiento en:" at bounding box center [576, 339] width 291 height 17
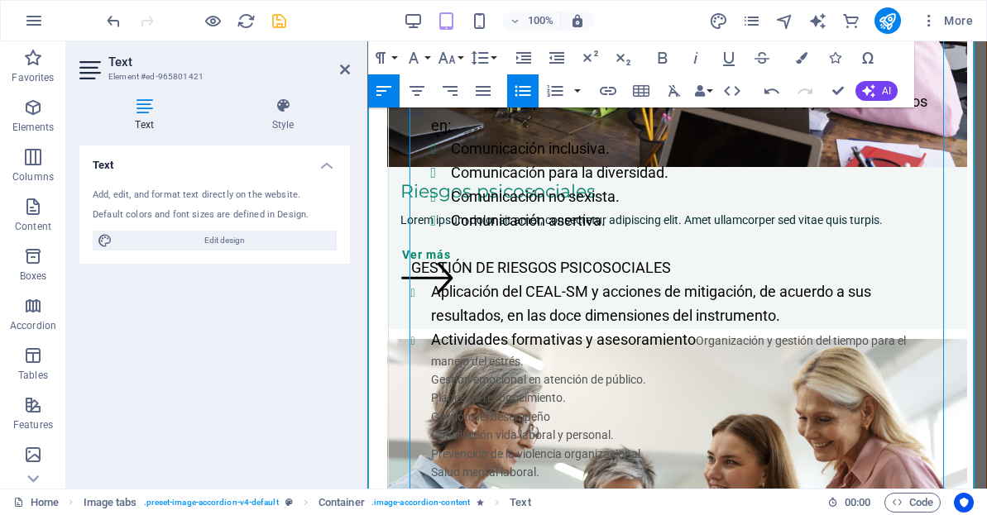
click at [694, 340] on span "Actividades formativas y asesoramiento" at bounding box center [563, 339] width 265 height 17
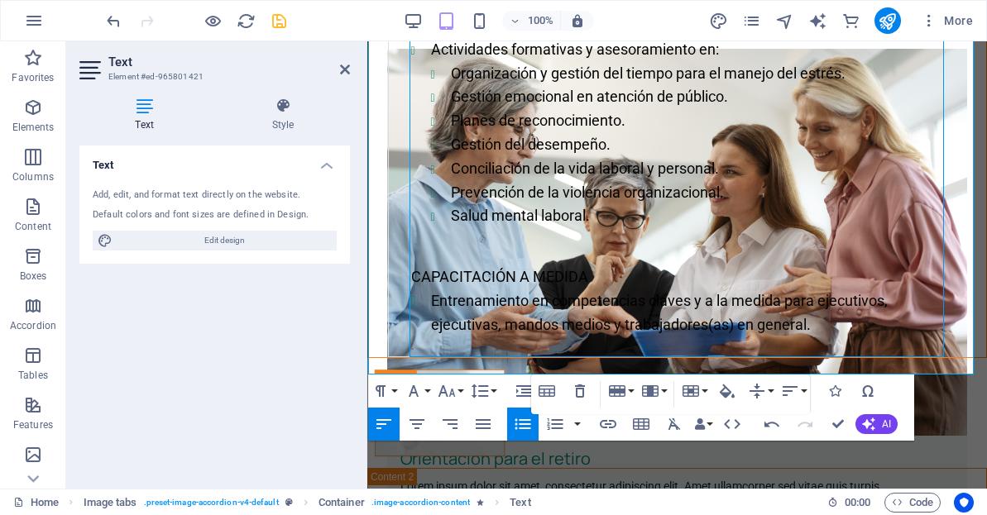
scroll to position [906, 0]
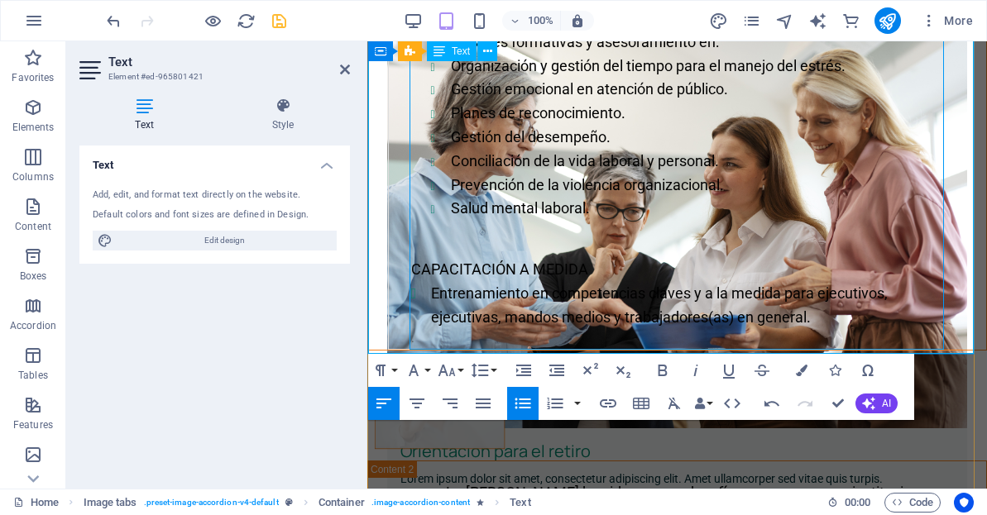
click at [857, 155] on li "Conciliación de la vida laboral y personal." at bounding box center [697, 162] width 492 height 24
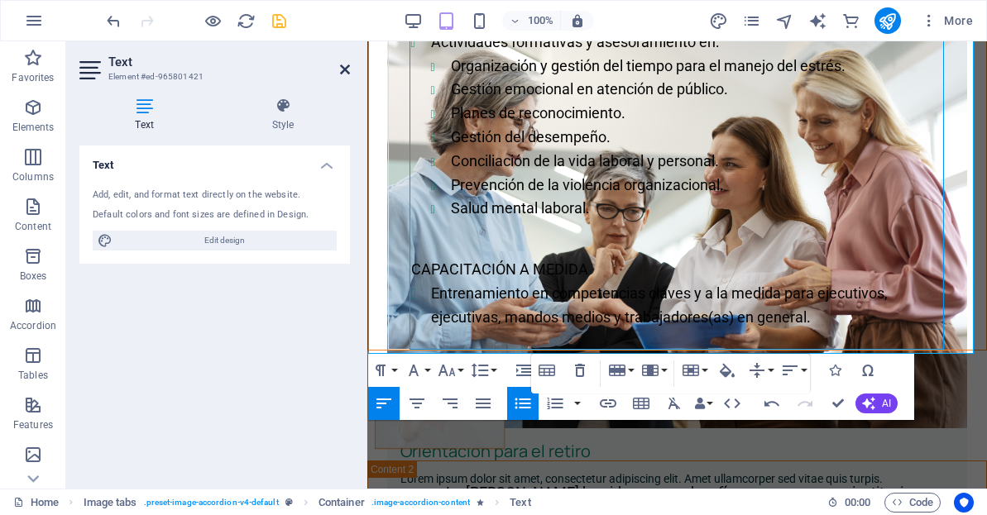
click at [342, 68] on icon at bounding box center [345, 69] width 10 height 13
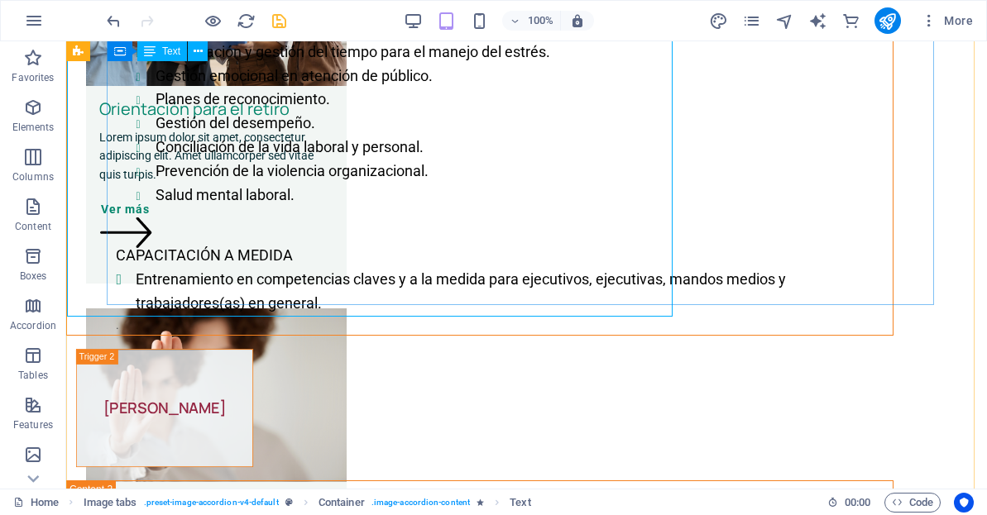
scroll to position [943, 0]
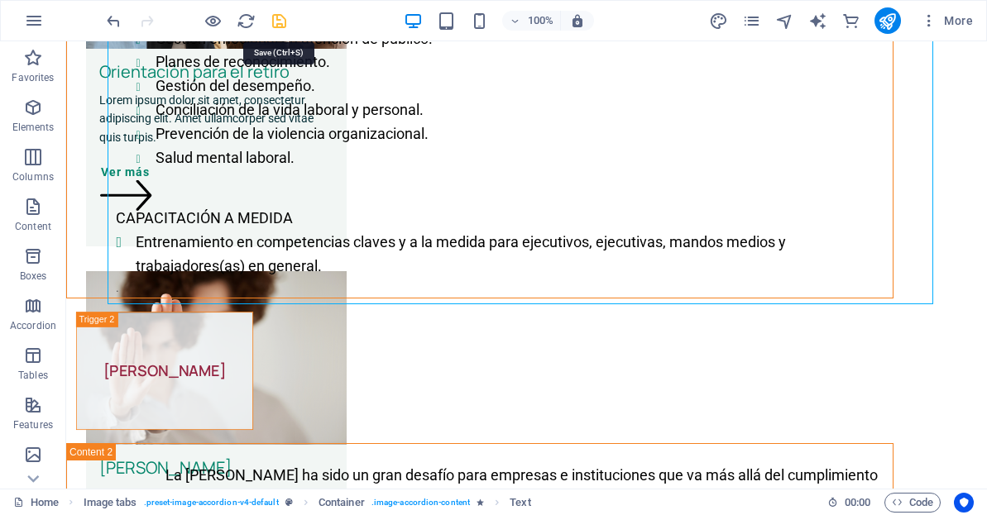
click at [283, 17] on icon "save" at bounding box center [279, 21] width 19 height 19
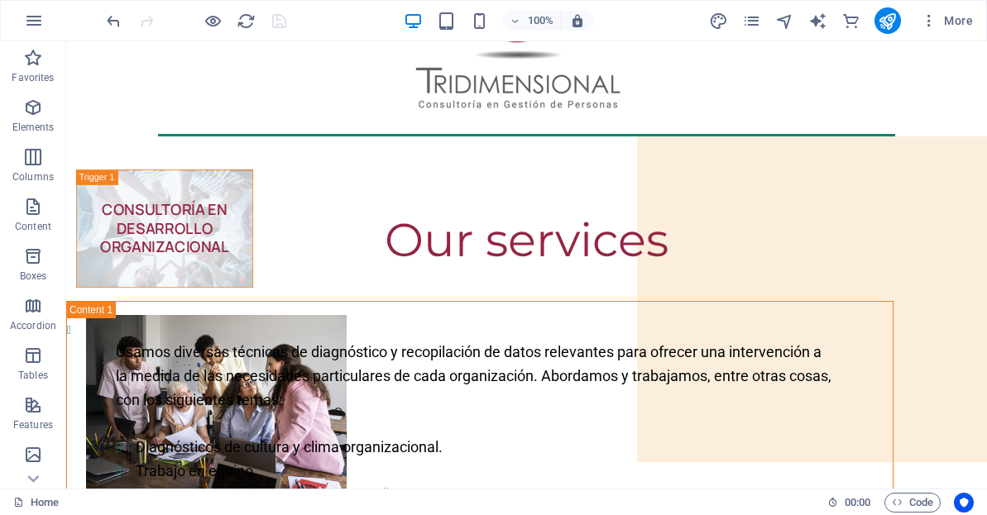
scroll to position [72, 0]
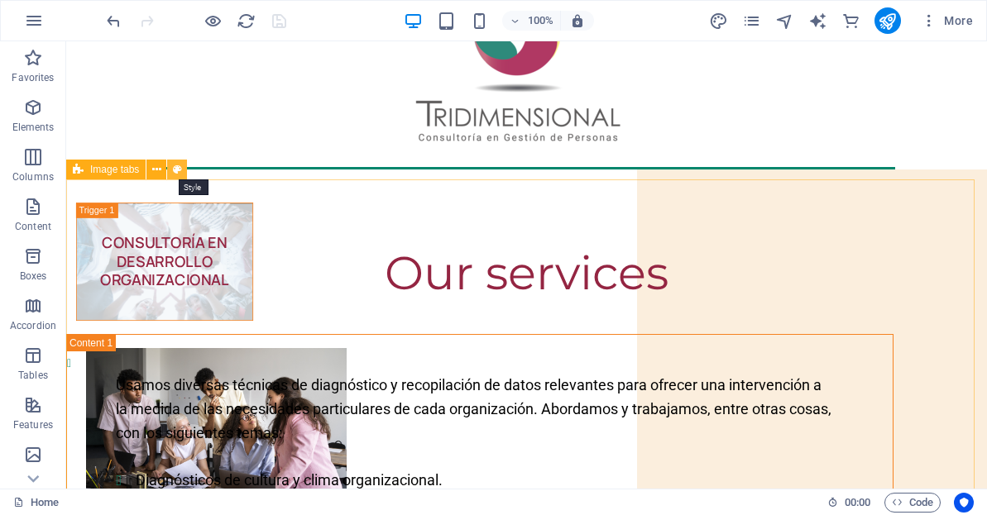
click at [176, 168] on icon at bounding box center [177, 169] width 9 height 17
select select "rem"
select select "px"
select select "background"
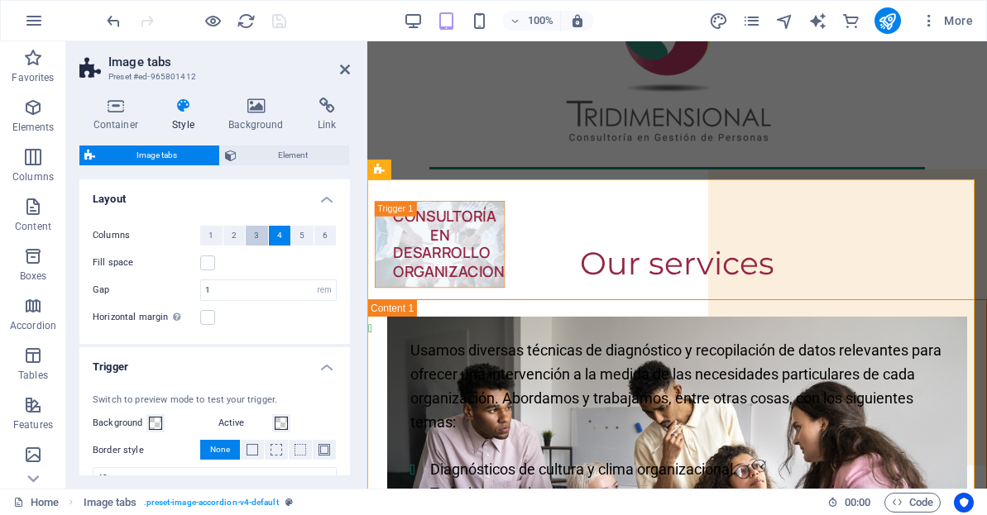
click at [255, 235] on span "3" at bounding box center [256, 236] width 5 height 20
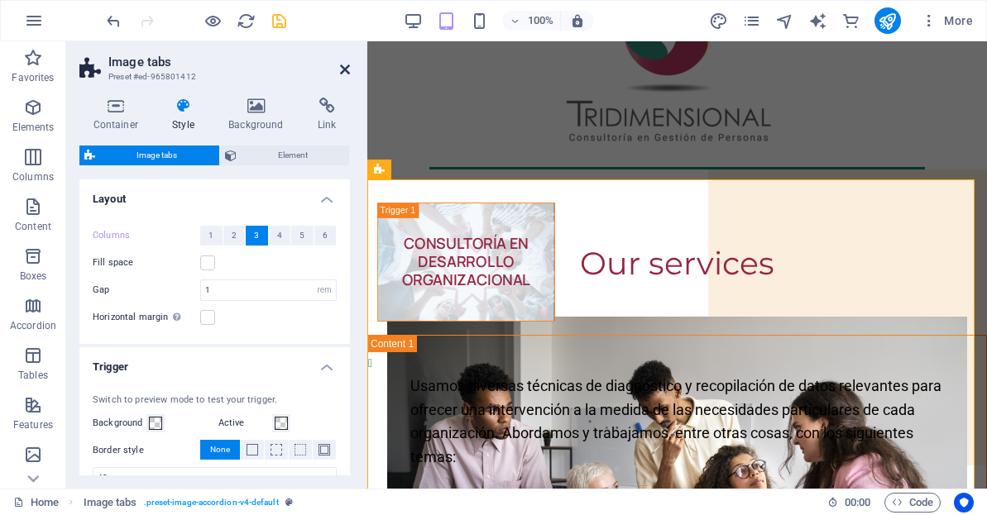
click at [344, 69] on icon at bounding box center [345, 69] width 10 height 13
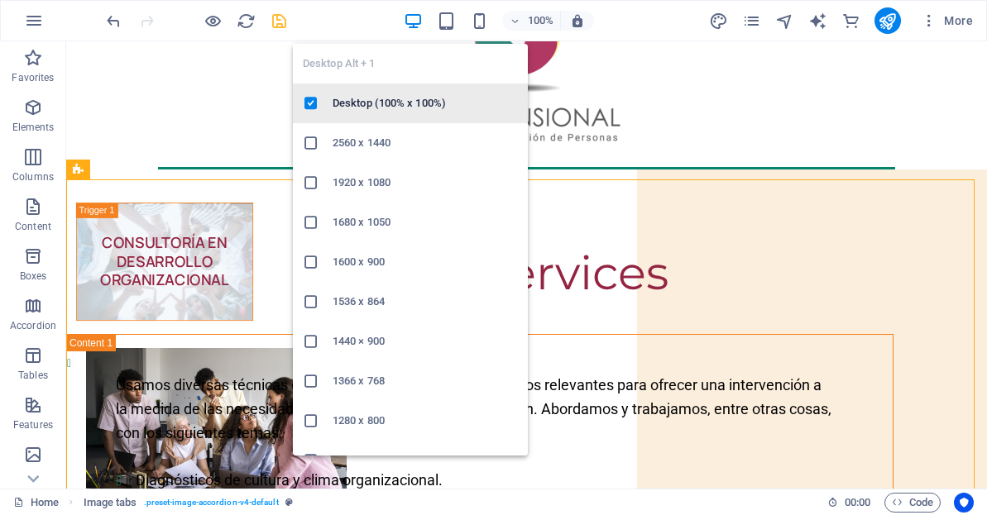
click at [391, 102] on h6 "Desktop (100% x 100%)" at bounding box center [425, 103] width 185 height 20
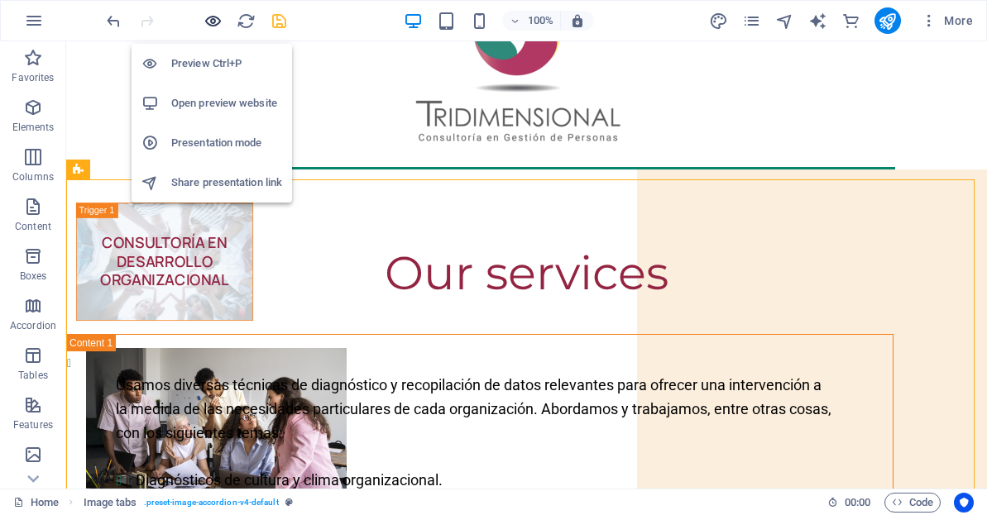
click at [212, 19] on icon "button" at bounding box center [212, 21] width 19 height 19
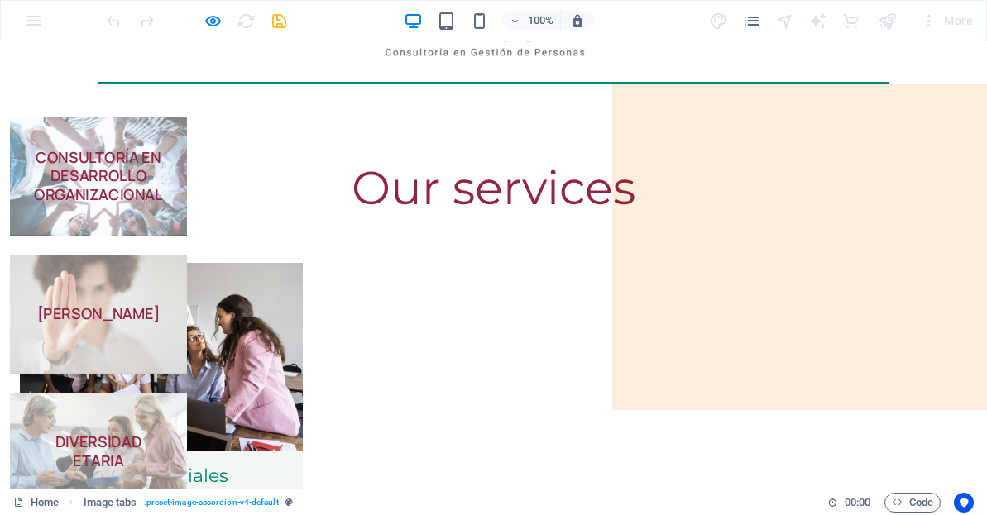
scroll to position [171, 0]
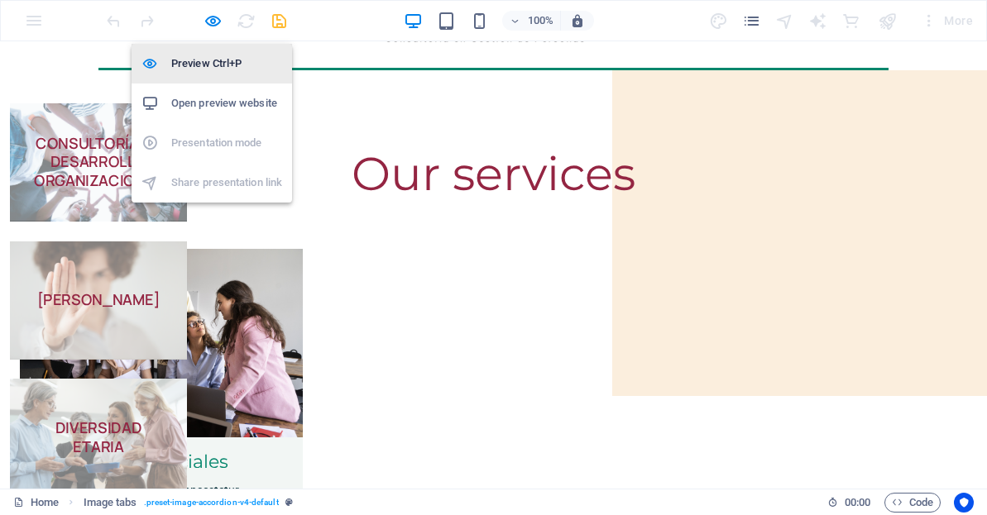
click at [202, 60] on h6 "Preview Ctrl+P" at bounding box center [226, 64] width 111 height 20
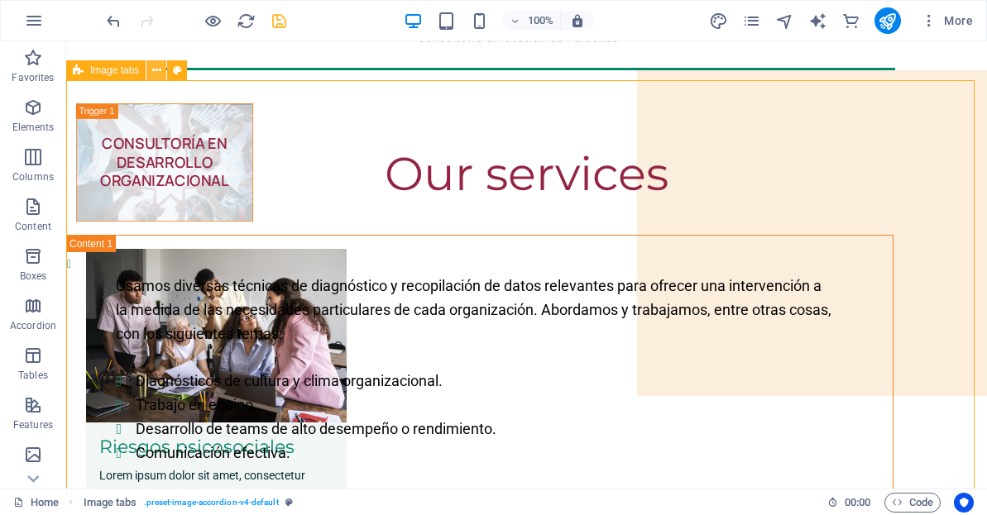
click at [156, 72] on icon at bounding box center [156, 70] width 9 height 17
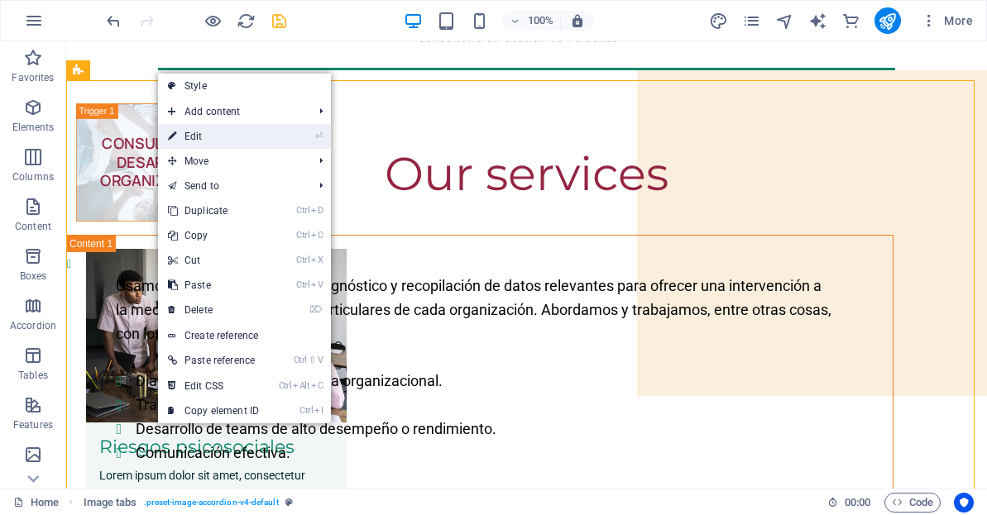
click at [210, 141] on link "⏎ Edit" at bounding box center [213, 136] width 111 height 25
select select "rem"
select select "px"
select select "background"
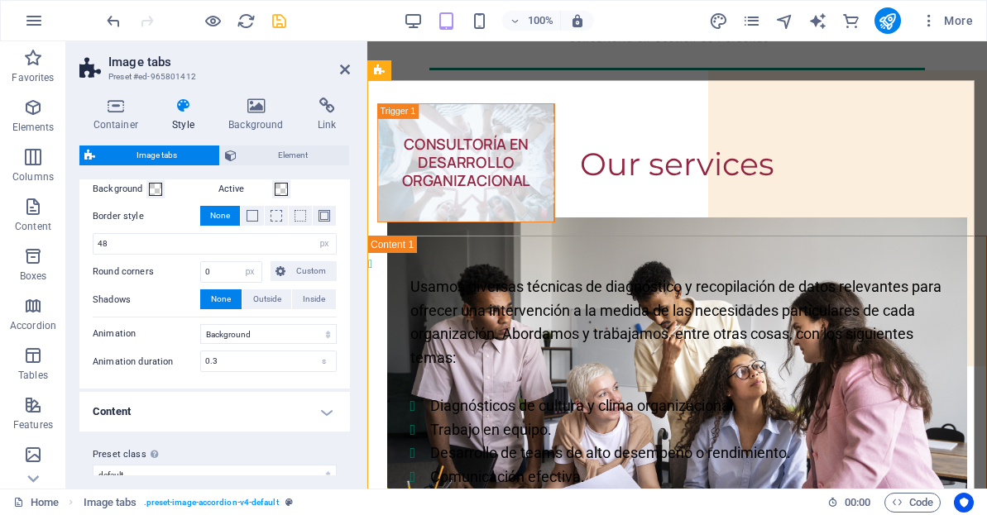
scroll to position [256, 0]
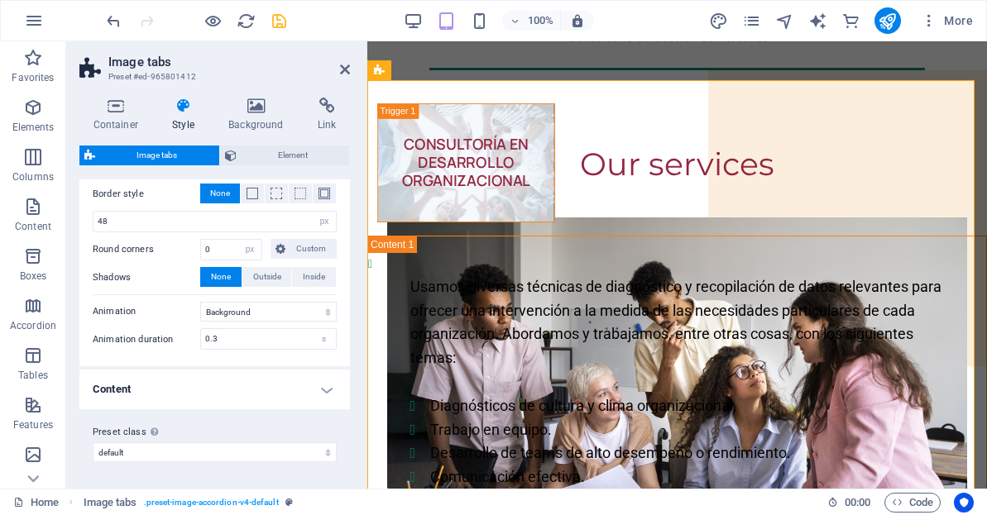
click at [350, 233] on div "Container Style Background Link Size Height Default px rem % vh vw Min. height …" at bounding box center [214, 286] width 297 height 405
click at [346, 228] on div "Switch to preview mode to test your trigger. Background Active Border style Non…" at bounding box center [214, 244] width 277 height 247
click at [281, 156] on span "Element" at bounding box center [293, 156] width 103 height 20
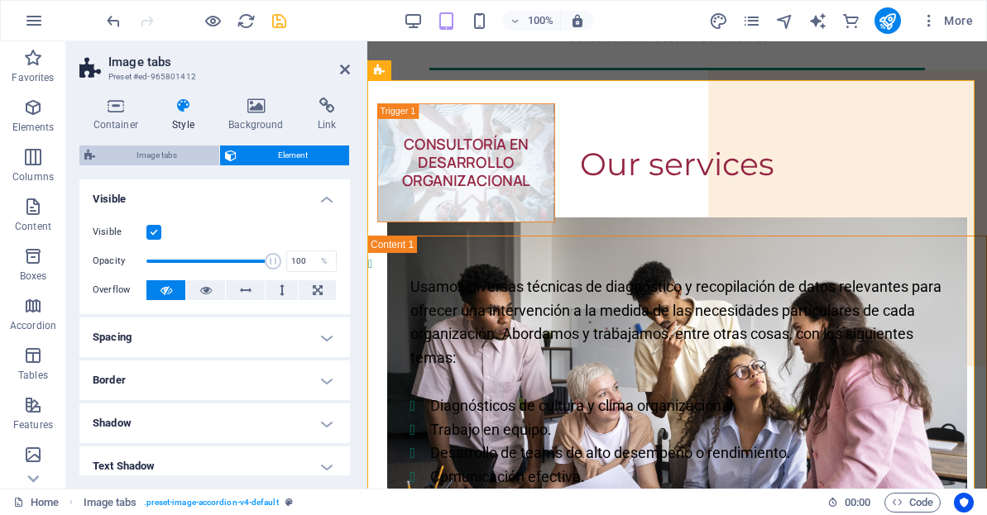
click at [158, 152] on span "Image tabs" at bounding box center [157, 156] width 114 height 20
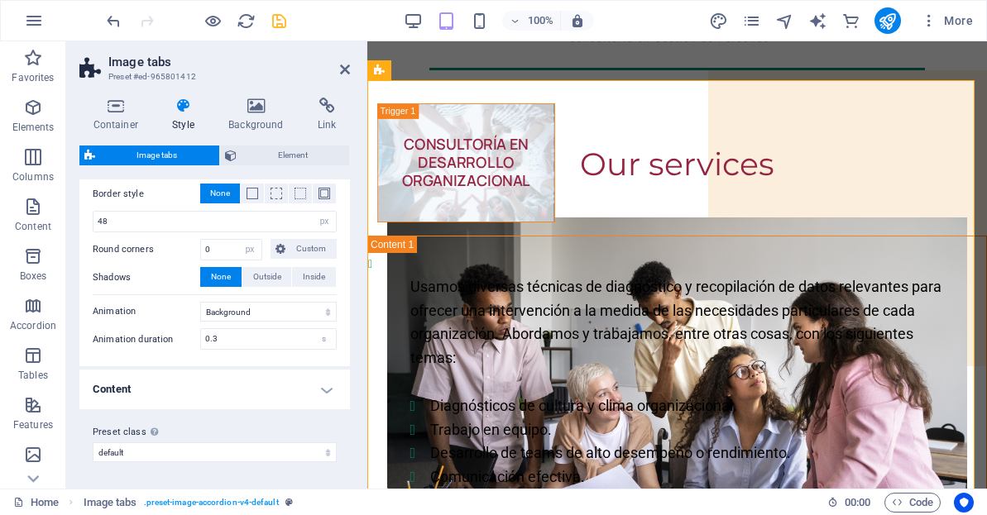
scroll to position [0, 0]
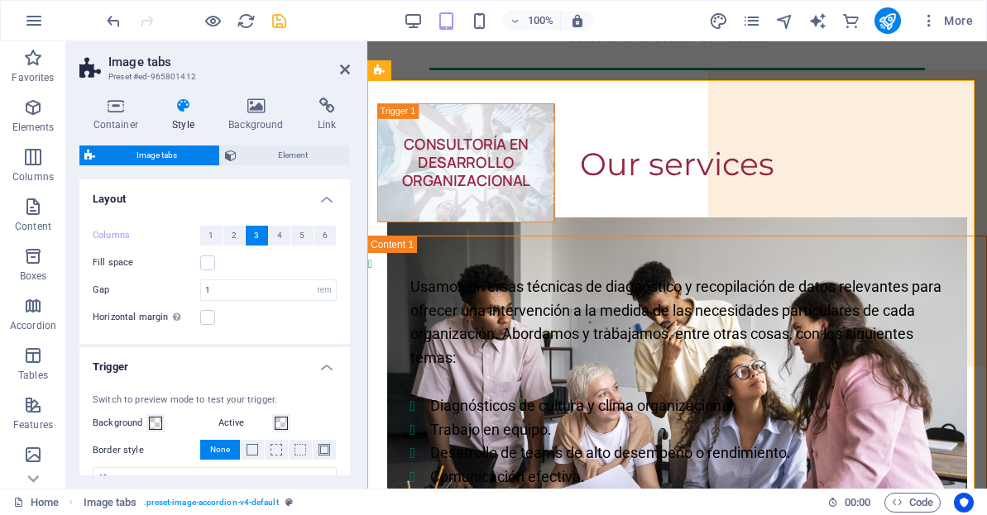
click at [249, 238] on button "3" at bounding box center [257, 236] width 22 height 20
click at [211, 261] on label at bounding box center [207, 263] width 15 height 15
click at [0, 0] on input "Fill space" at bounding box center [0, 0] width 0 height 0
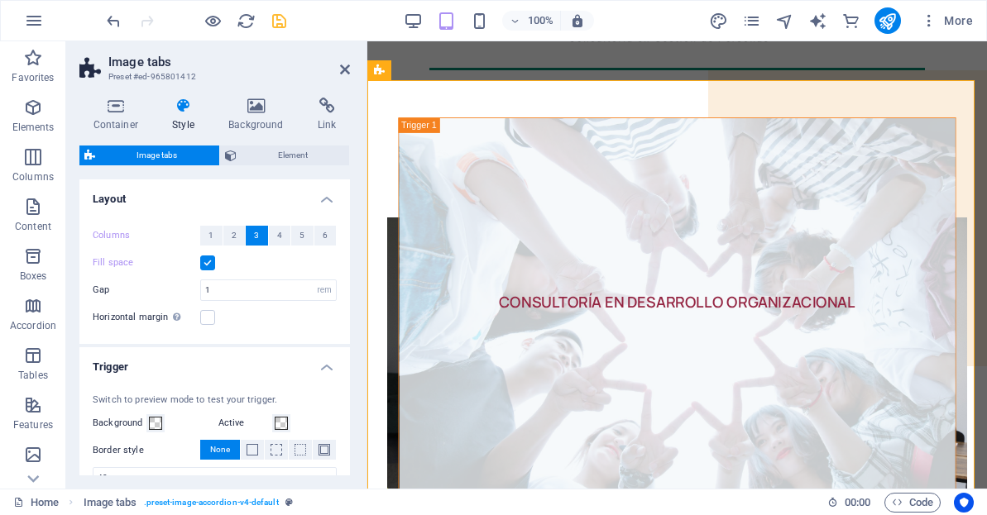
click at [203, 261] on label at bounding box center [207, 263] width 15 height 15
click at [0, 0] on input "Fill space" at bounding box center [0, 0] width 0 height 0
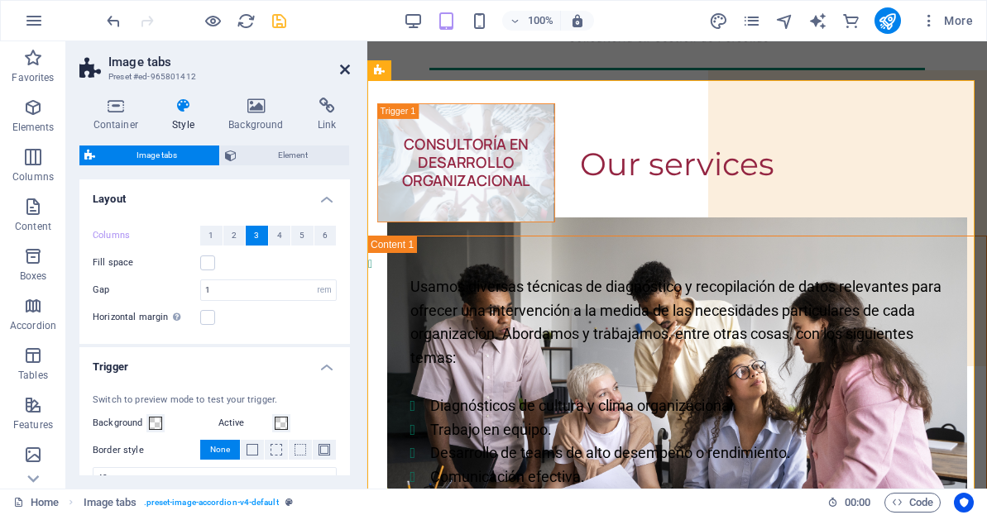
click at [344, 70] on icon at bounding box center [345, 69] width 10 height 13
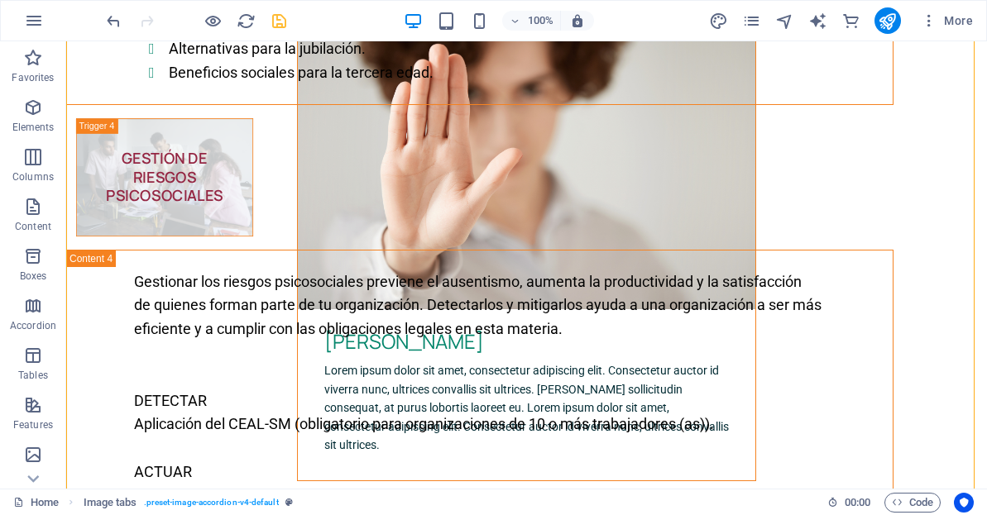
scroll to position [2651, 0]
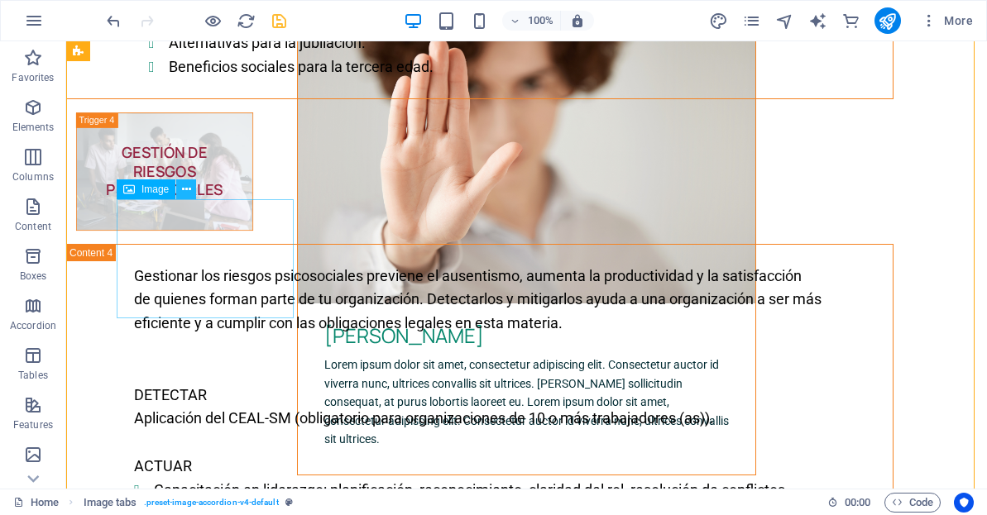
click at [182, 195] on icon at bounding box center [186, 189] width 9 height 17
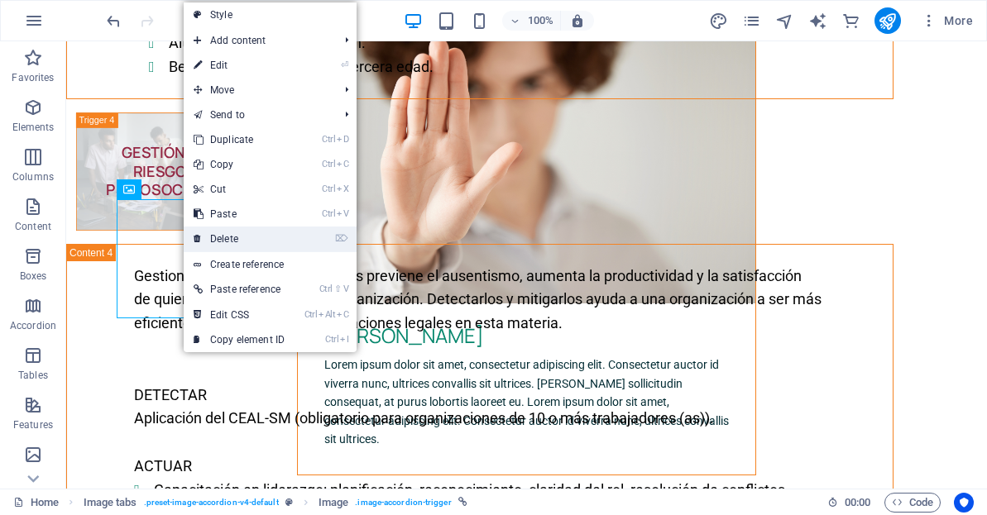
click at [231, 240] on link "⌦ Delete" at bounding box center [239, 239] width 111 height 25
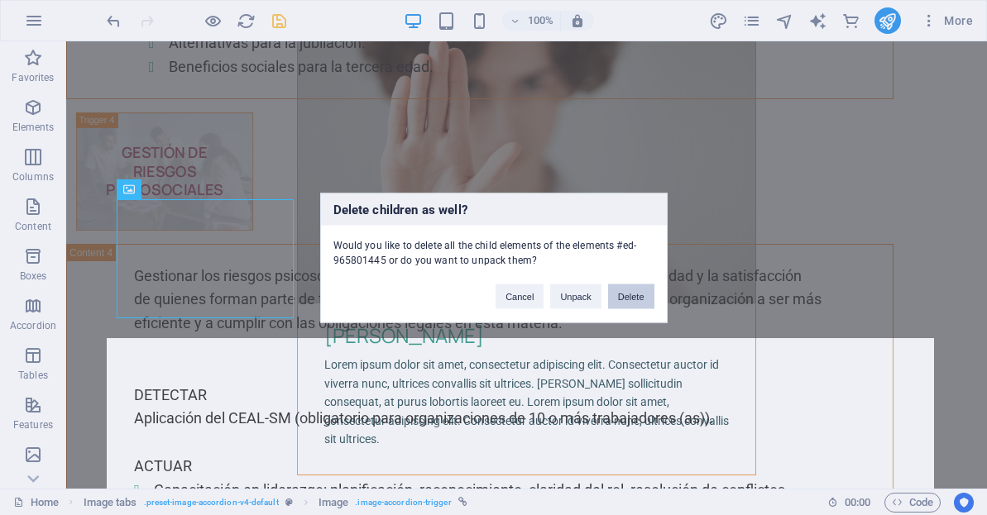
click at [627, 299] on button "Delete" at bounding box center [631, 296] width 46 height 25
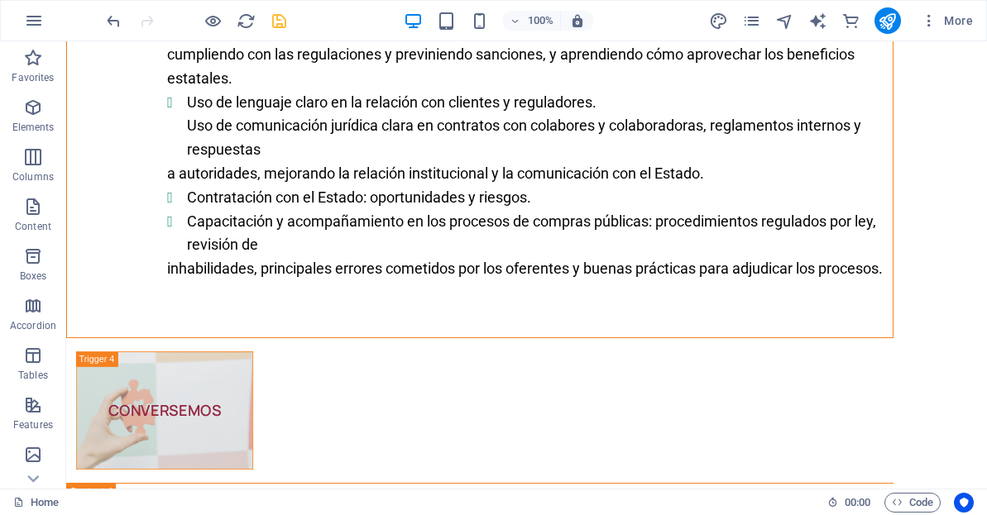
scroll to position [4695, 0]
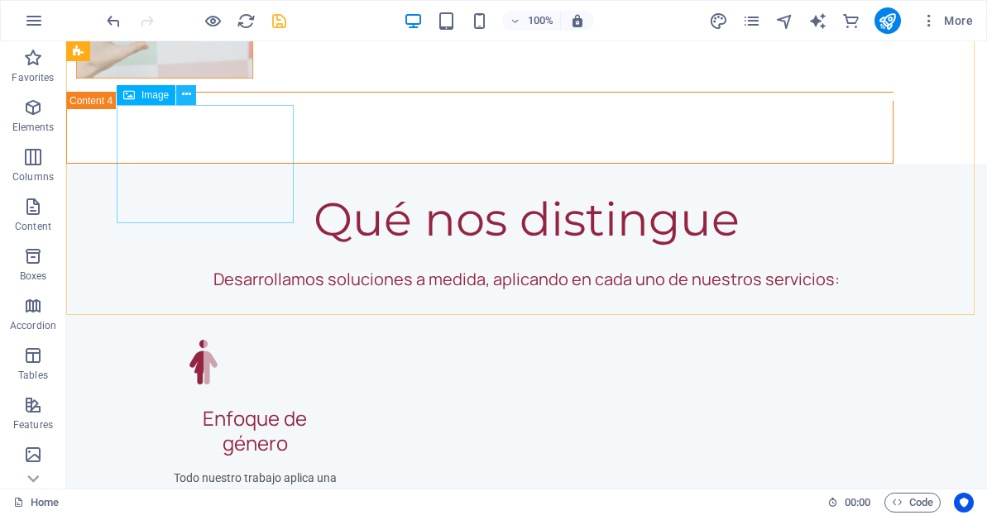
click at [185, 93] on icon at bounding box center [186, 94] width 9 height 17
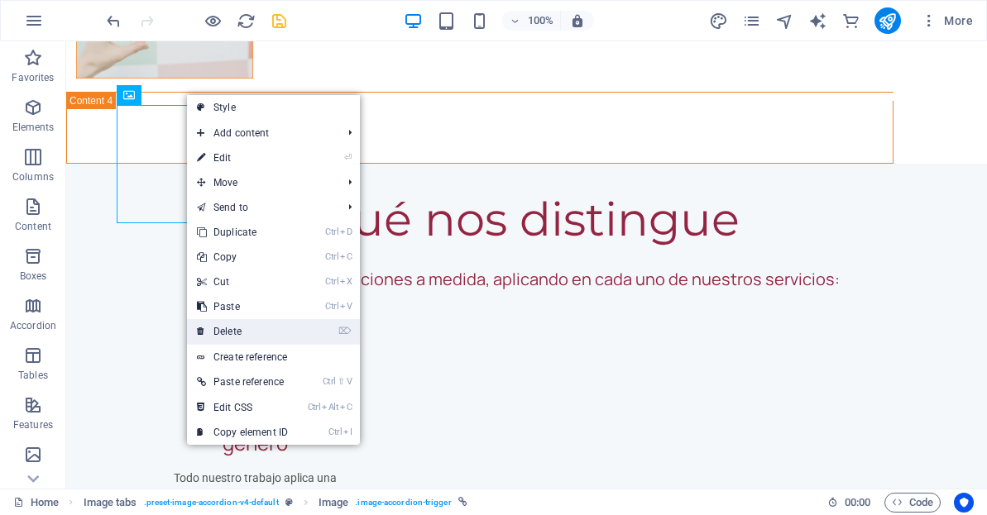
click at [249, 334] on link "⌦ Delete" at bounding box center [242, 331] width 111 height 25
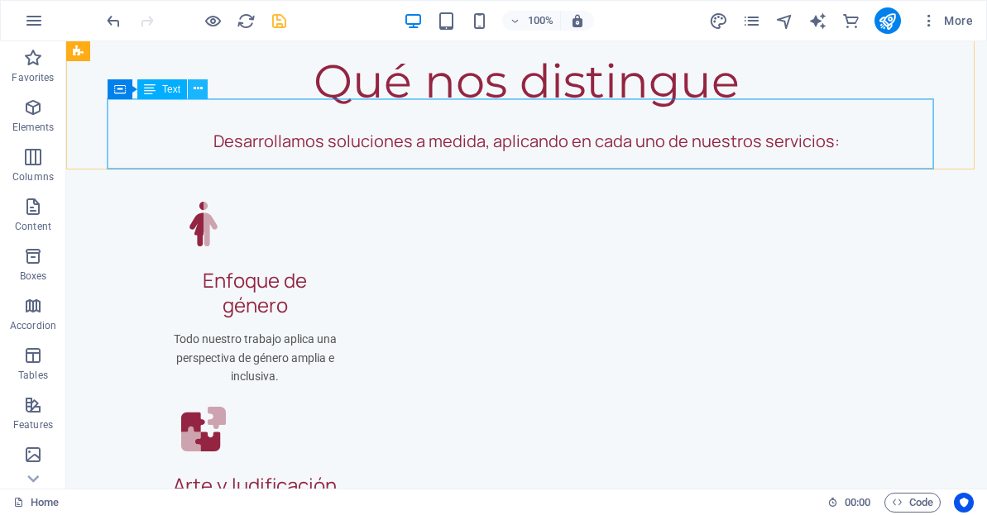
click at [196, 88] on icon at bounding box center [198, 88] width 9 height 17
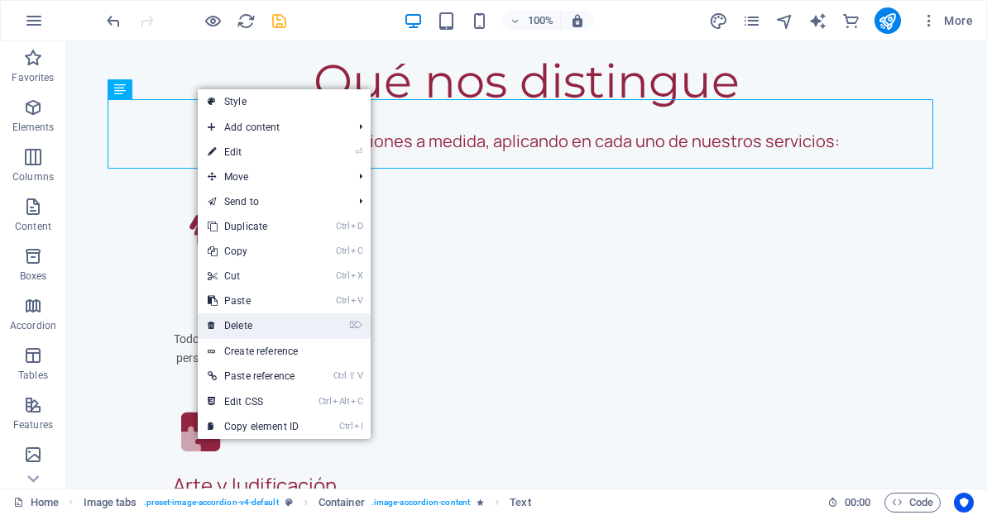
click at [248, 323] on link "⌦ Delete" at bounding box center [253, 326] width 111 height 25
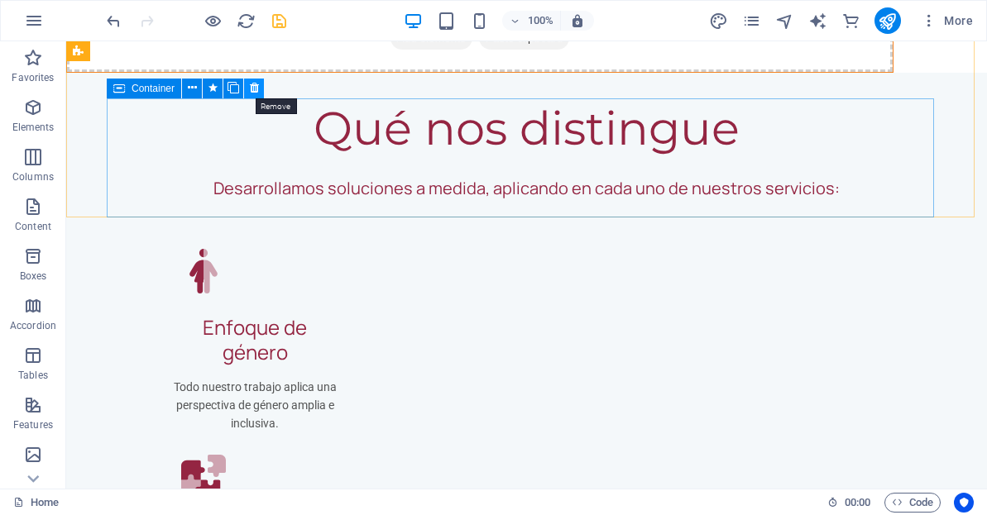
click at [256, 88] on icon at bounding box center [254, 87] width 9 height 17
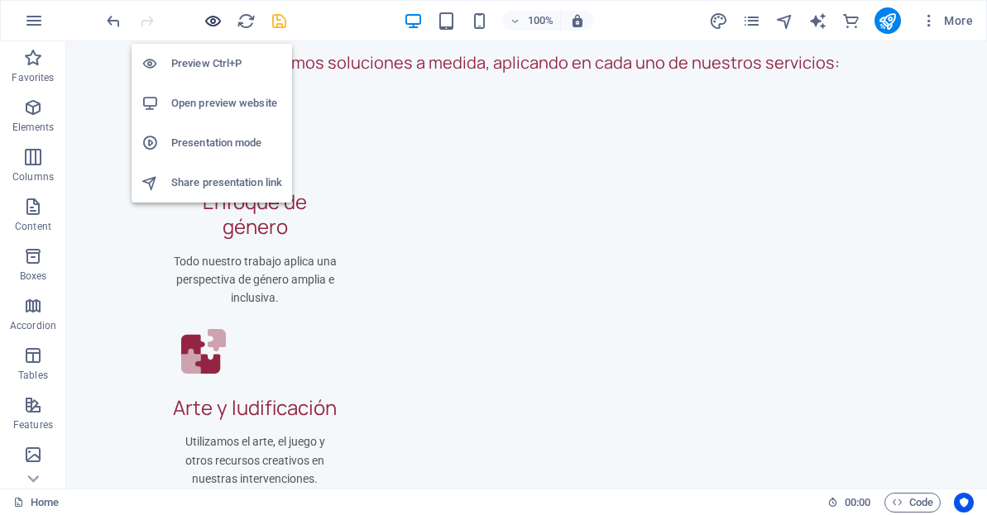
click at [211, 16] on icon "button" at bounding box center [212, 21] width 19 height 19
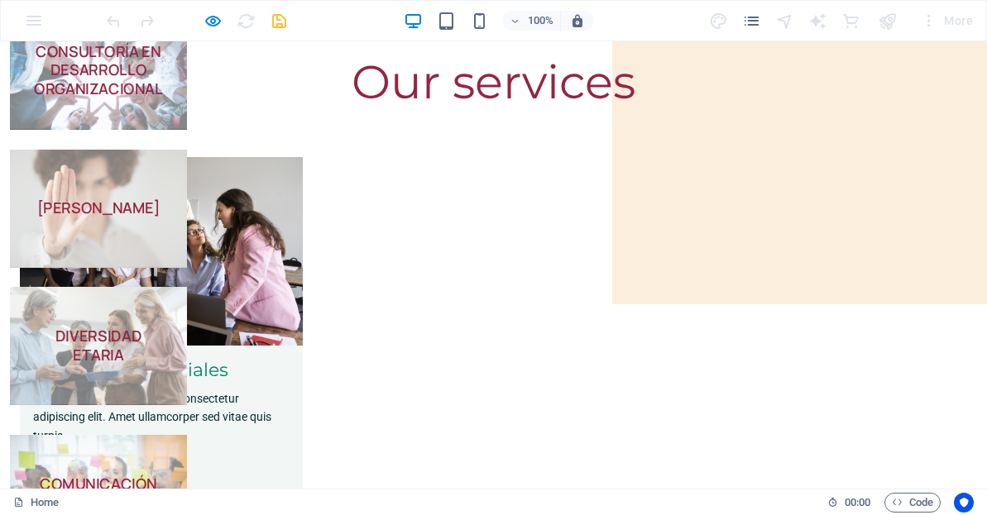
scroll to position [0, 0]
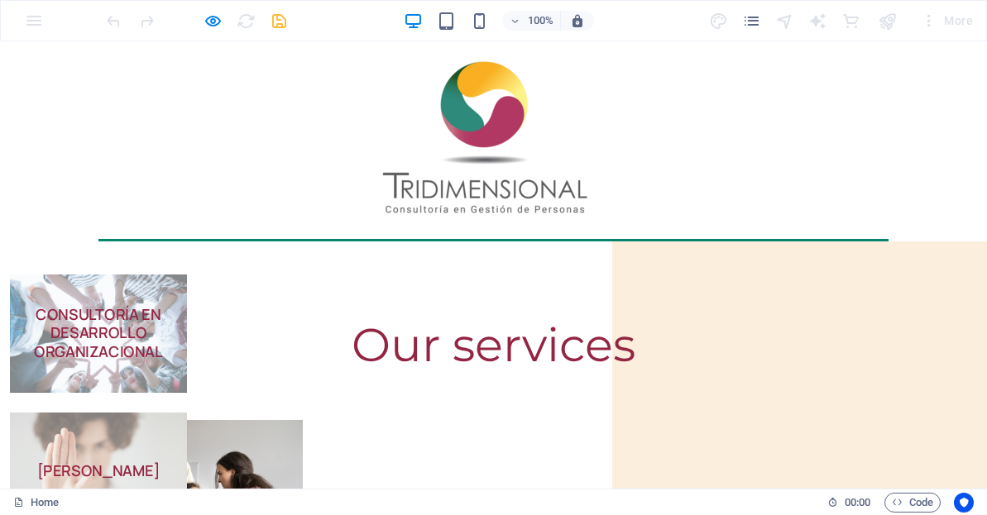
click at [674, 151] on div at bounding box center [493, 137] width 987 height 192
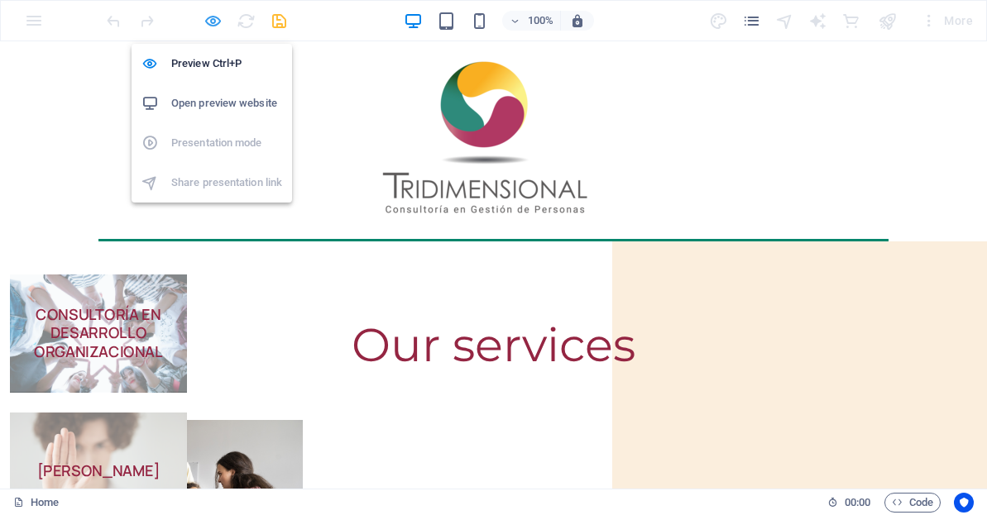
click at [214, 17] on icon "button" at bounding box center [212, 21] width 19 height 19
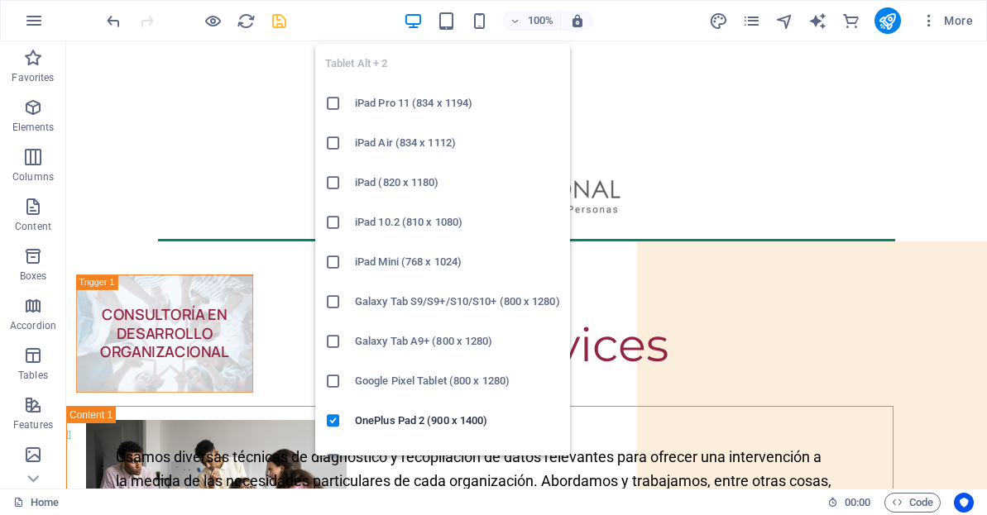
click at [333, 101] on icon at bounding box center [333, 103] width 17 height 17
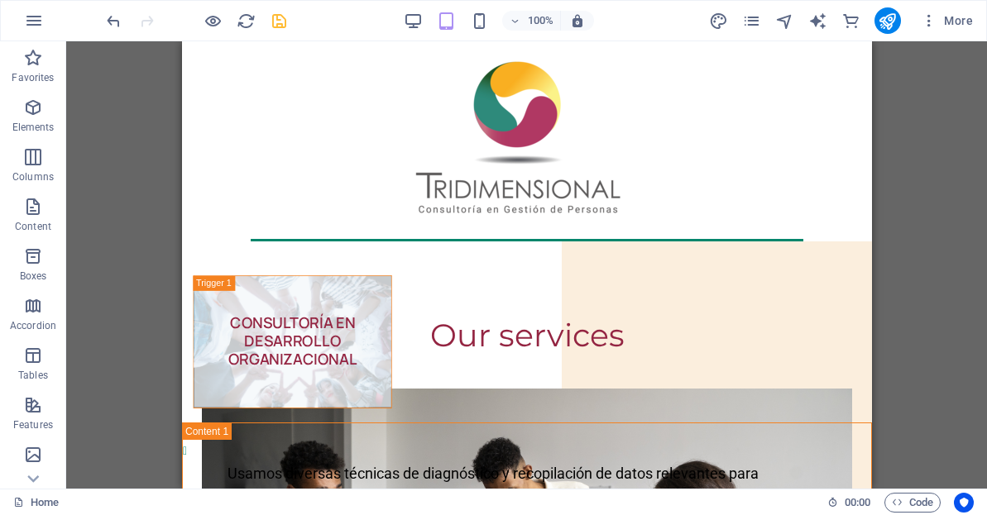
scroll to position [391, 0]
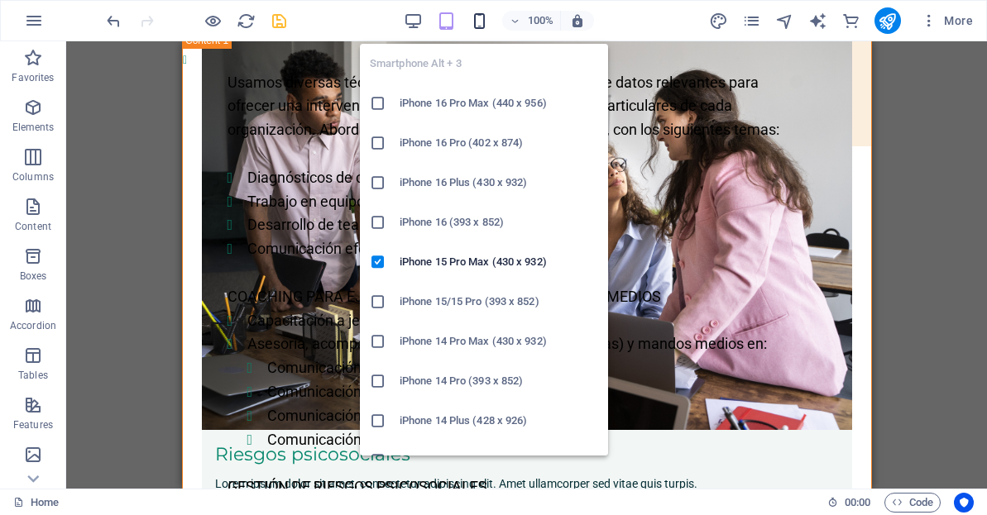
click at [479, 19] on icon "button" at bounding box center [479, 21] width 19 height 19
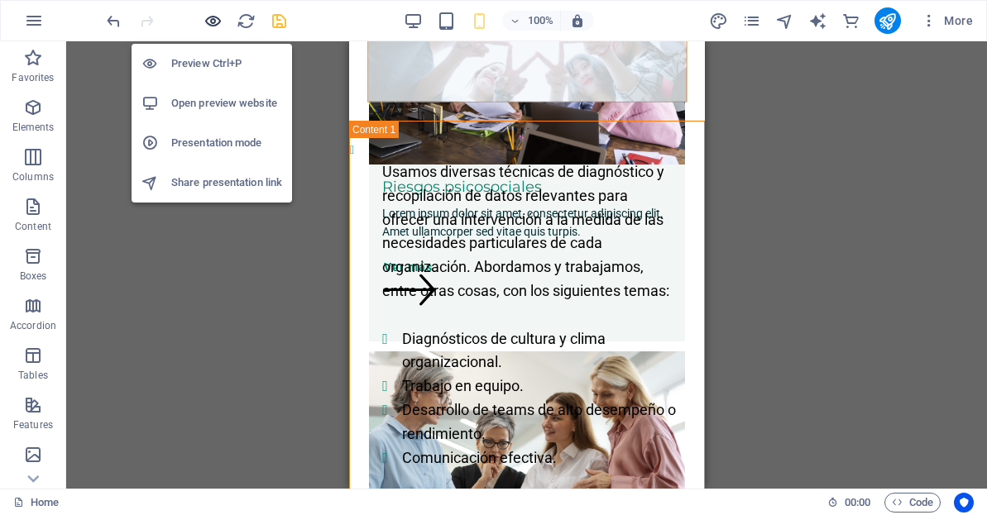
click at [211, 18] on icon "button" at bounding box center [212, 21] width 19 height 19
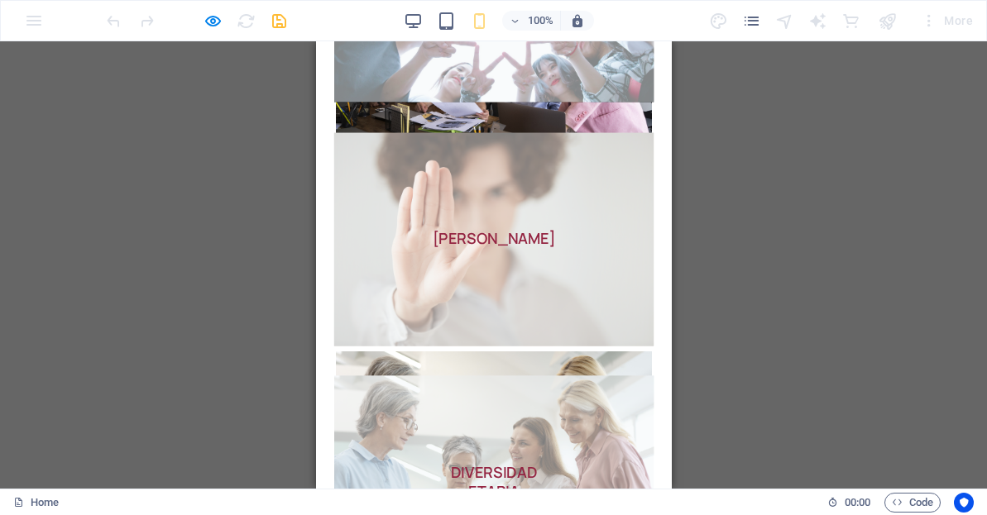
scroll to position [0, 0]
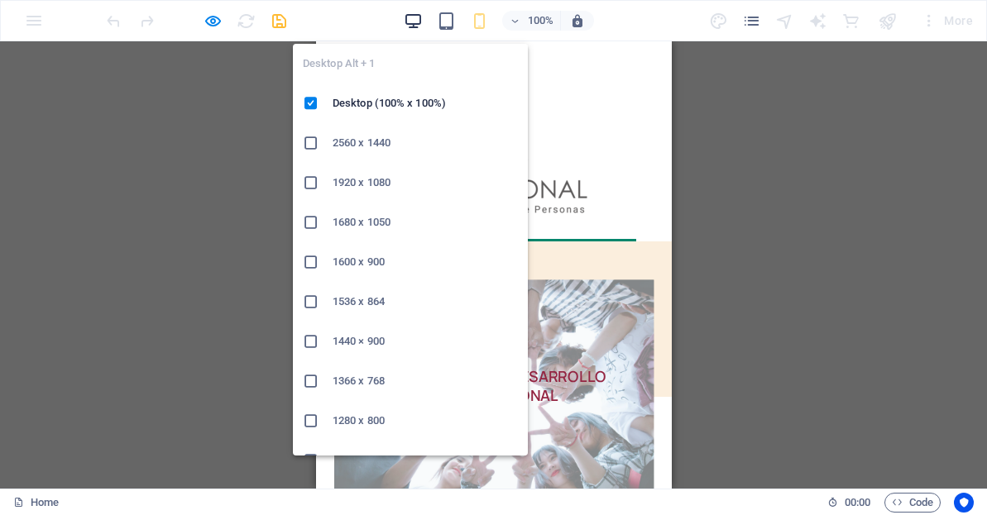
click at [410, 18] on icon "button" at bounding box center [413, 21] width 19 height 19
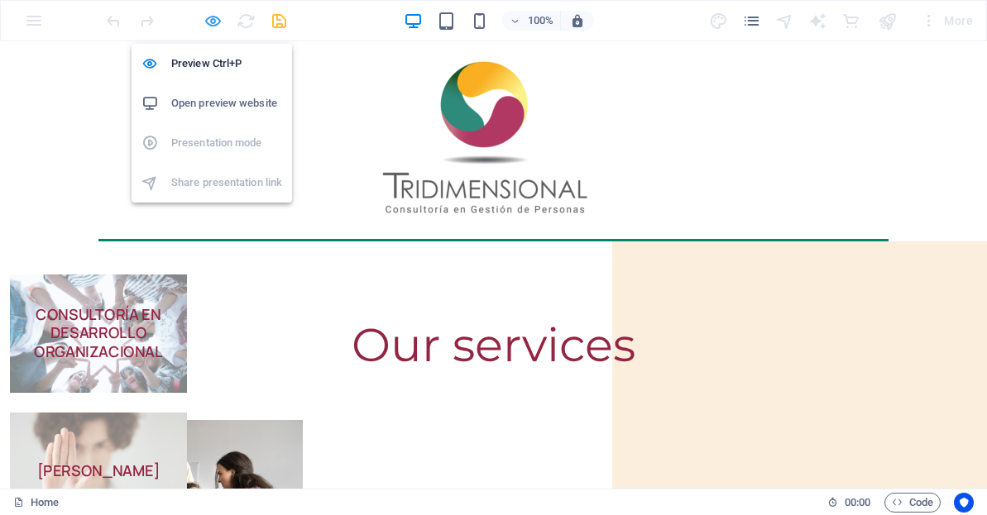
click at [213, 15] on icon "button" at bounding box center [212, 21] width 19 height 19
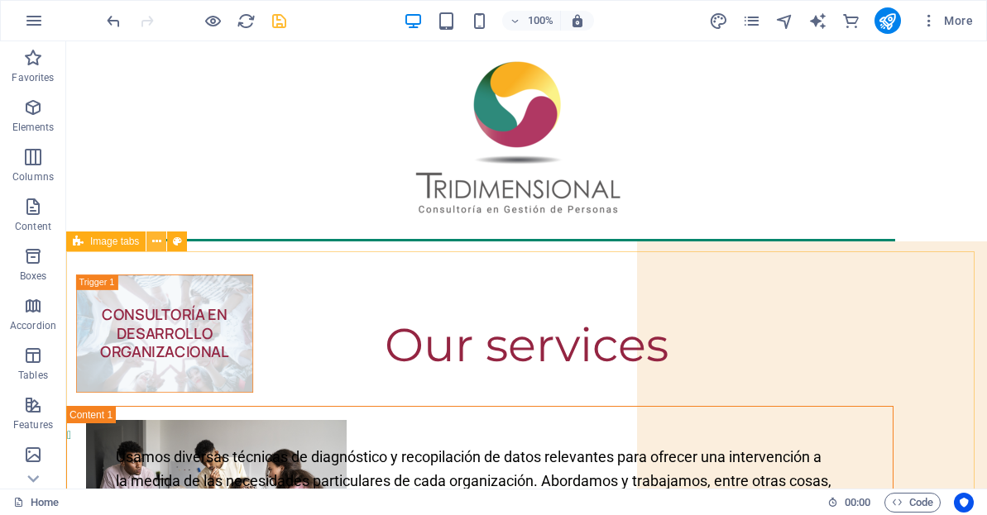
click at [152, 246] on icon at bounding box center [156, 241] width 9 height 17
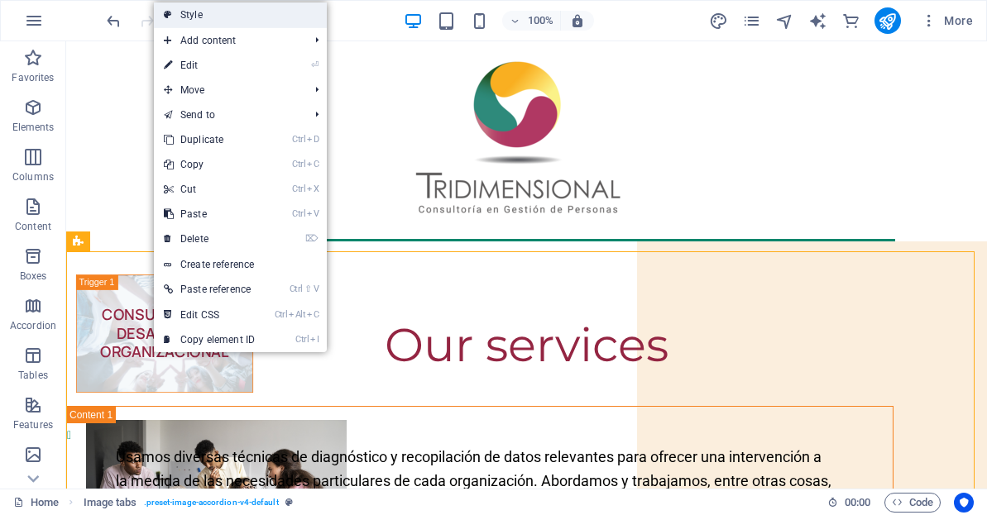
click at [204, 13] on link "Style" at bounding box center [240, 14] width 173 height 25
select select "rem"
select select "px"
select select "background"
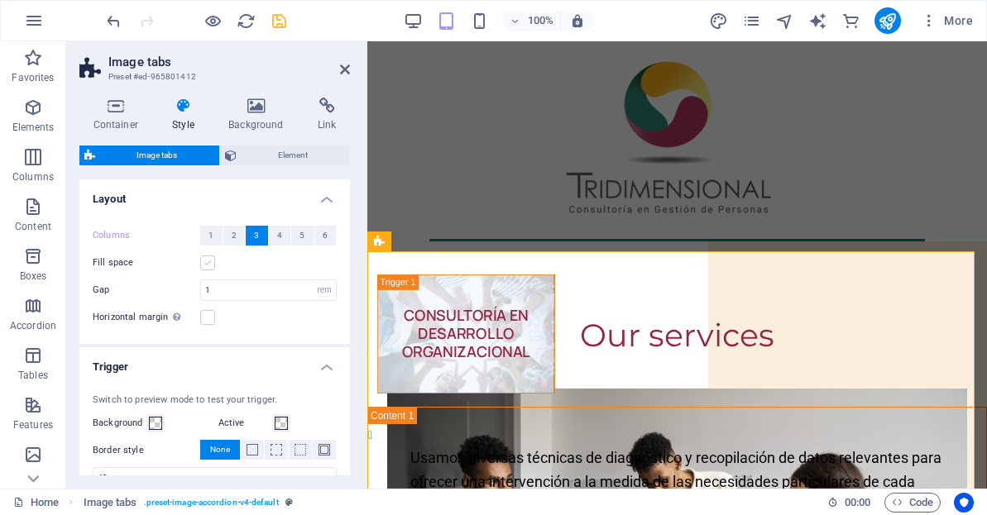
click at [208, 266] on label at bounding box center [207, 263] width 15 height 15
click at [0, 0] on input "Fill space" at bounding box center [0, 0] width 0 height 0
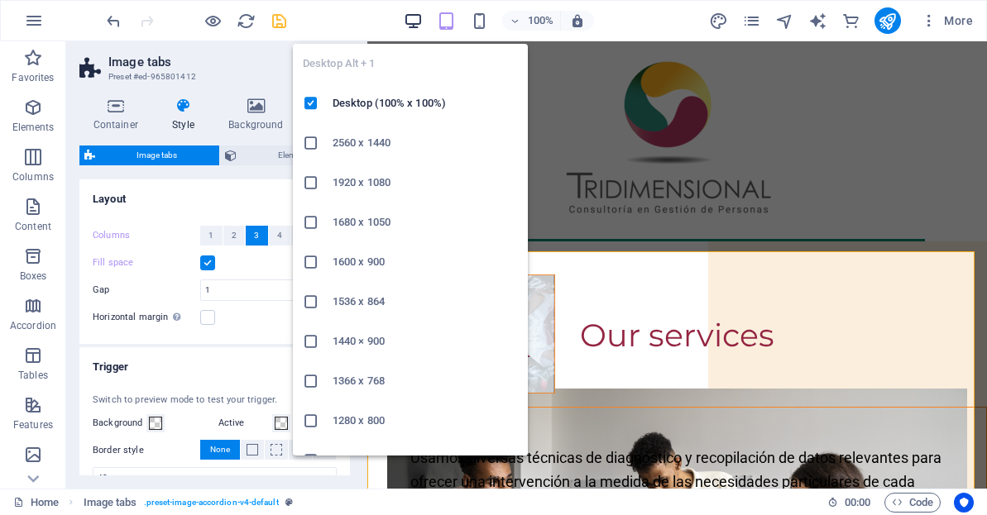
click at [413, 22] on icon "button" at bounding box center [413, 21] width 19 height 19
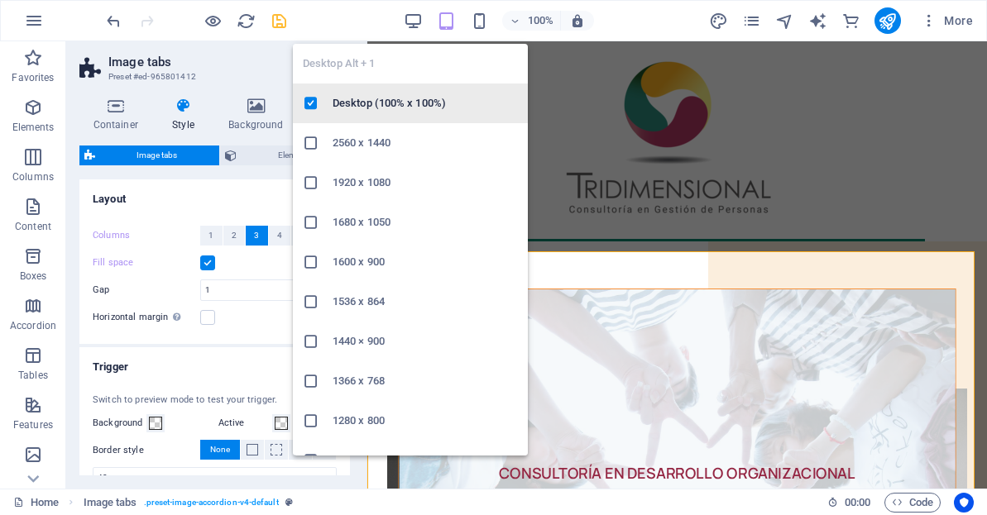
click at [394, 102] on h6 "Desktop (100% x 100%)" at bounding box center [425, 103] width 185 height 20
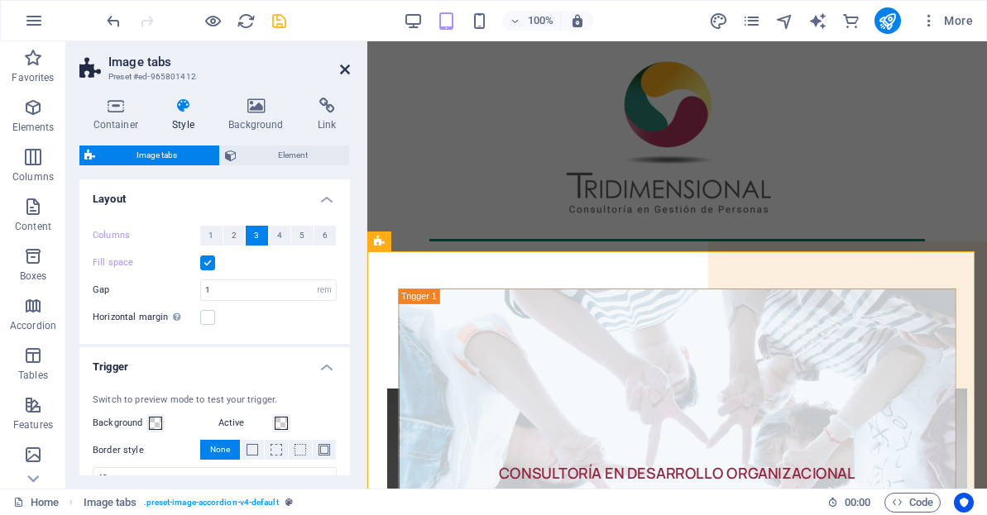
click at [342, 67] on icon at bounding box center [345, 69] width 10 height 13
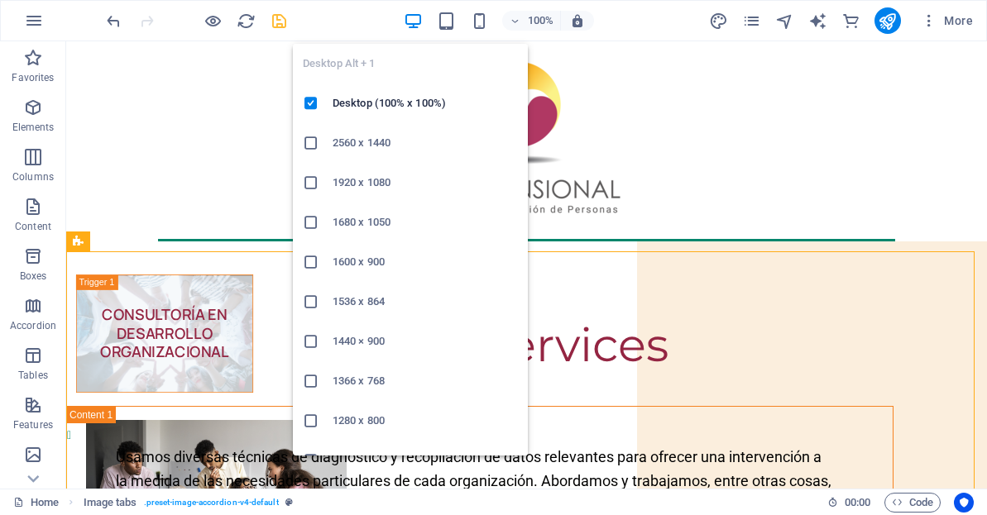
click at [412, 21] on icon "button" at bounding box center [413, 21] width 19 height 19
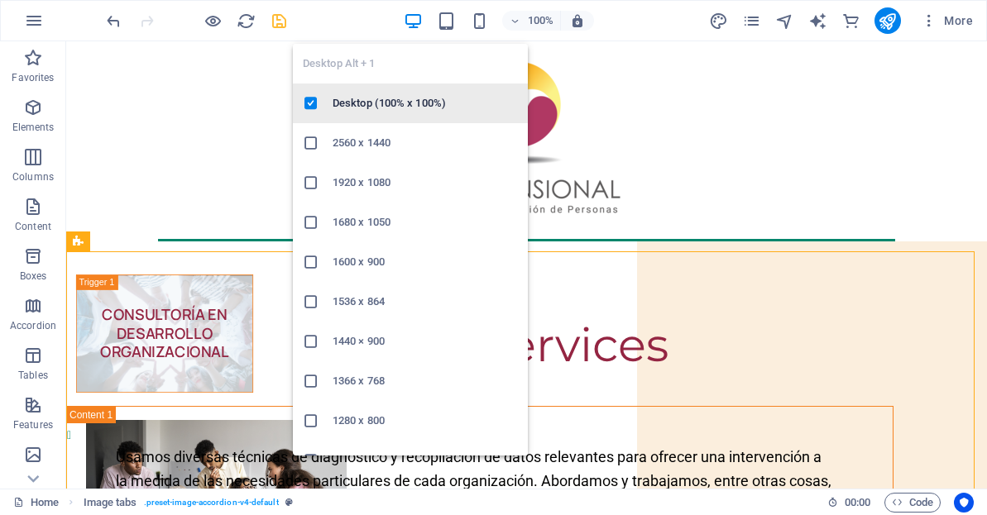
click at [361, 108] on h6 "Desktop (100% x 100%)" at bounding box center [425, 103] width 185 height 20
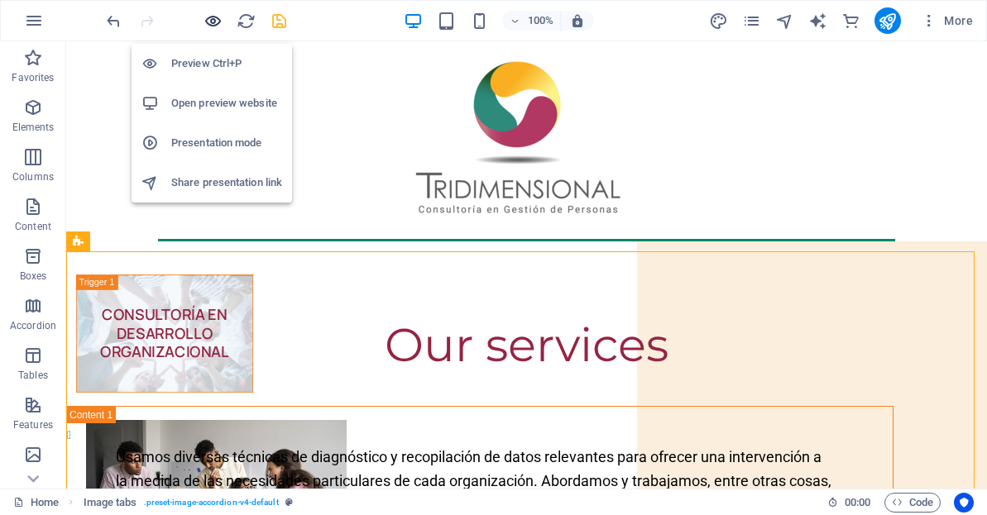
click at [215, 22] on icon "button" at bounding box center [212, 21] width 19 height 19
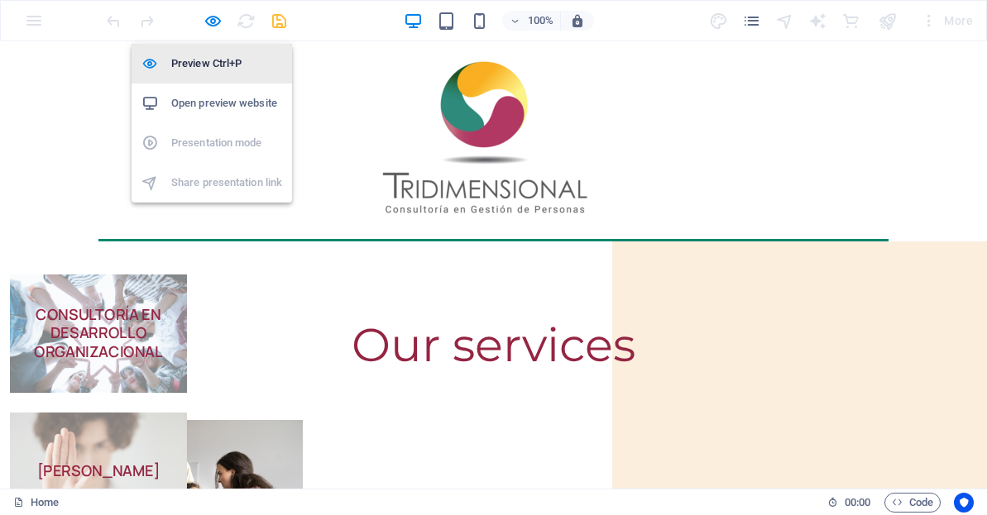
click at [197, 54] on h6 "Preview Ctrl+P" at bounding box center [226, 64] width 111 height 20
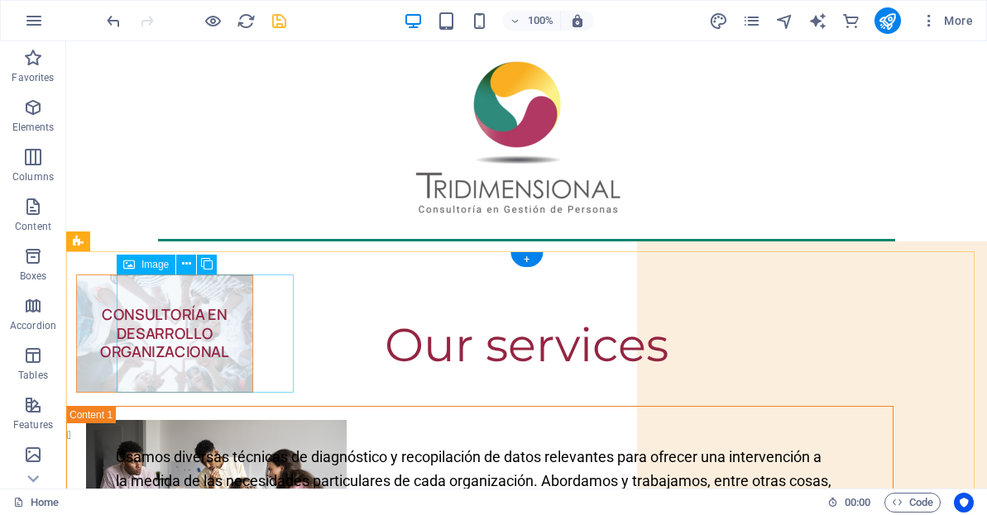
click at [209, 294] on figure "CONSULTORÍA EN DESARROLLO ORGANIZACIONAL" at bounding box center [164, 334] width 177 height 118
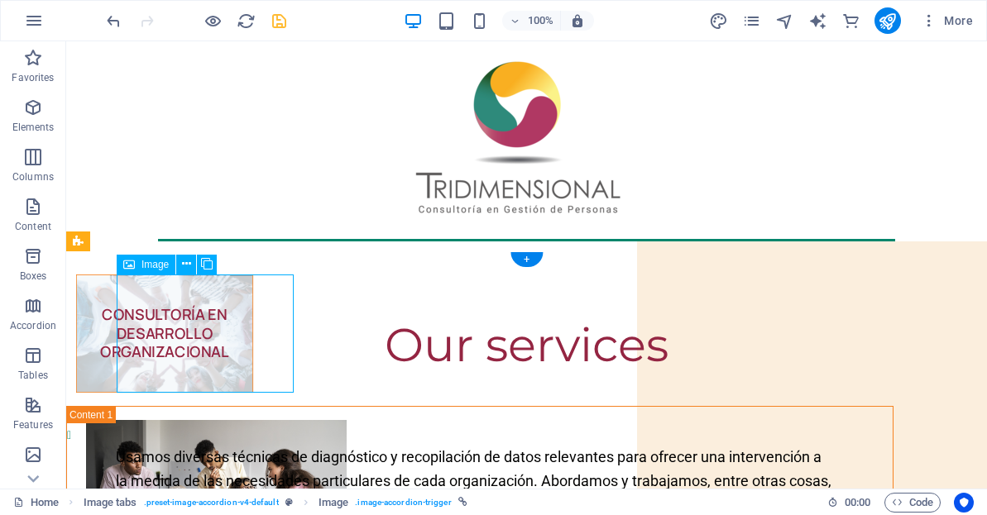
click at [209, 294] on figure "CONSULTORÍA EN DESARROLLO ORGANIZACIONAL" at bounding box center [164, 334] width 177 height 118
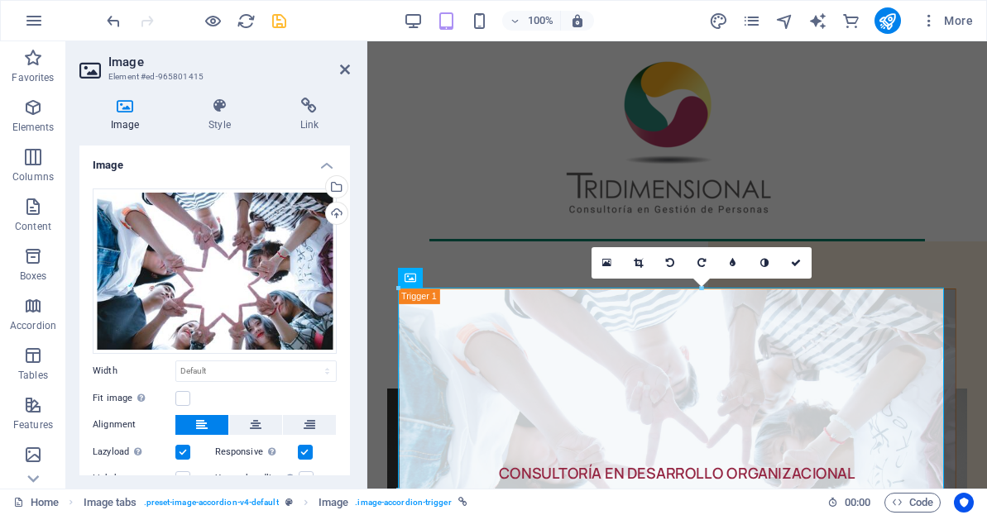
click at [346, 429] on div "Drag files here, click to choose files or select files from Files or our free s…" at bounding box center [214, 351] width 271 height 353
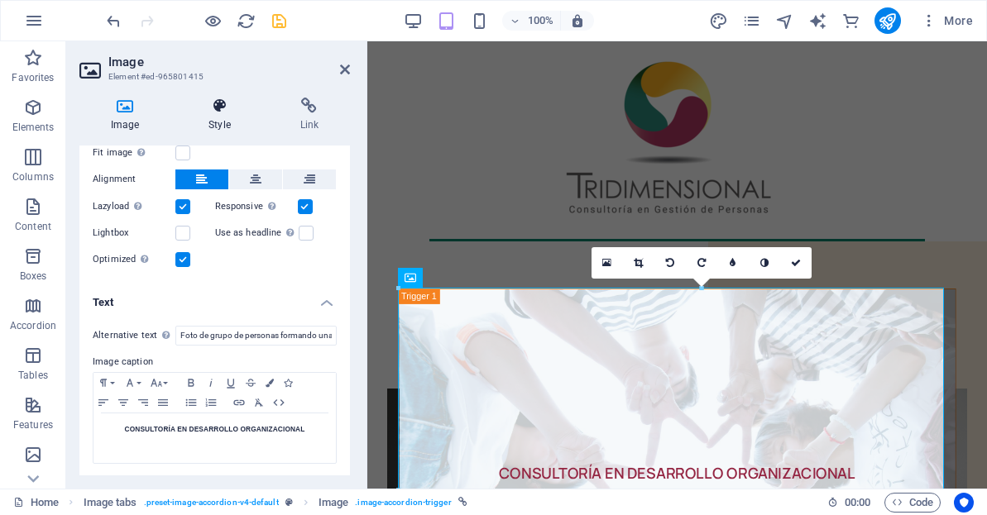
click at [226, 102] on icon at bounding box center [219, 106] width 84 height 17
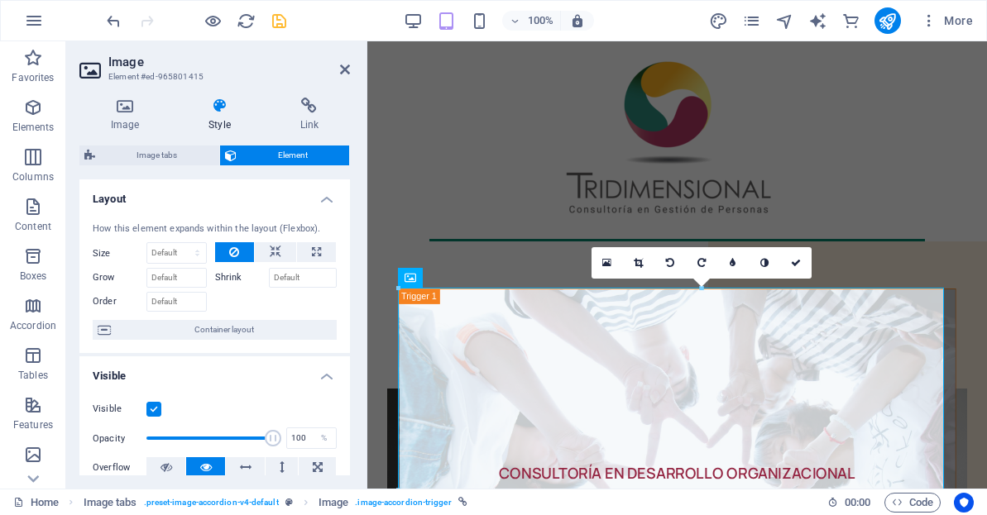
click at [352, 462] on div "Image Style Link Image Drag files here, click to choose files or select files f…" at bounding box center [214, 286] width 297 height 405
click at [260, 336] on span "Container layout" at bounding box center [224, 330] width 216 height 20
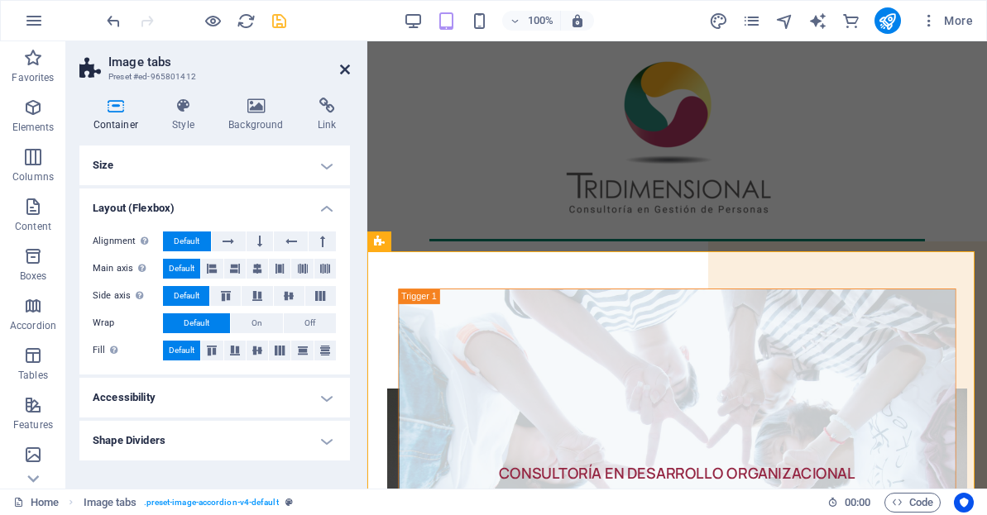
click at [347, 69] on icon at bounding box center [345, 69] width 10 height 13
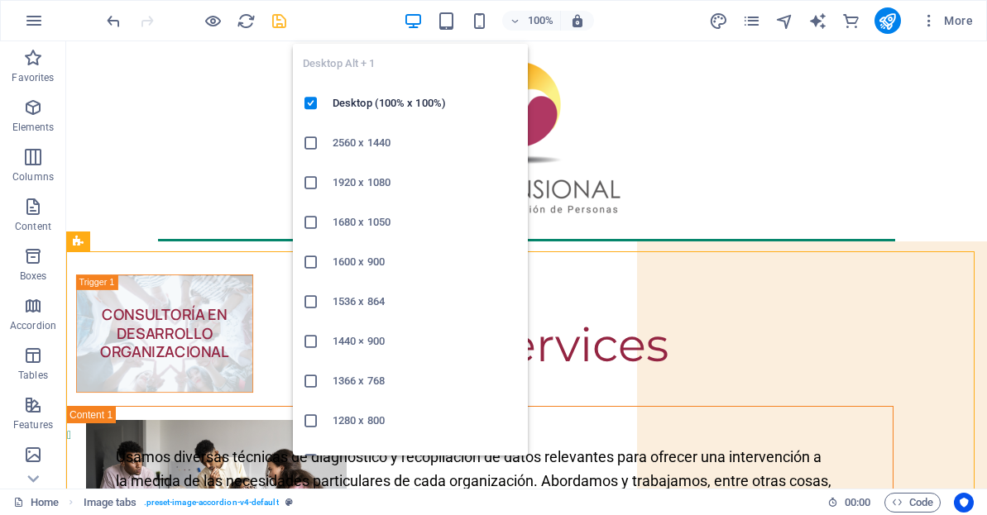
click at [418, 26] on icon "button" at bounding box center [413, 21] width 19 height 19
click at [414, 15] on icon "button" at bounding box center [413, 21] width 19 height 19
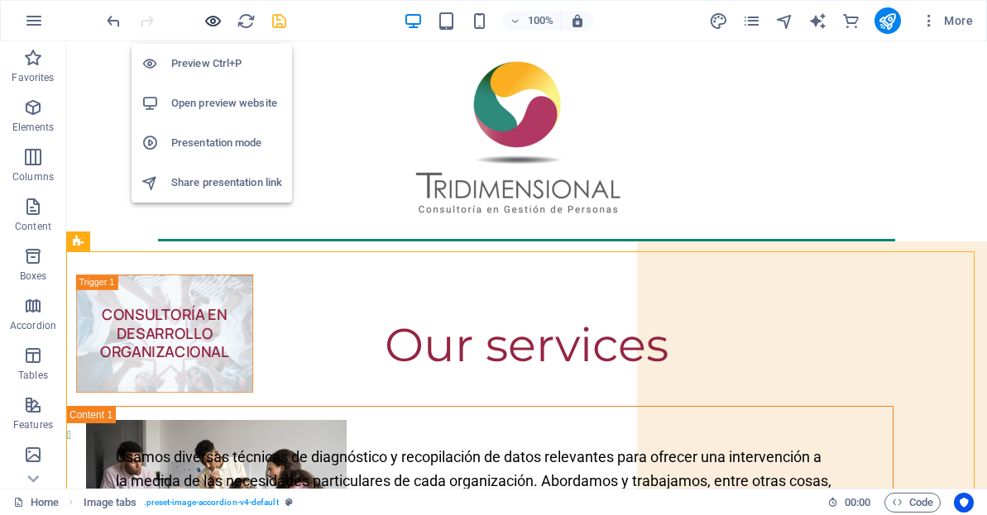
click at [214, 20] on icon "button" at bounding box center [212, 21] width 19 height 19
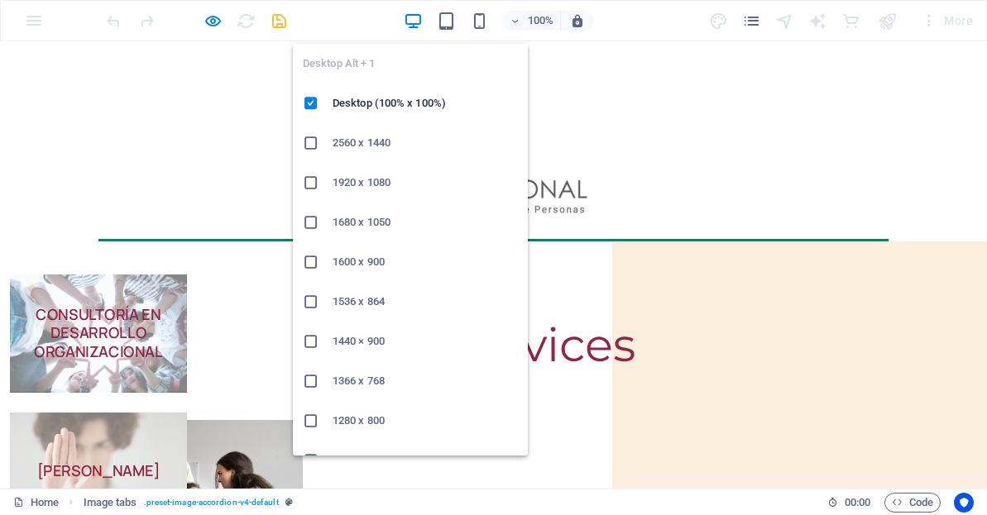
click at [366, 426] on h6 "1280 x 800" at bounding box center [425, 421] width 185 height 20
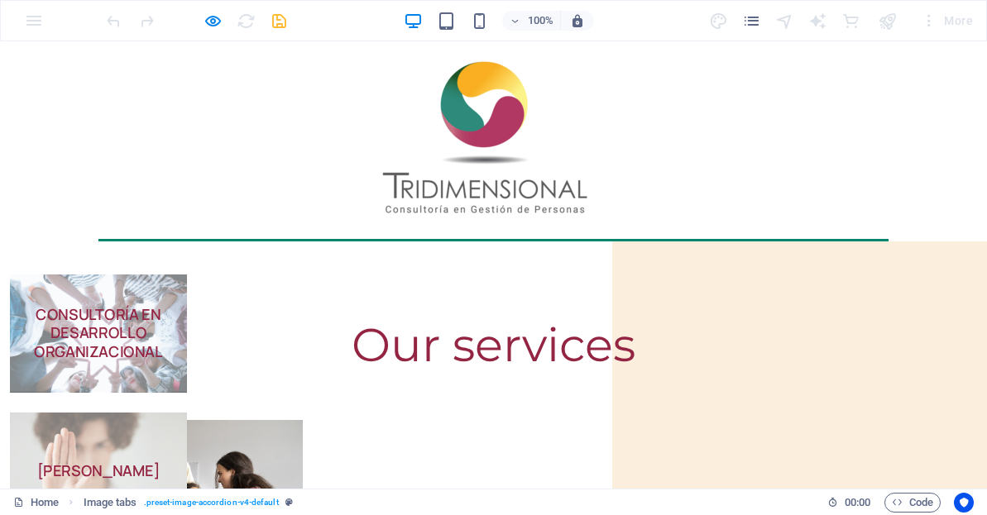
drag, startPoint x: 366, startPoint y: 467, endPoint x: 366, endPoint y: 426, distance: 41.4
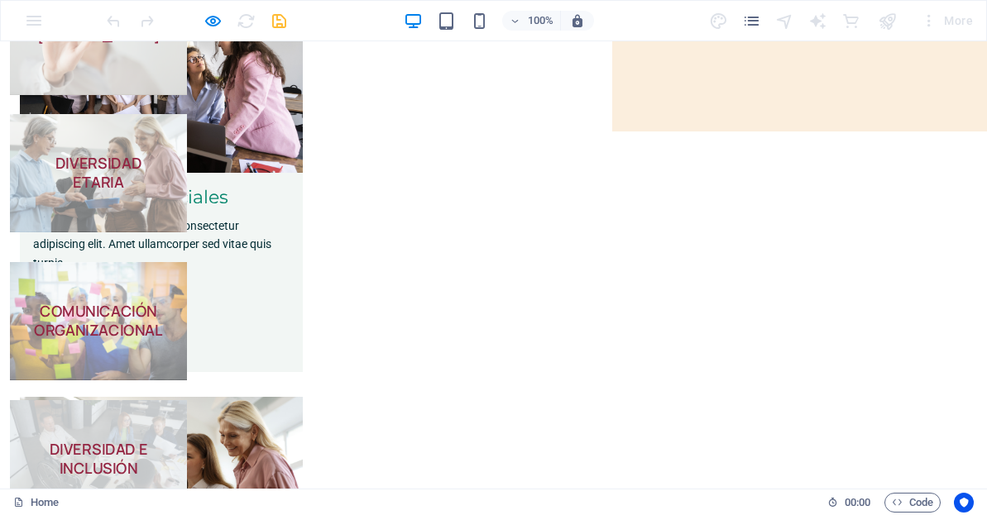
scroll to position [45, 0]
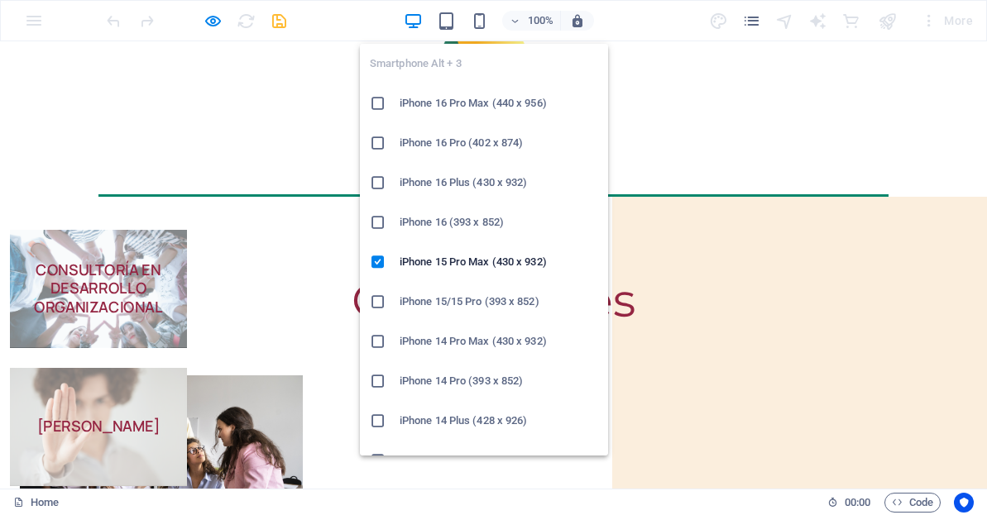
click at [434, 299] on h6 "iPhone 15/15 Pro (393 x 852)" at bounding box center [499, 302] width 199 height 20
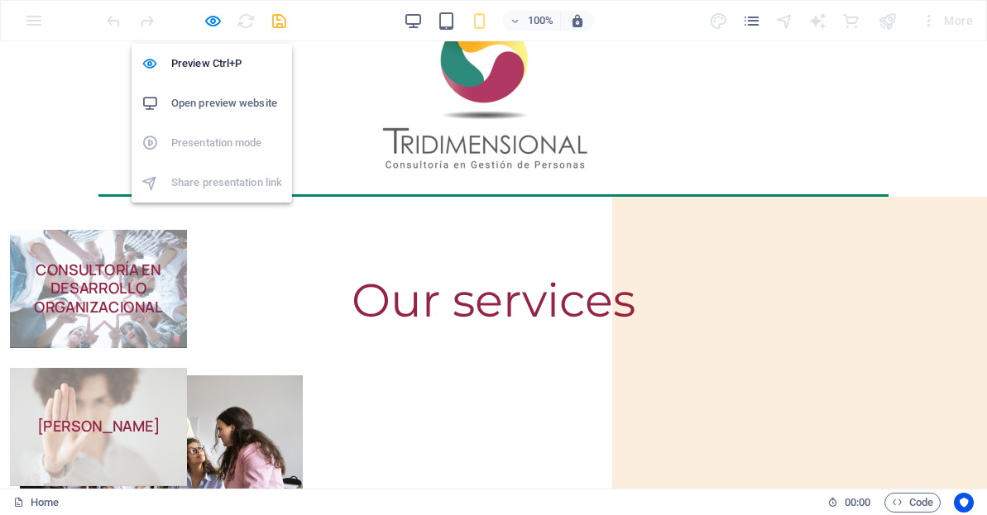
click at [232, 104] on h6 "Open preview website" at bounding box center [226, 103] width 111 height 20
click at [212, 23] on icon "button" at bounding box center [212, 21] width 19 height 19
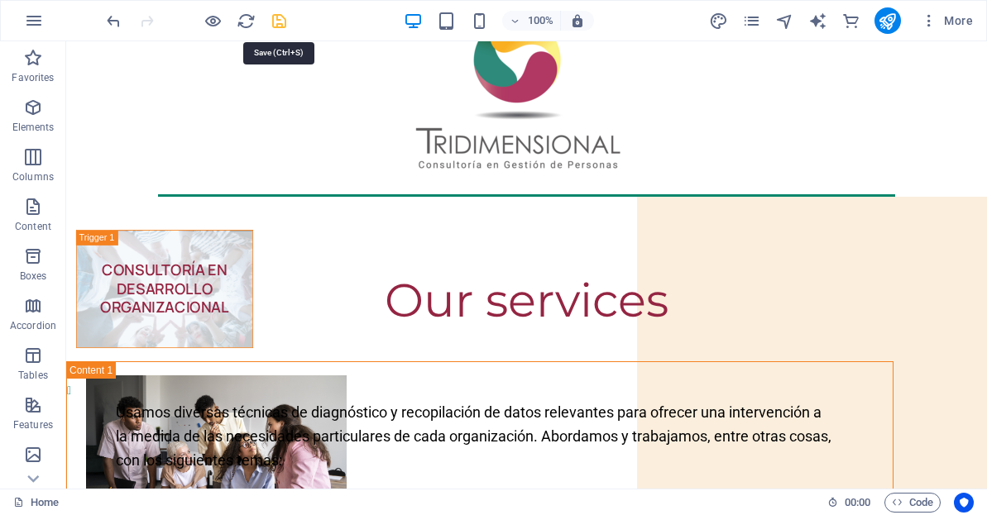
click at [276, 22] on icon "save" at bounding box center [279, 21] width 19 height 19
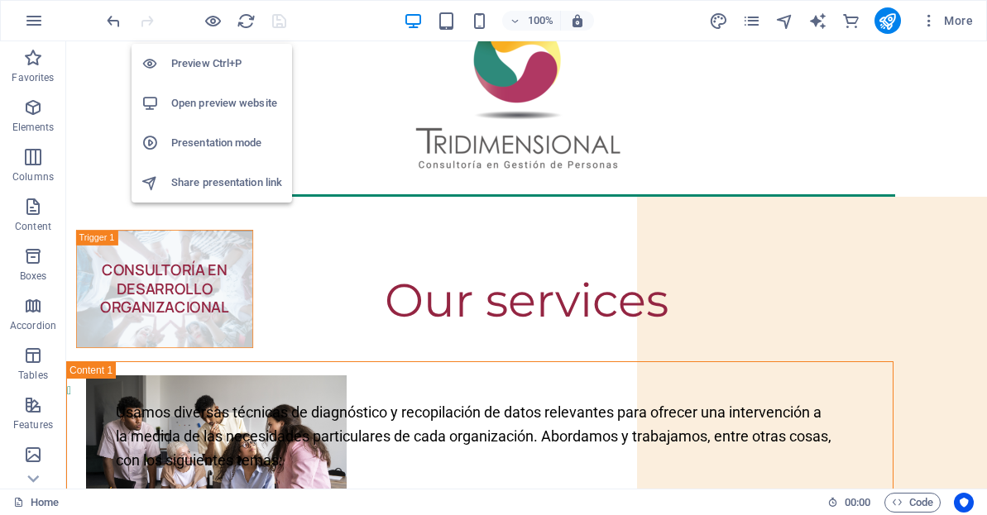
click at [210, 108] on h6 "Open preview website" at bounding box center [226, 103] width 111 height 20
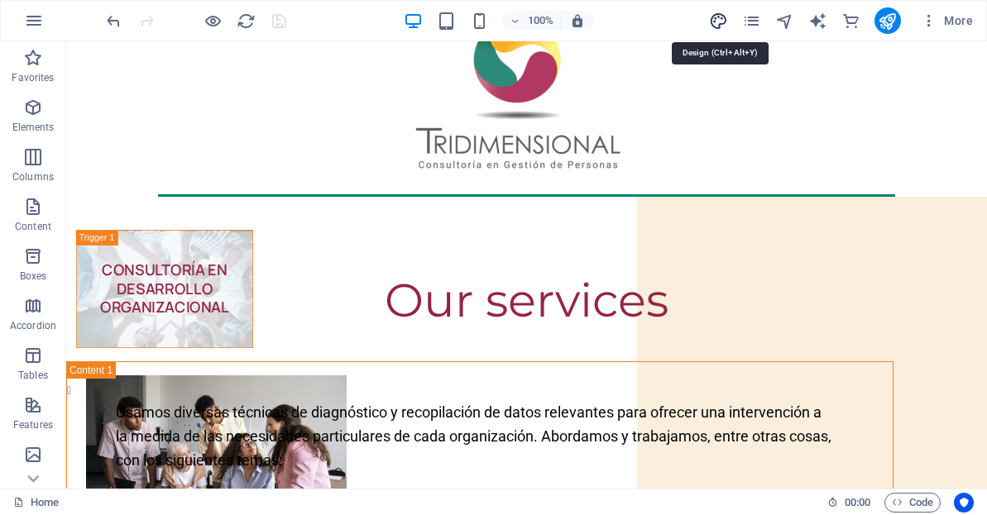
click at [720, 26] on icon "design" at bounding box center [718, 21] width 19 height 19
select select "px"
select select "400"
select select "px"
select select "400"
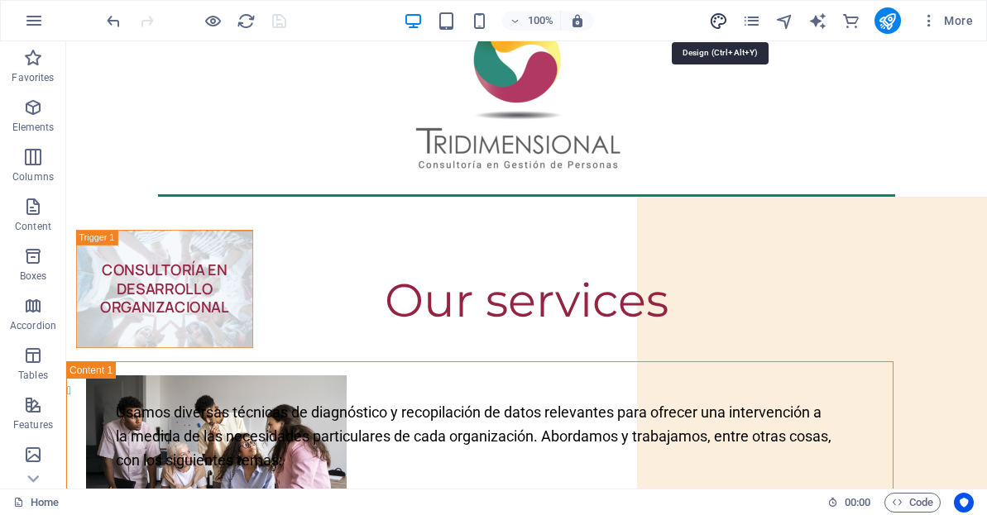
select select "px"
select select "rem"
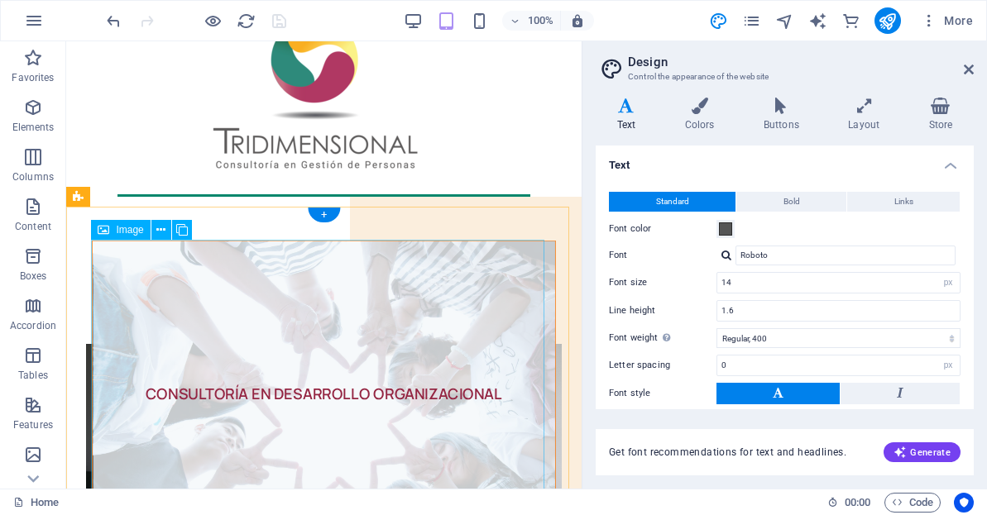
click at [519, 296] on figure "CONSULTORÍA EN DESARROLLO ORGANIZACIONAL" at bounding box center [324, 395] width 464 height 309
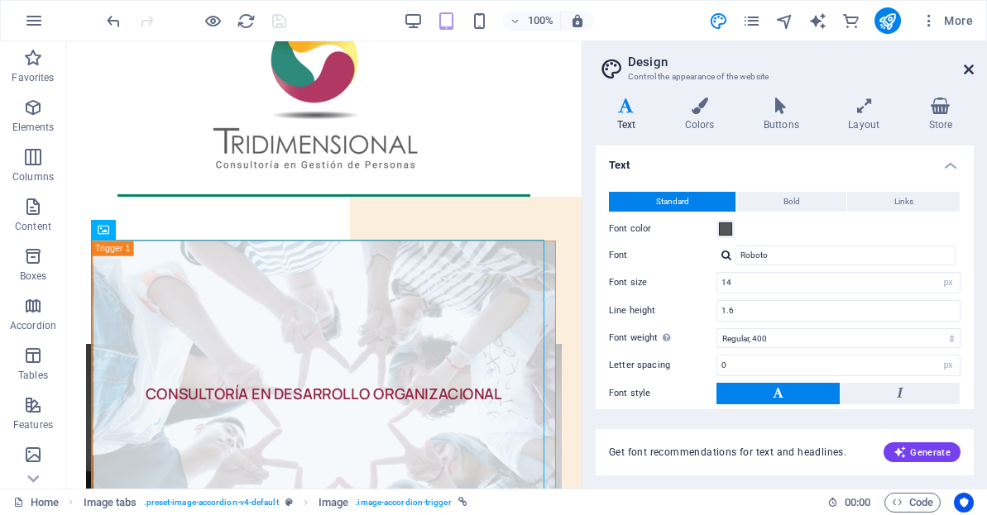
click at [969, 69] on icon at bounding box center [969, 69] width 10 height 13
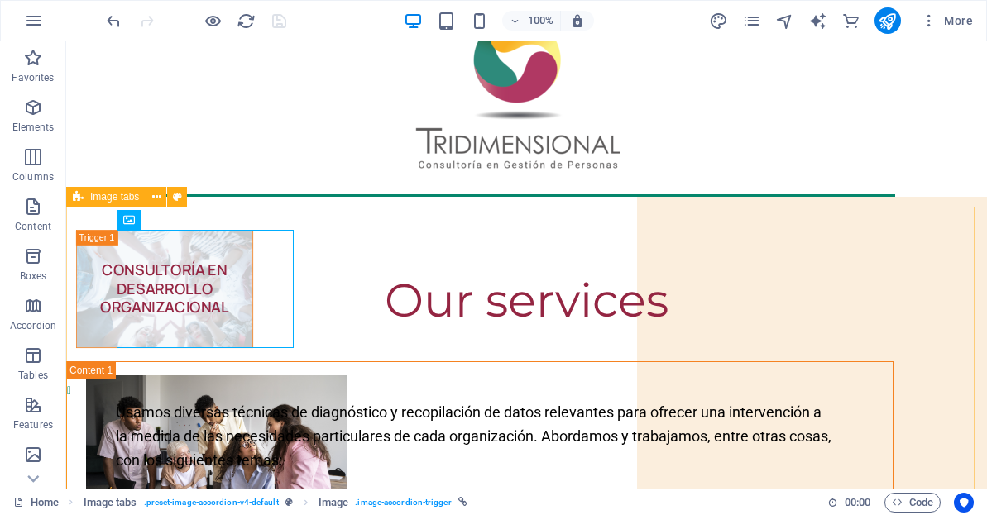
click at [111, 201] on span "Image tabs" at bounding box center [114, 197] width 49 height 10
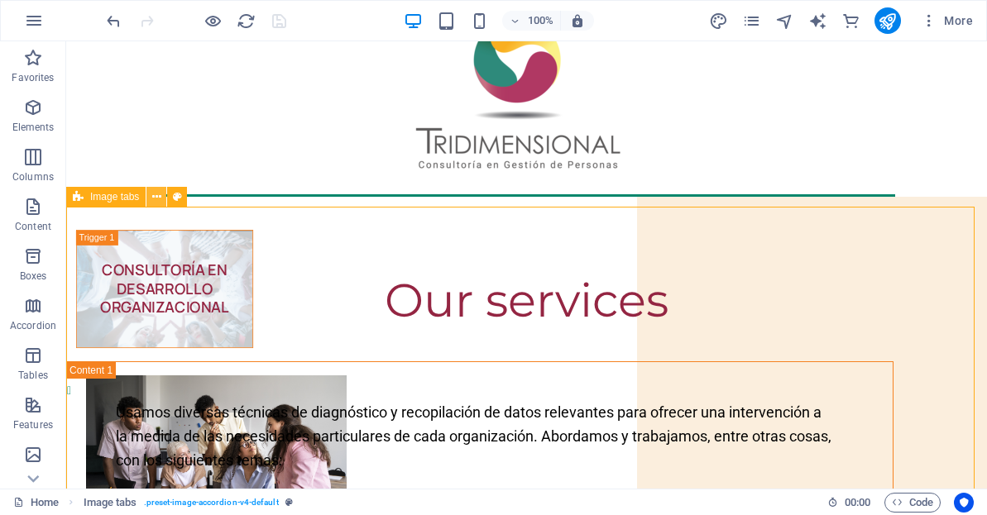
click at [154, 200] on icon at bounding box center [156, 197] width 9 height 17
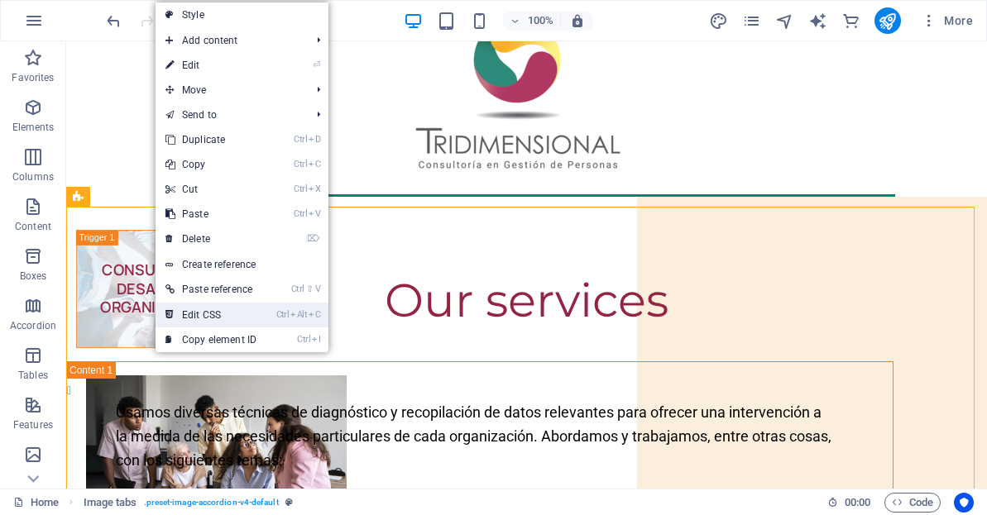
click at [266, 309] on link "Ctrl Alt C Edit CSS" at bounding box center [211, 315] width 111 height 25
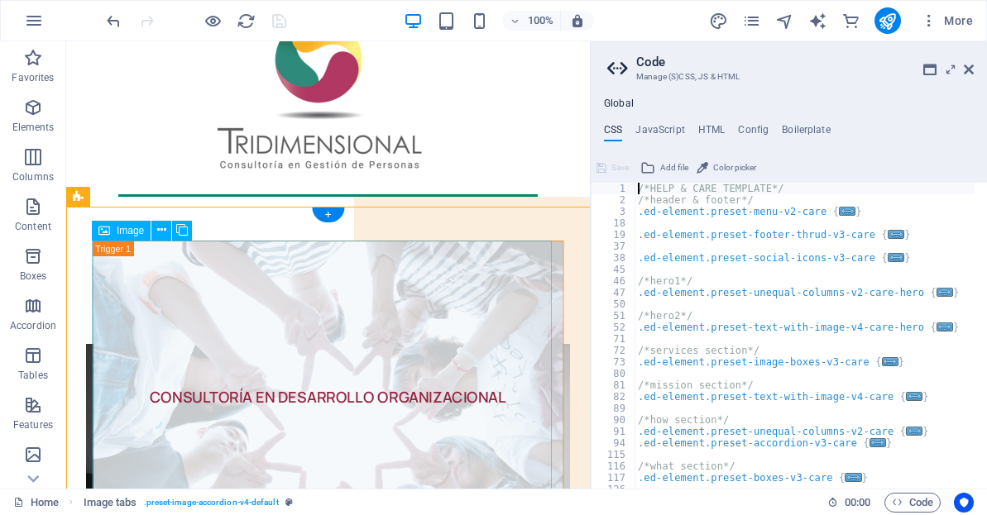
type textarea "@include image-accordion-v4("
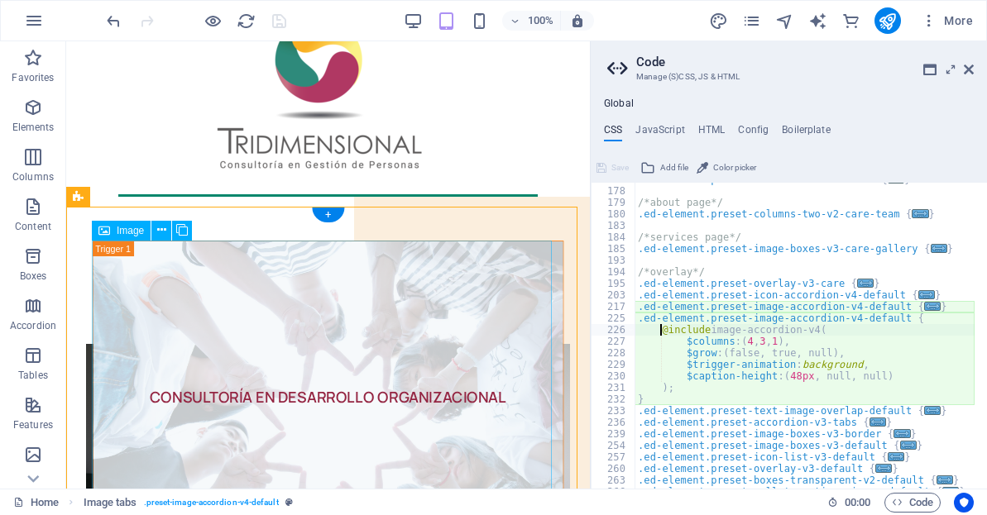
scroll to position [414, 0]
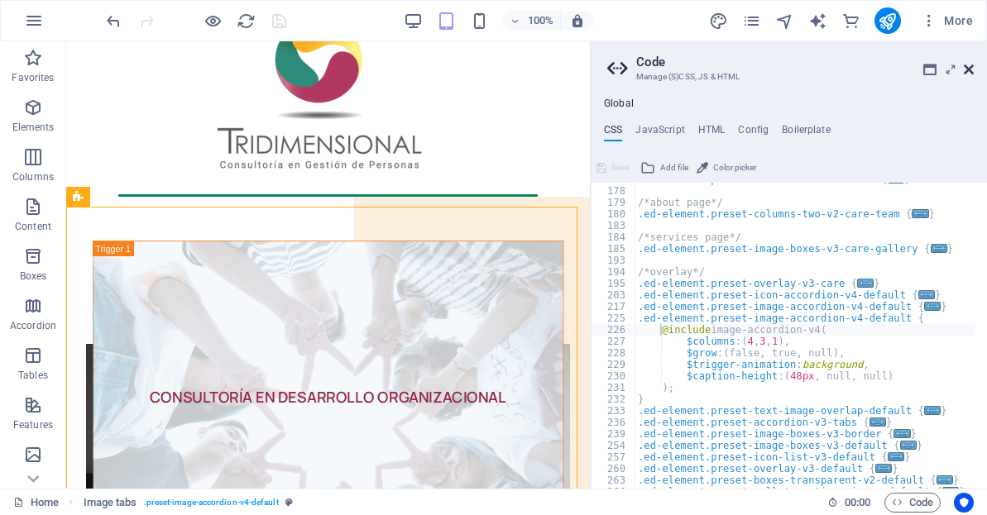
click at [970, 67] on icon at bounding box center [969, 69] width 10 height 13
